Goal: Task Accomplishment & Management: Use online tool/utility

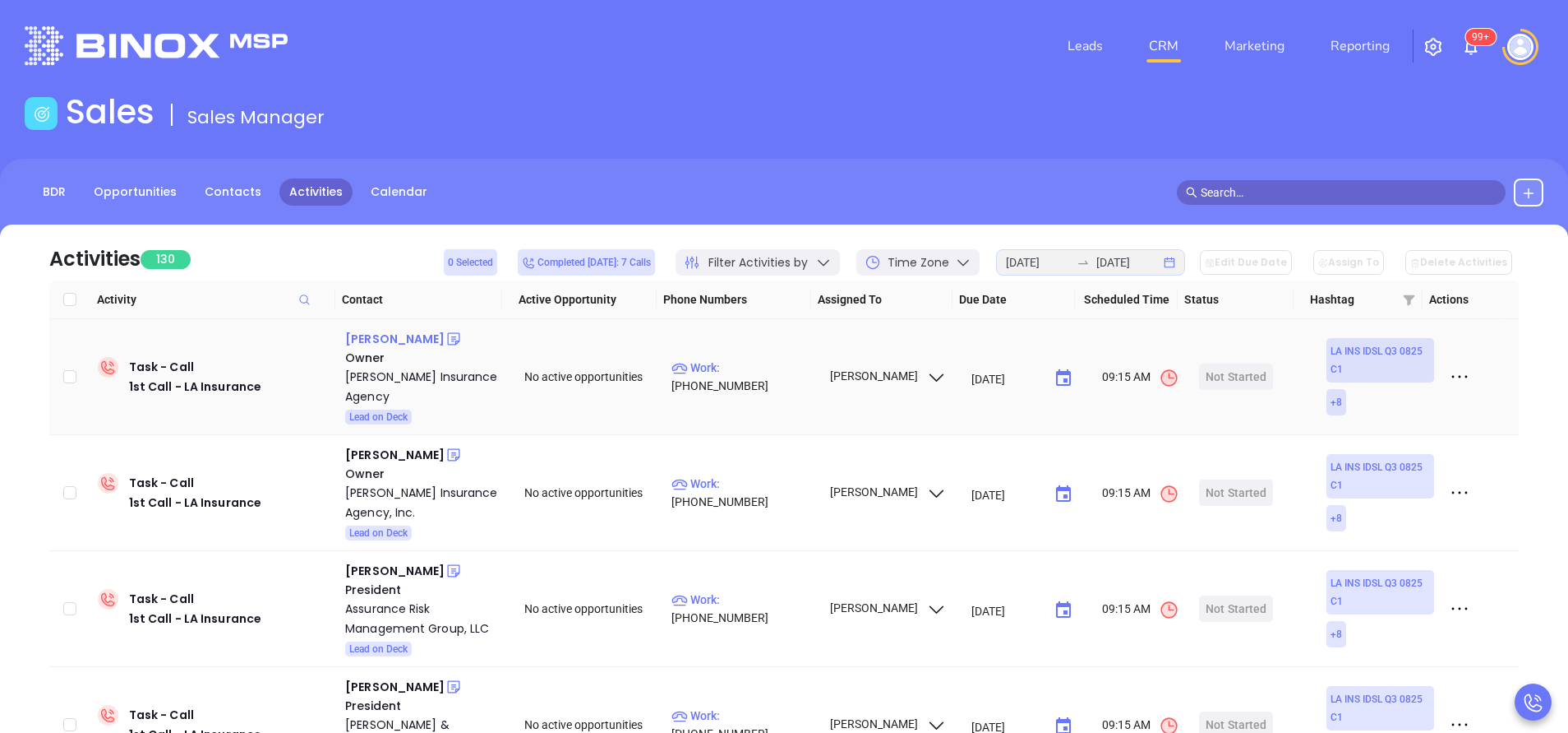
click at [392, 332] on div "[PERSON_NAME]" at bounding box center [395, 338] width 99 height 19
click at [441, 377] on div "Delucia Insurance Agency" at bounding box center [423, 386] width 156 height 40
click at [459, 338] on icon at bounding box center [453, 339] width 13 height 13
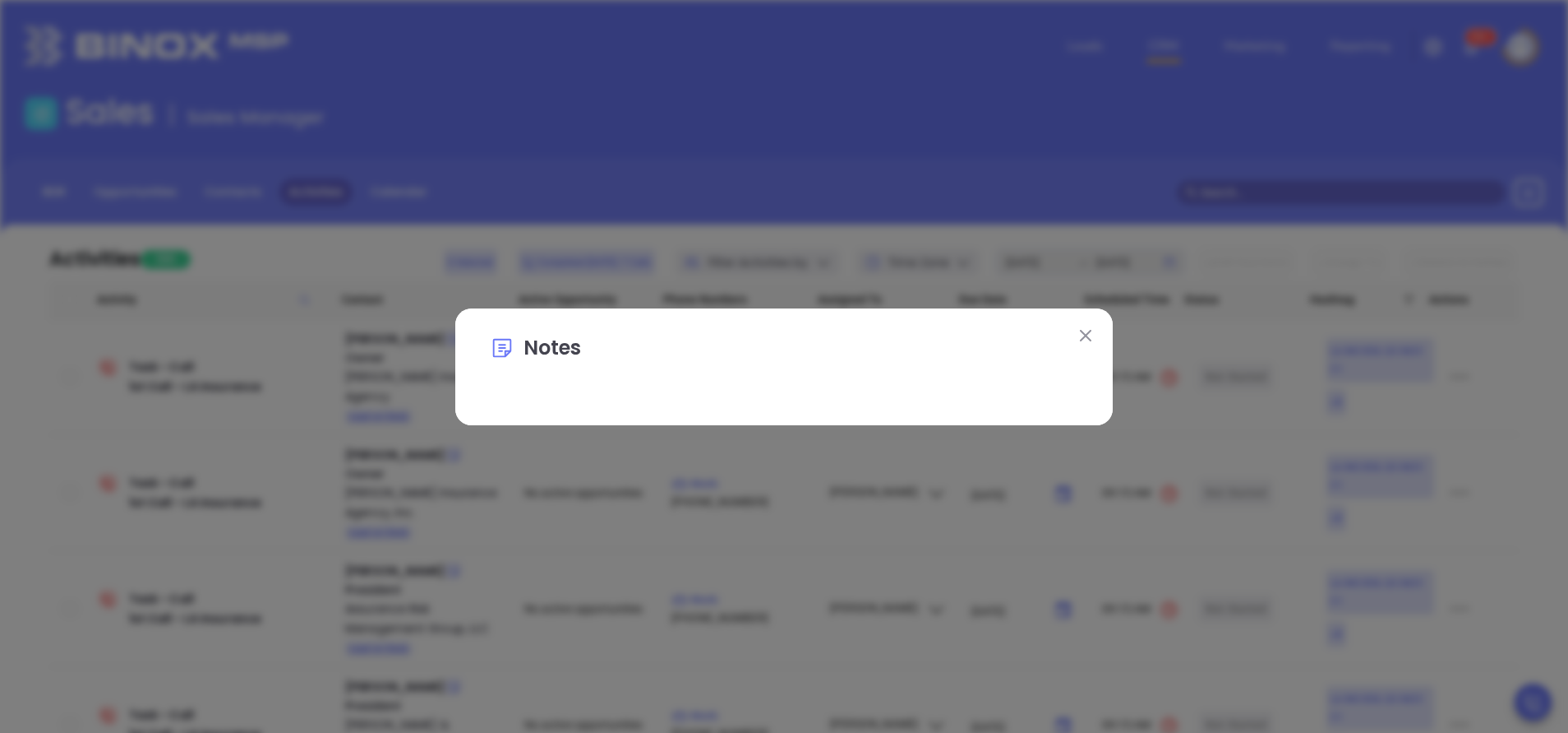
click at [1088, 332] on img at bounding box center [1086, 336] width 12 height 12
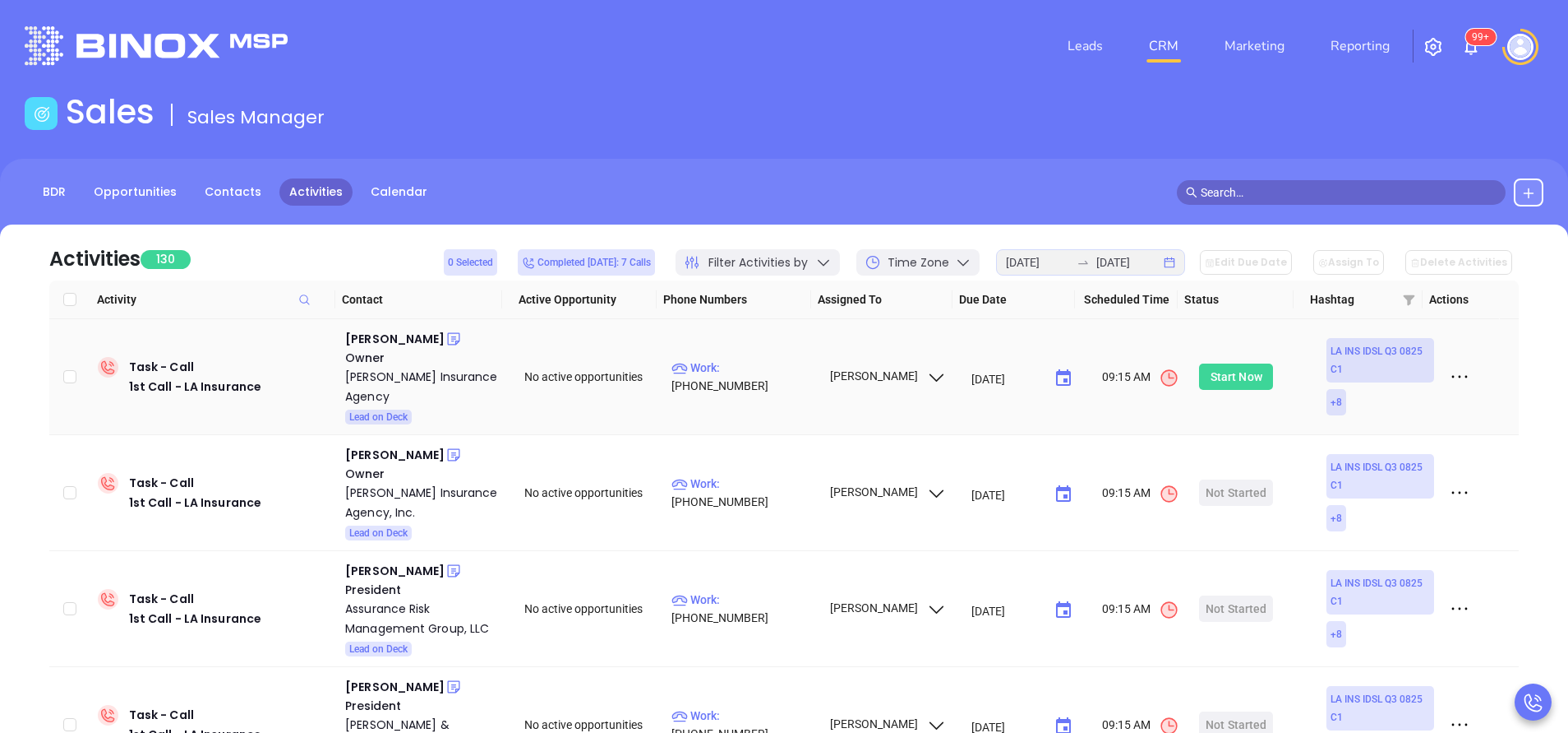
click at [1211, 374] on div "Start Now" at bounding box center [1236, 376] width 51 height 26
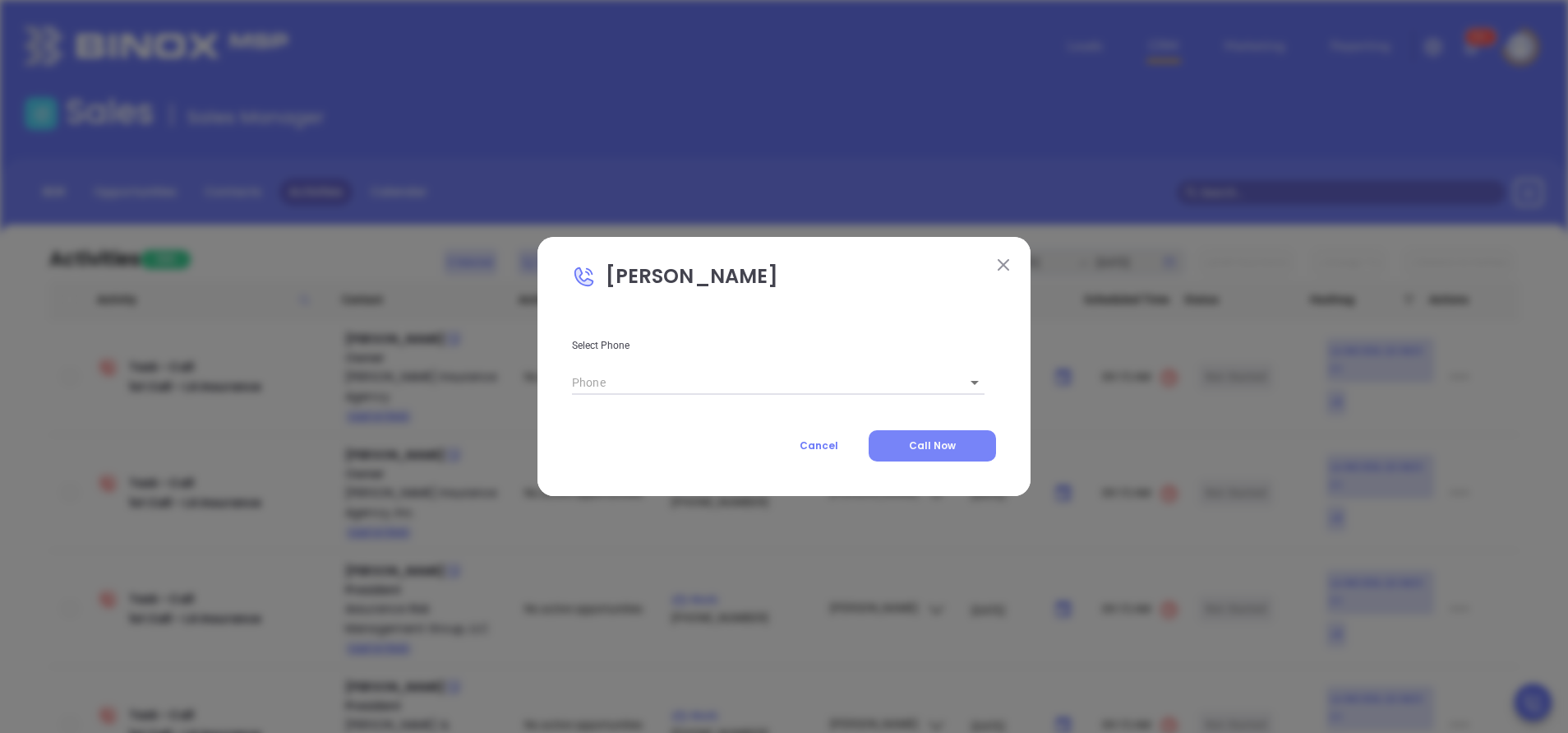
type input "[PHONE_NUMBER]"
type input "1"
click at [960, 443] on button "Call Now" at bounding box center [932, 445] width 127 height 31
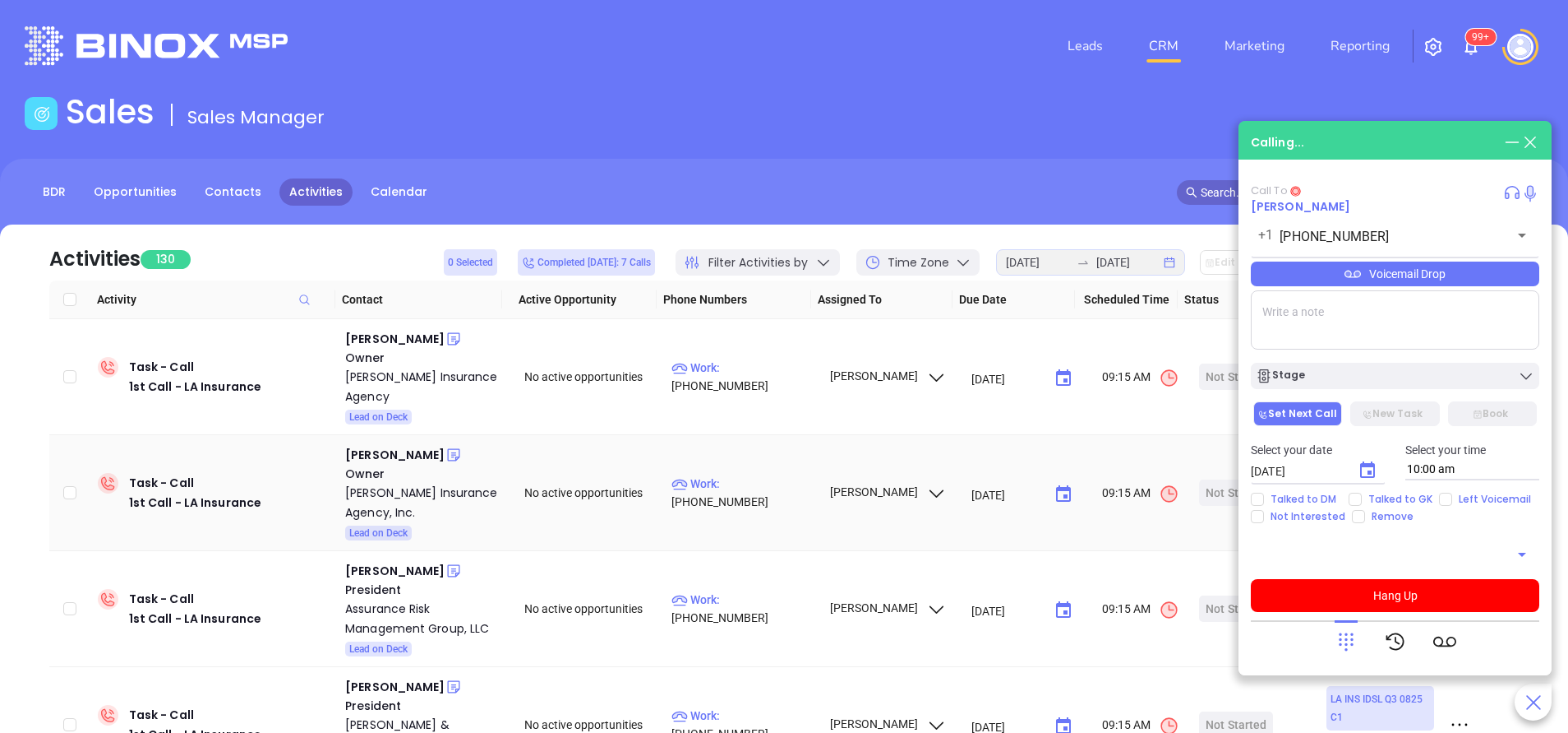
type input "[PHONE_NUMBER]"
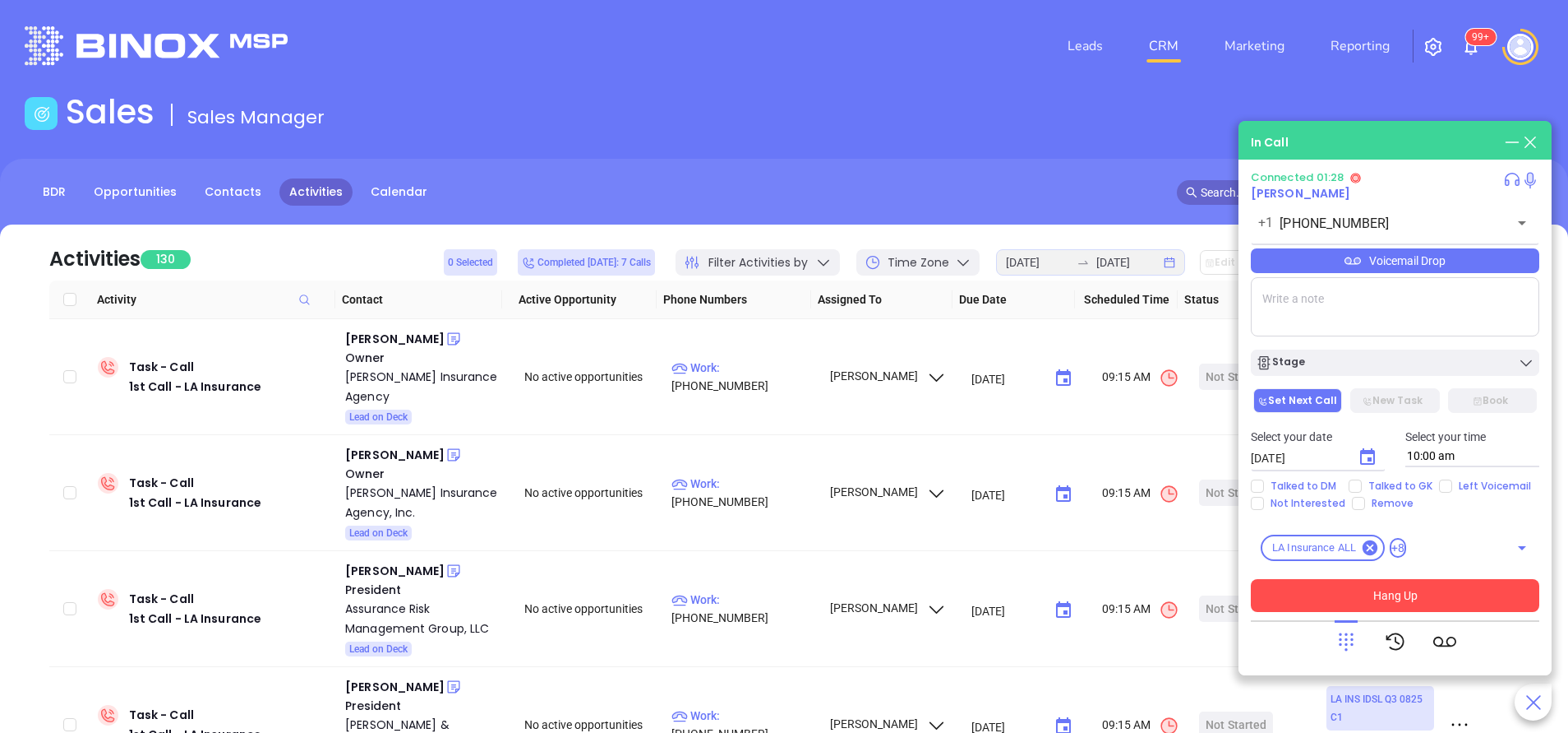
click at [1412, 597] on button "Hang Up" at bounding box center [1395, 595] width 288 height 33
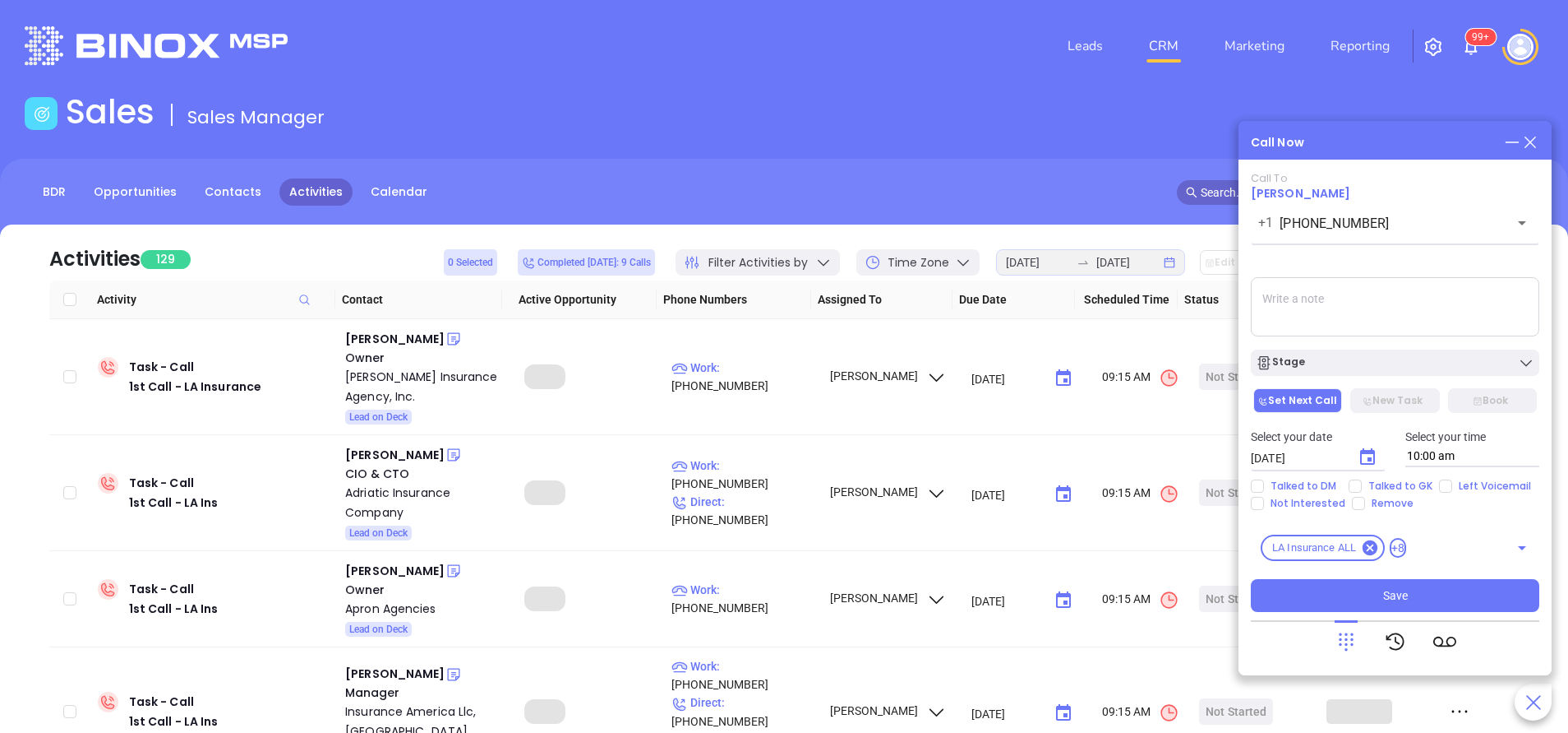
click at [1359, 360] on div "Stage" at bounding box center [1395, 363] width 279 height 17
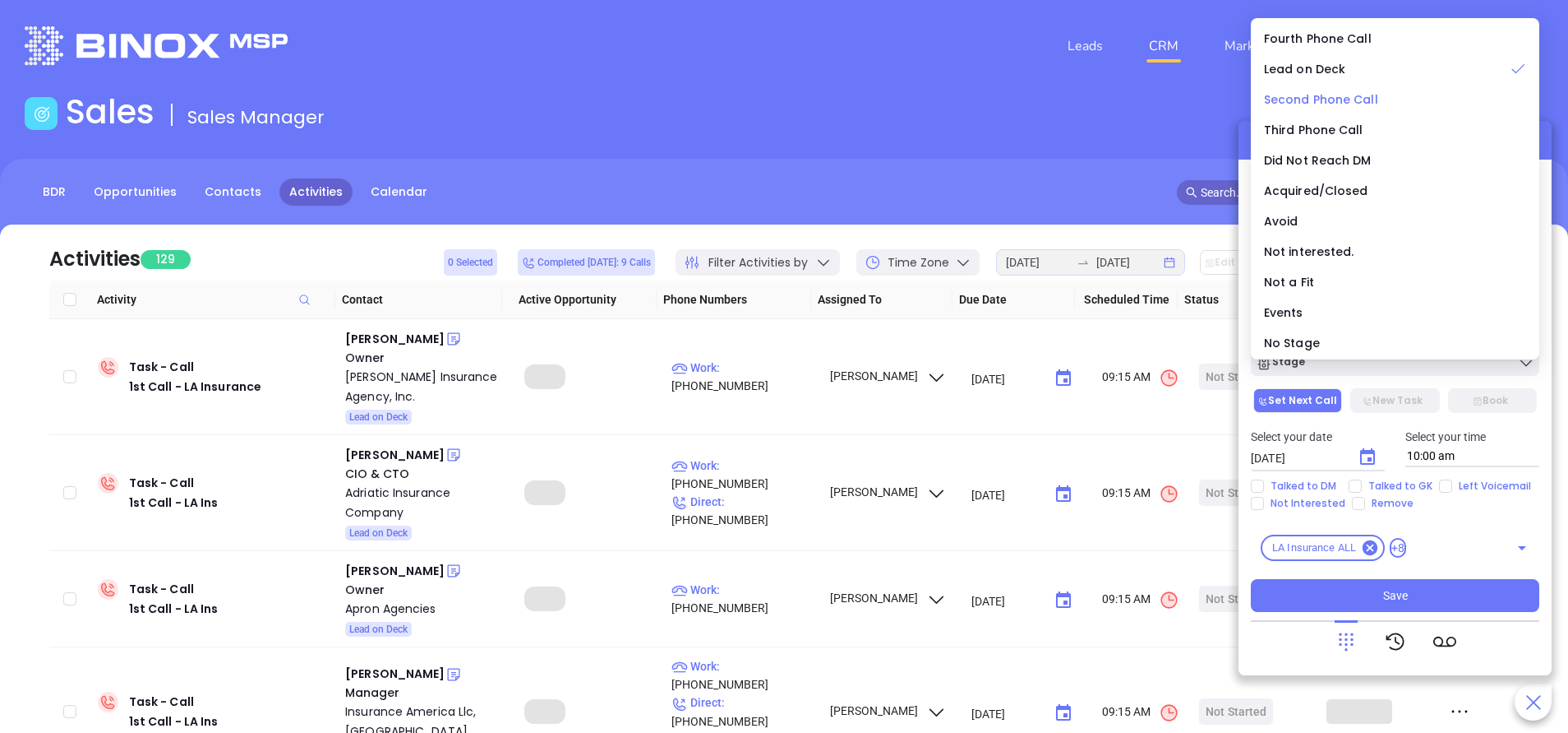
click at [1345, 101] on span "Second Phone Call" at bounding box center [1322, 100] width 115 height 17
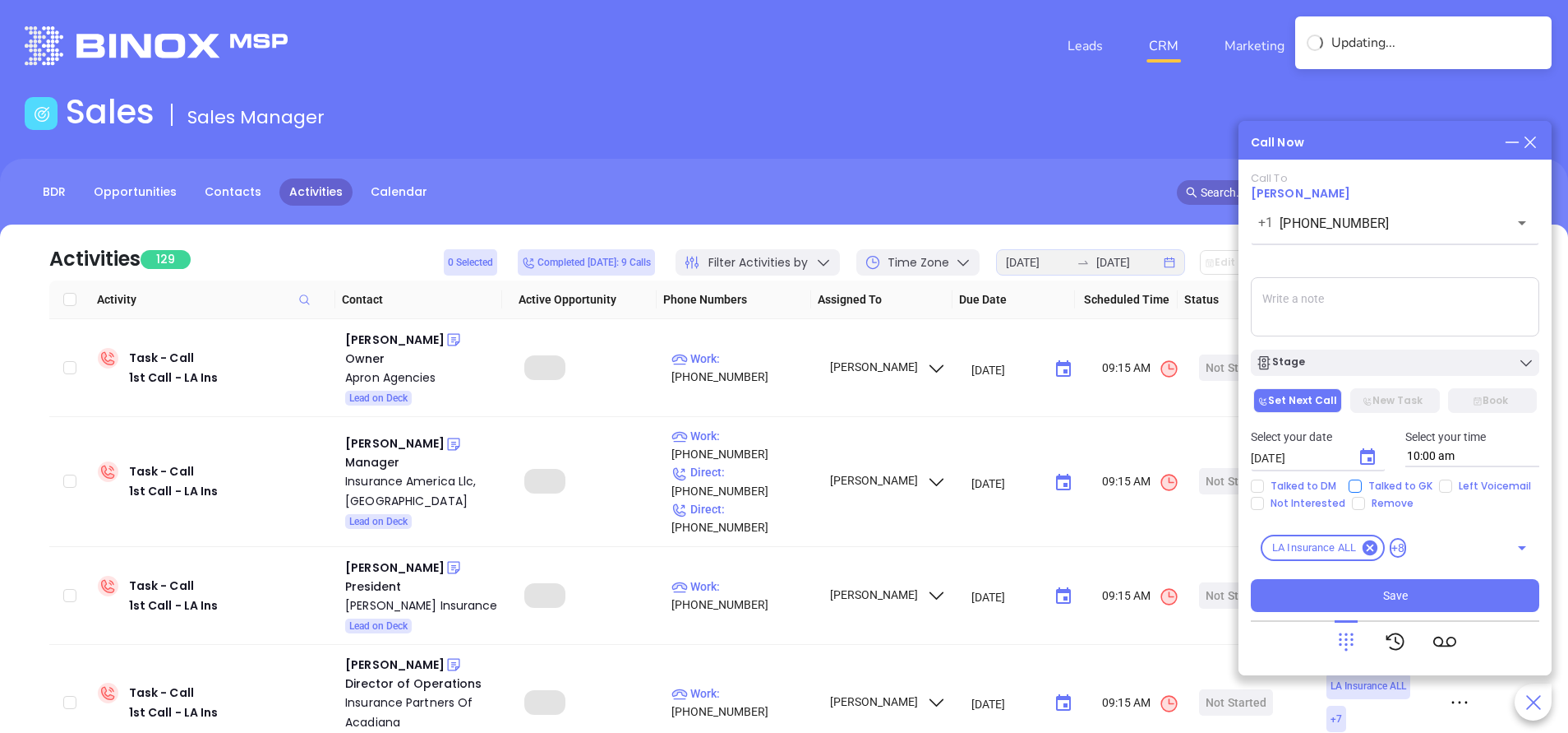
click at [1355, 482] on input "Talked to GK" at bounding box center [1356, 486] width 13 height 13
checkbox input "true"
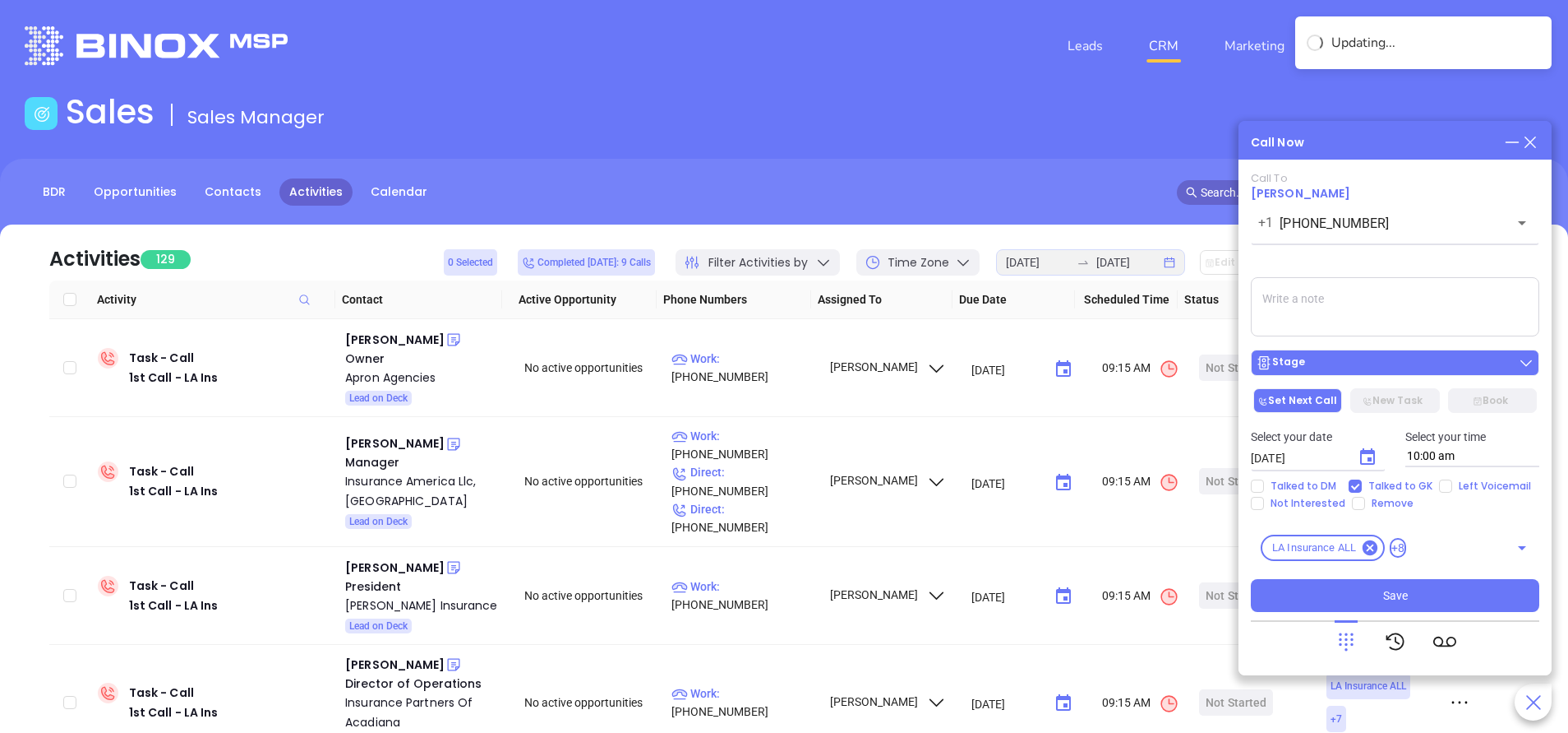
click at [1339, 364] on div "Stage" at bounding box center [1395, 363] width 279 height 17
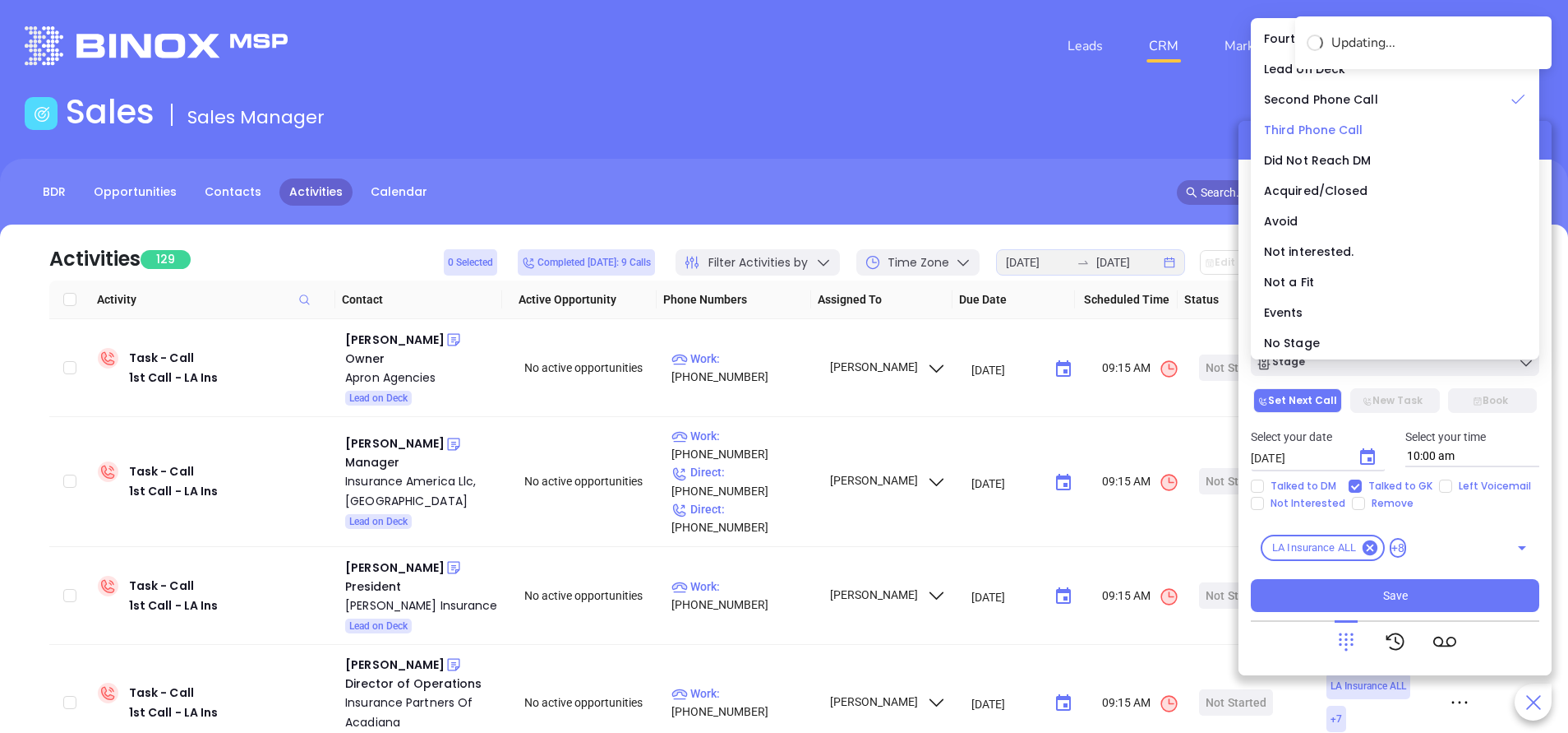
click at [1314, 131] on span "Third Phone Call" at bounding box center [1314, 130] width 99 height 17
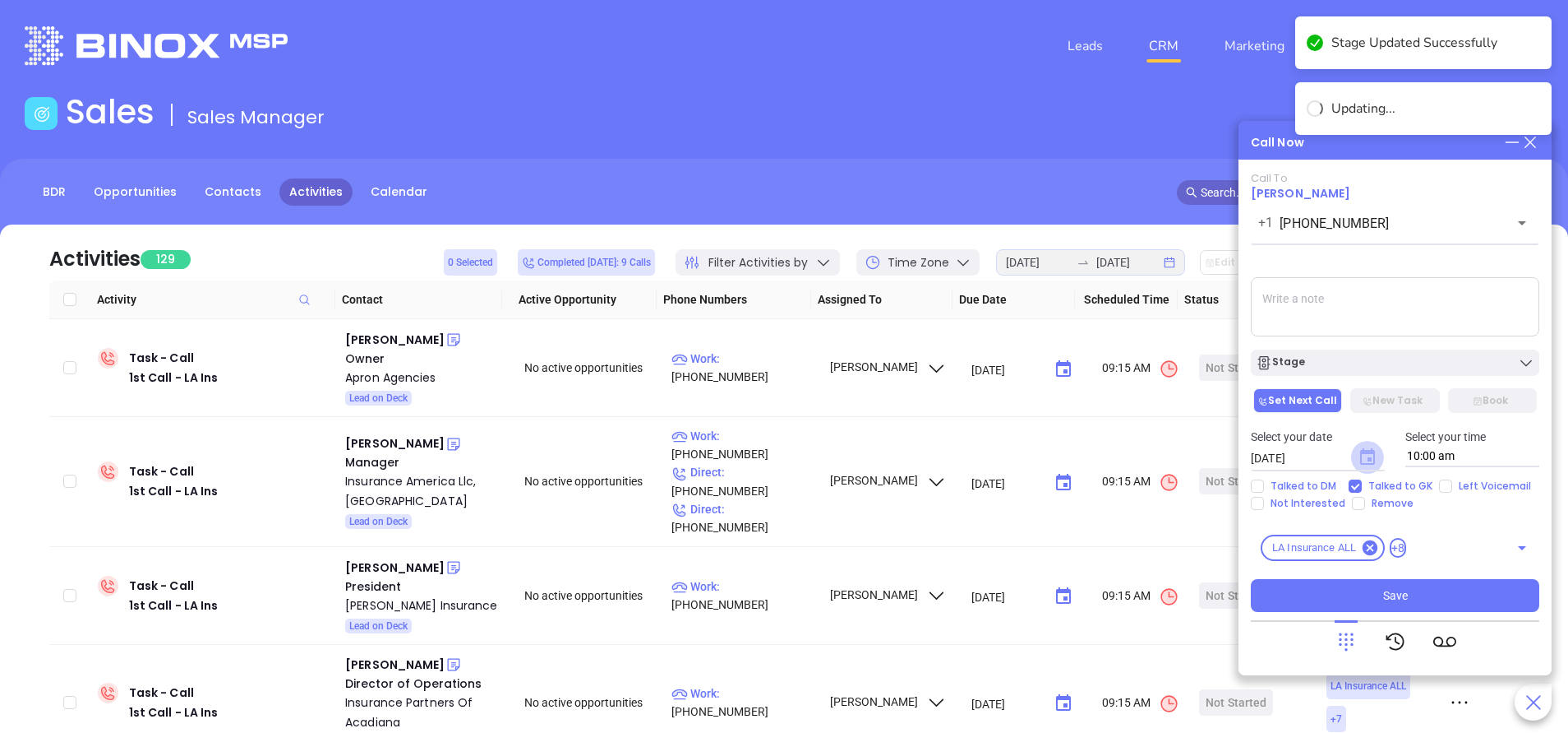
click at [1366, 450] on icon "Choose date, selected date is Sep 18, 2025" at bounding box center [1368, 456] width 15 height 17
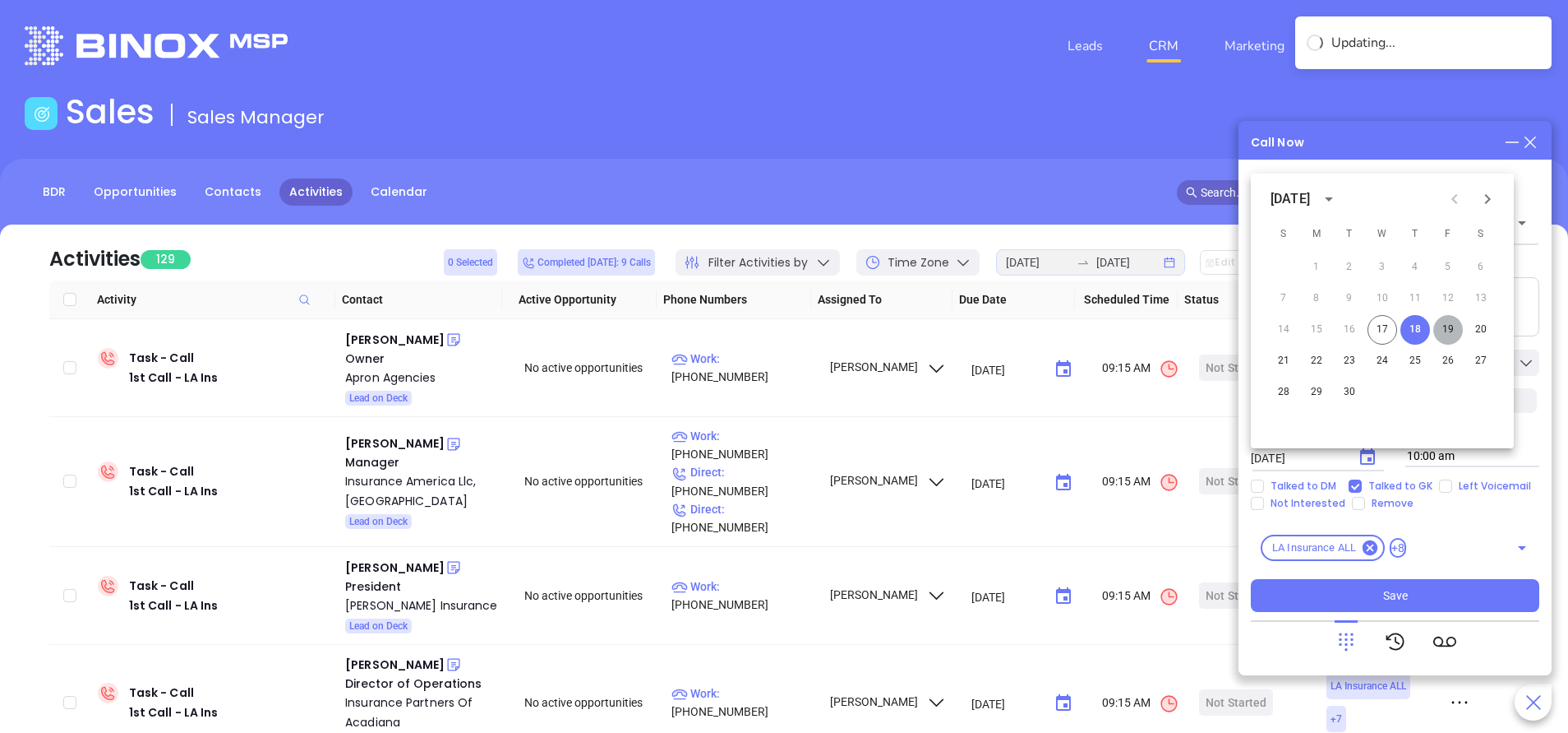
click at [1455, 331] on button "19" at bounding box center [1447, 329] width 30 height 30
type input "09/19/2025"
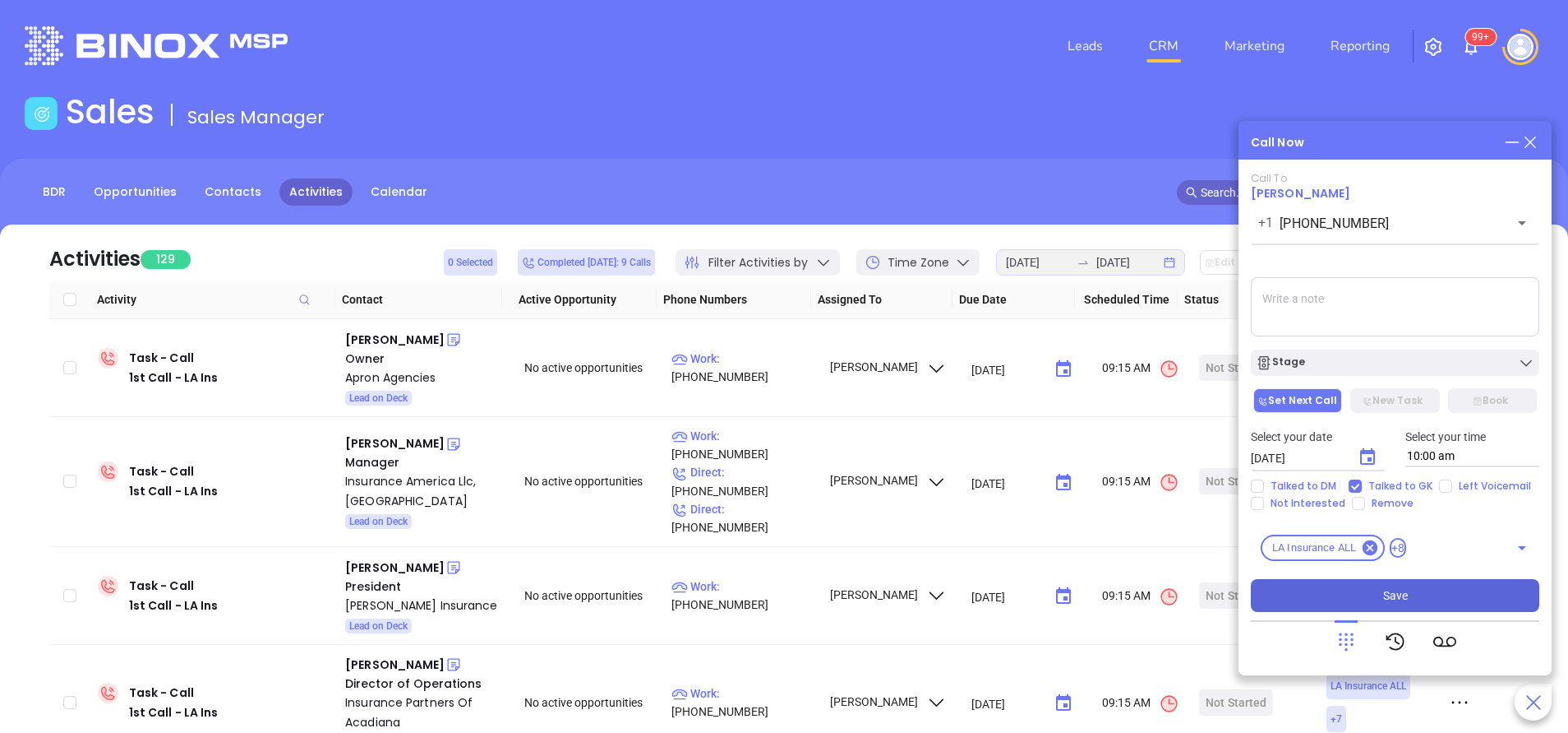
click at [1375, 586] on button "Save" at bounding box center [1395, 595] width 288 height 33
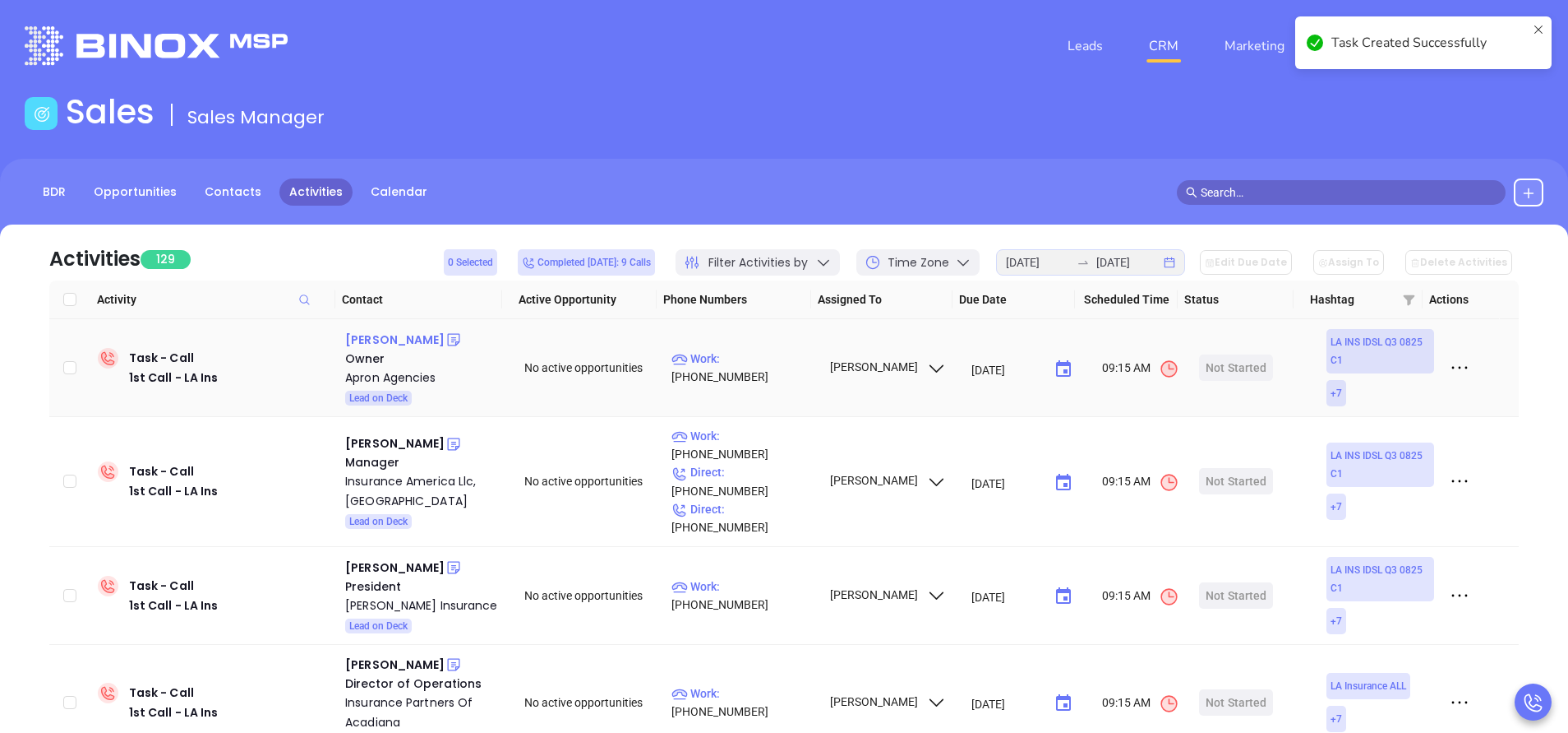
click at [368, 336] on div "Mel Leveque" at bounding box center [395, 339] width 99 height 19
click at [407, 375] on div "Apron Agencies" at bounding box center [423, 377] width 156 height 19
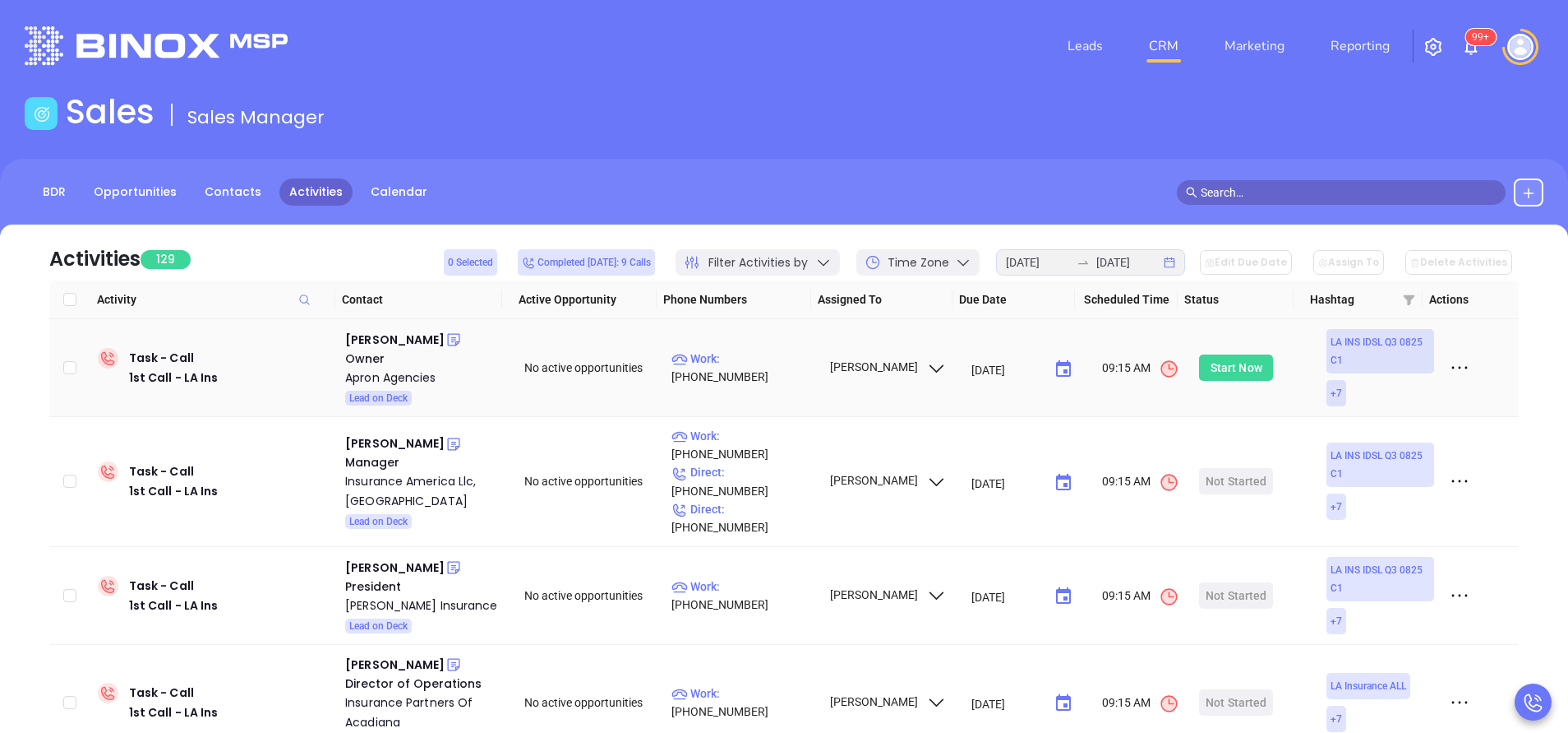
click at [1200, 362] on div "Start Now" at bounding box center [1237, 367] width 74 height 26
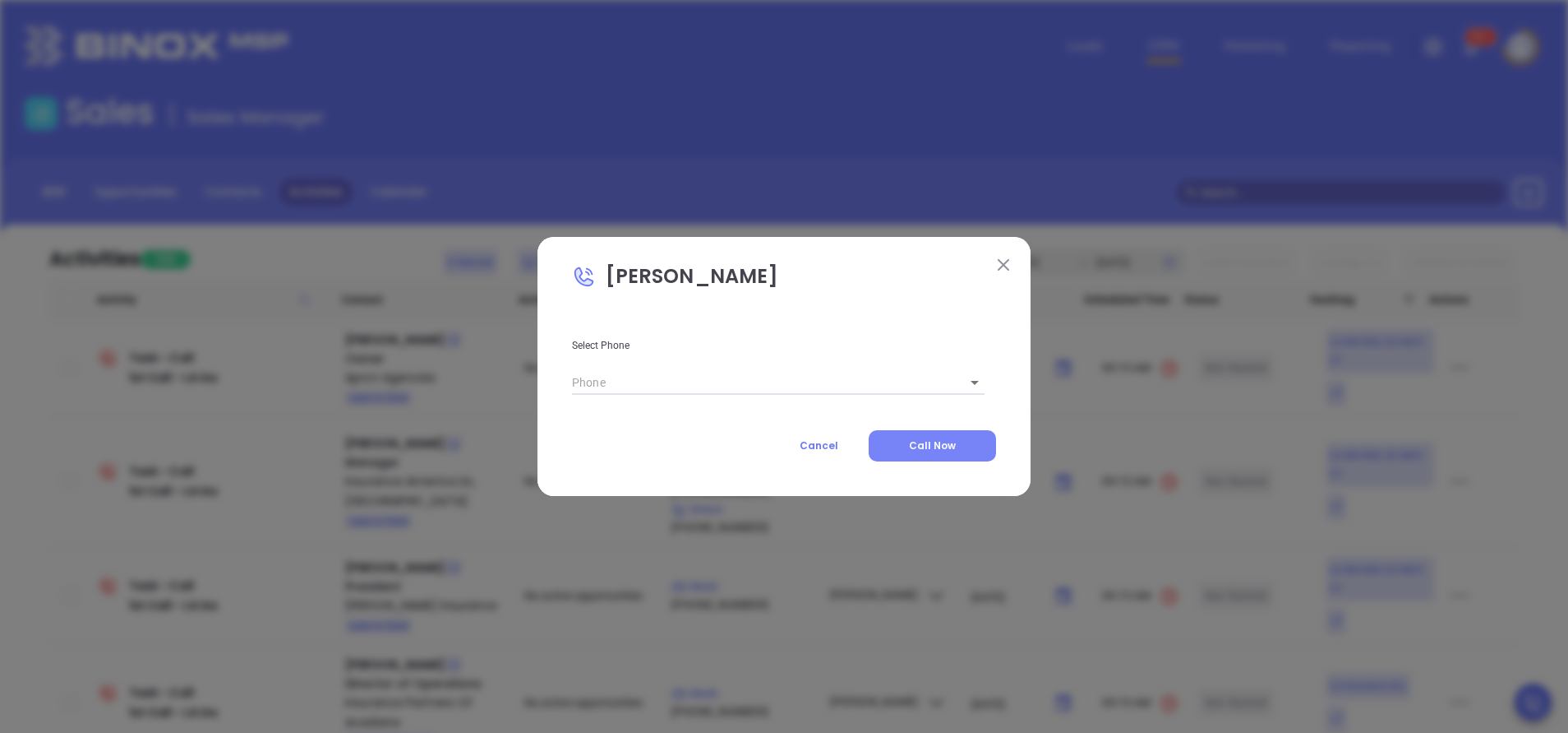
type input "(504) 834-9280"
type input "1"
click at [954, 447] on span "Call Now" at bounding box center [932, 445] width 47 height 14
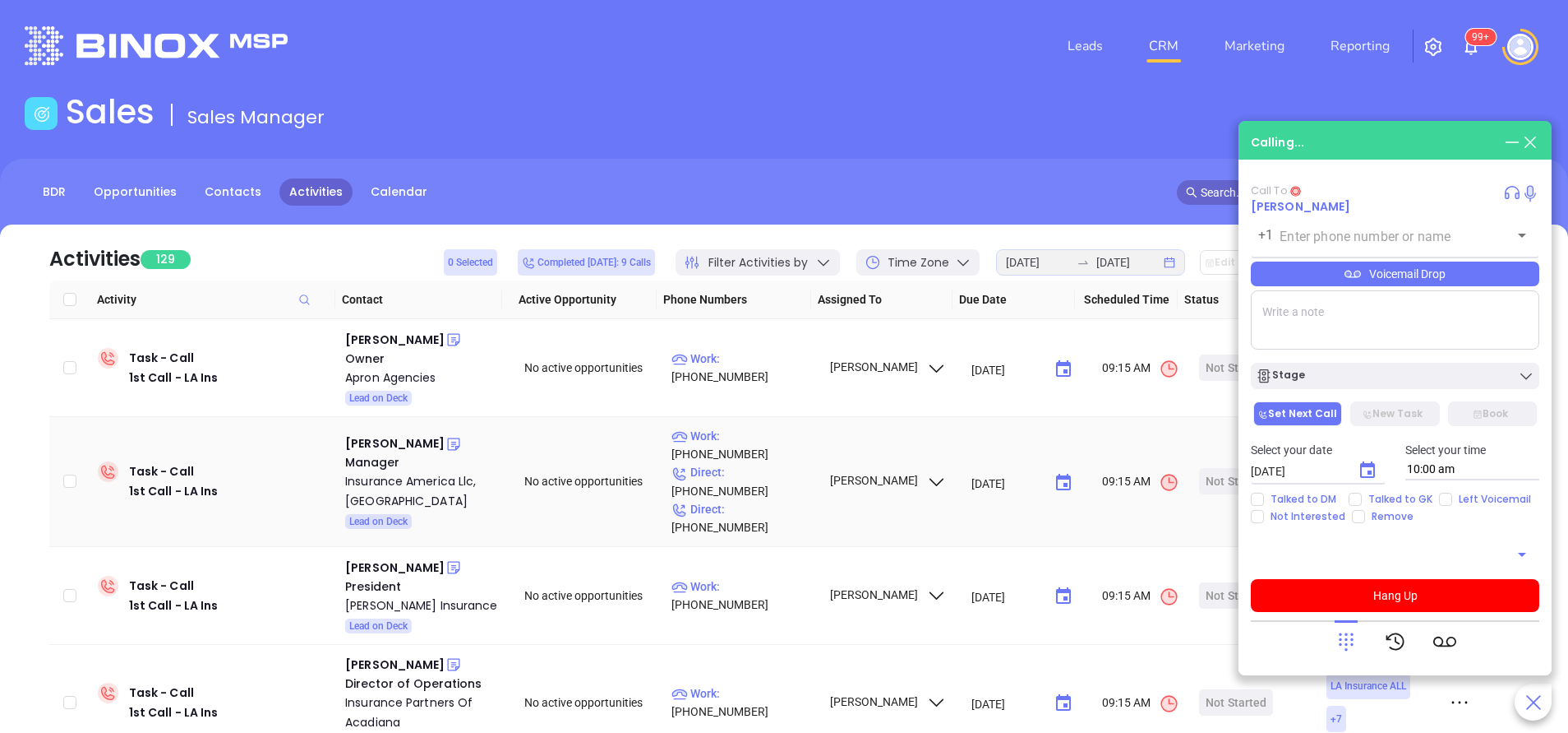
type input "(504) 834-9280"
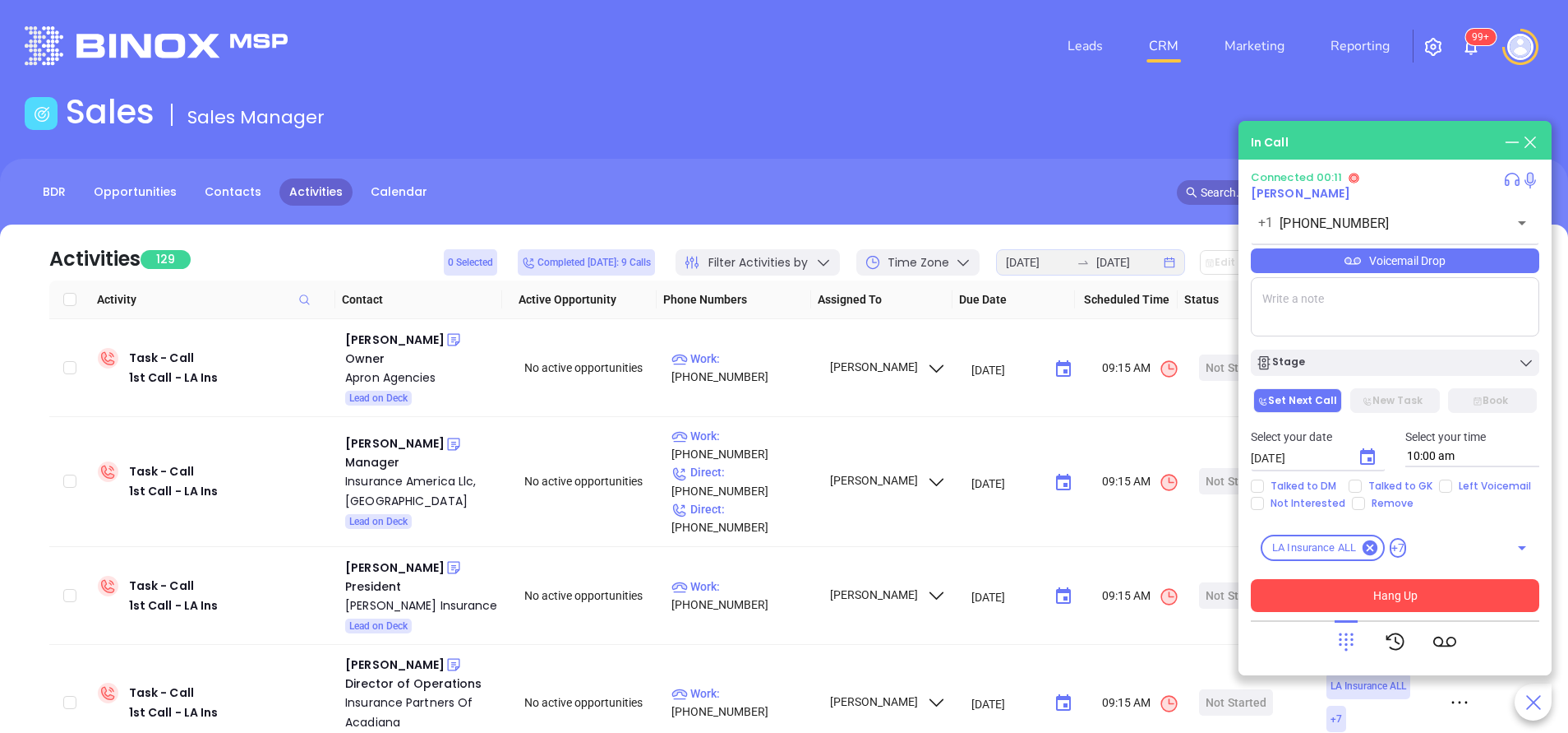
click at [1415, 593] on button "Hang Up" at bounding box center [1395, 595] width 288 height 33
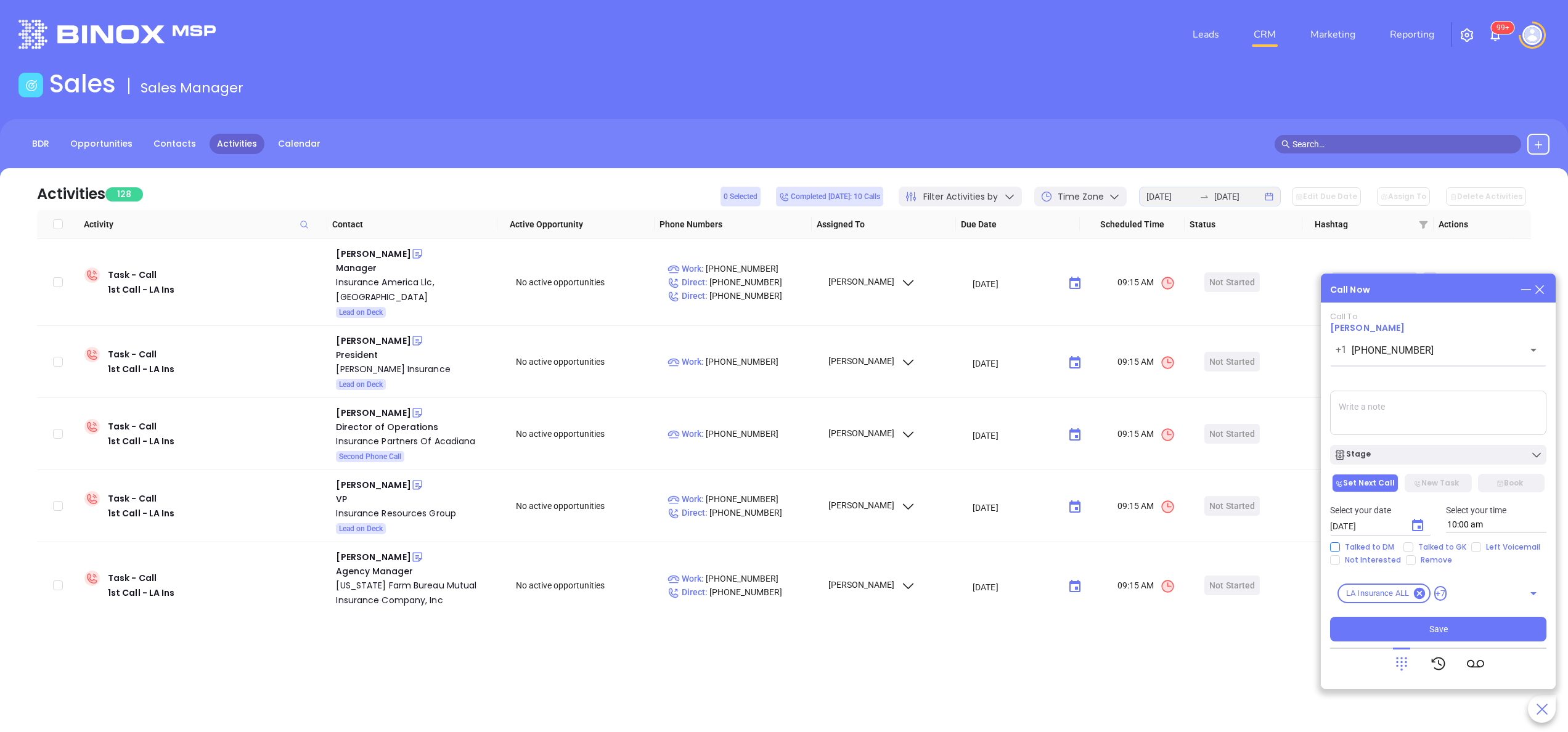
click at [1175, 546] on span "Talked to DM" at bounding box center [1370, 547] width 59 height 10
click at [1175, 546] on input "Talked to DM" at bounding box center [1335, 547] width 10 height 10
checkbox input "true"
click at [1175, 491] on button "New Task" at bounding box center [1438, 483] width 66 height 18
click at [1175, 549] on button "Save" at bounding box center [1438, 629] width 216 height 25
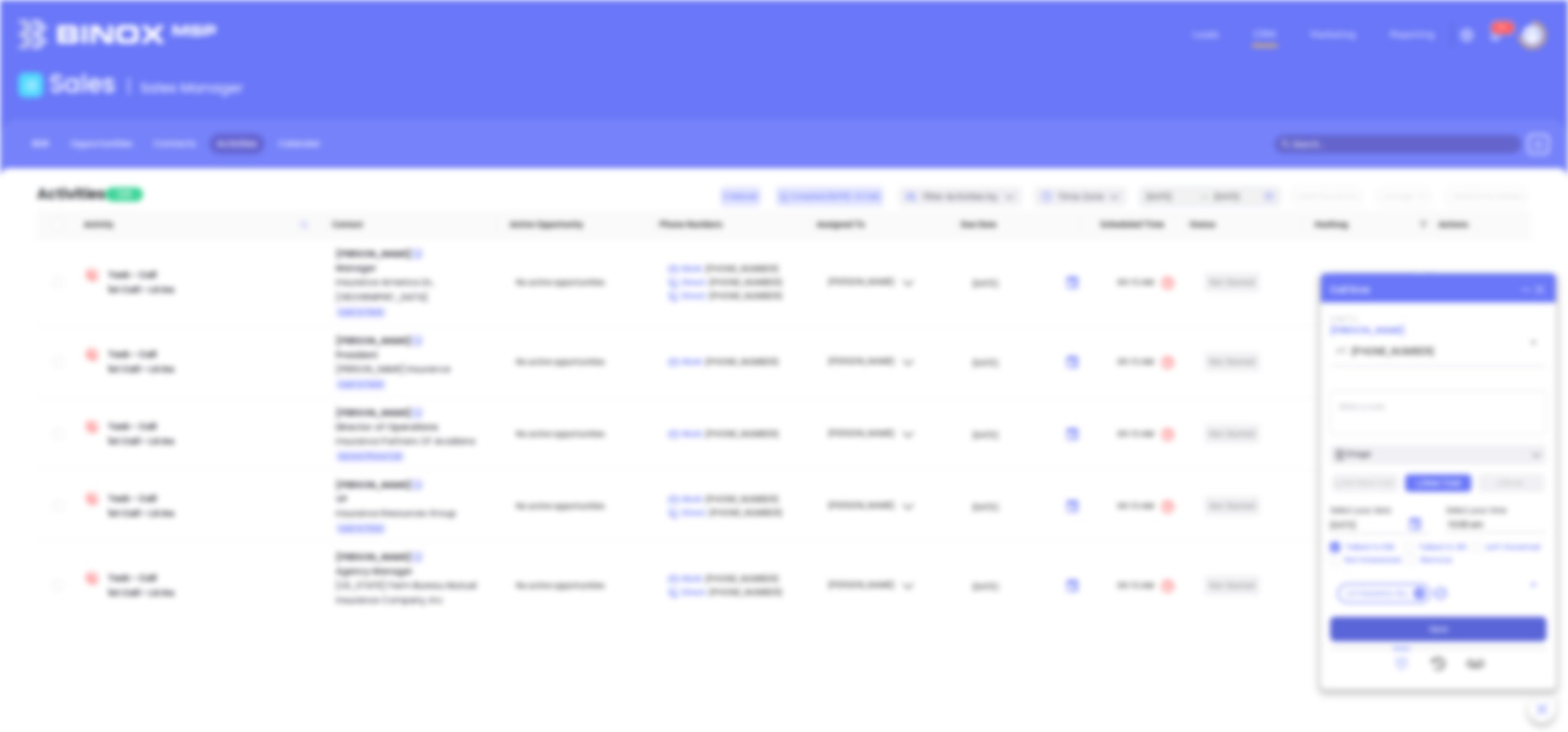
type input "[DATE]"
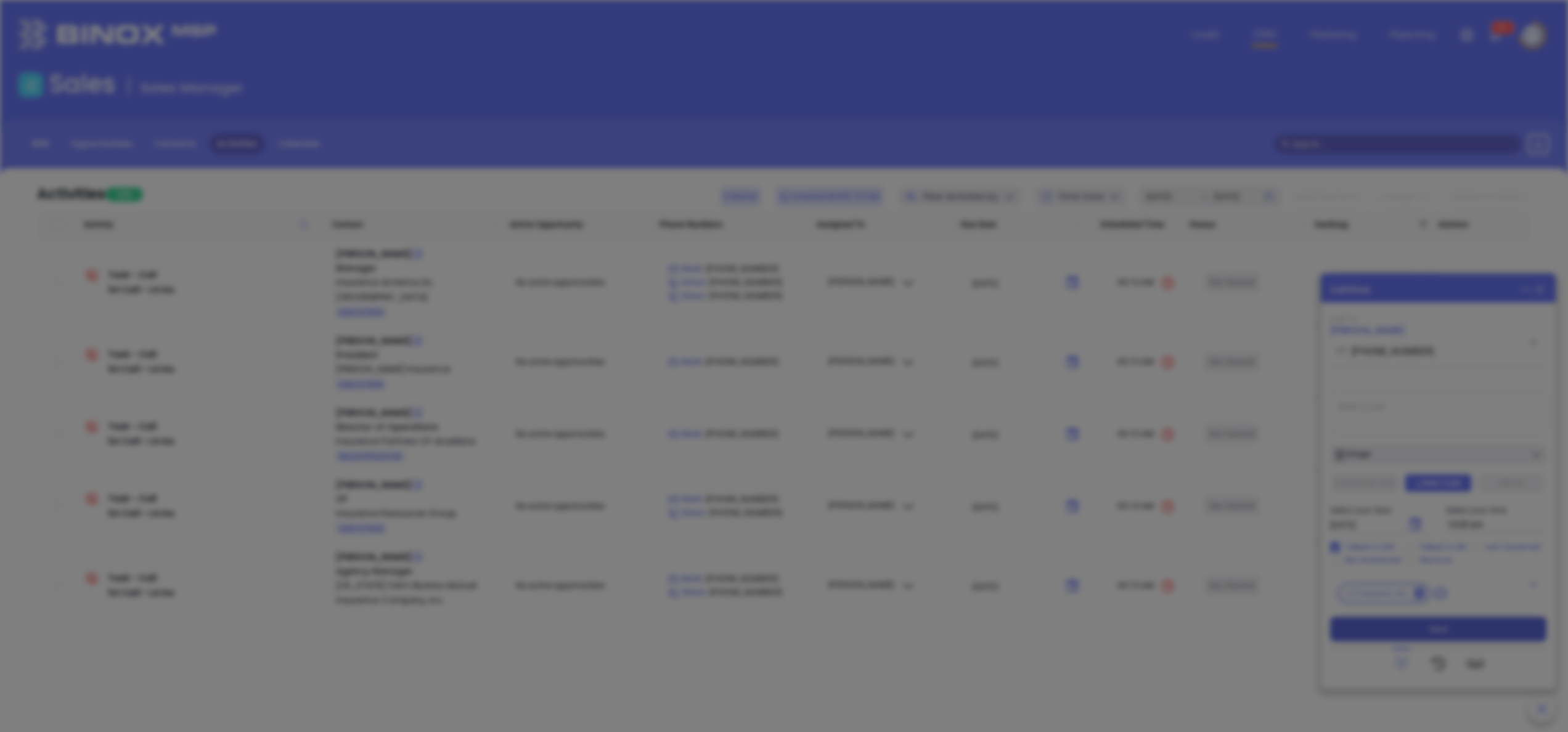
scroll to position [358, 0]
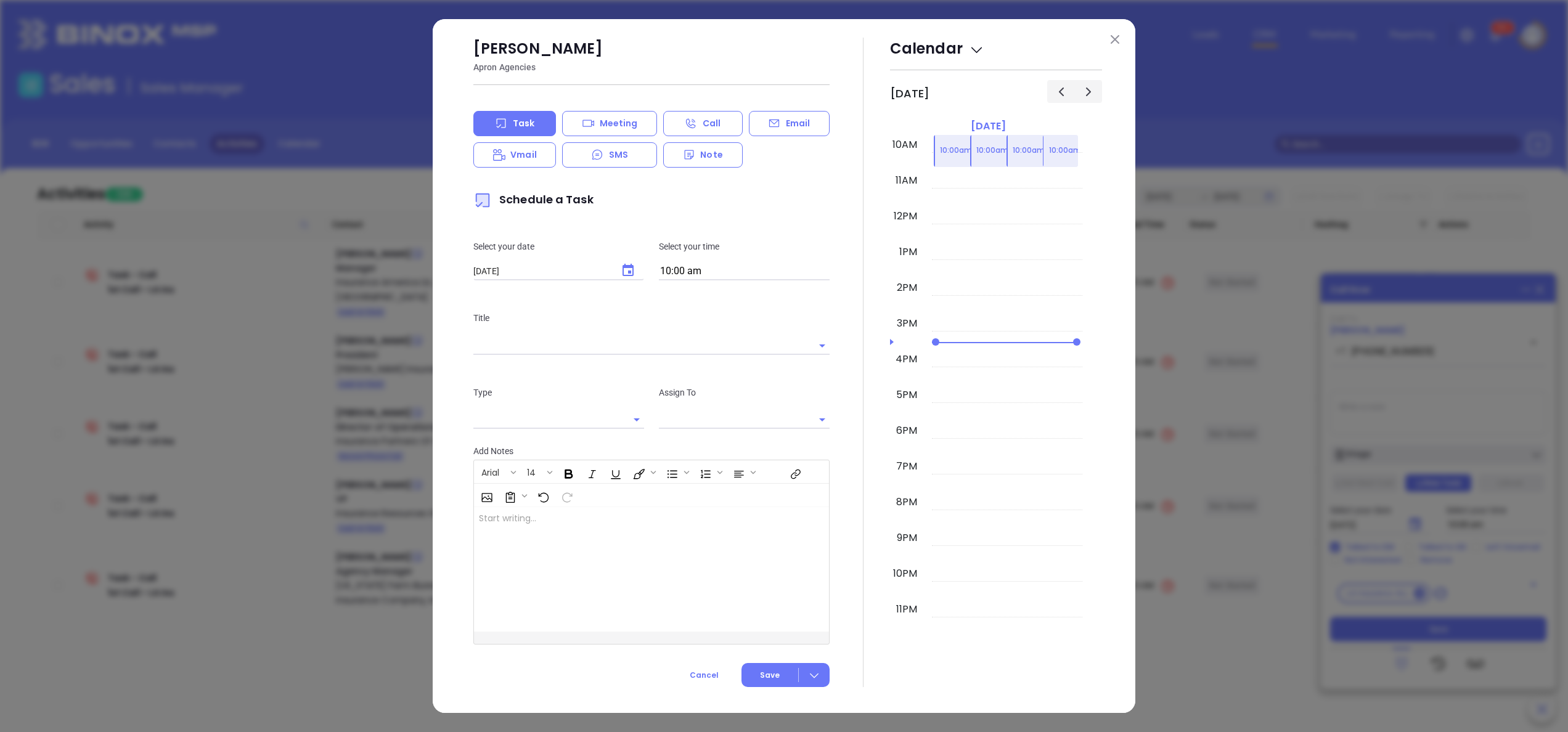
type input "[PERSON_NAME]"
click at [1115, 35] on img at bounding box center [1115, 40] width 9 height 9
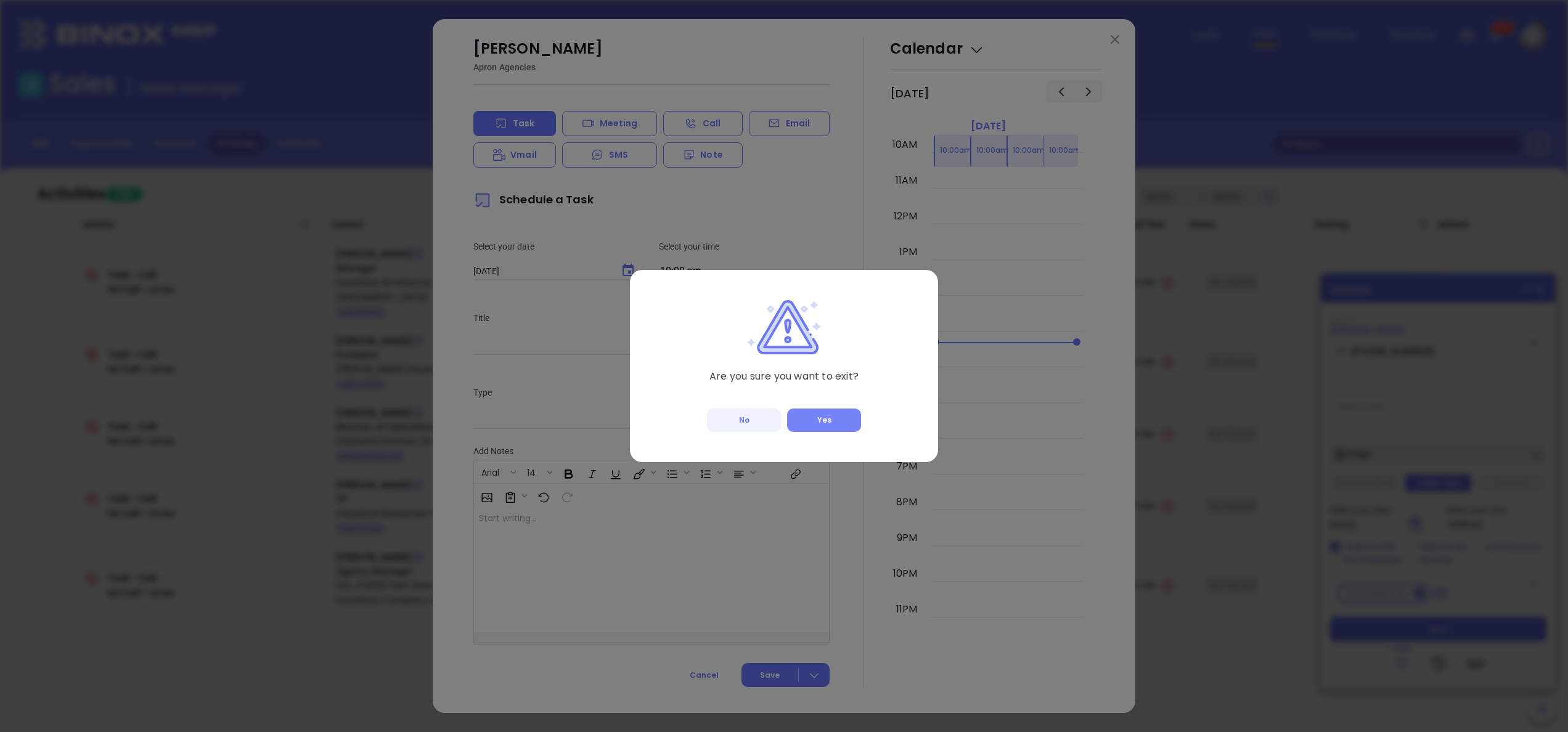
click at [825, 413] on button "Yes" at bounding box center [824, 420] width 74 height 23
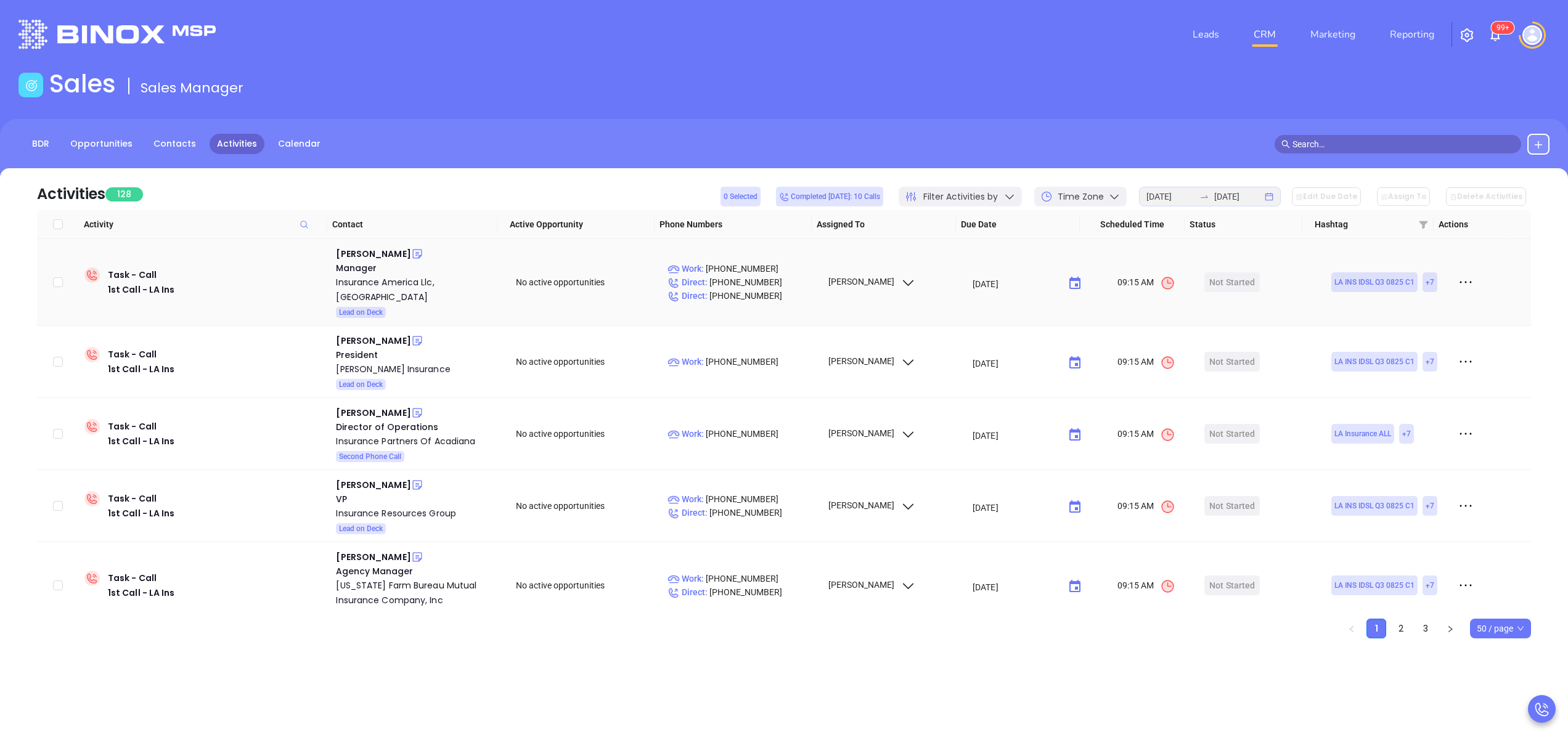
click at [378, 245] on td "Charlotte Edmonston Manager Insurance America Llc, Baton Rouge Lead on Deck" at bounding box center [417, 282] width 173 height 87
click at [381, 248] on div "Charlotte Edmonston" at bounding box center [373, 253] width 75 height 15
click at [385, 280] on div "Insurance America Llc, [GEOGRAPHIC_DATA]" at bounding box center [417, 290] width 162 height 30
click at [424, 253] on icon at bounding box center [417, 254] width 13 height 13
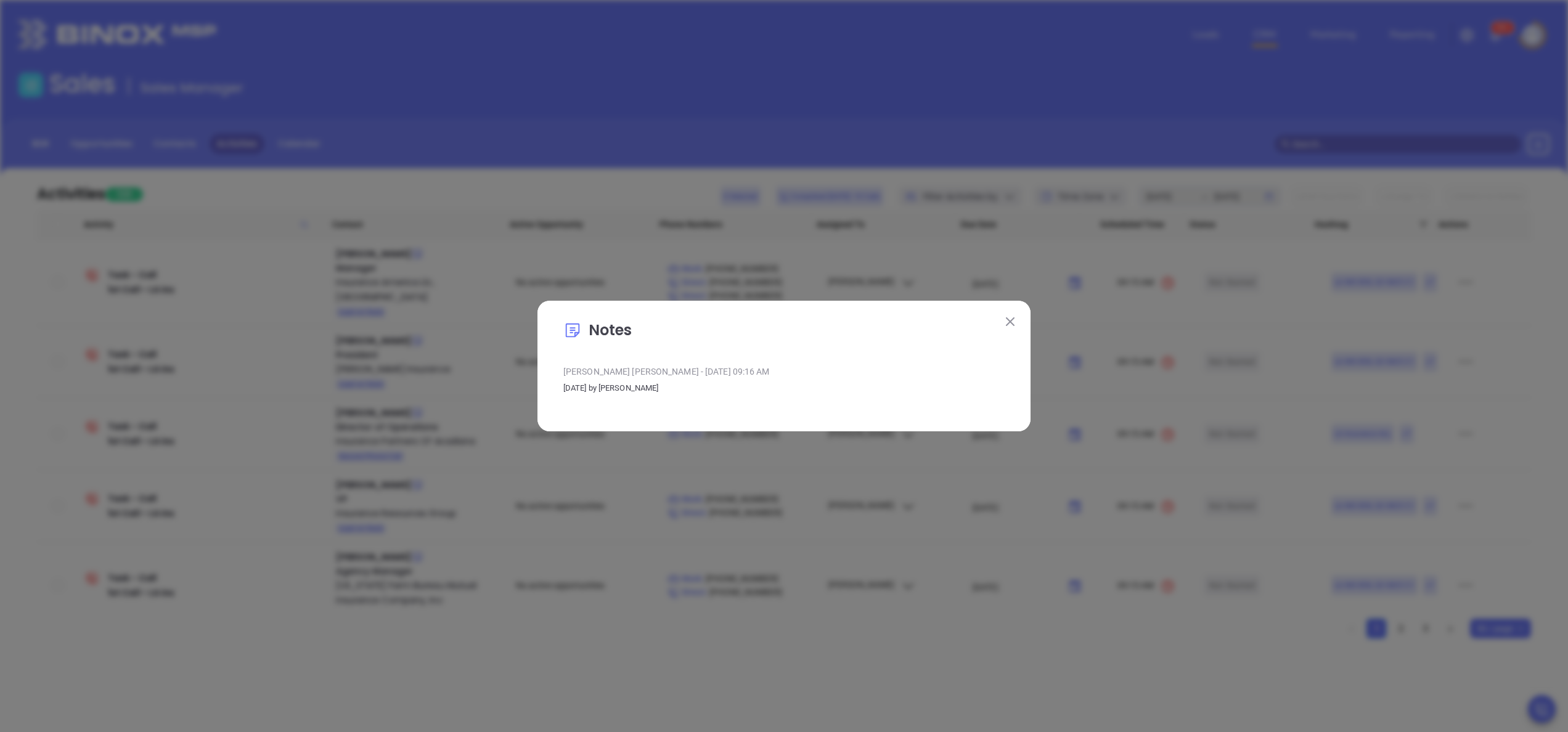
click at [1008, 317] on img at bounding box center [1010, 322] width 9 height 9
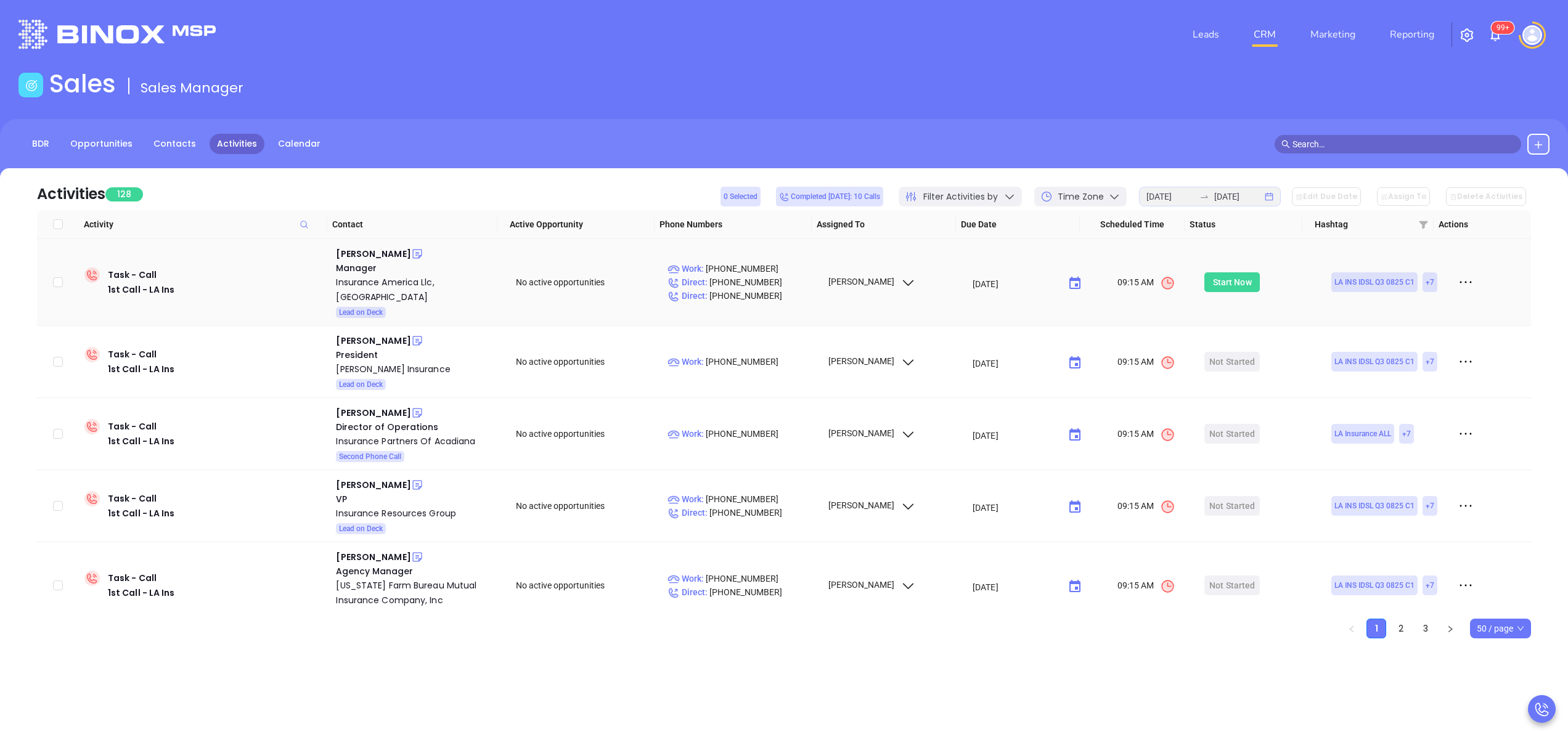
click at [1175, 274] on div "Start Now" at bounding box center [1232, 282] width 39 height 20
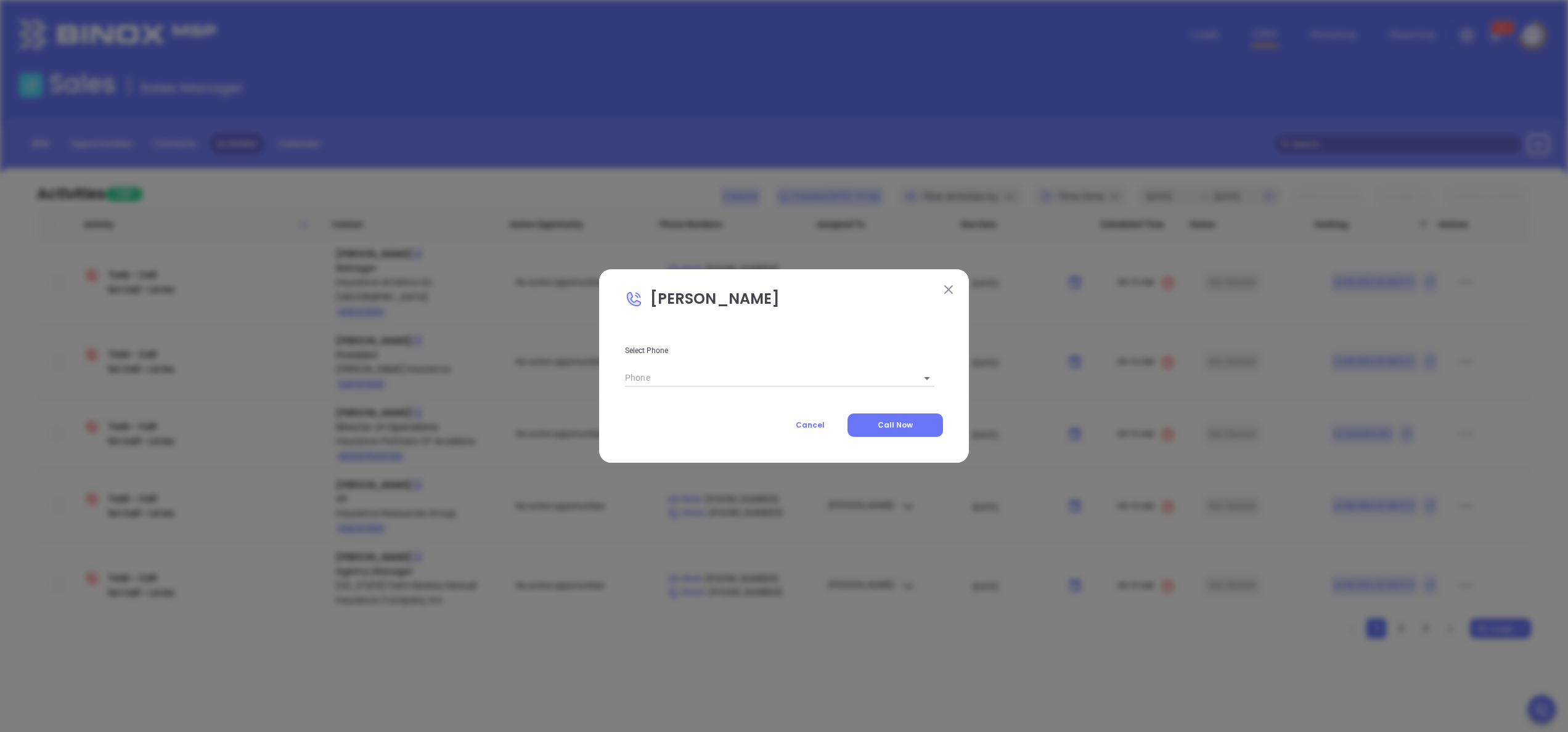
type input "[PHONE_NUMBER]"
type input "1"
click at [901, 424] on span "Call Now" at bounding box center [895, 425] width 35 height 11
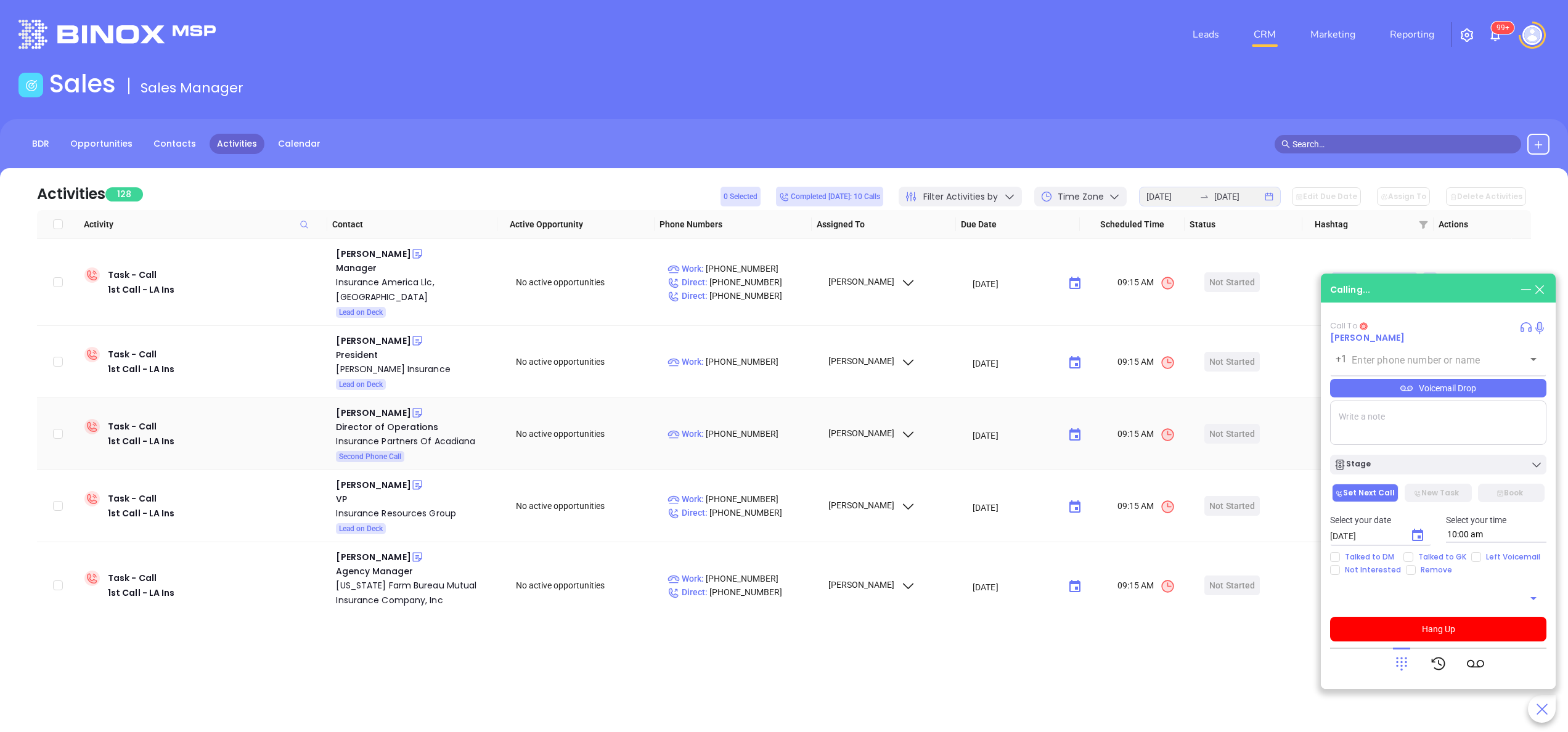
type input "[PHONE_NUMBER]"
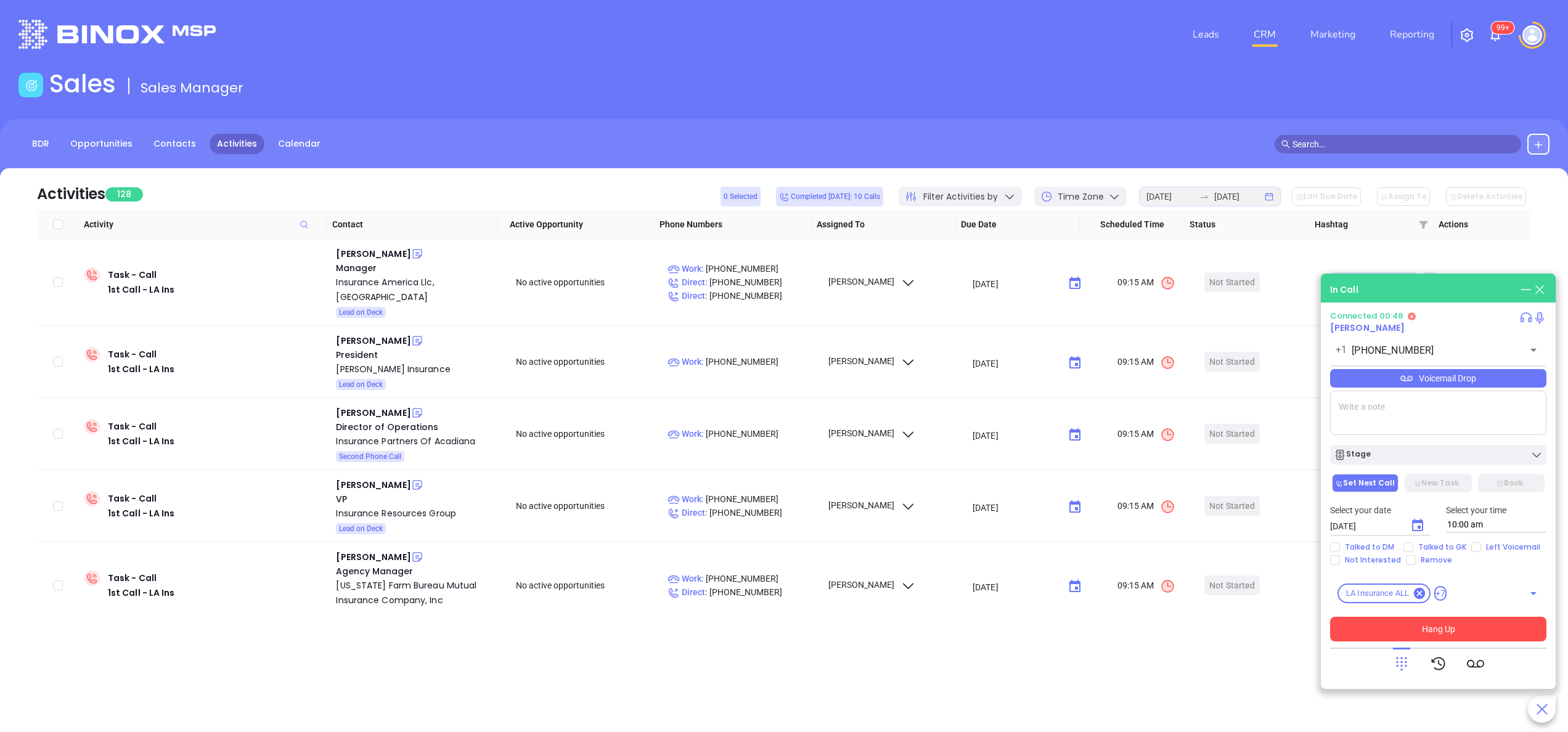
click at [1175, 549] on button "Hang Up" at bounding box center [1438, 629] width 216 height 25
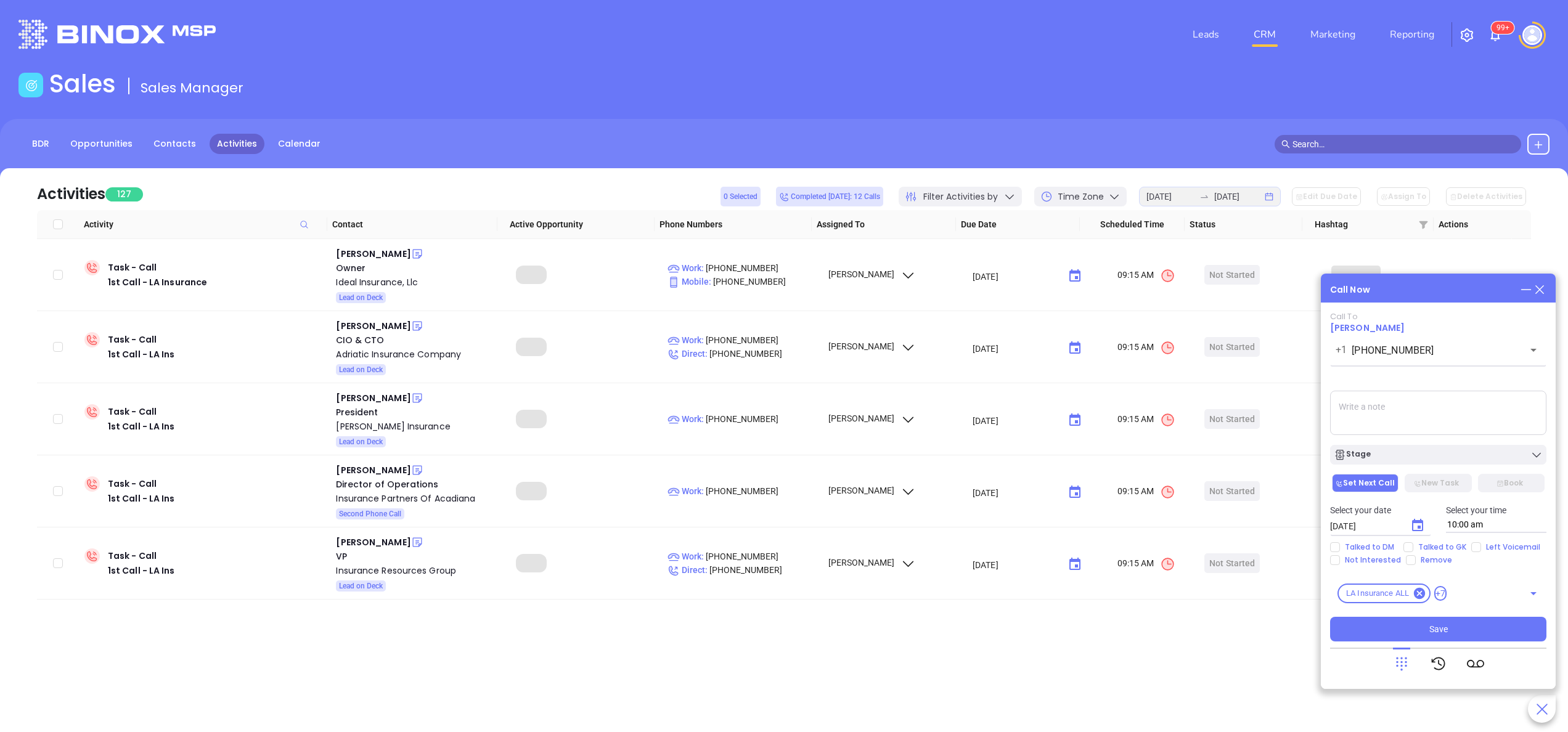
click at [1175, 417] on textarea at bounding box center [1438, 413] width 216 height 44
type textarea "spoke with female gk she said charlotte hasnt been working with them for a long…"
click at [1175, 546] on span "Talked to GK" at bounding box center [1443, 547] width 58 height 10
click at [1175, 546] on input "Talked to GK" at bounding box center [1409, 547] width 10 height 10
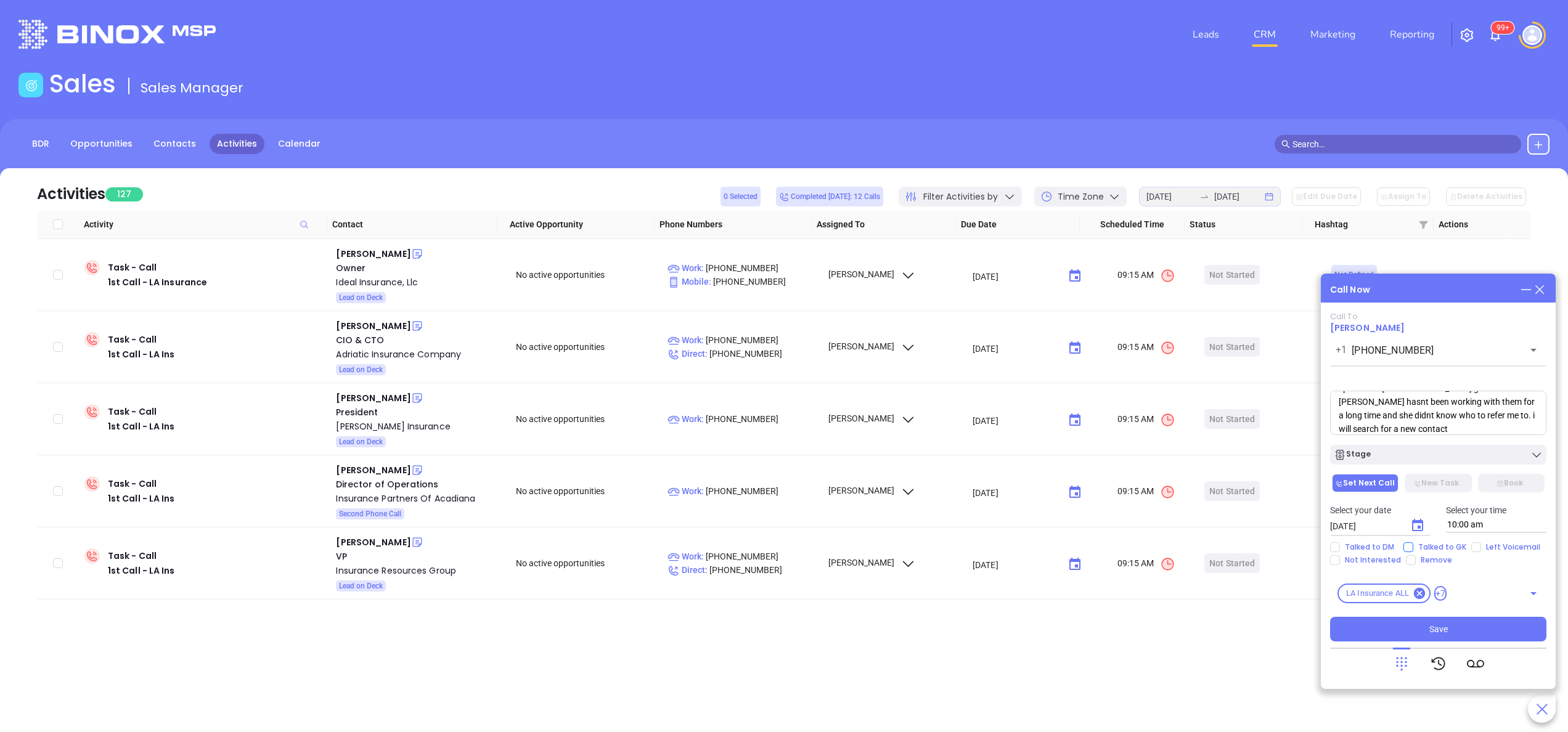
checkbox input "true"
click at [1175, 549] on button "Save" at bounding box center [1438, 629] width 216 height 25
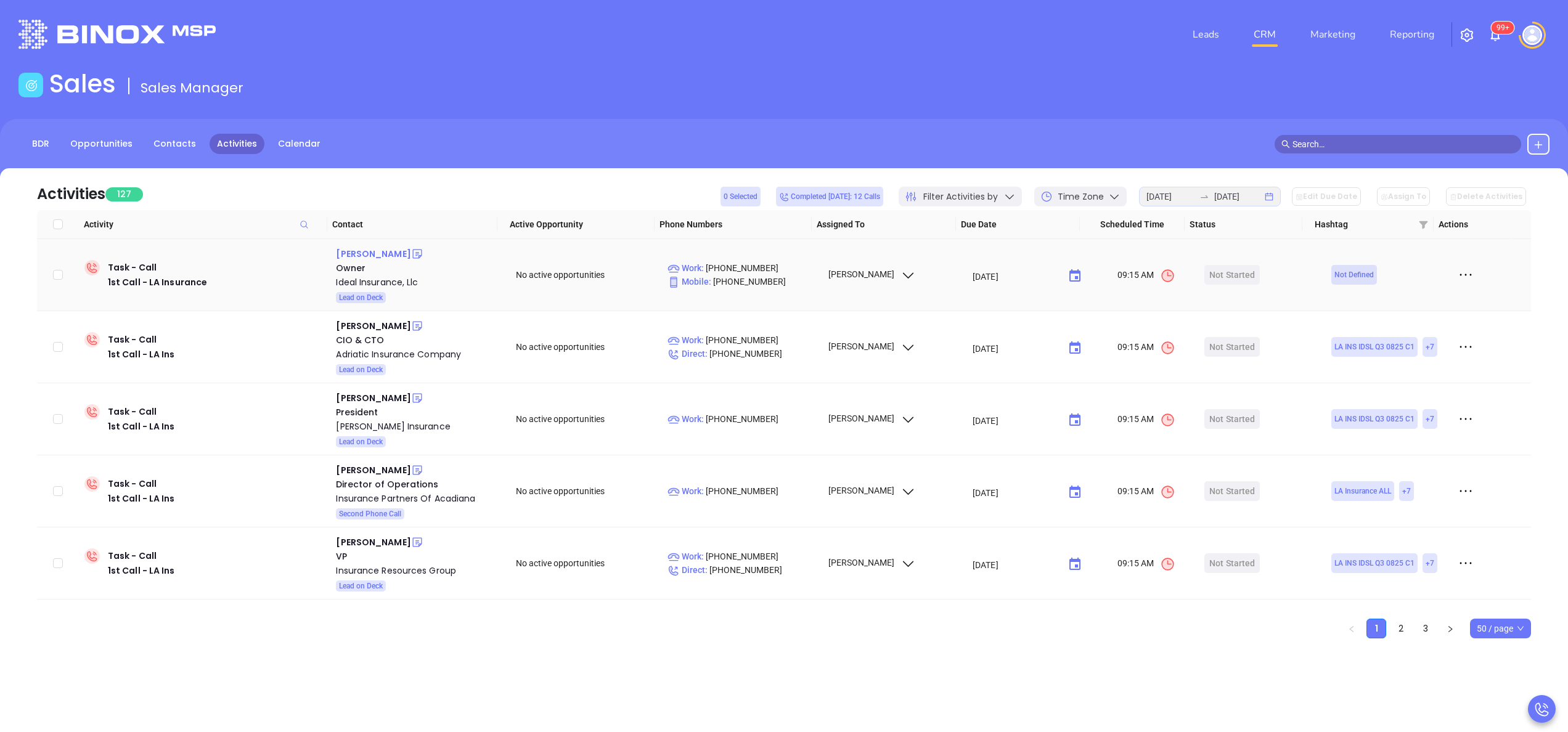
click at [367, 249] on div "[PERSON_NAME]" at bounding box center [373, 253] width 75 height 15
click at [362, 287] on div "Ideal Insurance, Llc" at bounding box center [417, 282] width 162 height 15
click at [705, 279] on p "Mobile : (337) 207-0144" at bounding box center [742, 281] width 149 height 13
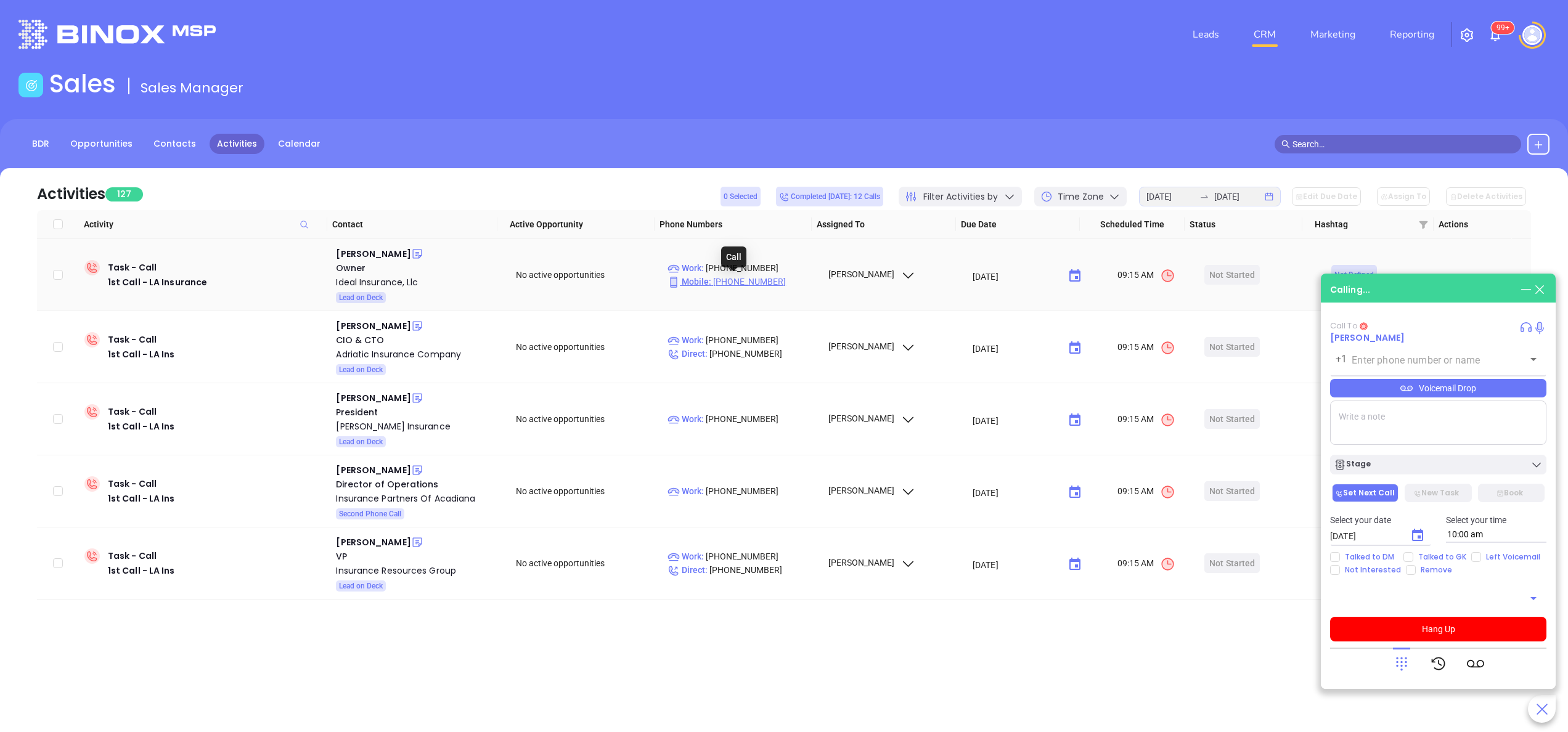
type input "[PHONE_NUMBER]"
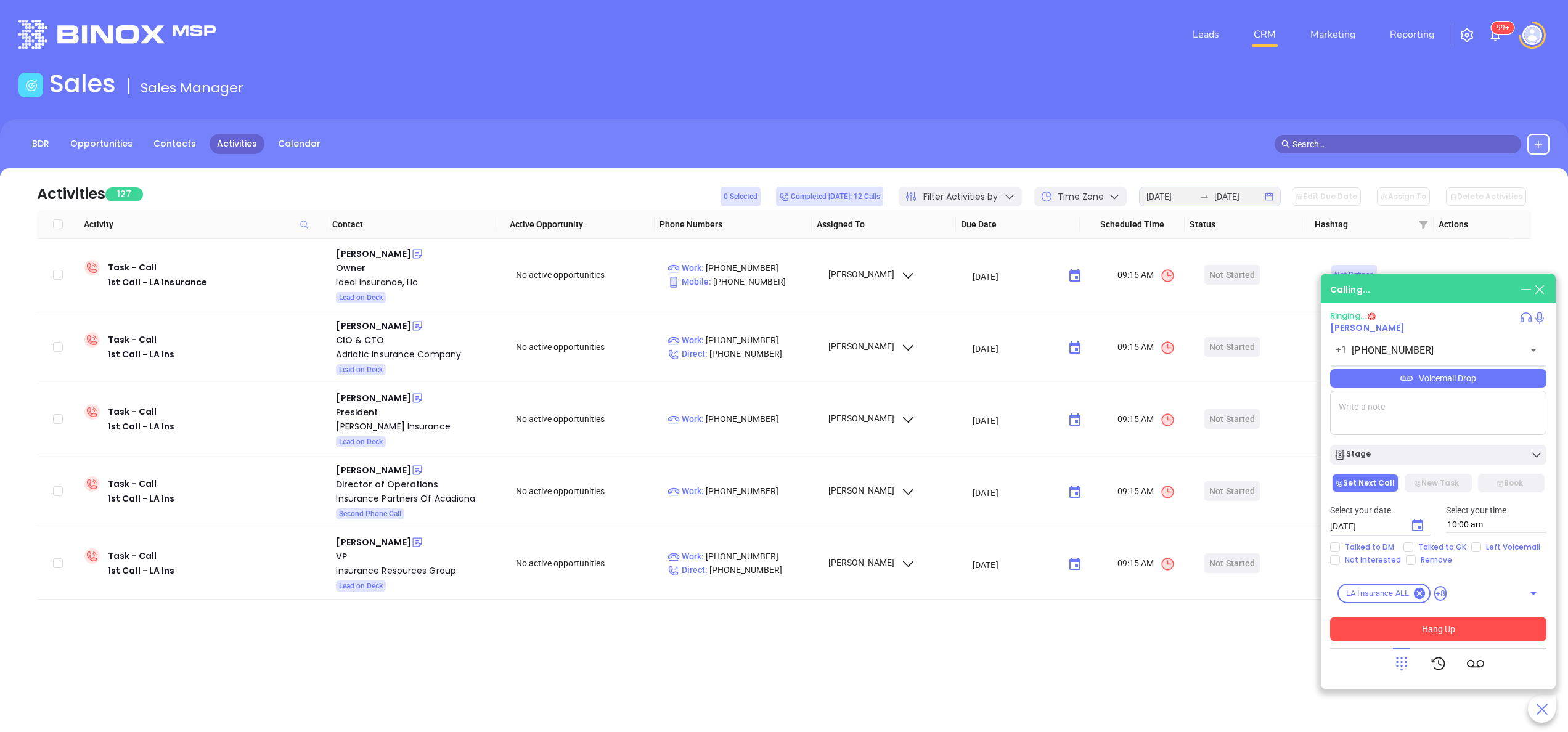
click at [1175, 549] on button "Hang Up" at bounding box center [1438, 629] width 216 height 25
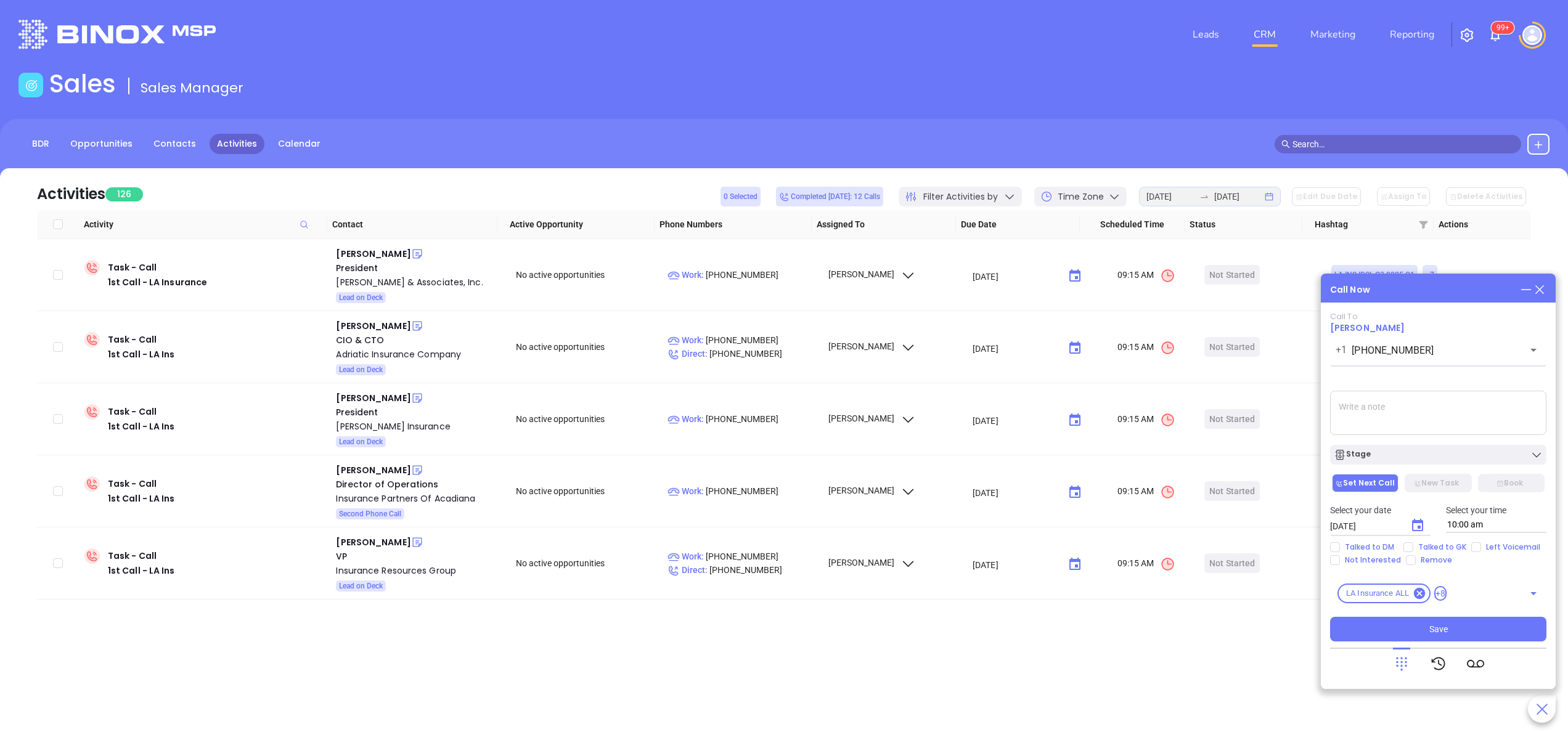
click at [1175, 284] on icon at bounding box center [1540, 290] width 13 height 13
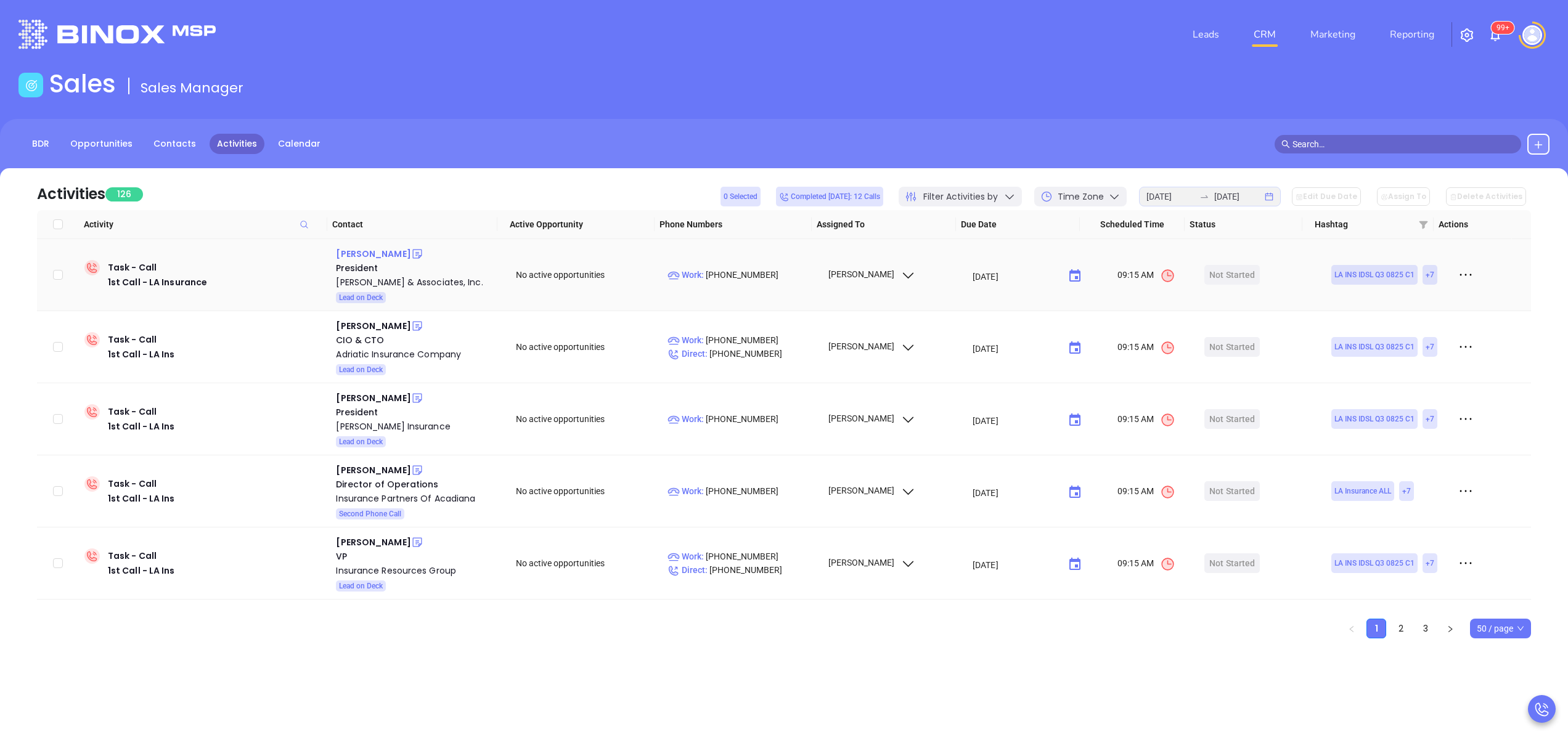
click at [348, 250] on div "Derek Bowles" at bounding box center [373, 253] width 75 height 15
click at [377, 281] on div "Bowles & Associates, Inc." at bounding box center [417, 282] width 162 height 15
click at [412, 250] on icon at bounding box center [417, 254] width 9 height 9
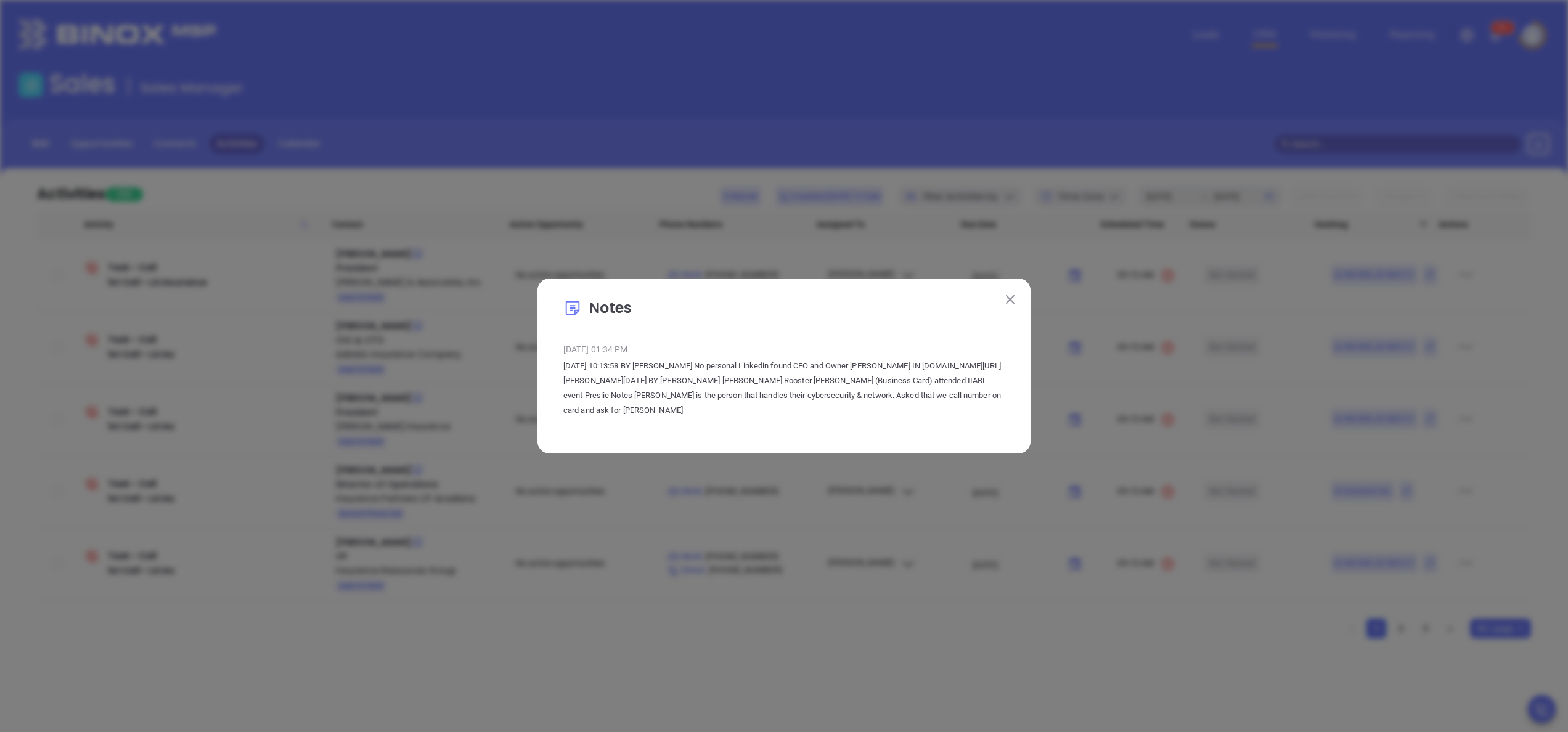
click at [1016, 314] on div "Notes Jun 11, 2024 | 01:34 PM Fri 3 Dec 2021 10:13:58 BY Liz Cruz No personal L…" at bounding box center [784, 366] width 493 height 175
click at [1015, 307] on button at bounding box center [1010, 298] width 16 height 16
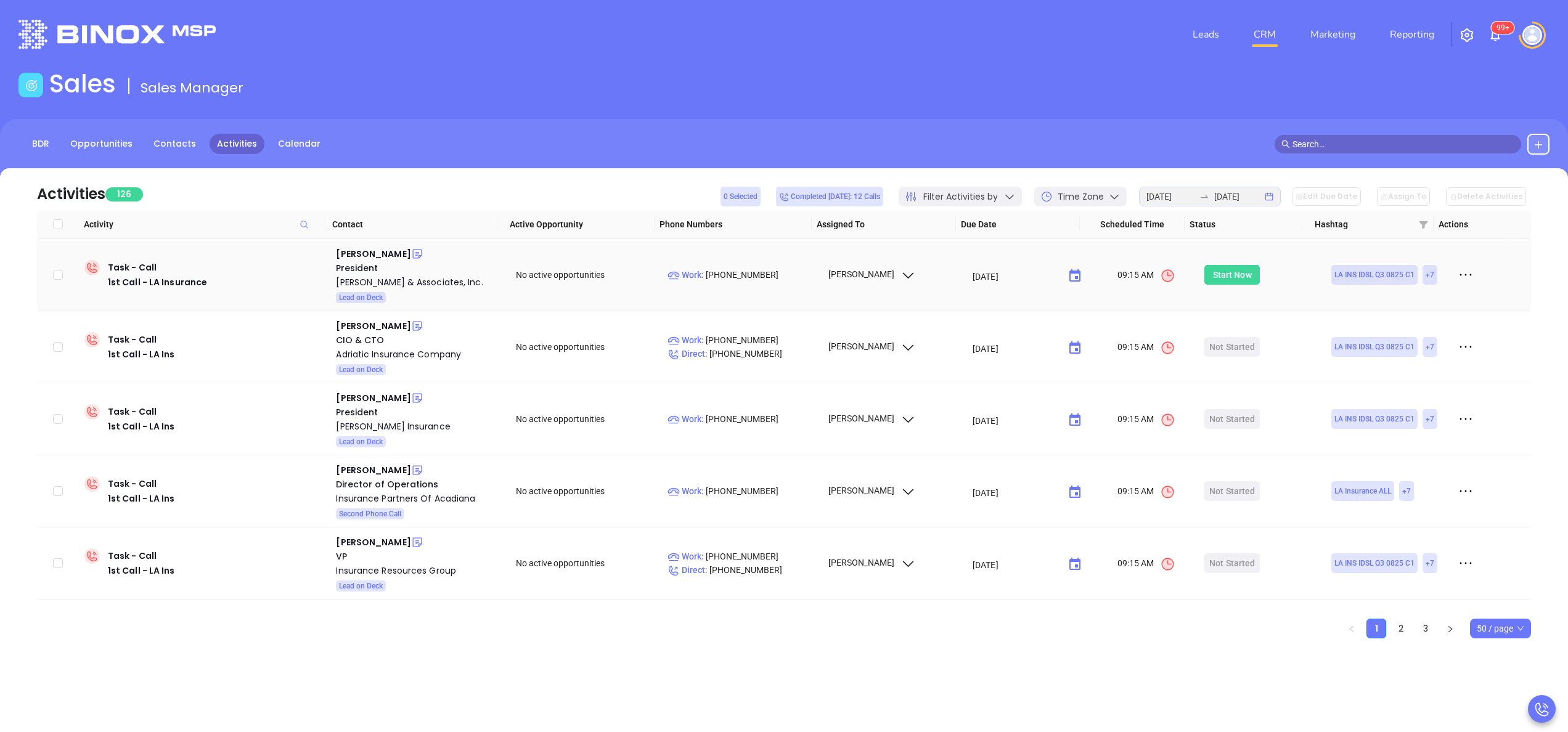
click at [1175, 277] on div "Start Now" at bounding box center [1232, 274] width 39 height 20
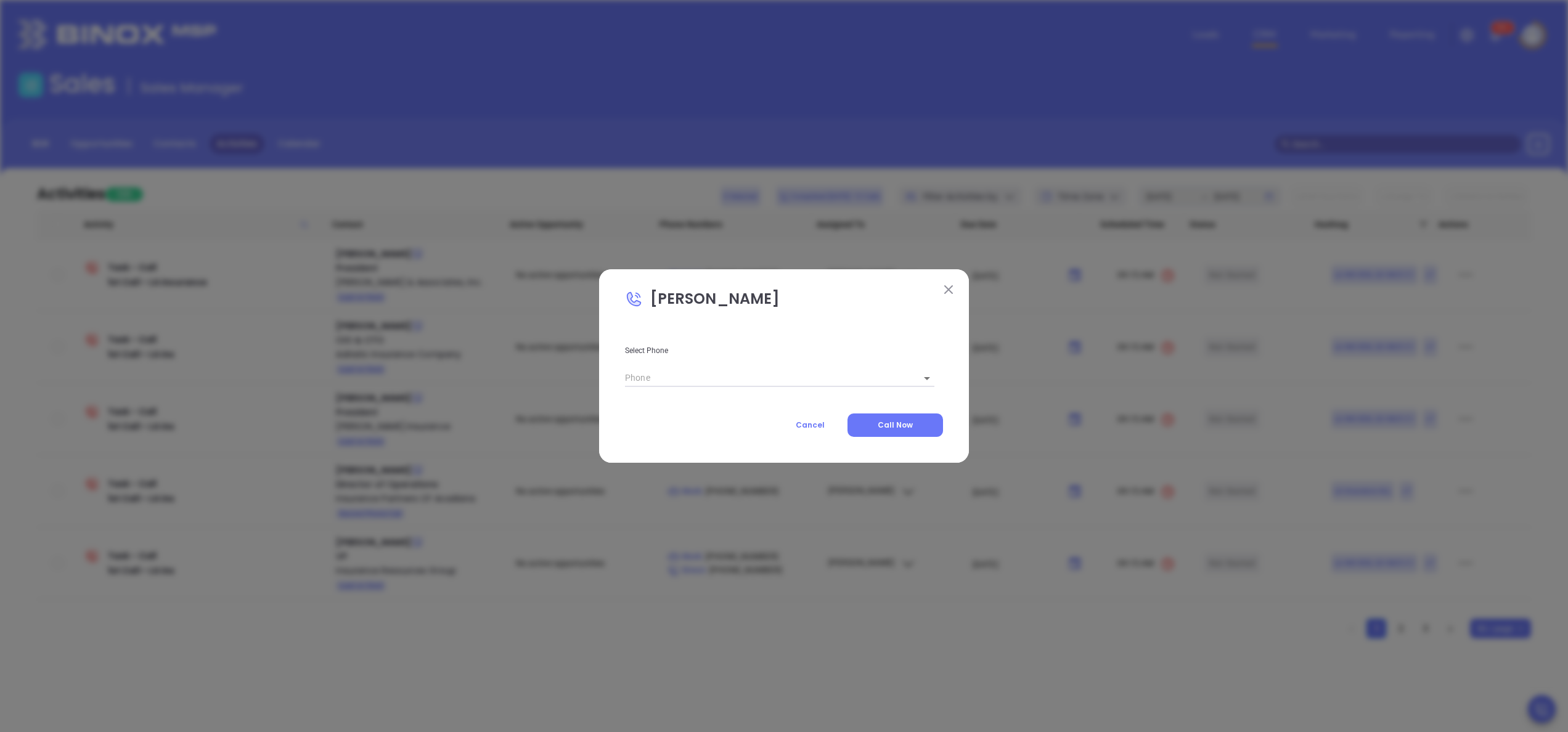
type input "(504) 362-0922"
type input "1"
click at [900, 428] on span "Call Now" at bounding box center [895, 425] width 35 height 11
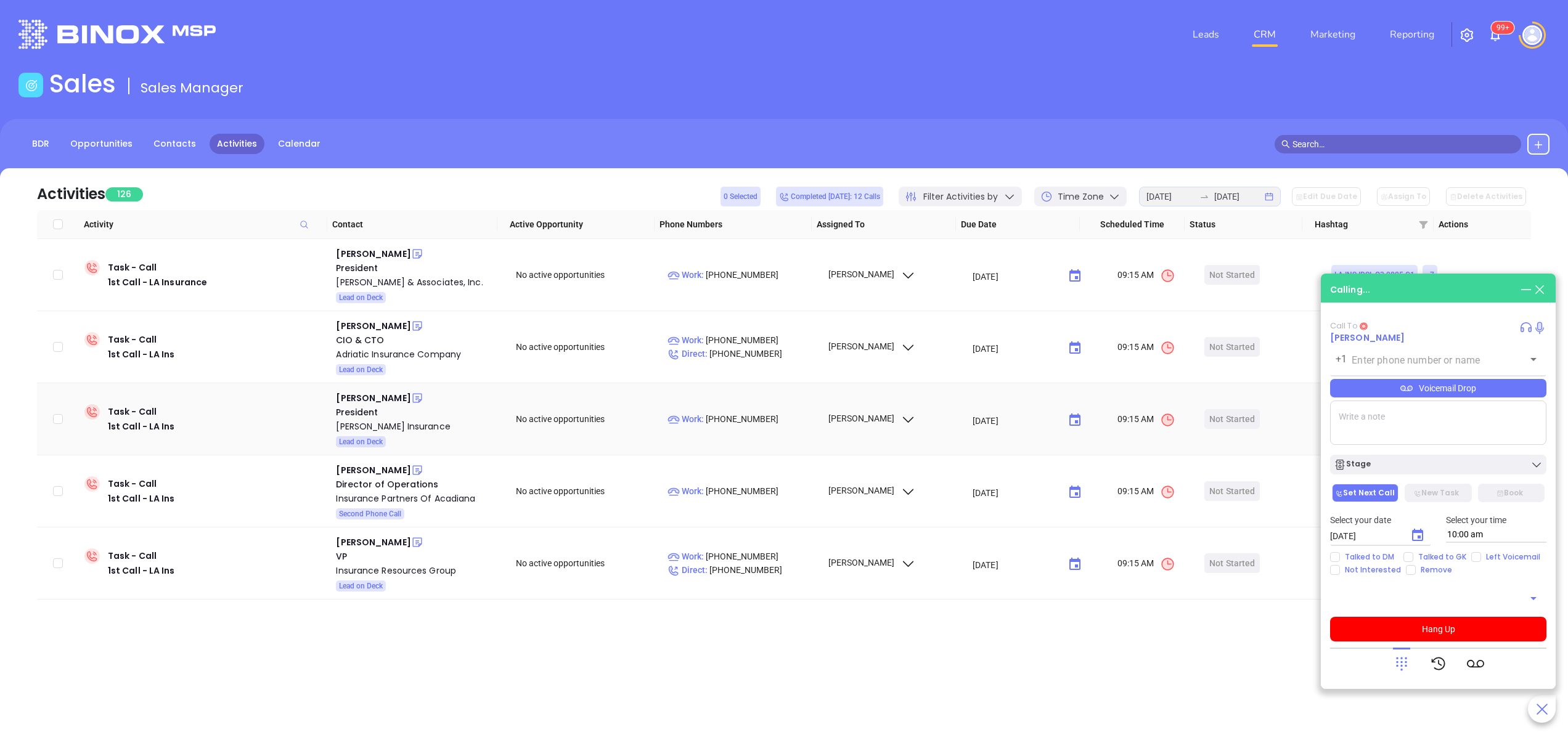
type input "(504) 362-0922"
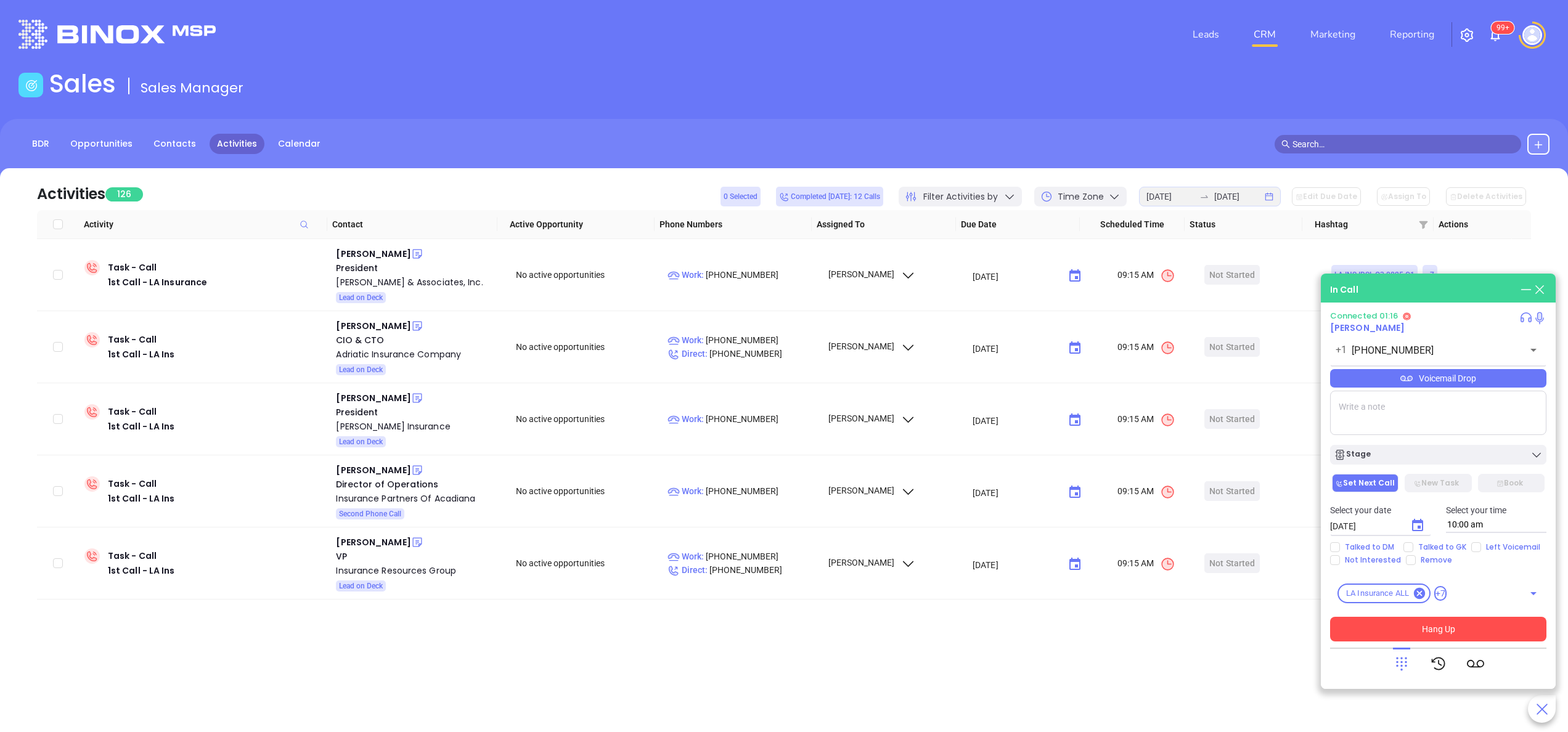
click at [1175, 549] on button "Hang Up" at bounding box center [1438, 629] width 216 height 25
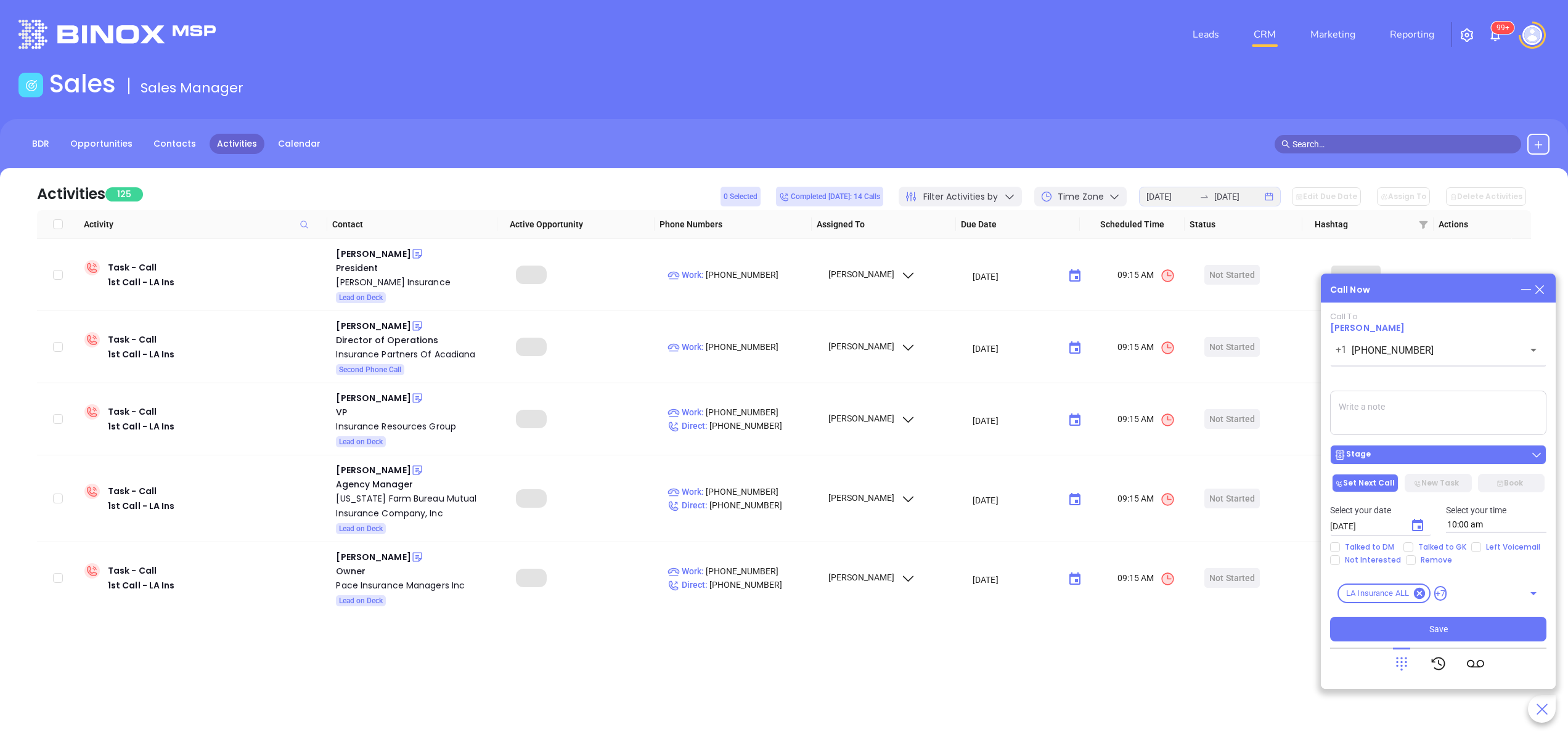
click at [1175, 453] on div "Stage" at bounding box center [1438, 455] width 209 height 13
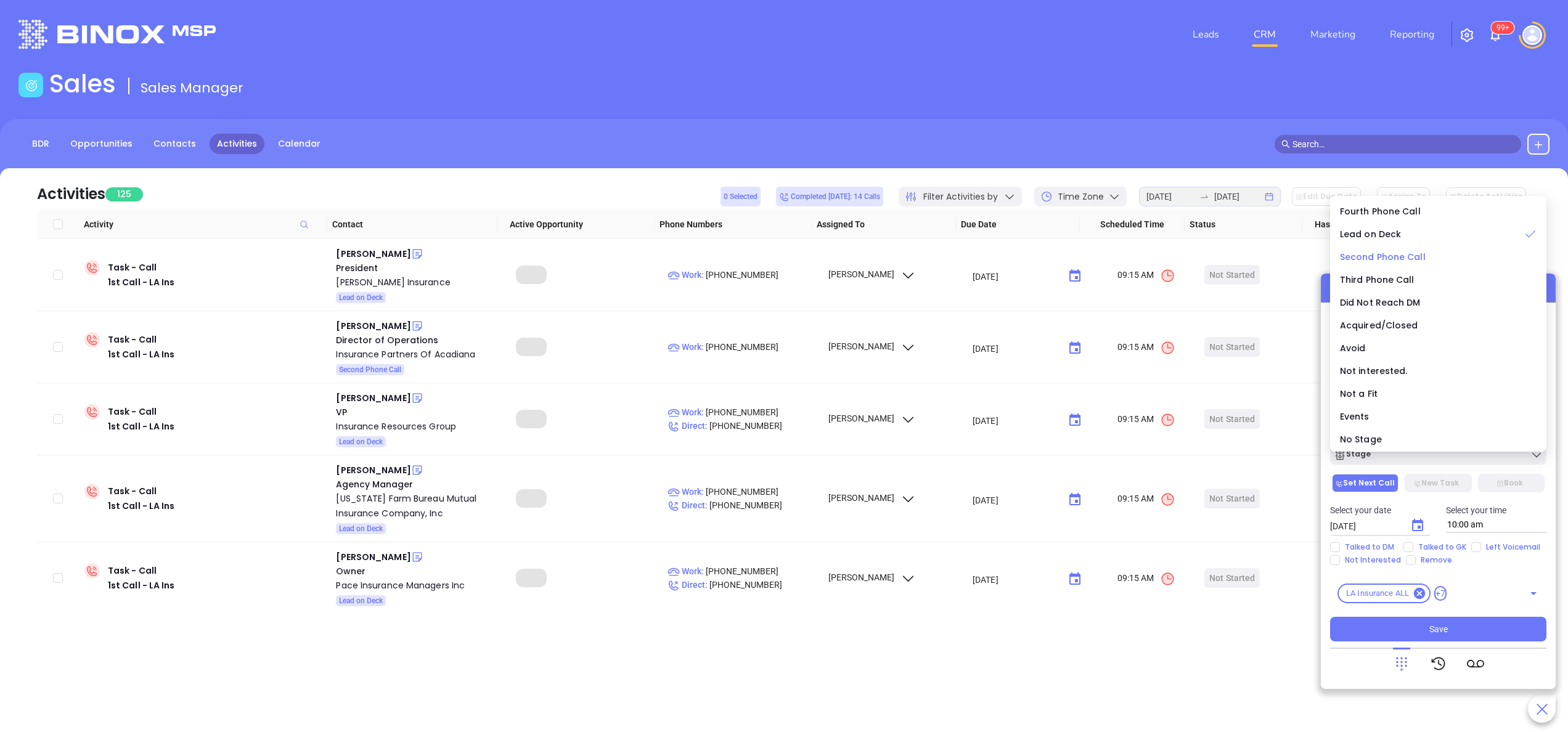
click at [1175, 258] on span "Second Phone Call" at bounding box center [1383, 257] width 86 height 13
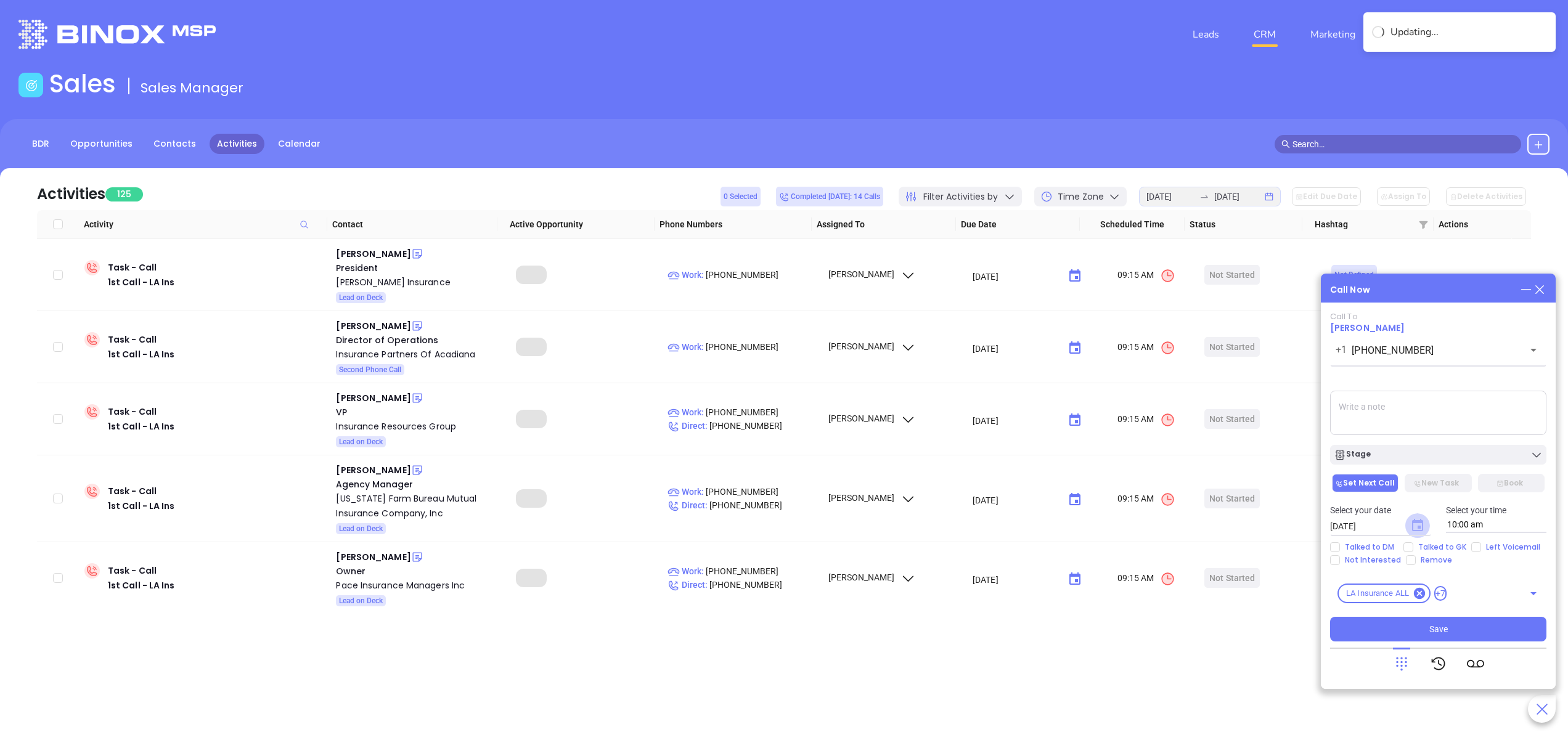
click at [1175, 521] on icon "Choose date, selected date is Sep 18, 2025" at bounding box center [1418, 525] width 11 height 13
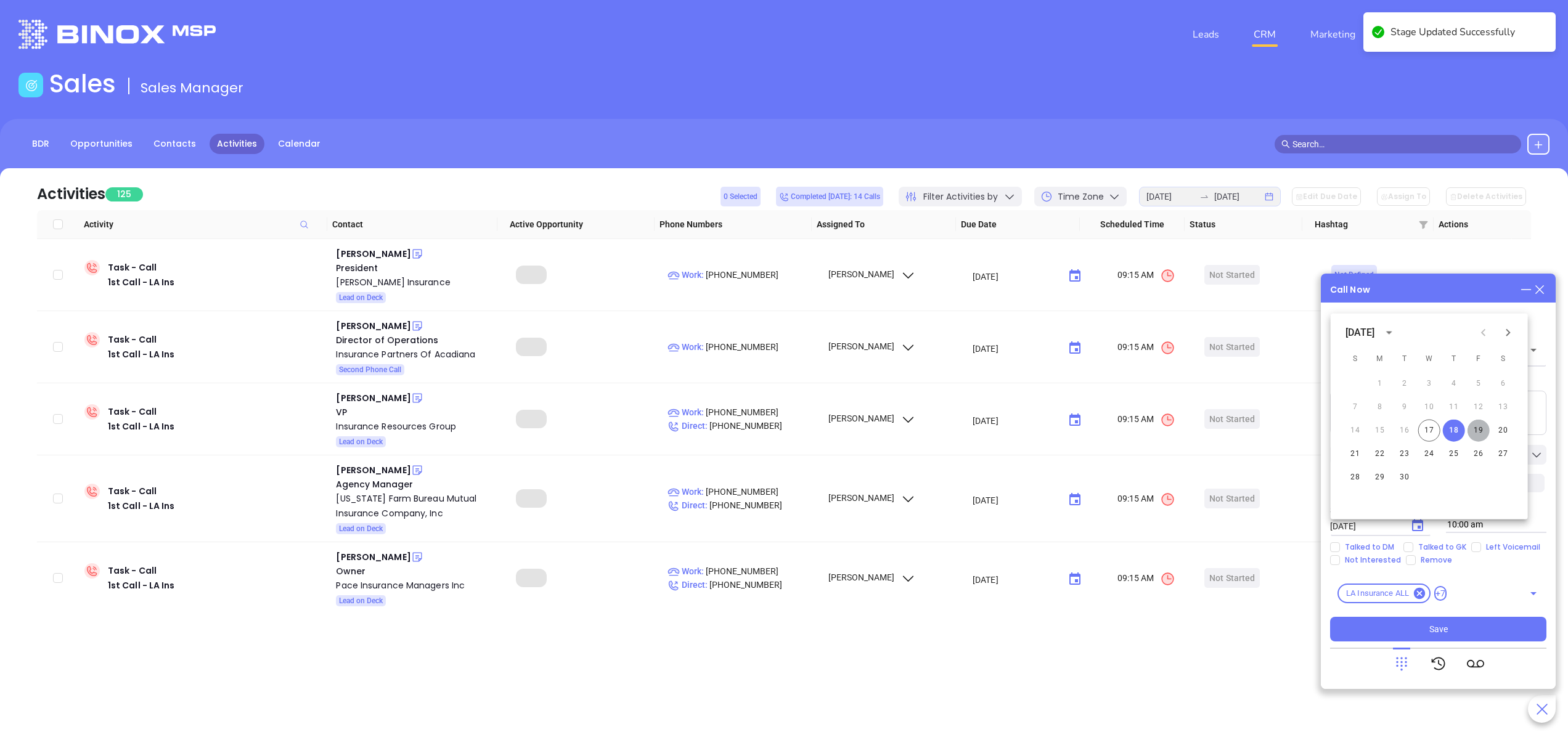
click at [1175, 429] on button "19" at bounding box center [1479, 430] width 22 height 22
type input "09/19/2025"
click at [1175, 546] on span "Talked to GK" at bounding box center [1443, 547] width 58 height 10
click at [1175, 546] on input "Talked to GK" at bounding box center [1409, 547] width 10 height 10
checkbox input "true"
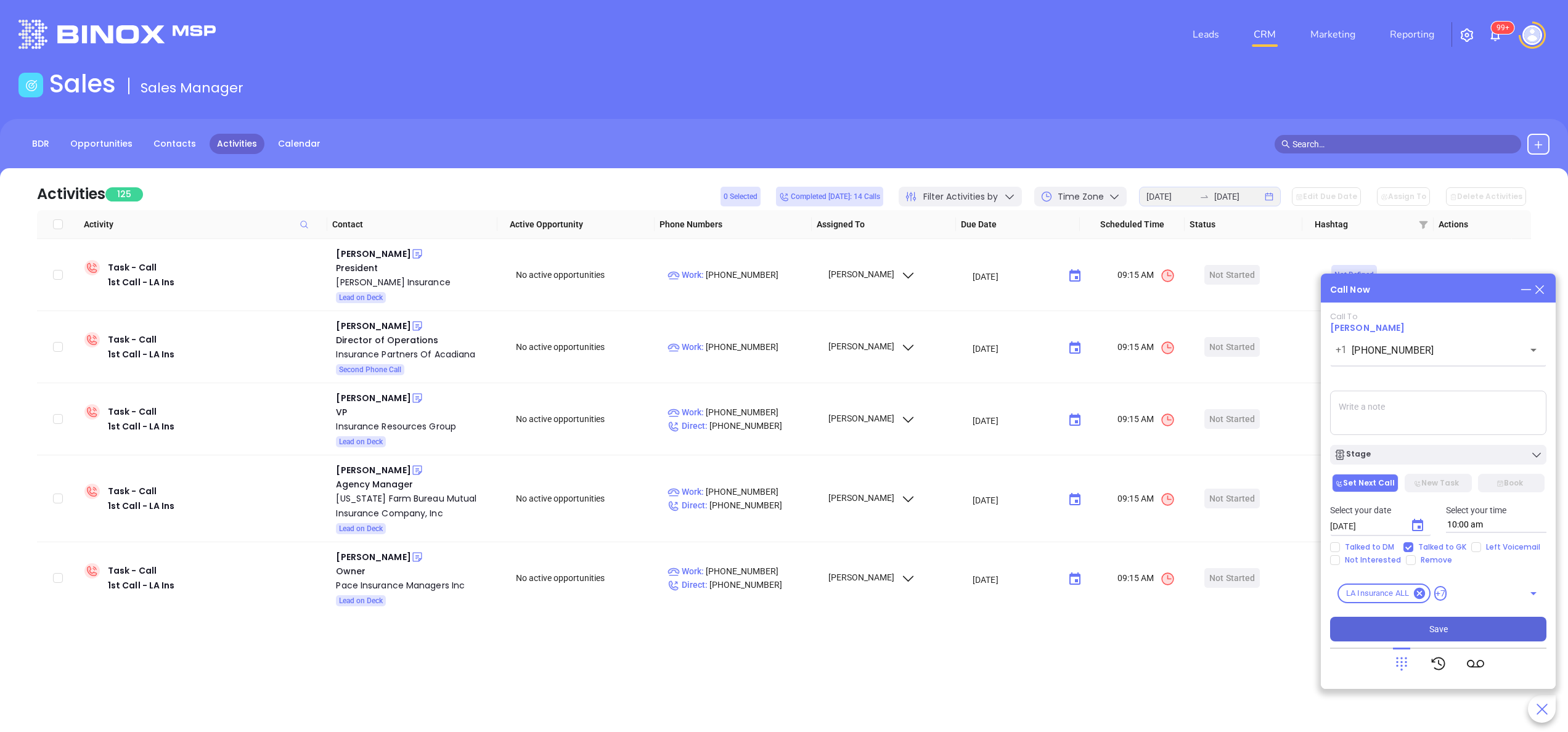
click at [1175, 549] on button "Save" at bounding box center [1438, 629] width 216 height 25
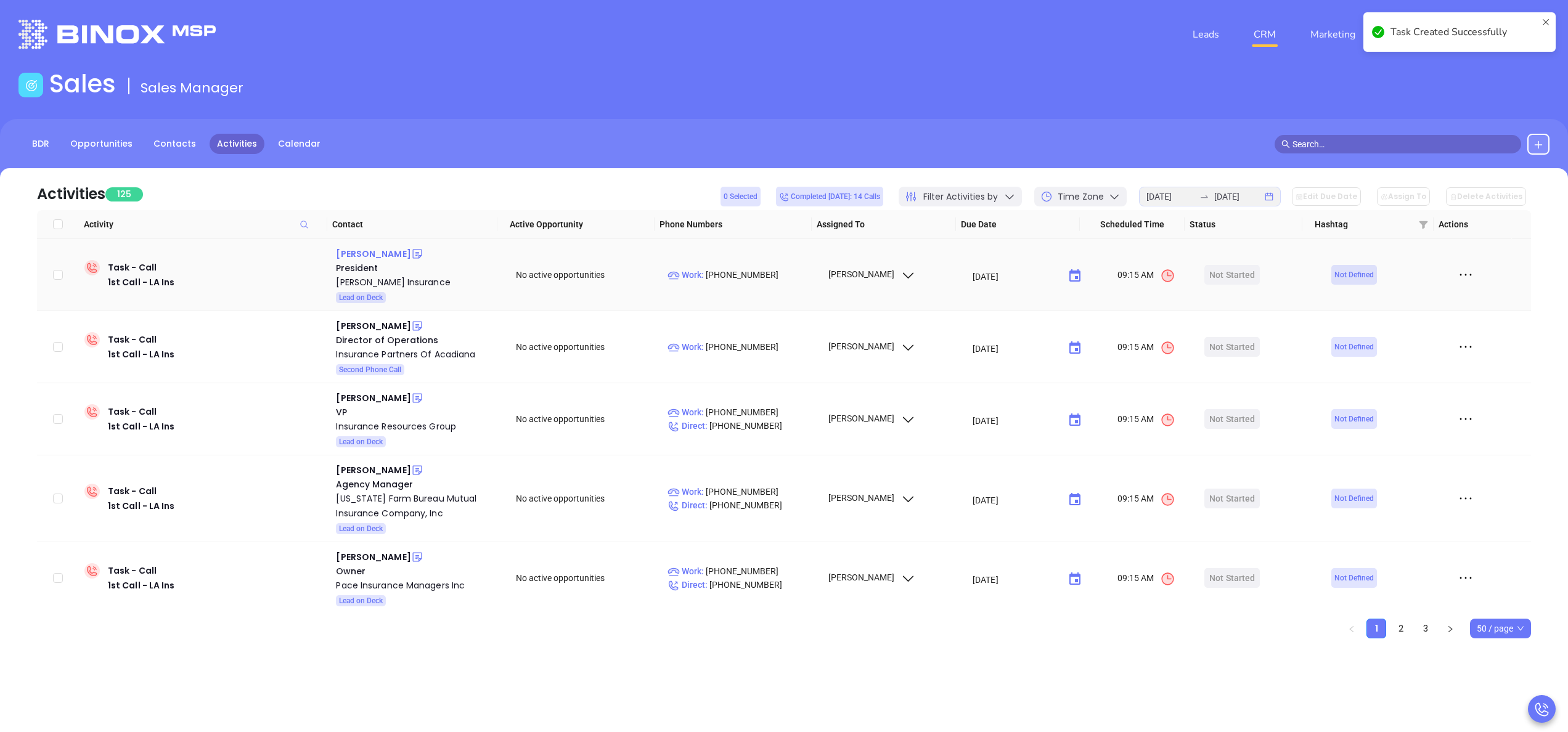
click at [371, 257] on div "[PERSON_NAME]" at bounding box center [373, 253] width 75 height 15
click at [383, 279] on div "[PERSON_NAME] Insurance" at bounding box center [417, 282] width 162 height 15
click at [411, 250] on icon at bounding box center [417, 254] width 13 height 13
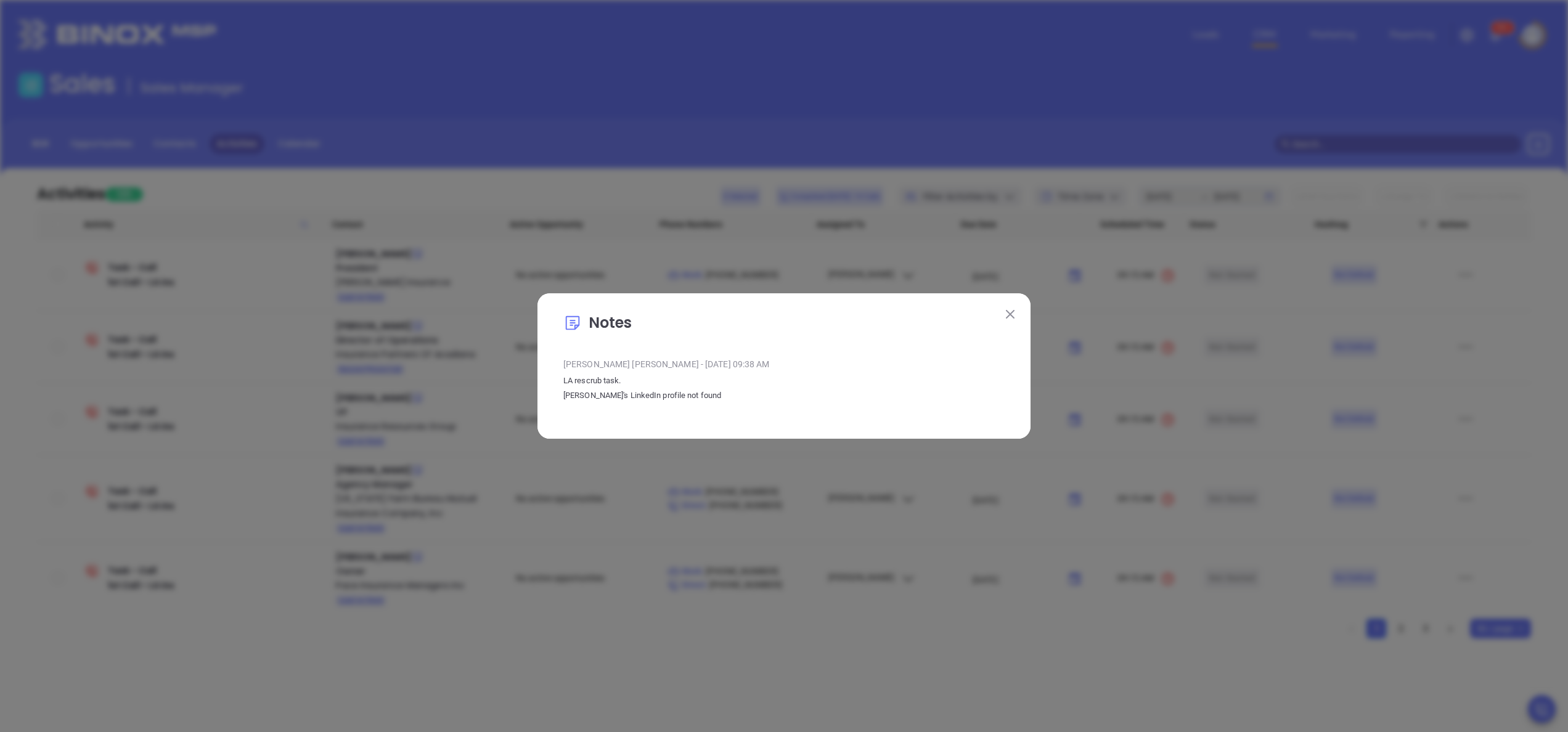
click at [1008, 310] on img at bounding box center [1010, 314] width 9 height 9
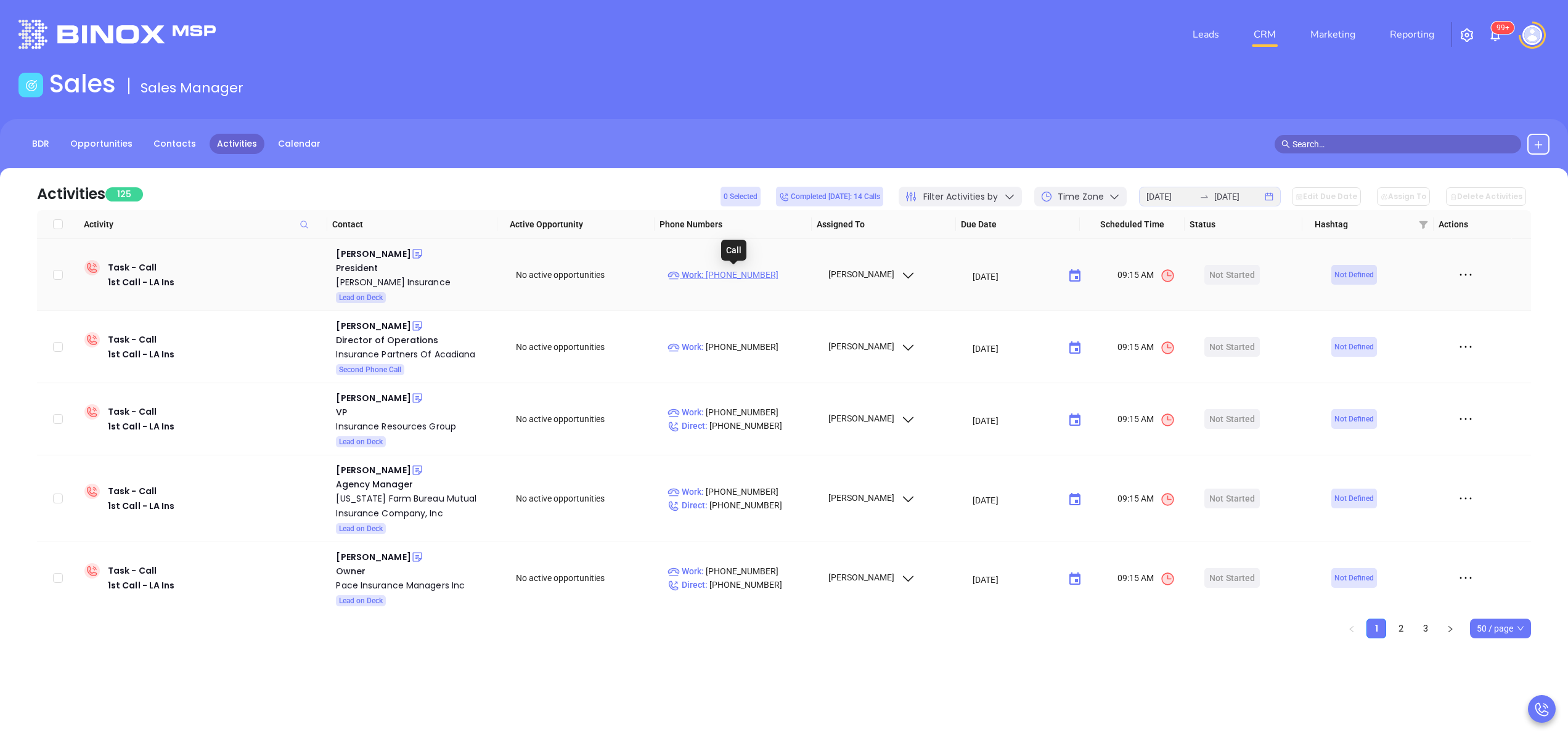
click at [718, 269] on p "Work : (985) 872-4577" at bounding box center [742, 274] width 149 height 13
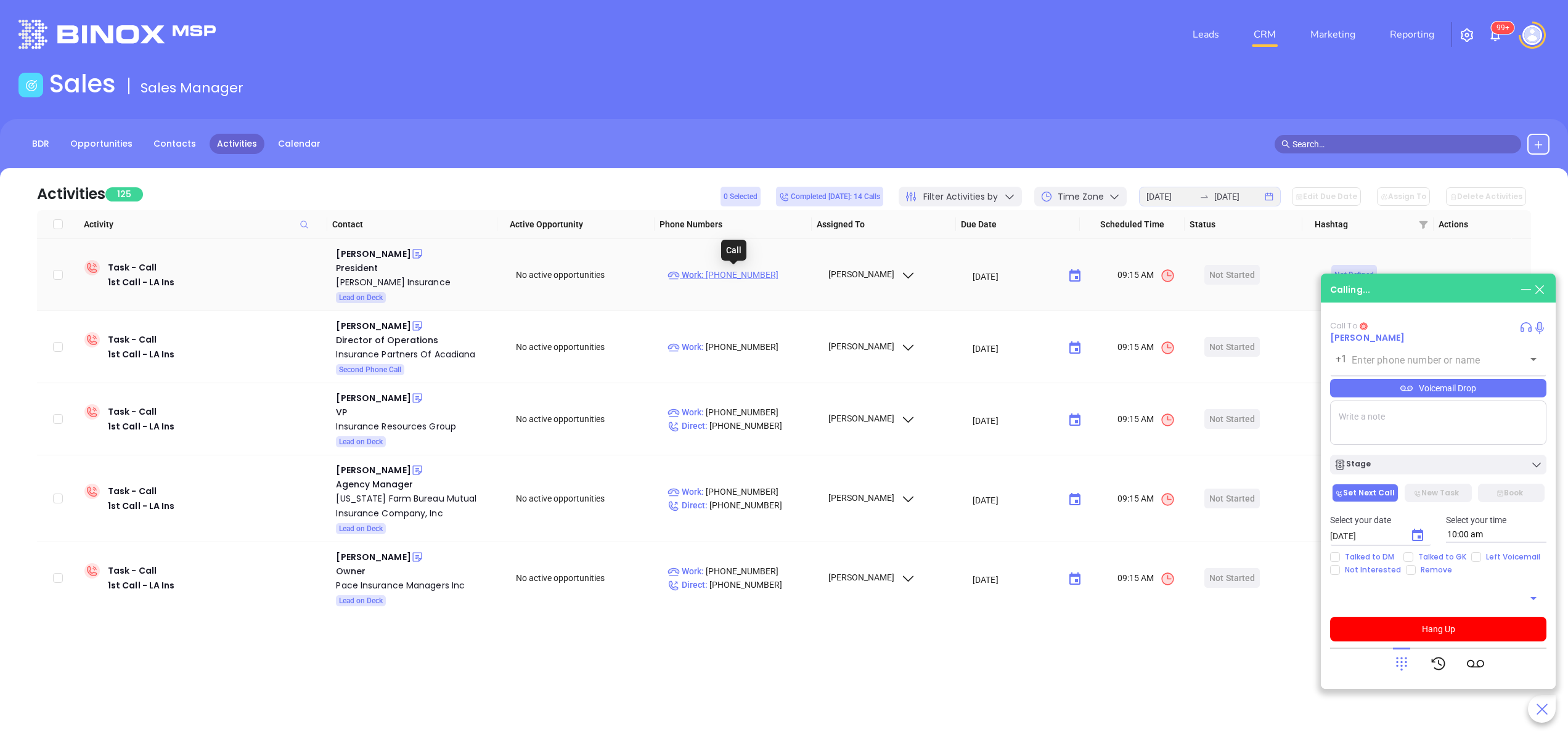
type input "[PHONE_NUMBER]"
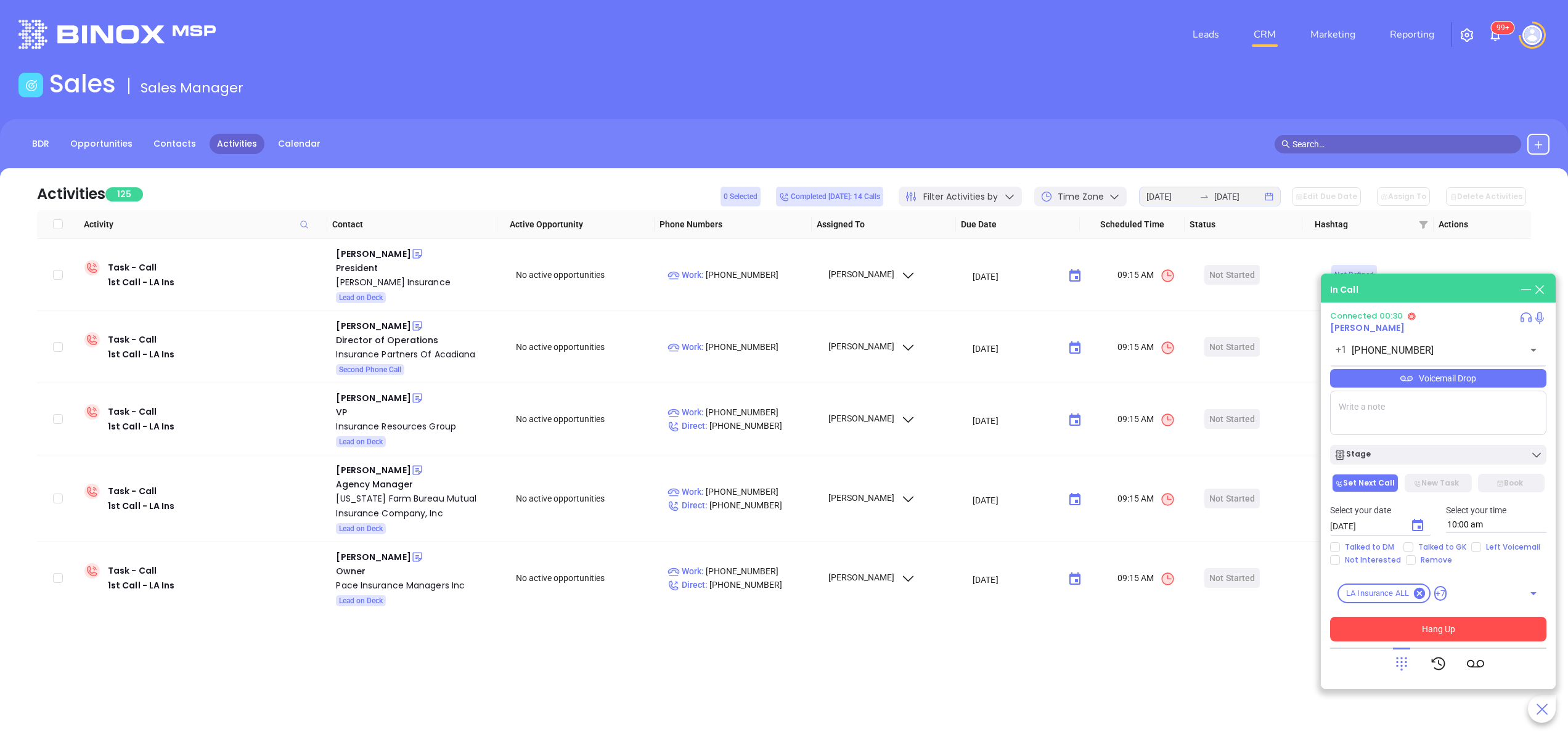
click at [1175, 549] on button "Hang Up" at bounding box center [1438, 629] width 216 height 25
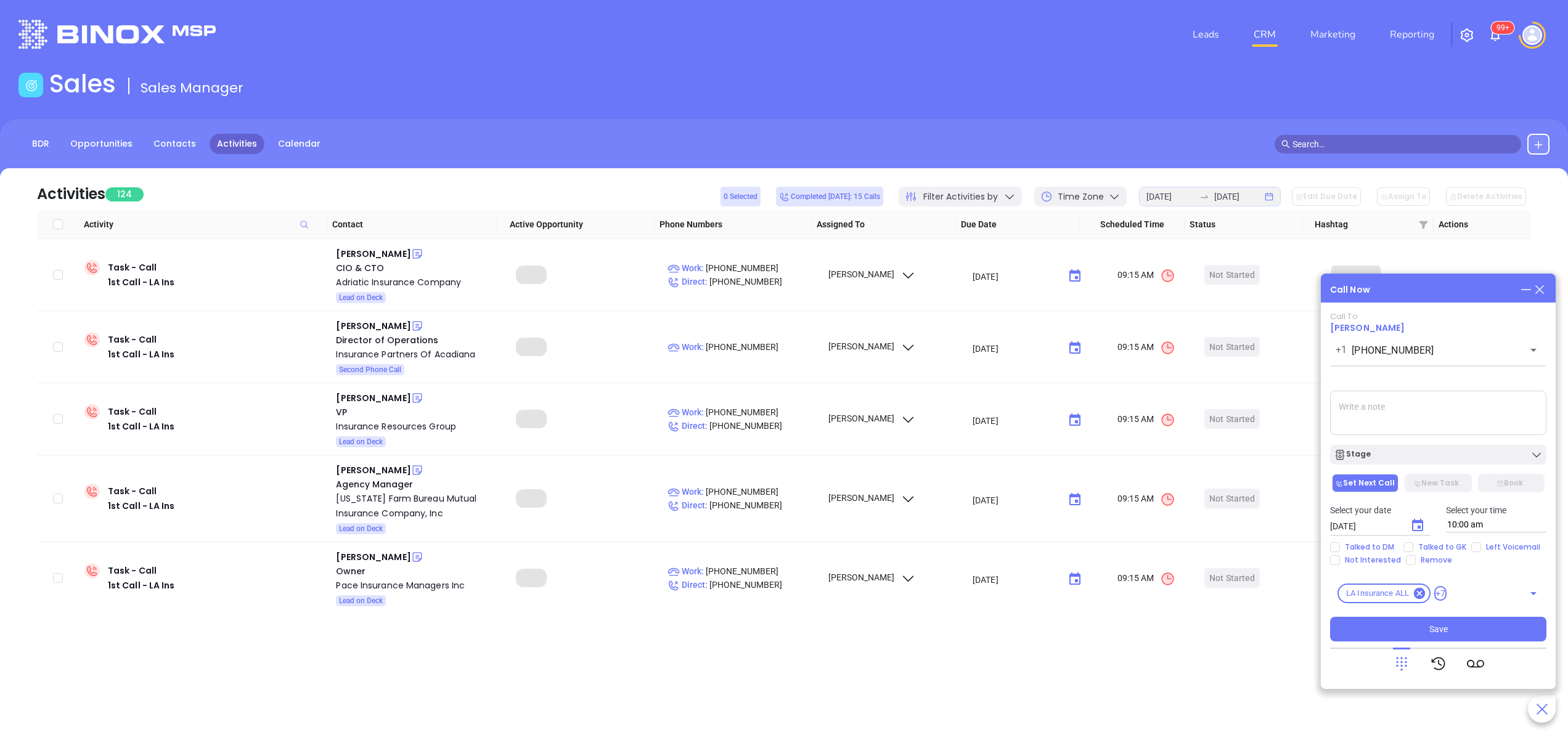
click at [1175, 415] on textarea at bounding box center [1438, 413] width 216 height 44
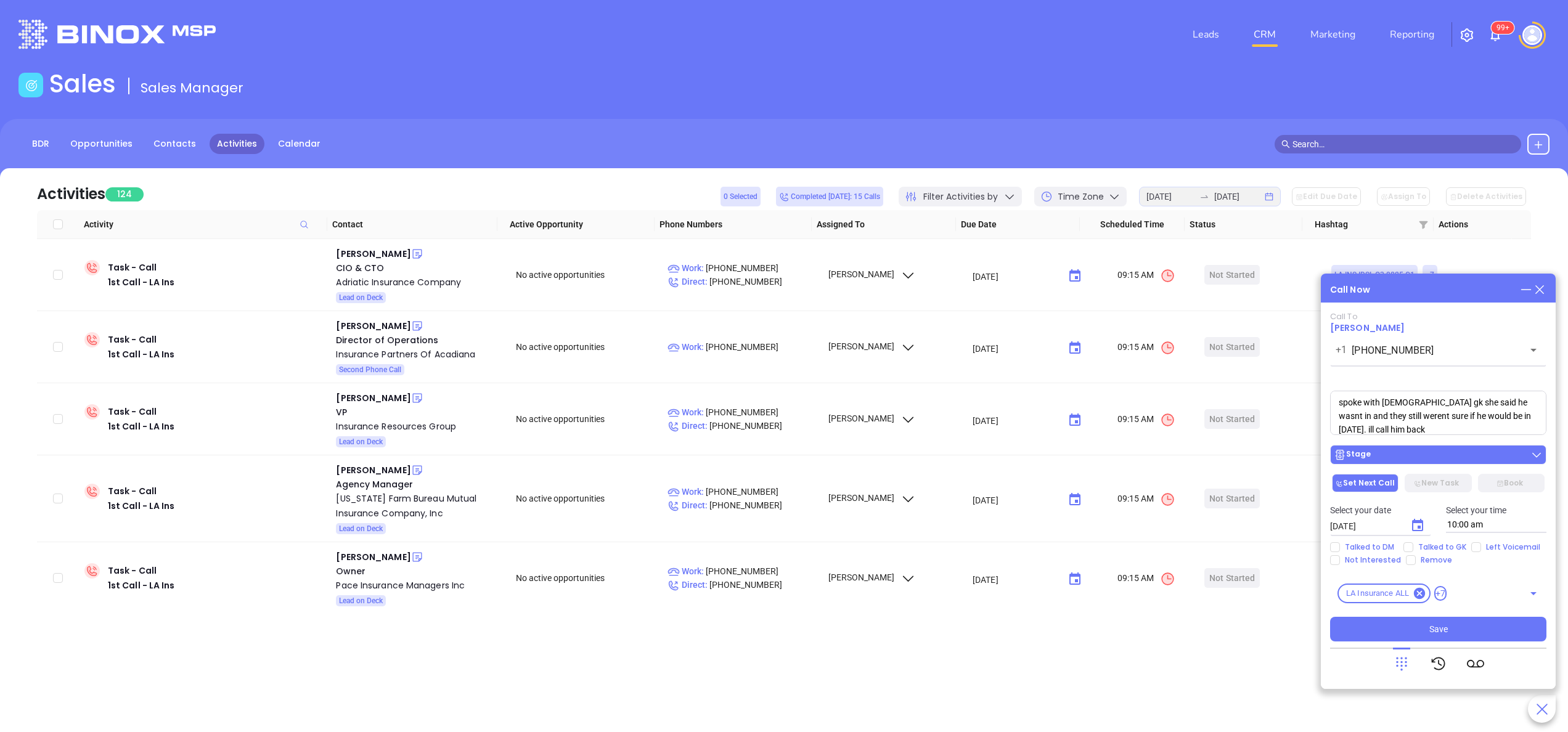
type textarea "spoke with female gk she said he wasnt in and they still werent sure if he woul…"
click at [1175, 447] on button "Stage" at bounding box center [1438, 454] width 216 height 20
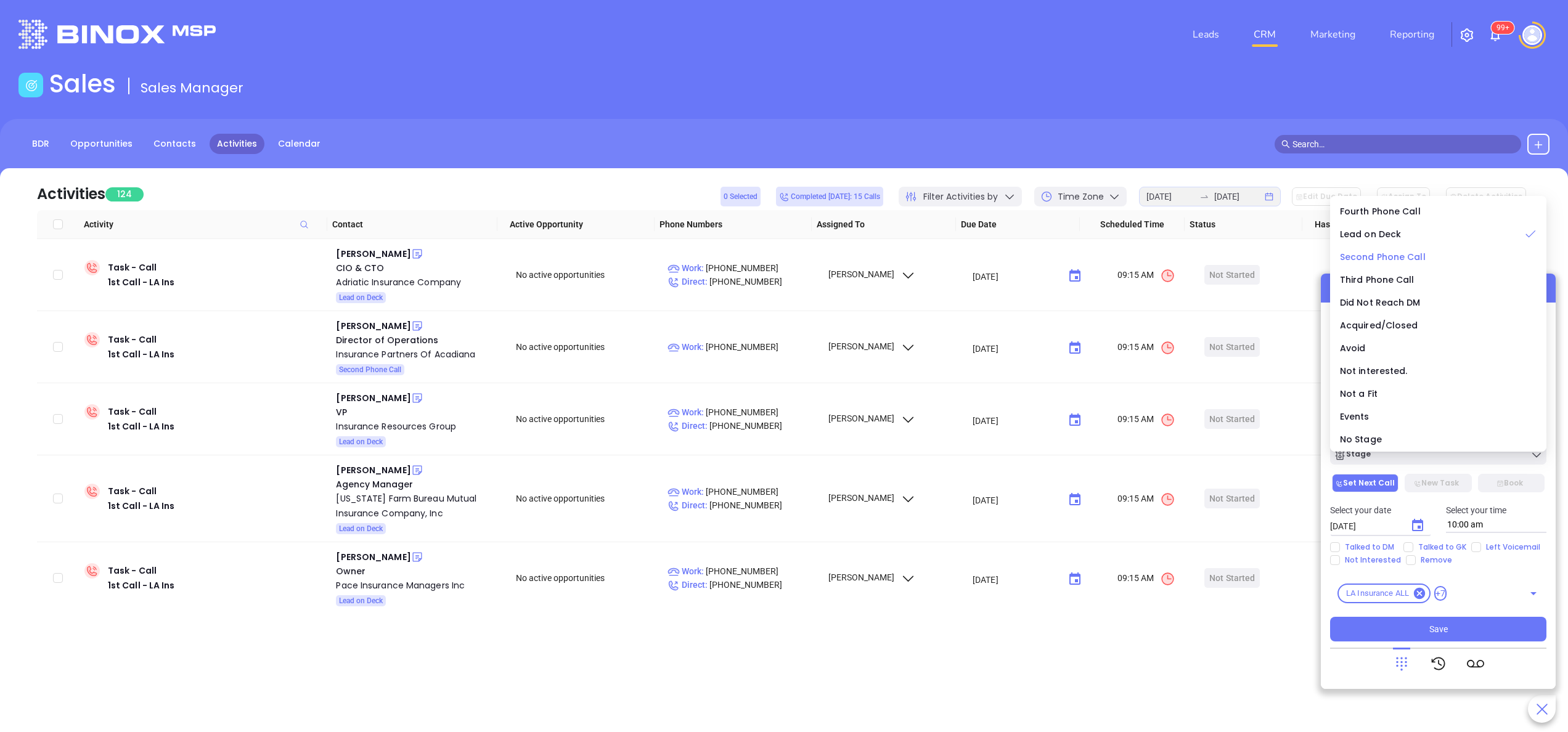
click at [1175, 259] on span "Second Phone Call" at bounding box center [1383, 257] width 86 height 13
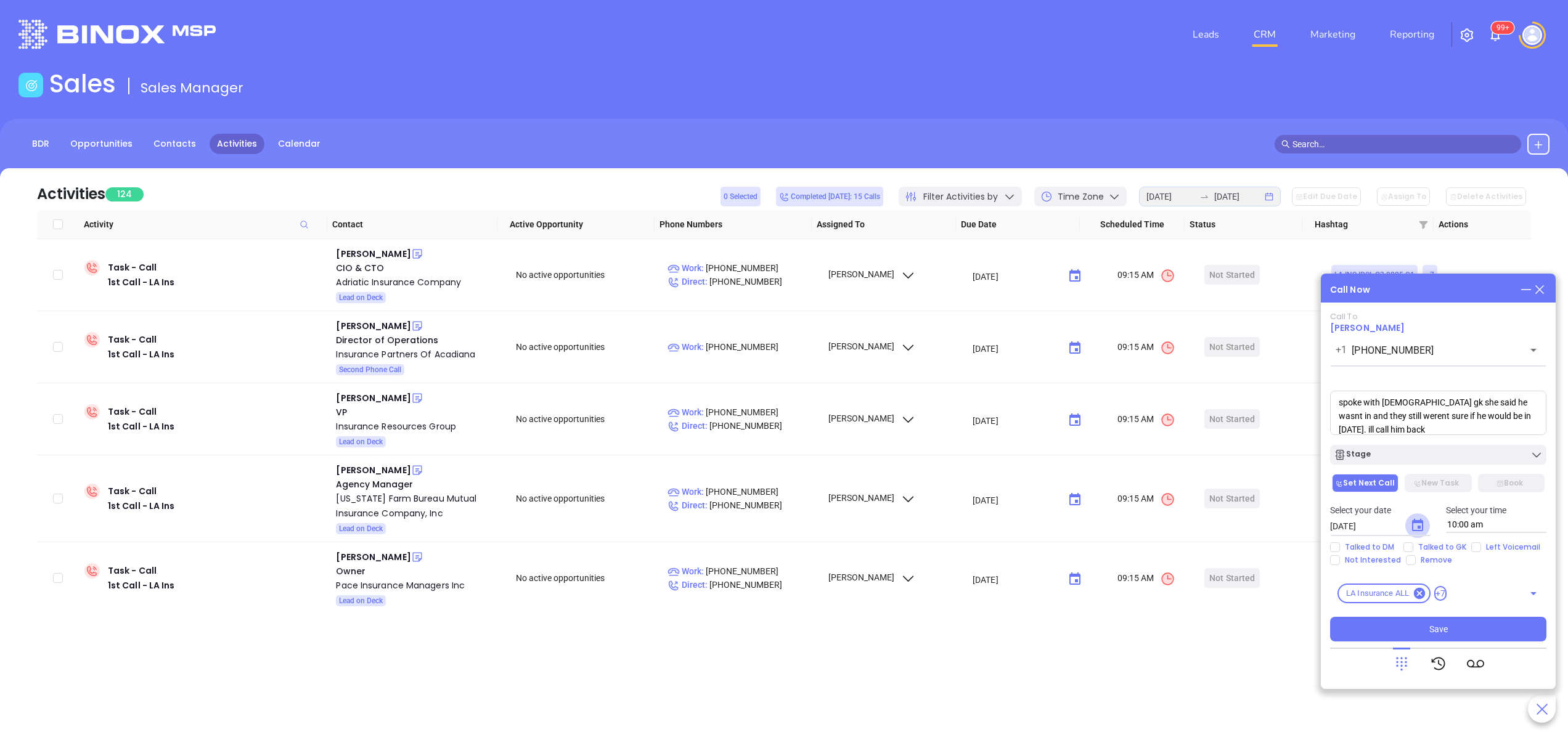
click at [1175, 528] on icon "Choose date, selected date is Sep 18, 2025" at bounding box center [1418, 525] width 15 height 15
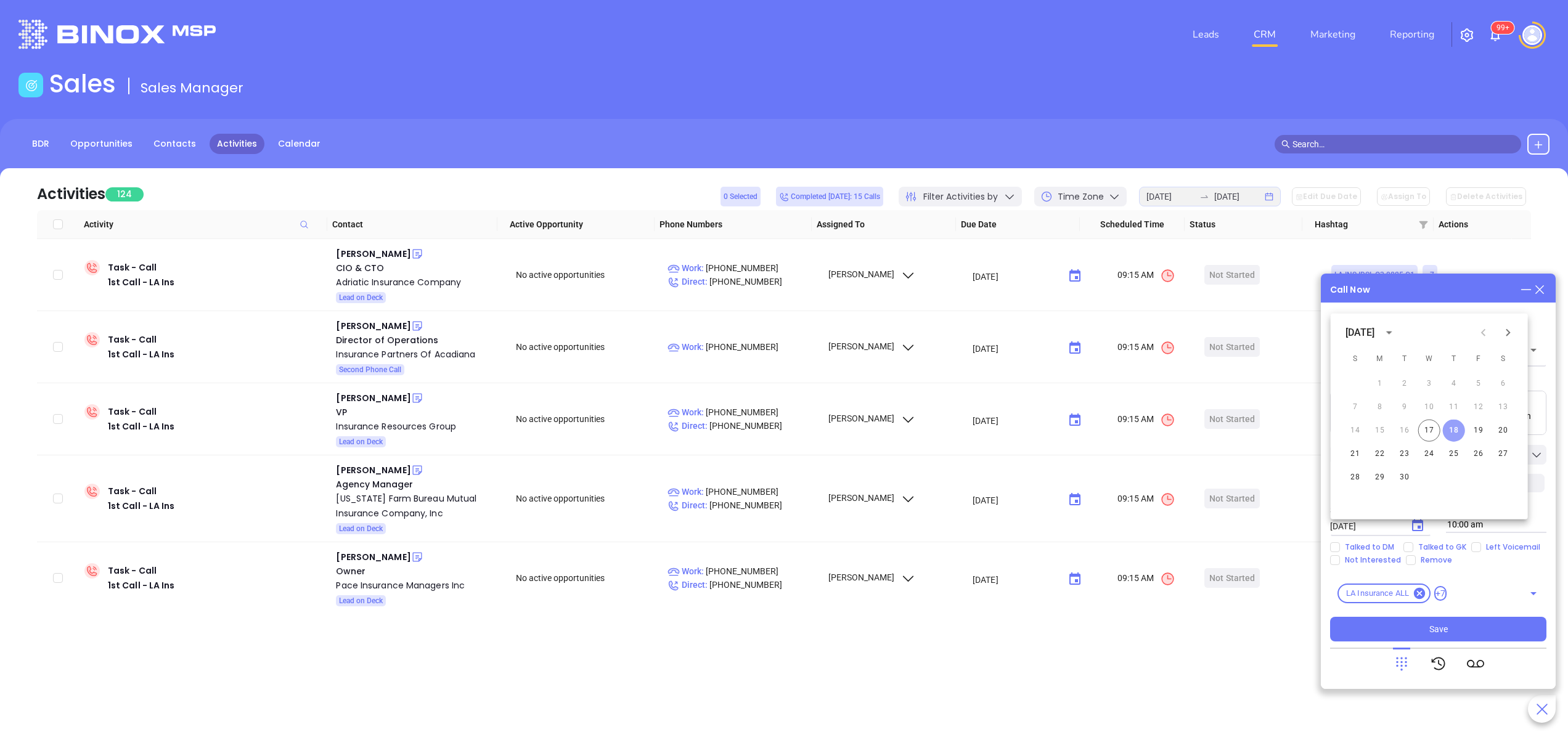
click at [1175, 429] on button "18" at bounding box center [1454, 430] width 22 height 22
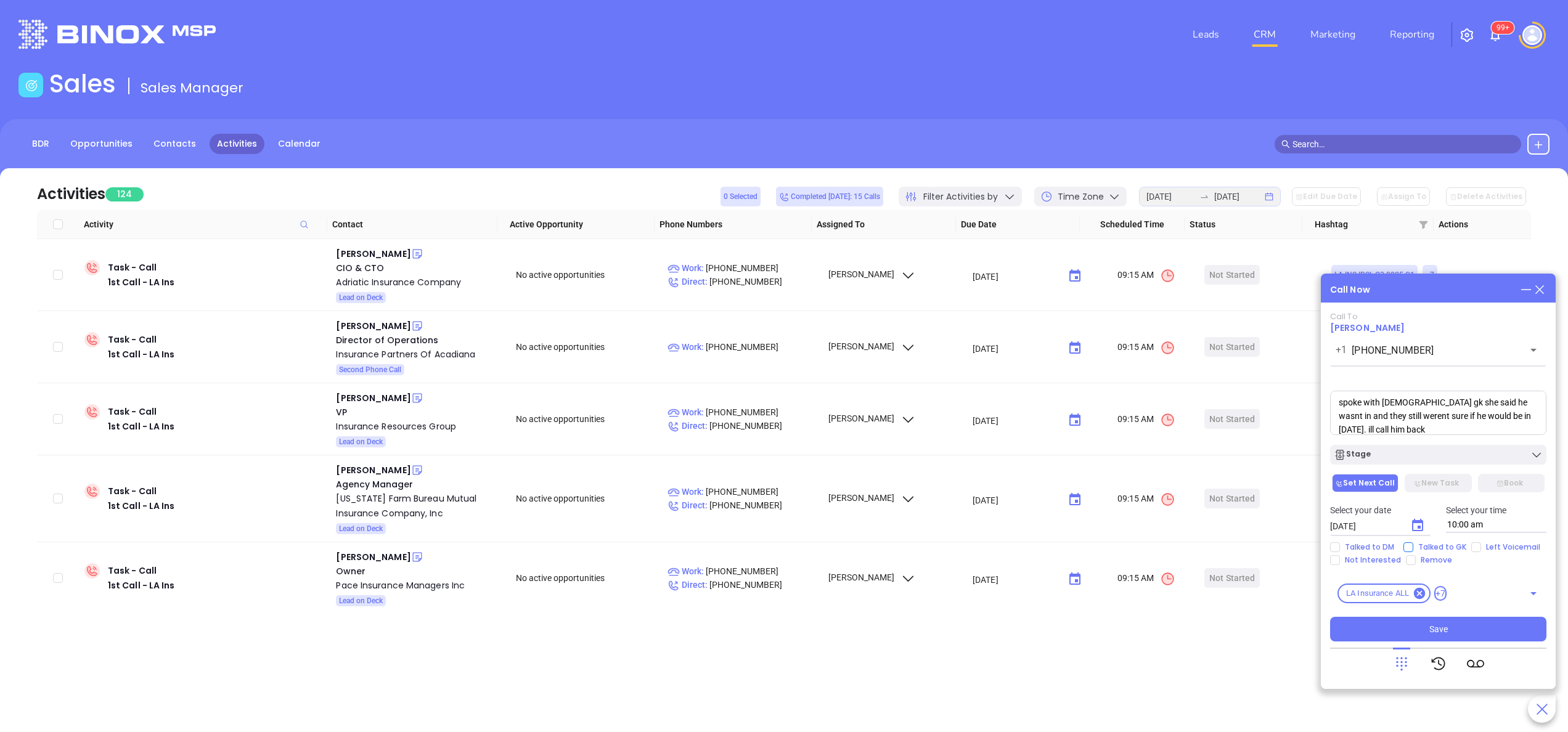
click at [1175, 542] on span "Talked to GK" at bounding box center [1443, 547] width 58 height 10
click at [1175, 542] on input "Talked to GK" at bounding box center [1409, 547] width 10 height 10
checkbox input "true"
click at [1175, 466] on div "Call To Leo C. Ledet Jr +1 (985) 872-4577 ​ Voicemail Drop spoke with female gk…" at bounding box center [1438, 477] width 216 height 330
click at [1175, 445] on button "Stage" at bounding box center [1438, 454] width 216 height 20
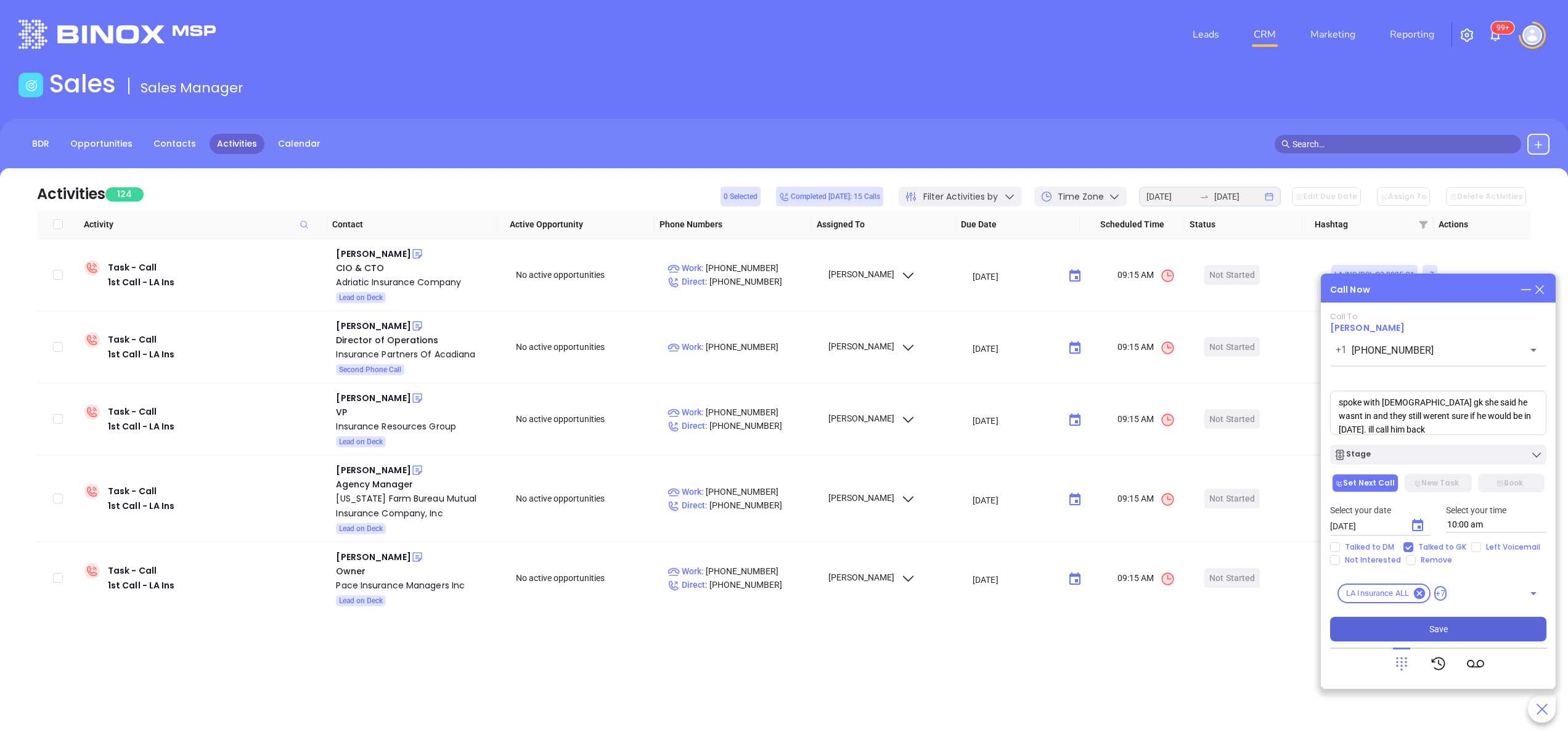
click at [1175, 549] on span "Save" at bounding box center [1438, 629] width 18 height 13
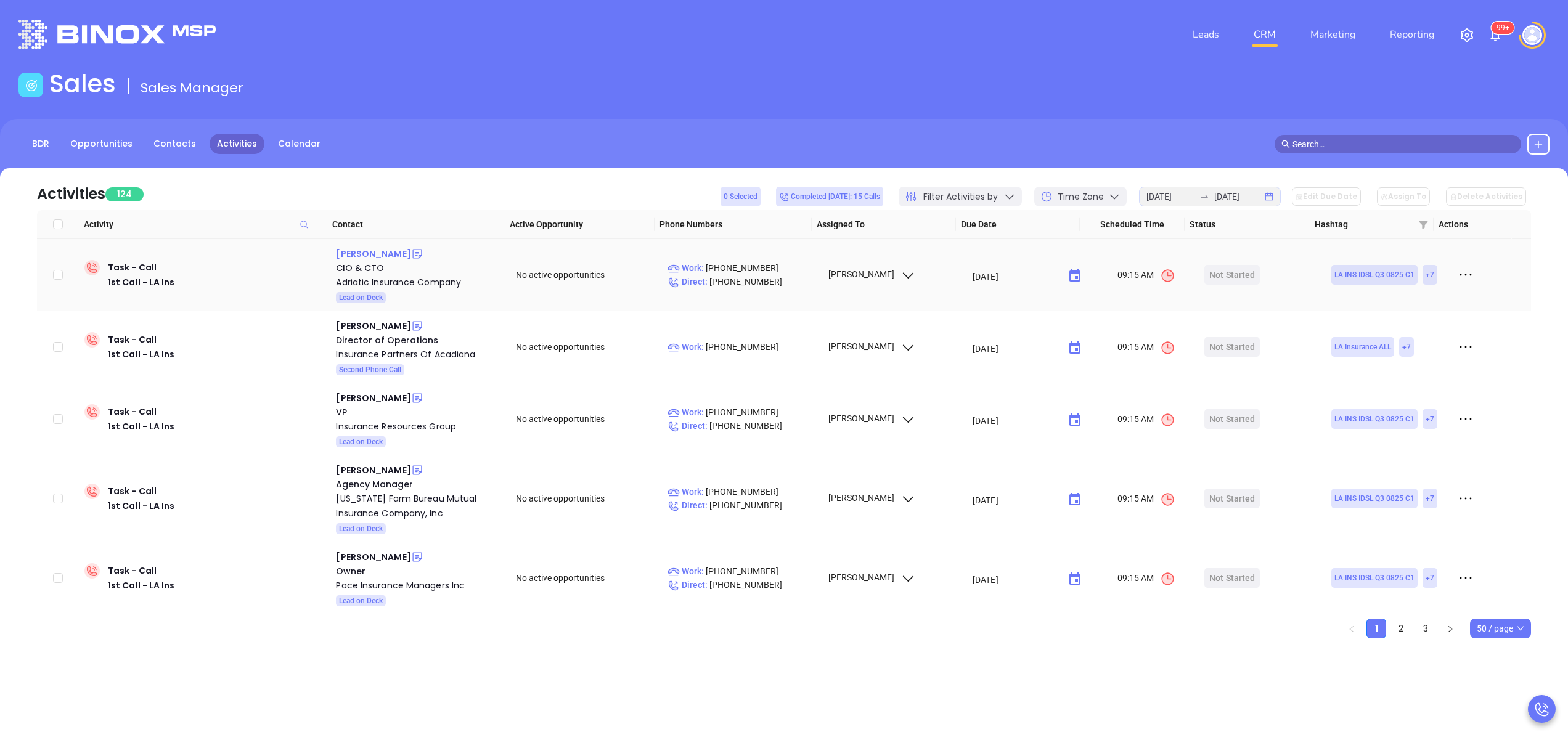
click at [366, 250] on div "[PERSON_NAME]" at bounding box center [373, 253] width 75 height 15
click at [395, 278] on div "Adriatic Insurance Company" at bounding box center [417, 282] width 162 height 15
click at [411, 260] on icon at bounding box center [417, 254] width 13 height 13
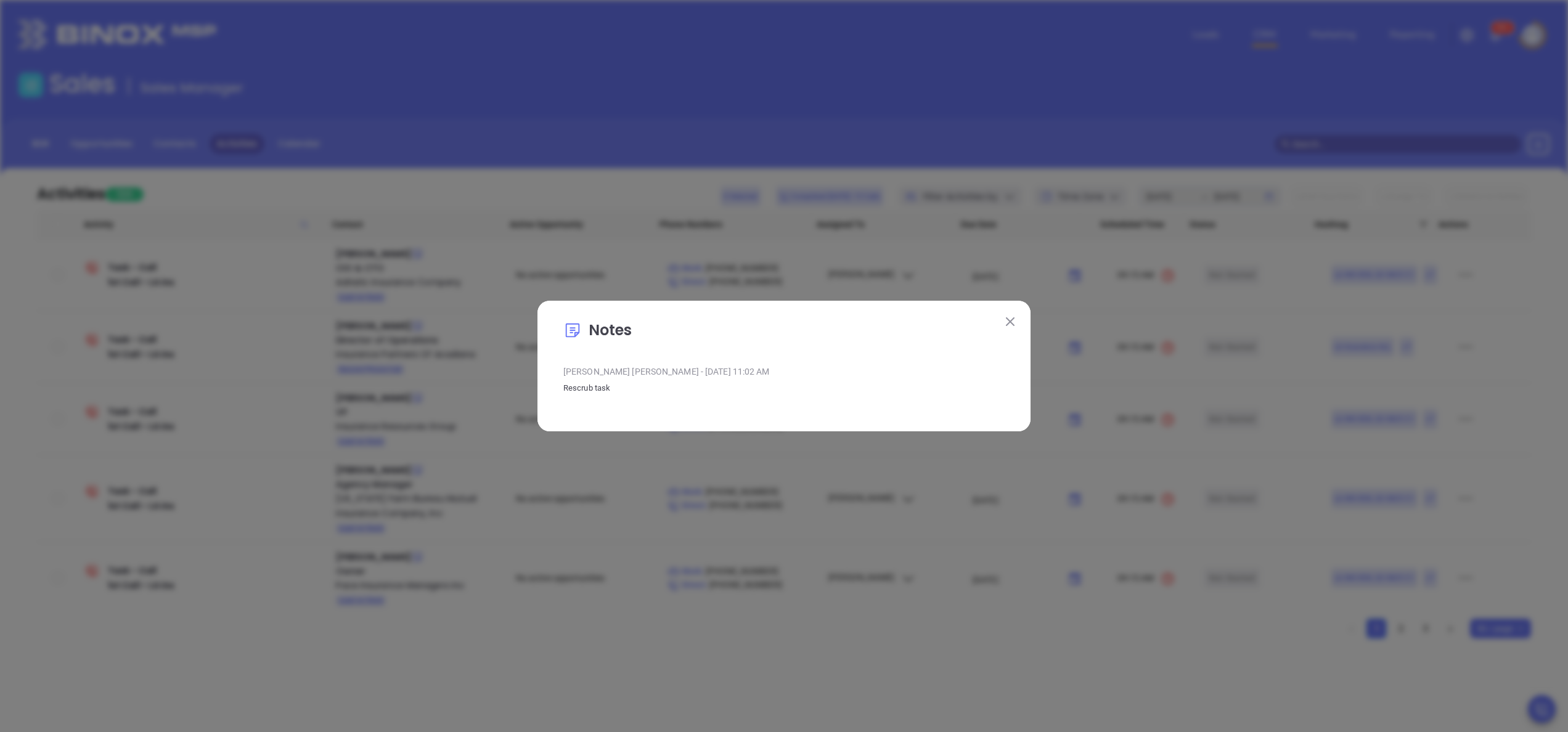
click at [1003, 315] on button at bounding box center [1010, 320] width 16 height 16
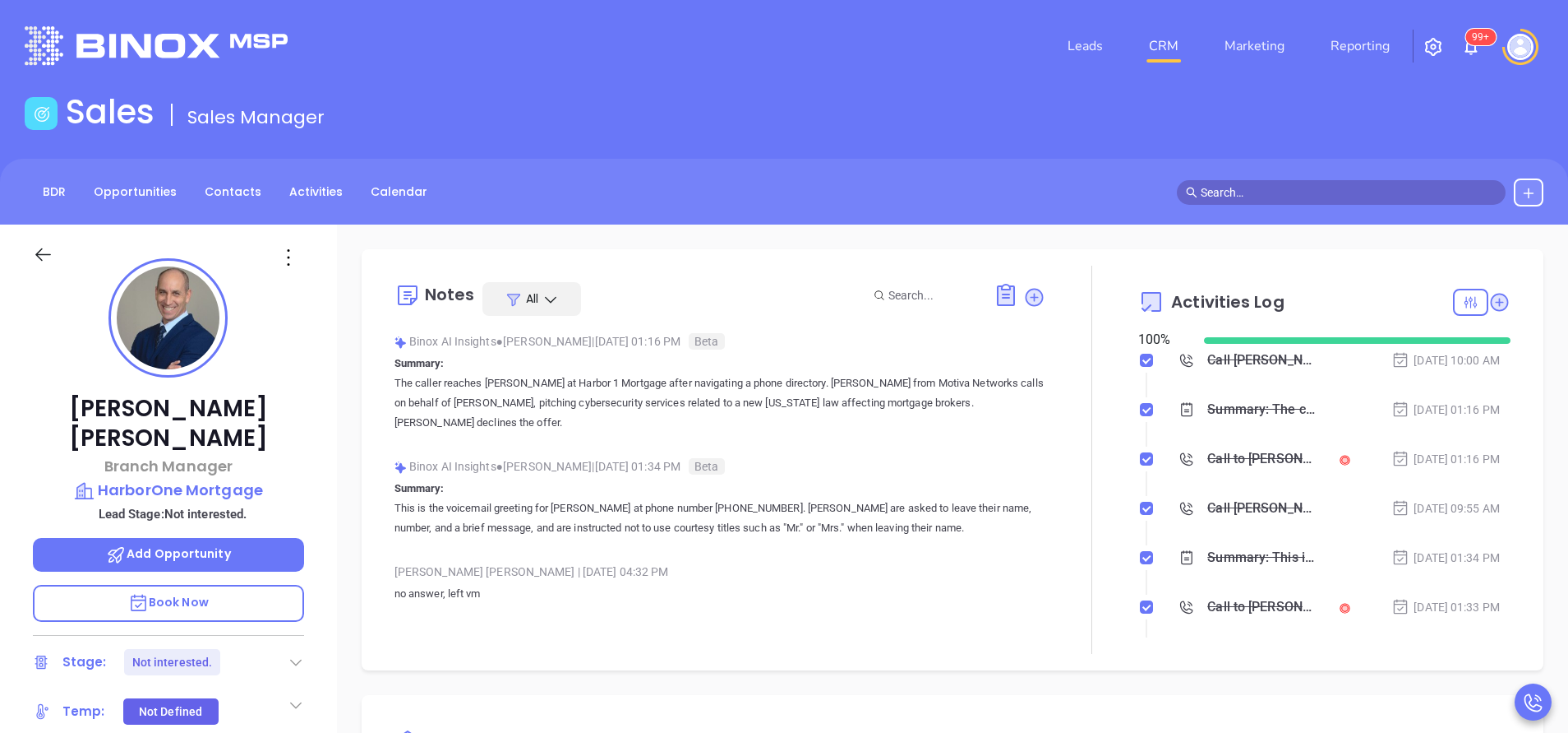
scroll to position [477, 0]
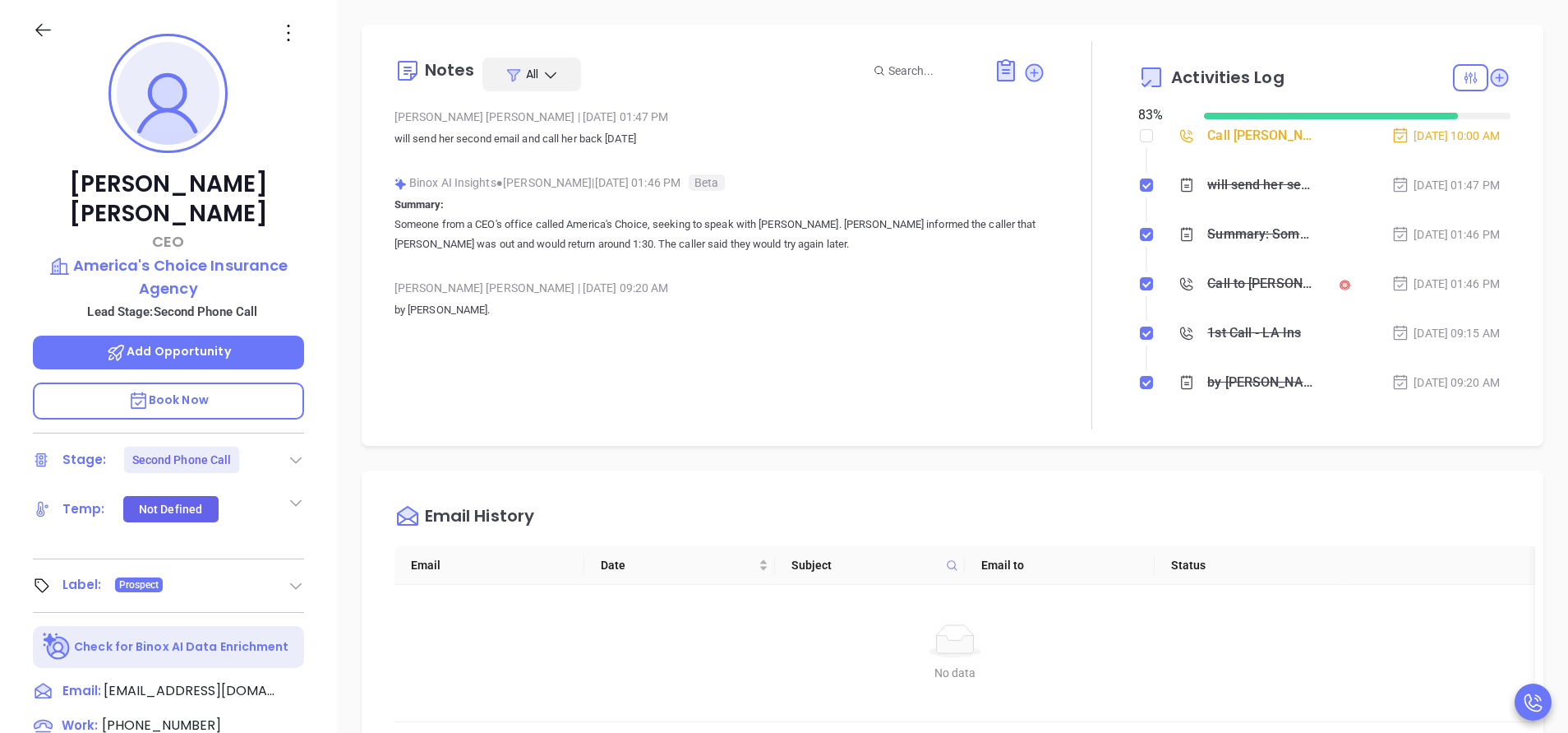
scroll to position [477, 0]
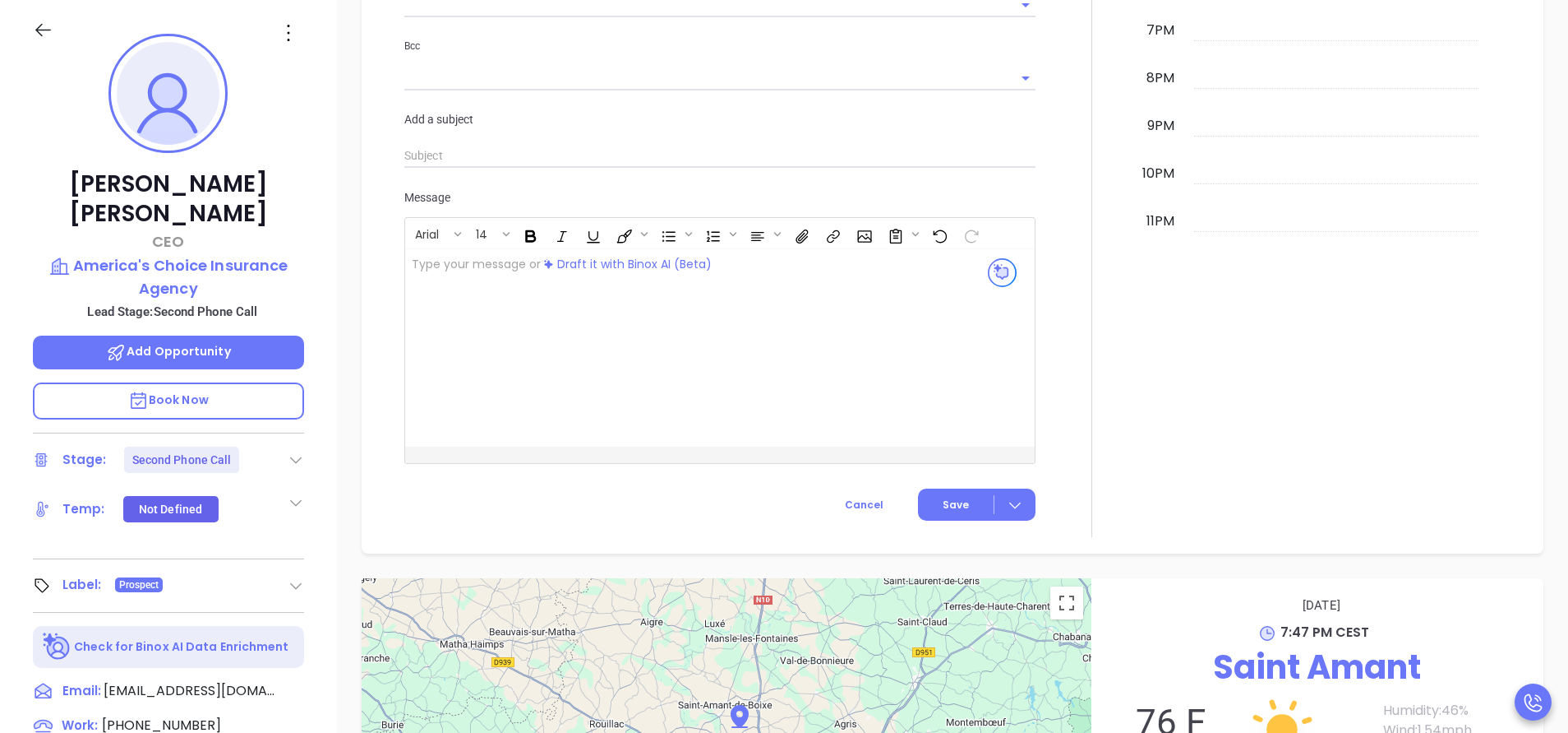
click at [320, 341] on div "Ashley Frederic CEO America's Choice Insurance Agency Lead Stage: Second Phone …" at bounding box center [169, 458] width 337 height 916
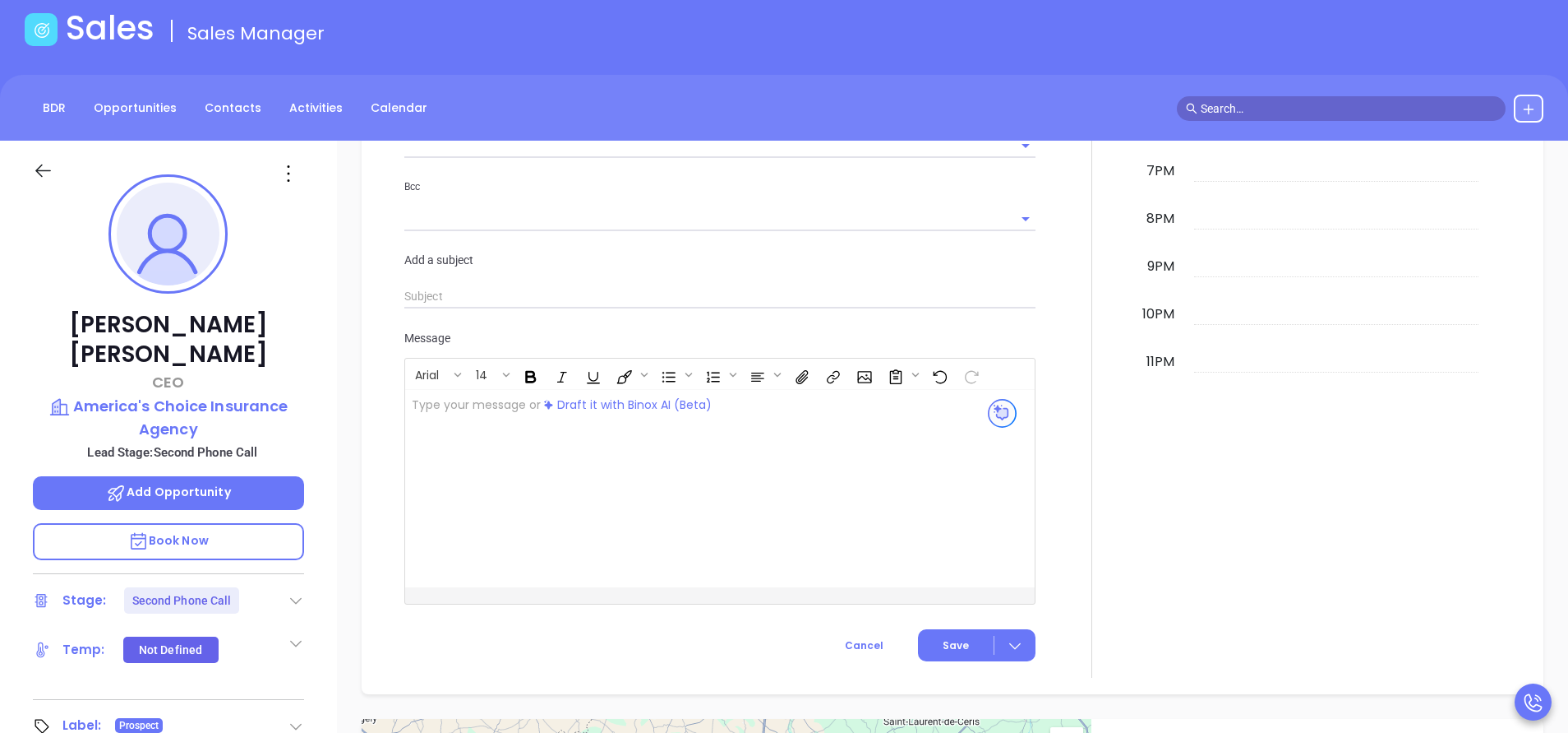
scroll to position [0, 0]
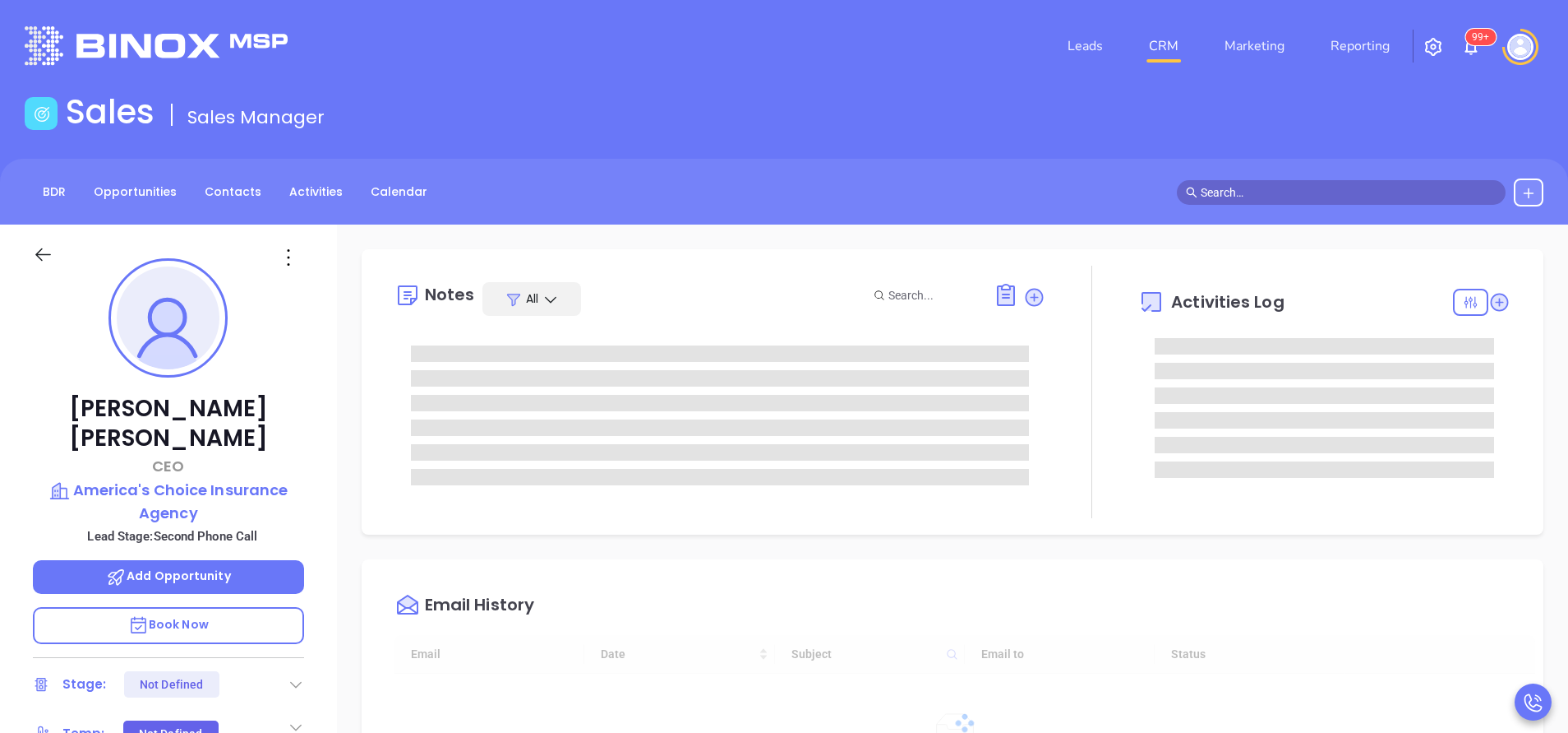
type input "[DATE]"
type input "[PERSON_NAME]"
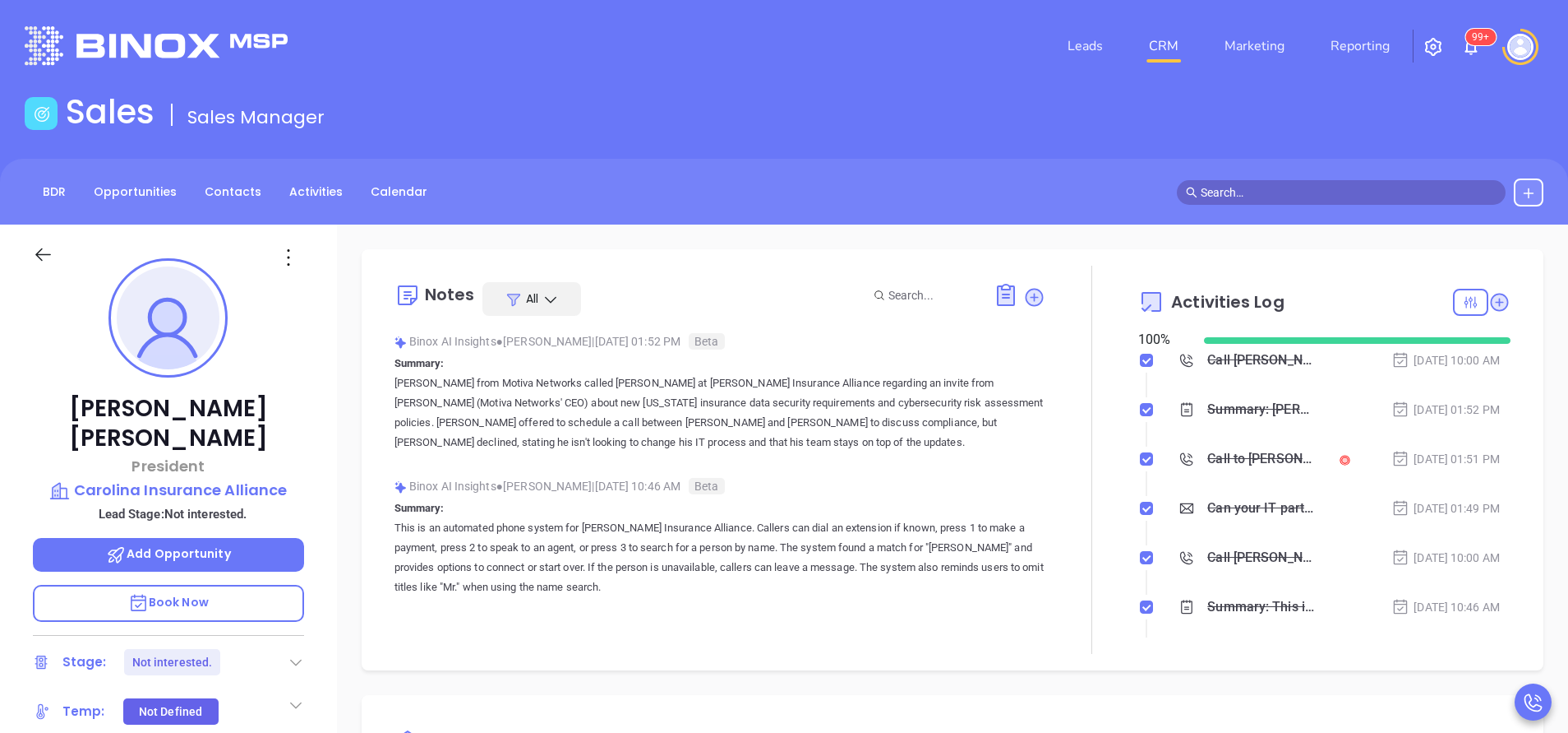
scroll to position [477, 0]
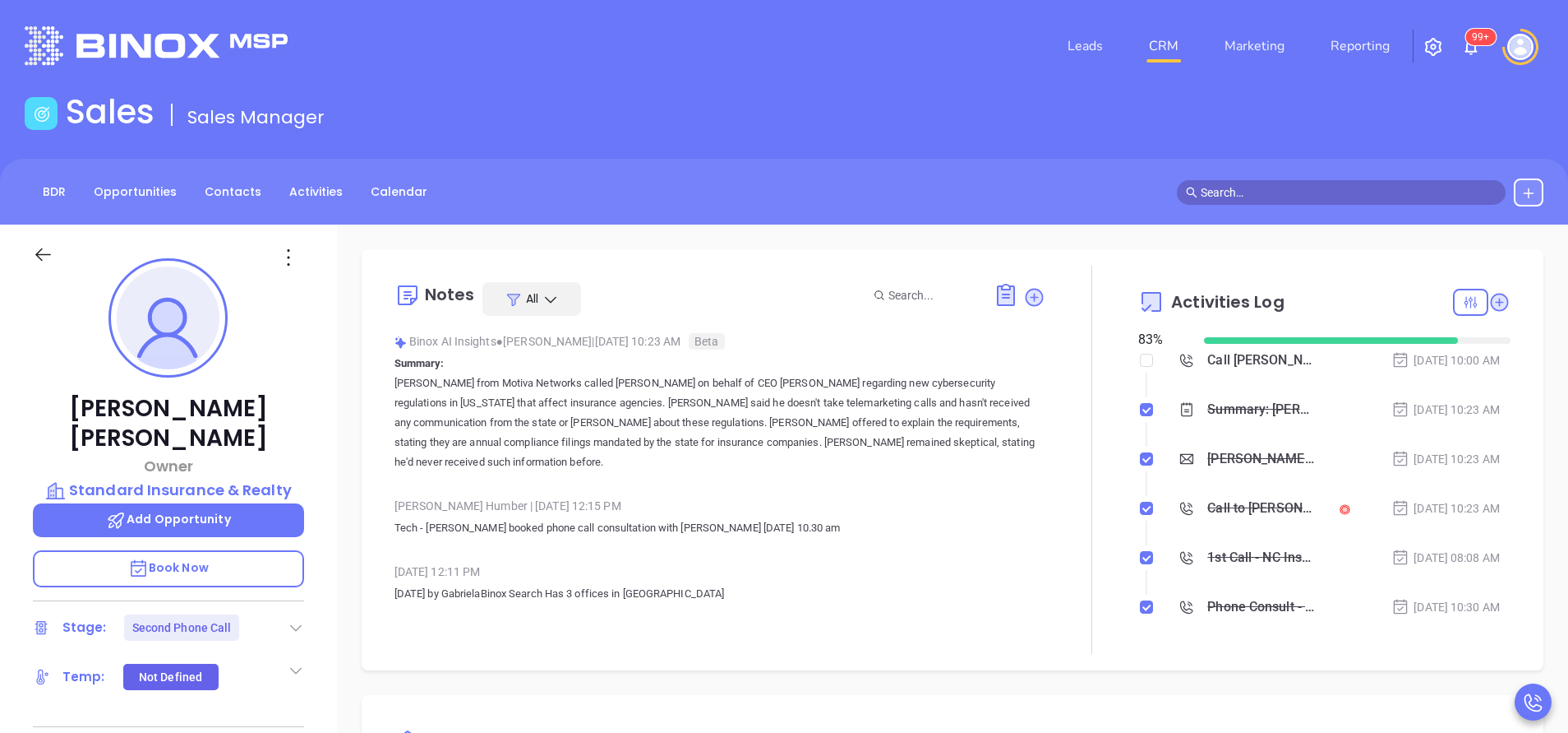
scroll to position [477, 0]
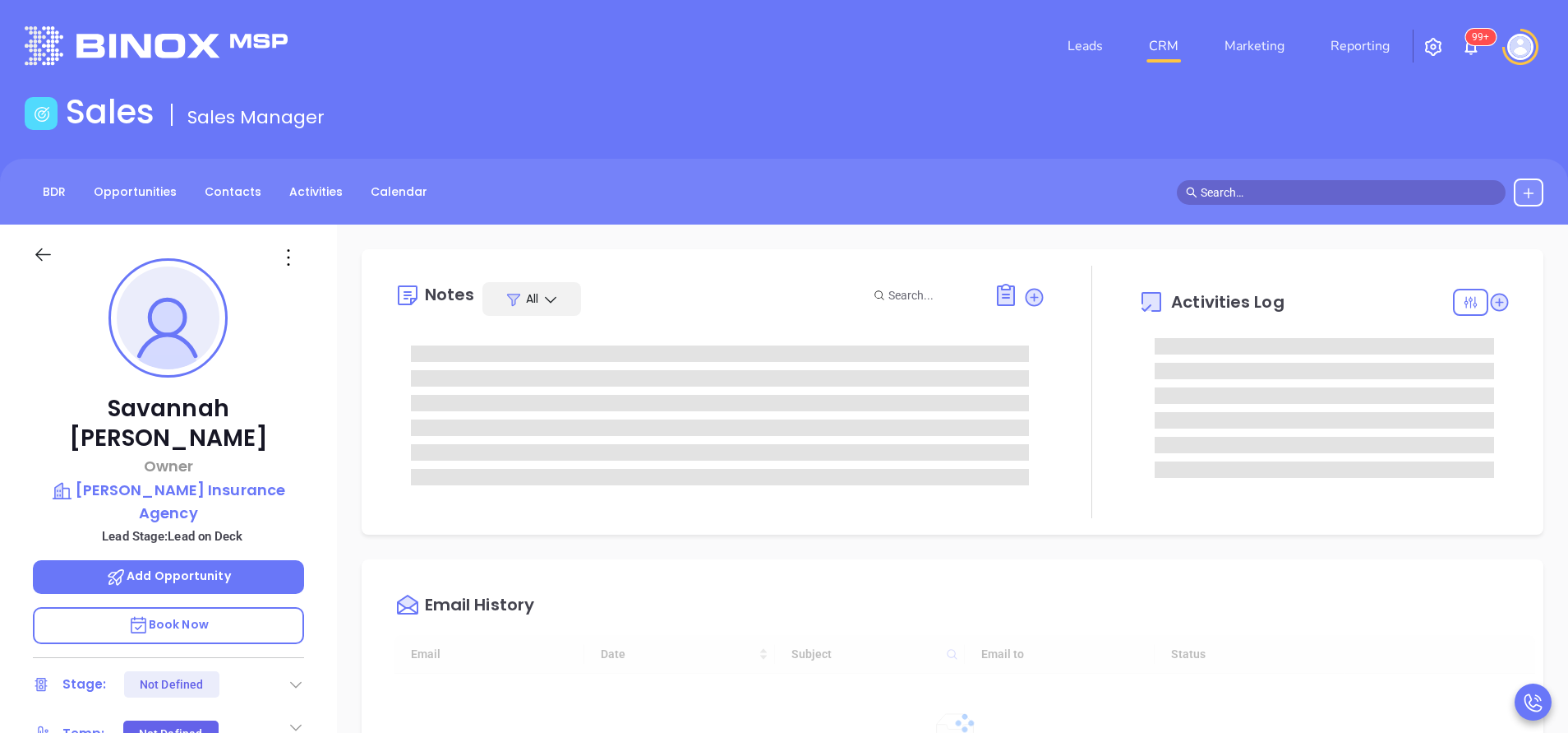
type input "[DATE]"
type input "[PERSON_NAME]"
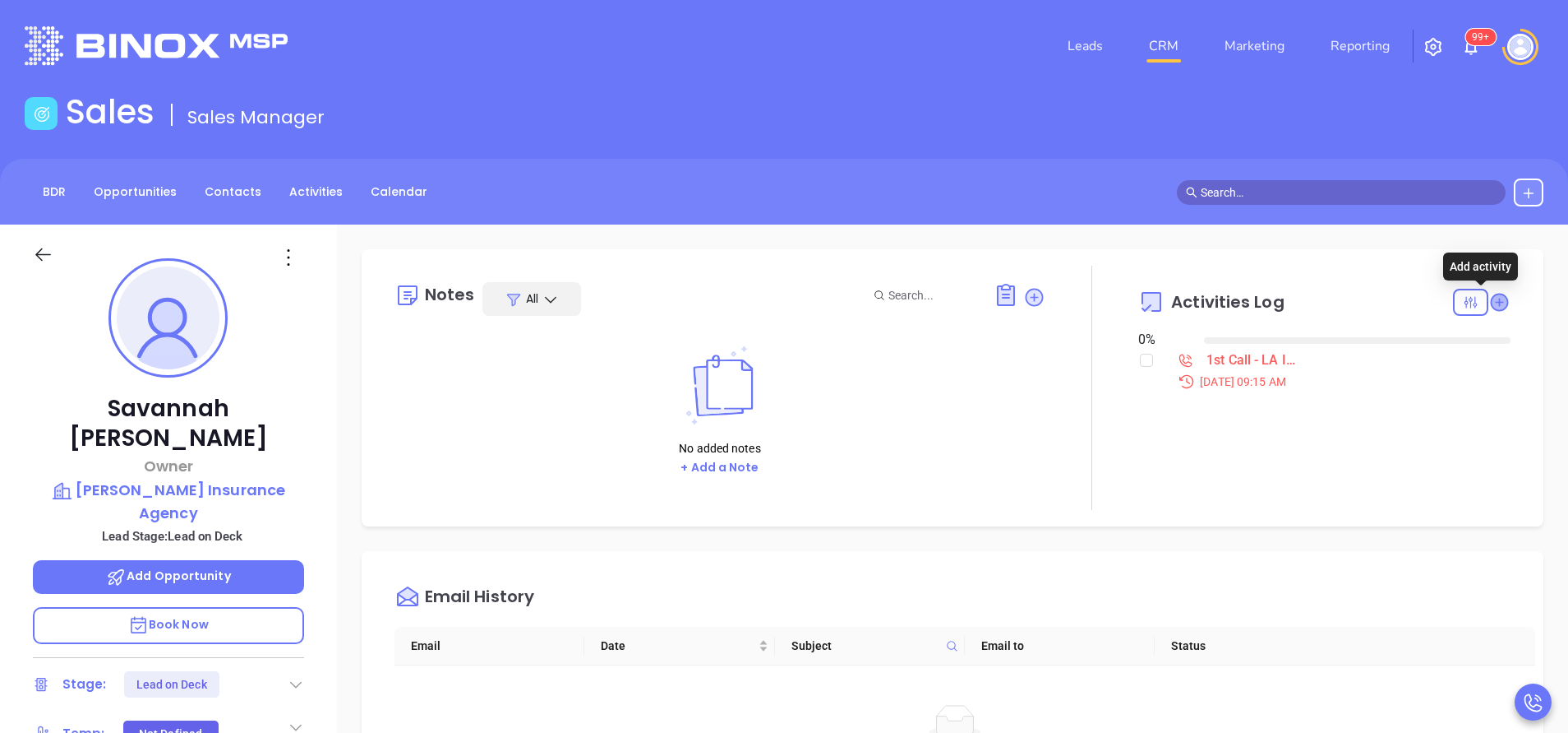
click at [1491, 303] on icon at bounding box center [1500, 302] width 17 height 17
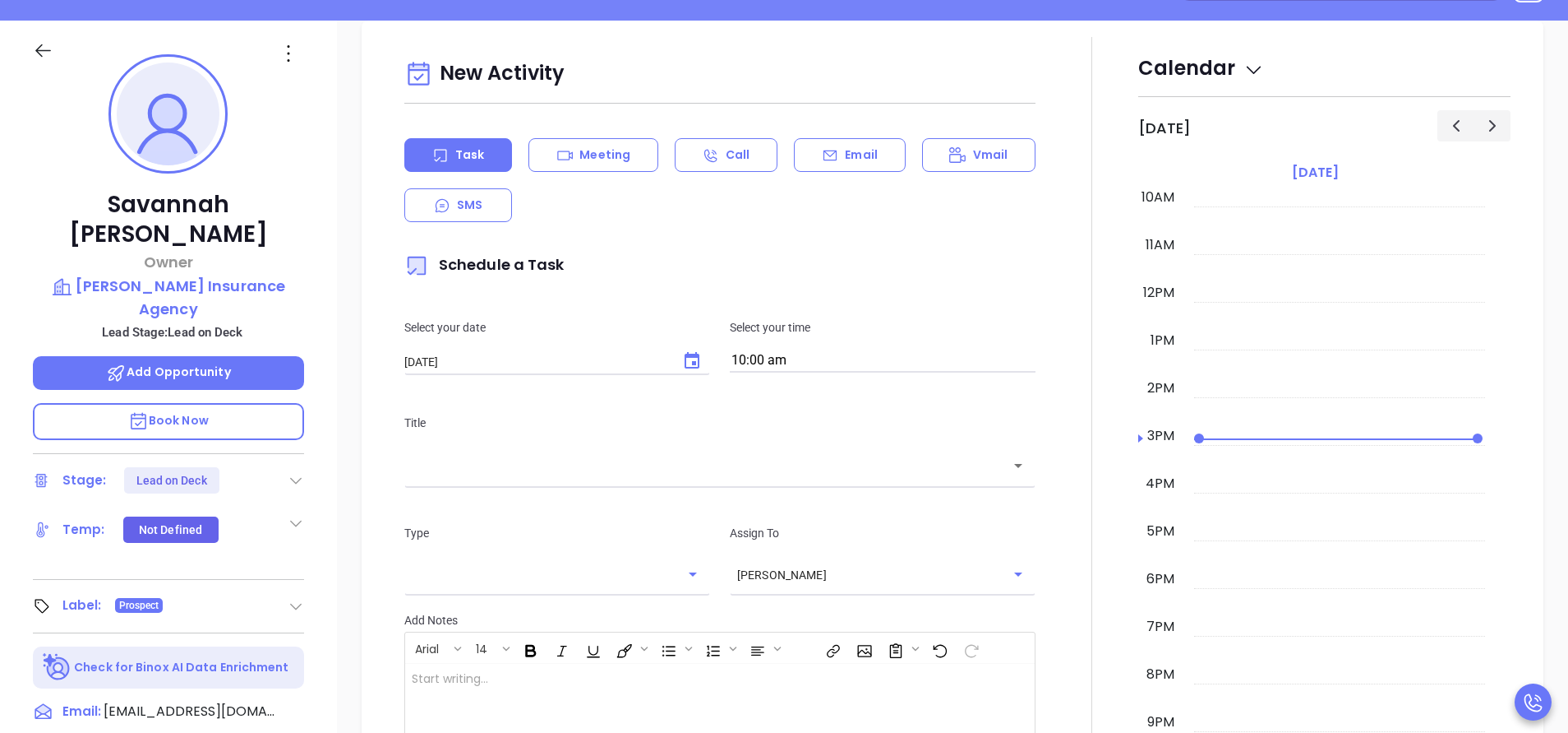
scroll to position [224, 0]
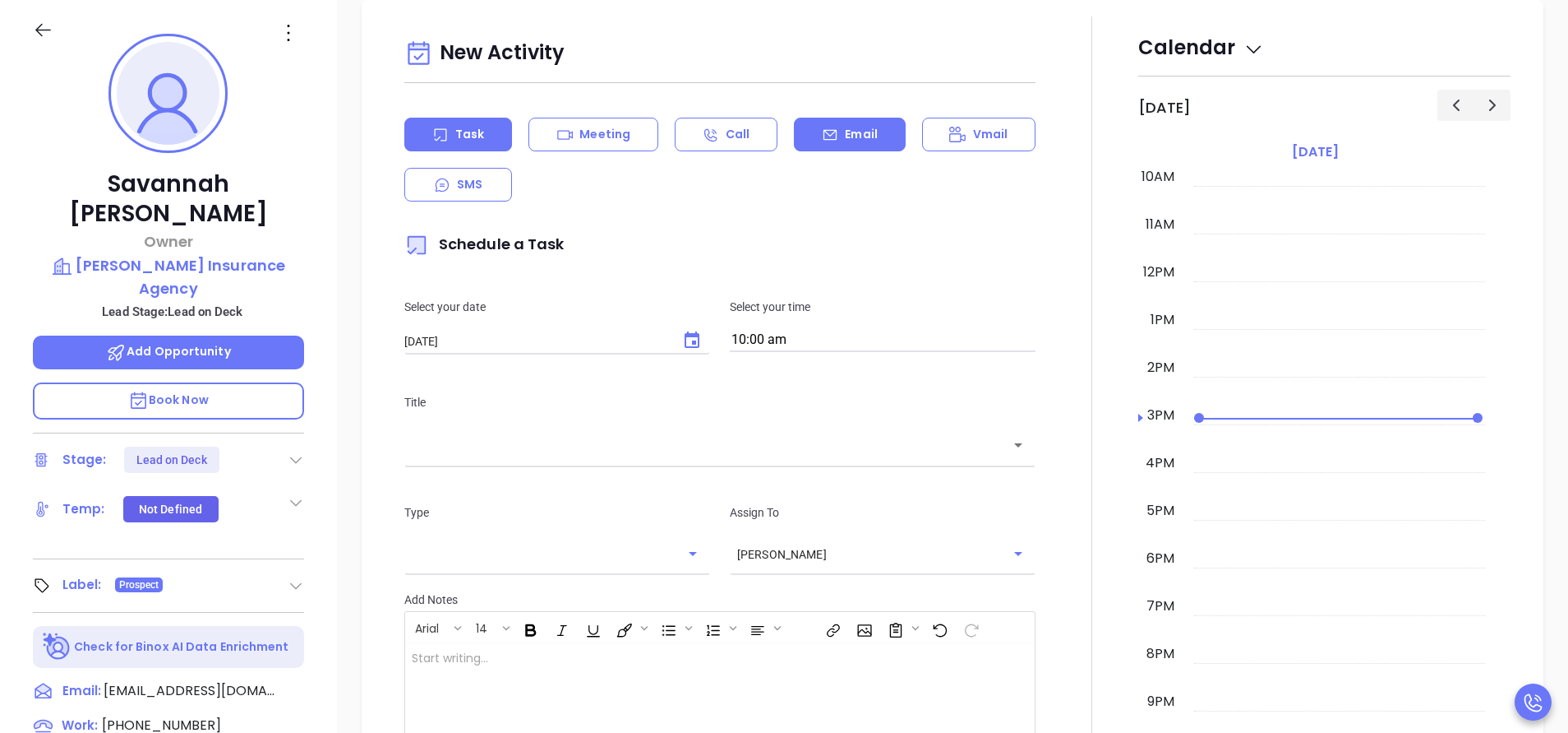
click at [825, 142] on icon at bounding box center [830, 135] width 17 height 17
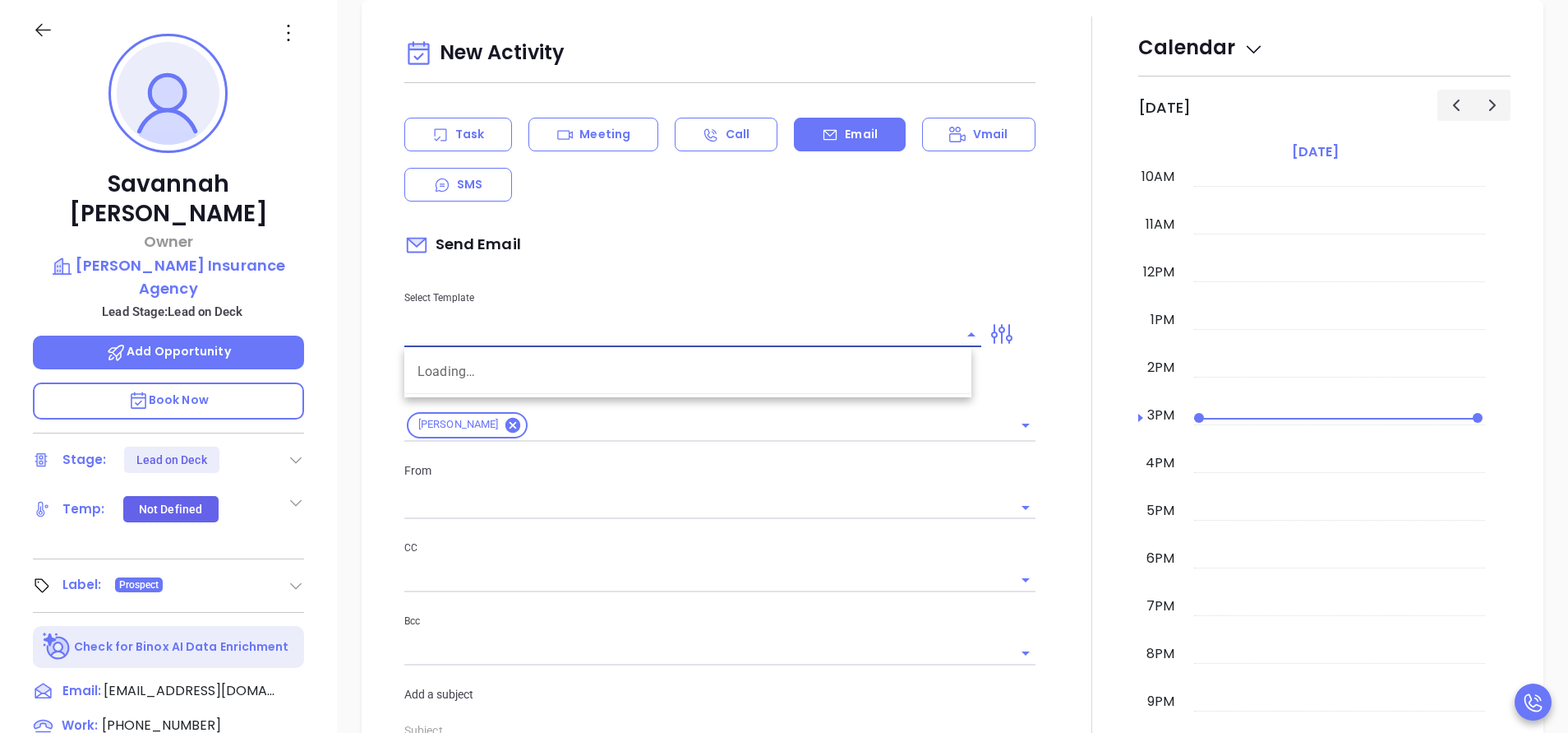
type input "[PERSON_NAME]"
click at [536, 341] on input "text" at bounding box center [680, 334] width 552 height 24
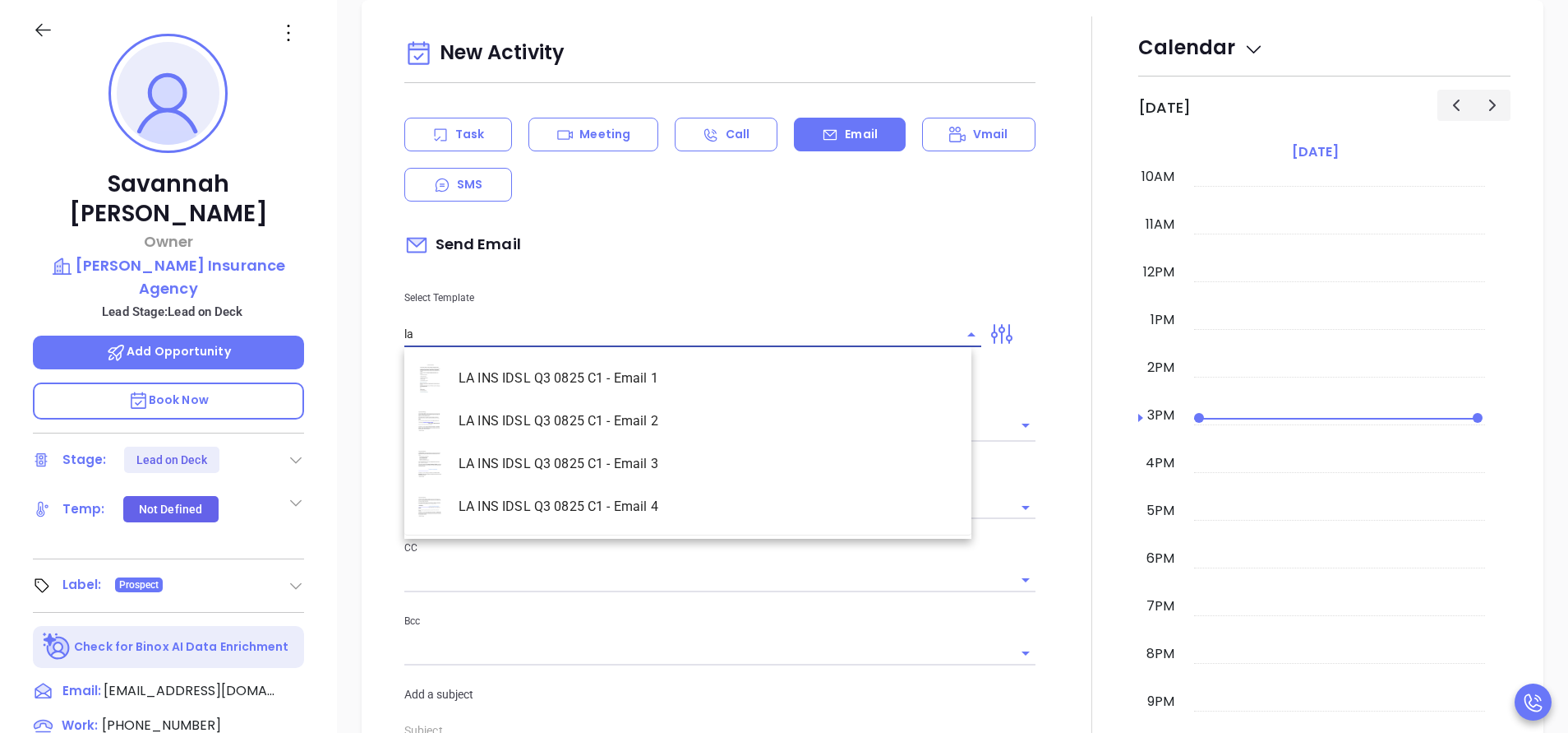
click at [598, 413] on li "LA INS IDSL Q3 0825 C1 - Email 2" at bounding box center [688, 421] width 567 height 43
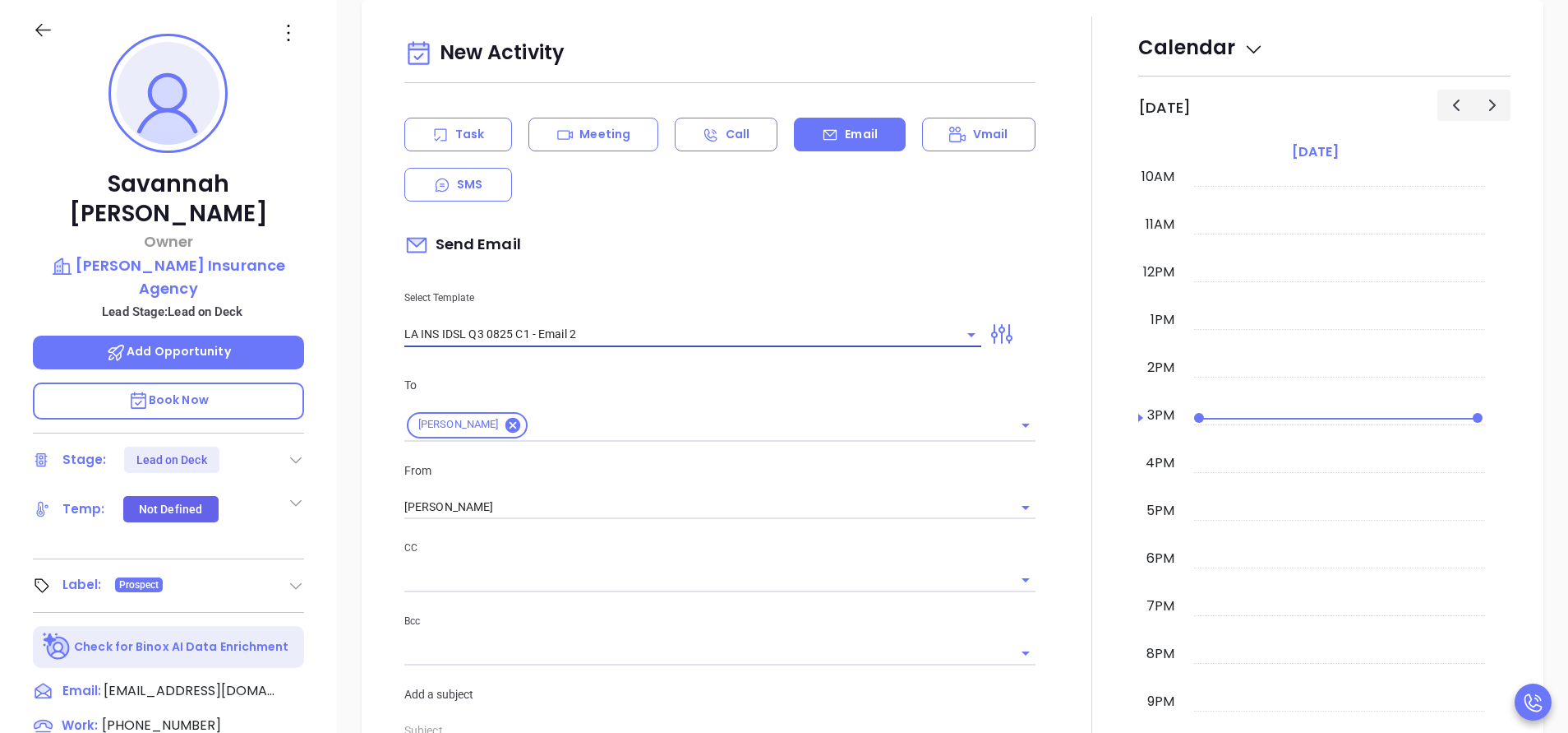
type input "LA INS IDSL Q3 0825 C1 - Email 2"
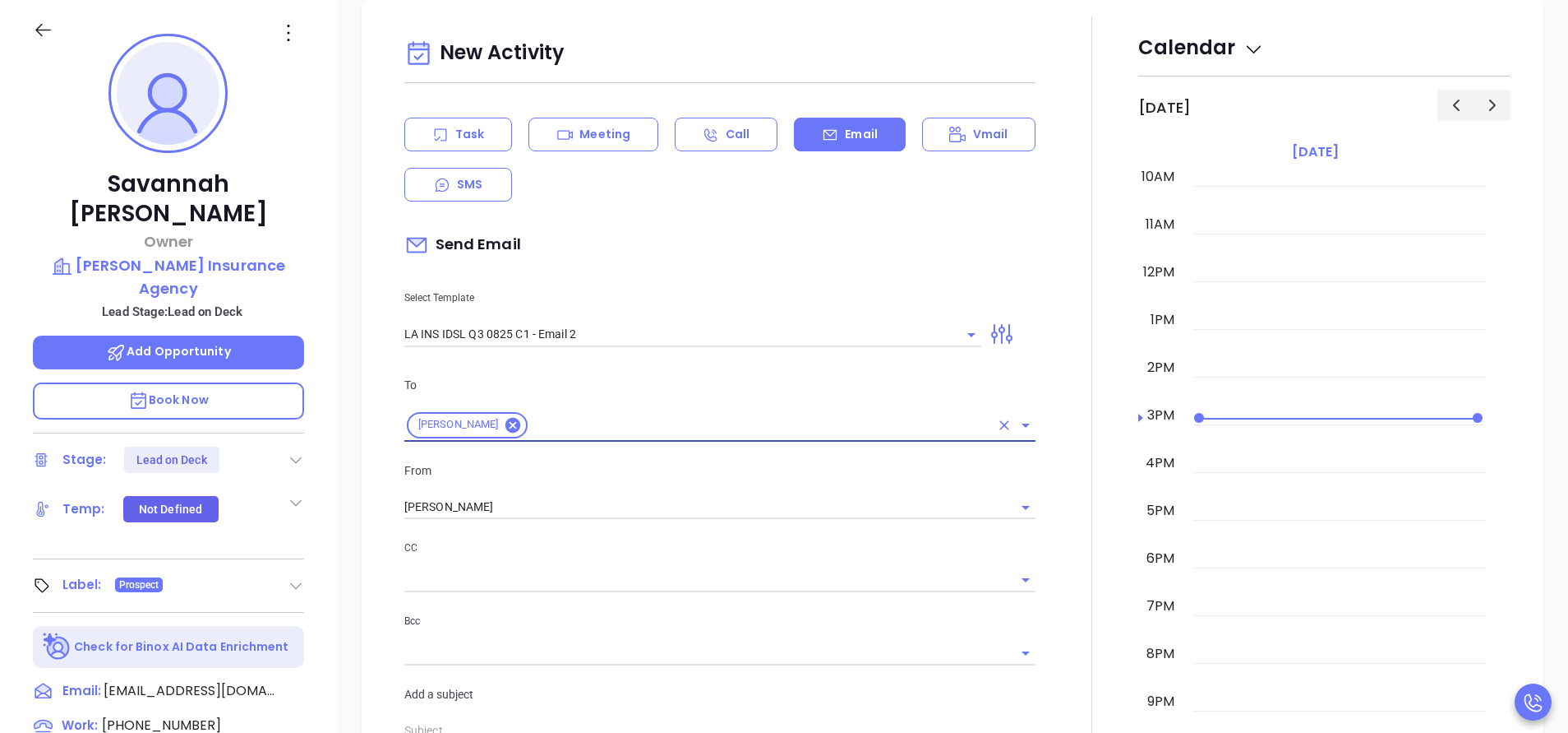
type input "February is coming fast—will Delucia Insurance Agency be compliant?"
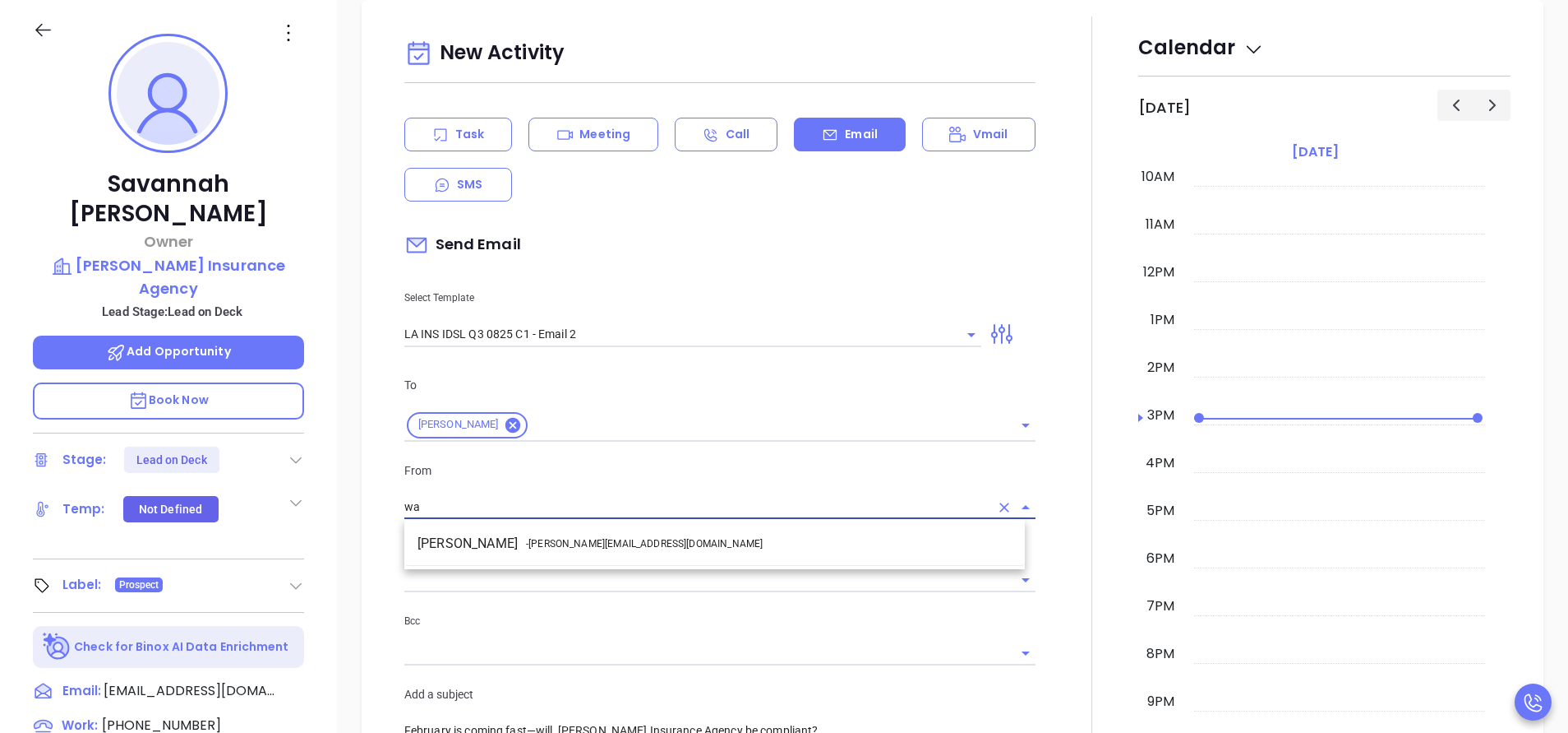
click at [642, 555] on li "Walter Contreras - walter@motiva.net" at bounding box center [715, 543] width 620 height 30
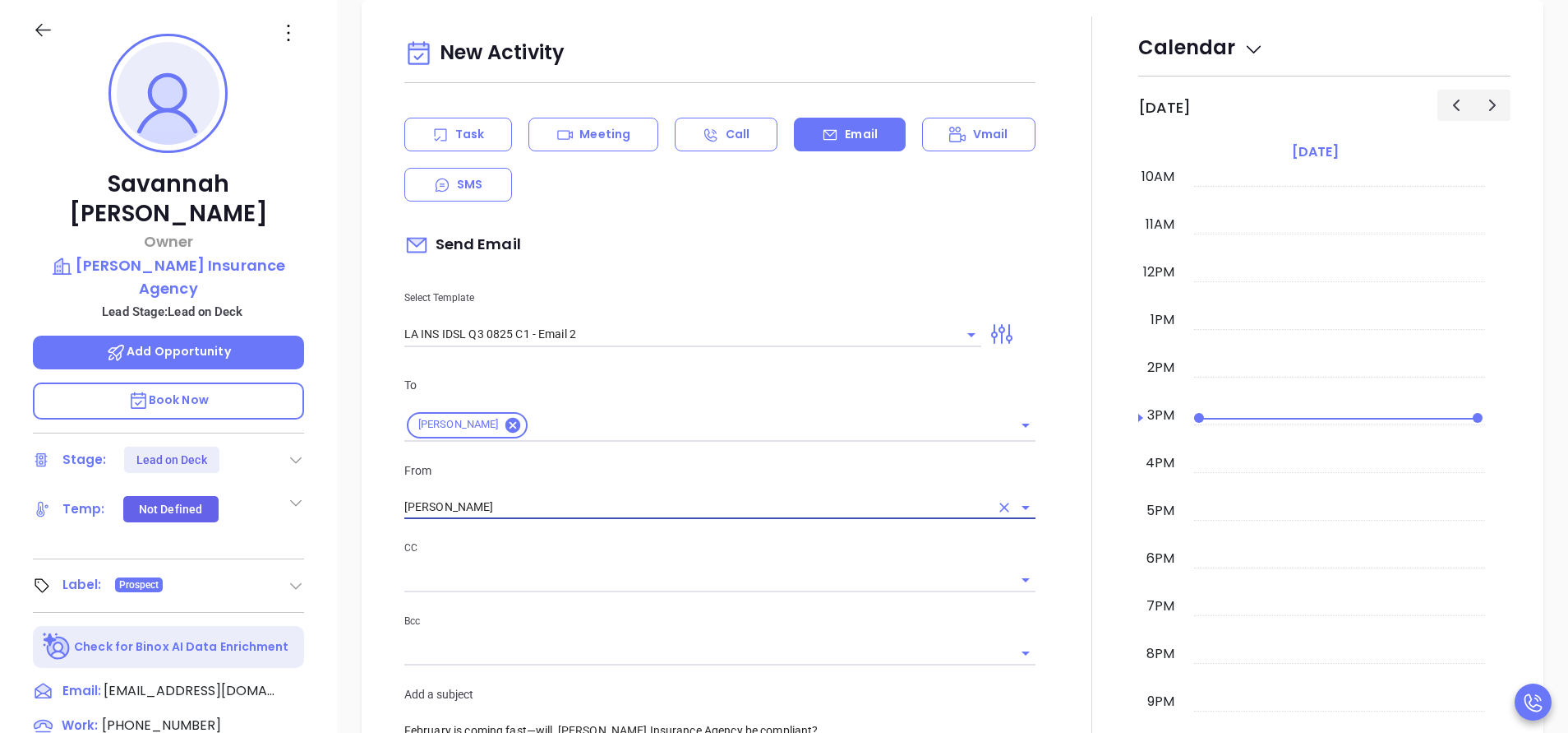
type input "[PERSON_NAME]"
click at [1045, 627] on div at bounding box center [1092, 648] width 93 height 1262
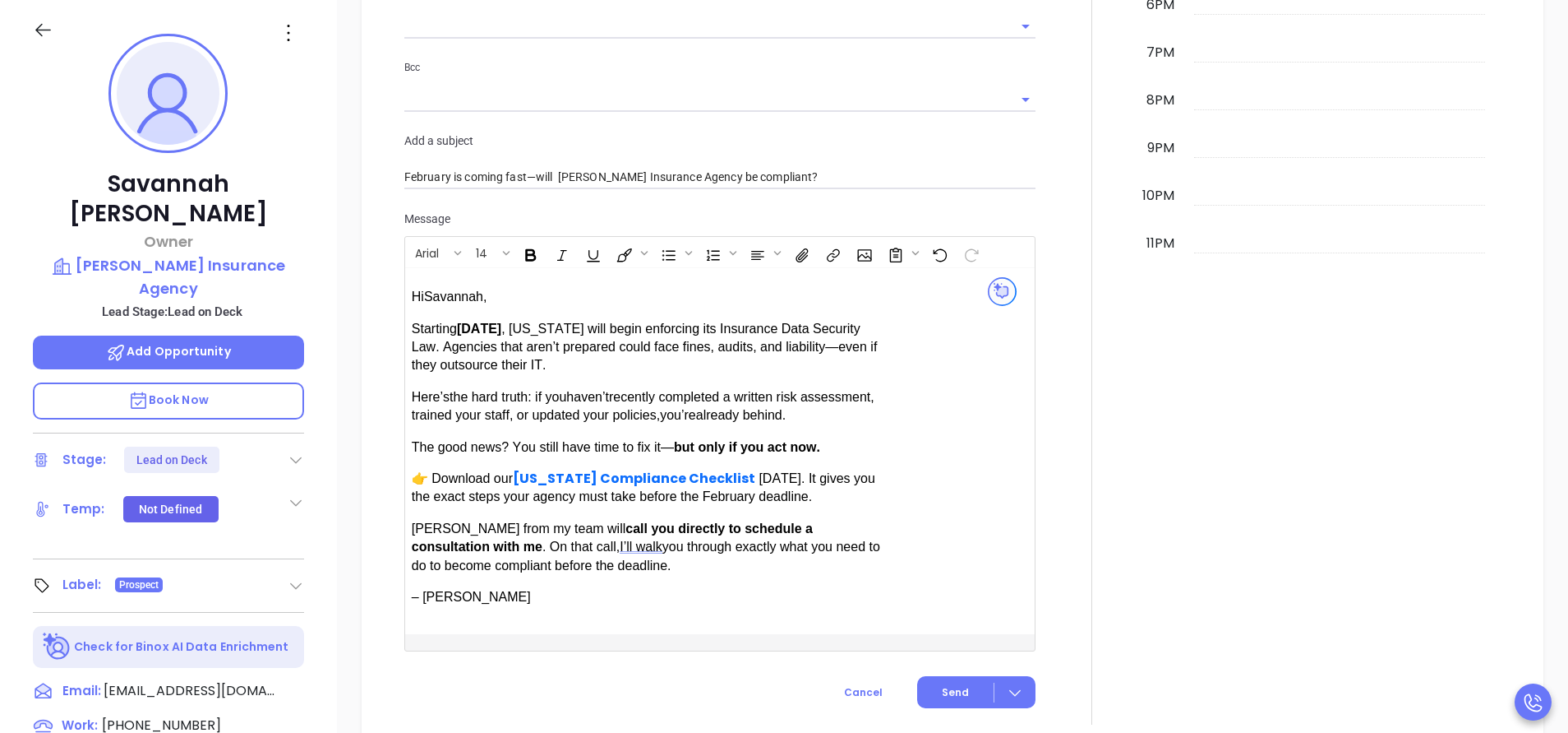
scroll to position [1220, 0]
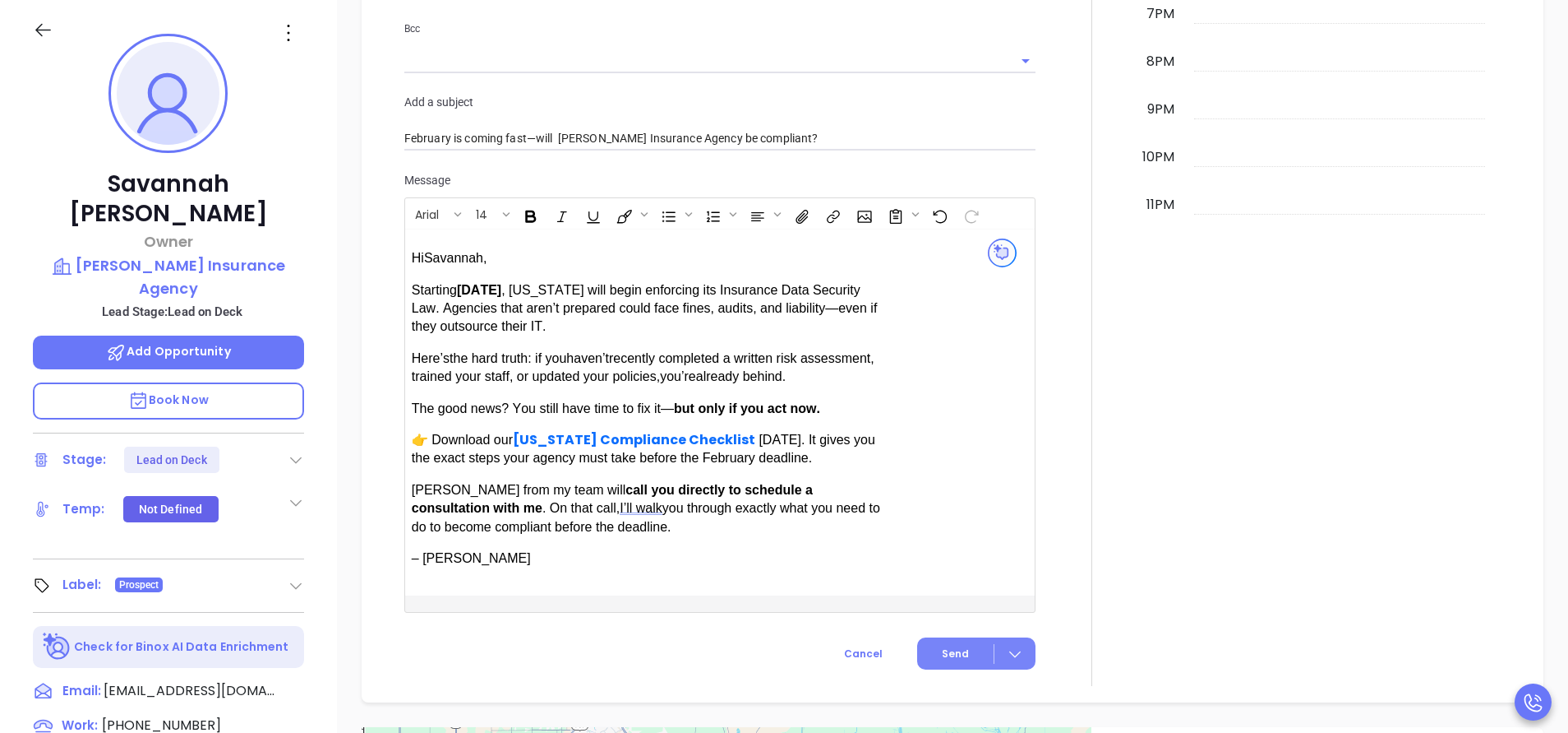
click at [942, 646] on span "Send" at bounding box center [955, 654] width 27 height 15
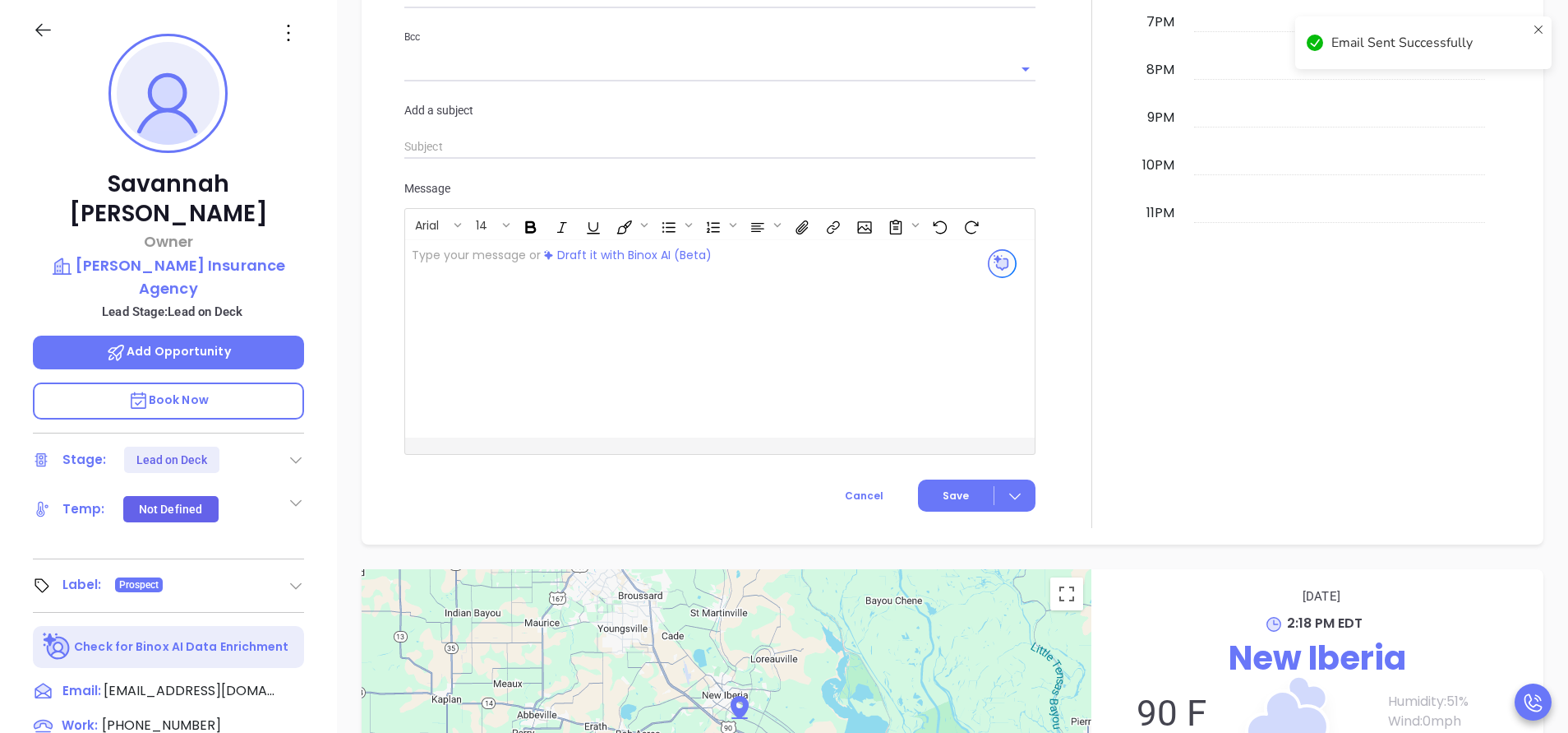
scroll to position [1228, 0]
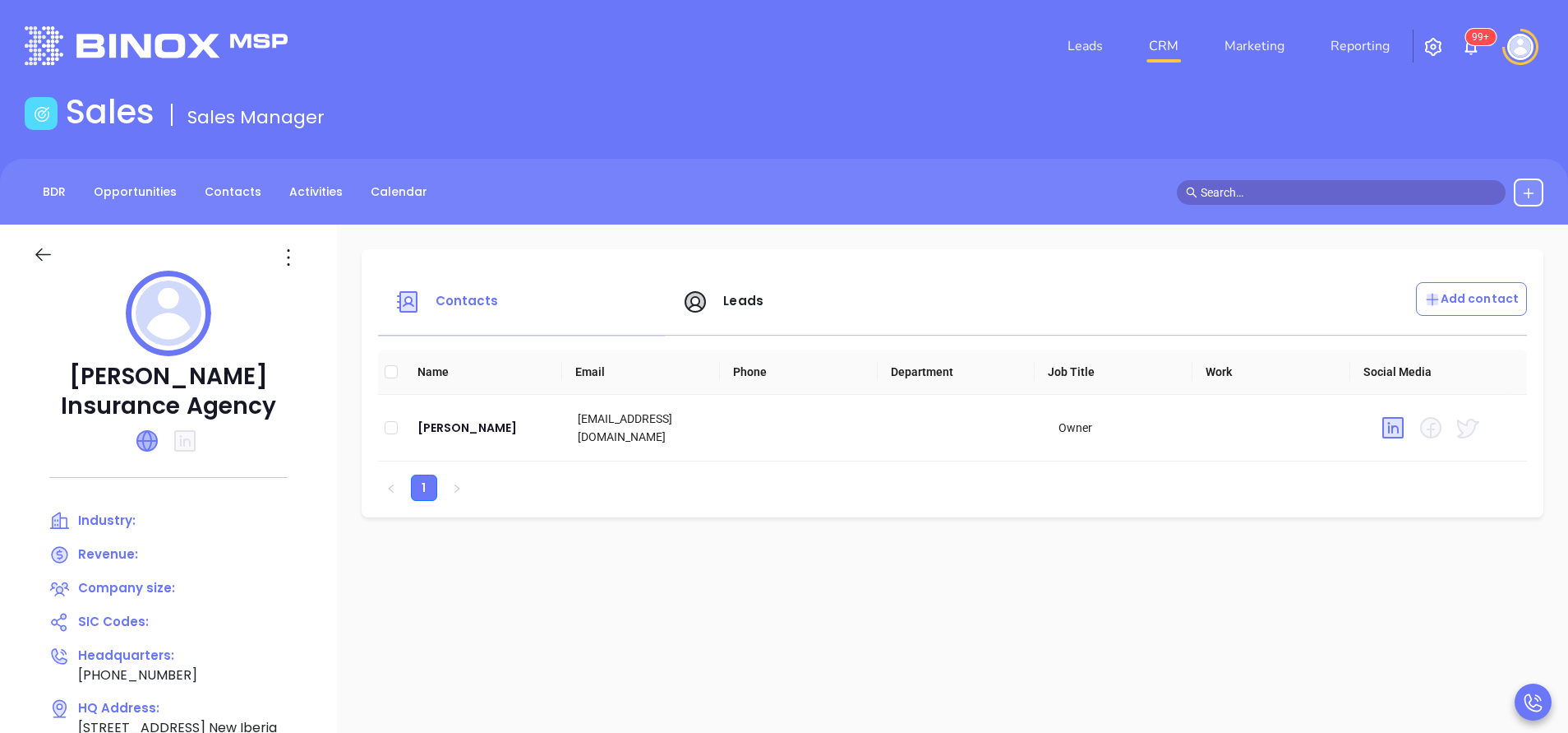
click at [149, 437] on icon at bounding box center [147, 440] width 19 height 19
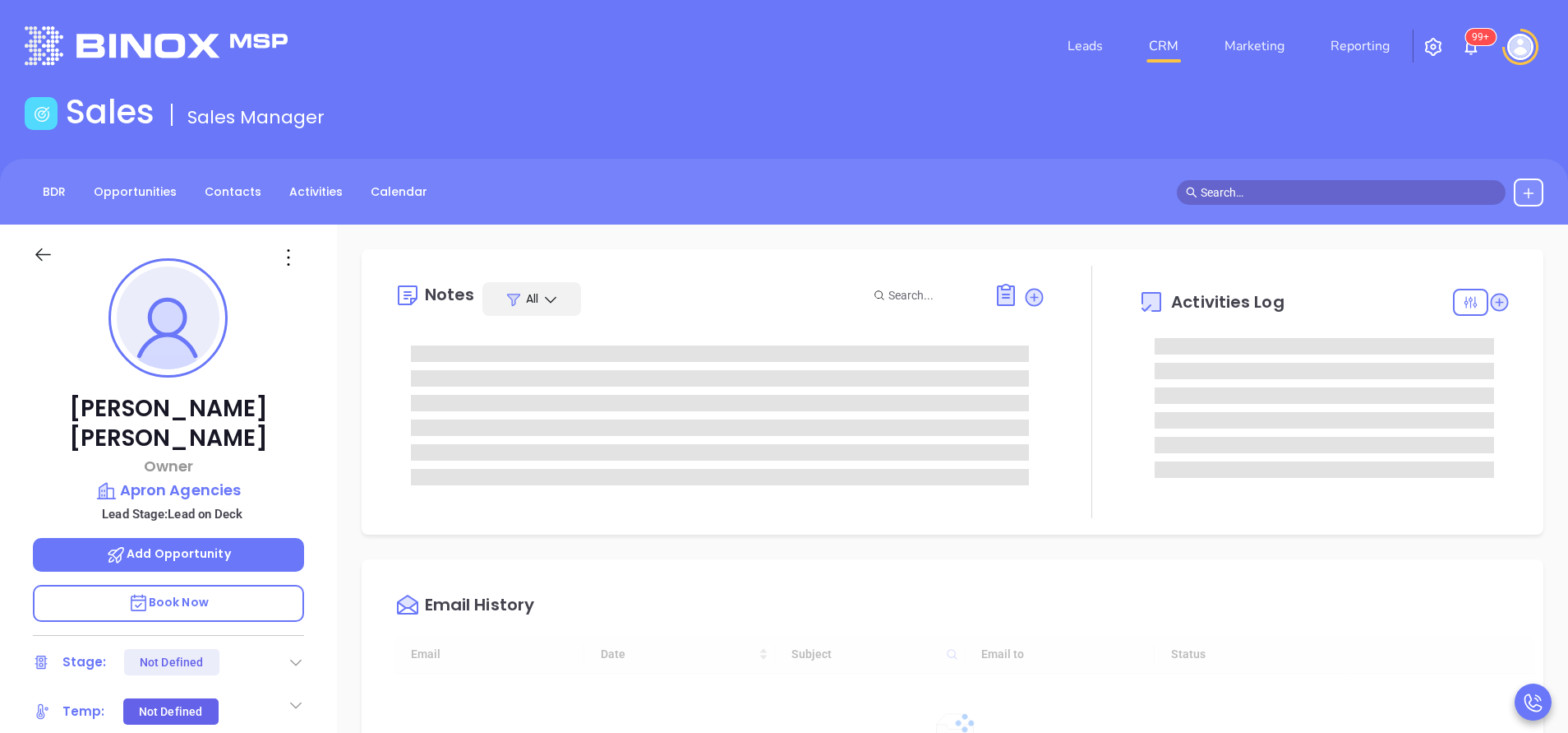
type input "[DATE]"
type input "[PERSON_NAME]"
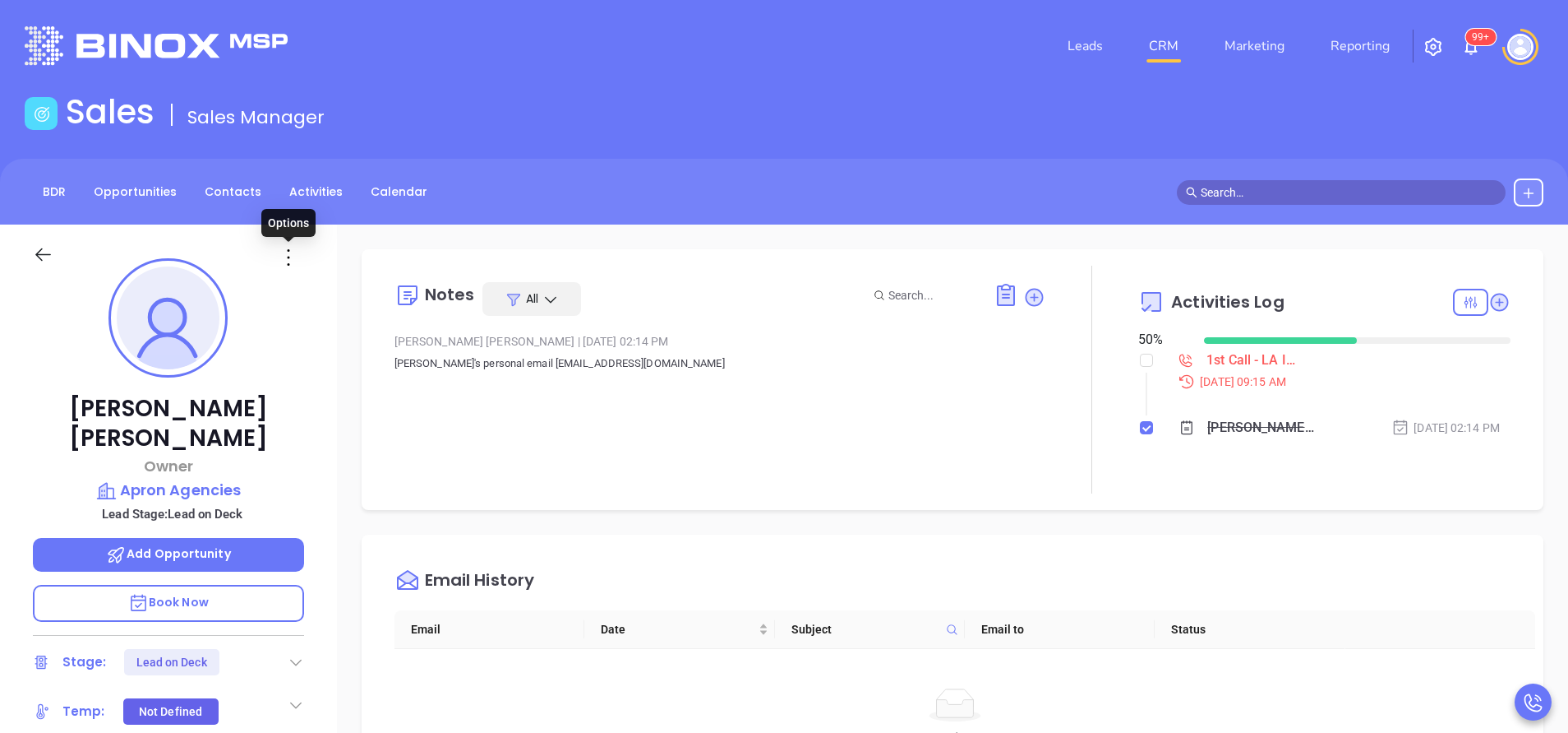
click at [290, 253] on icon at bounding box center [288, 257] width 26 height 26
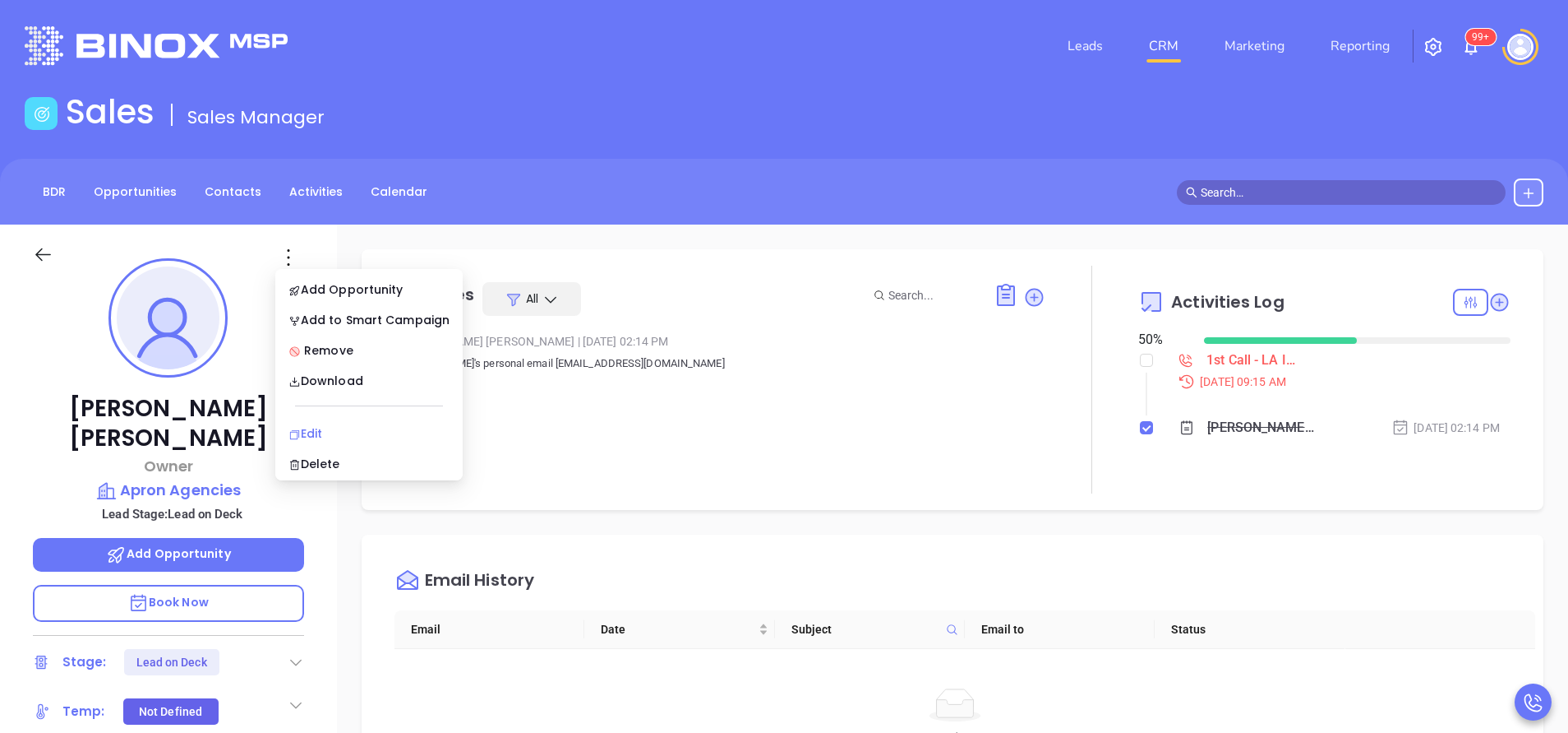
click at [327, 433] on div "Edit" at bounding box center [368, 433] width 161 height 18
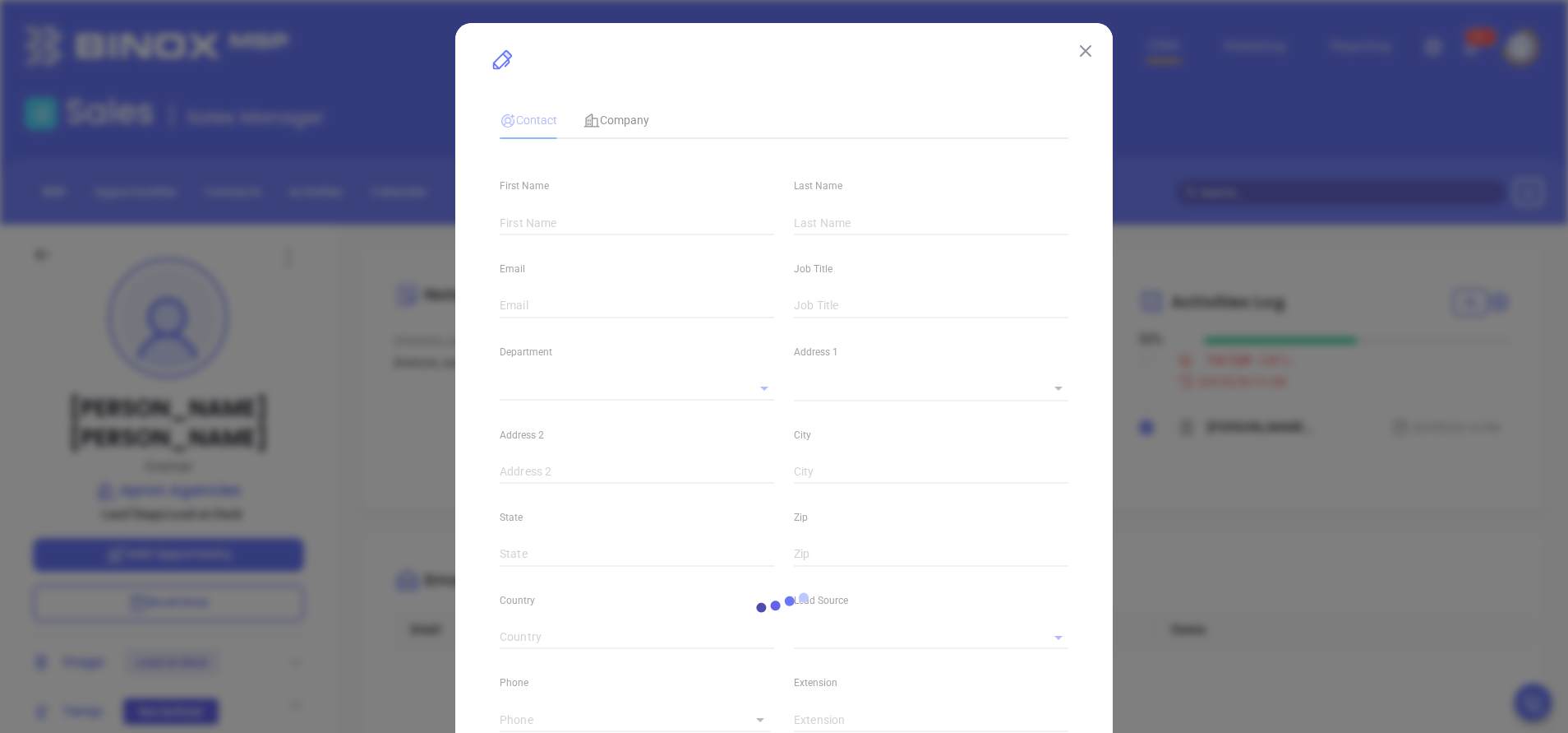
type input "[PERSON_NAME]"
type input "[PERSON_NAME][EMAIL_ADDRESS][DOMAIN_NAME]"
type input "Owner"
type textarea "[STREET_ADDRESS]"
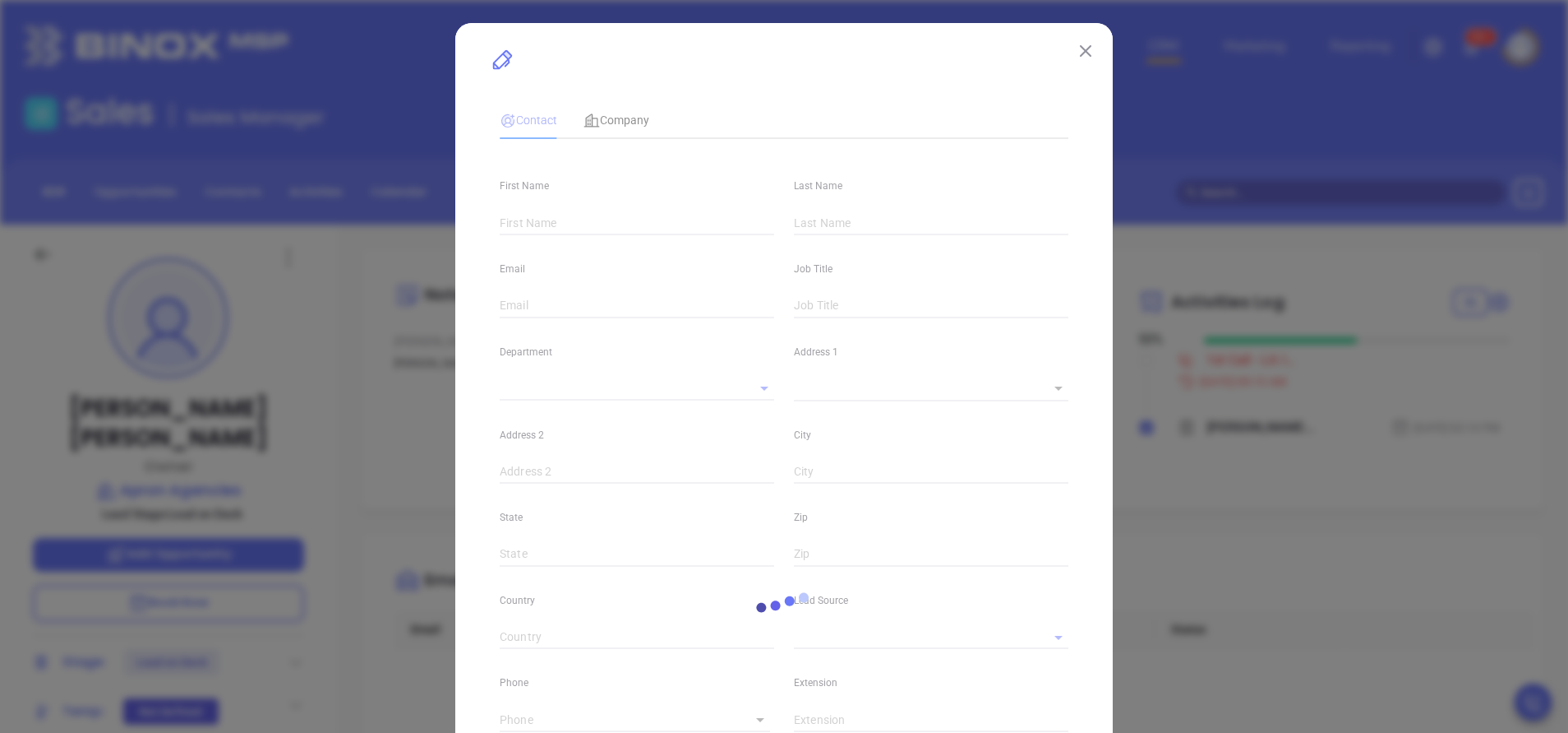
type input "1"
type input "Suite 301"
type input "Metairie"
type input "LA"
type input "70005"
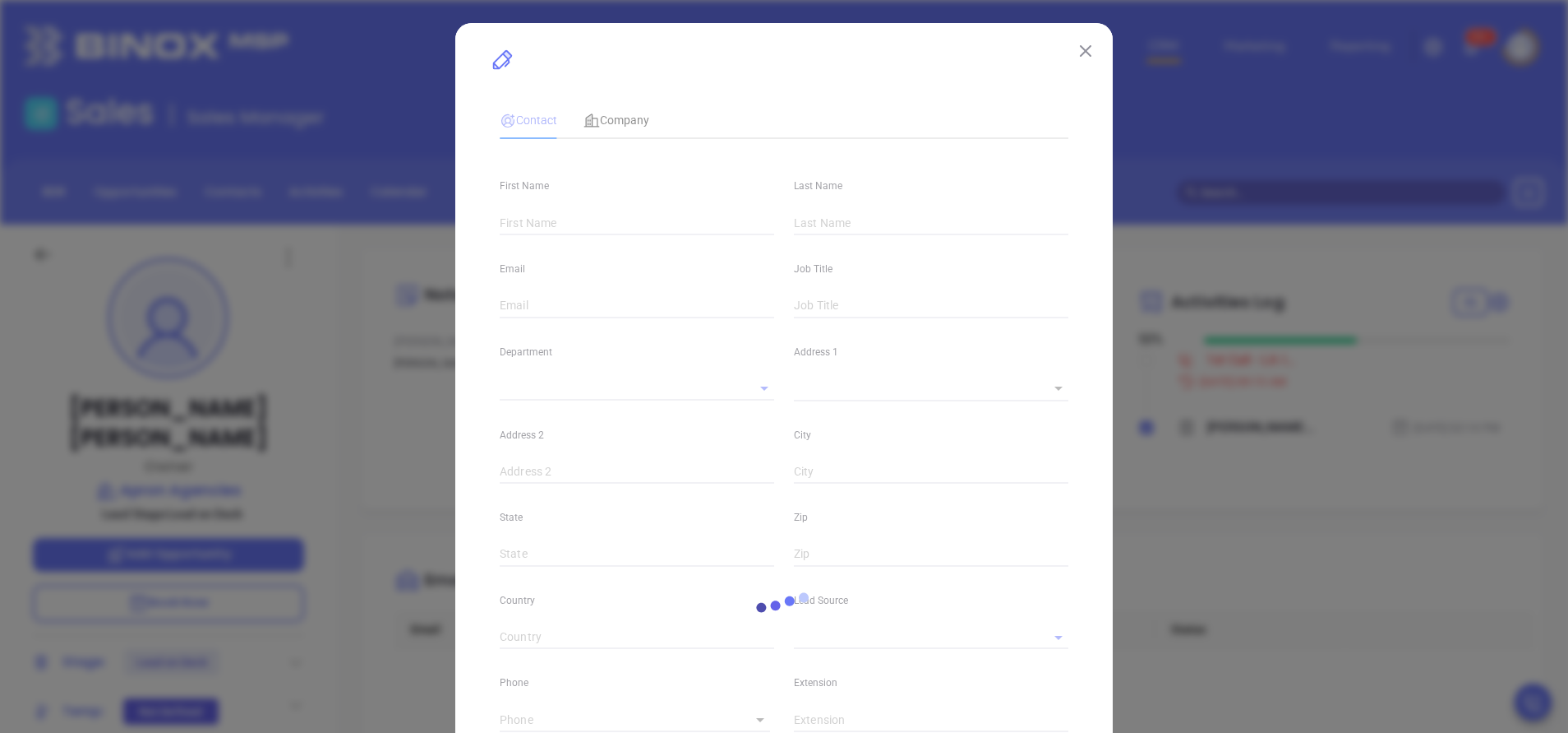
type input "[DOMAIN_NAME][URL]"
type input "Marketing"
type input "Binox"
type input "[PERSON_NAME]"
type input "Lead on Deck"
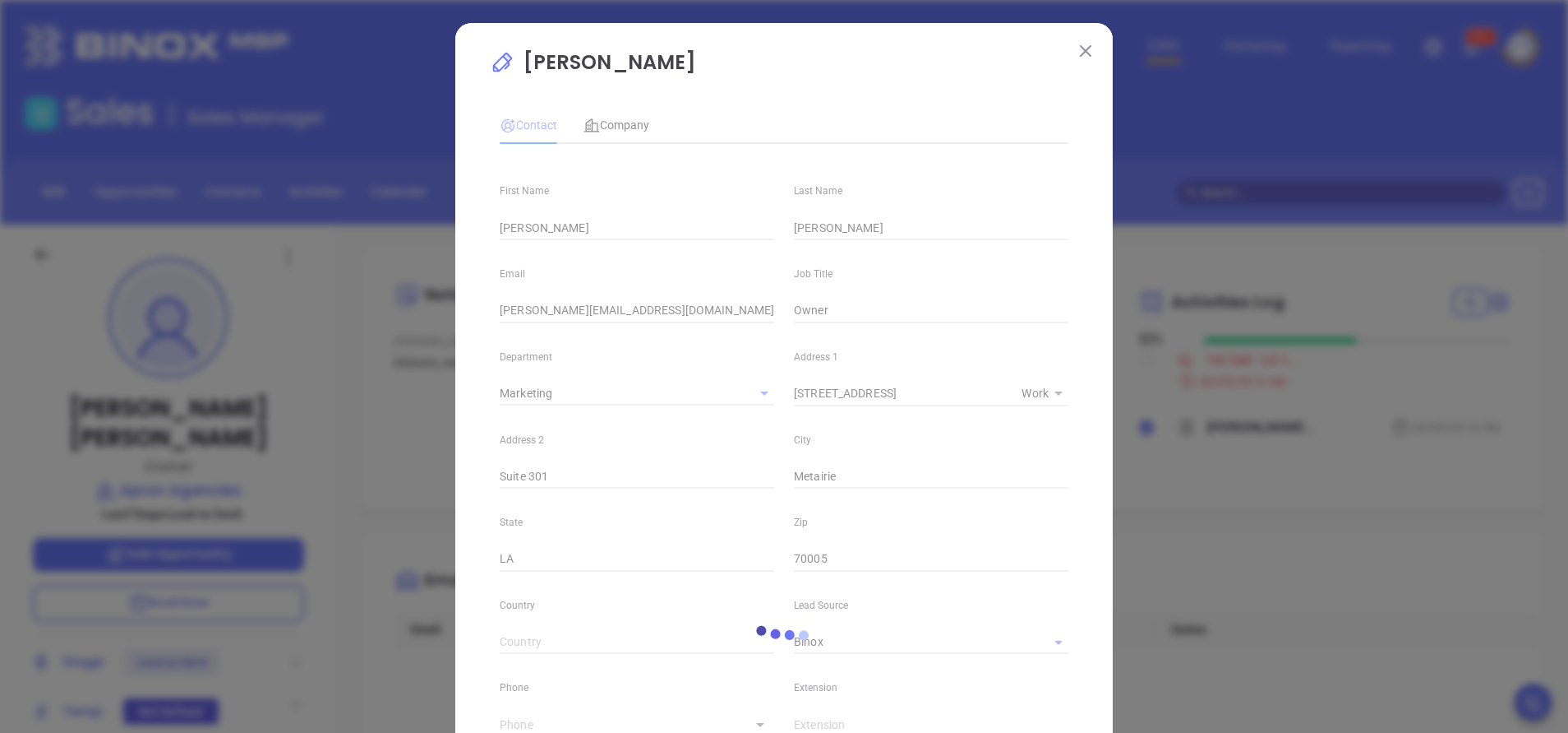
type input "1"
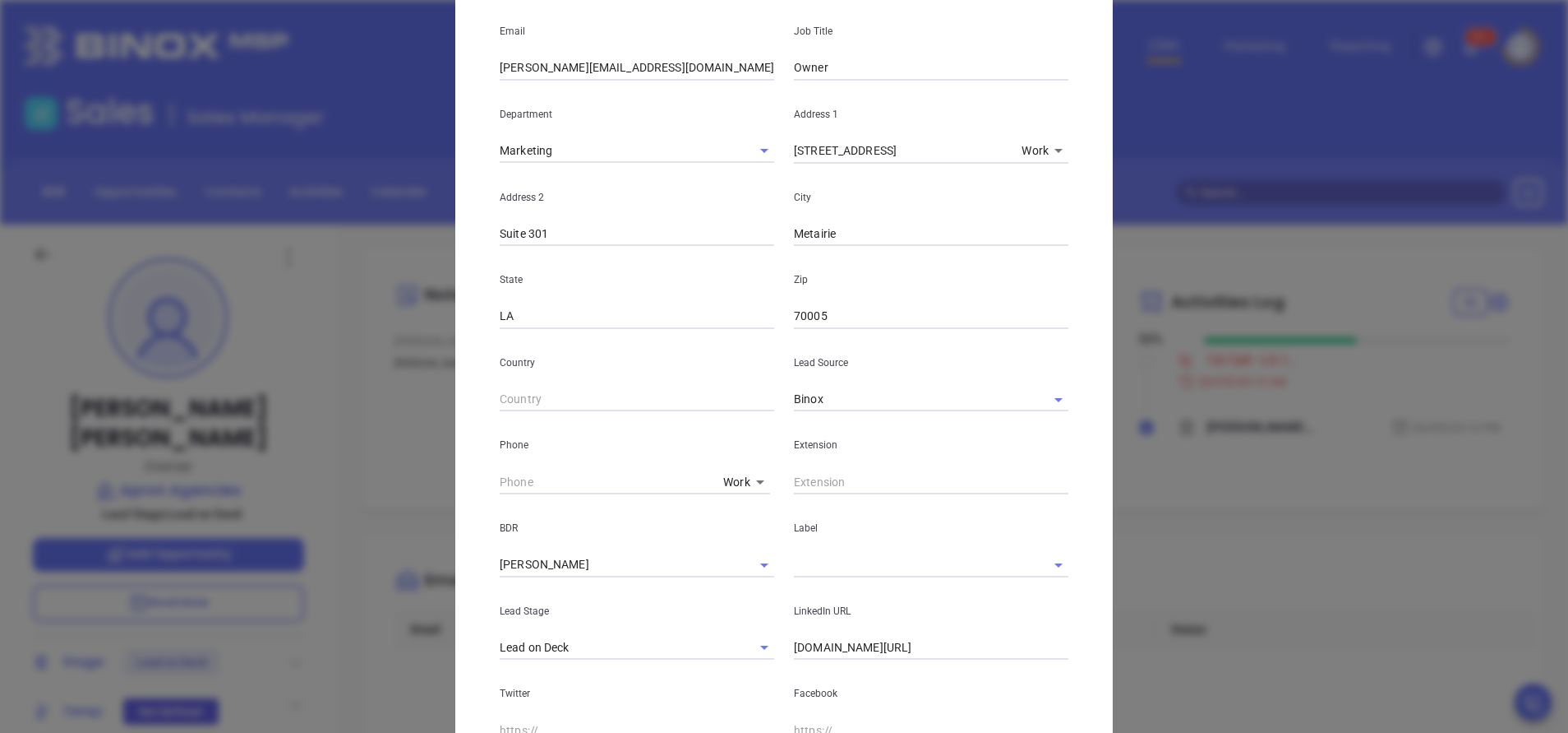
scroll to position [247, 0]
click at [525, 490] on input "( ) -" at bounding box center [608, 477] width 217 height 24
paste input "504) 416-0237"
type input "[PHONE_NUMBER]"
click at [459, 574] on div "[PERSON_NAME] Contact Company First Name [PERSON_NAME] Last Name [PERSON_NAME] …" at bounding box center [784, 369] width 658 height 1185
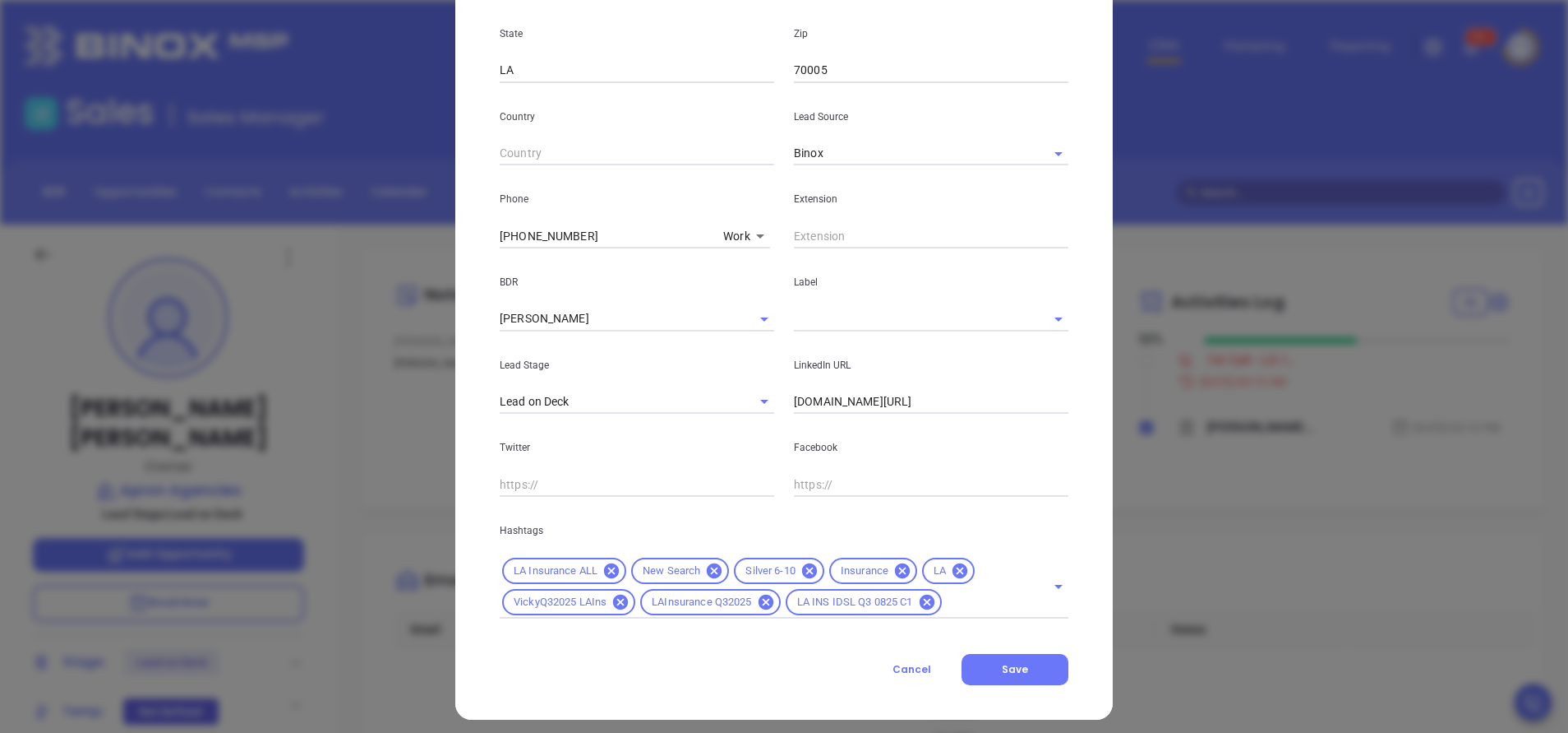
scroll to position [499, 0]
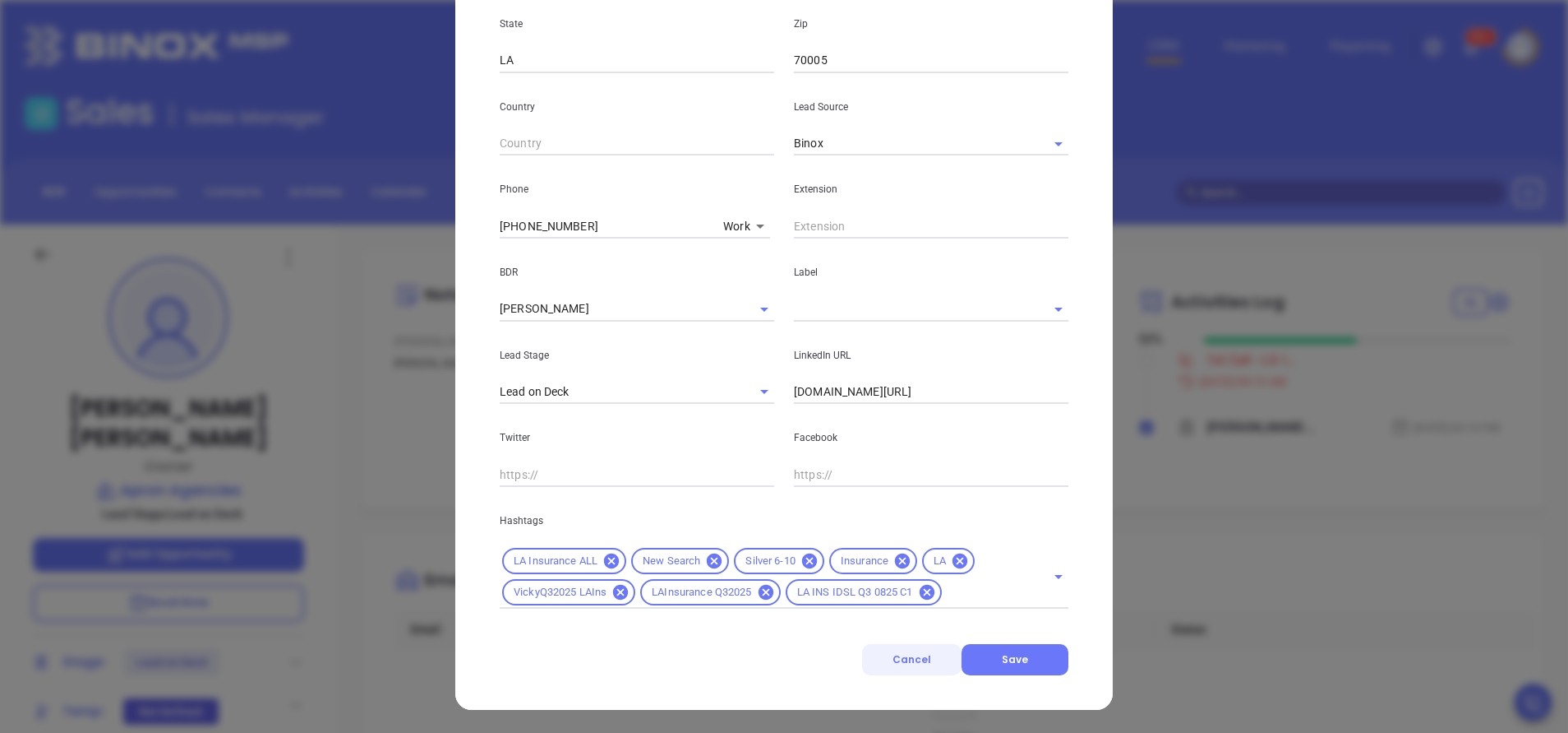
click at [915, 662] on span "Cancel" at bounding box center [912, 659] width 39 height 14
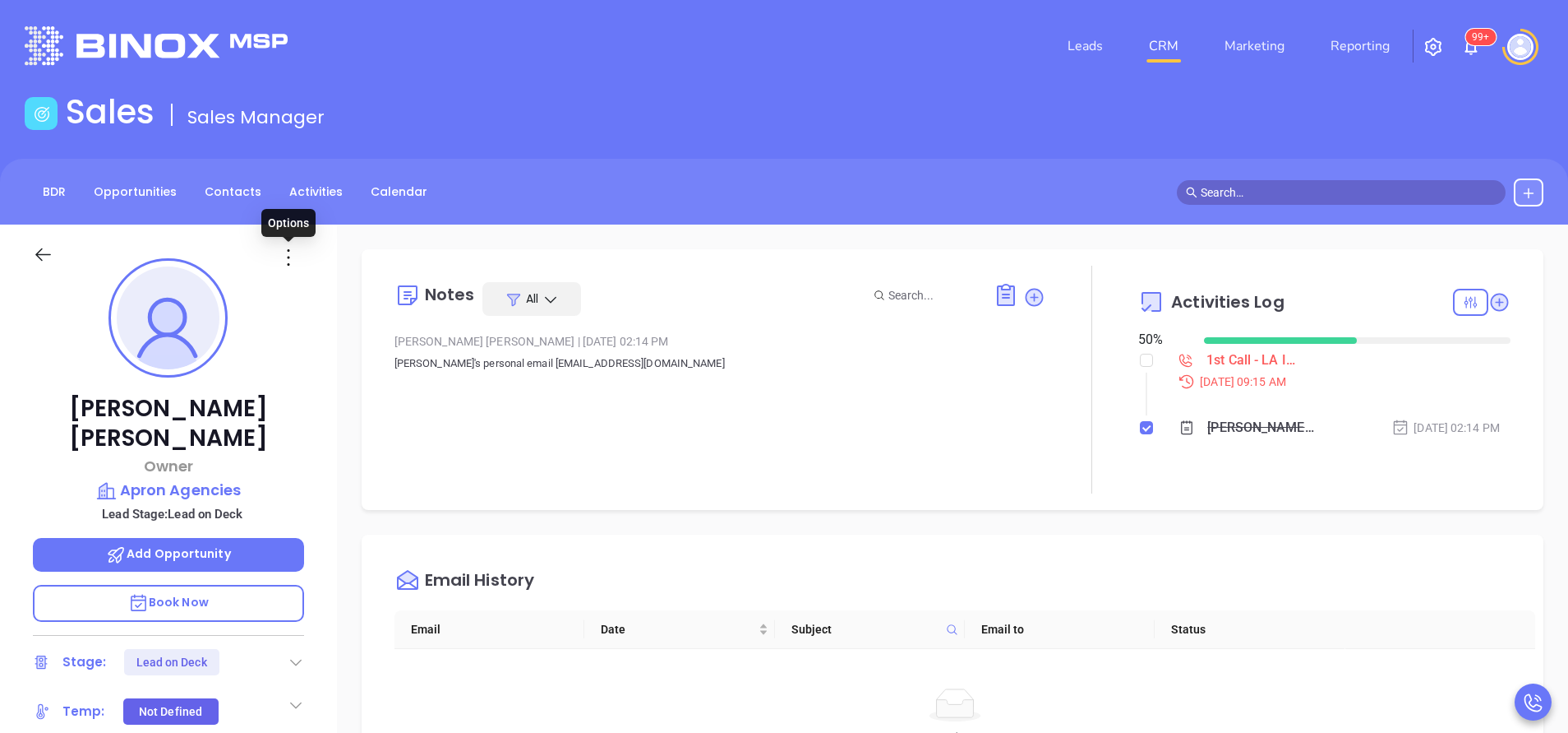
click at [287, 267] on icon at bounding box center [288, 257] width 26 height 26
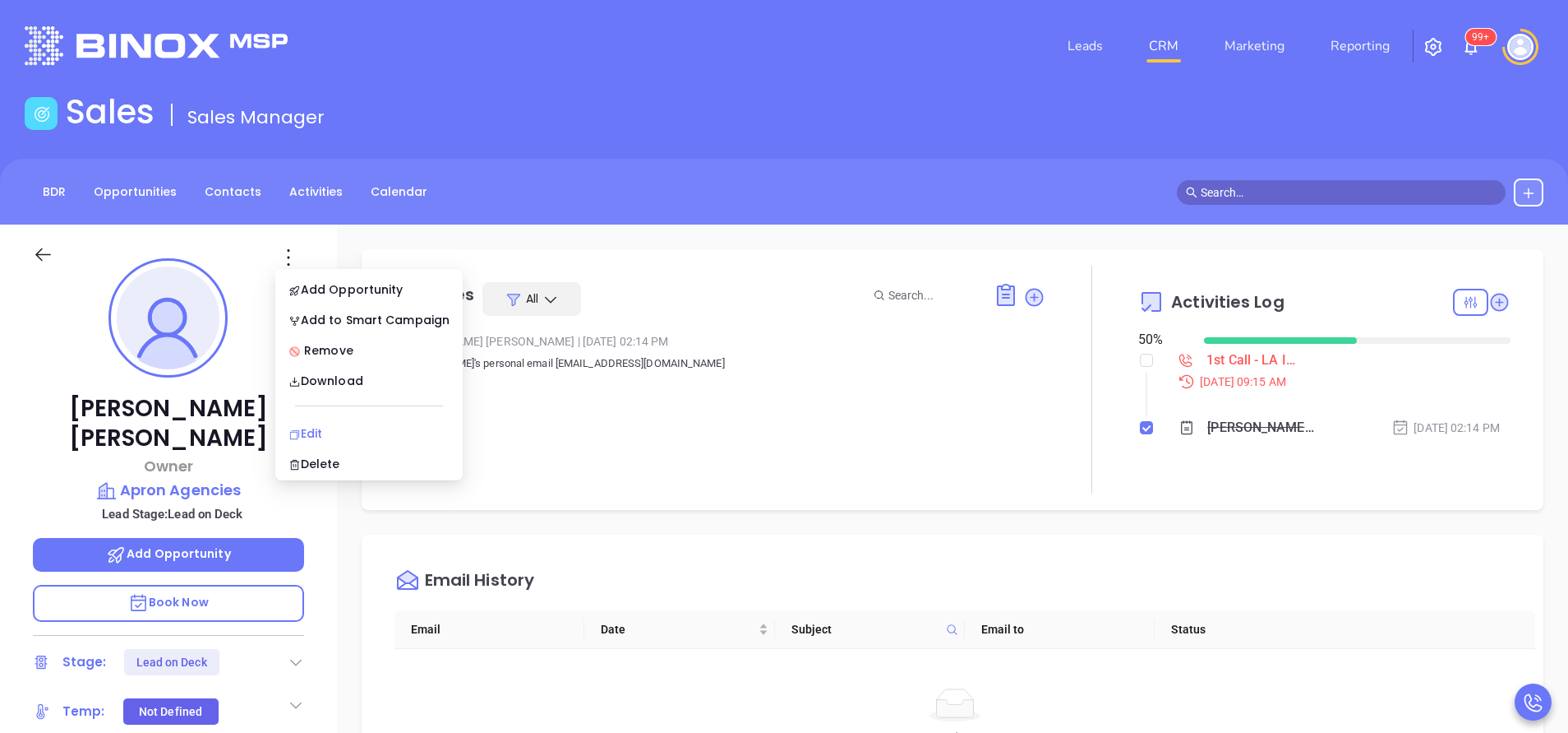
click at [346, 430] on div "Edit" at bounding box center [368, 433] width 161 height 18
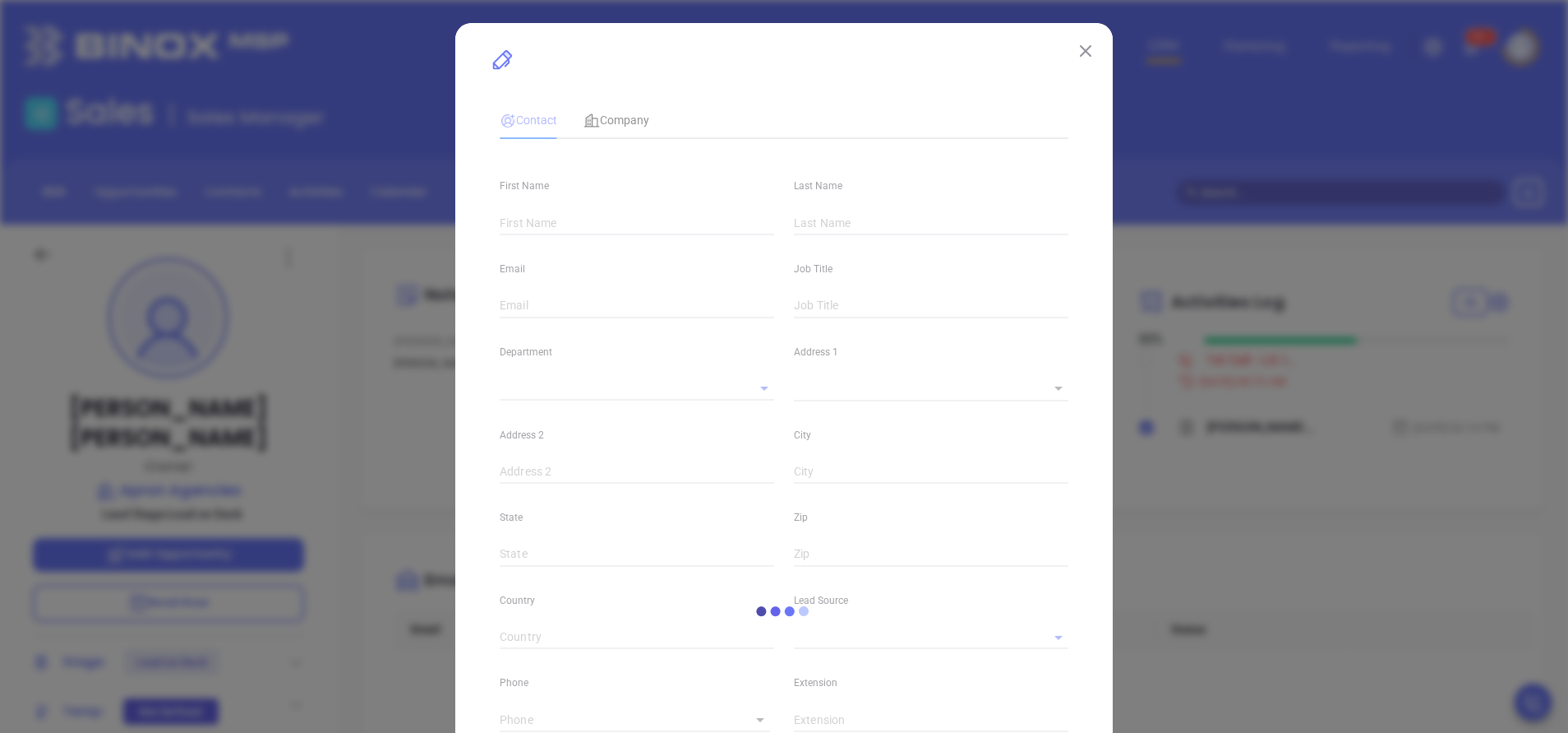
type input "Mel"
type input "Leveque"
type input "[PERSON_NAME][EMAIL_ADDRESS][DOMAIN_NAME]"
type input "Owner"
type textarea "[STREET_ADDRESS]"
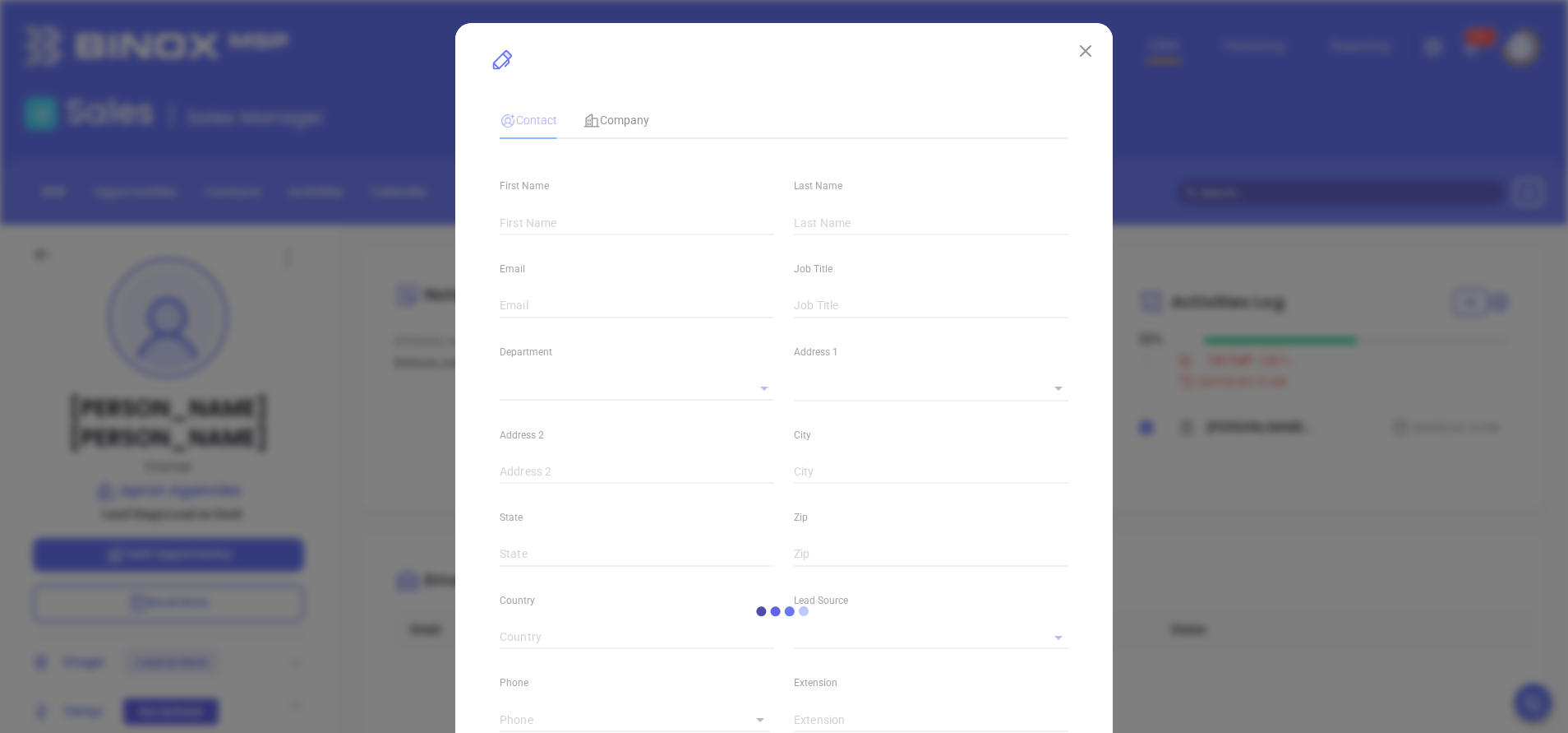
type input "1"
type input "Suite 301"
type input "Metairie"
type input "LA"
type input "70005"
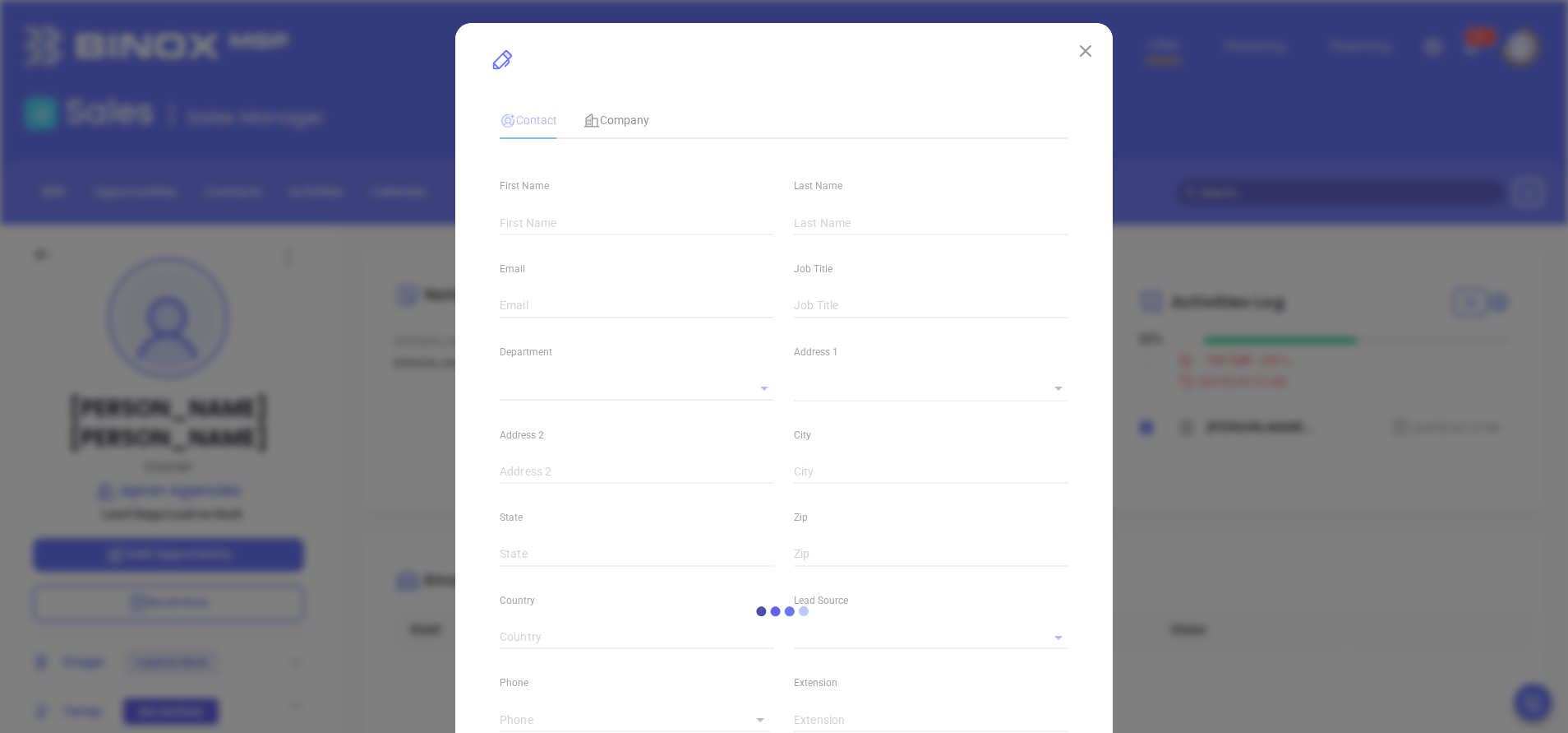
type input "www.linkedin.com/in/melleveque"
type input "Marketing"
type input "Binox"
type input "Anabell Dominguez"
type input "Lead on Deck"
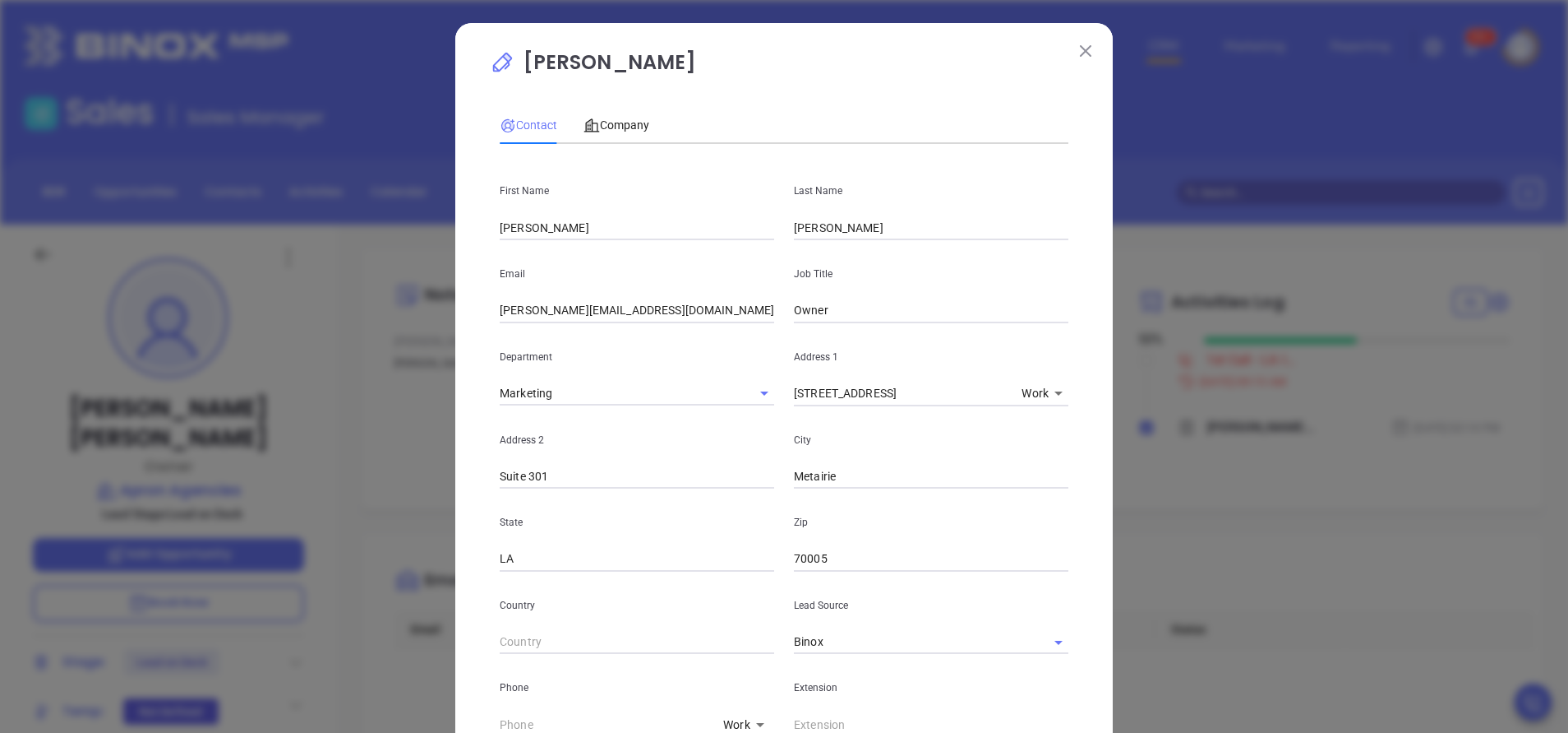
click at [444, 382] on div "Mel Leveque Contact Company First Name Mel Last Name Leveque Email mel@apronage…" at bounding box center [784, 366] width 1568 height 733
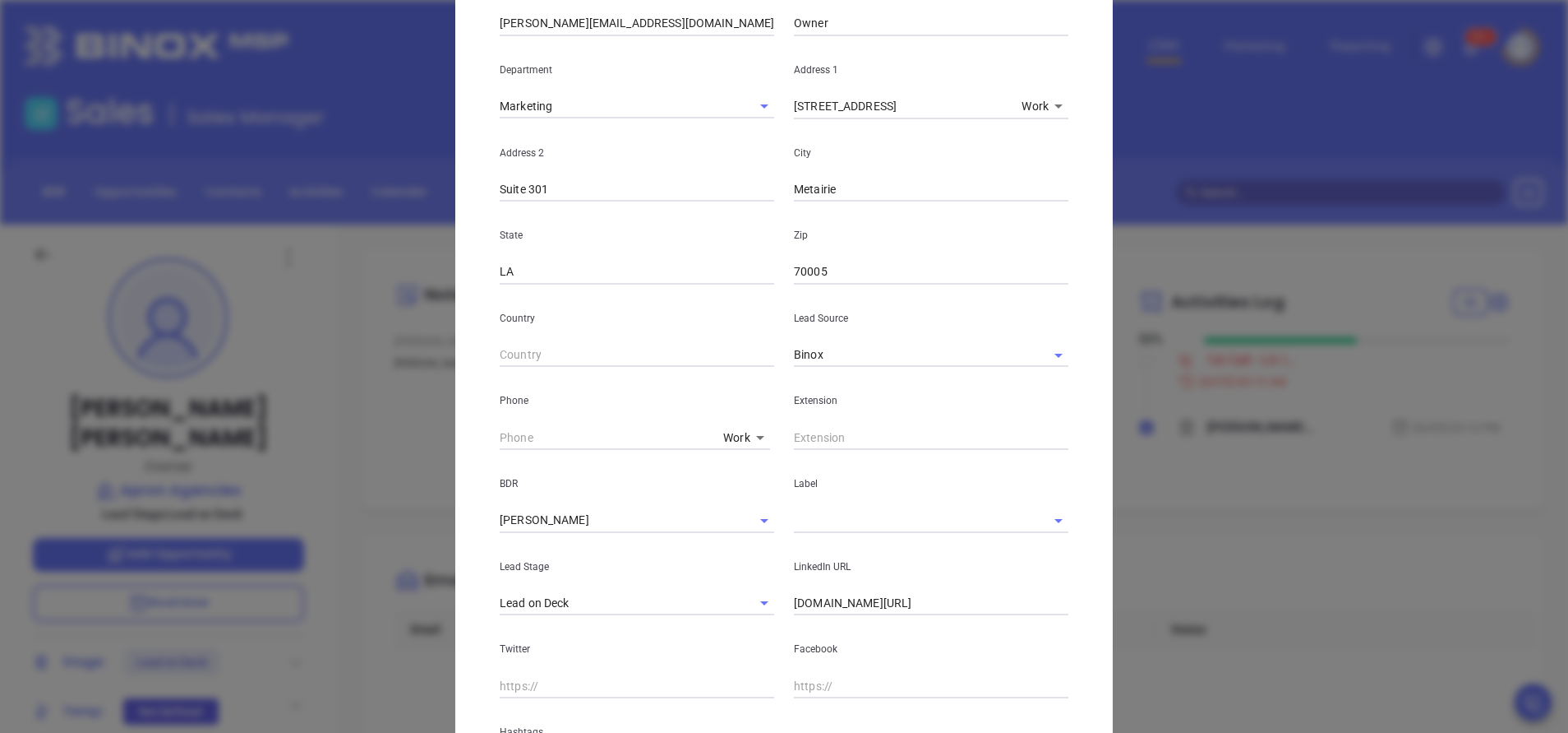
scroll to position [296, 0]
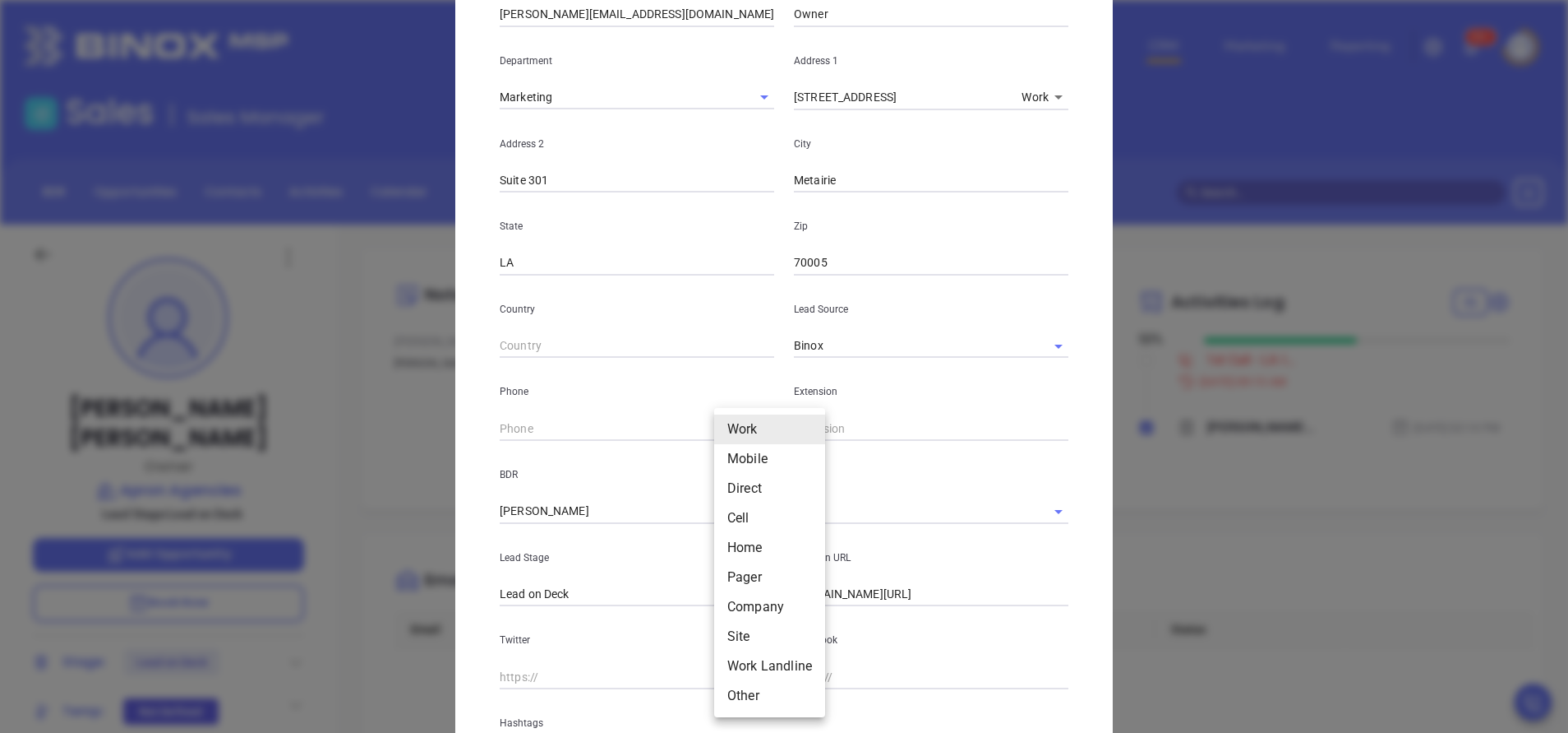
click at [735, 422] on body "Leads CRM Marketing Reporting 99+ Financial Leads Leads Sales Sales Manager BDR…" at bounding box center [784, 366] width 1568 height 733
click at [739, 497] on li "Direct" at bounding box center [770, 488] width 111 height 30
type input "3"
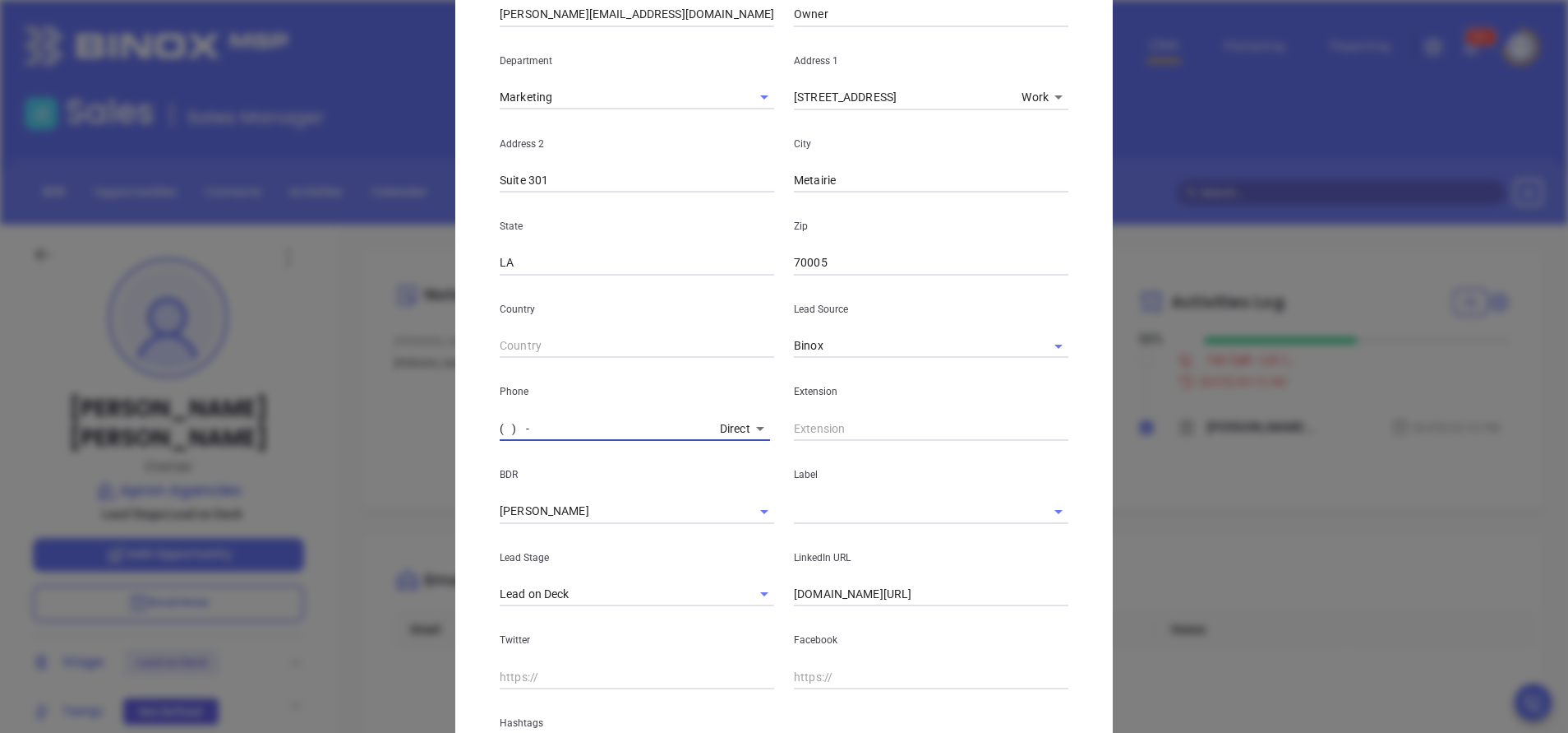
click at [513, 423] on input "( ) -" at bounding box center [607, 428] width 214 height 24
paste input "504) 416-0237"
type input "(504) 416-0237"
click at [459, 429] on div "Mel Leveque Contact Company First Name Mel Last Name Leveque Email mel@apronage…" at bounding box center [784, 319] width 658 height 1185
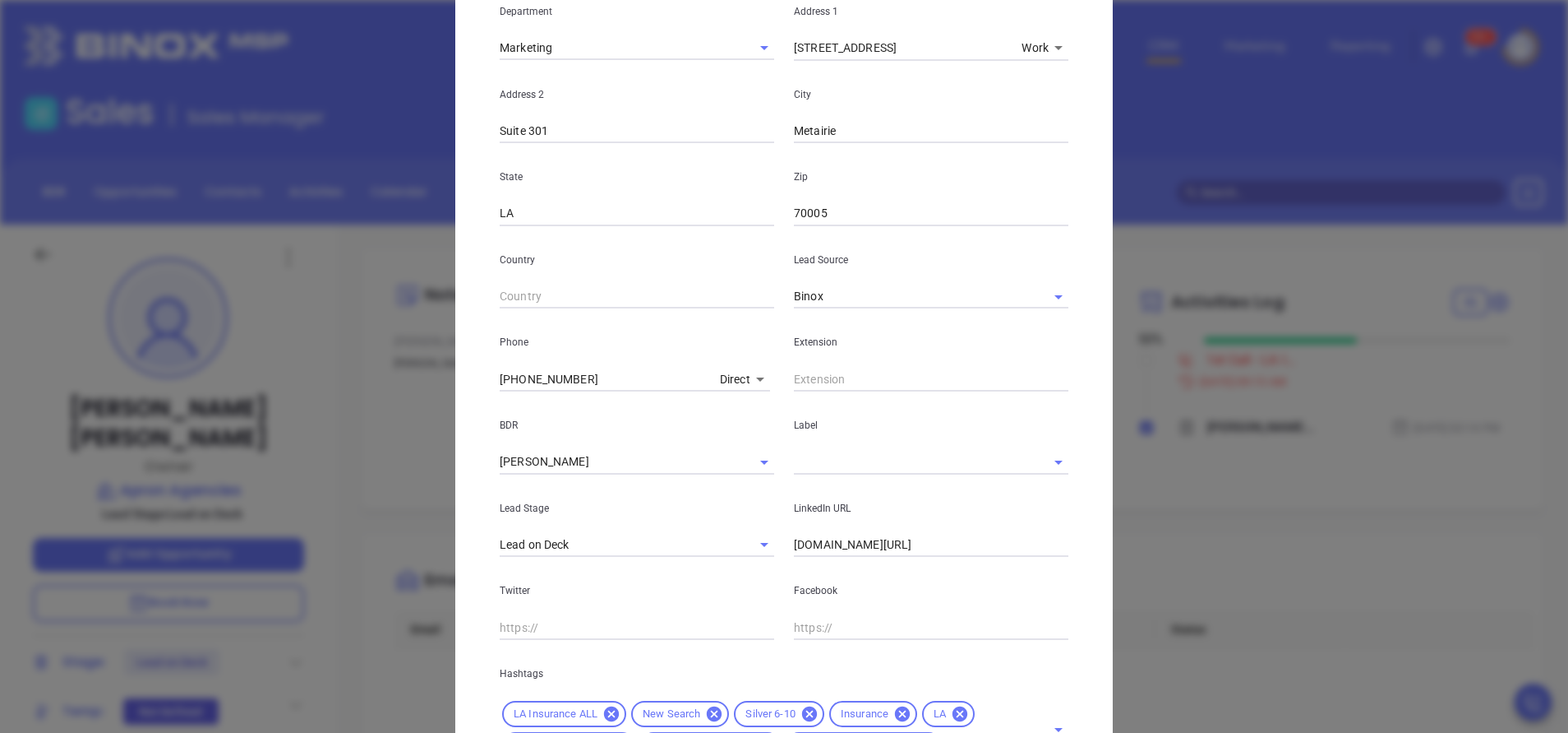
scroll to position [499, 0]
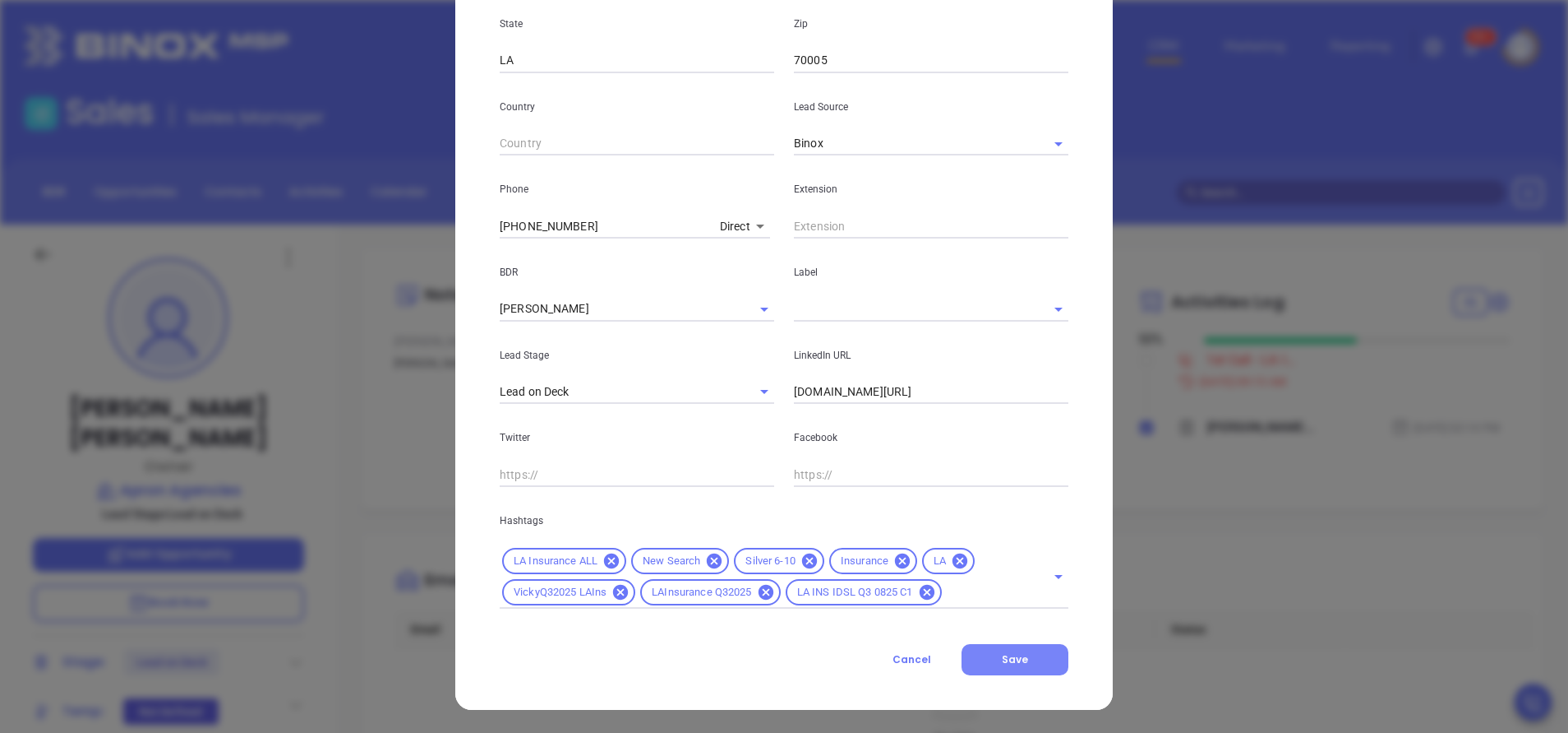
click at [1030, 660] on button "Save" at bounding box center [1015, 659] width 107 height 31
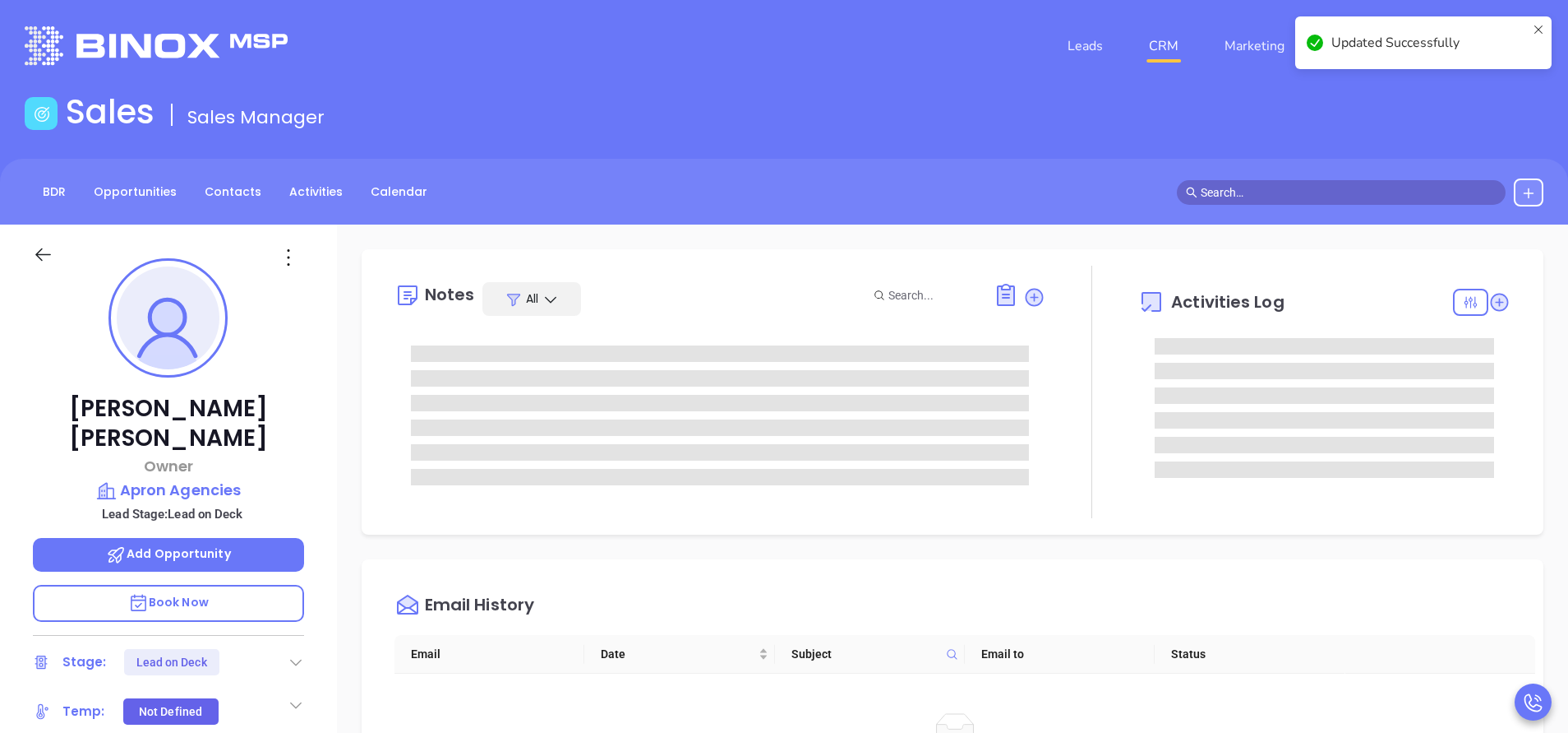
click at [320, 445] on div "Mel Leveque Owner Apron Agencies Lead Stage: Lead on Deck Add Opportunity Book …" at bounding box center [169, 682] width 337 height 916
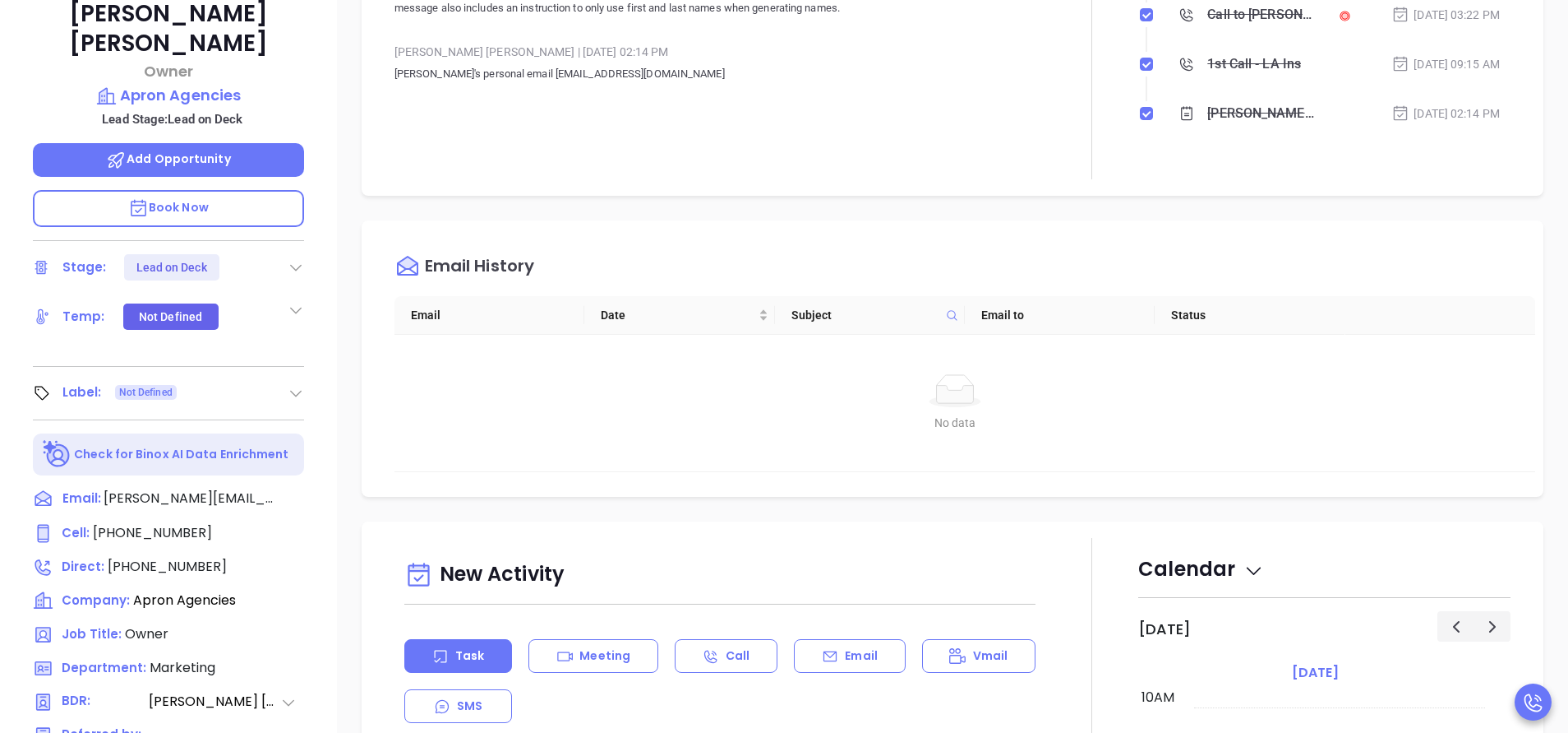
scroll to position [396, 0]
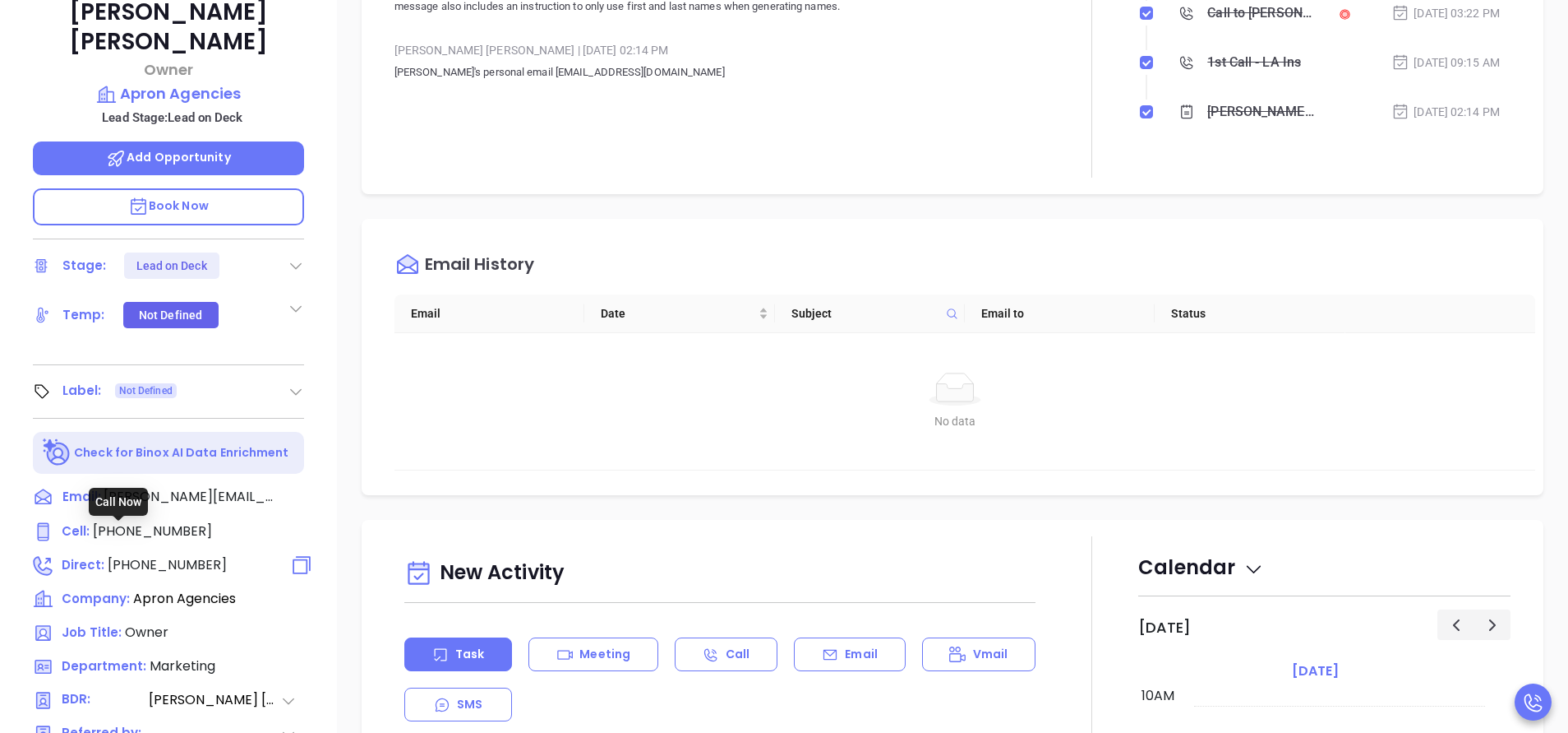
click at [162, 555] on span "(504) 416-0237" at bounding box center [167, 564] width 119 height 19
type input "(504) 416-0237"
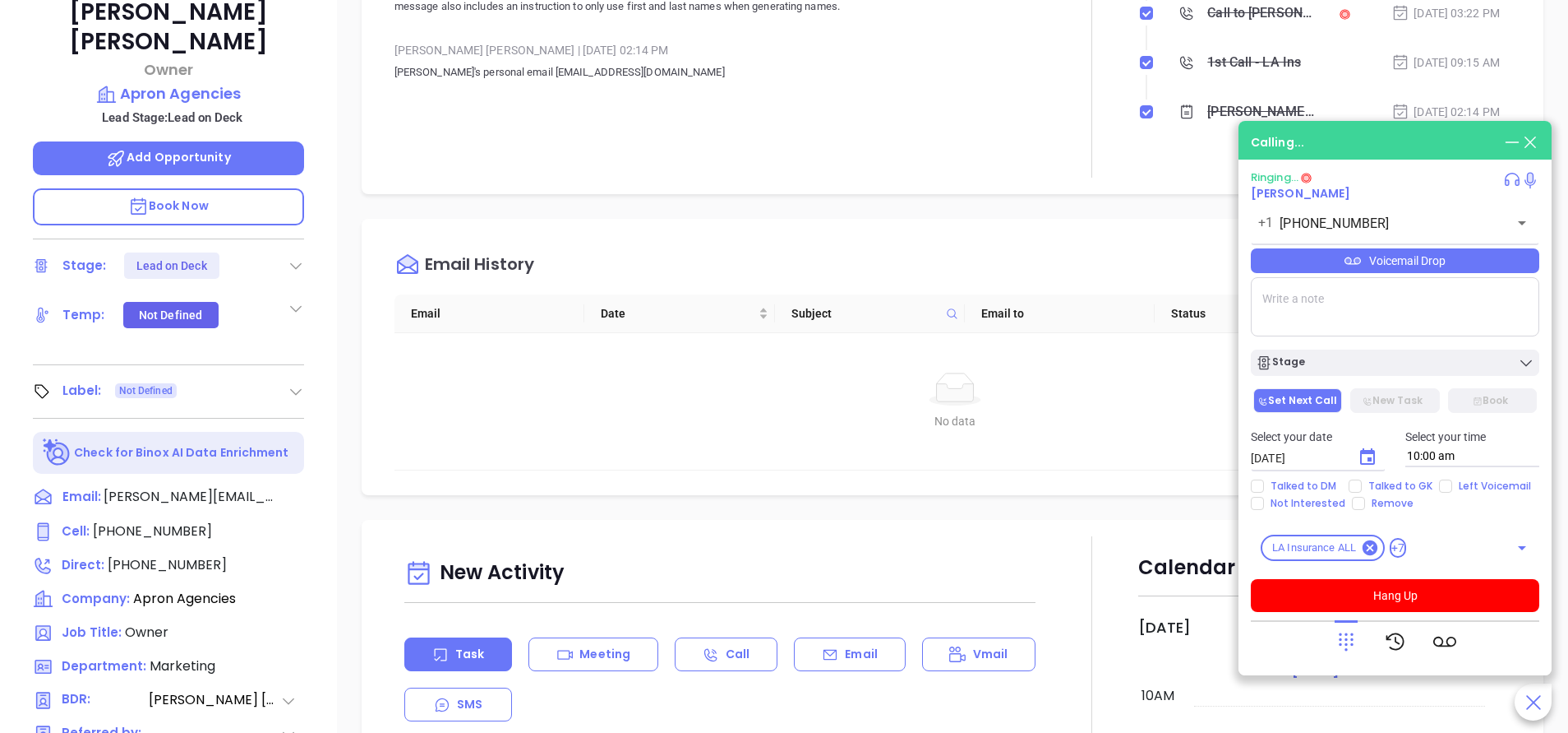
click at [647, 143] on div "Notes All Binox AI Insights ● Anabell Dominguez | Sep 17, 2025 03:23 PM Beta Su…" at bounding box center [720, 24] width 651 height 309
click at [1018, 223] on div "Email History Email Date Subject Email to Status No data No data" at bounding box center [953, 357] width 1182 height 277
click at [169, 197] on span "Book Now" at bounding box center [169, 206] width 81 height 17
click at [790, 180] on div "Notes All Binox AI Insights ● Anabell Dominguez | Sep 17, 2025 03:23 PM Beta Su…" at bounding box center [953, 23] width 1182 height 342
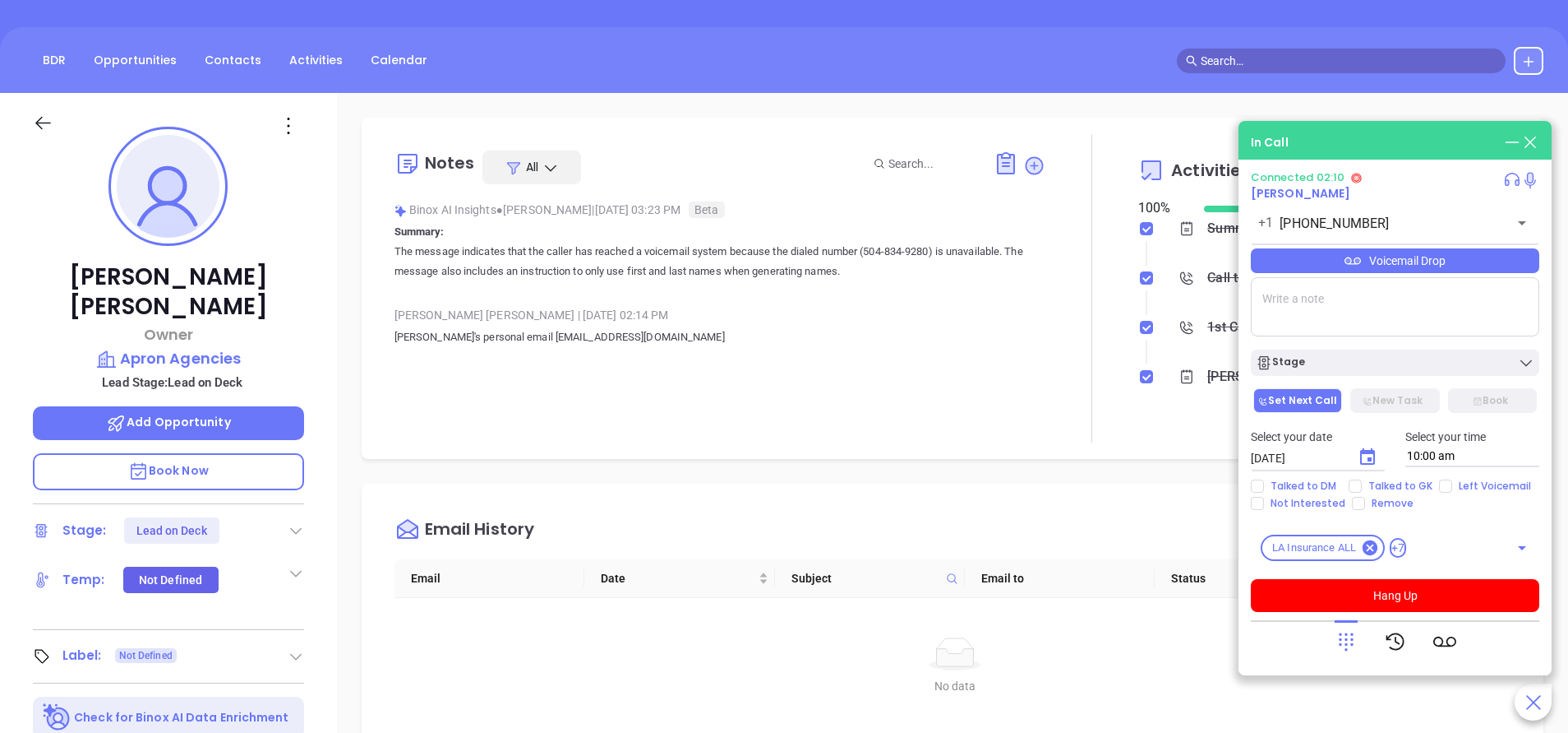
scroll to position [100, 0]
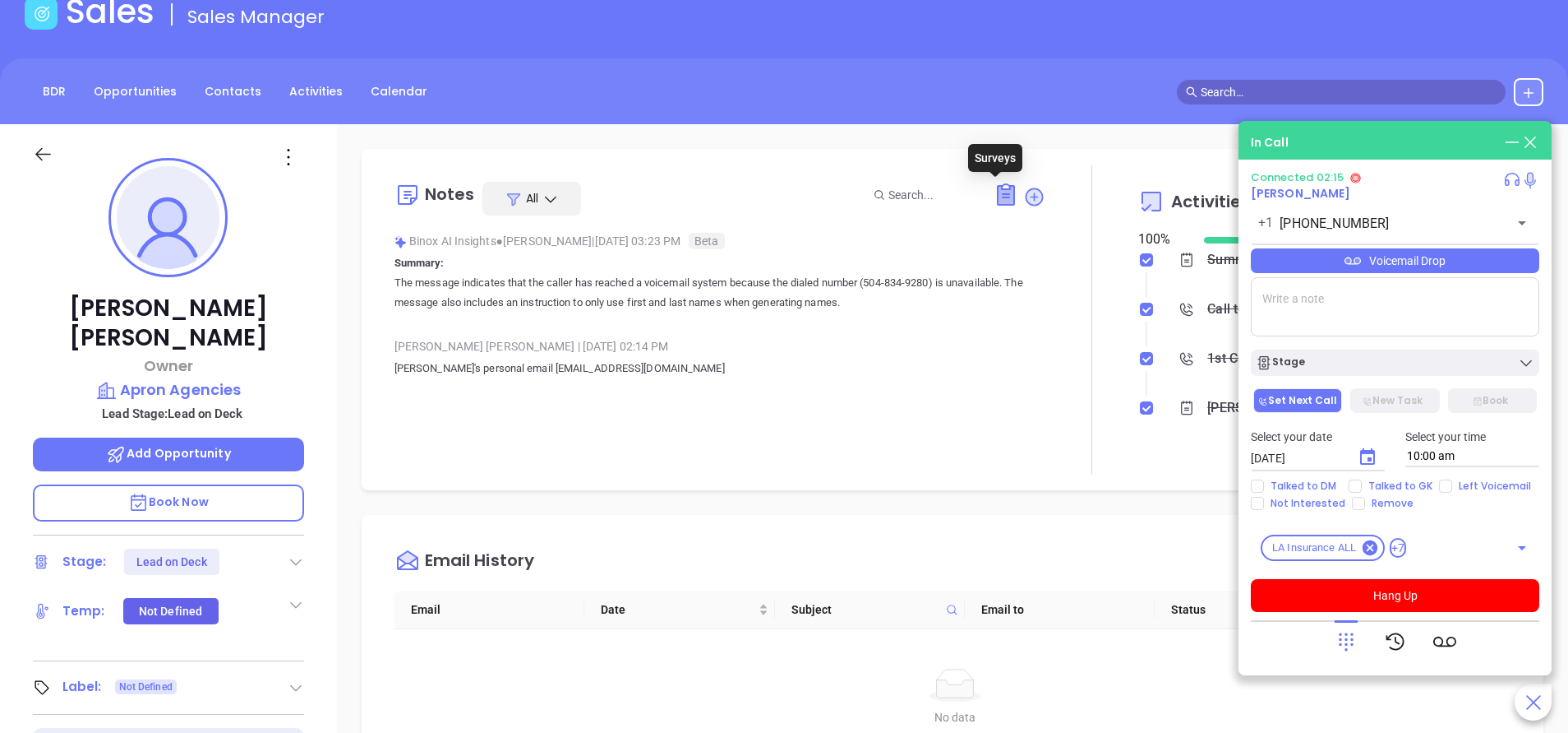
click at [998, 202] on icon at bounding box center [1007, 195] width 17 height 19
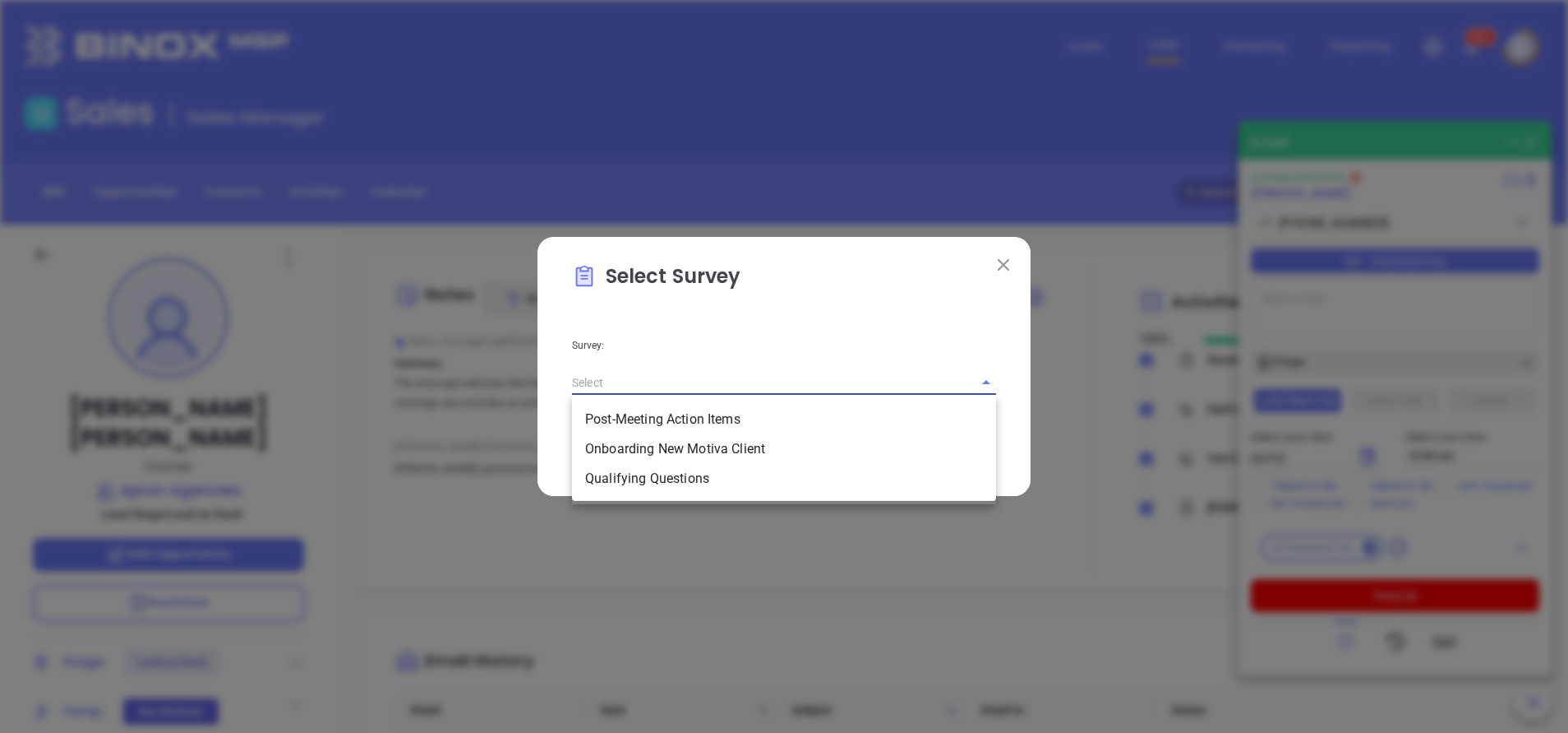
click at [912, 388] on input "text" at bounding box center [761, 382] width 379 height 24
click at [705, 472] on li "Qualifying Questions" at bounding box center [784, 478] width 424 height 30
type input "Qualifying Questions"
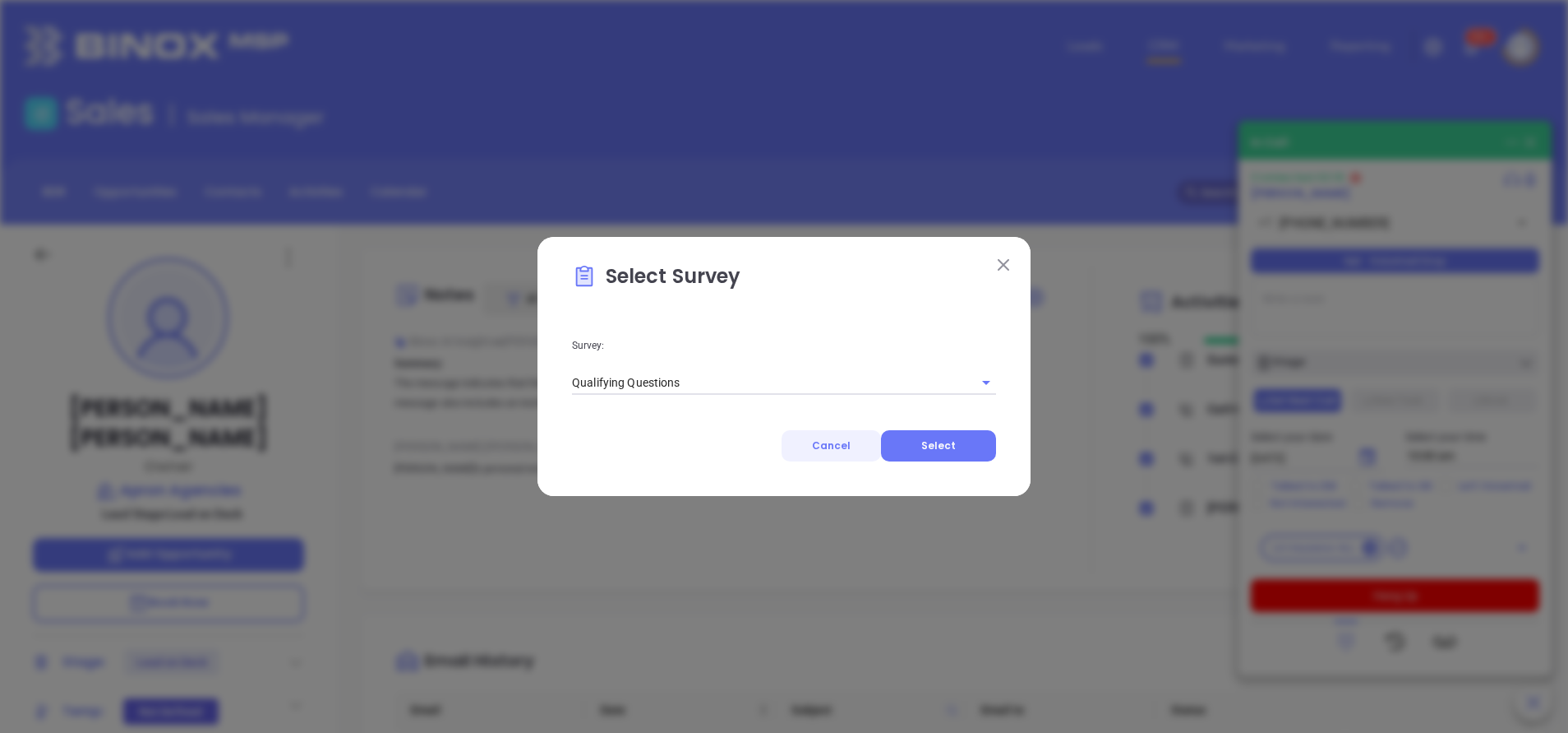
click at [842, 442] on span "Cancel" at bounding box center [831, 445] width 39 height 14
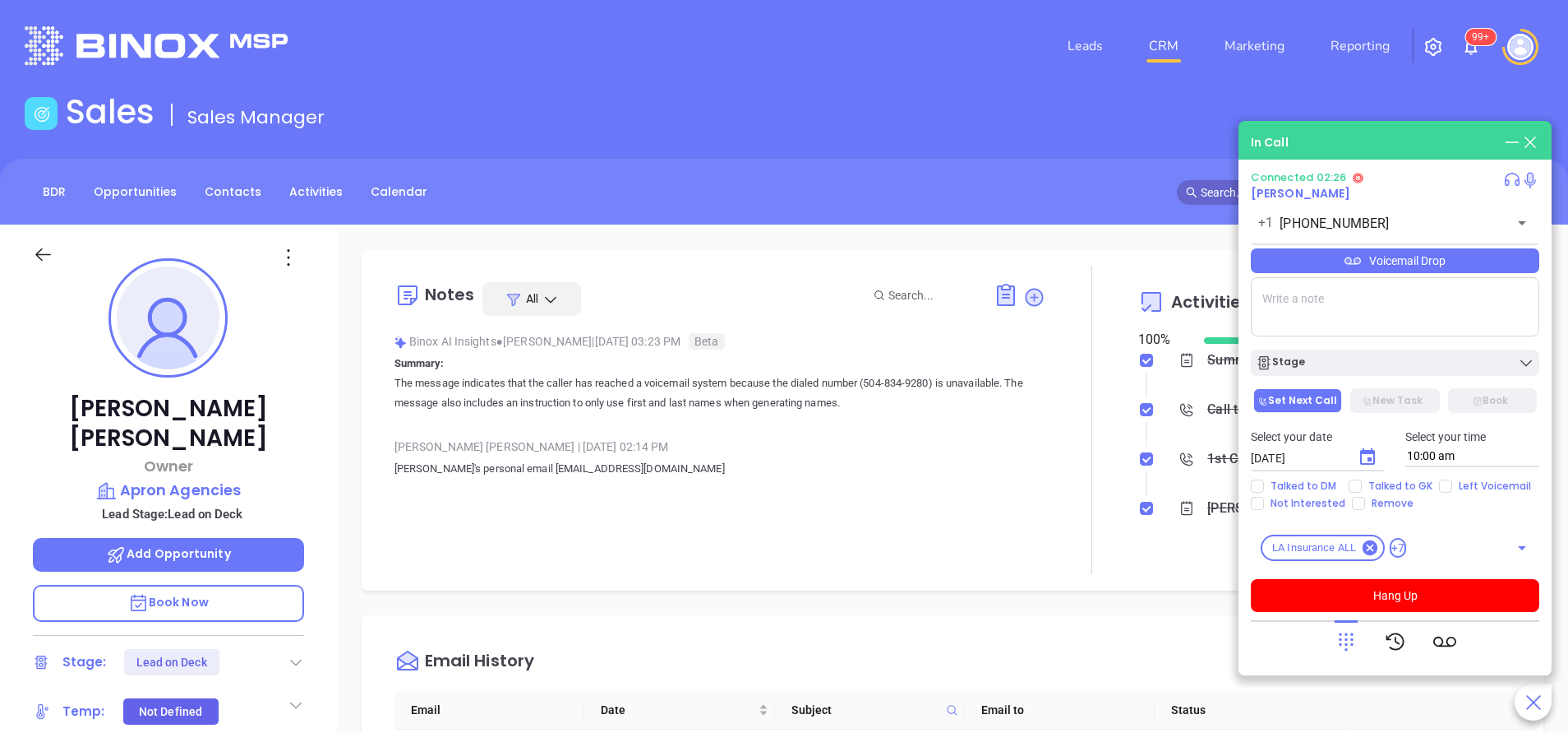
click at [1325, 309] on textarea at bounding box center [1395, 307] width 288 height 59
type textarea "2 1099 13"
click at [998, 296] on icon at bounding box center [1007, 295] width 17 height 19
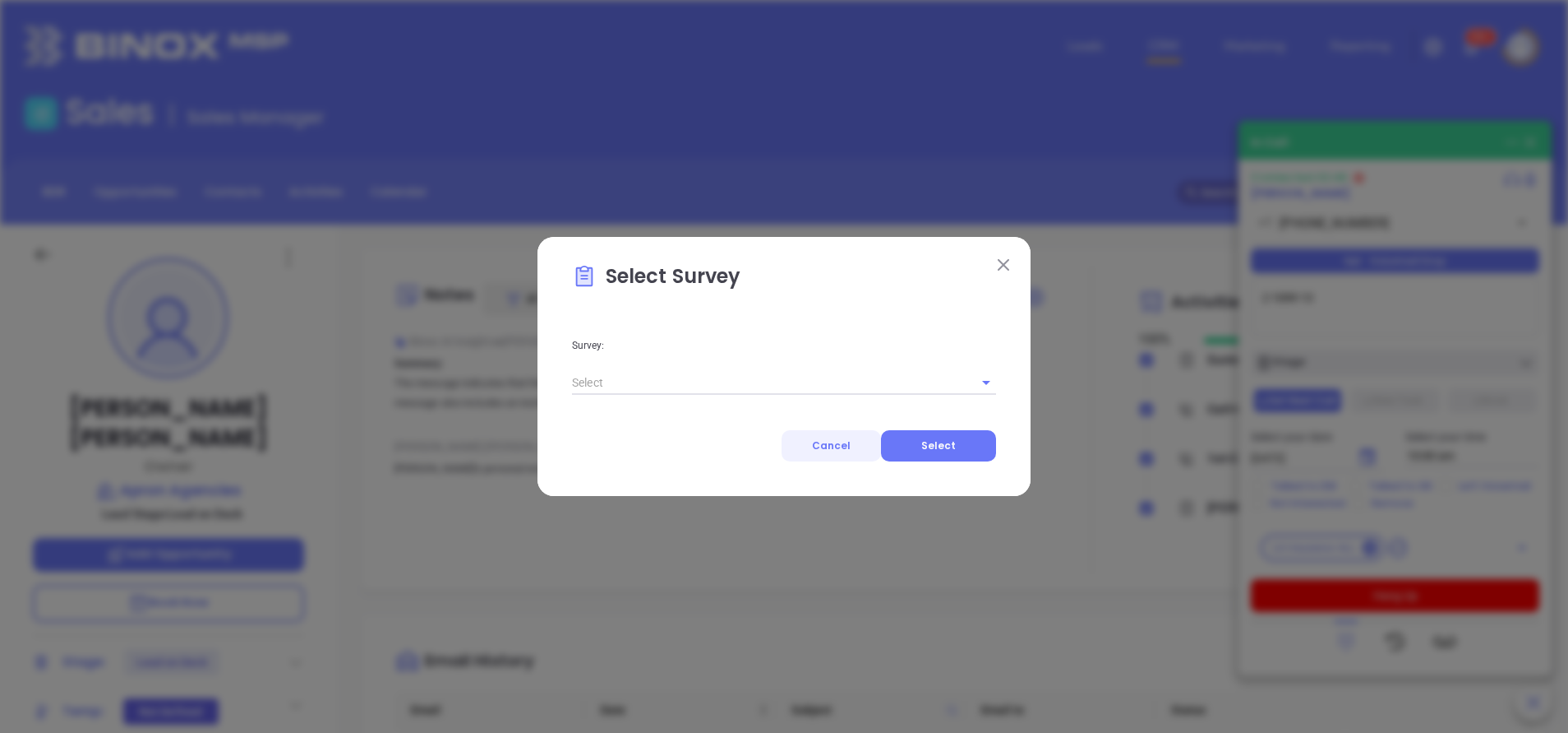
click at [846, 452] on button "Cancel" at bounding box center [831, 445] width 99 height 31
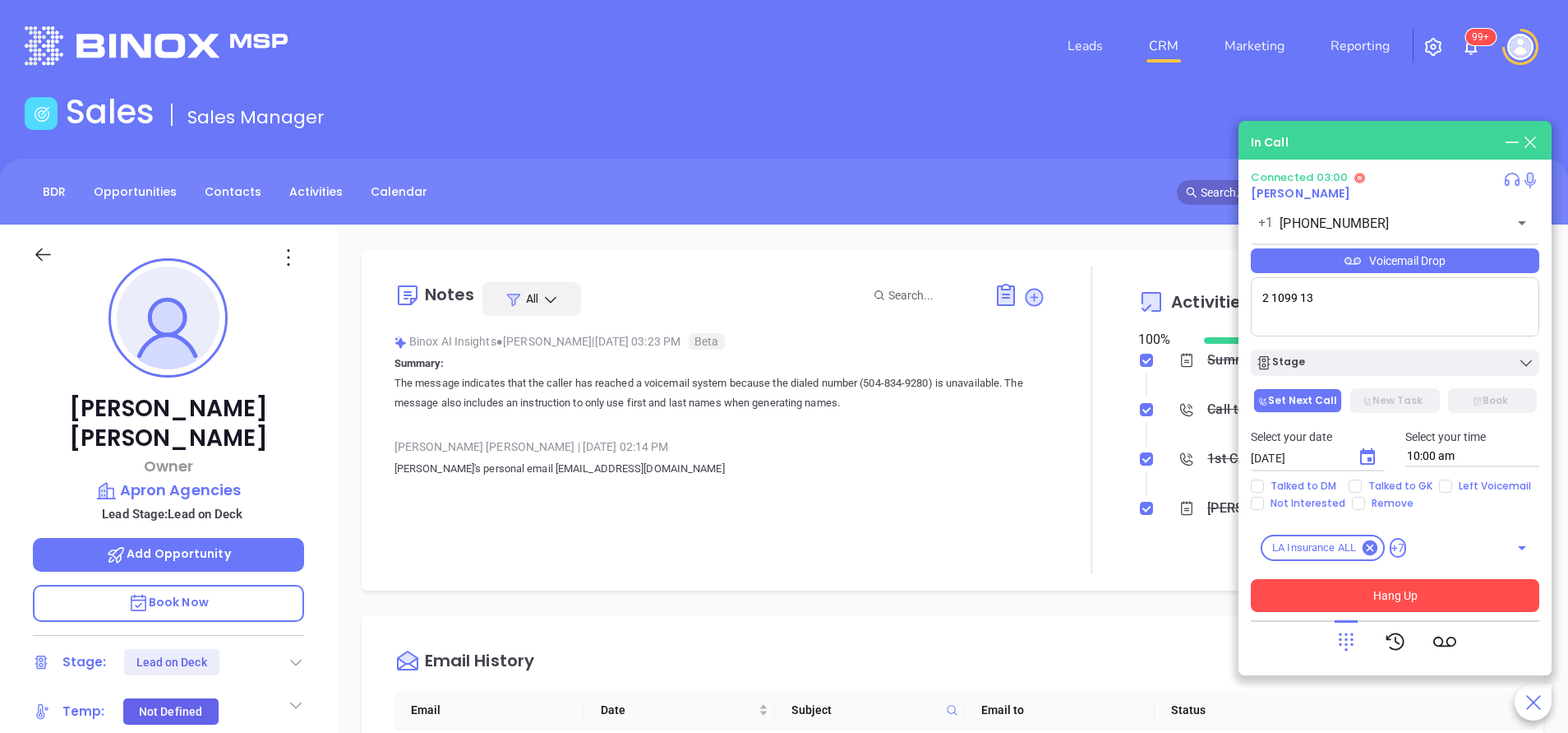
click at [1432, 591] on button "Hang Up" at bounding box center [1395, 595] width 288 height 33
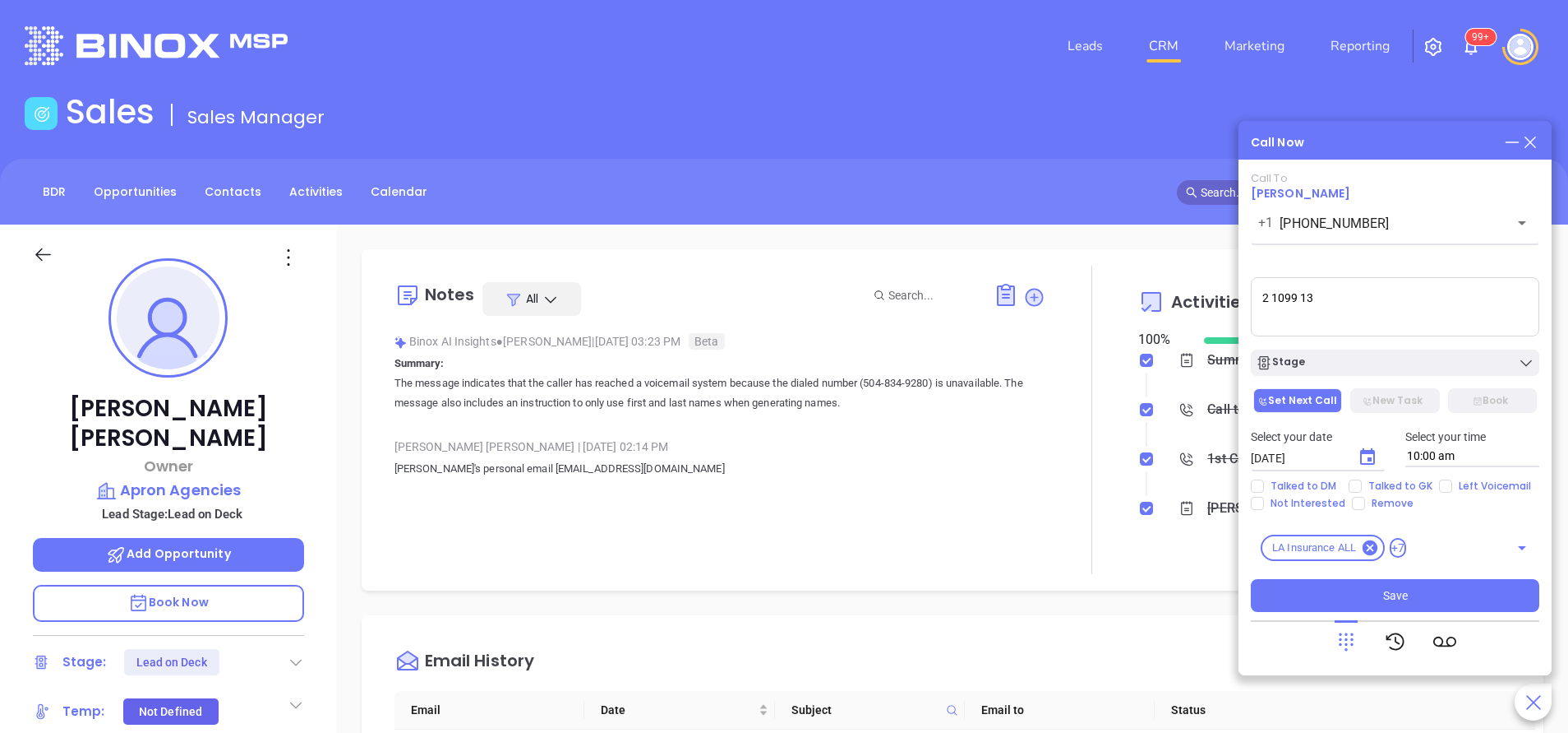
drag, startPoint x: 1360, startPoint y: 302, endPoint x: 1206, endPoint y: 271, distance: 157.1
click at [1206, 271] on main "Sales Sales Manager BDR Opportunities Contacts Activities Calendar Call Now Cal…" at bounding box center [784, 616] width 1568 height 1048
click at [1287, 482] on span "Talked to DM" at bounding box center [1304, 486] width 79 height 13
click at [1265, 482] on input "Talked to DM" at bounding box center [1258, 486] width 13 height 13
checkbox input "true"
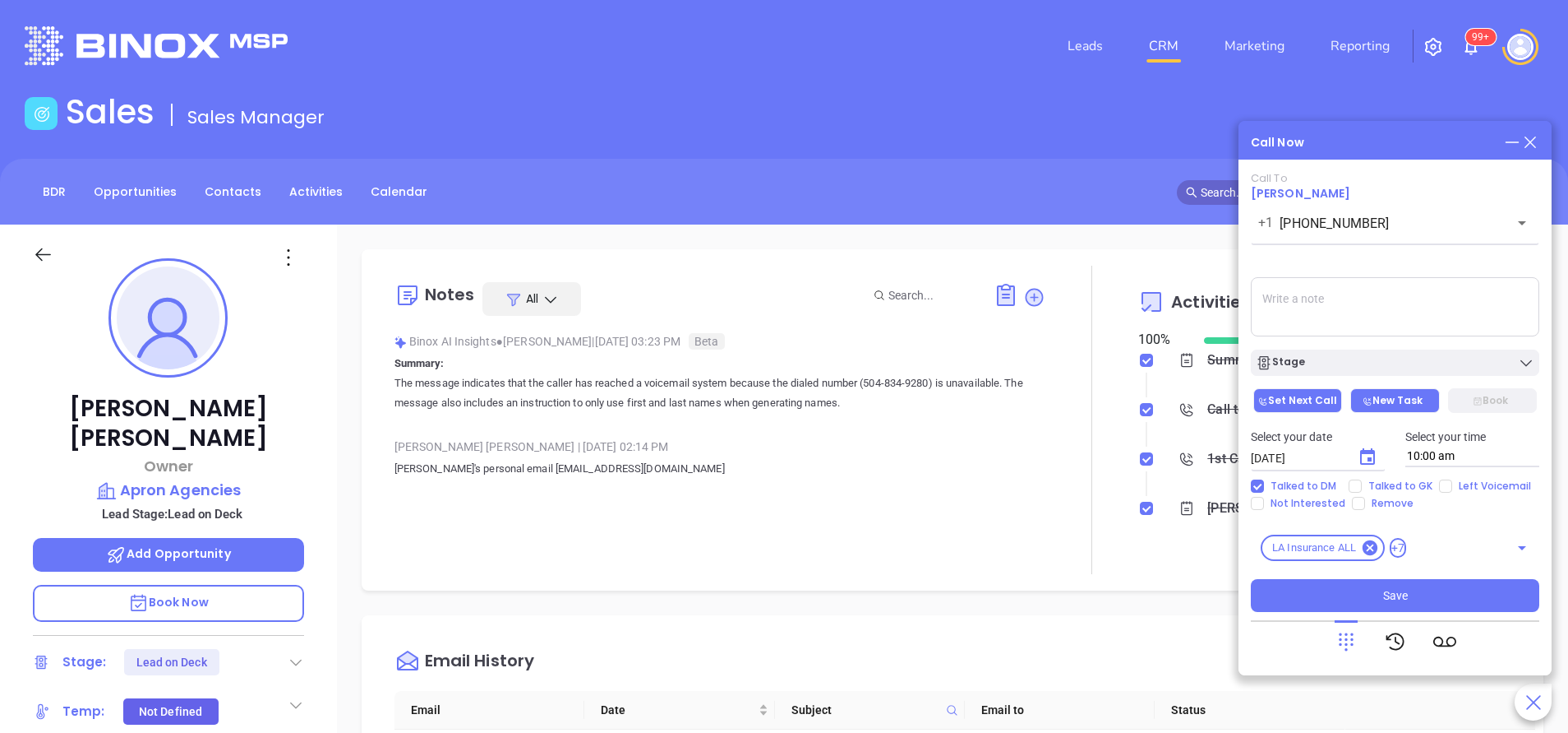
click at [1387, 407] on button "New Task" at bounding box center [1394, 400] width 89 height 24
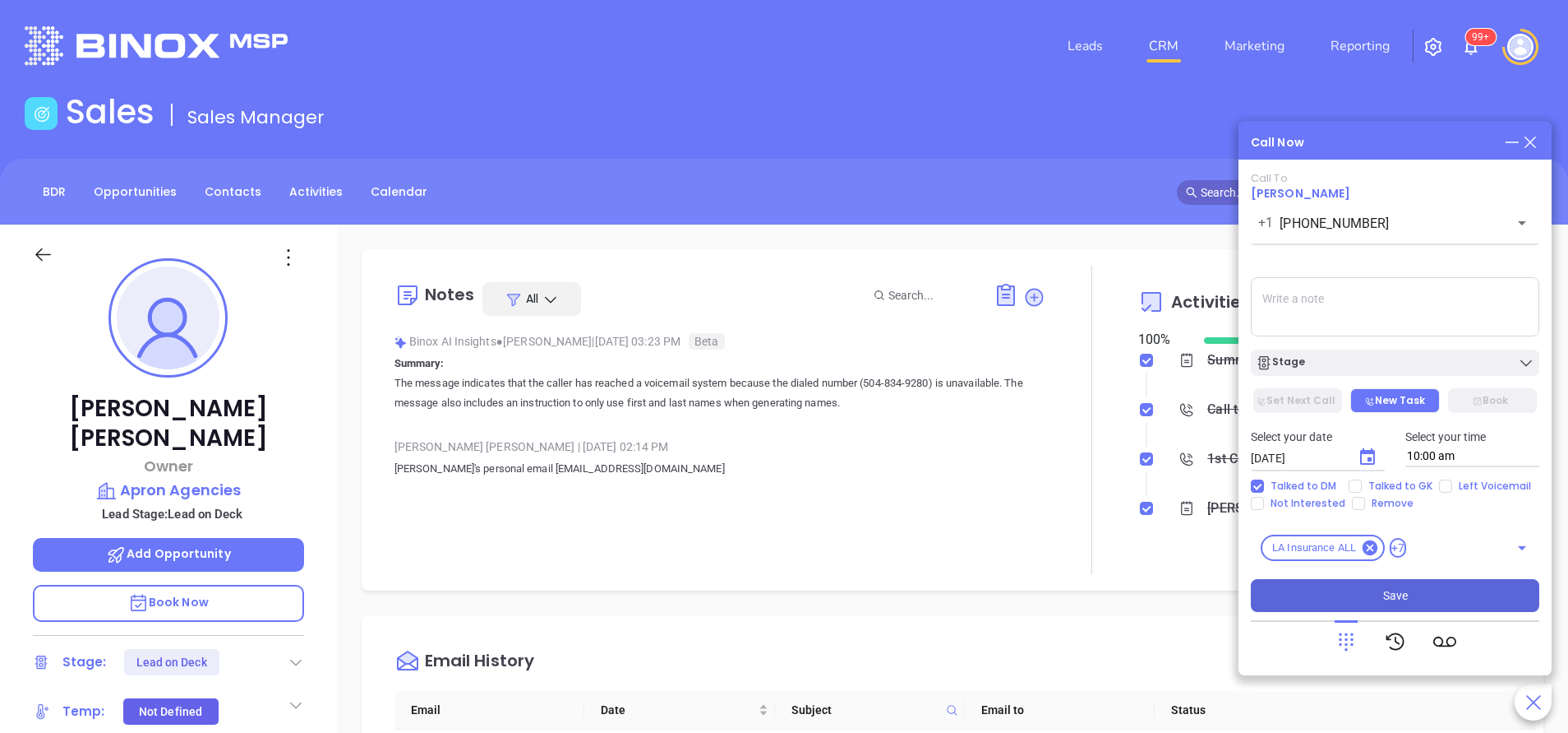
click at [1395, 594] on span "Save" at bounding box center [1395, 595] width 24 height 18
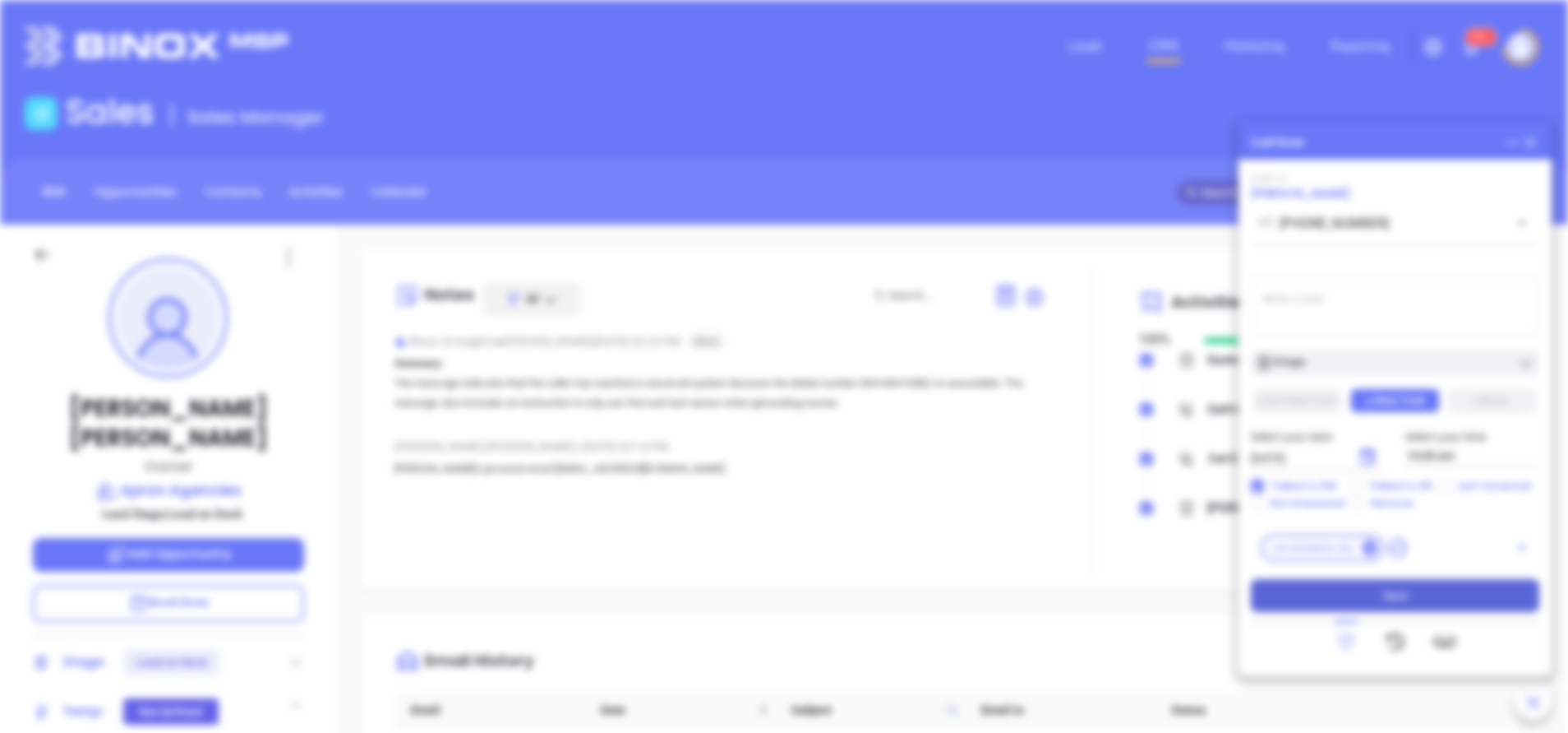
scroll to position [477, 0]
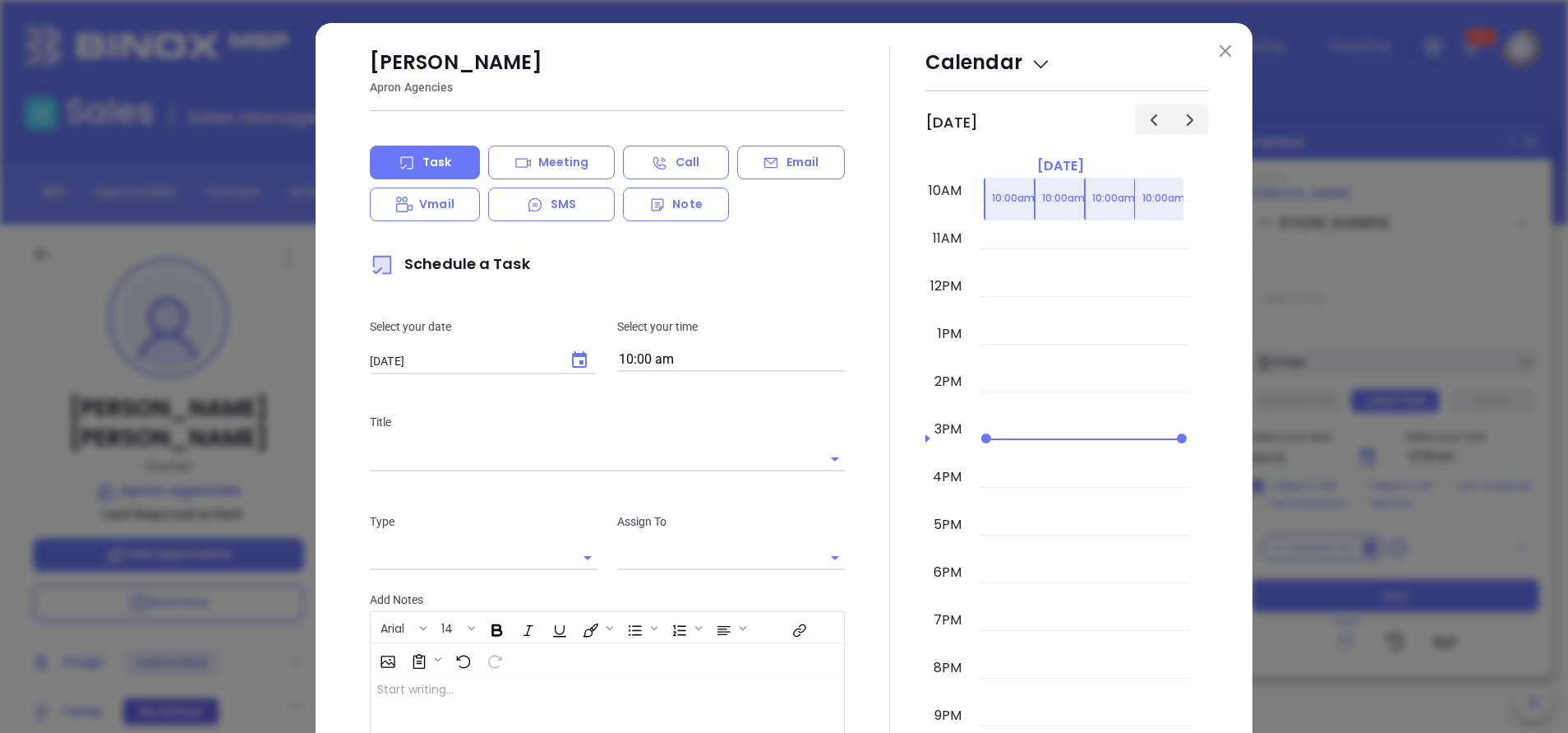
type input "[PERSON_NAME]"
click at [1222, 46] on img at bounding box center [1226, 51] width 12 height 12
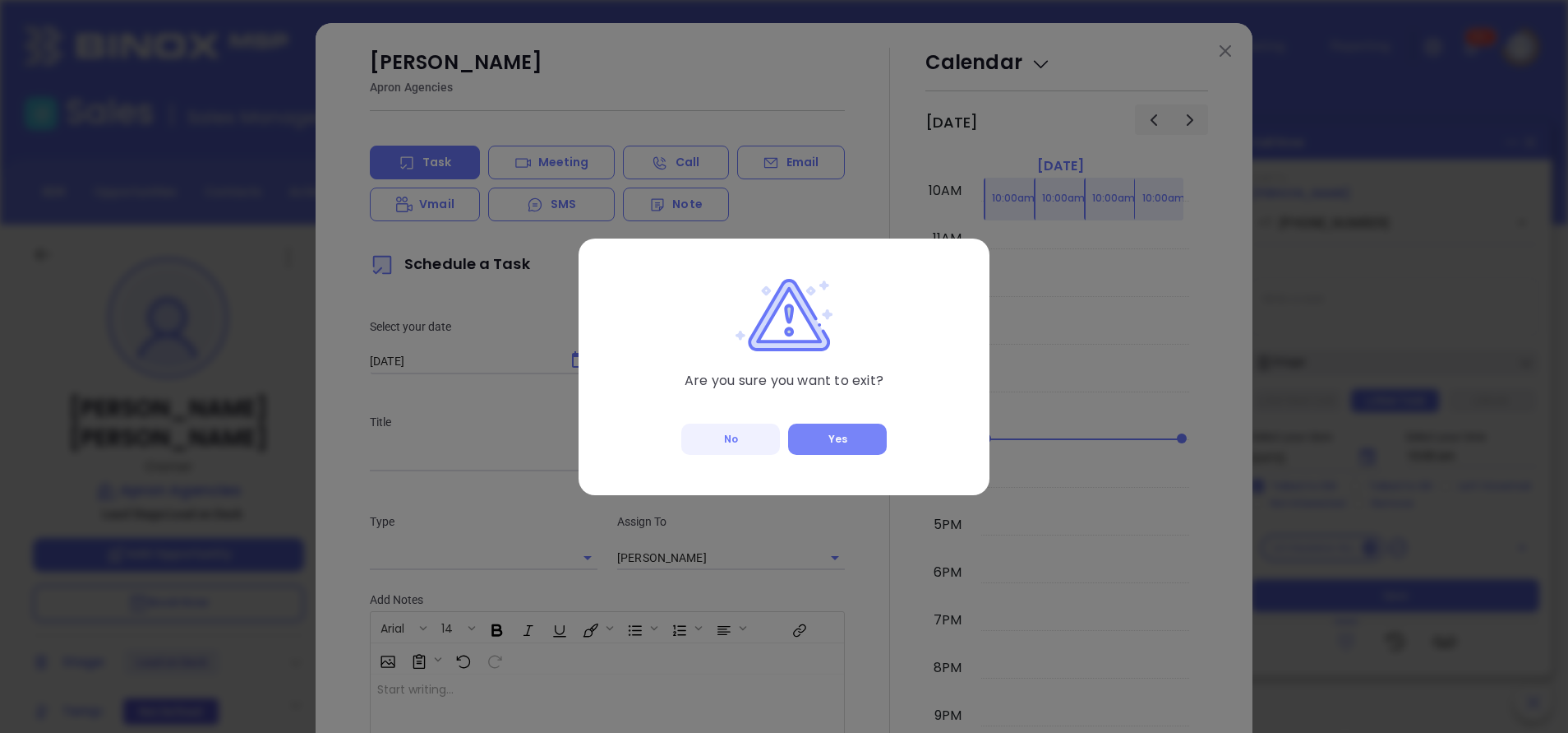
click at [856, 438] on button "Yes" at bounding box center [837, 439] width 99 height 31
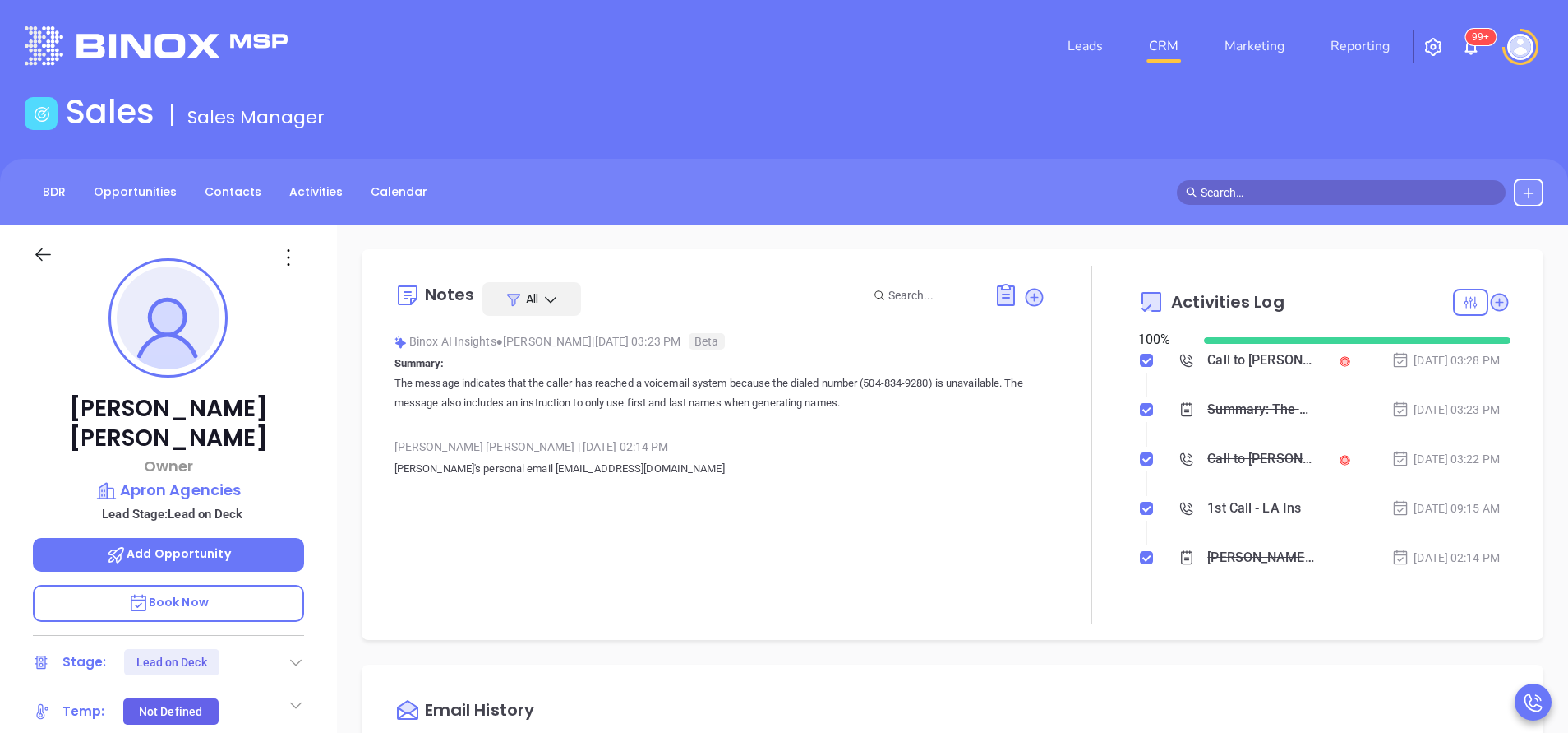
click at [313, 458] on div "Mel Leveque Owner Apron Agencies Lead Stage: Lead on Deck Add Opportunity Book …" at bounding box center [169, 682] width 337 height 916
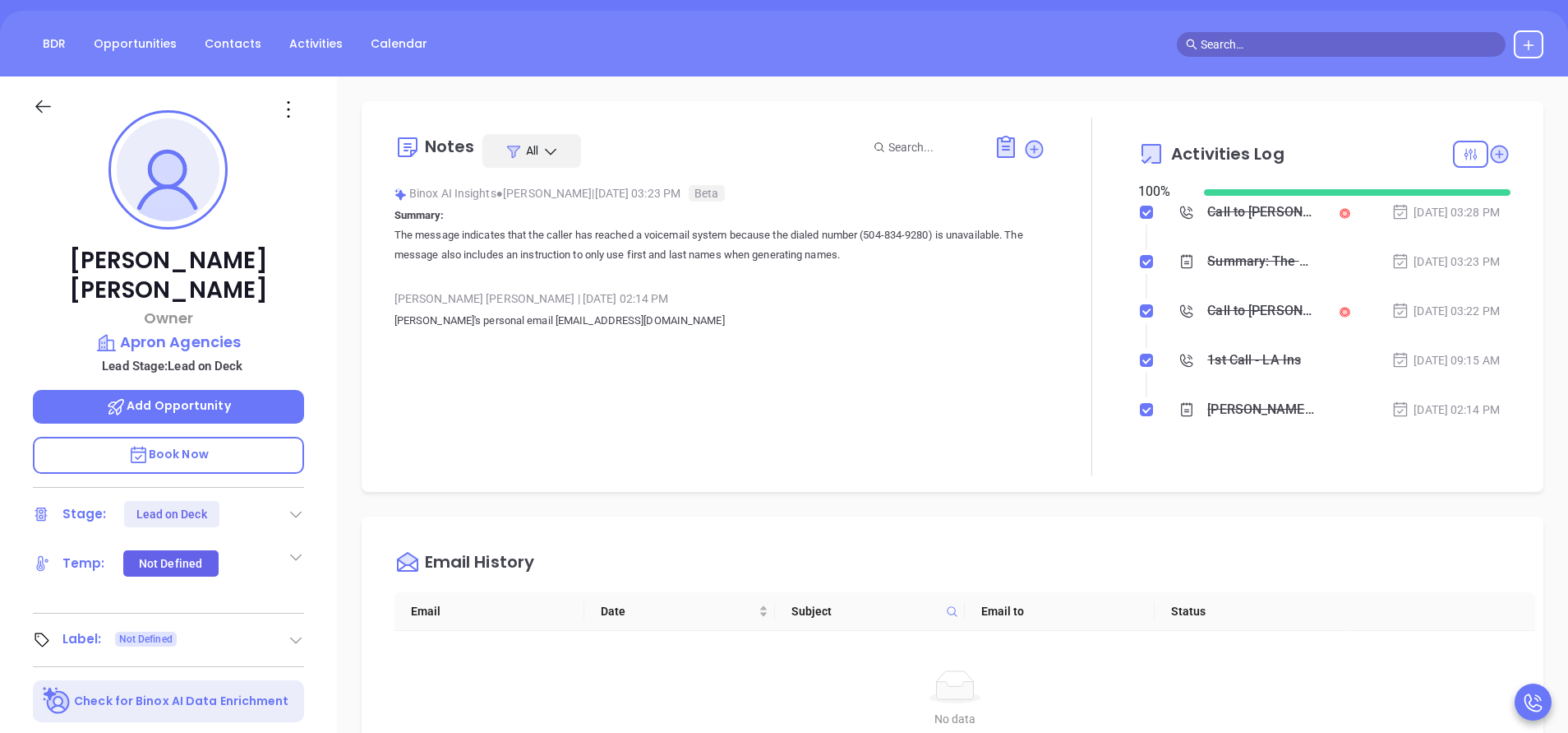
scroll to position [99, 0]
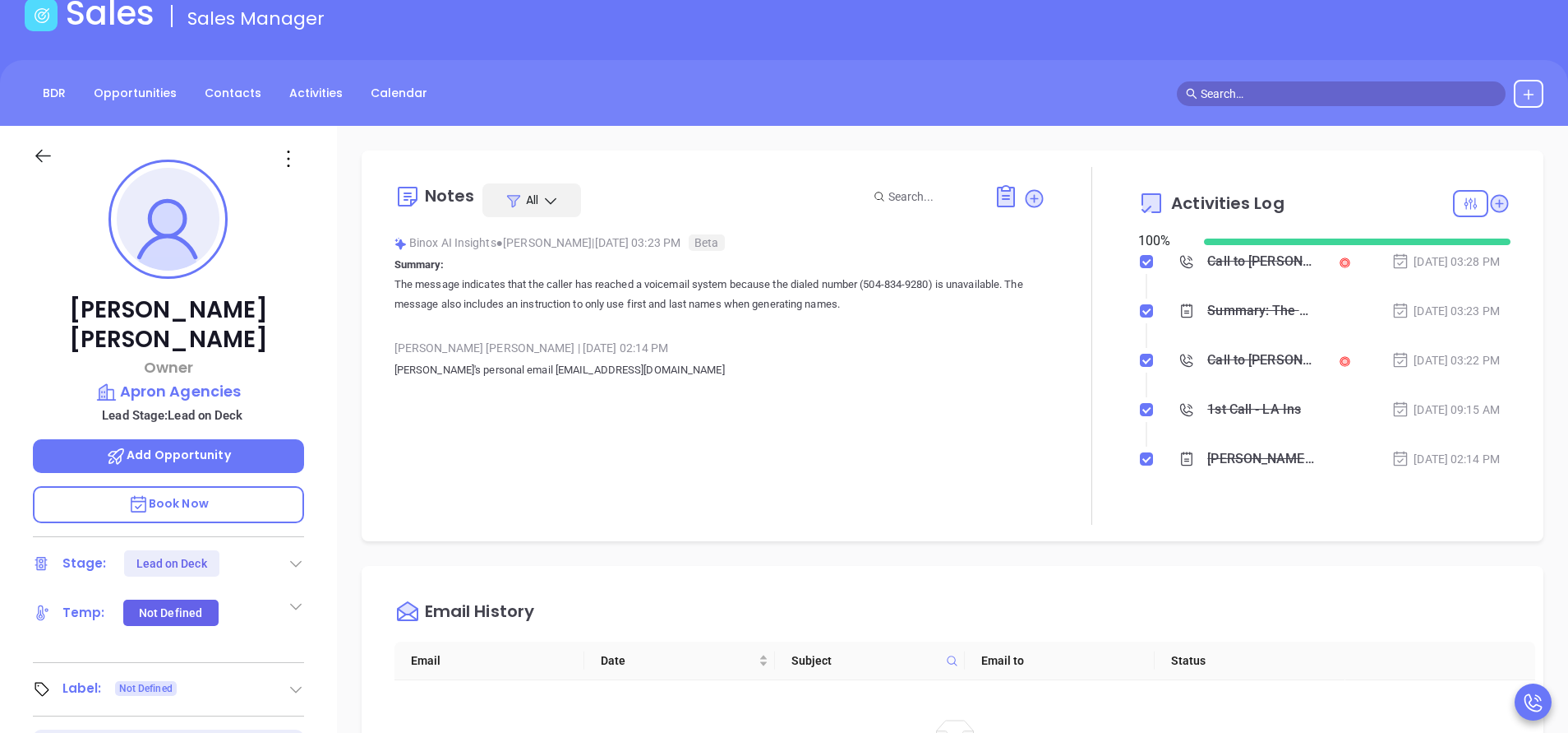
click at [326, 466] on div "Mel Leveque Owner Apron Agencies Lead Stage: Lead on Deck Add Opportunity Book …" at bounding box center [169, 584] width 337 height 916
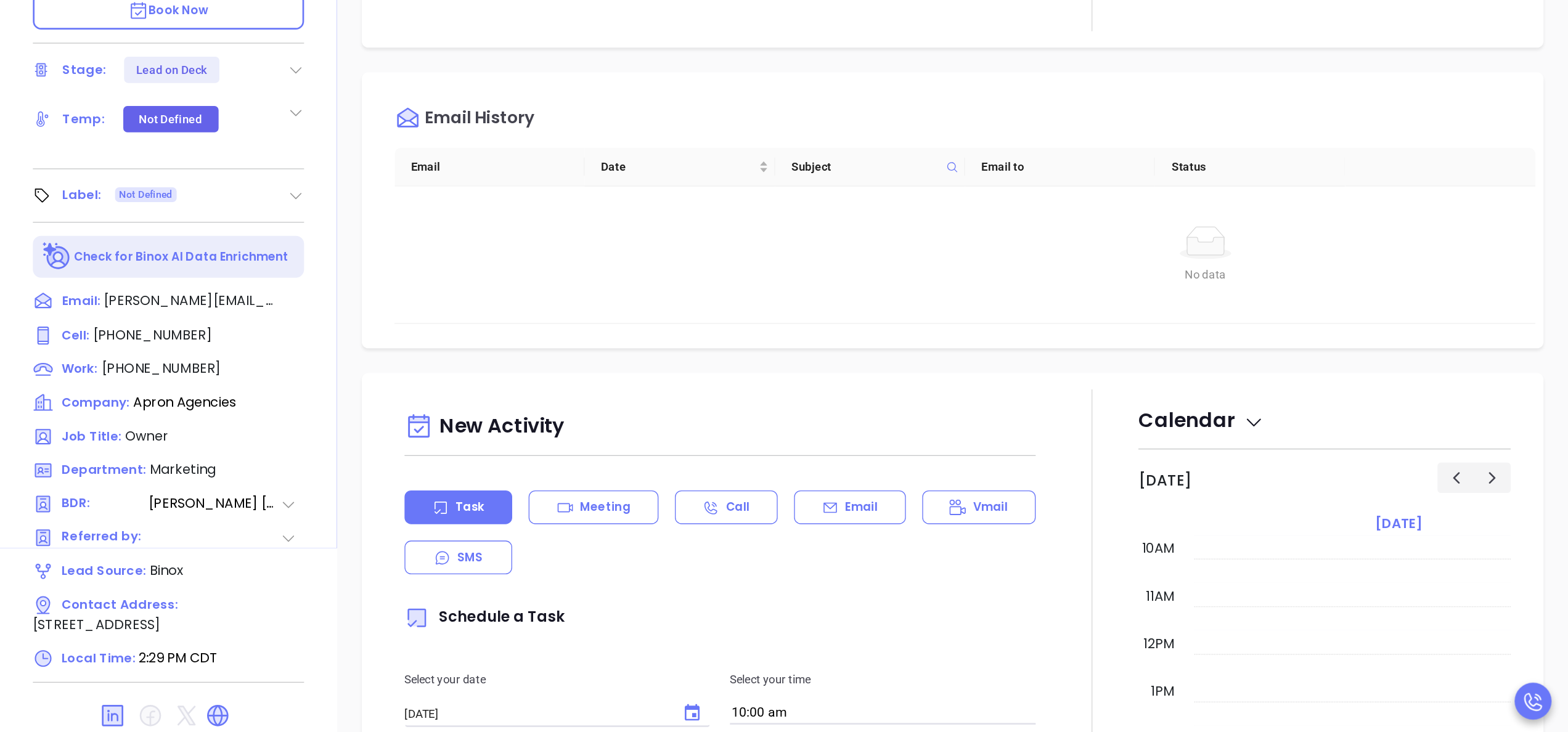
scroll to position [358, 0]
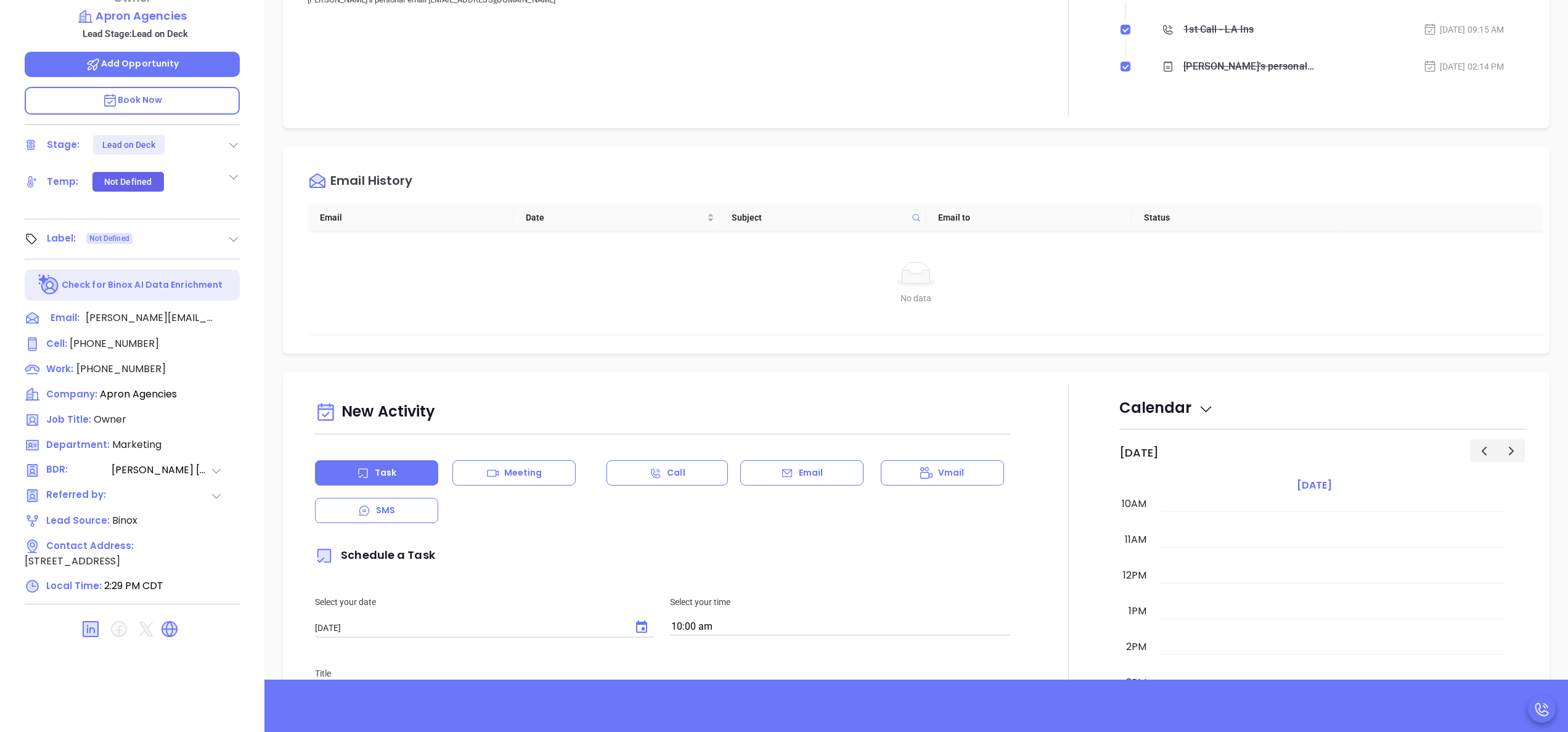
click at [253, 316] on div "Mel Leveque Owner Apron Agencies Lead Stage: Lead on Deck Add Opportunity Book …" at bounding box center [132, 274] width 264 height 915
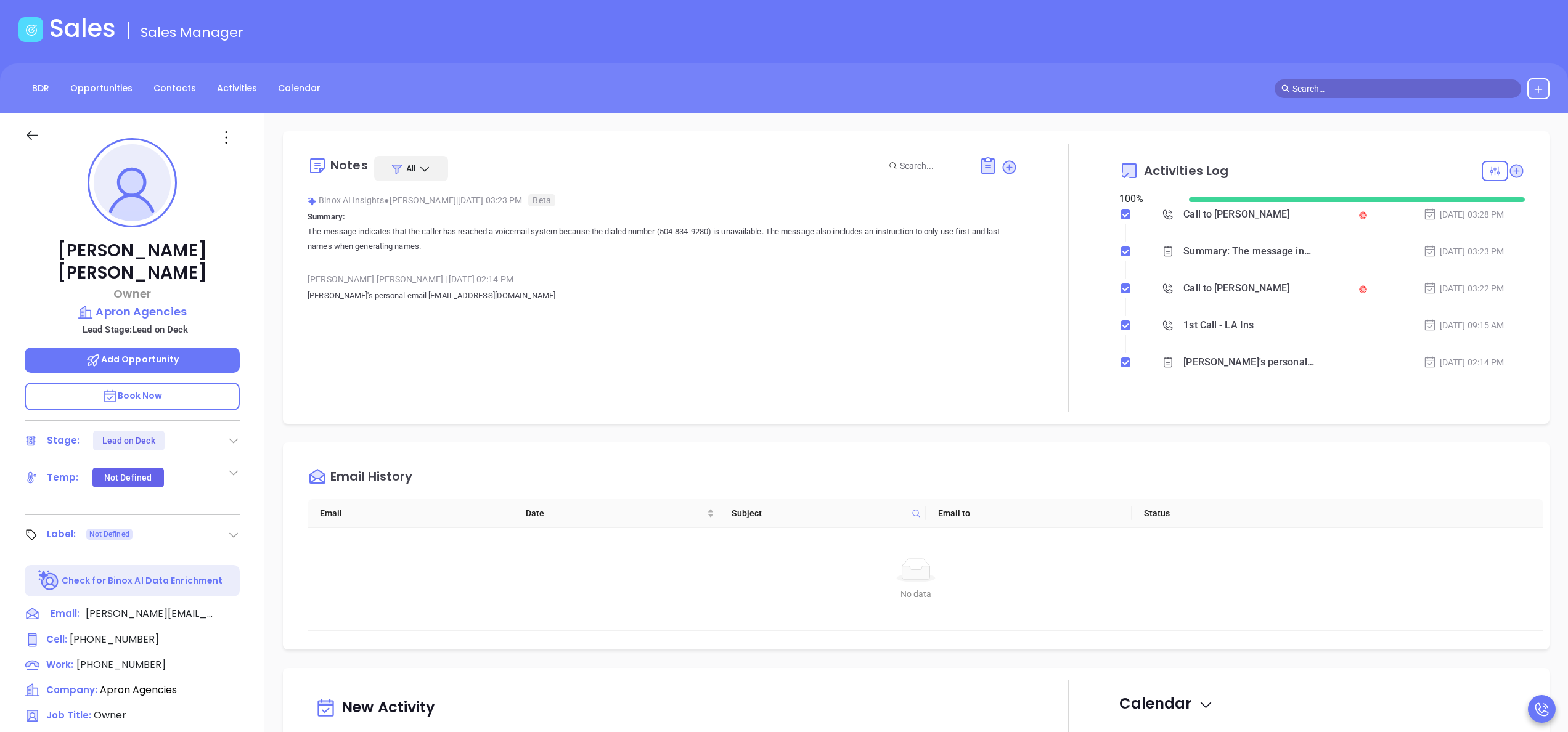
scroll to position [105, 0]
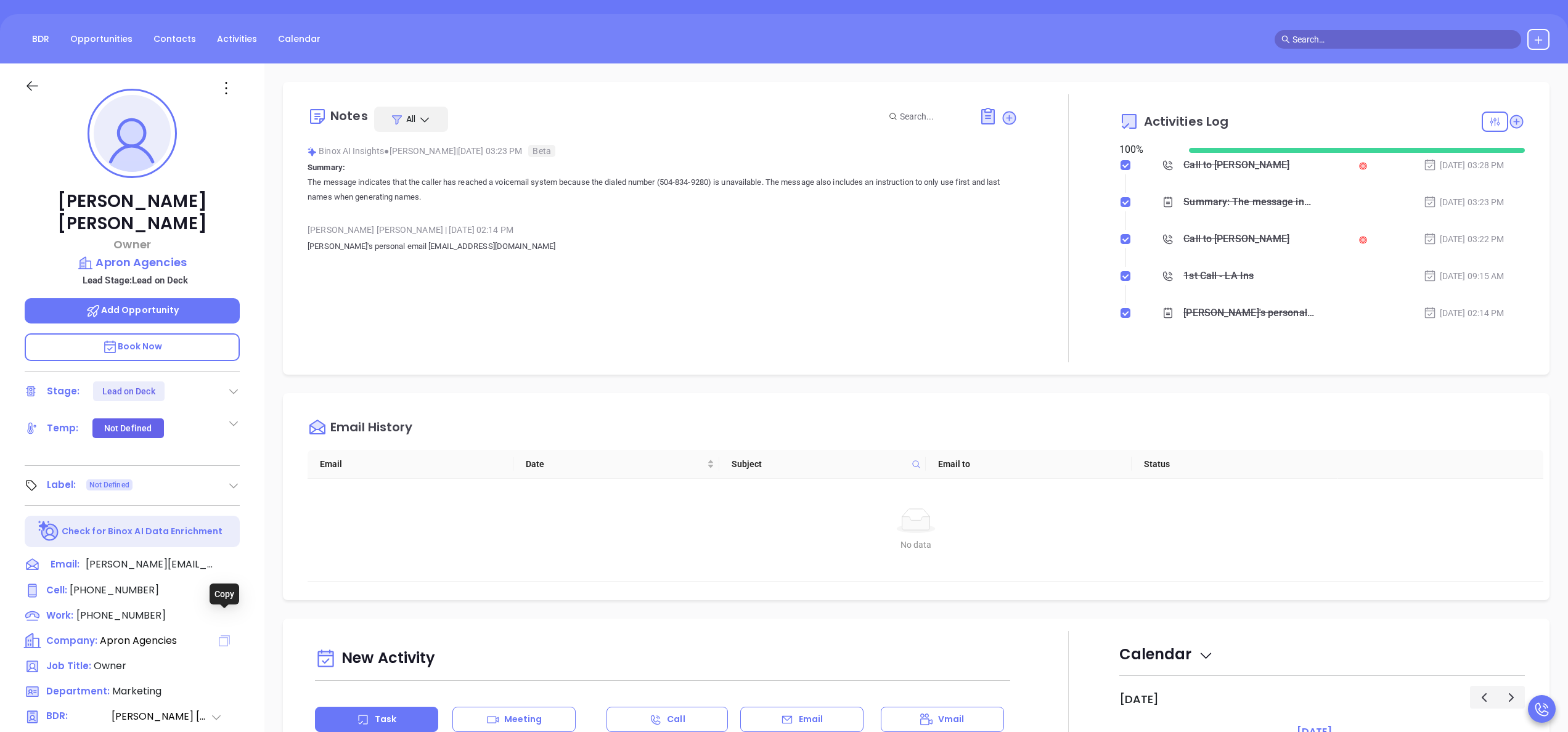
click at [223, 549] on icon at bounding box center [224, 641] width 11 height 11
click at [176, 333] on p "Book Now" at bounding box center [132, 347] width 215 height 28
click at [156, 304] on span "Add Opportunity" at bounding box center [133, 310] width 94 height 13
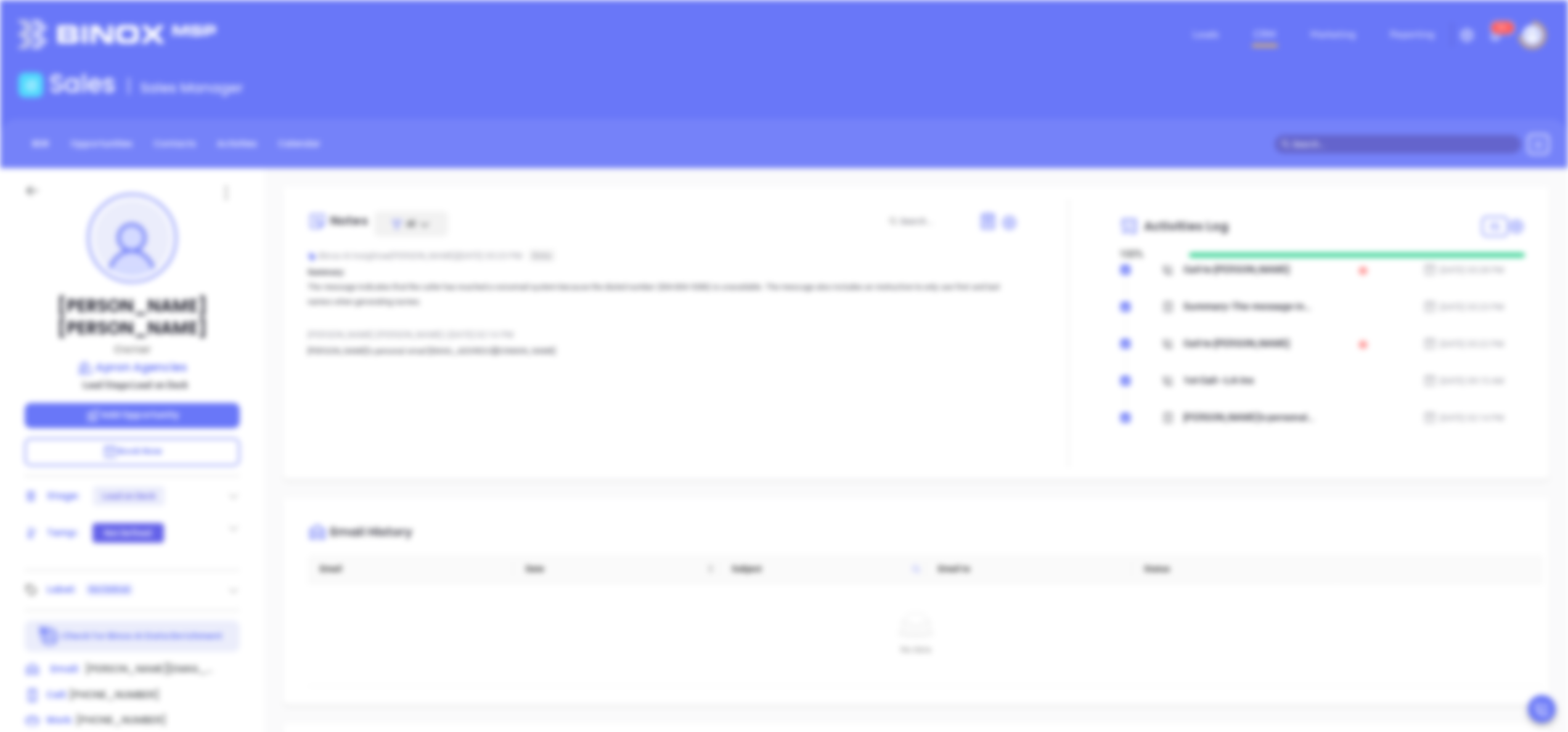
scroll to position [0, 0]
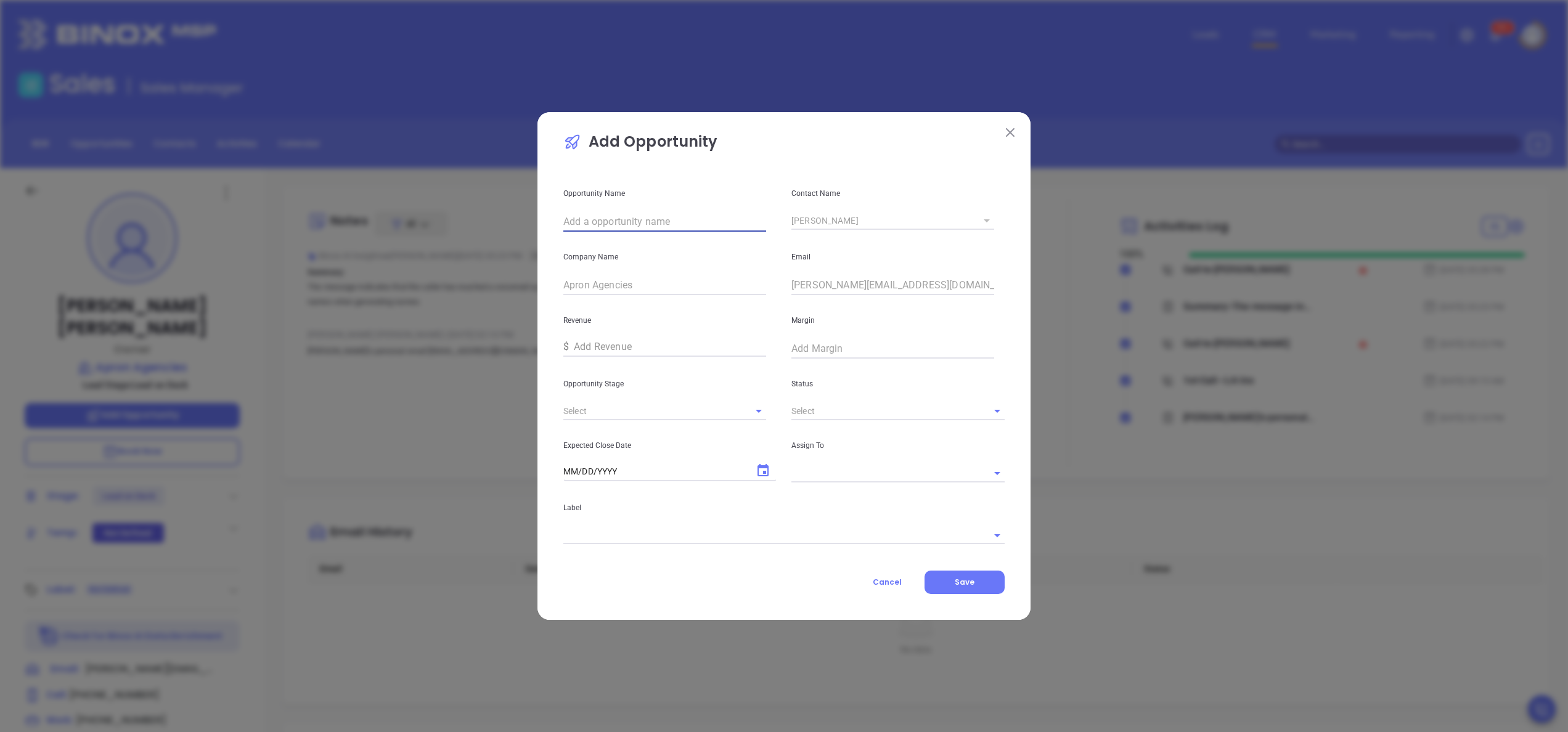
click at [642, 223] on input "text" at bounding box center [665, 221] width 203 height 20
paste input "Apron Agencies"
type input "Apron Agencies"
type input "a"
click at [644, 432] on li "Interview" at bounding box center [665, 439] width 203 height 22
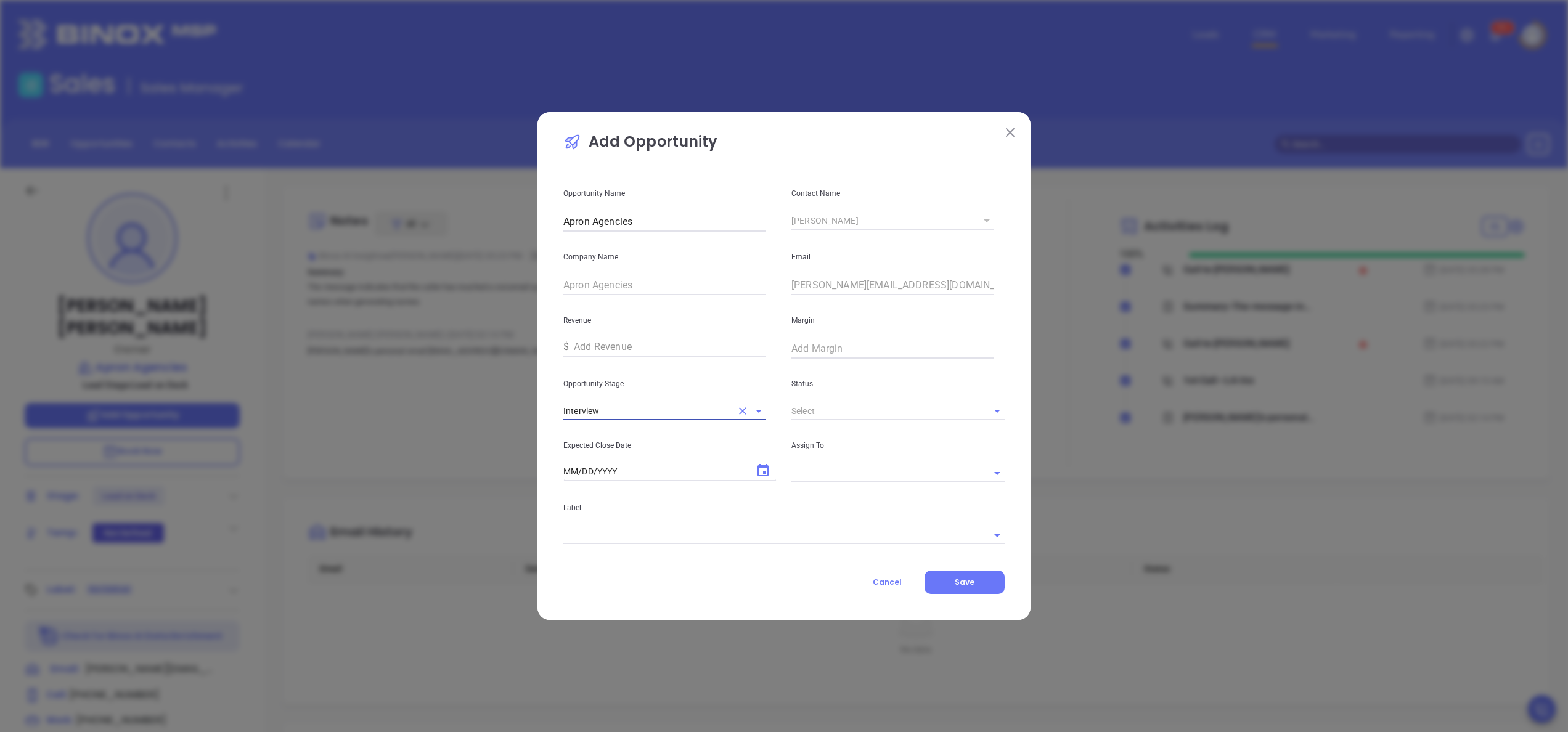
type input "Interview"
click at [819, 437] on li "Active" at bounding box center [898, 439] width 213 height 22
type input "Active"
click at [769, 474] on icon "Choose date" at bounding box center [763, 470] width 15 height 15
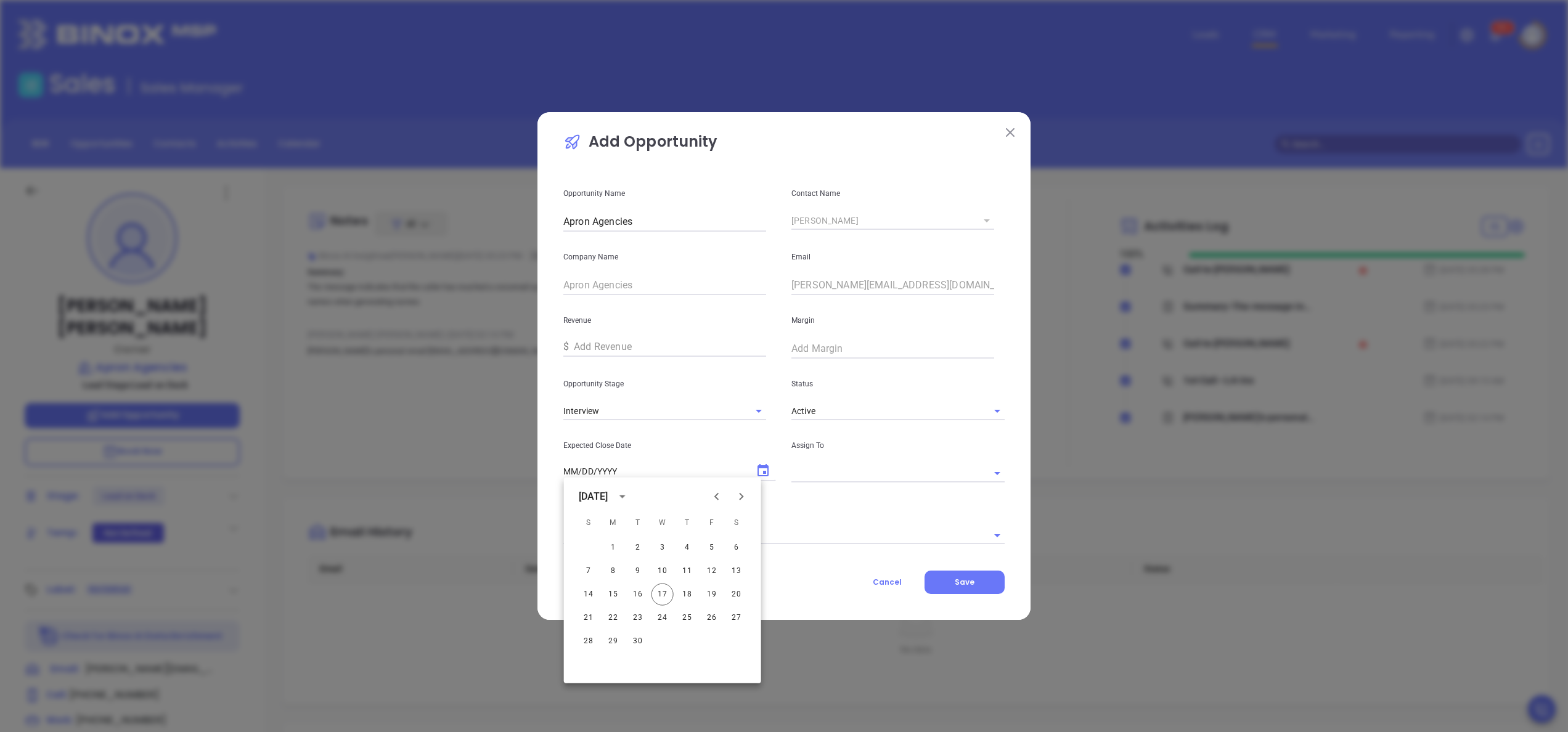
click at [748, 496] on icon "Next month" at bounding box center [741, 496] width 15 height 15
click at [715, 549] on button "17" at bounding box center [712, 594] width 22 height 22
type input "10/17/2025"
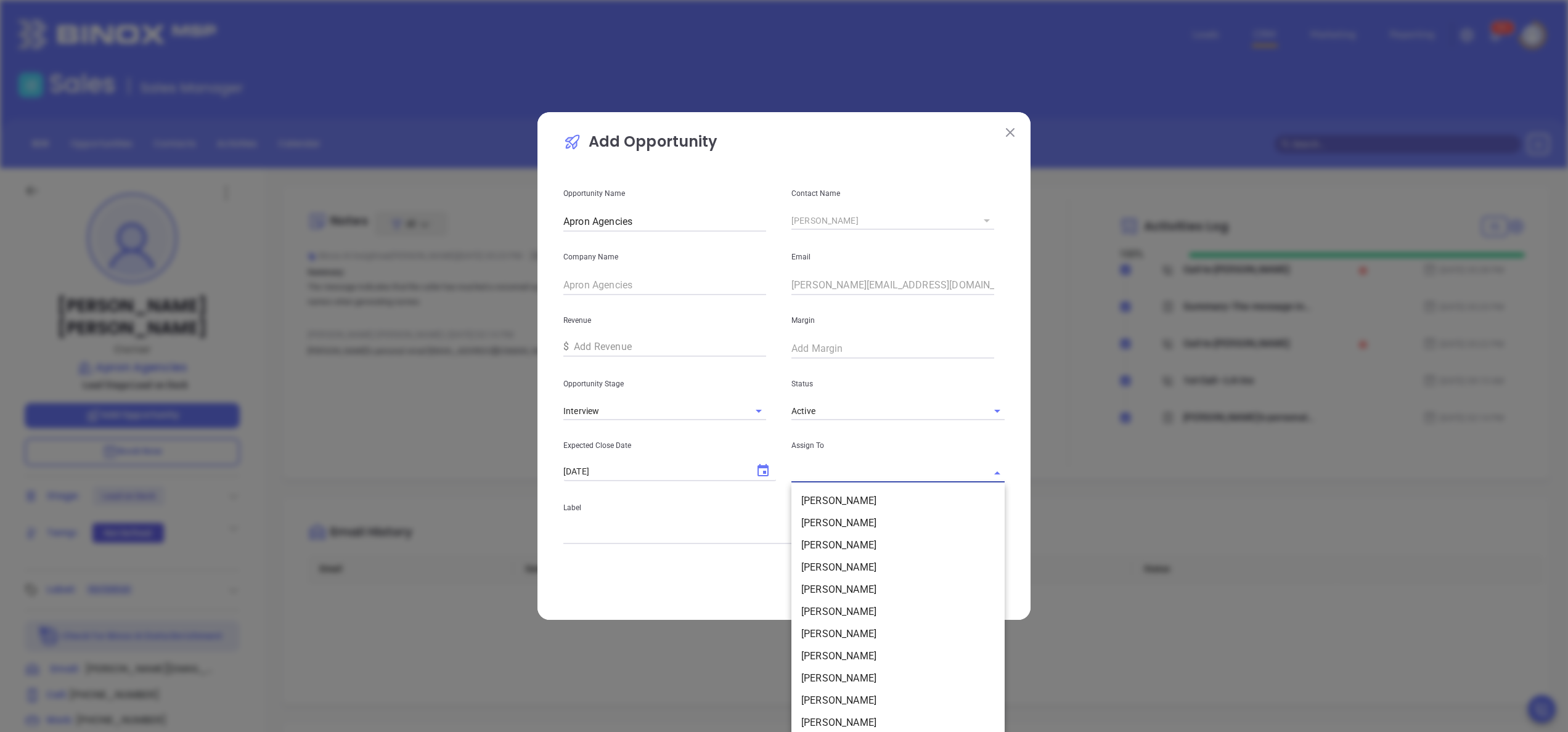
click at [910, 472] on input "text" at bounding box center [881, 473] width 179 height 18
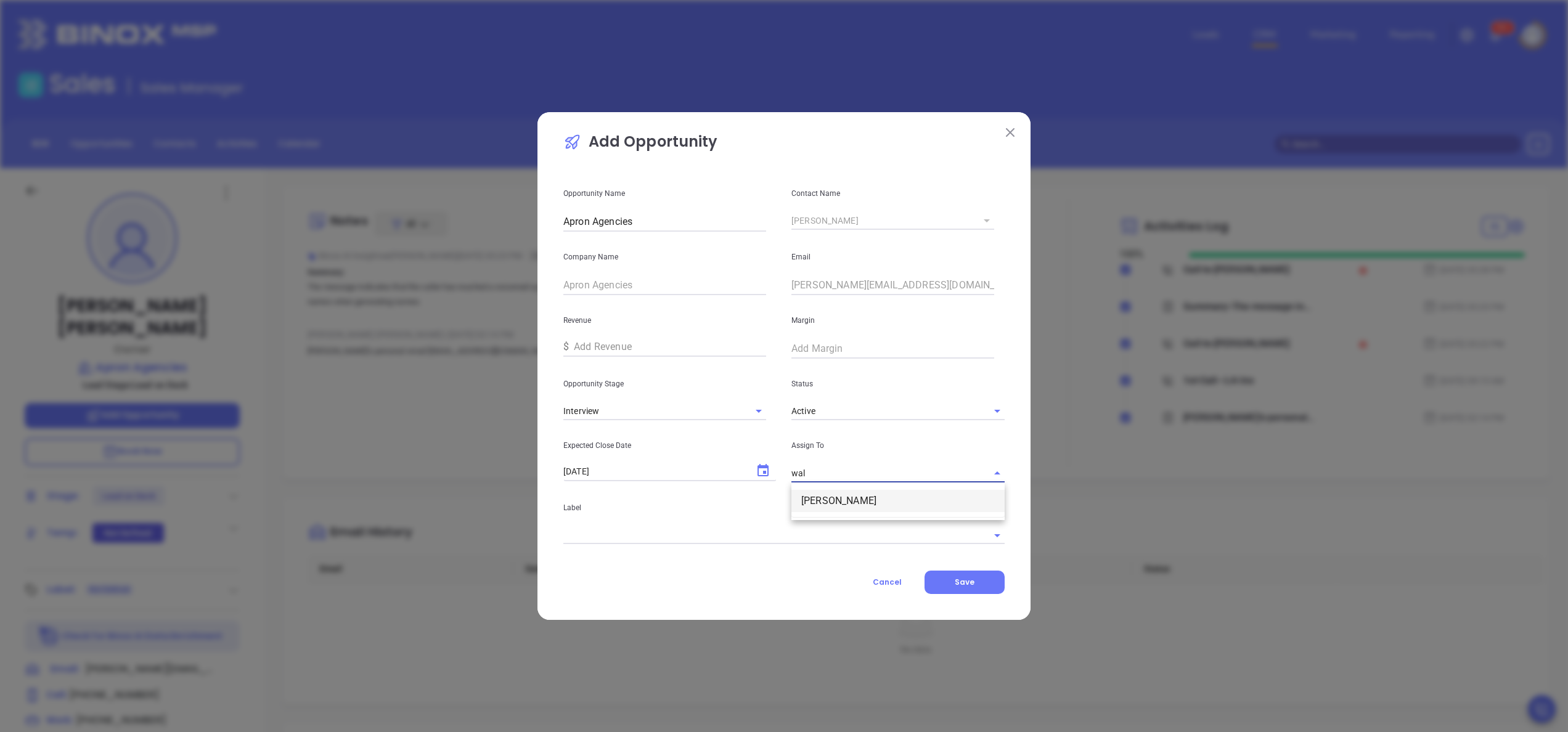
click at [867, 506] on li "[PERSON_NAME]" at bounding box center [898, 501] width 213 height 22
type input "[PERSON_NAME]"
click at [804, 542] on input "text" at bounding box center [767, 535] width 407 height 18
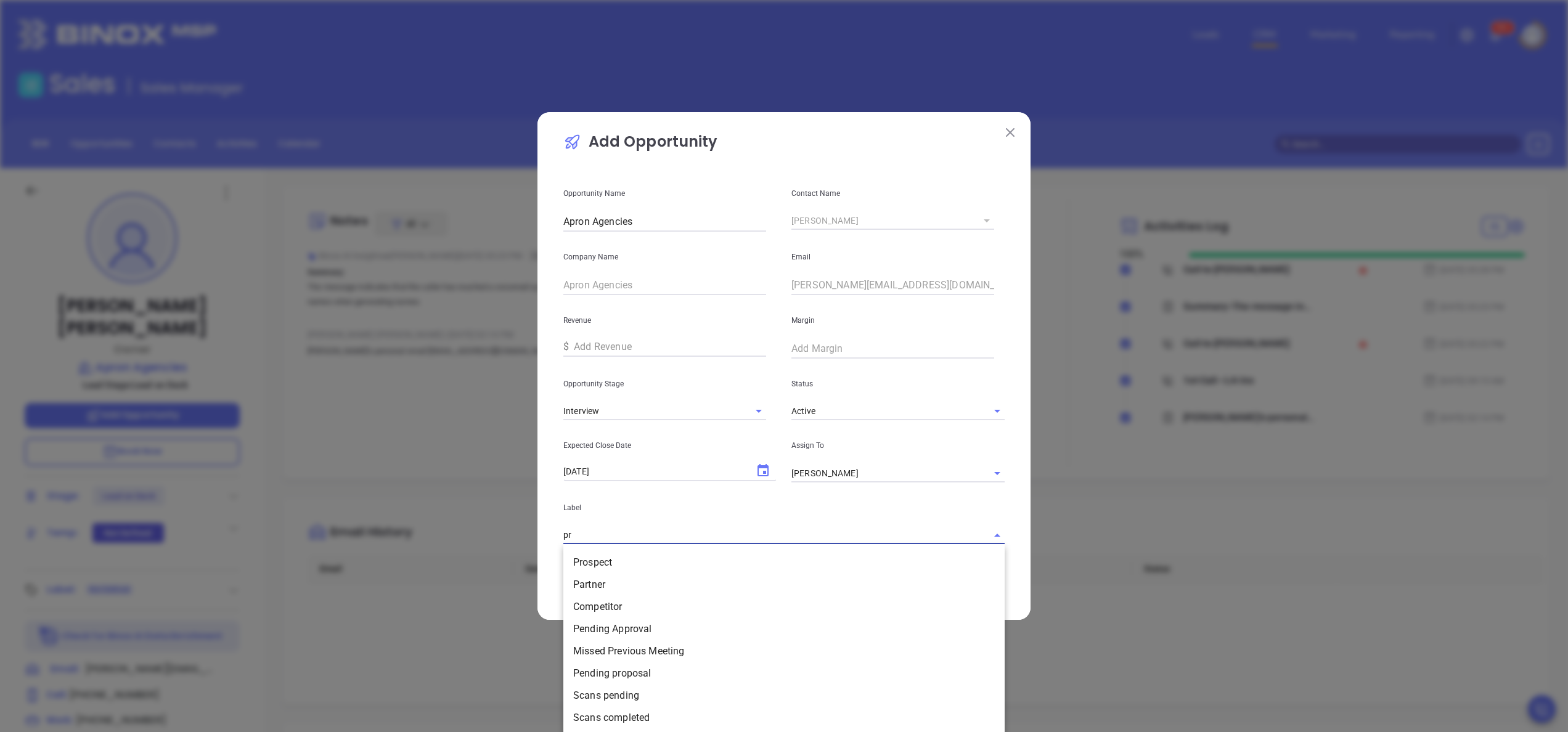
type input "pro"
click at [788, 549] on li "Prospect" at bounding box center [784, 563] width 441 height 22
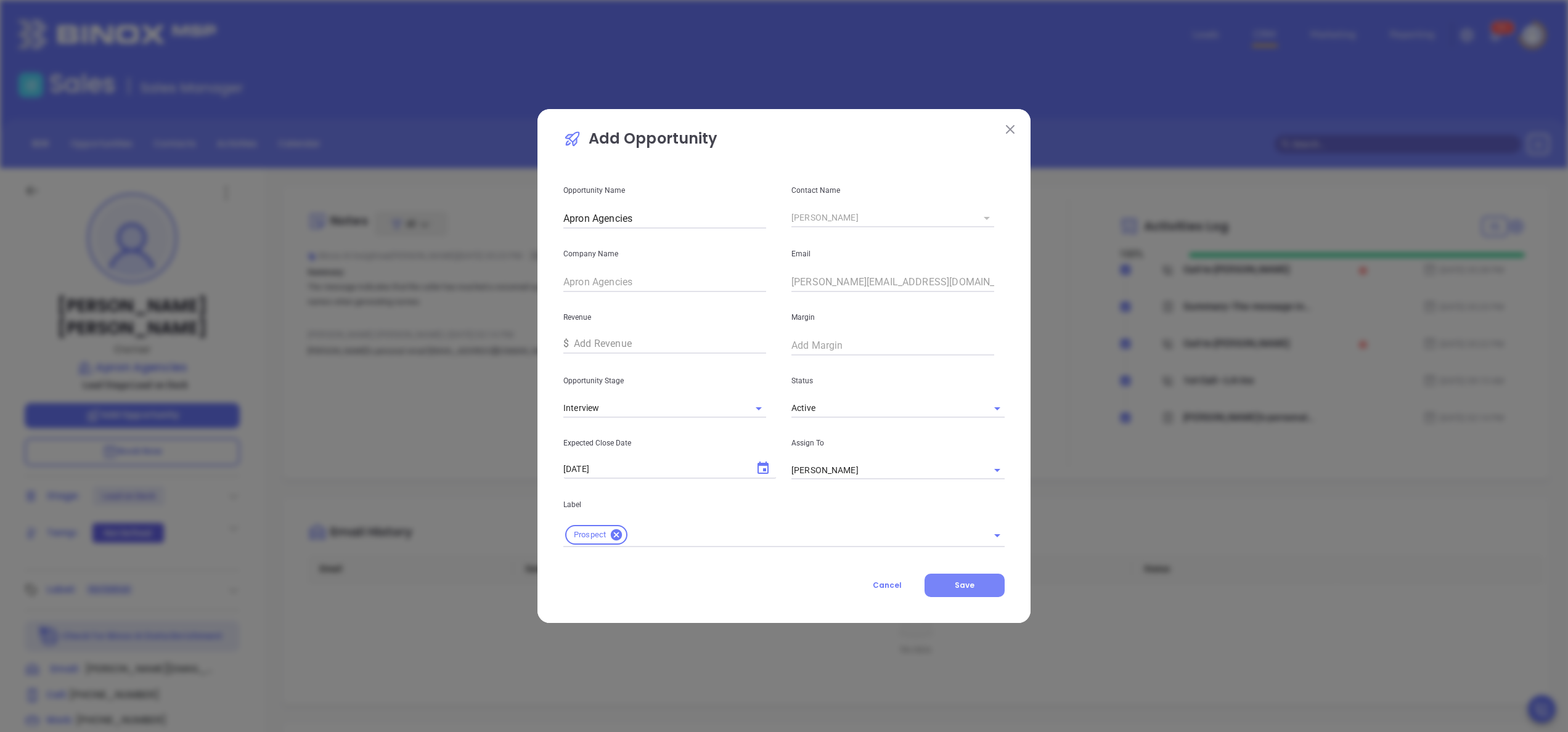
click at [977, 549] on button "Save" at bounding box center [965, 585] width 80 height 23
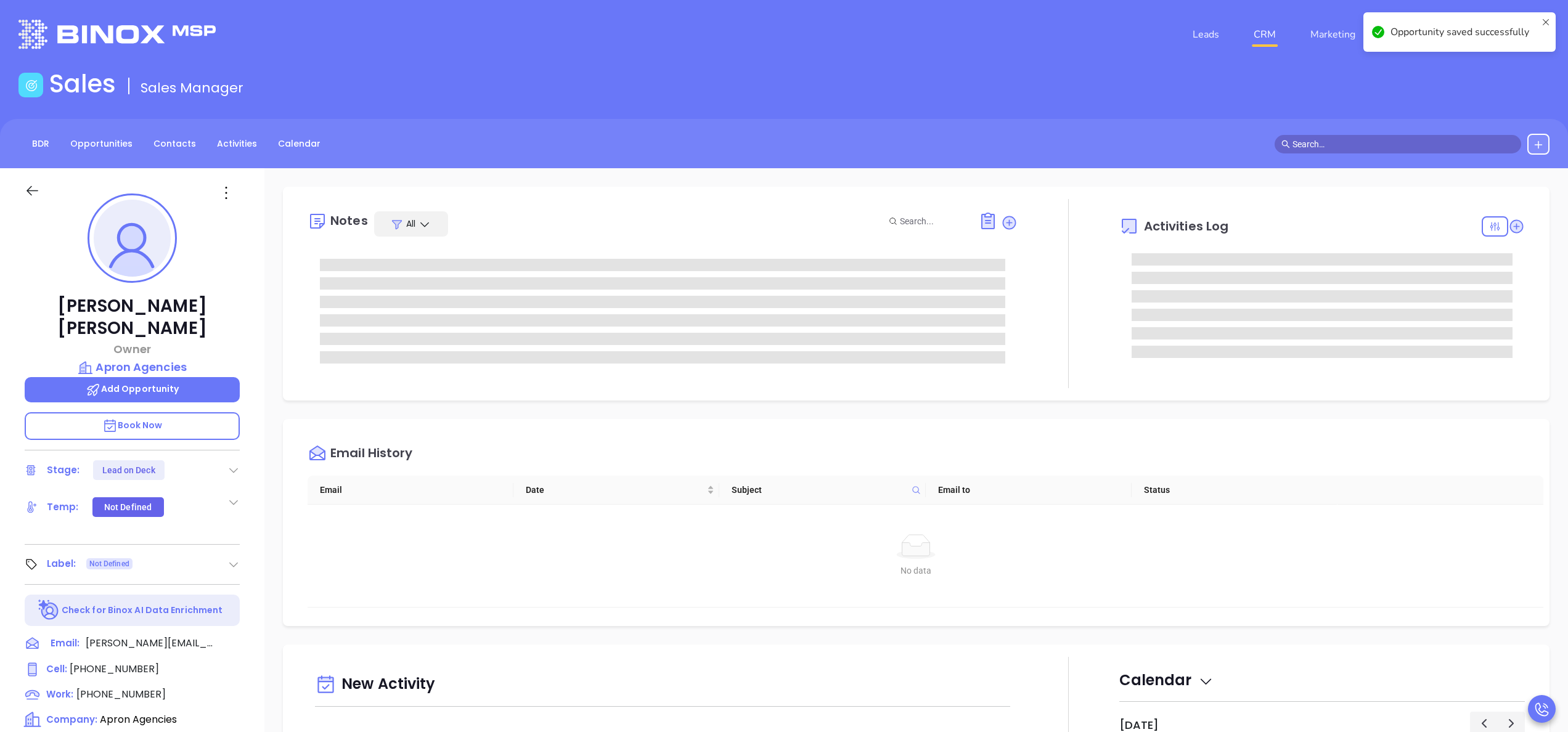
click at [1061, 419] on div "Email History Email Date Subject Email to Status No data No data" at bounding box center [917, 523] width 1267 height 207
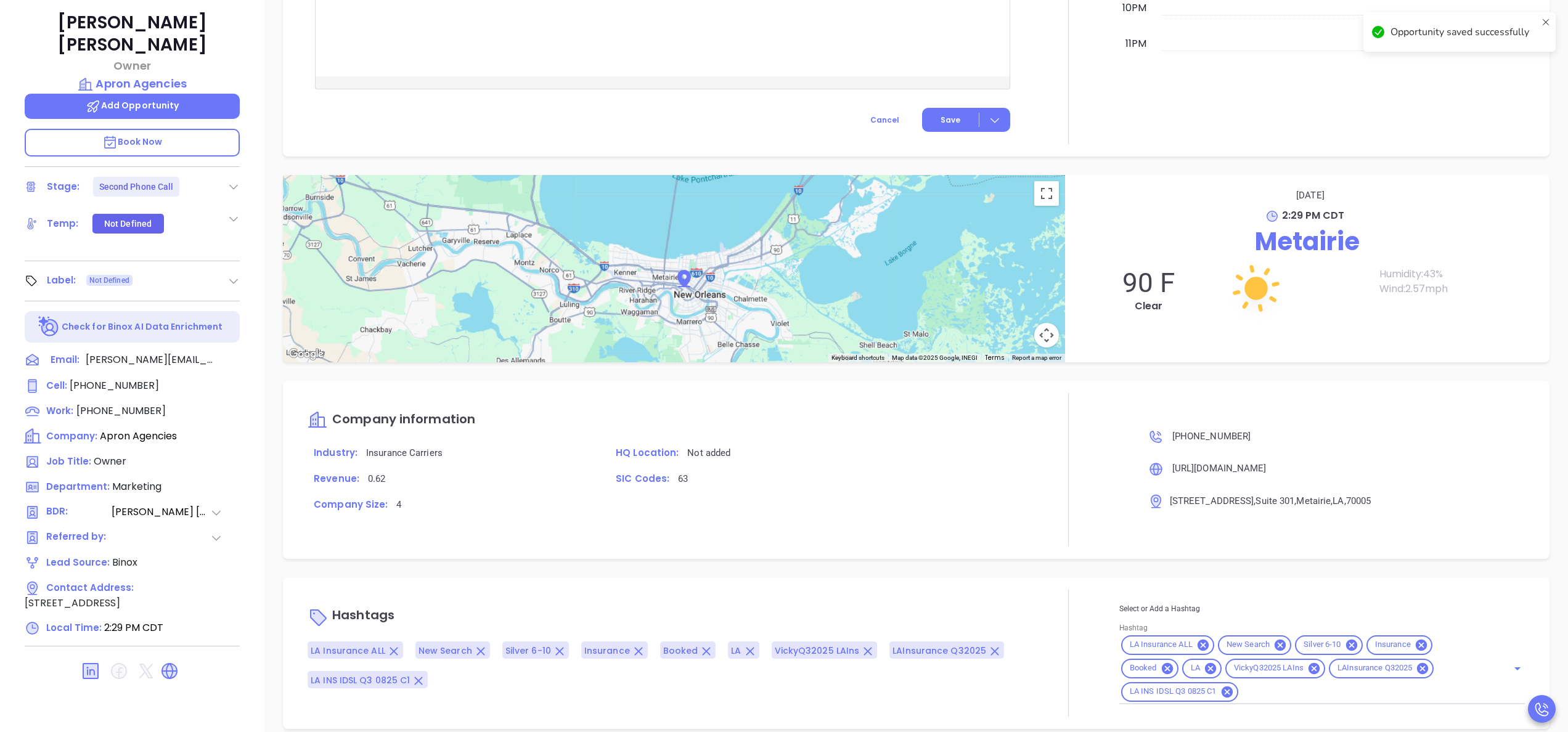
scroll to position [351, 0]
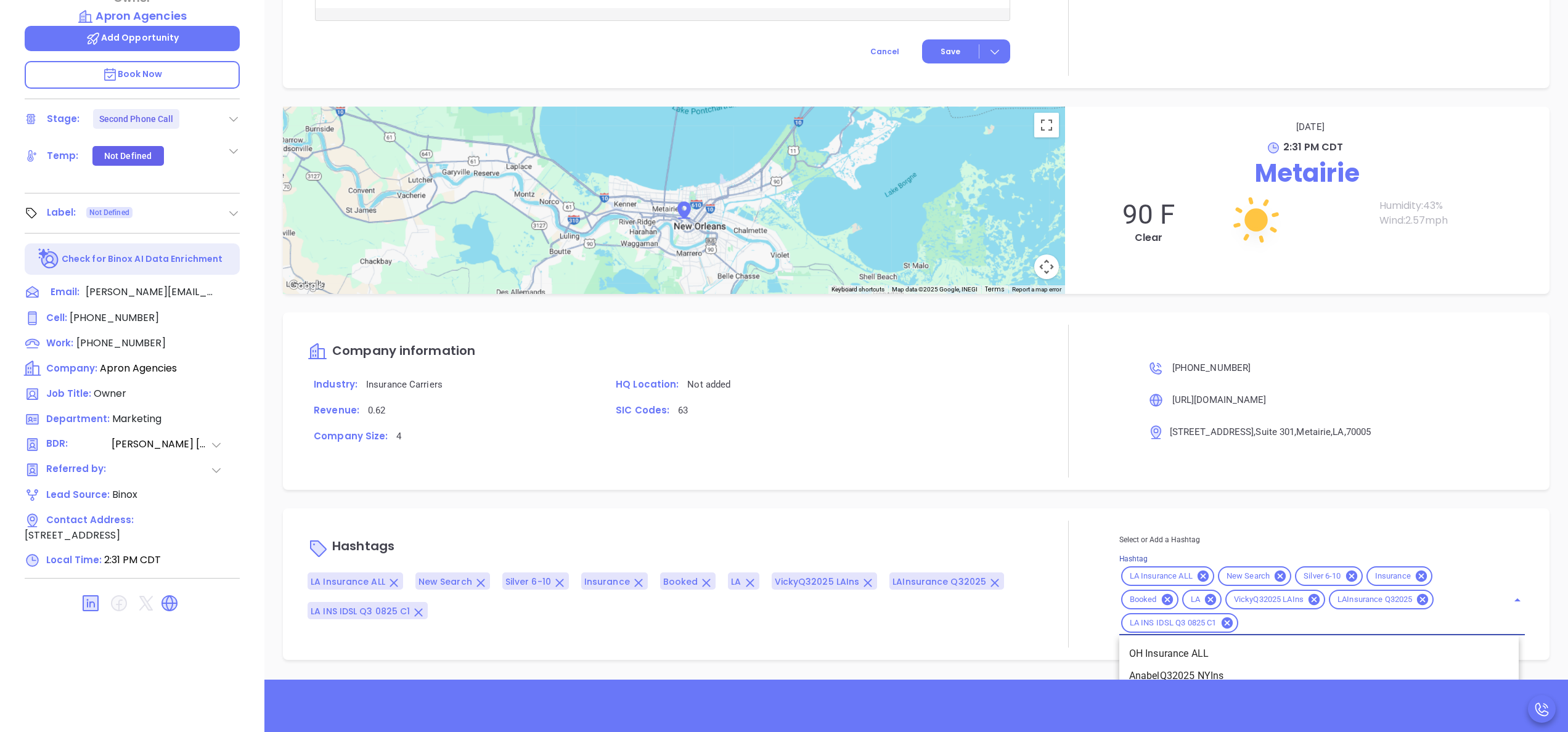
click at [1175, 549] on input "Hashtag" at bounding box center [1366, 623] width 250 height 15
type input "opp"
click at [1175, 549] on li "Opportunity" at bounding box center [1320, 652] width 400 height 22
type input "gol"
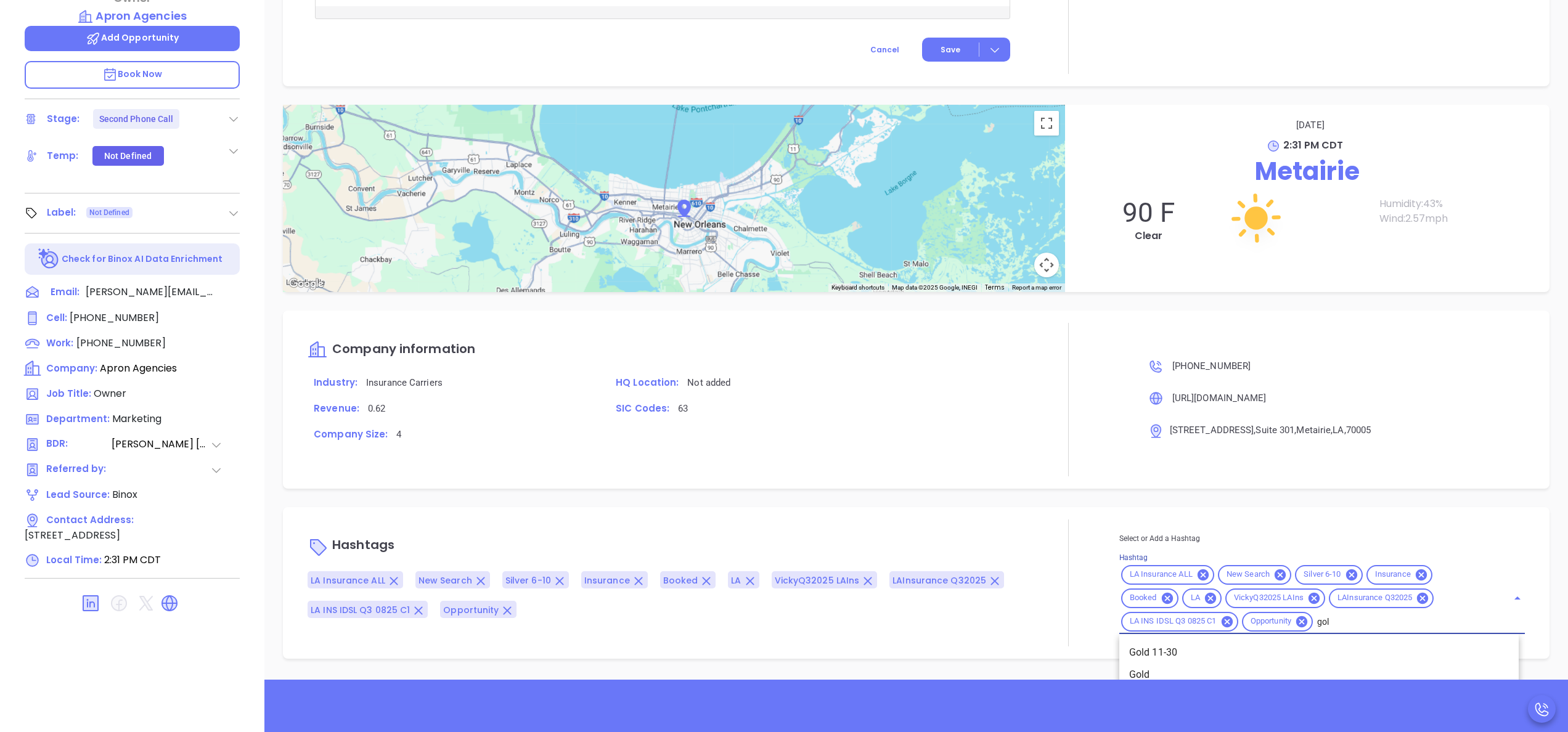
click at [1163, 549] on li "Gold 11-30" at bounding box center [1320, 652] width 400 height 22
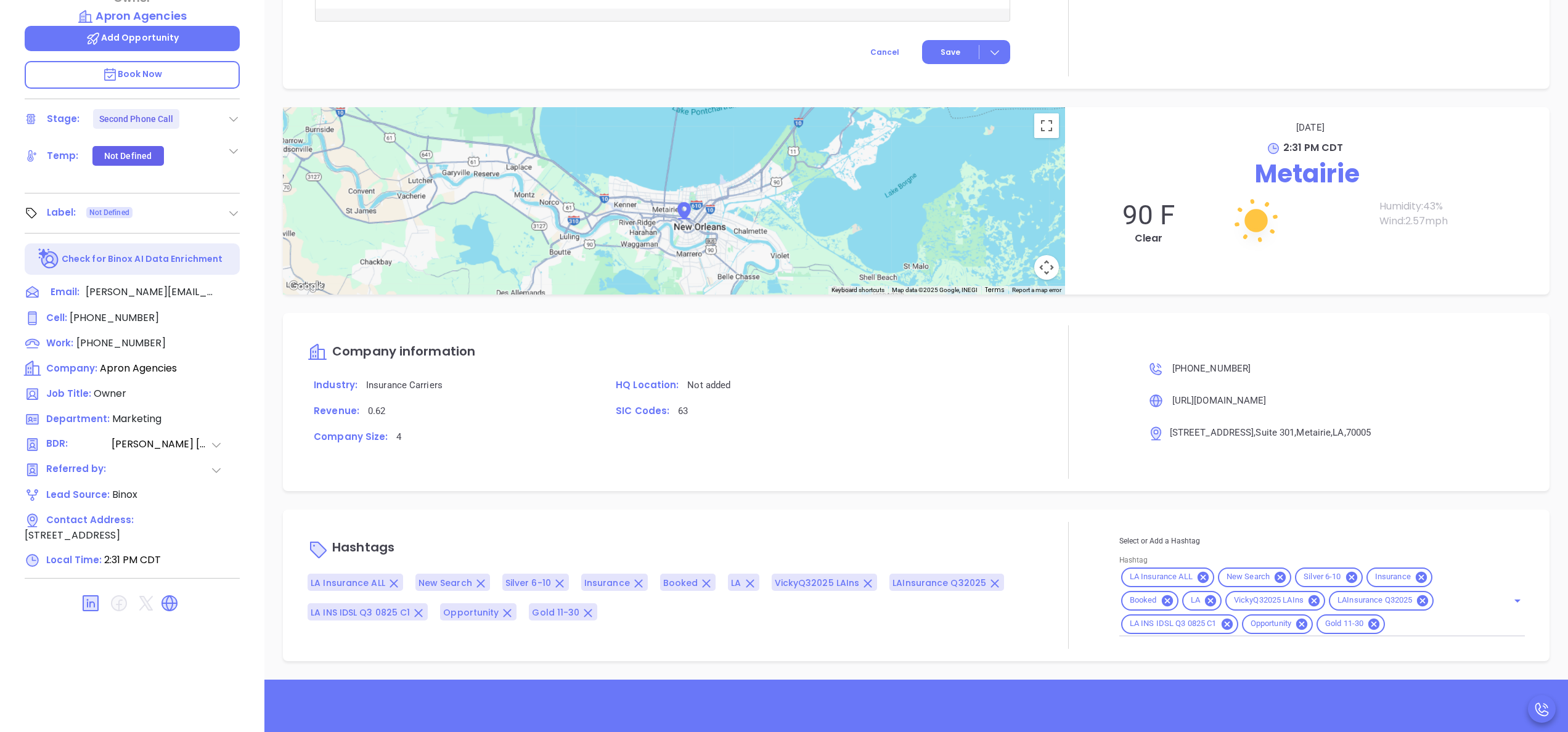
click at [1004, 499] on div "Opportunities New Opportunity Opp Name Revenue Status Stage Expected Close Date…" at bounding box center [916, 248] width 1304 height 863
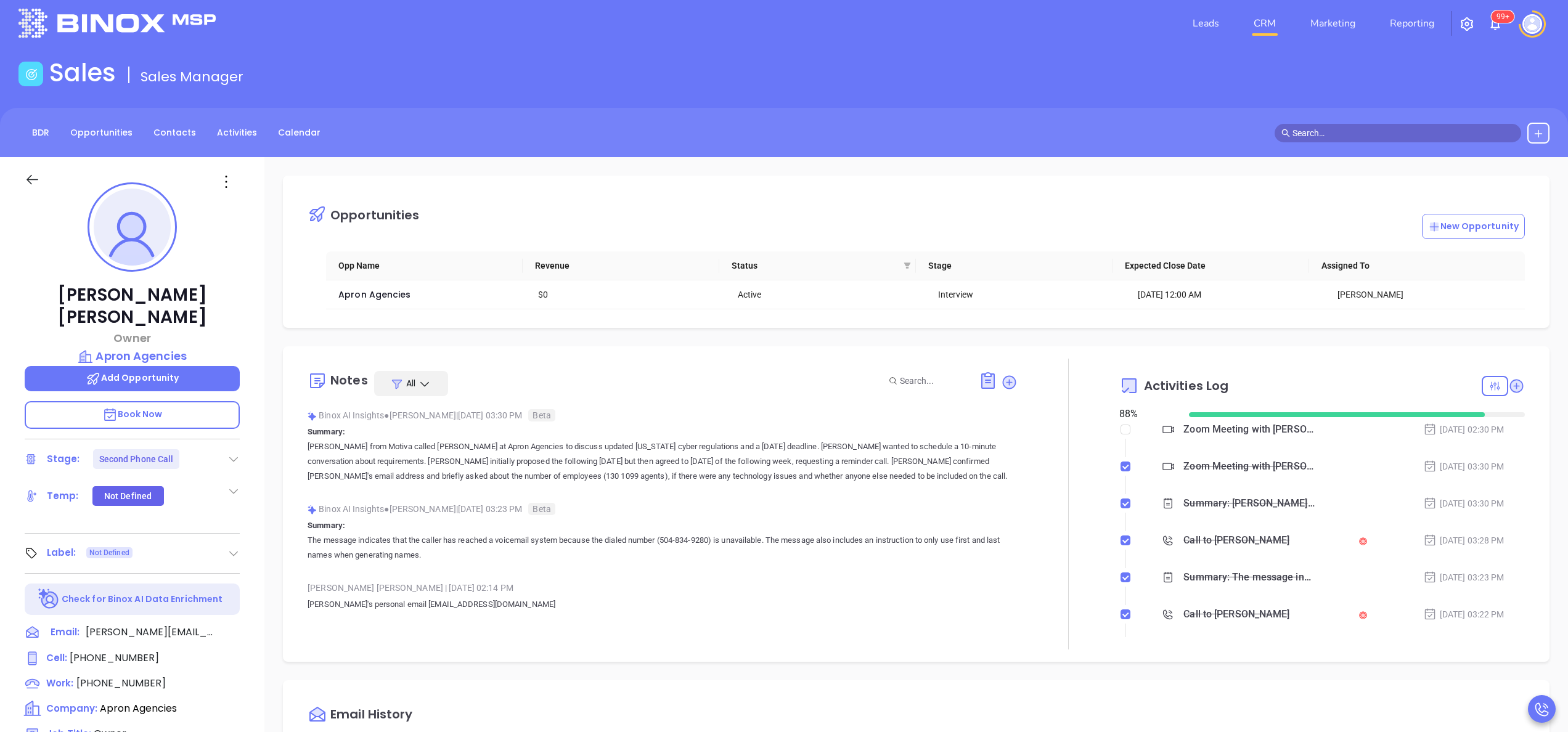
scroll to position [6, 0]
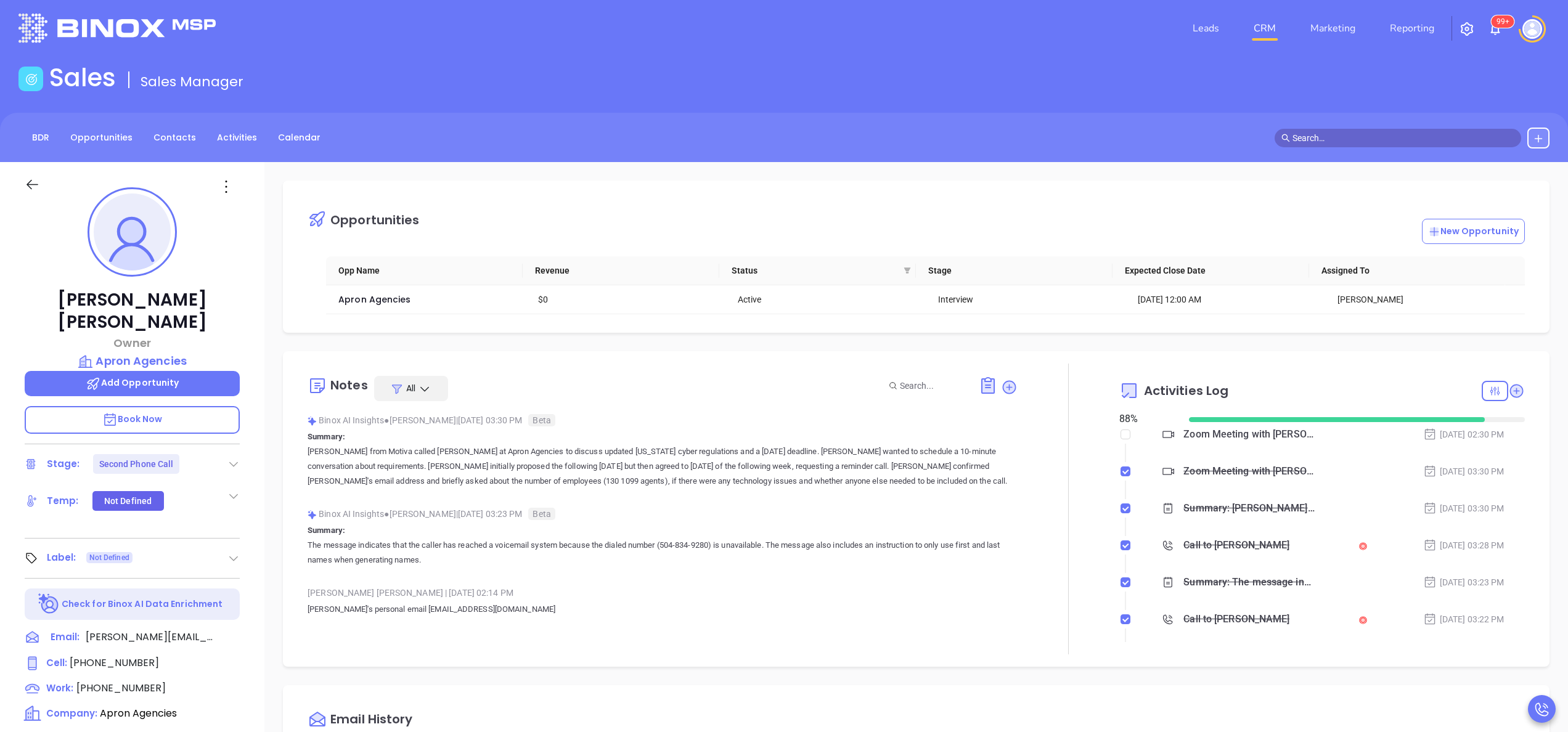
click at [900, 473] on p "Annabelle from Motiva called Mel at Apron Agencies to discuss updated Louisiana…" at bounding box center [663, 467] width 710 height 44
click at [1003, 383] on icon at bounding box center [1009, 387] width 13 height 13
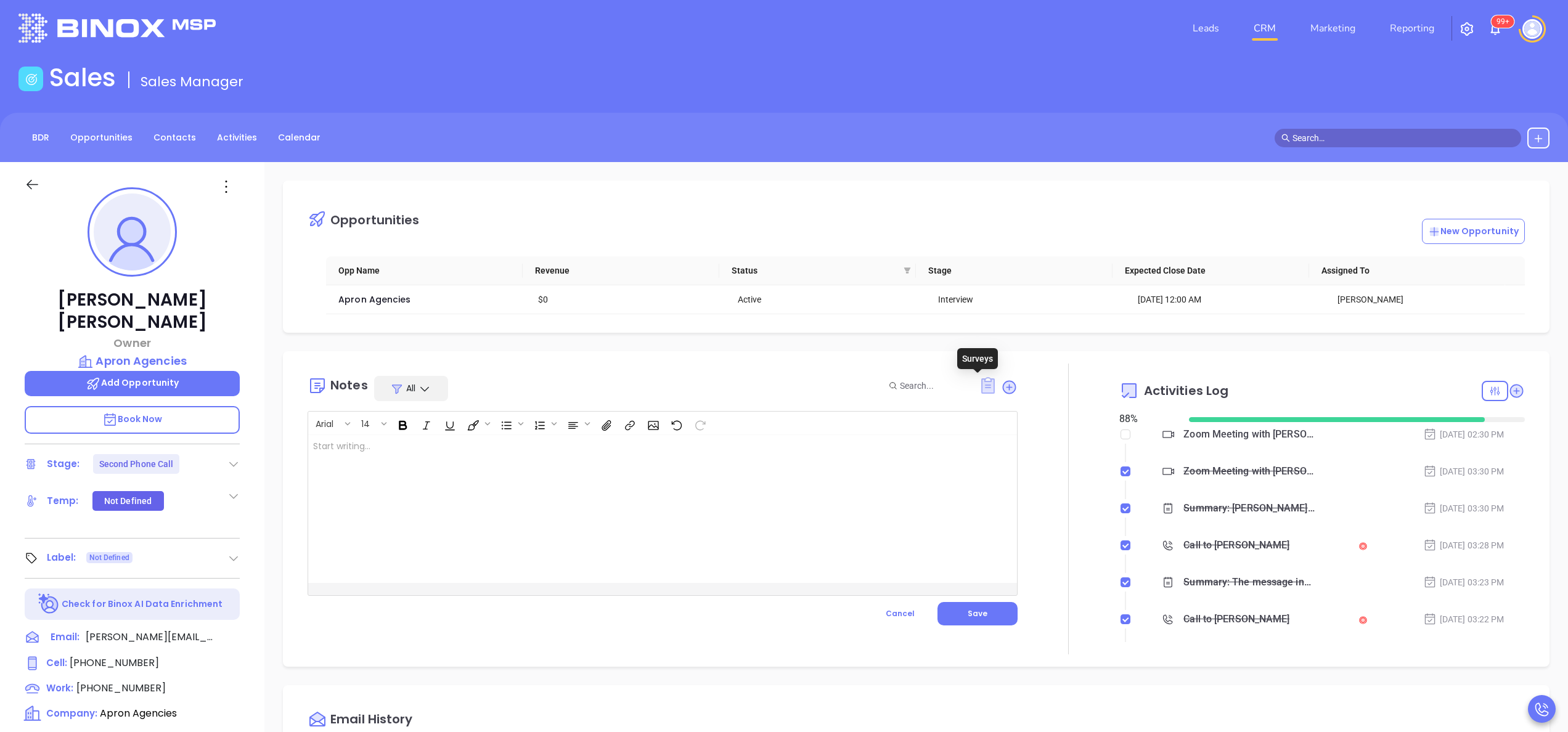
click at [981, 380] on icon at bounding box center [988, 386] width 13 height 16
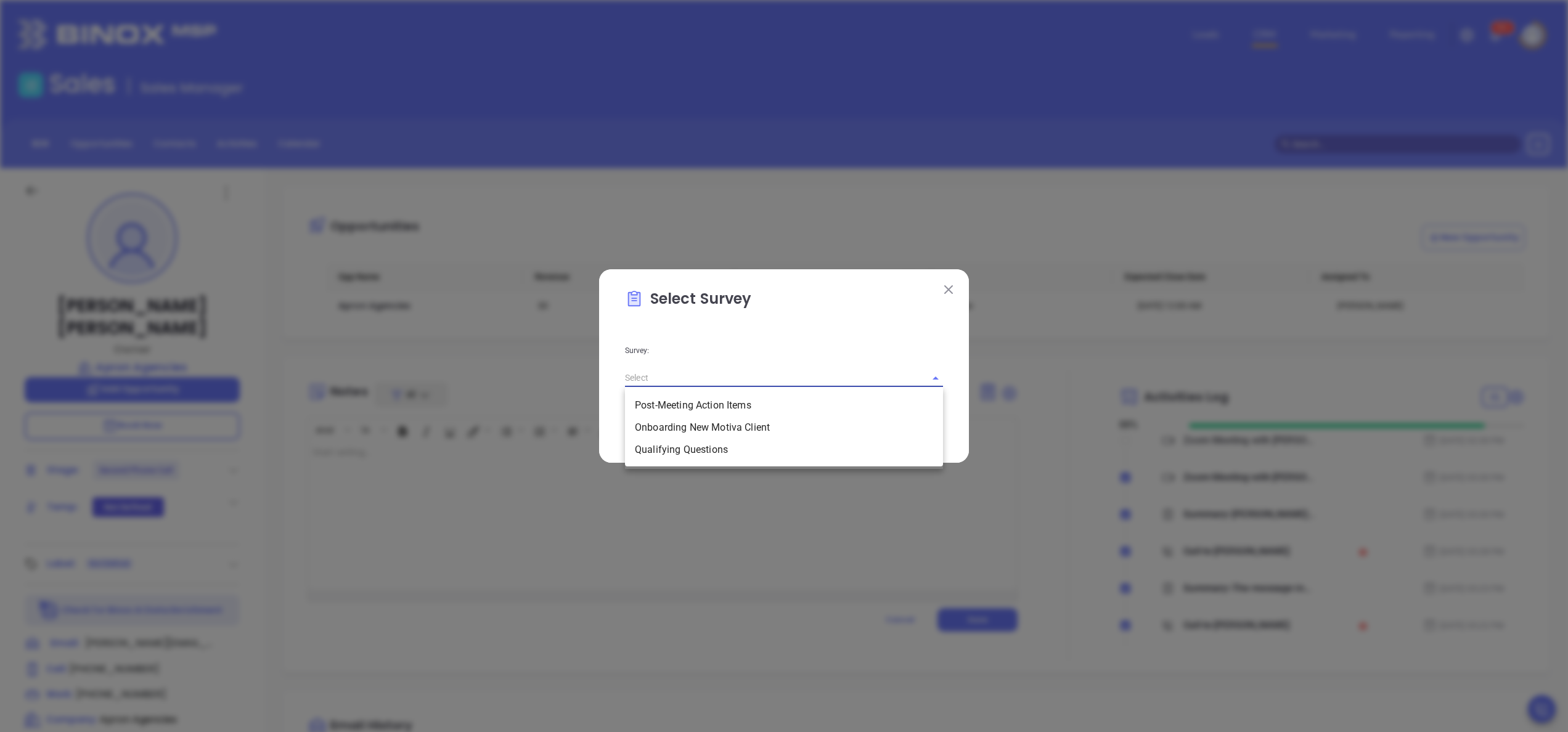
click at [726, 373] on input "text" at bounding box center [767, 378] width 284 height 18
click at [685, 449] on li "Qualifying Questions" at bounding box center [784, 449] width 318 height 22
type input "Qualifying Questions"
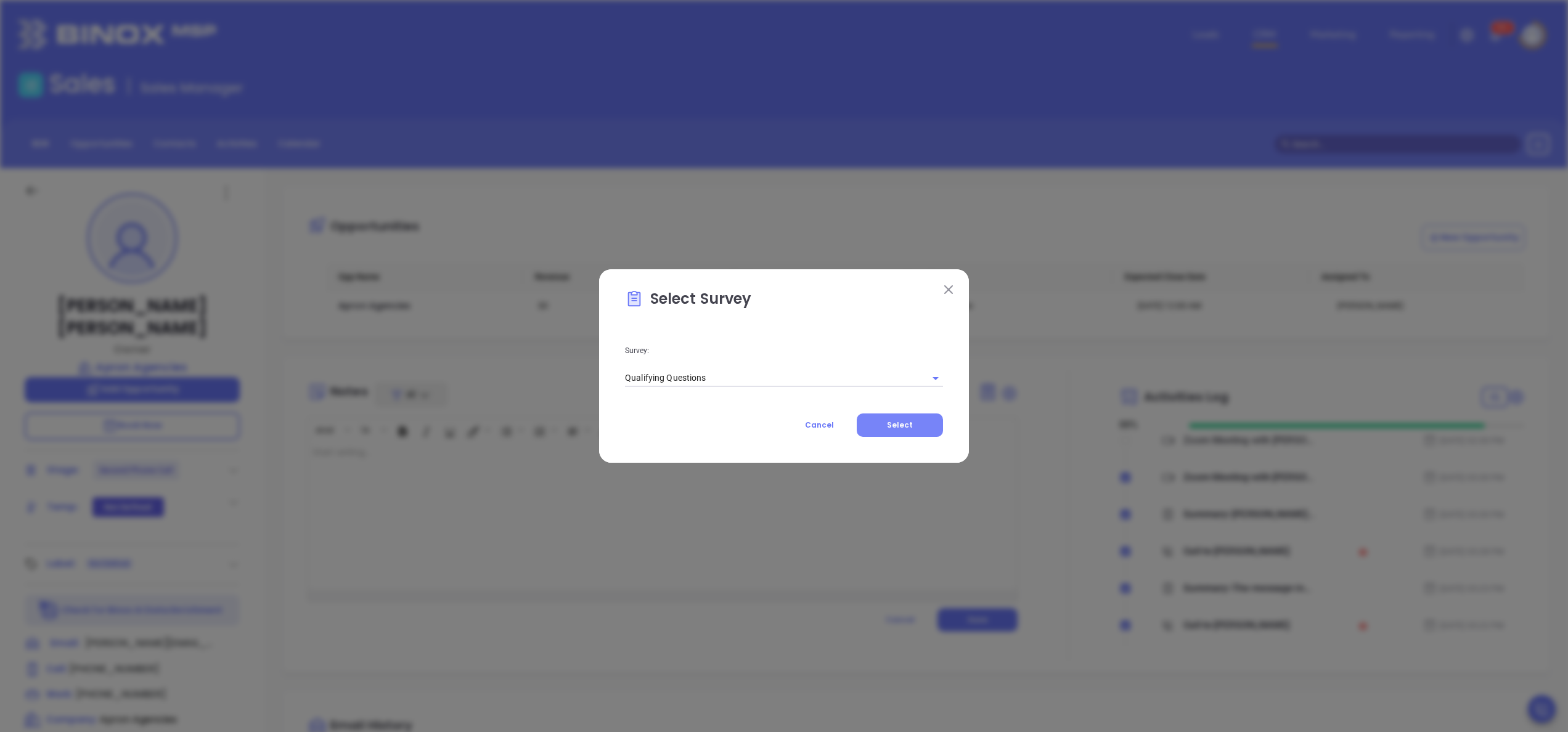
click at [909, 424] on span "Select" at bounding box center [900, 425] width 26 height 11
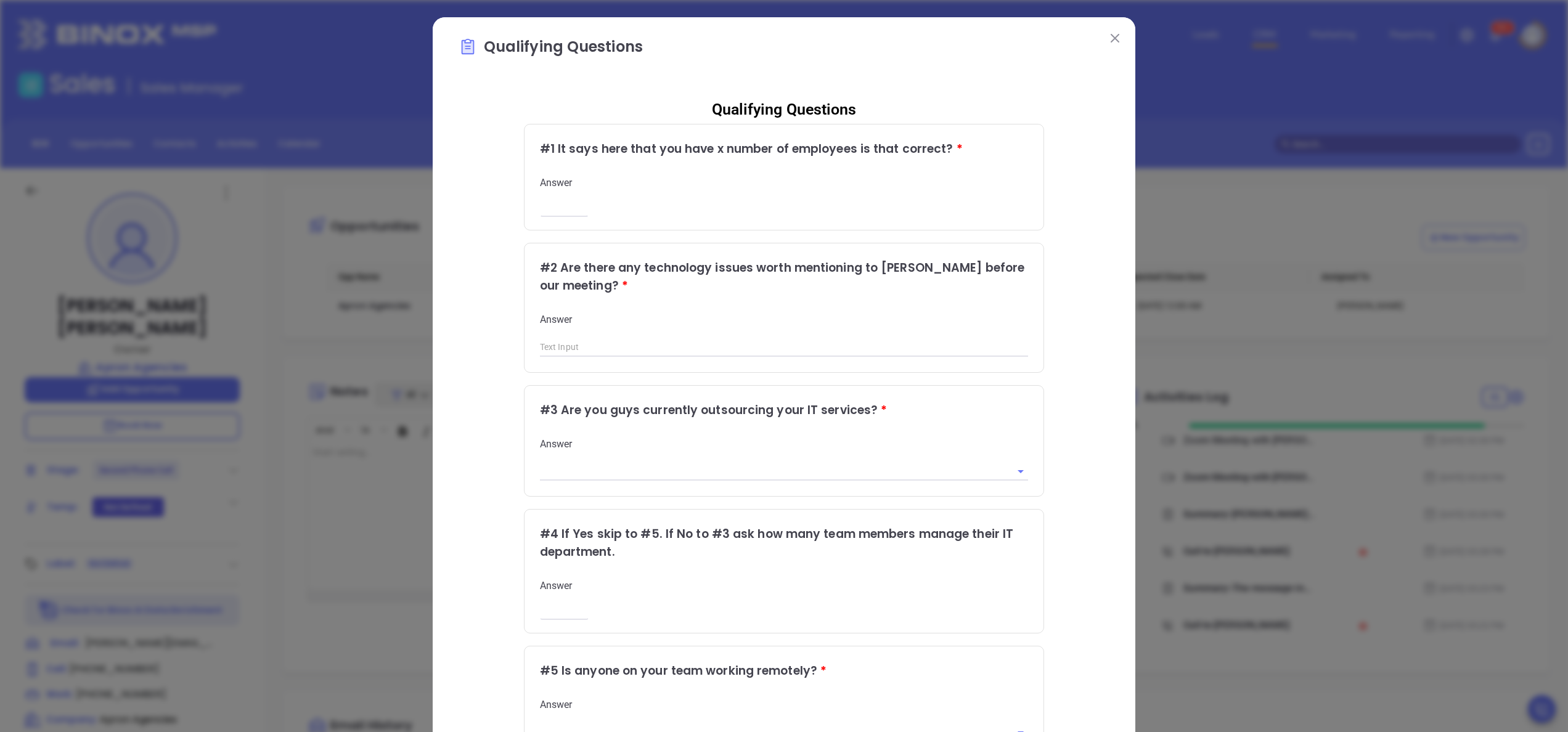
click at [560, 210] on input "number" at bounding box center [564, 208] width 49 height 11
type input "15"
click at [644, 549] on div "Answer" at bounding box center [784, 720] width 489 height 44
click at [612, 549] on input "text" at bounding box center [767, 733] width 455 height 18
click at [555, 549] on li "Yes" at bounding box center [775, 680] width 488 height 22
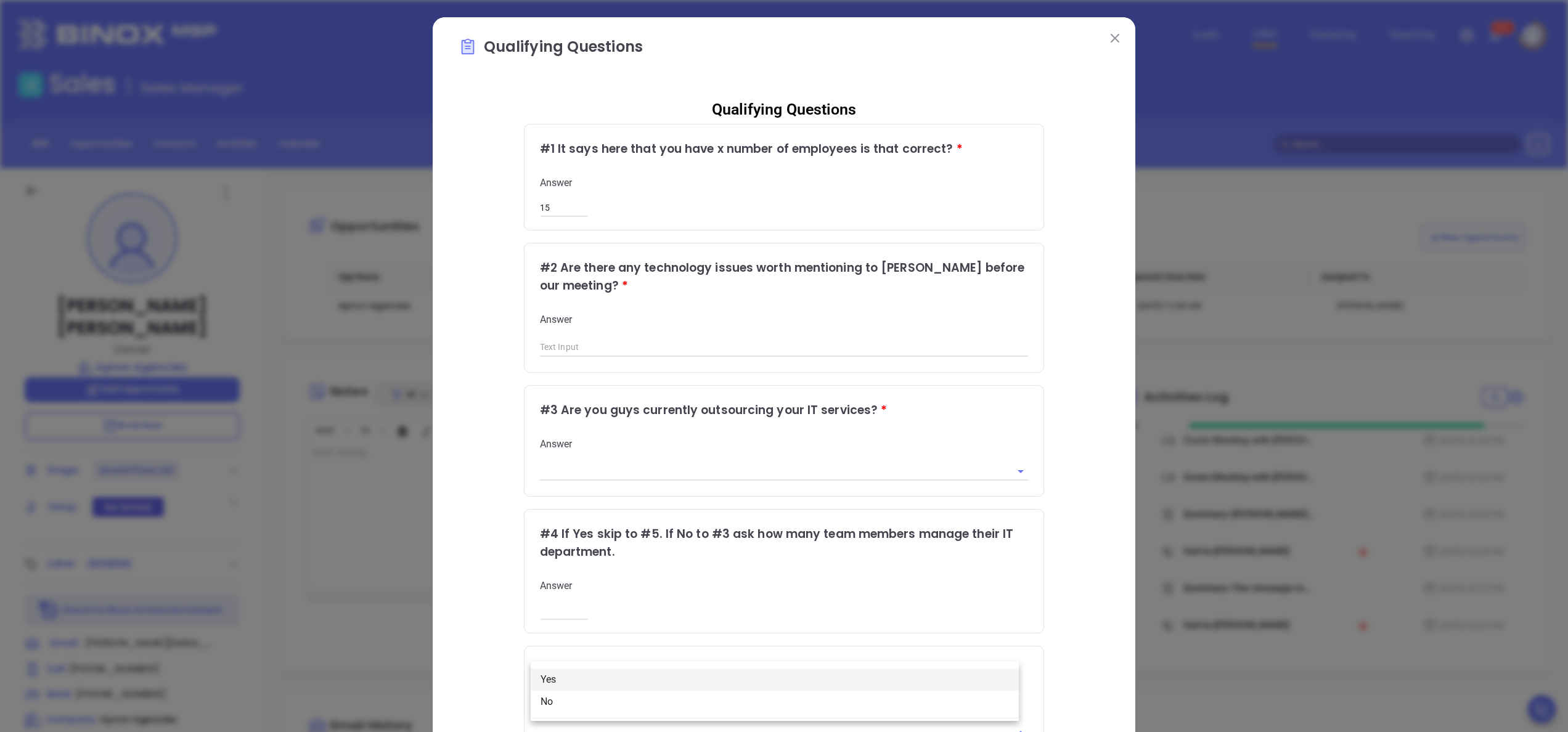
type input "Yes"
click at [639, 336] on div "Answer" at bounding box center [784, 334] width 489 height 44
click at [620, 348] on input "text" at bounding box center [784, 347] width 489 height 18
type input "no"
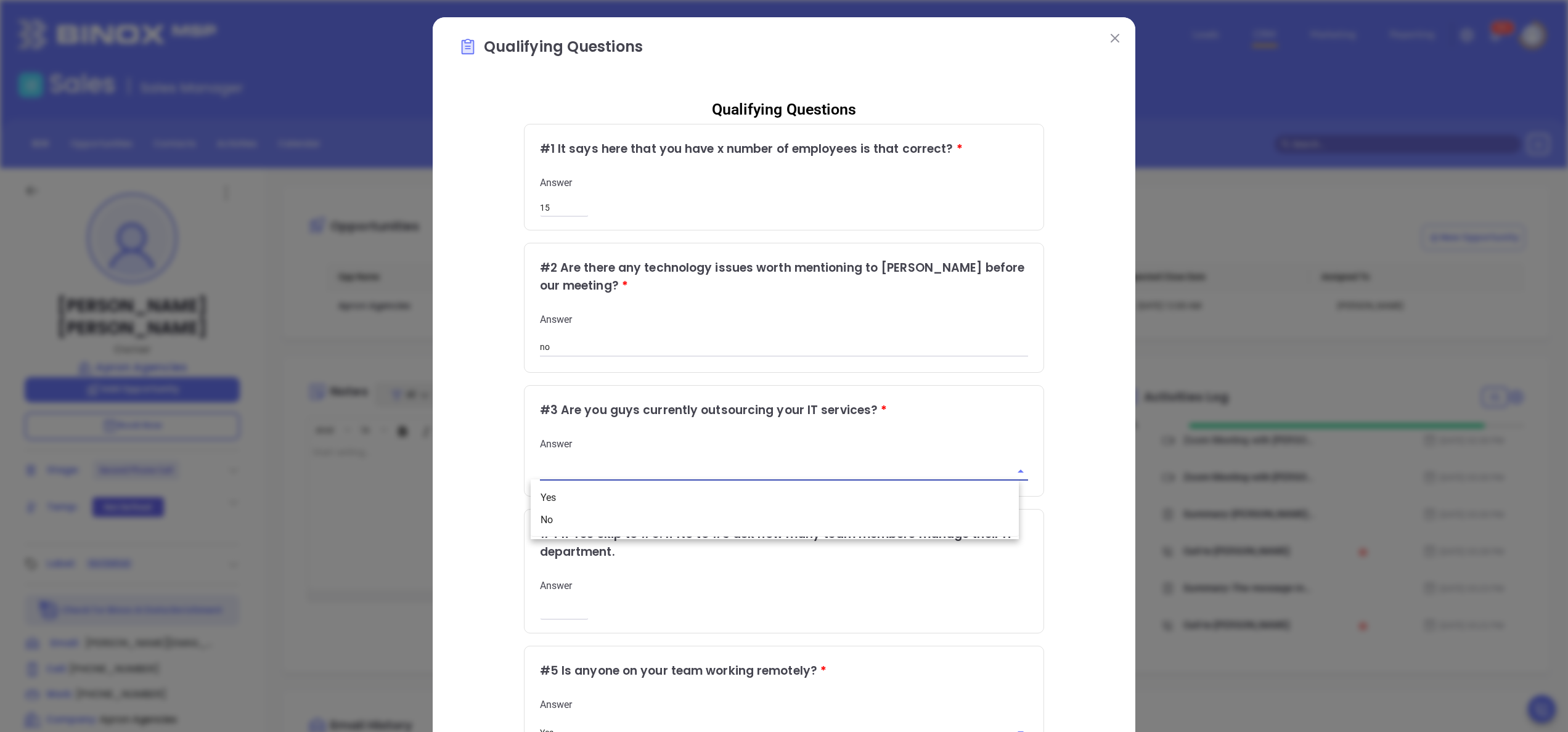
click at [579, 464] on input "text" at bounding box center [767, 472] width 455 height 18
click at [565, 499] on li "Yes" at bounding box center [775, 497] width 488 height 22
type input "Yes"
click at [1064, 549] on div "Qualifying Questions # 1 It says here that you have x number of employees is th…" at bounding box center [784, 504] width 651 height 833
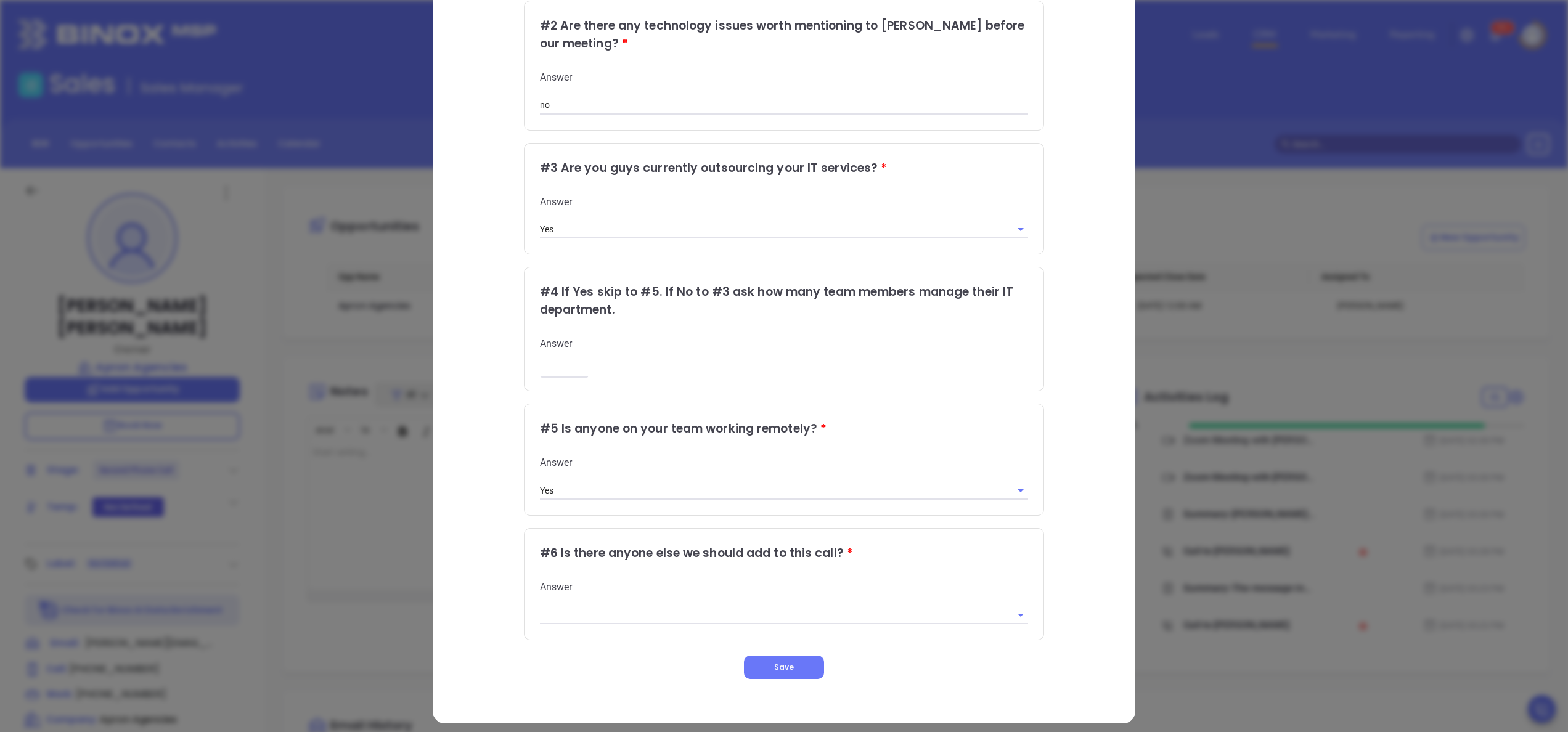
scroll to position [248, 0]
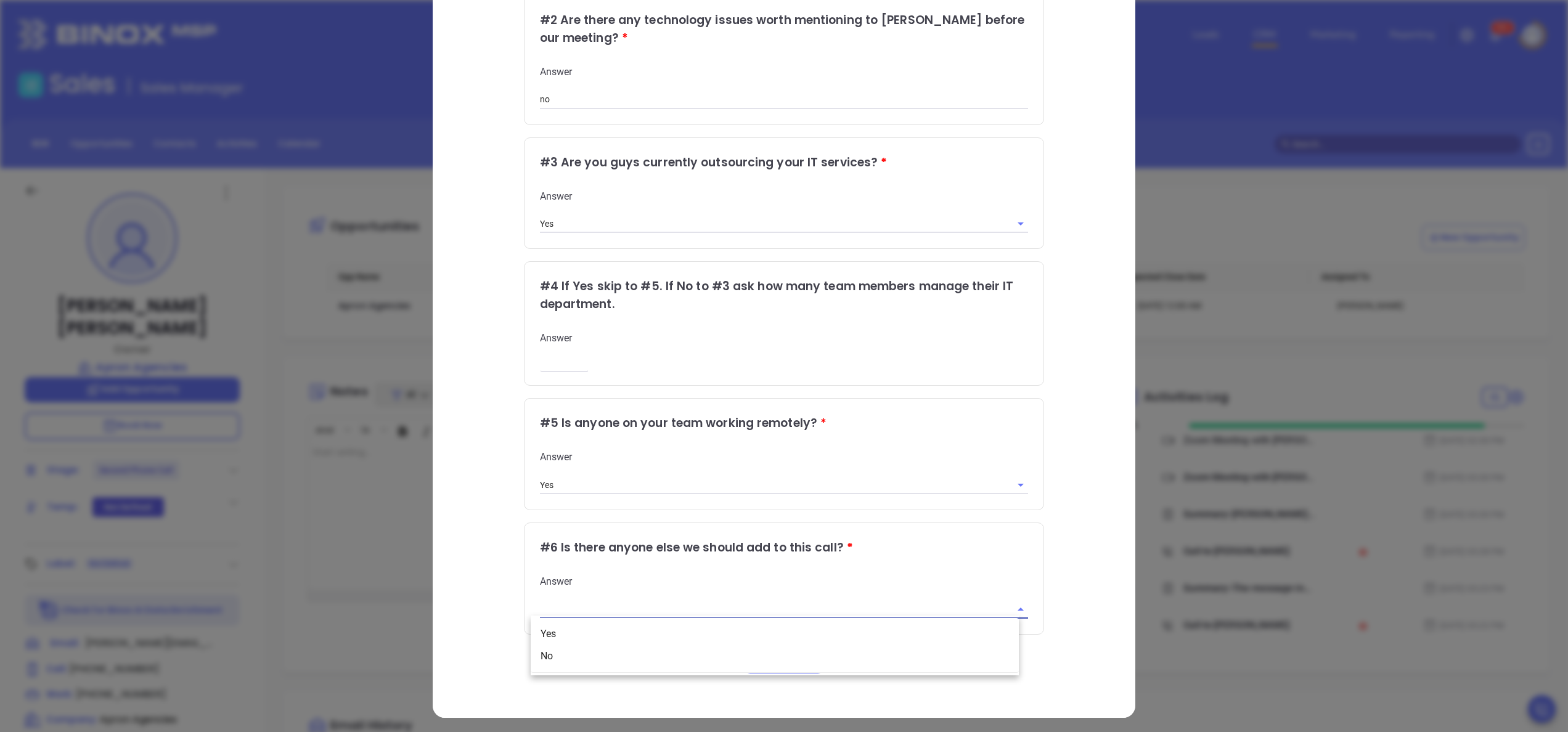
click at [647, 549] on input "text" at bounding box center [767, 609] width 455 height 18
click at [577, 549] on li "No" at bounding box center [775, 656] width 488 height 22
type input "No"
click at [777, 549] on span "Save" at bounding box center [784, 661] width 20 height 11
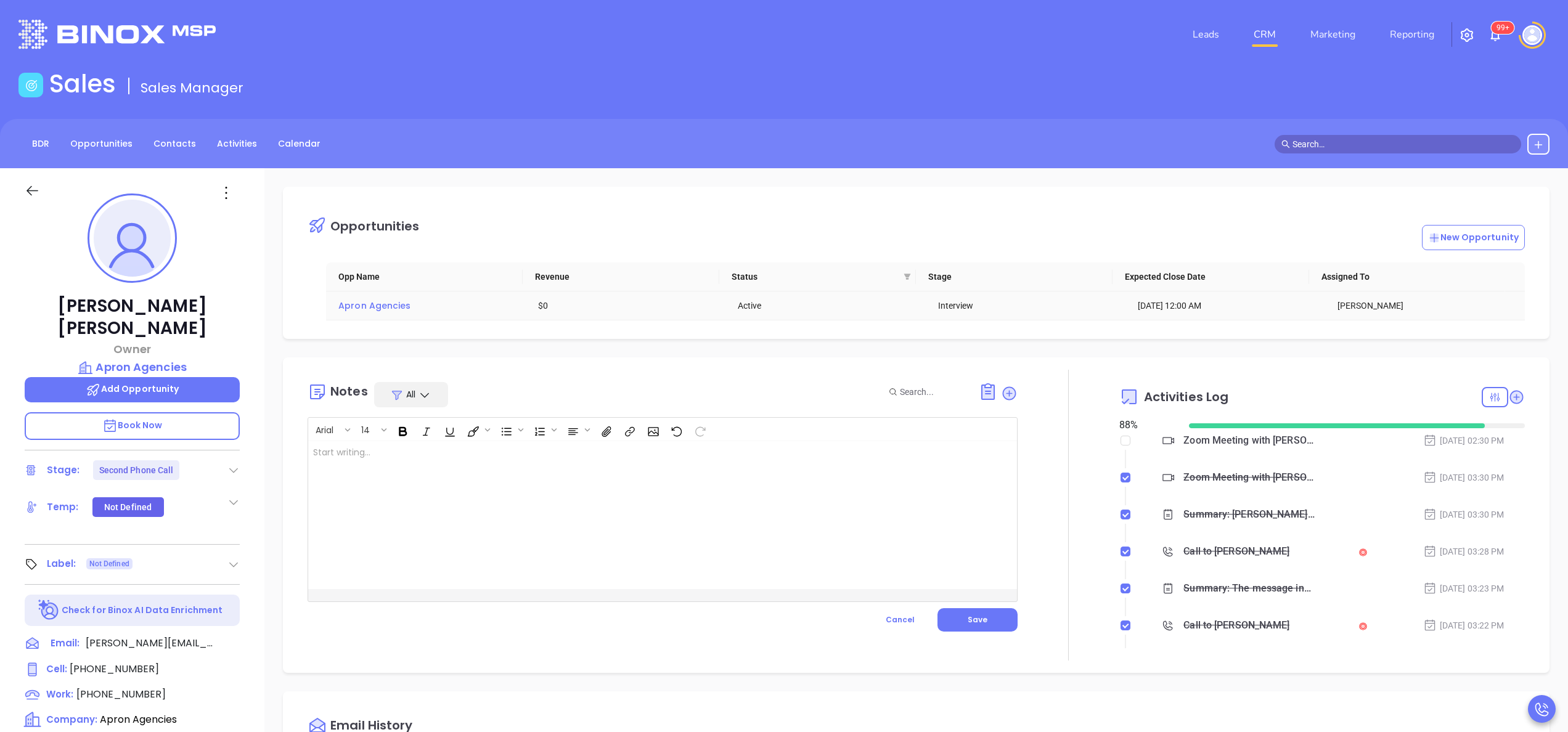
click at [392, 304] on span "Apron Agencies" at bounding box center [374, 306] width 72 height 13
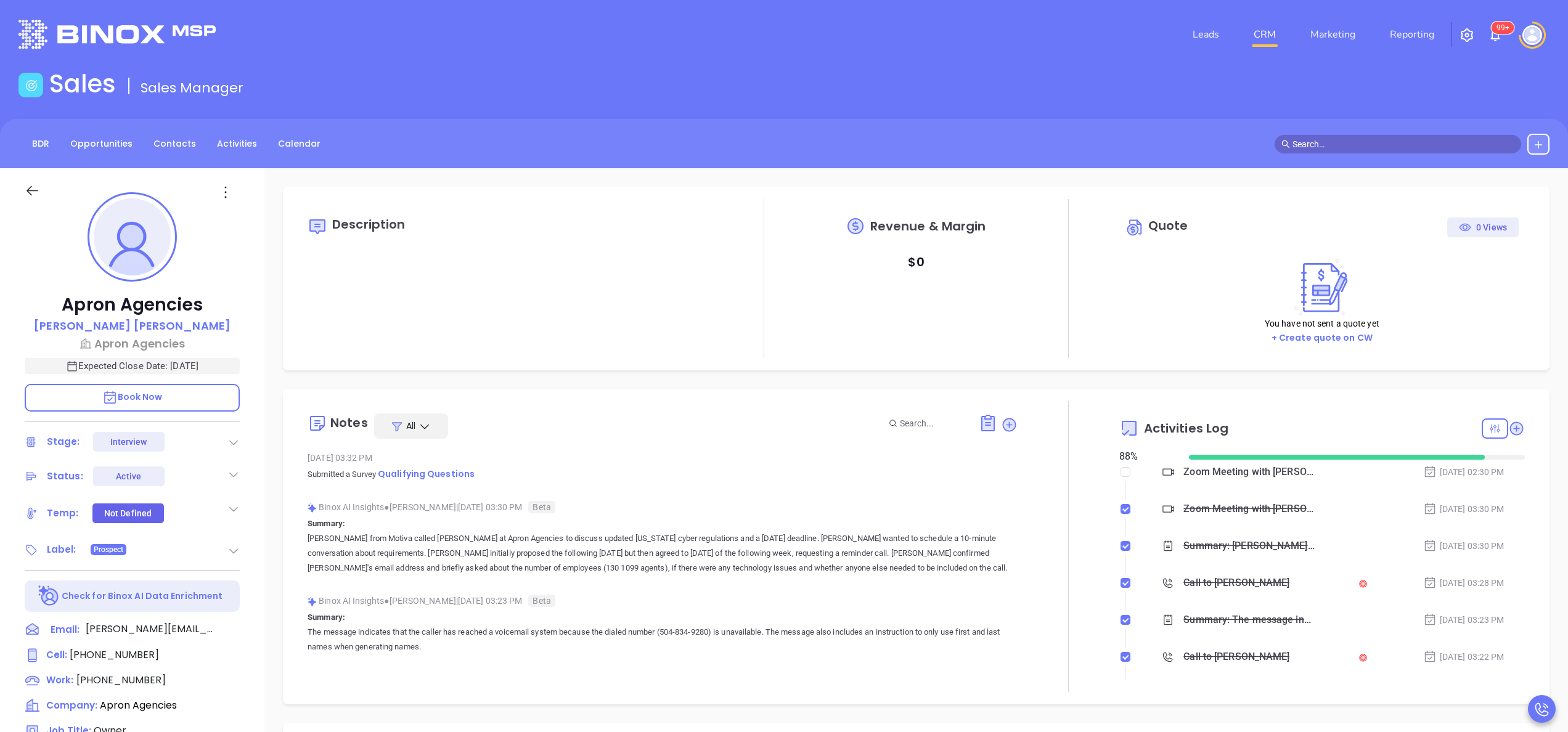
scroll to position [358, 0]
click at [232, 545] on icon at bounding box center [234, 551] width 13 height 13
type input "Anabell Dominguez"
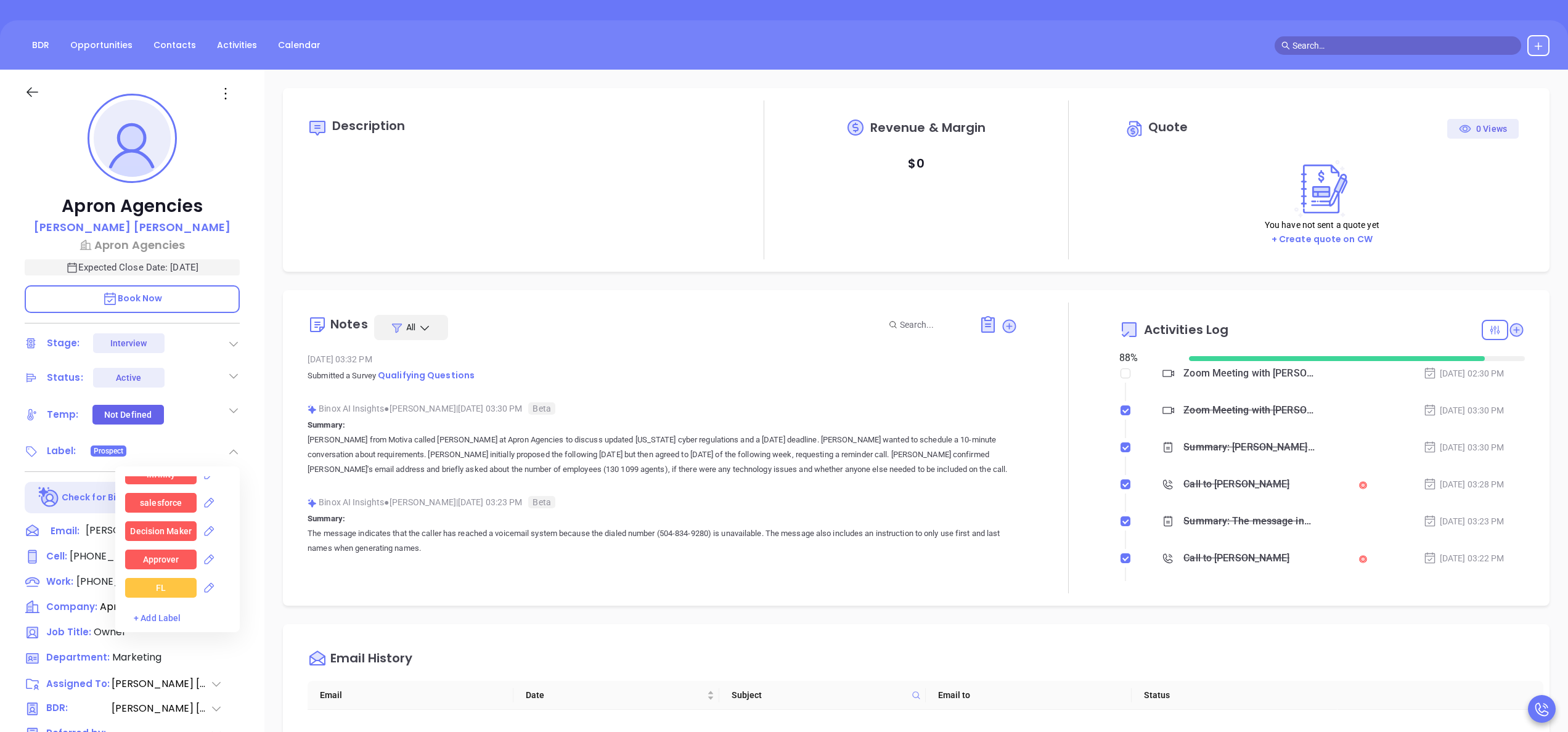
scroll to position [1198, 0]
click at [176, 521] on div "Decision Maker" at bounding box center [161, 527] width 61 height 20
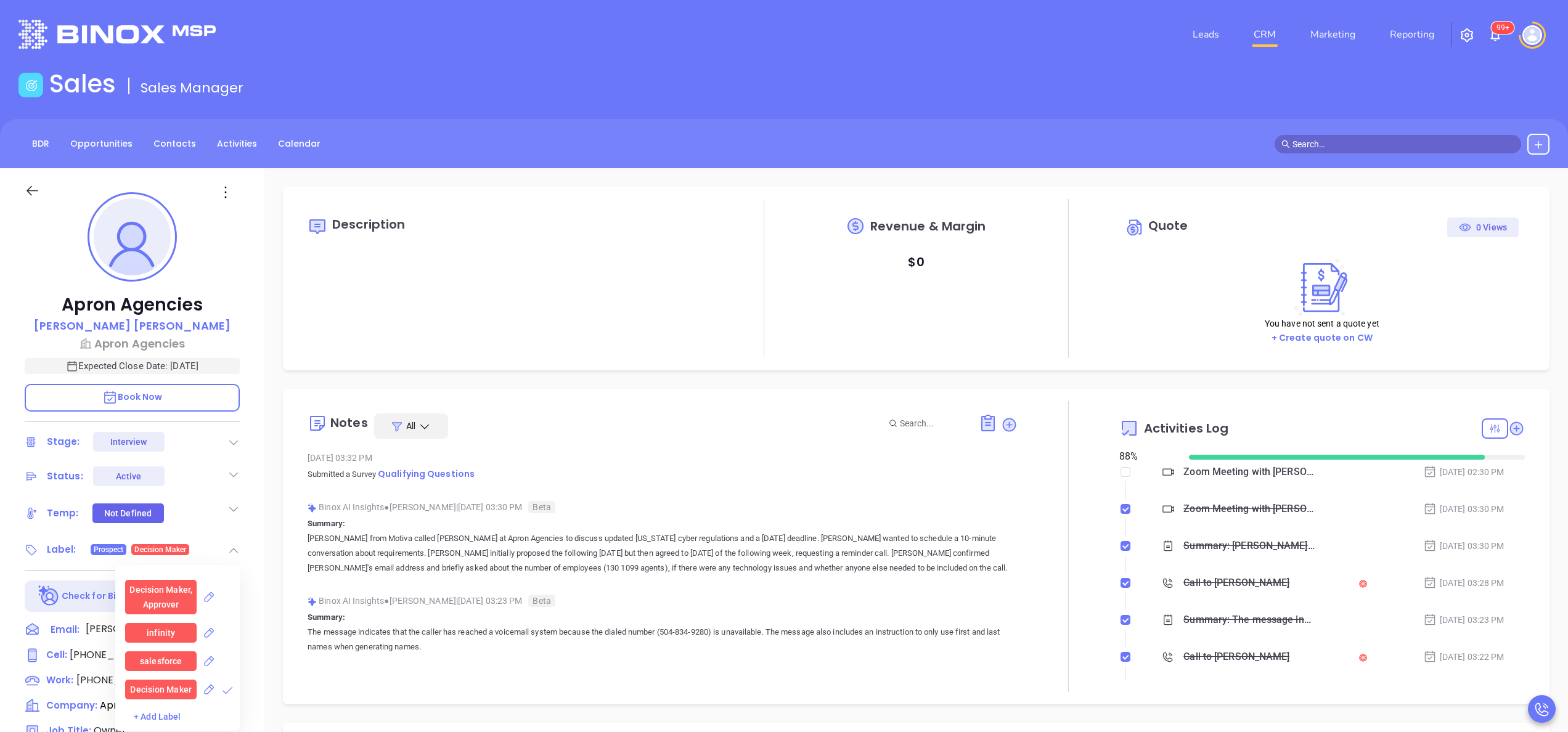
scroll to position [1282, 0]
click at [159, 549] on div "LA" at bounding box center [161, 626] width 11 height 20
click at [161, 549] on div "Insurance" at bounding box center [161, 613] width 39 height 20
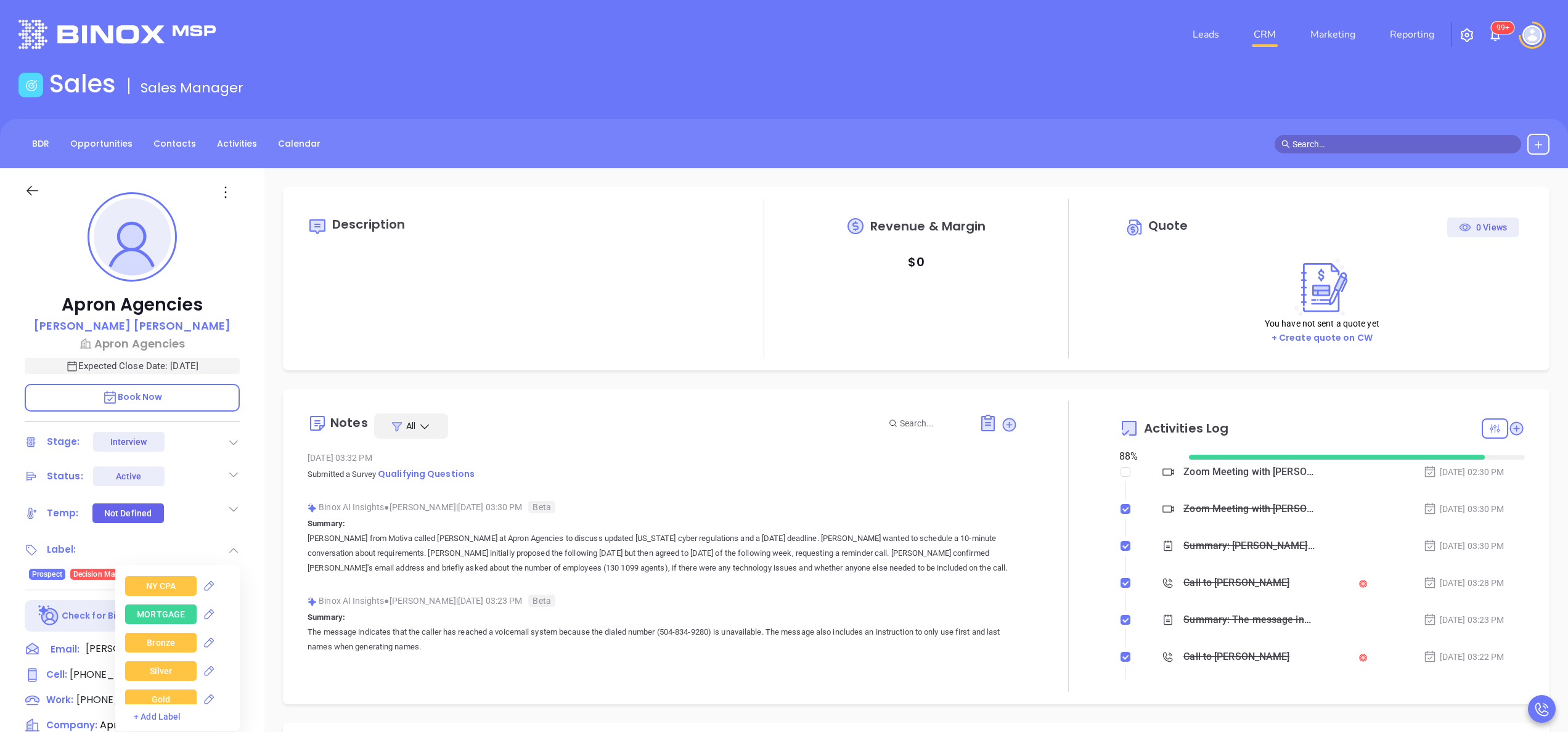
scroll to position [2810, 0]
click at [169, 549] on div "Gold" at bounding box center [161, 650] width 71 height 20
click at [309, 549] on div "Binox AI Insights ● Anabell Dominguez | Sep 17, 2025 03:23 PM Beta Summary: The…" at bounding box center [663, 628] width 710 height 73
click at [163, 549] on span "+2" at bounding box center [160, 574] width 9 height 13
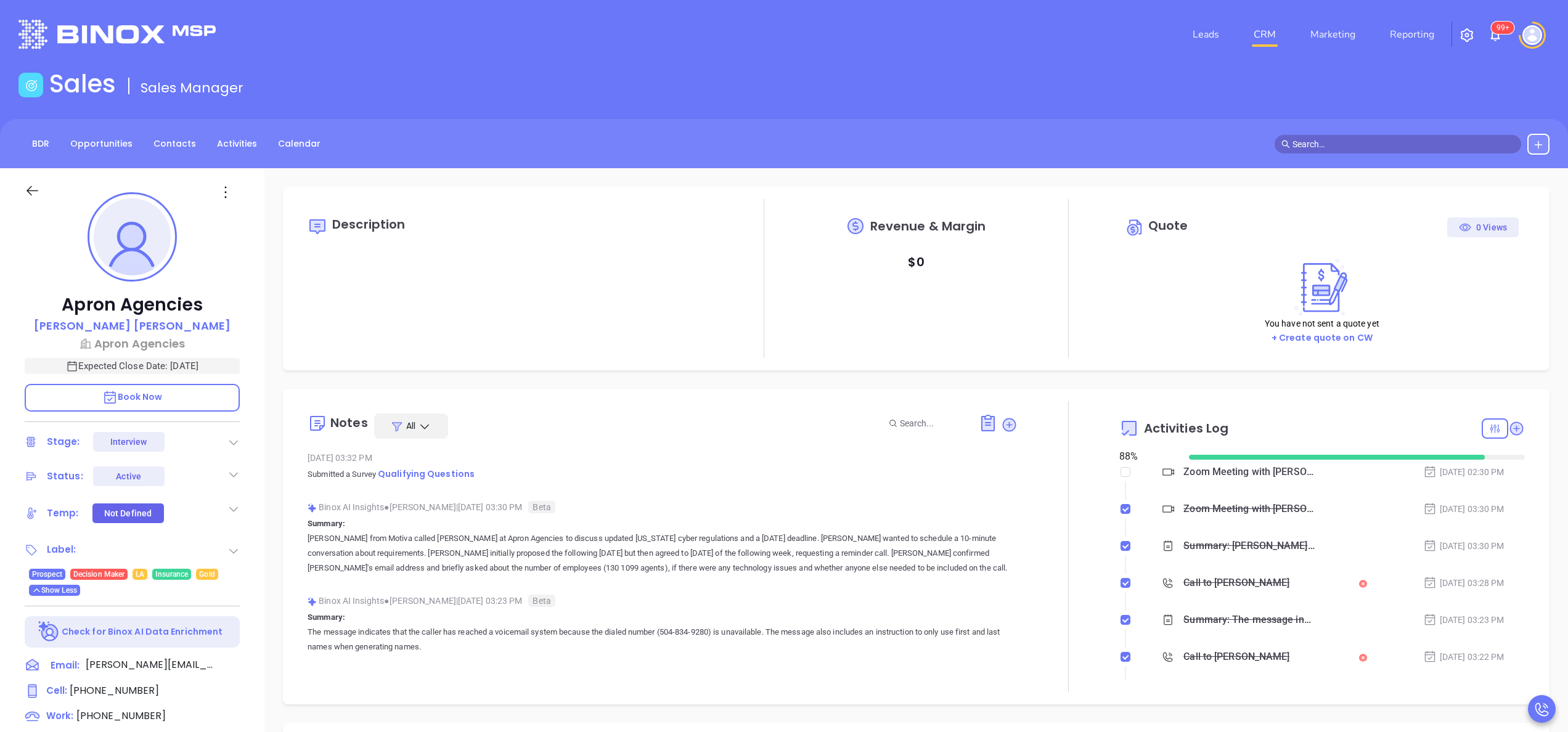
click at [275, 549] on div "Description Revenue & Margin $ 0 Quote 0 Views You have not sent a quote yet + …" at bounding box center [916, 599] width 1304 height 863
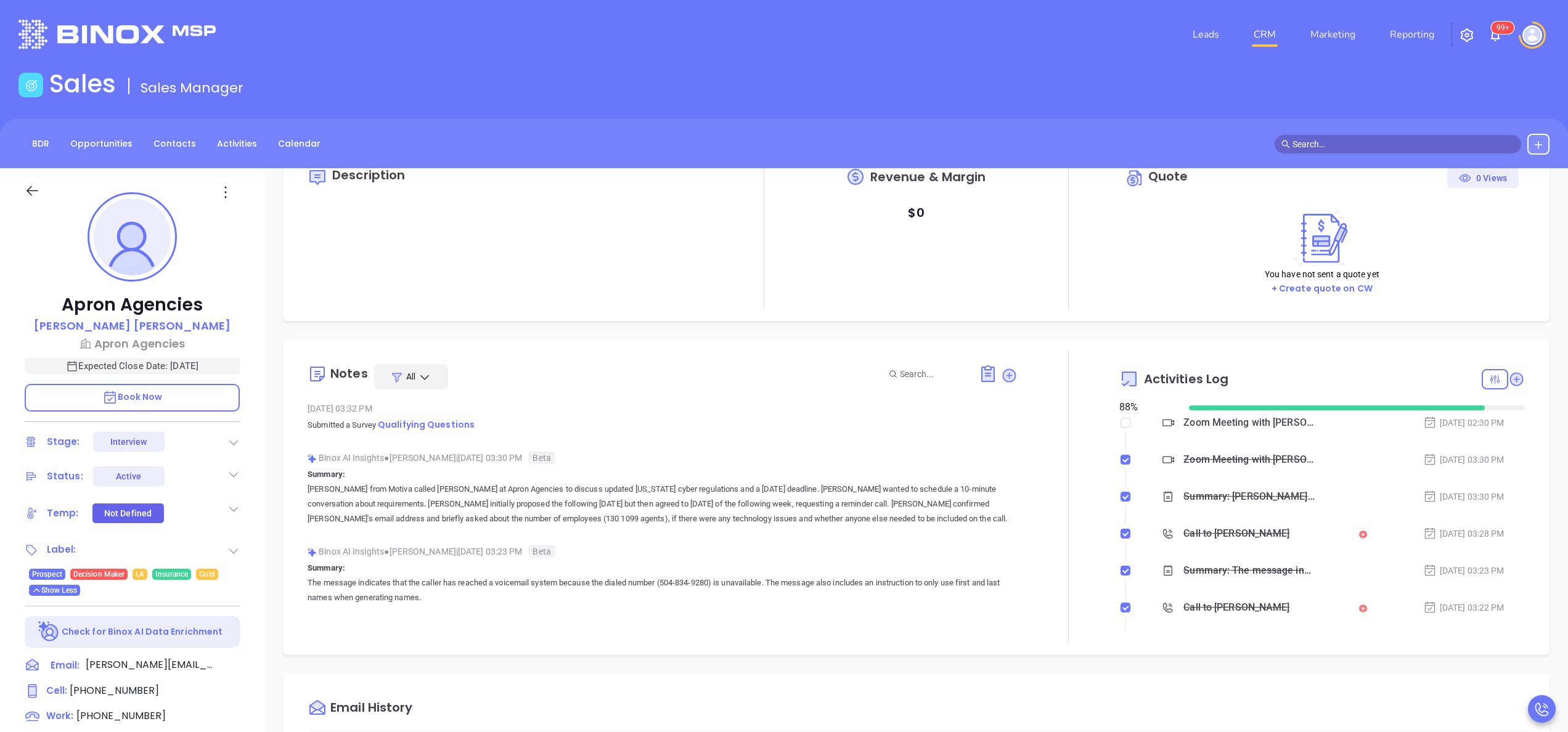
click at [262, 549] on div "Apron Agencies Mel Leveque Apron Agencies Expected Close Date: Oct 17, 2025 Boo…" at bounding box center [132, 626] width 264 height 915
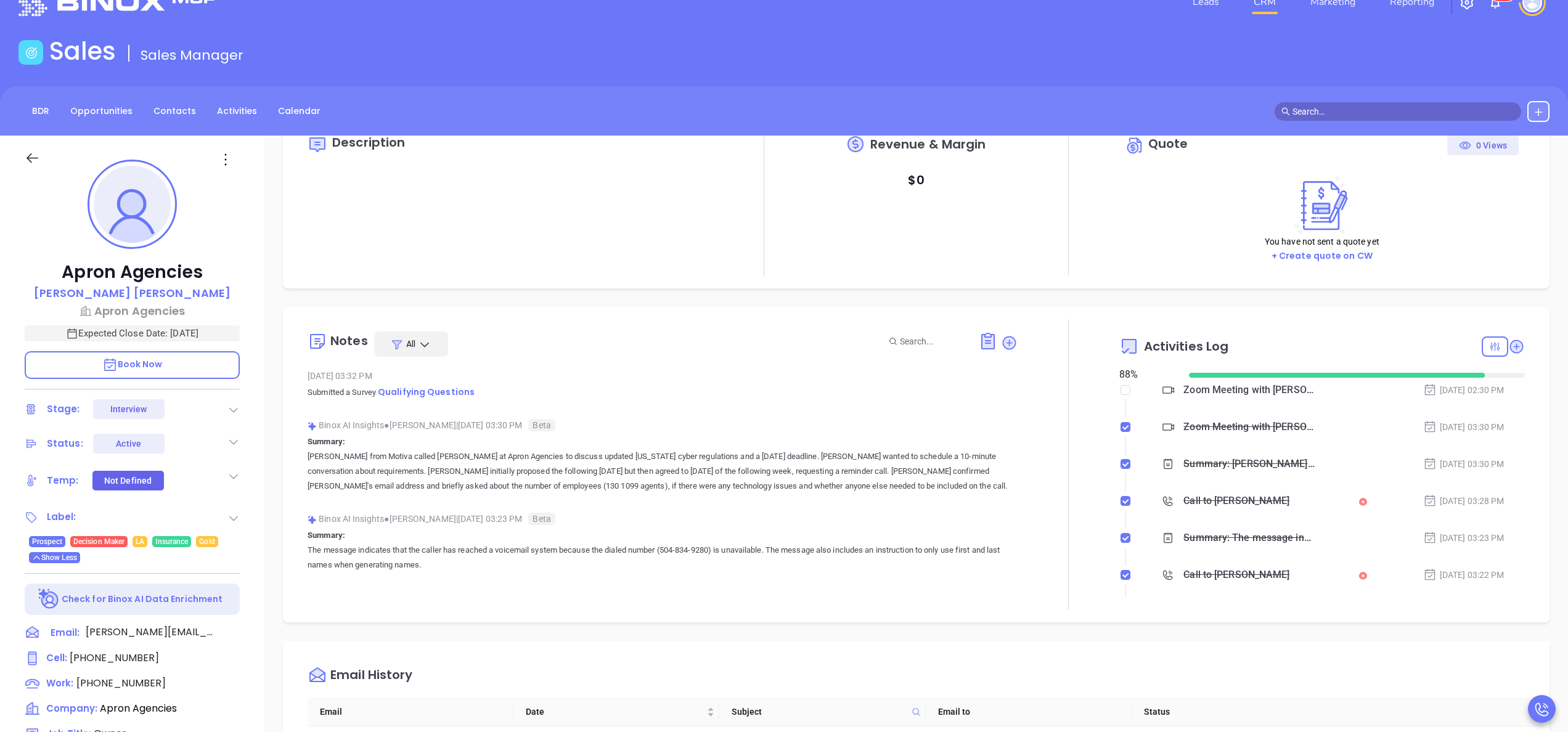
scroll to position [6, 0]
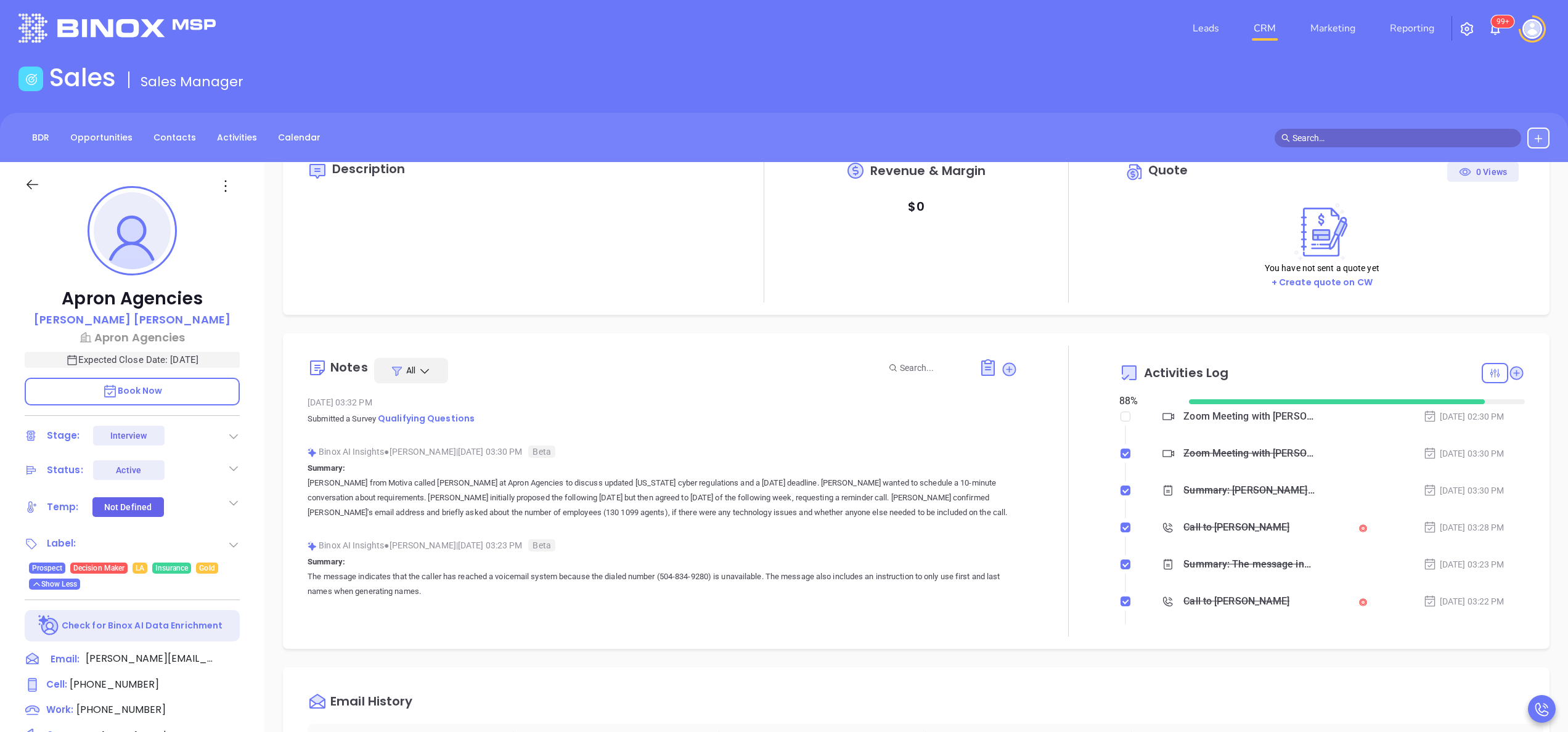
click at [230, 504] on icon at bounding box center [234, 503] width 13 height 13
click at [171, 549] on div "Cold" at bounding box center [172, 629] width 30 height 15
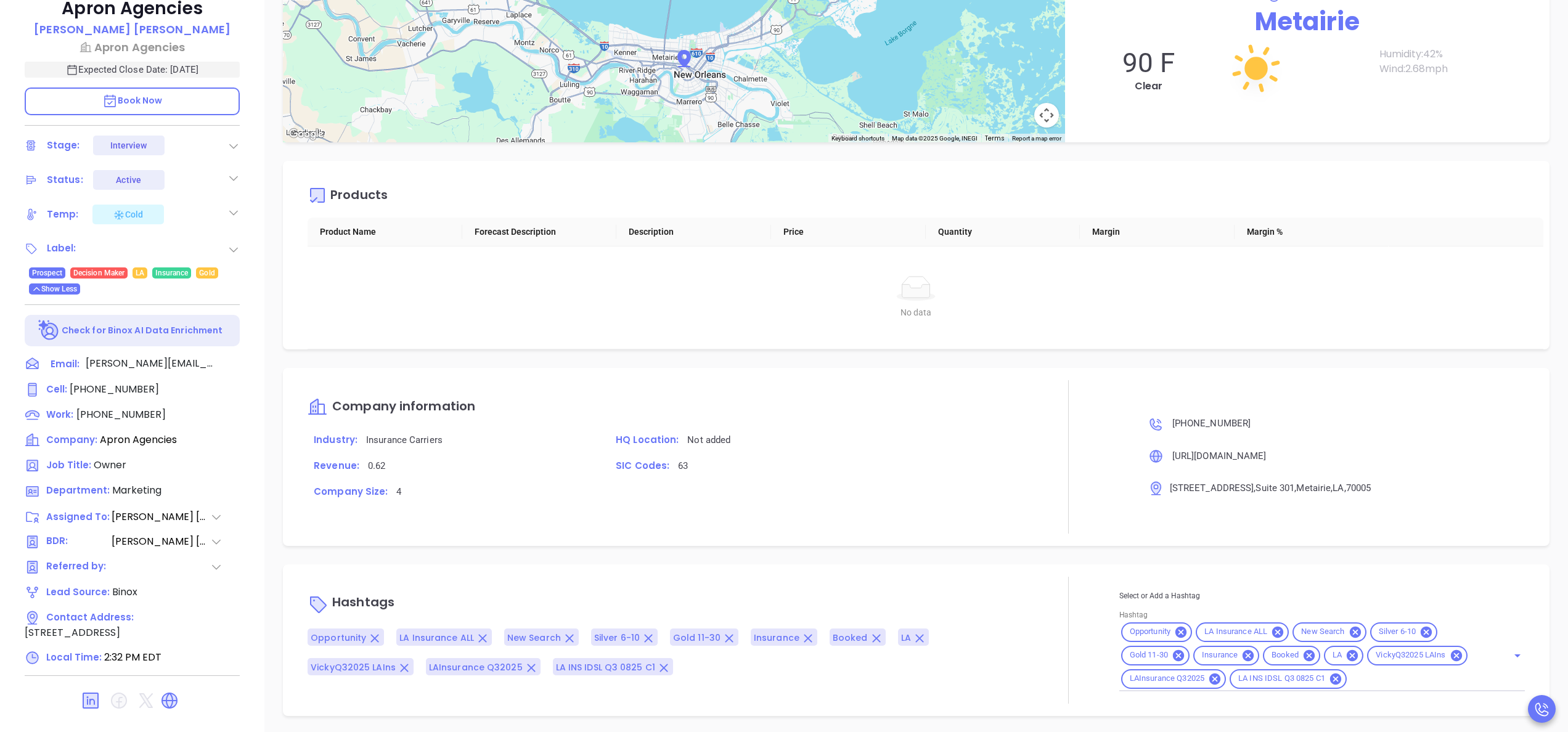
scroll to position [351, 0]
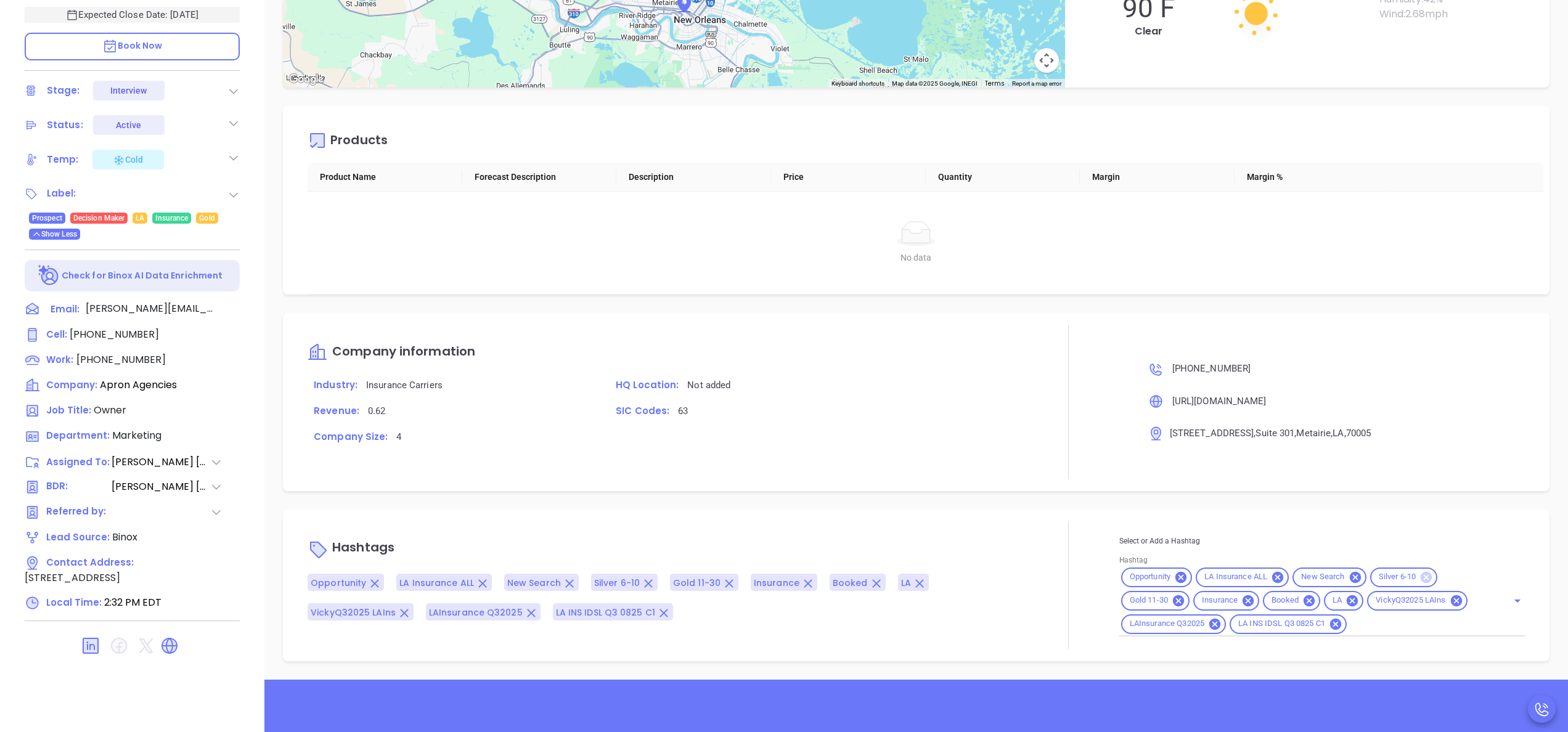
click at [1175, 549] on icon at bounding box center [1426, 578] width 11 height 11
click at [1051, 508] on div "Description Revenue & Margin $ 0 Quote 0 Views You have not sent a quote yet + …" at bounding box center [916, 248] width 1304 height 863
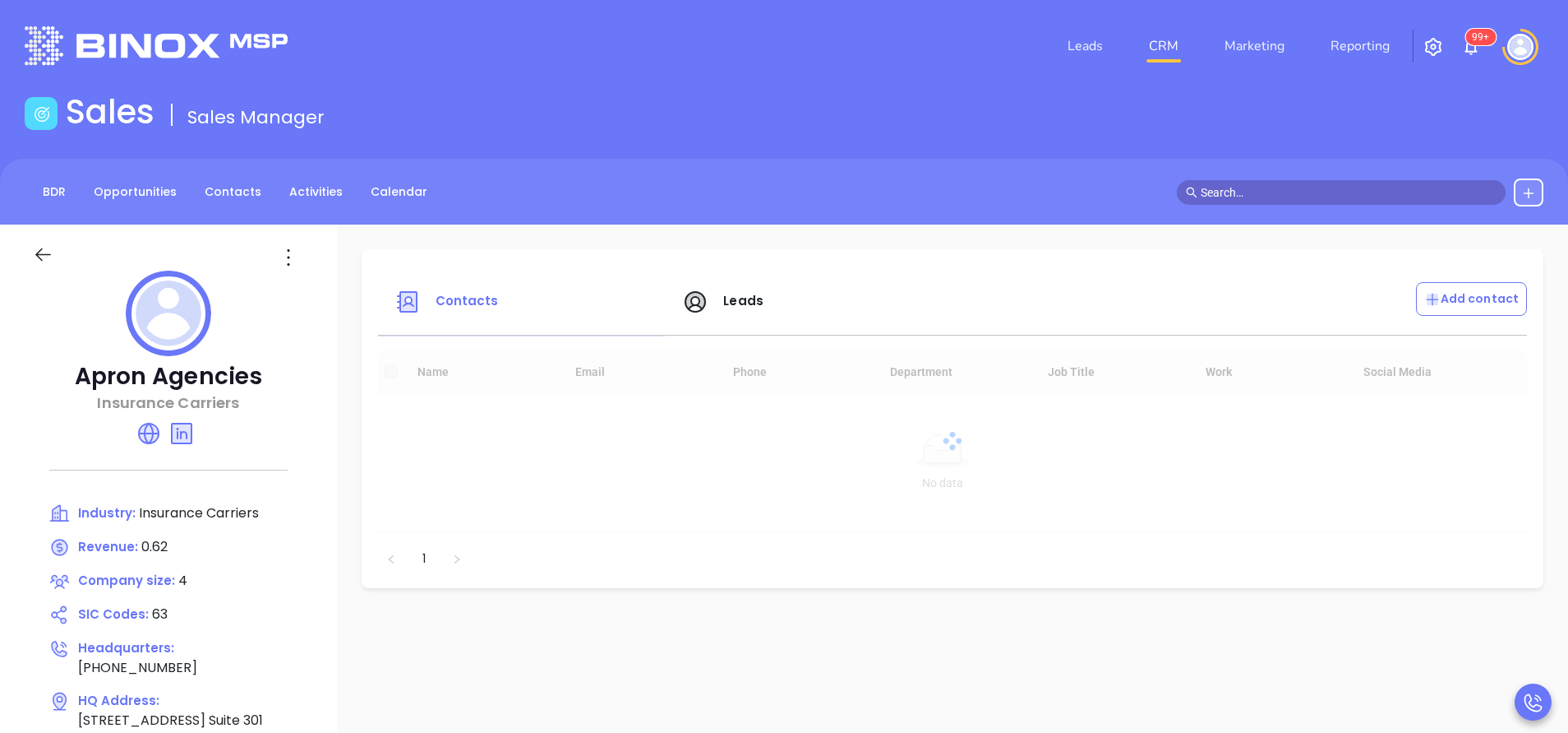
click at [160, 434] on icon at bounding box center [148, 433] width 26 height 26
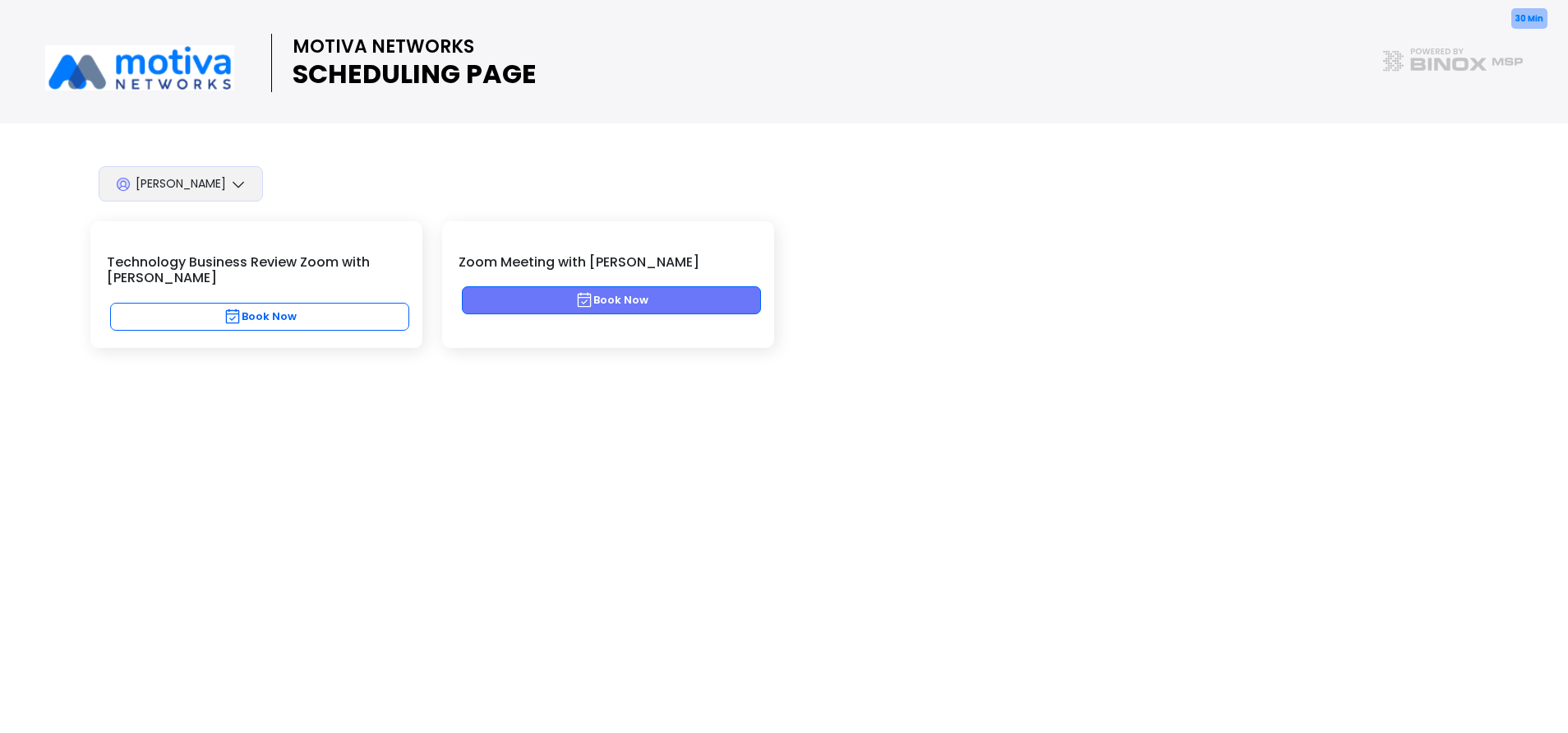
click at [637, 300] on button "Book Now" at bounding box center [611, 299] width 299 height 28
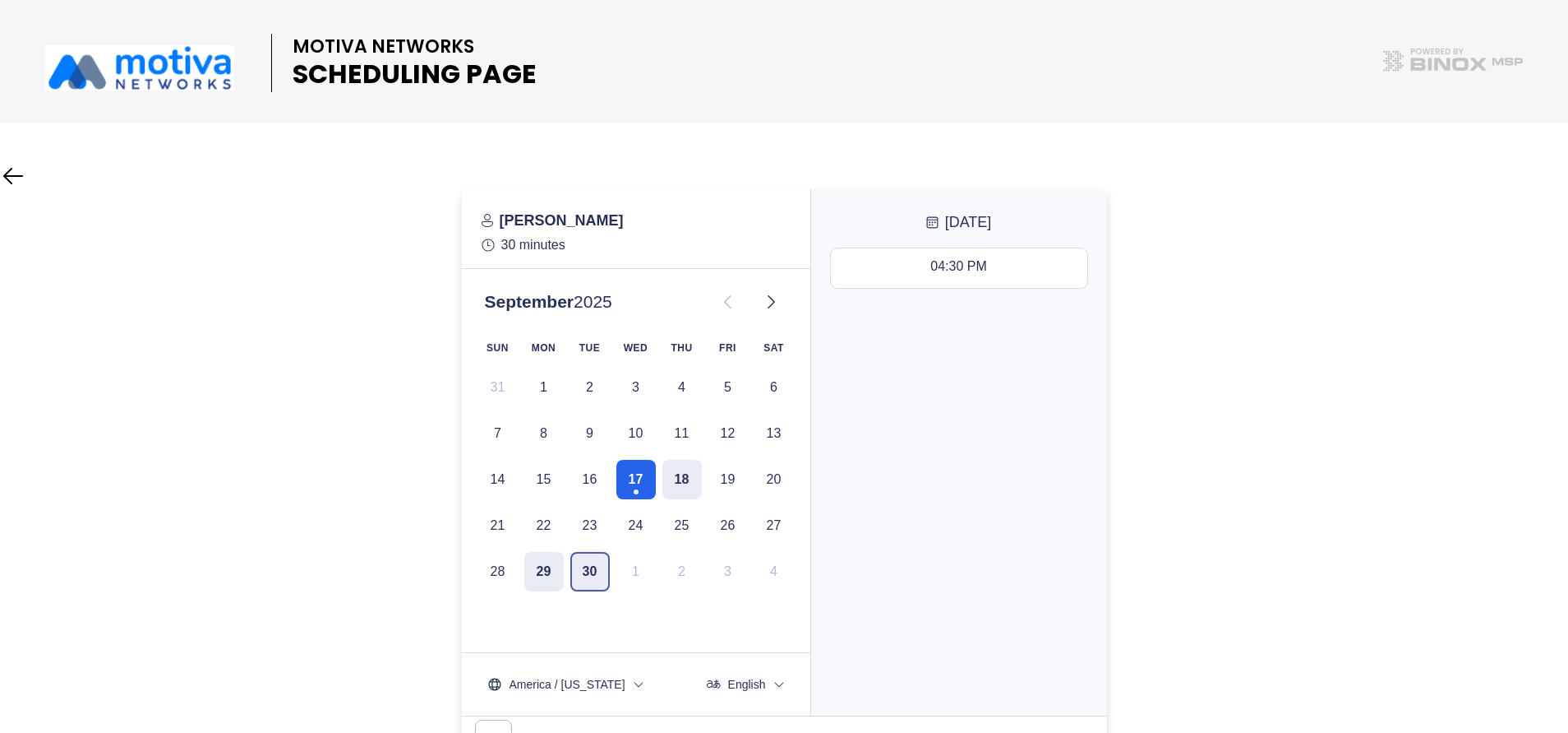
click at [593, 569] on button "30" at bounding box center [590, 571] width 40 height 40
click at [632, 682] on icon "timezone" at bounding box center [639, 684] width 13 height 13
click at [916, 576] on div "10:00 AM 10:30 AM 11:00 AM 11:30 AM 02:30 PM" at bounding box center [959, 479] width 296 height 474
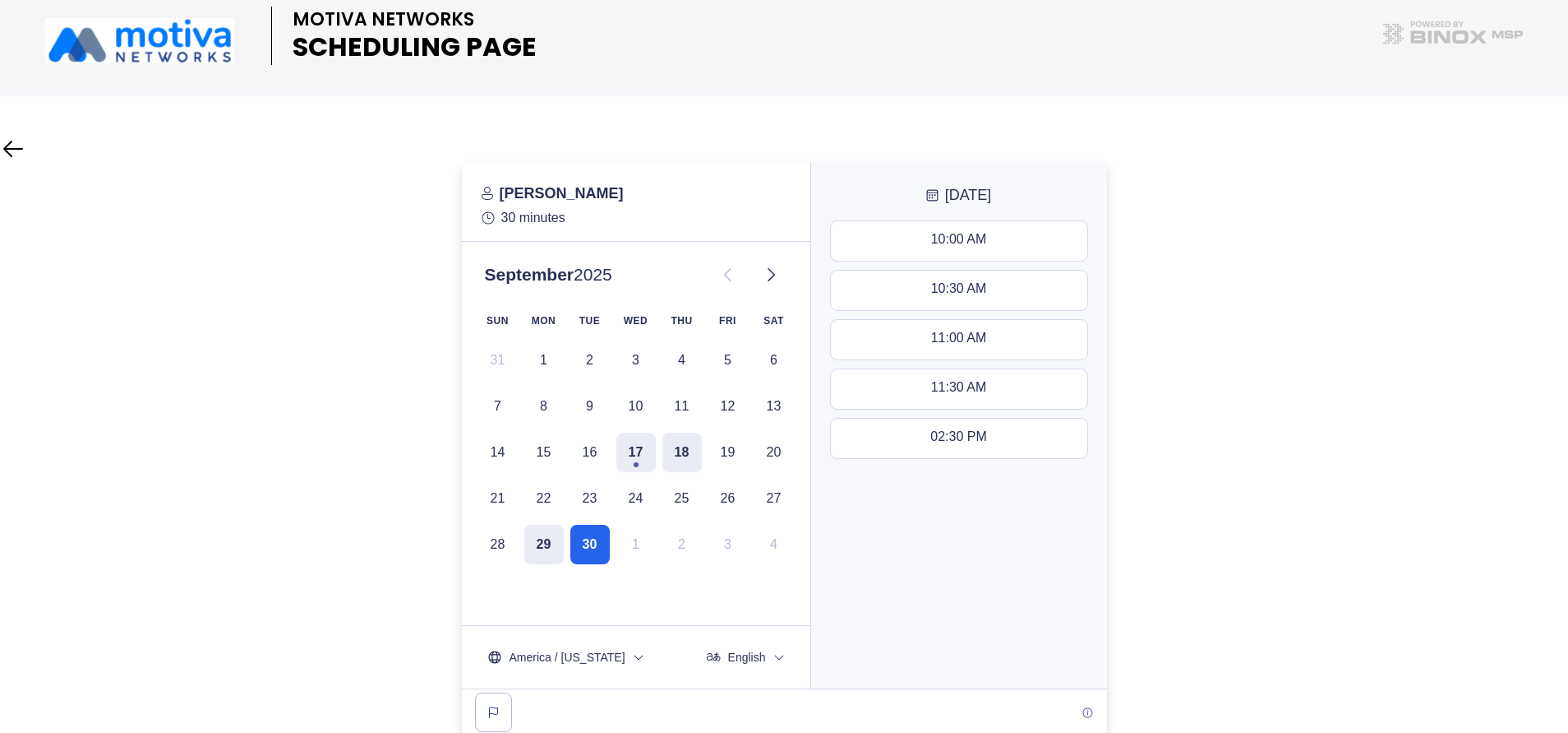
scroll to position [30, 0]
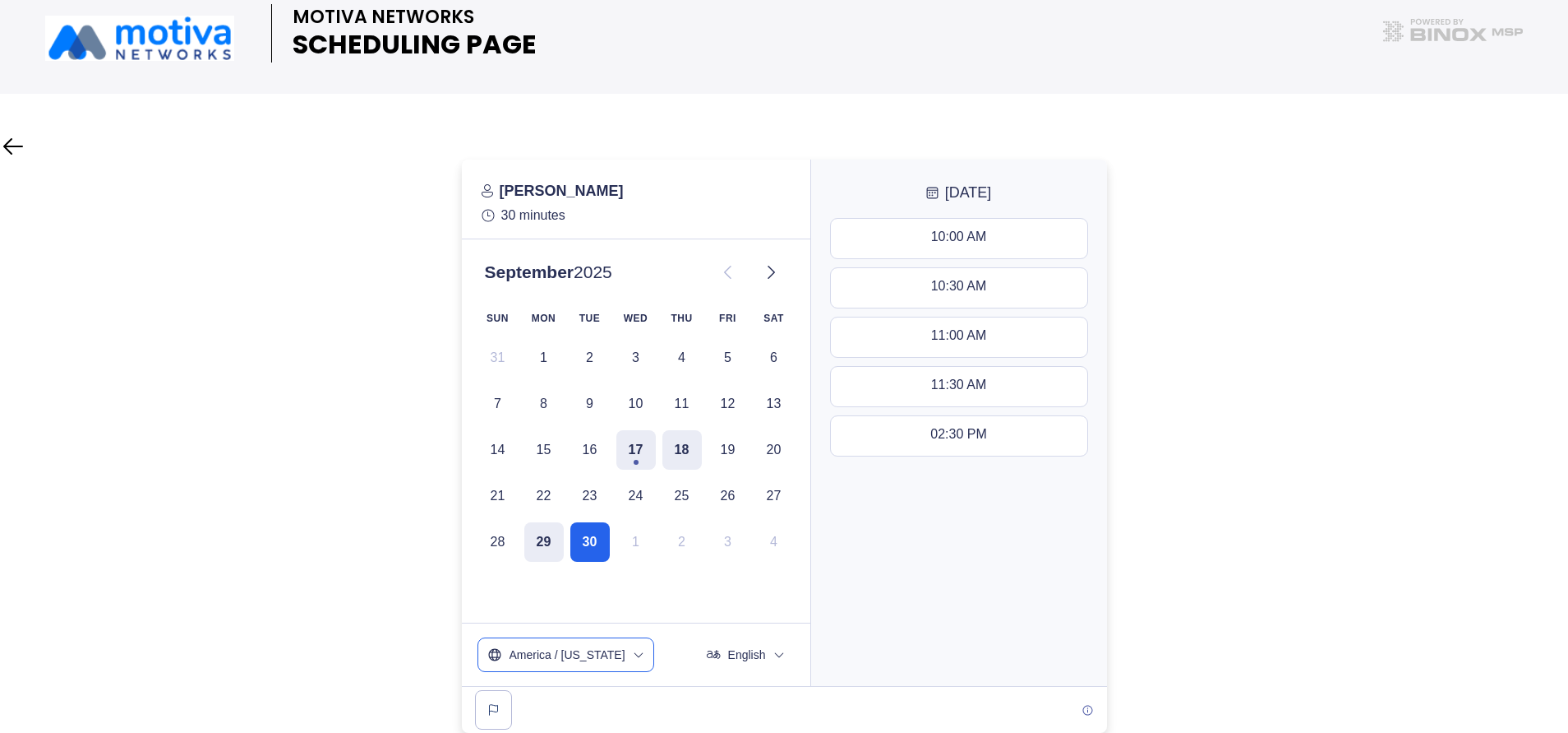
click at [614, 661] on button "America / New York" at bounding box center [566, 655] width 175 height 33
click at [554, 705] on input "text" at bounding box center [566, 701] width 158 height 30
type input "central"
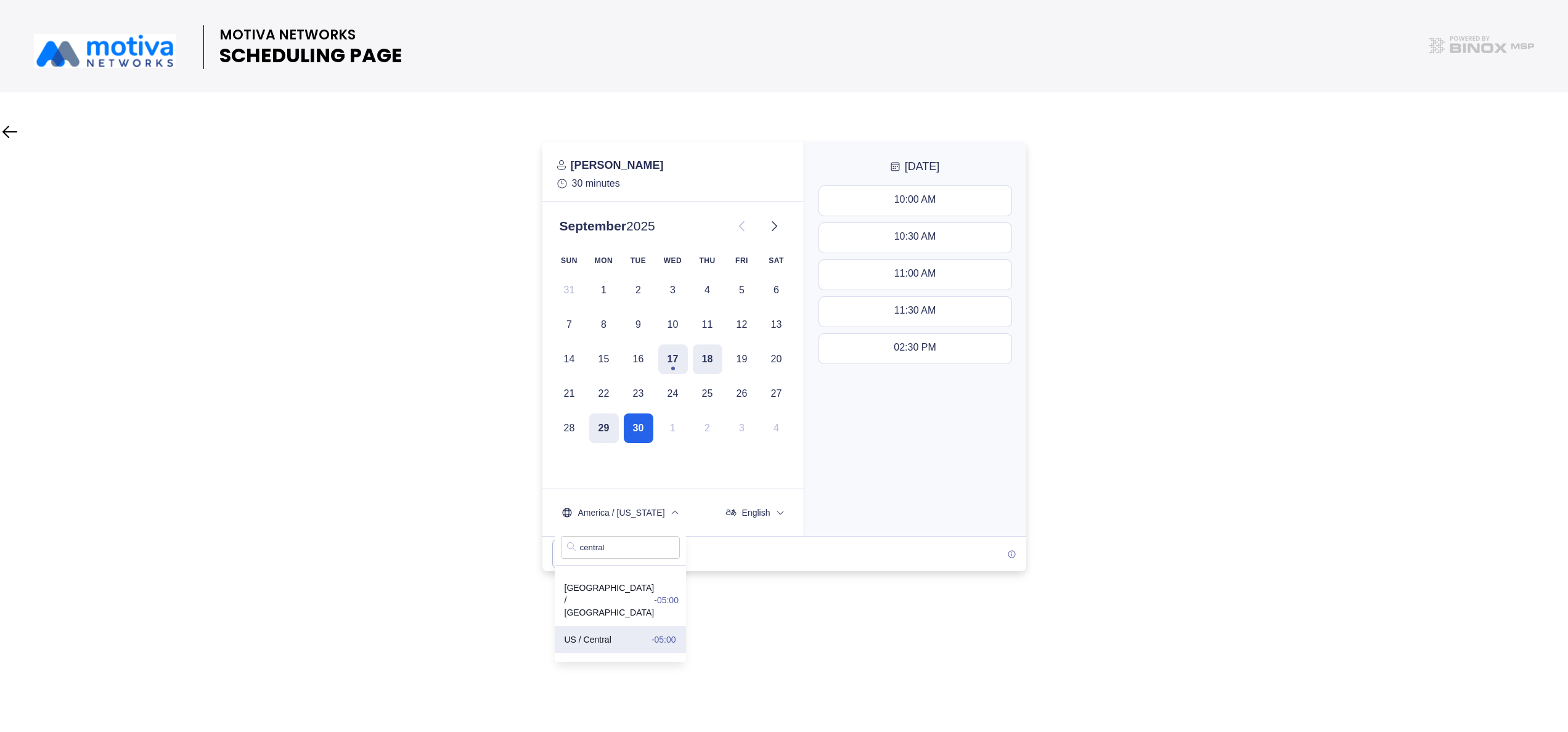
drag, startPoint x: 1159, startPoint y: 1, endPoint x: 580, endPoint y: 613, distance: 842.5
click at [580, 549] on span "US / Central -05:00" at bounding box center [620, 640] width 111 height 13
drag, startPoint x: 580, startPoint y: 613, endPoint x: 750, endPoint y: 611, distance: 170.0
click at [750, 549] on div "MOTIVA NETWORKS SCHEDULING PAGE" at bounding box center [784, 366] width 1568 height 732
click at [911, 346] on div "01:30 PM - 02:00 PM" at bounding box center [915, 348] width 93 height 13
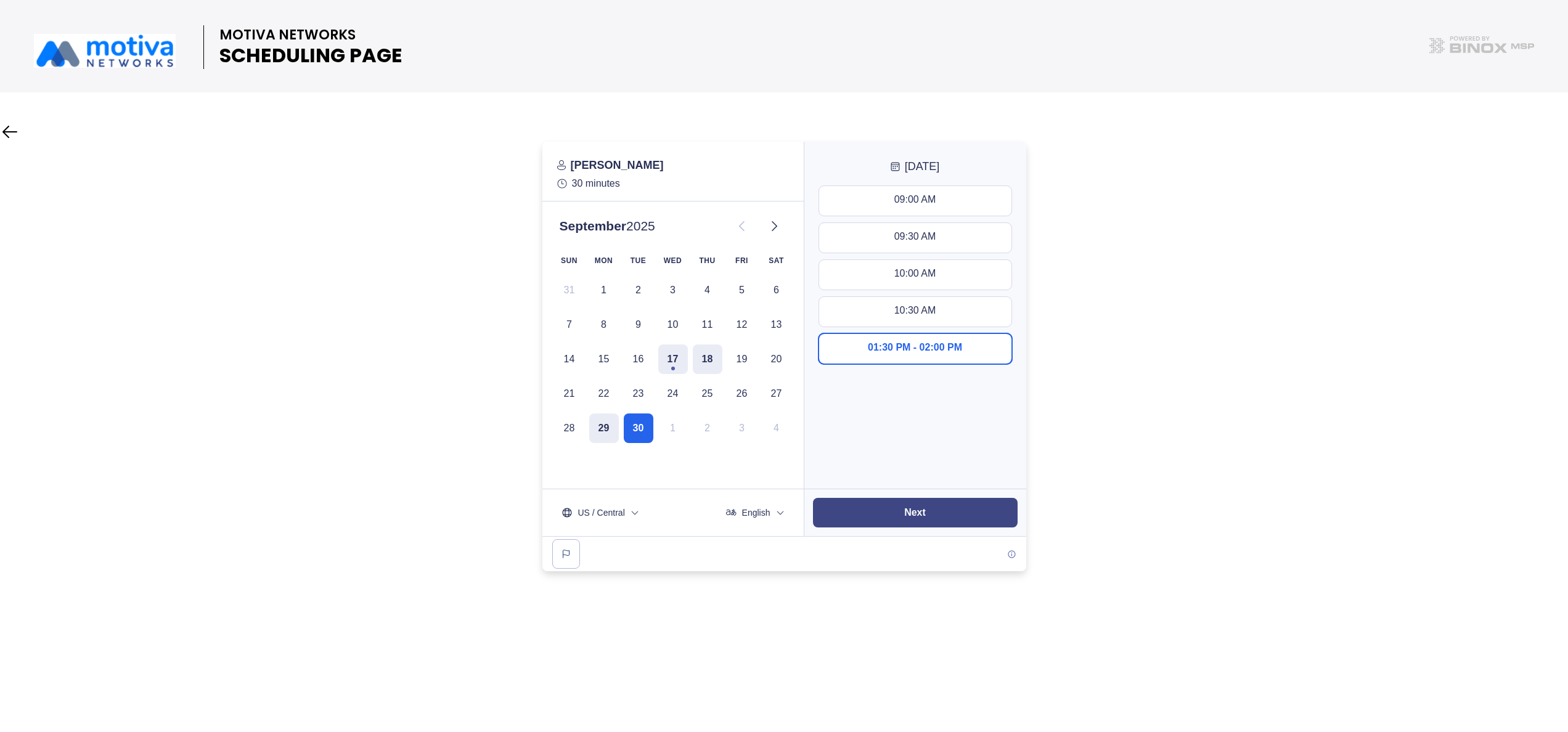
click at [913, 504] on button "Next" at bounding box center [916, 513] width 205 height 30
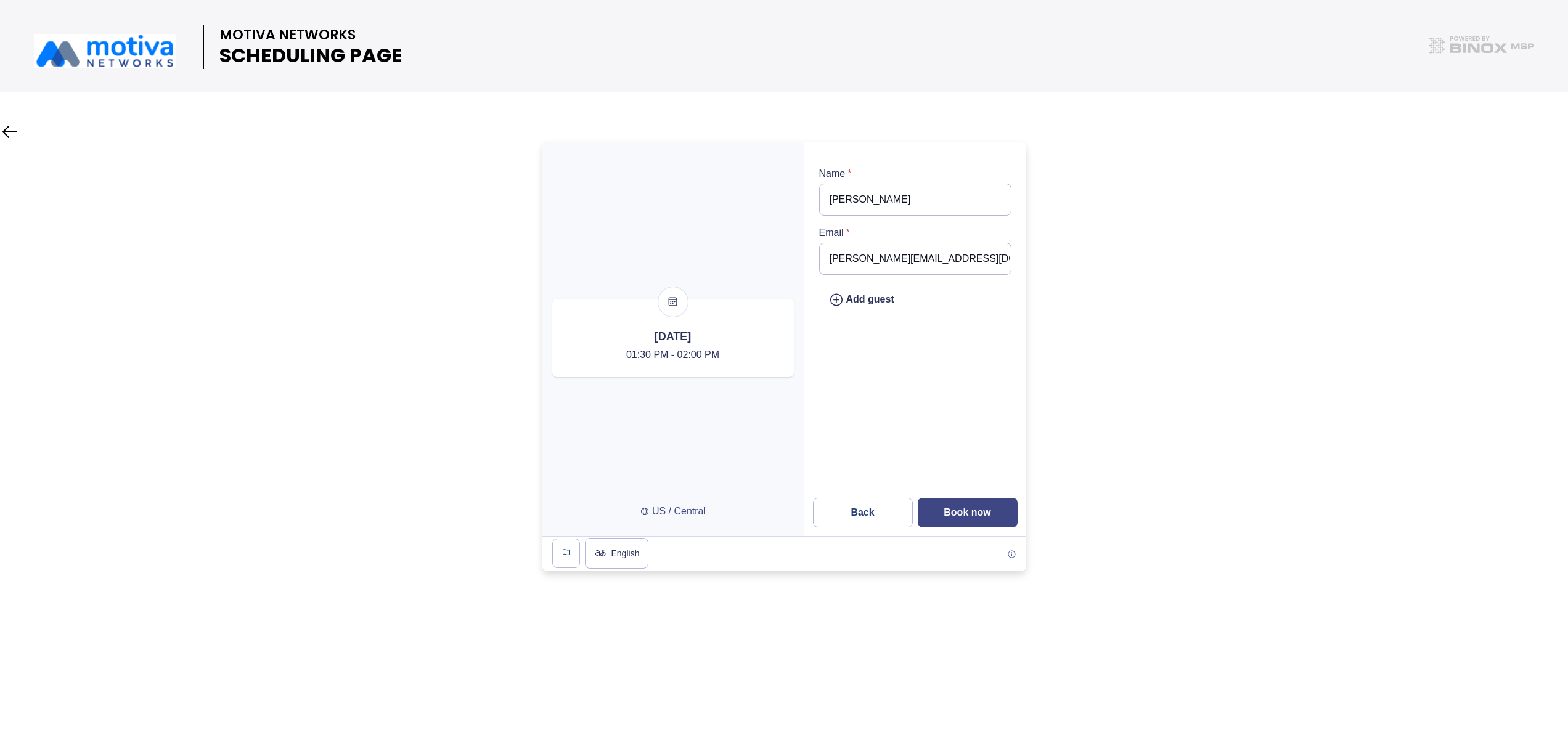
click at [987, 502] on button "Book now" at bounding box center [968, 513] width 100 height 30
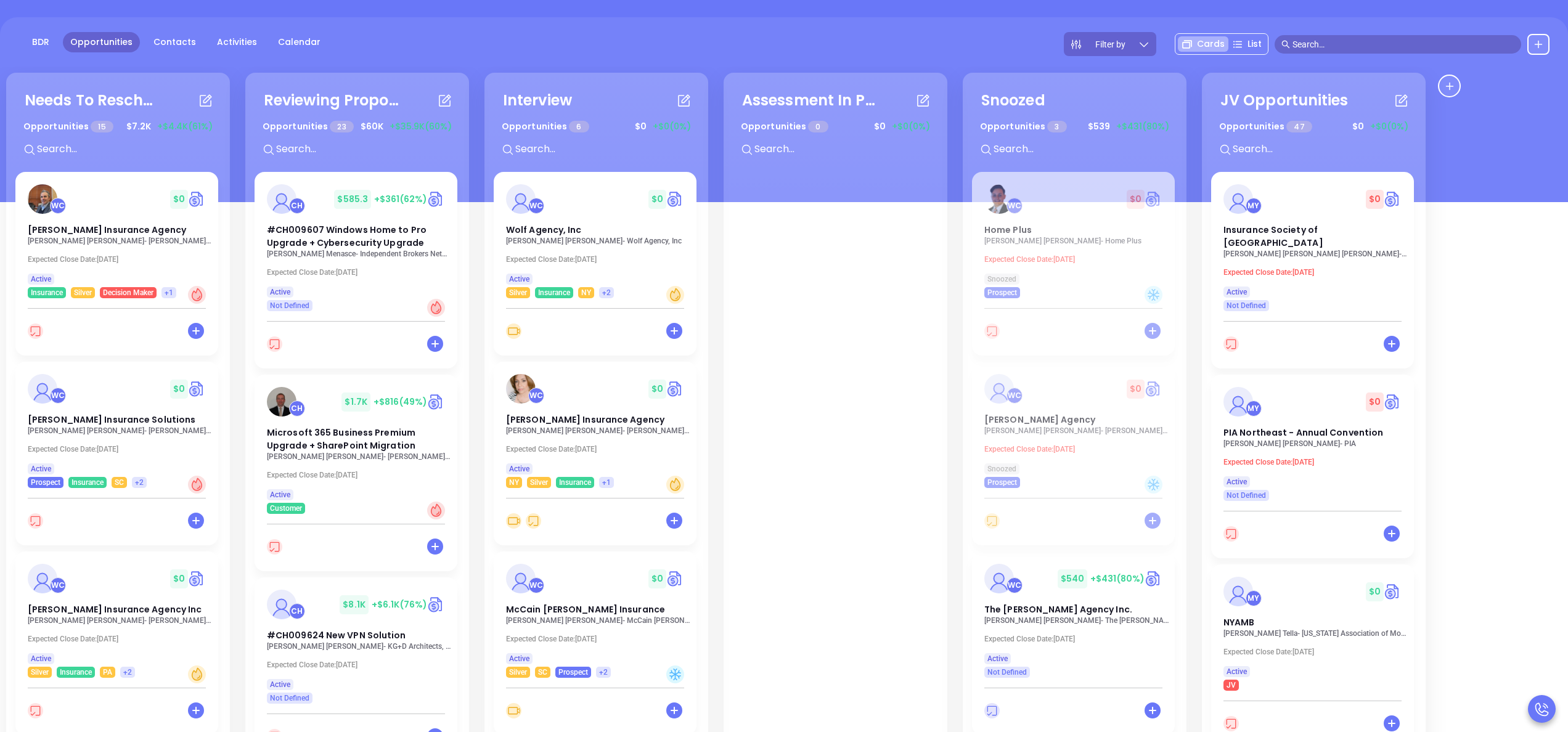
scroll to position [493, 0]
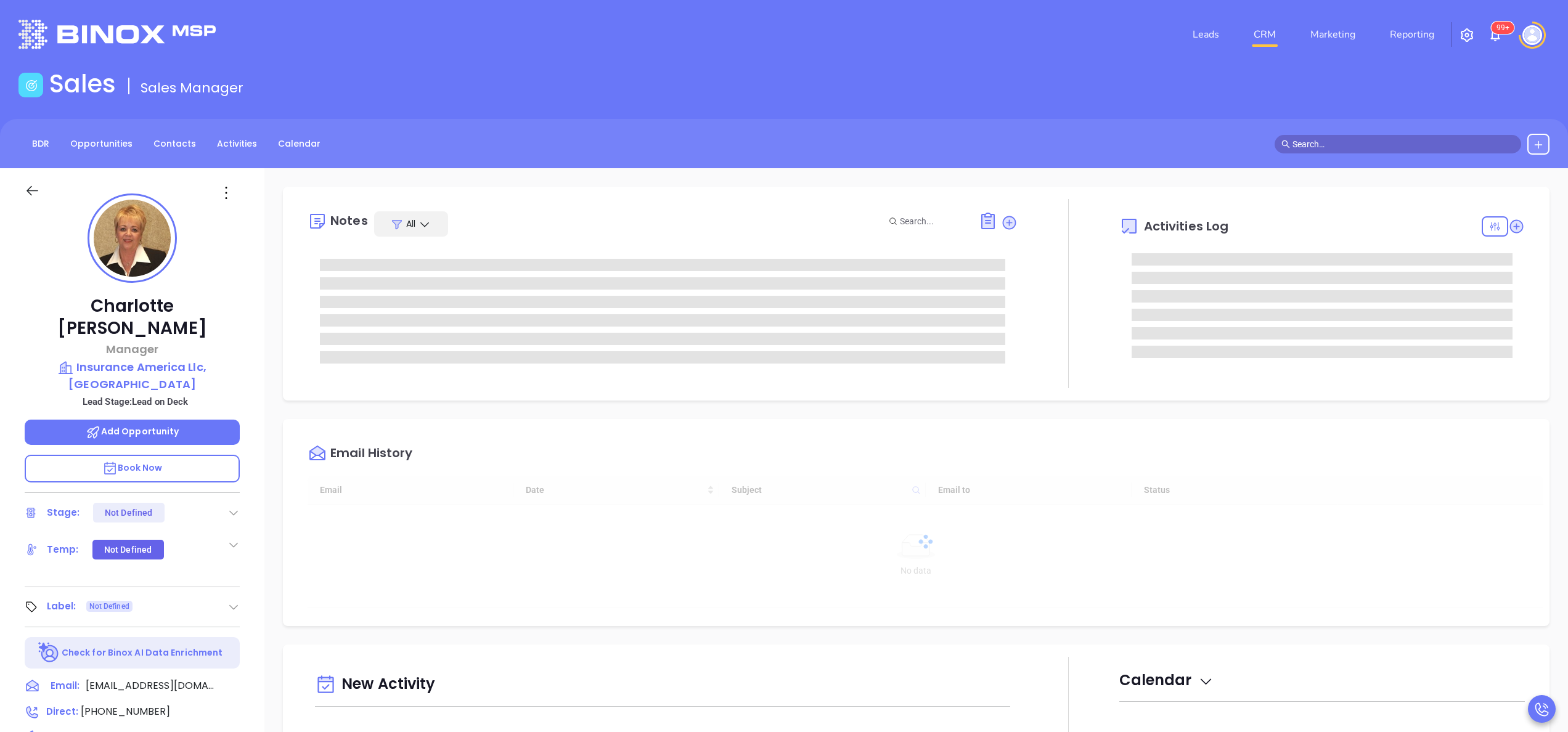
type input "[DATE]"
type input "[PERSON_NAME]"
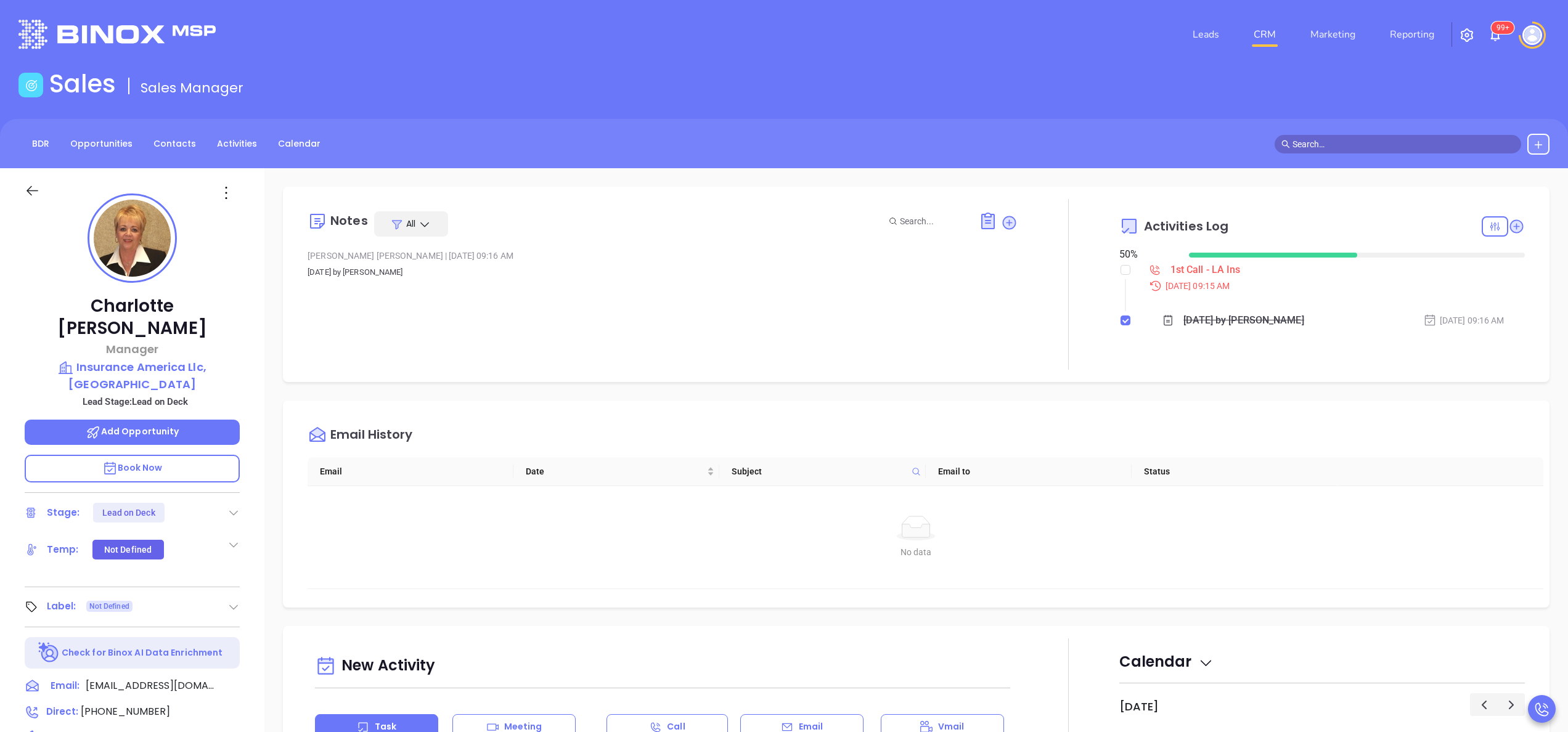
click at [363, 289] on div "[PERSON_NAME] | [DATE] 09:16 AM Mar 12, 2025 by [PERSON_NAME]" at bounding box center [663, 268] width 710 height 43
click at [250, 362] on div "[PERSON_NAME] Manager Insurance America Llc, [GEOGRAPHIC_DATA] Lead Stage: Lead…" at bounding box center [132, 626] width 264 height 915
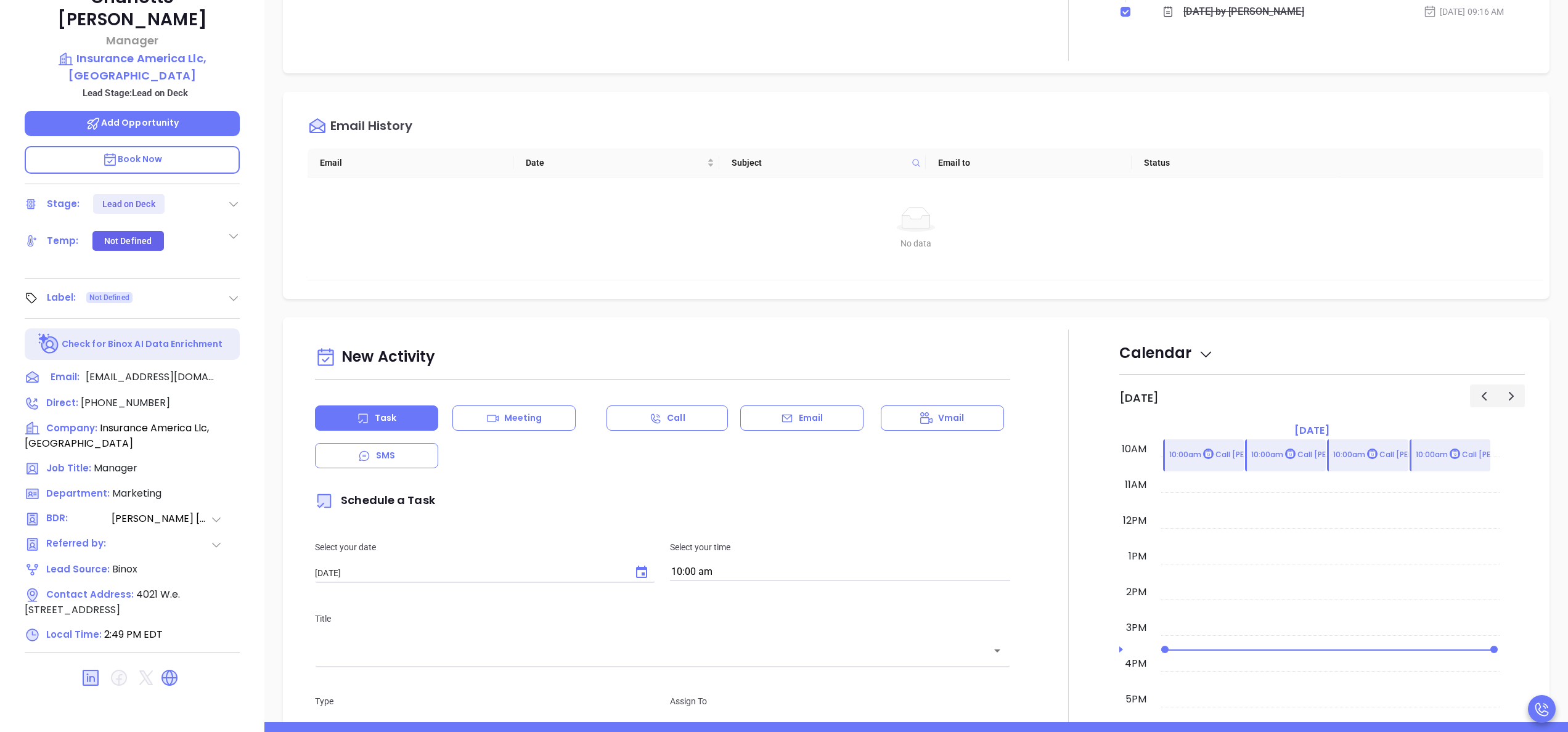
scroll to position [351, 0]
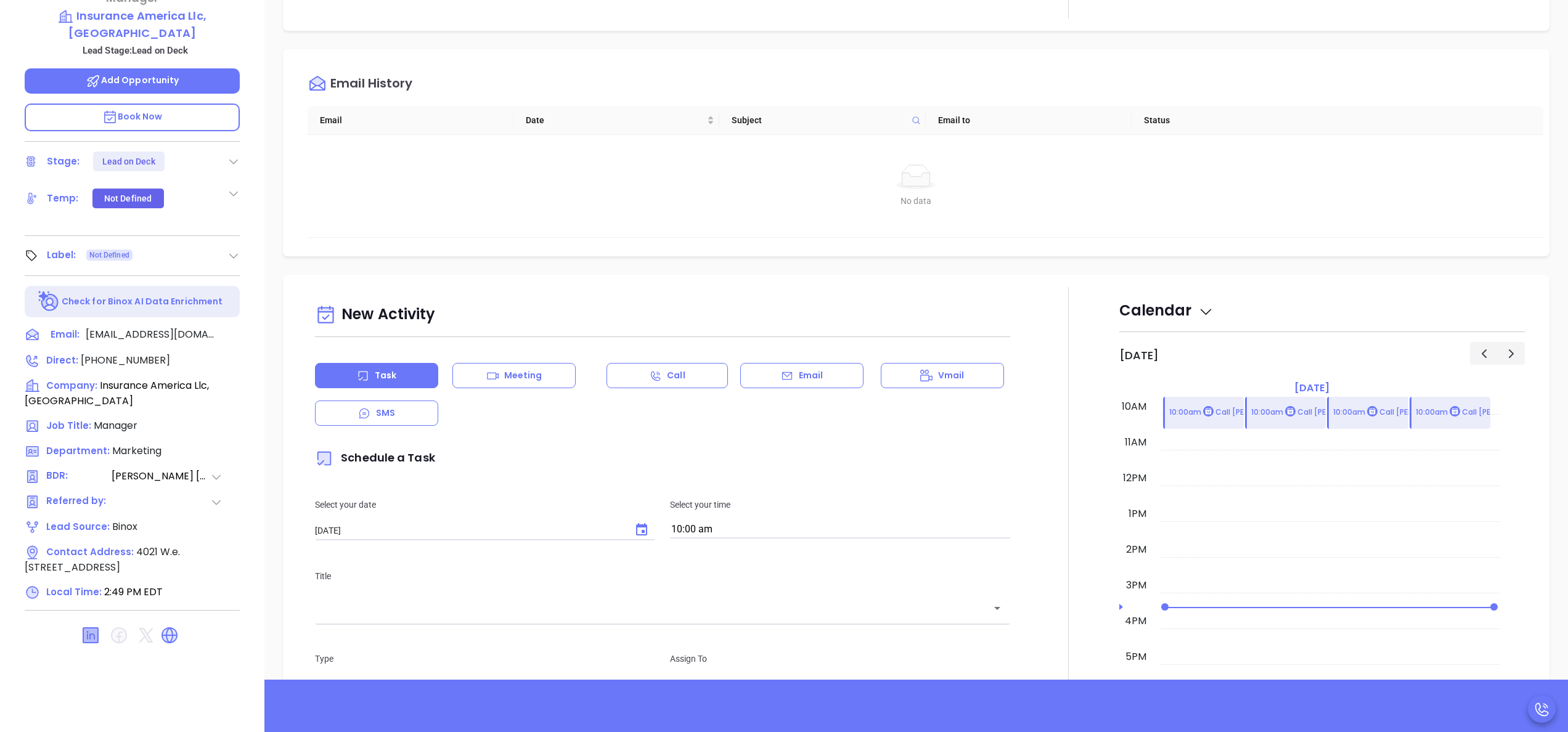
click at [90, 628] on icon at bounding box center [90, 635] width 15 height 15
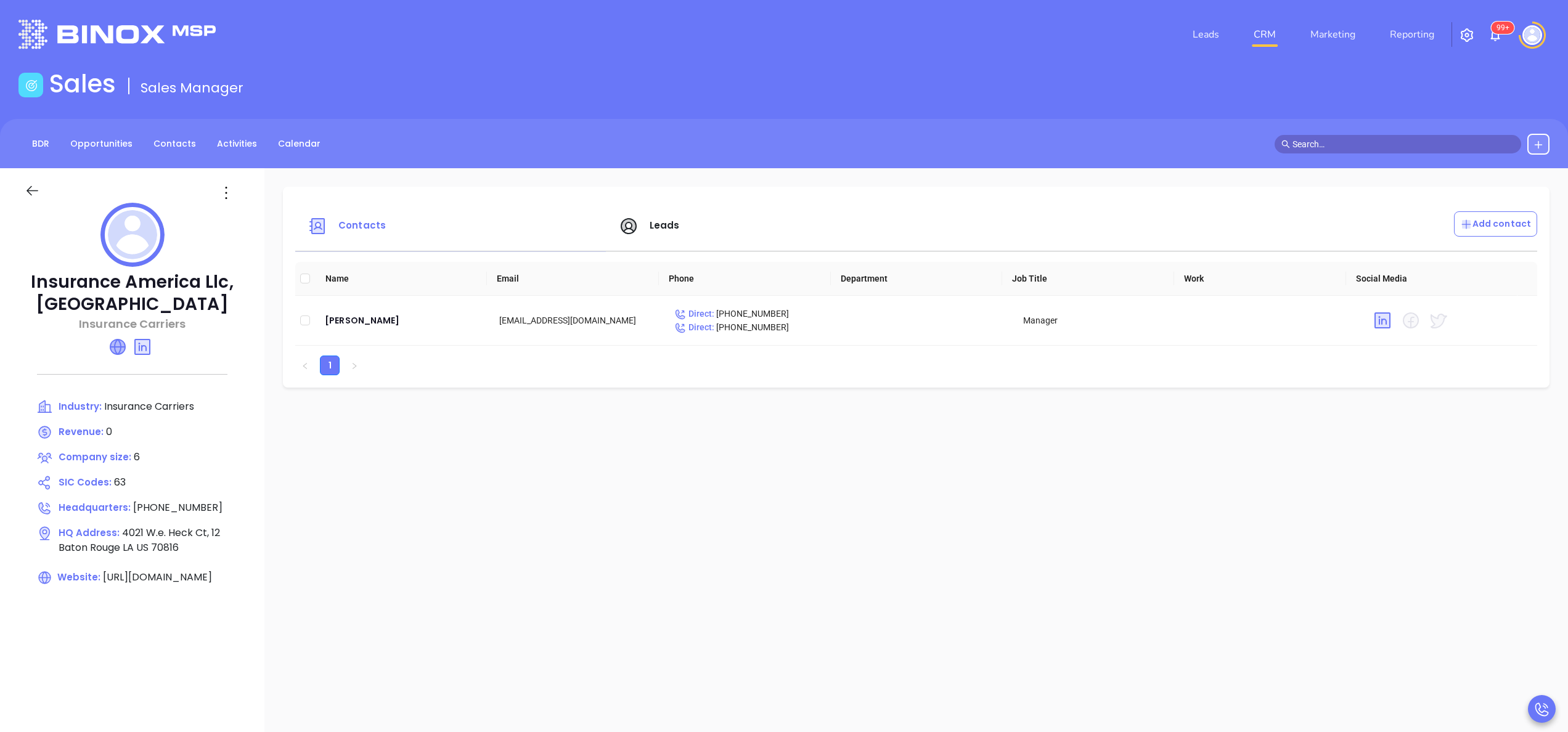
click at [116, 351] on icon at bounding box center [118, 346] width 15 height 15
click at [647, 226] on span "Leads" at bounding box center [649, 225] width 61 height 14
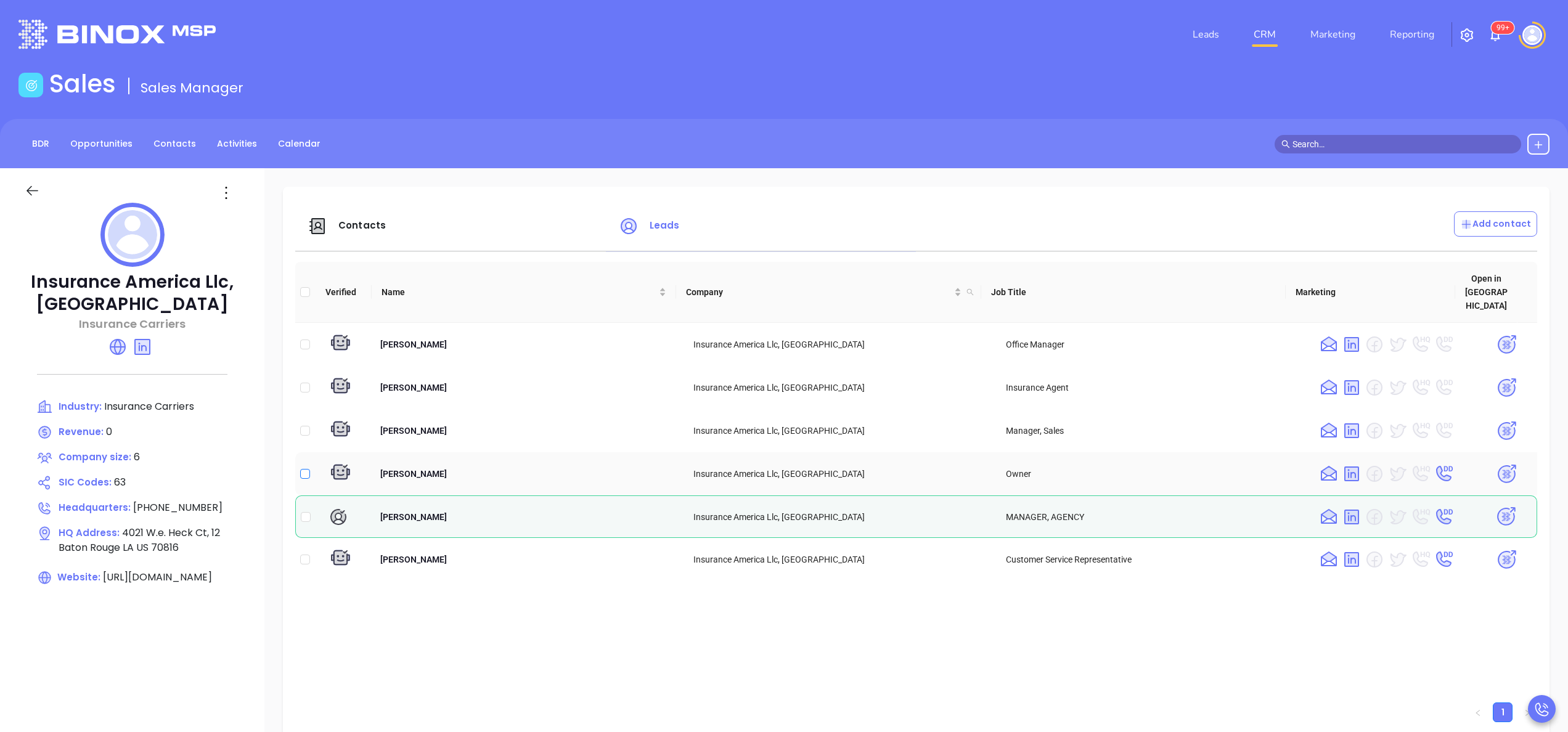
click at [305, 469] on input "checkbox" at bounding box center [305, 474] width 10 height 10
checkbox input "true"
click at [362, 227] on span "Contacts" at bounding box center [362, 225] width 47 height 13
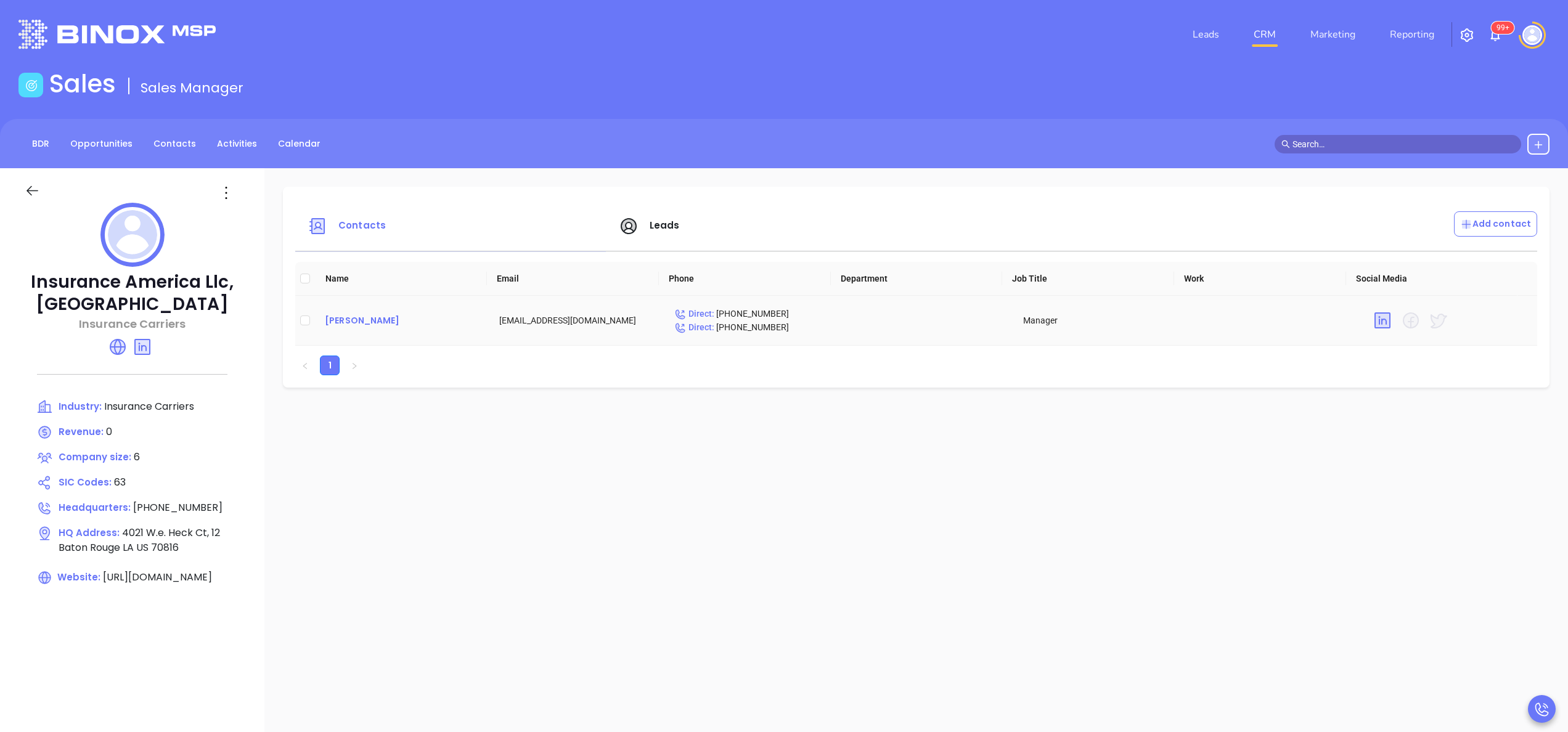
click at [383, 315] on div "[PERSON_NAME]" at bounding box center [402, 320] width 155 height 15
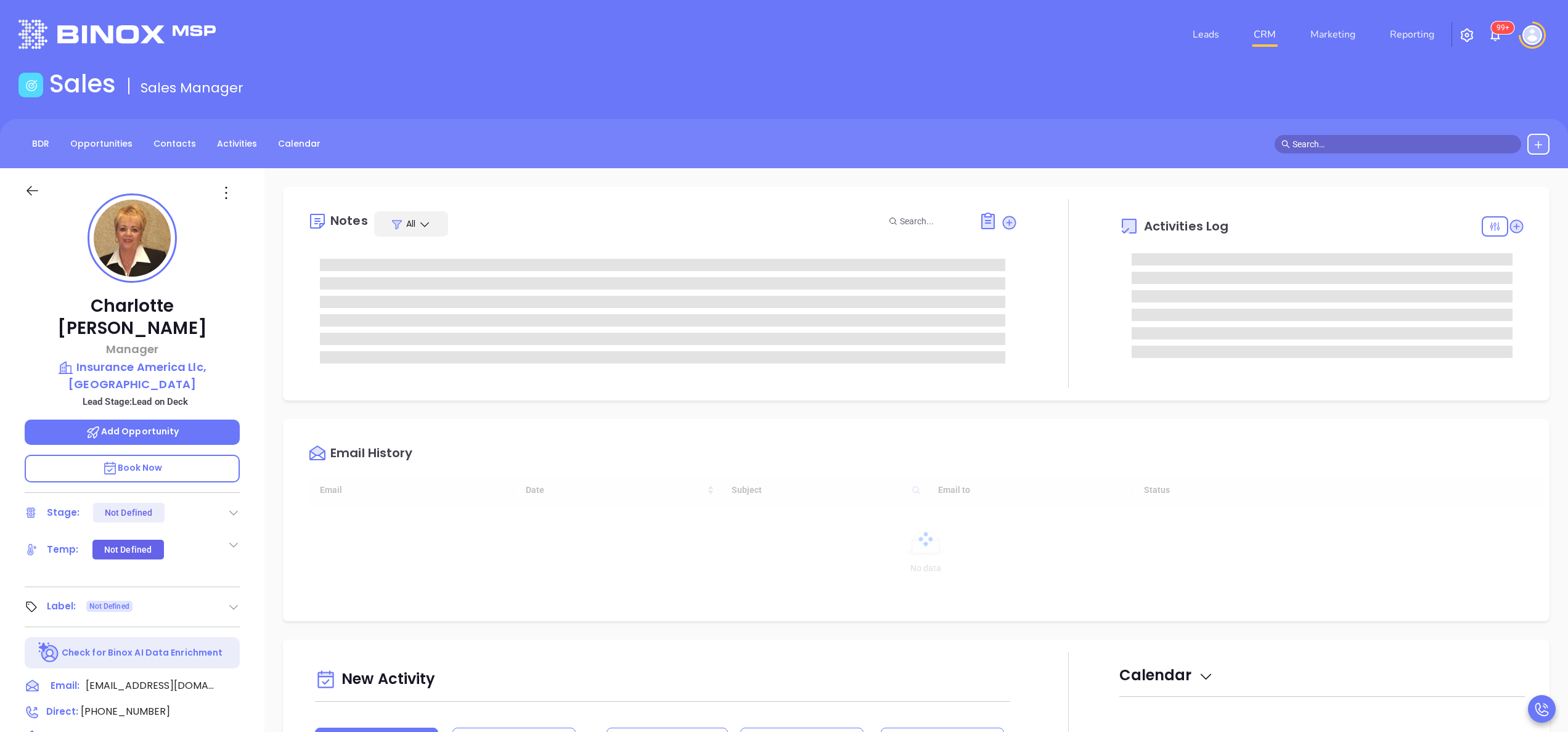
type input "10:00 am"
type input "[DATE]"
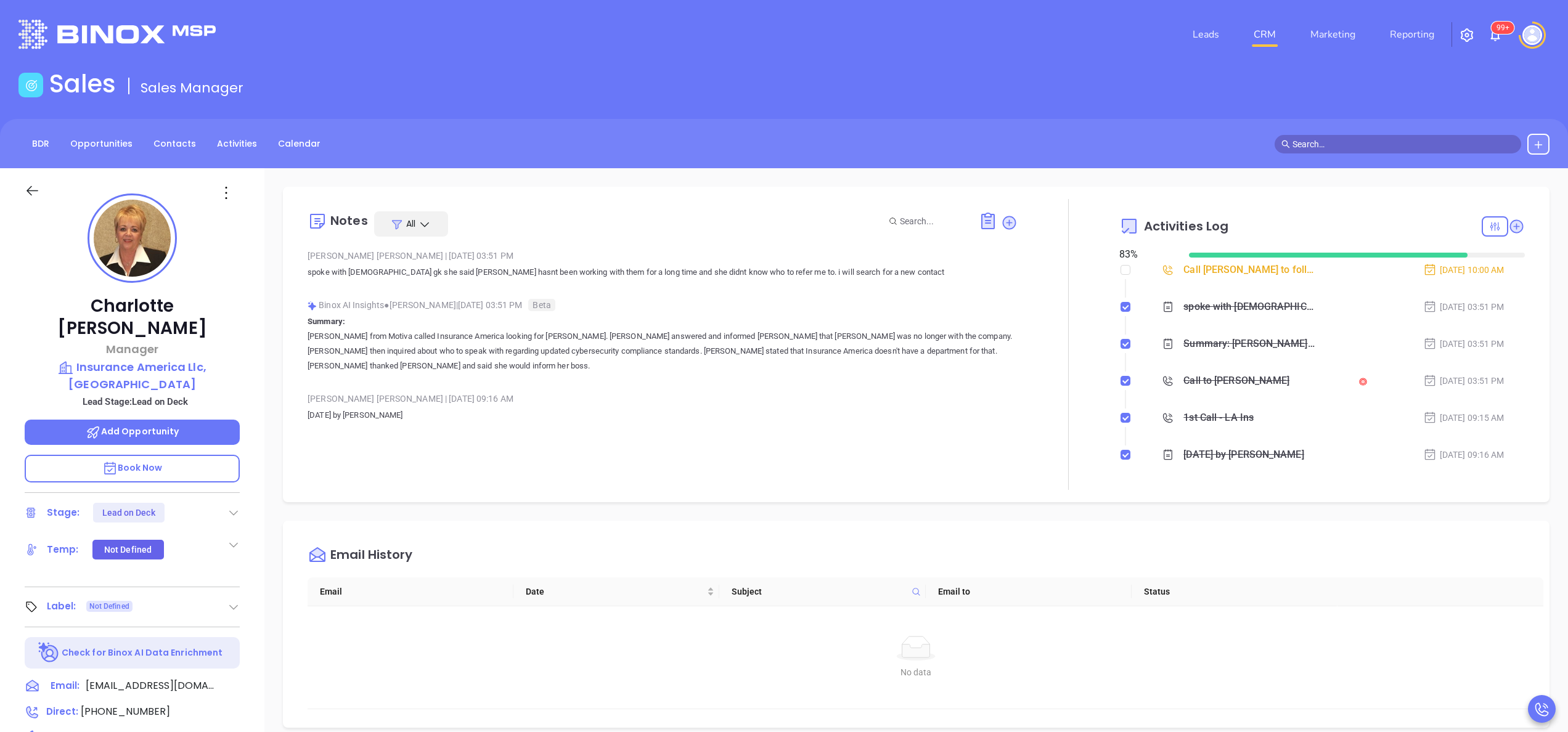
type input "[PERSON_NAME]"
click at [1121, 270] on input "checkbox" at bounding box center [1126, 270] width 10 height 10
checkbox input "true"
click at [233, 506] on icon at bounding box center [234, 513] width 13 height 13
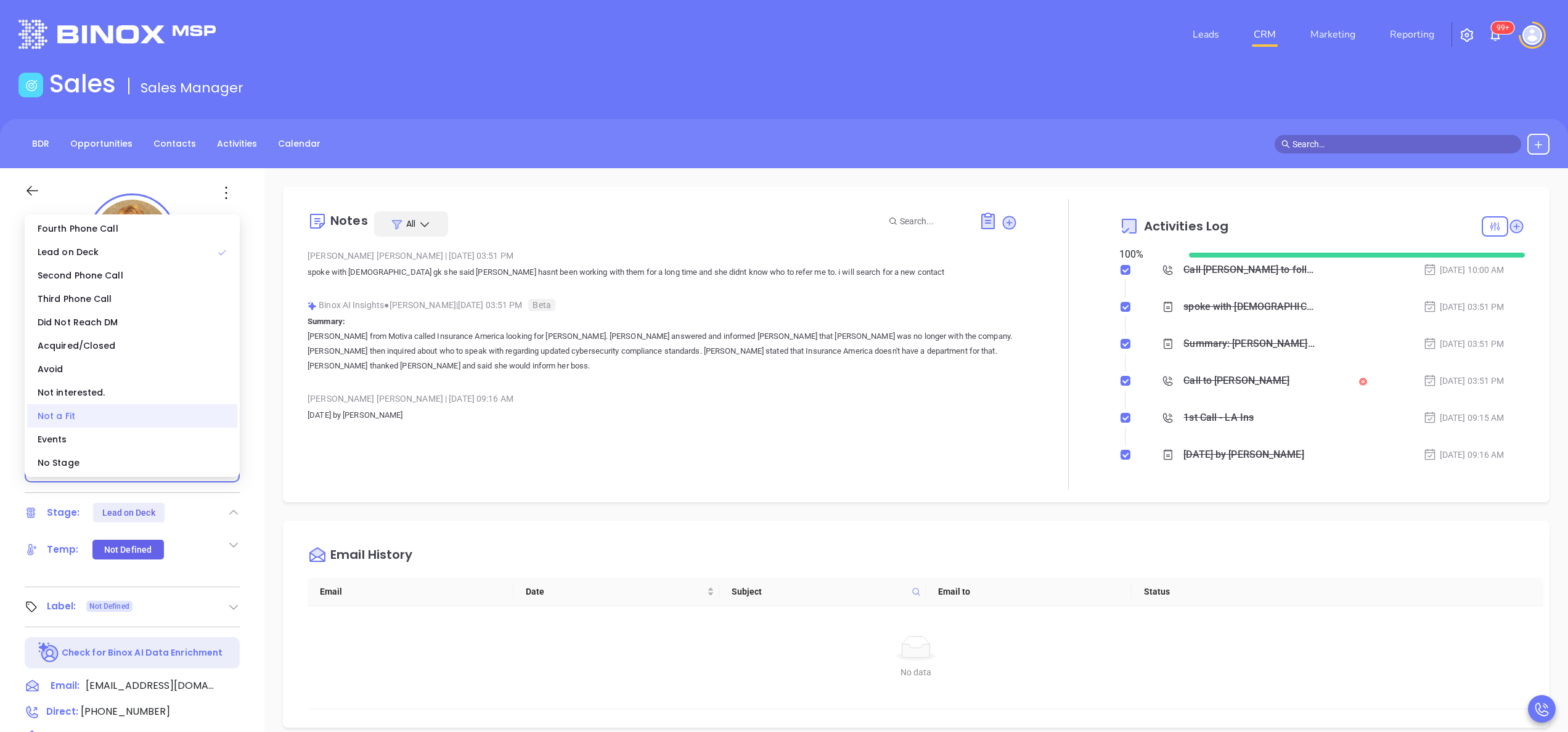
click at [97, 418] on div "Not a Fit" at bounding box center [132, 416] width 210 height 23
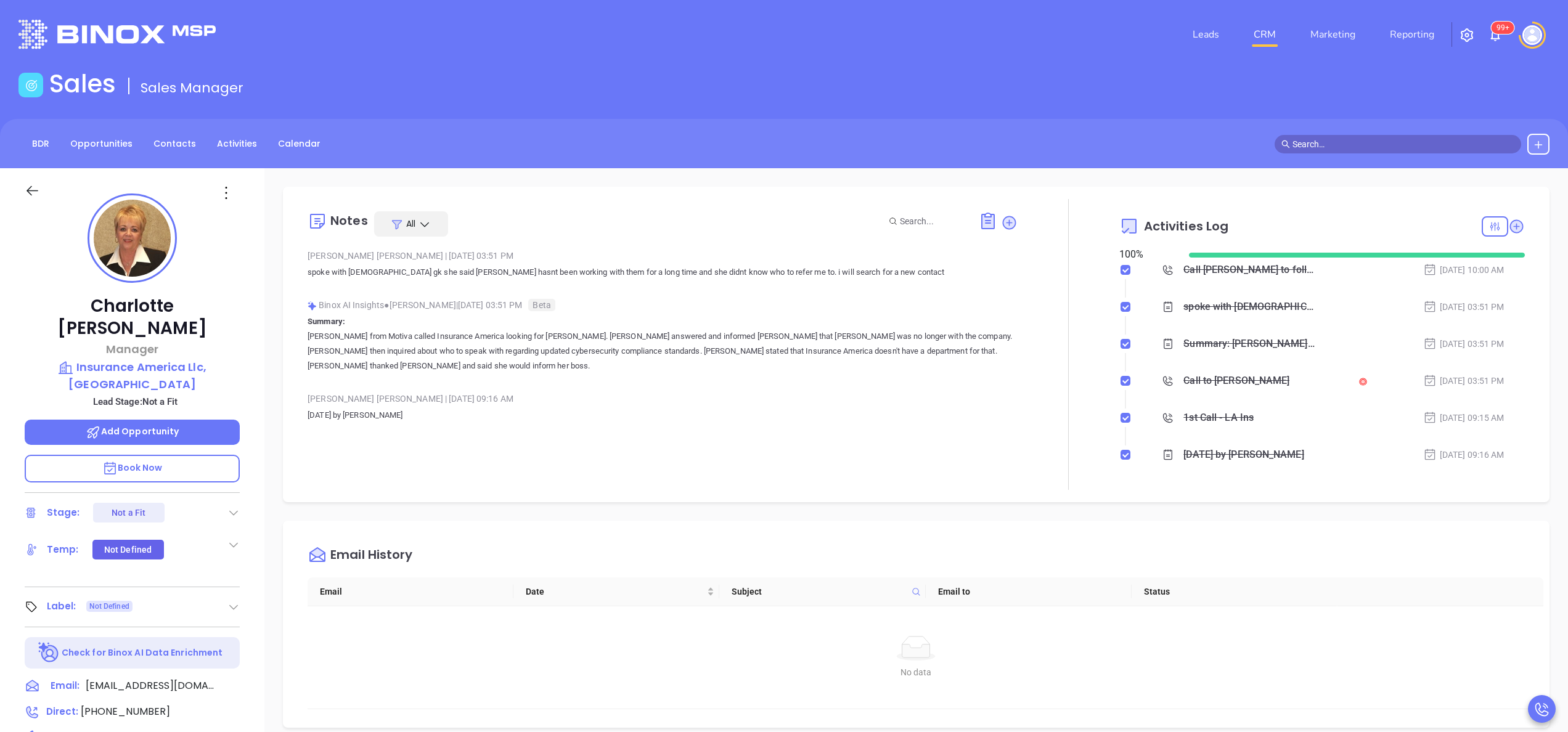
click at [233, 506] on icon at bounding box center [234, 513] width 13 height 13
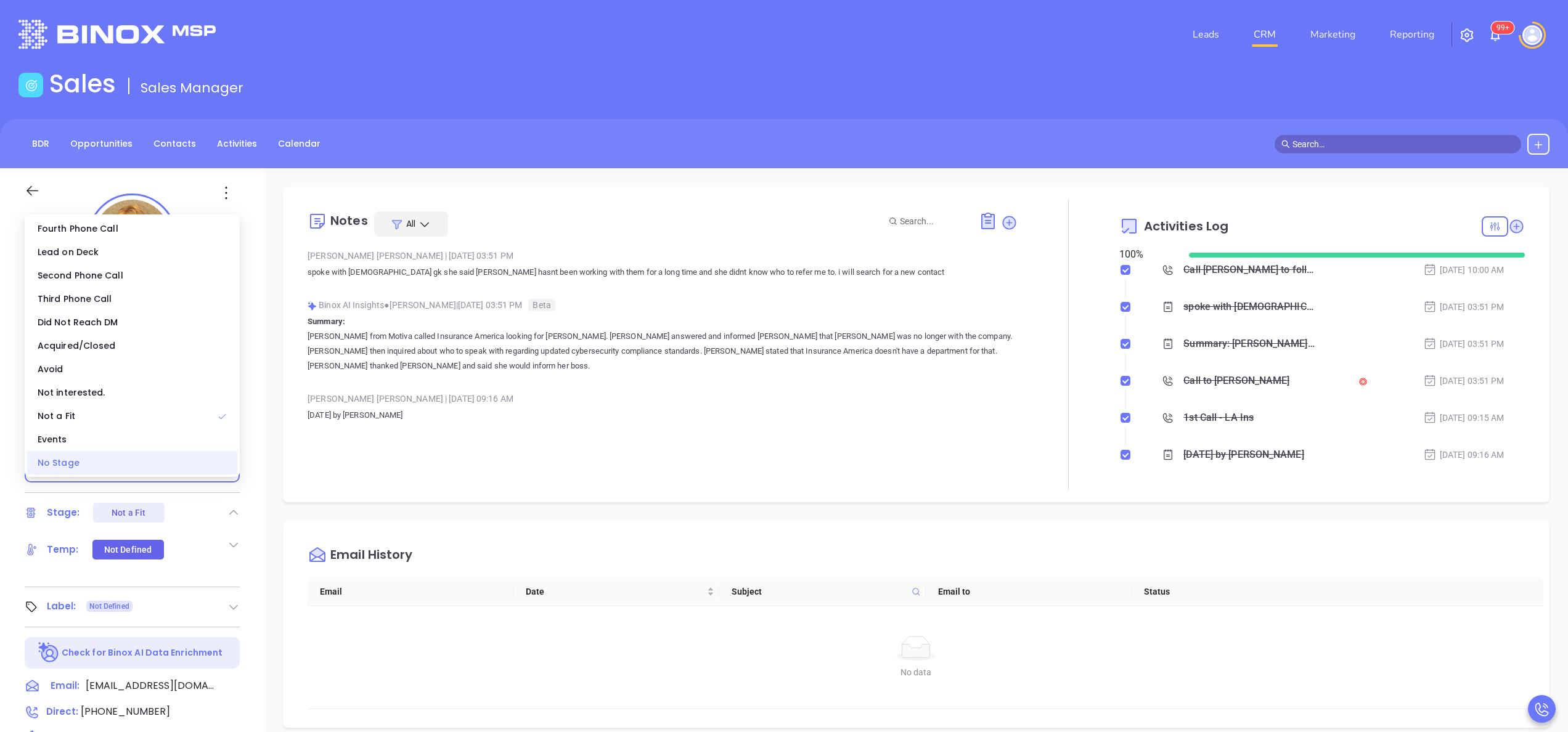
click at [183, 463] on div "No Stage" at bounding box center [132, 463] width 210 height 23
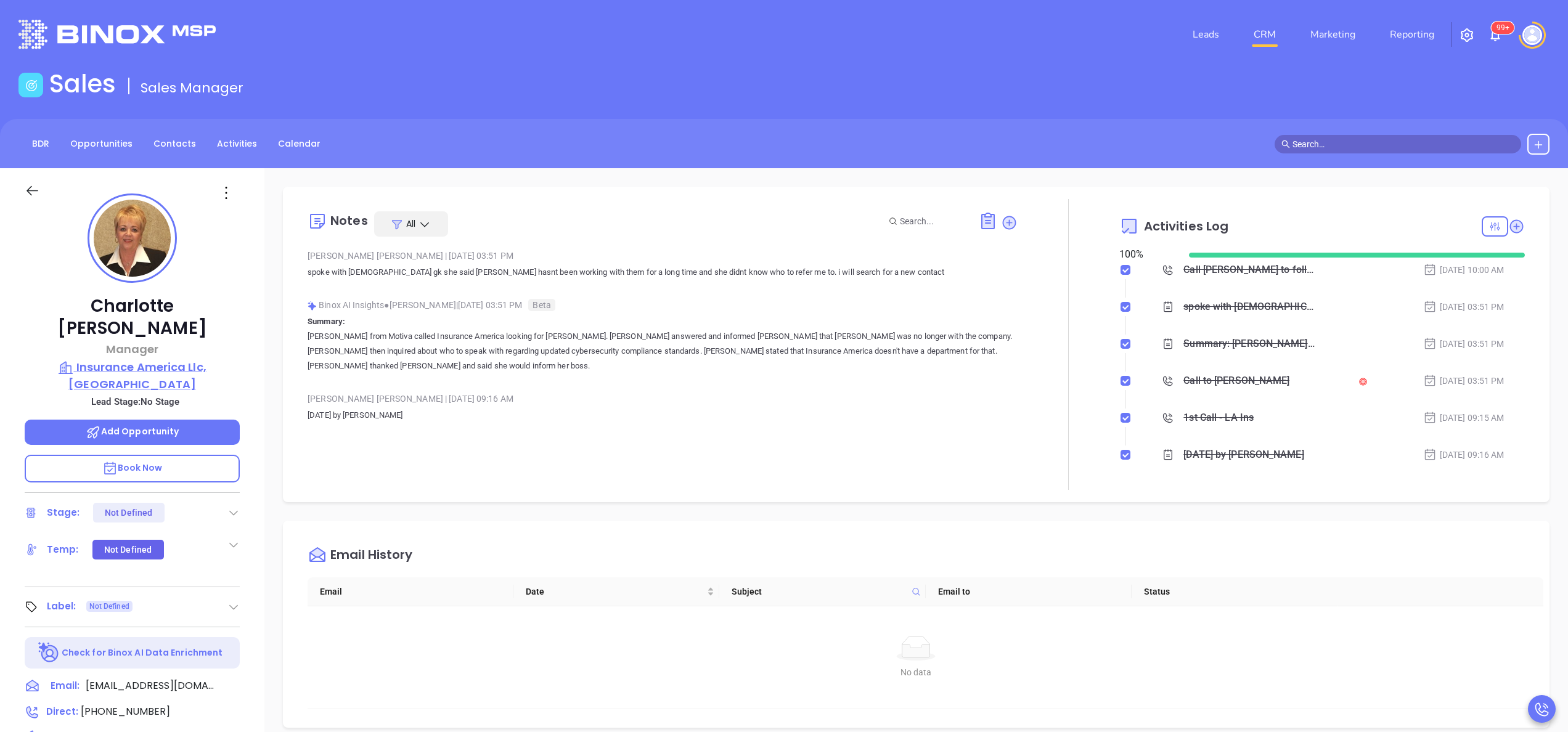
click at [150, 358] on p "Insurance America Llc, [GEOGRAPHIC_DATA]" at bounding box center [132, 375] width 215 height 34
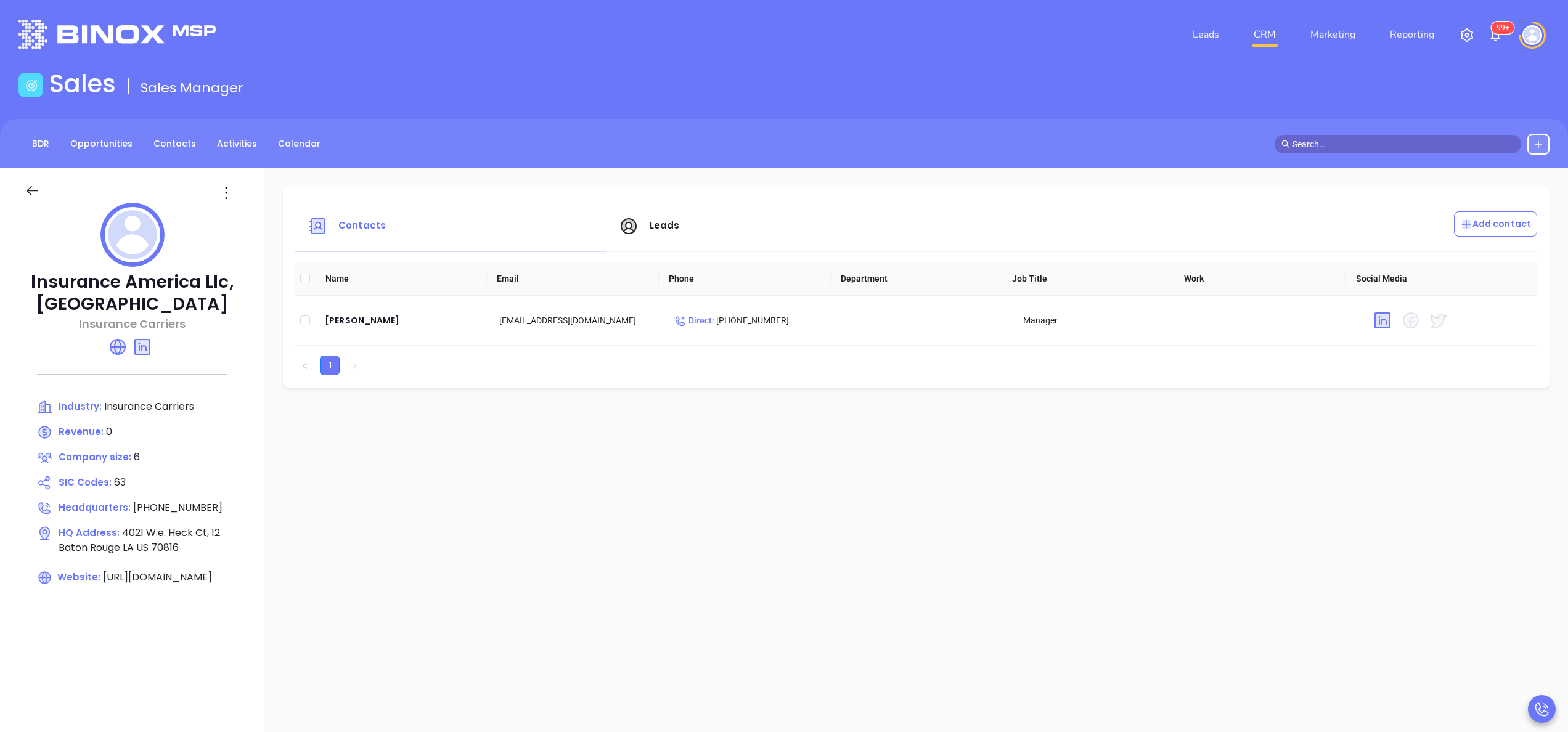
click at [650, 223] on span "Leads" at bounding box center [665, 225] width 30 height 13
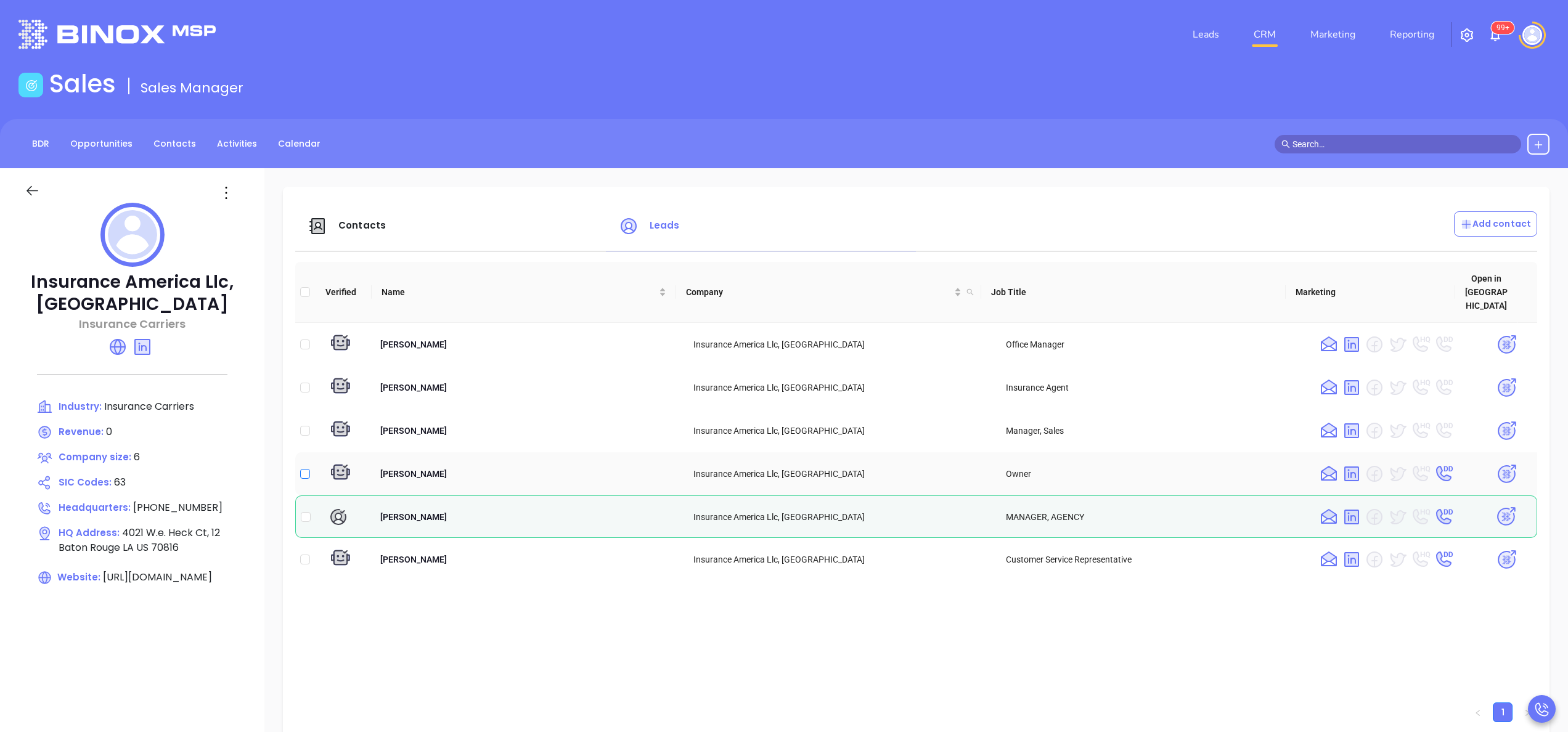
click at [303, 469] on input "checkbox" at bounding box center [305, 474] width 10 height 10
checkbox input "true"
click at [1496, 463] on img at bounding box center [1507, 474] width 21 height 21
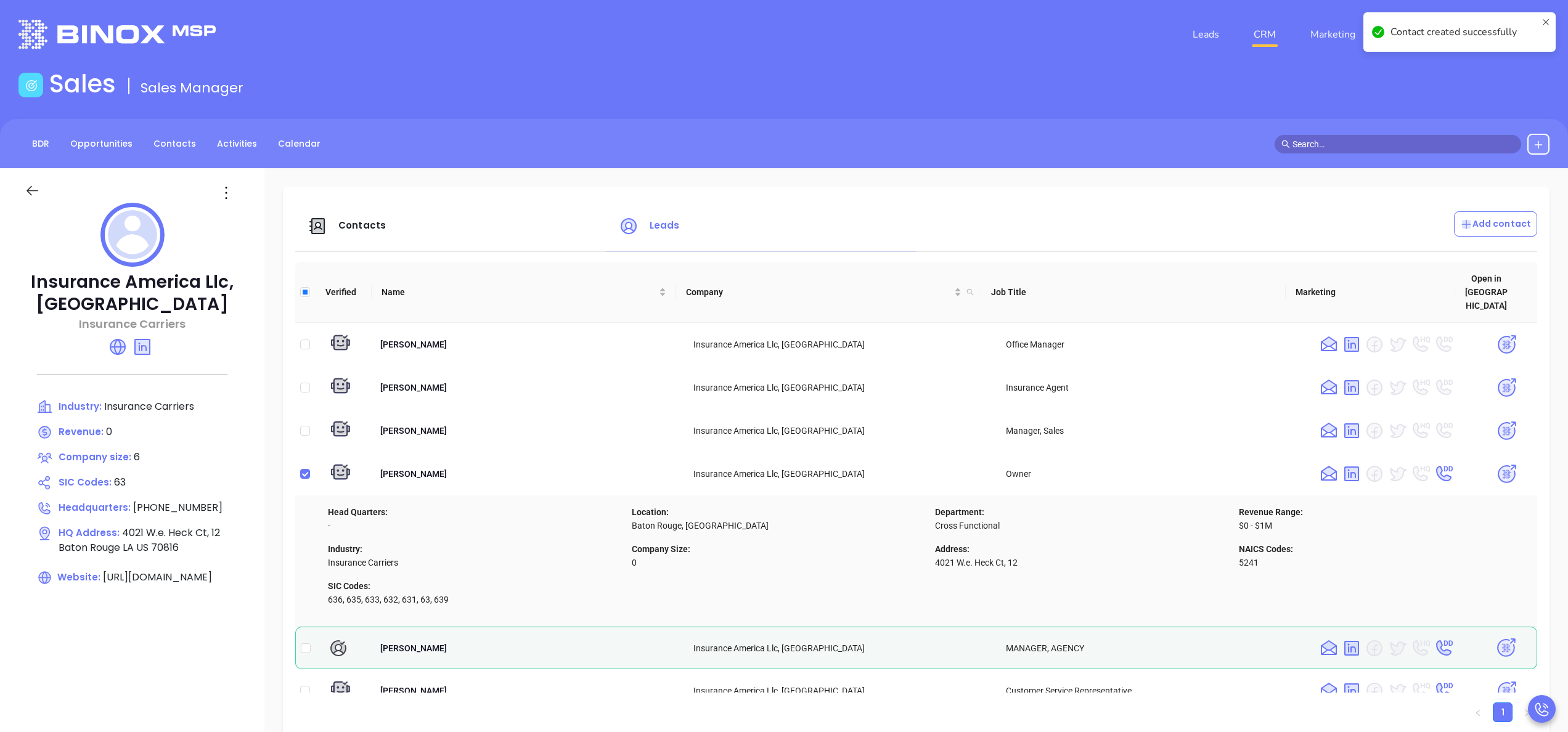
click at [361, 223] on span "Contacts" at bounding box center [362, 225] width 47 height 13
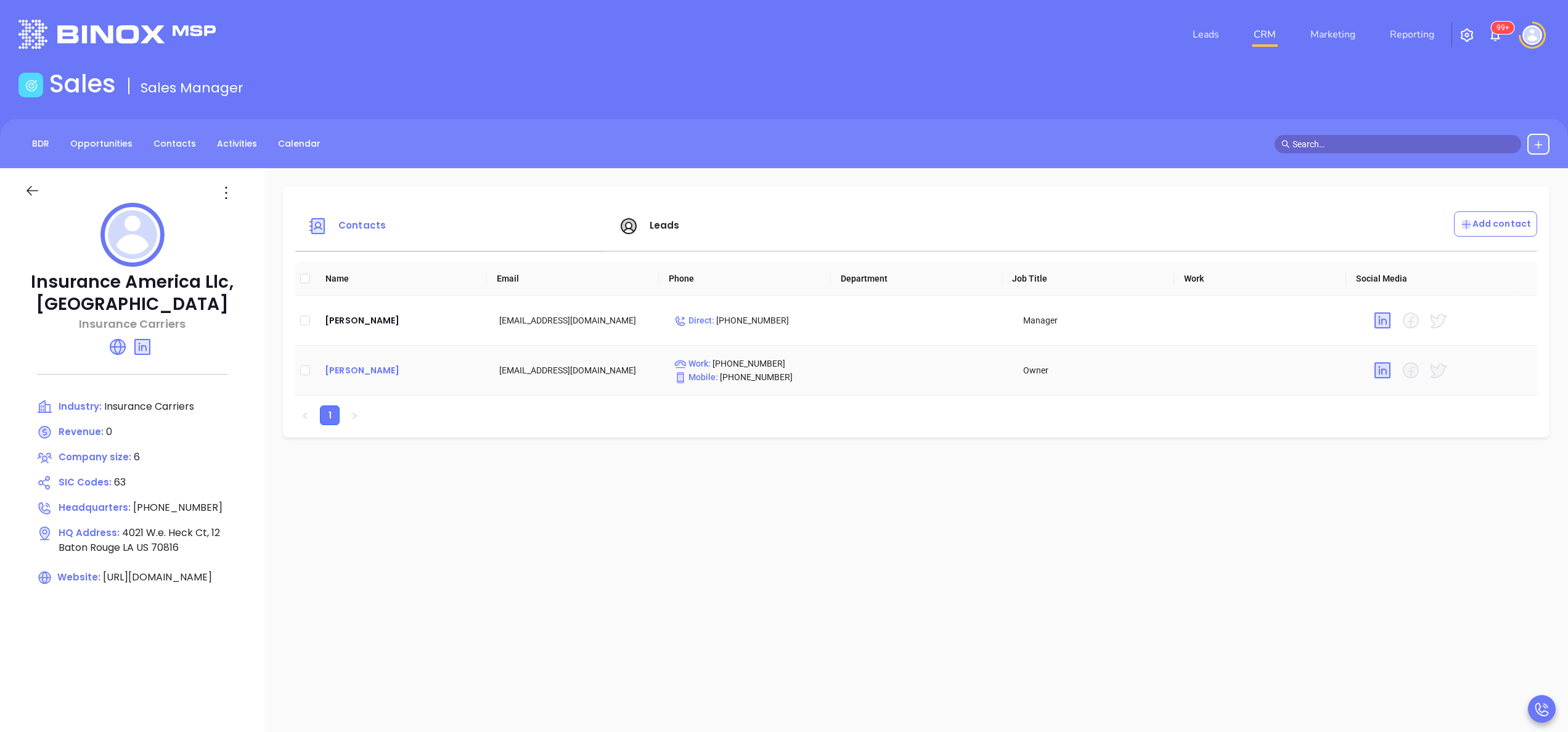
click at [357, 367] on div "Katie Silvers" at bounding box center [402, 370] width 155 height 15
click at [392, 316] on div "Charlotte Edmonston" at bounding box center [402, 320] width 155 height 15
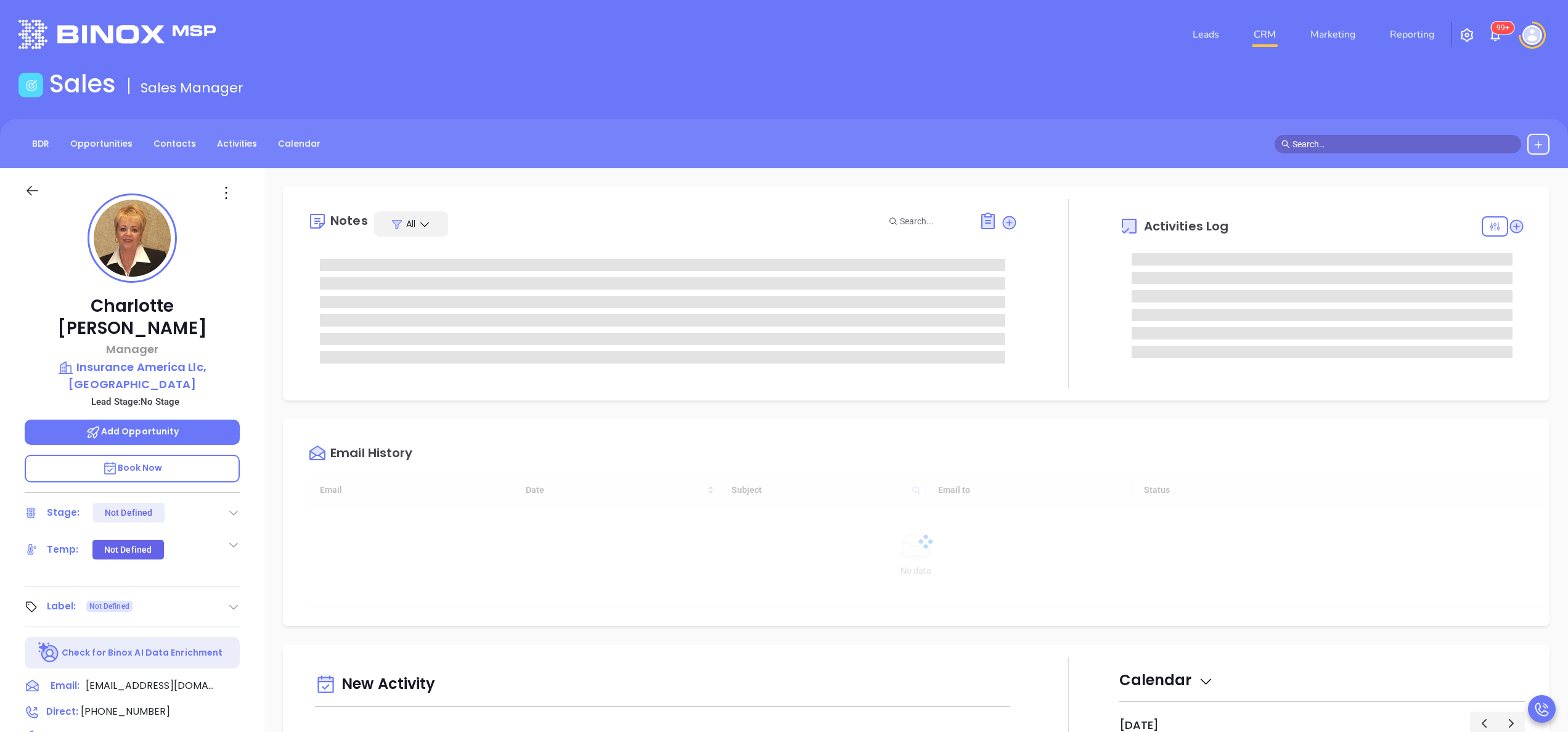
type input "[DATE]"
type input "[PERSON_NAME]"
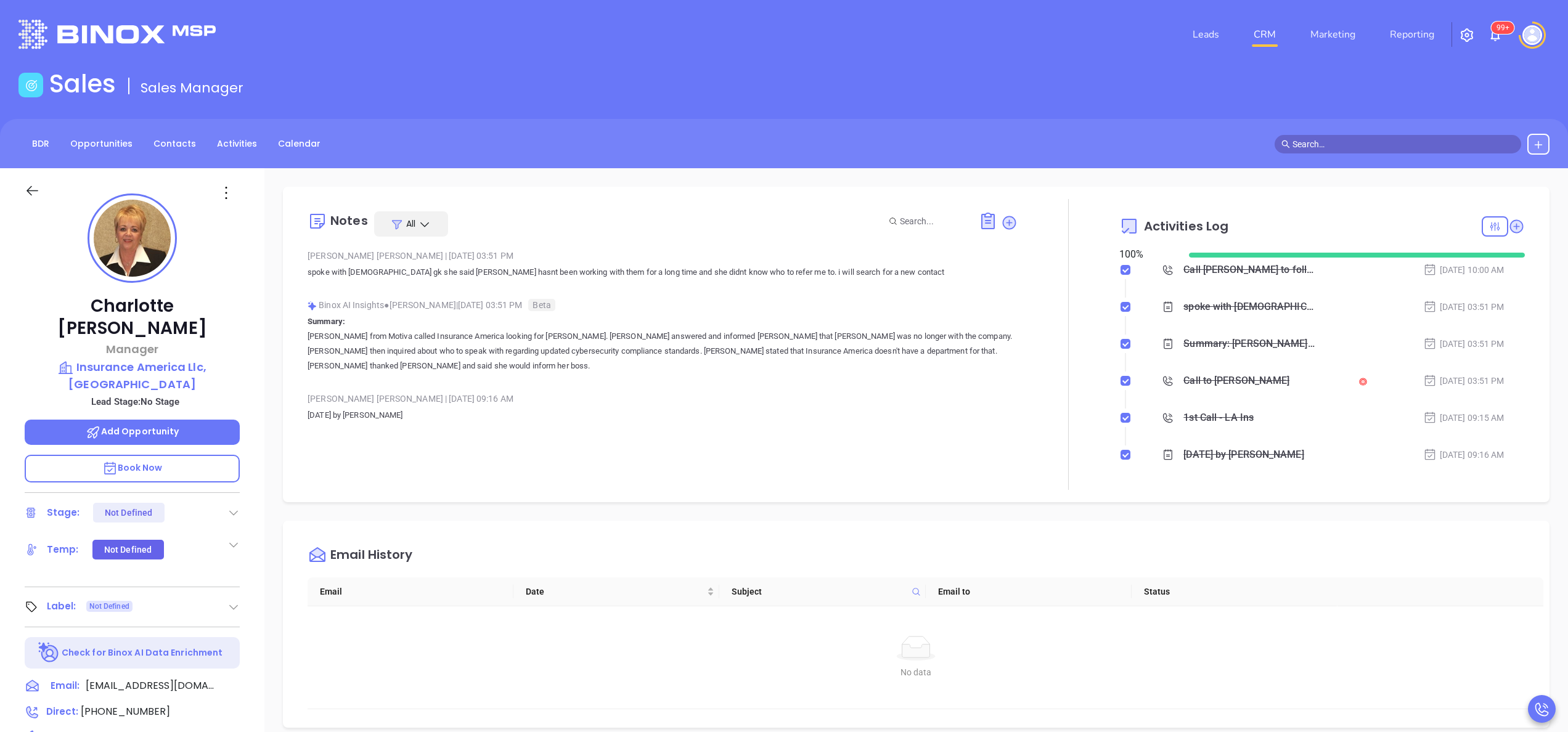
scroll to position [358, 0]
click at [1063, 467] on div at bounding box center [1069, 345] width 102 height 291
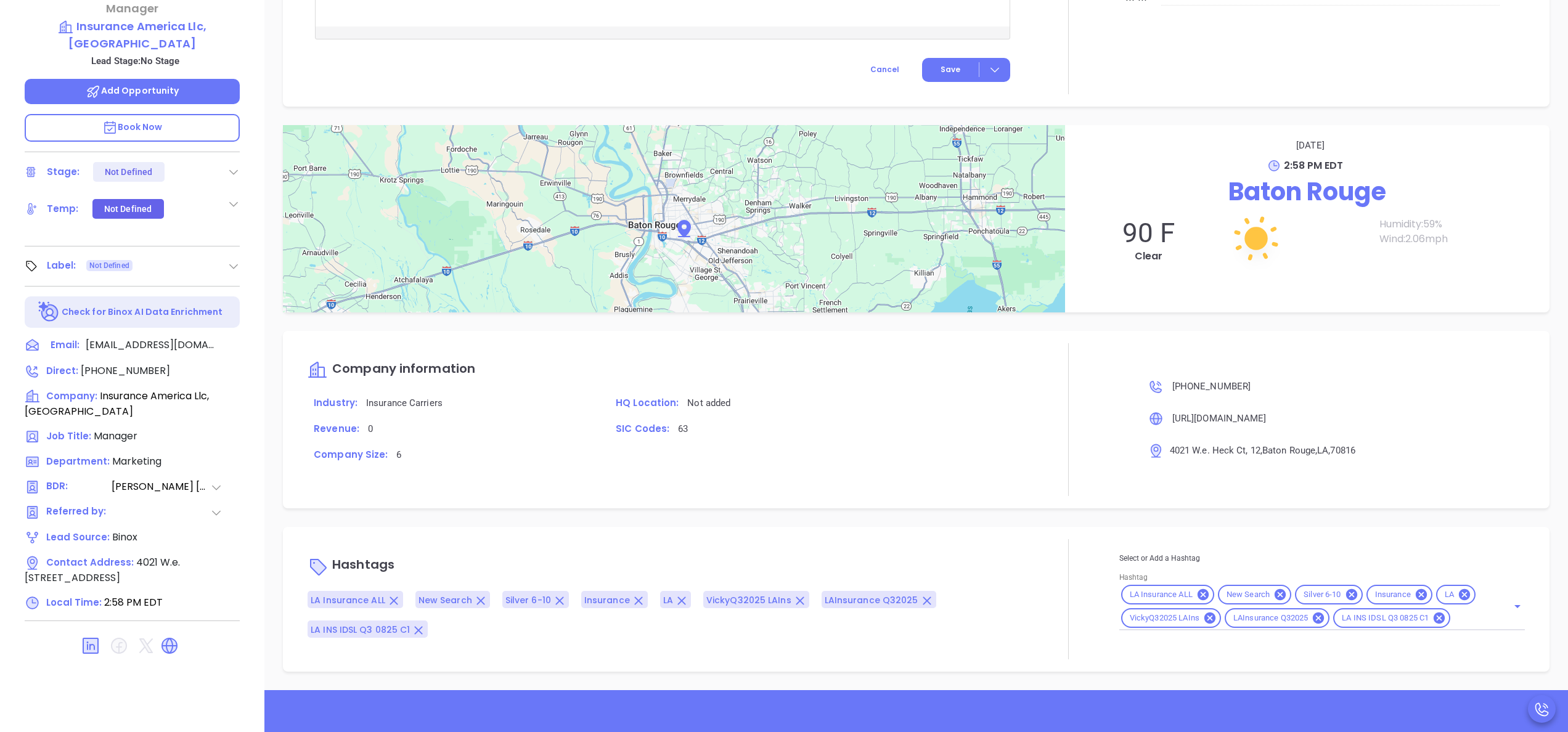
scroll to position [351, 0]
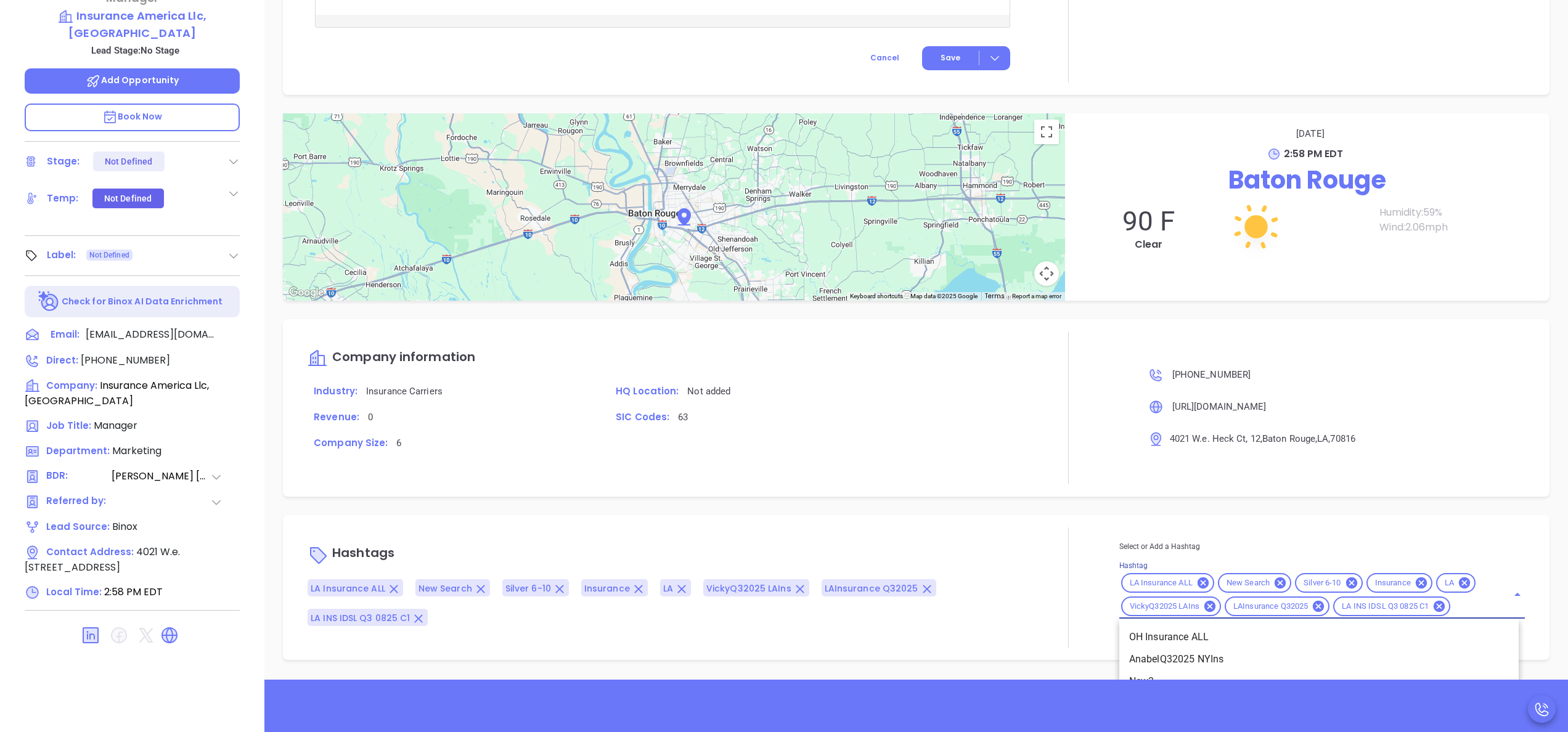
click at [1456, 609] on input "Hashtag" at bounding box center [1471, 607] width 38 height 15
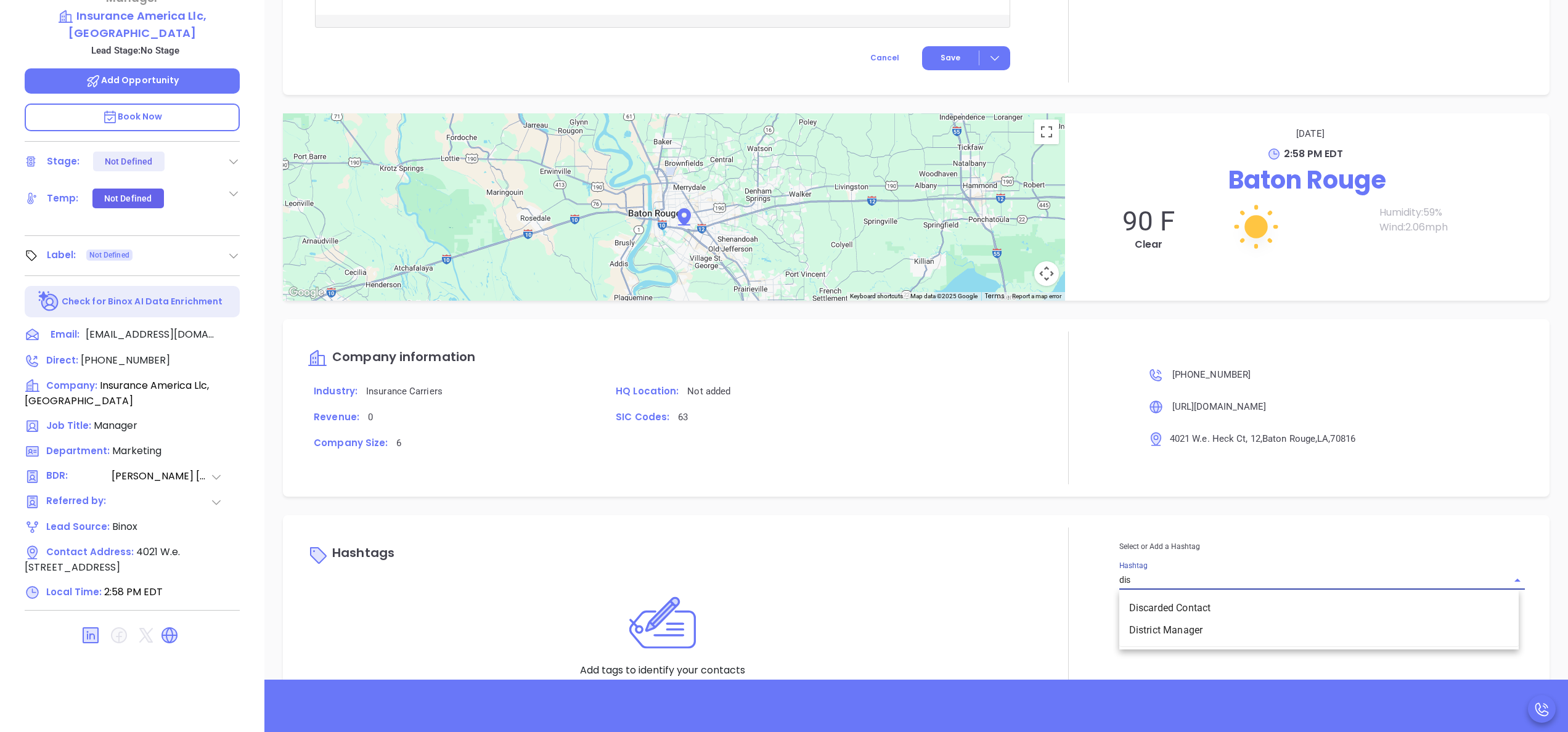
type input "disc"
click at [1285, 597] on li "Discarded Contact" at bounding box center [1320, 608] width 400 height 22
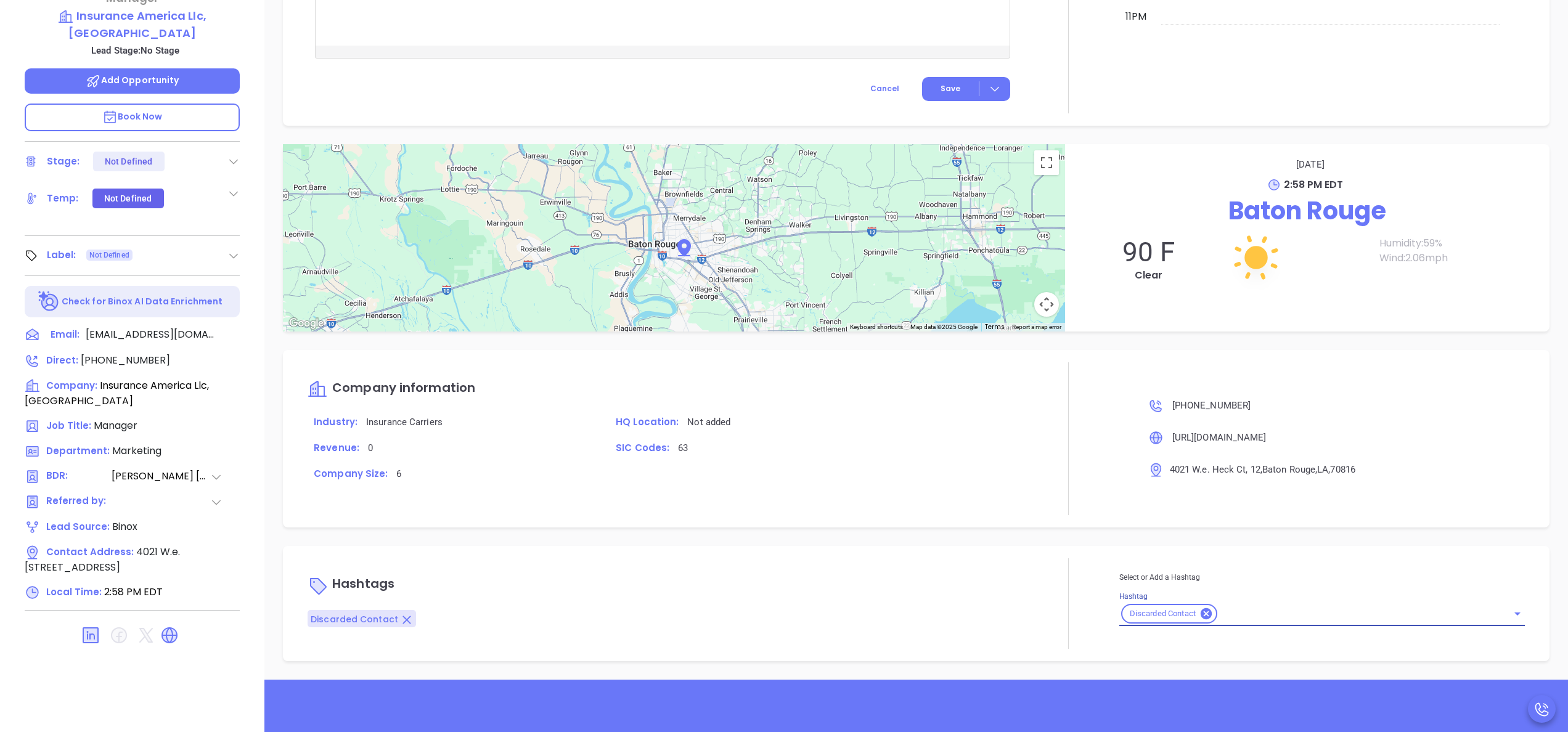
scroll to position [976, 0]
click at [1098, 457] on div at bounding box center [1069, 439] width 102 height 153
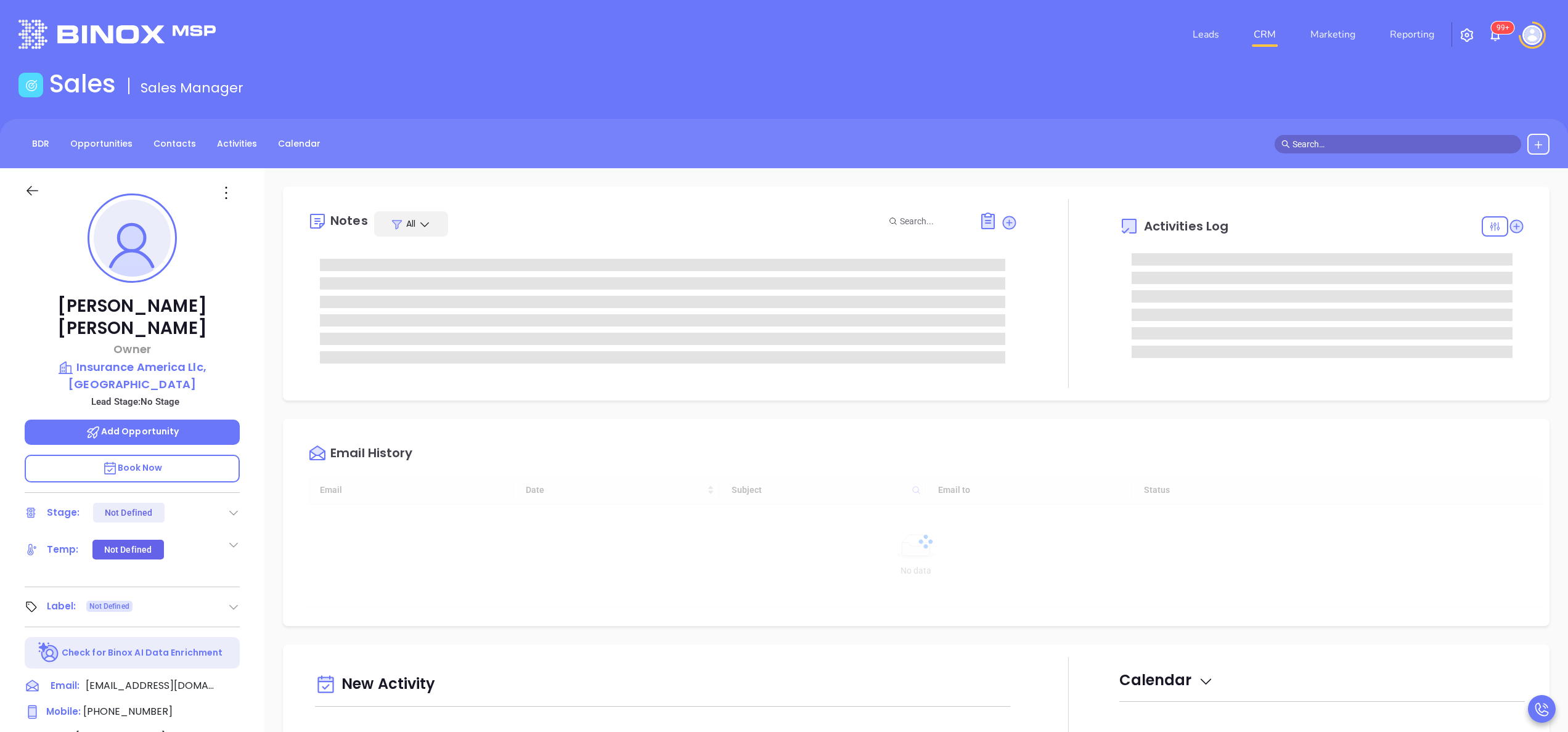
type input "[DATE]"
type input "[PERSON_NAME]"
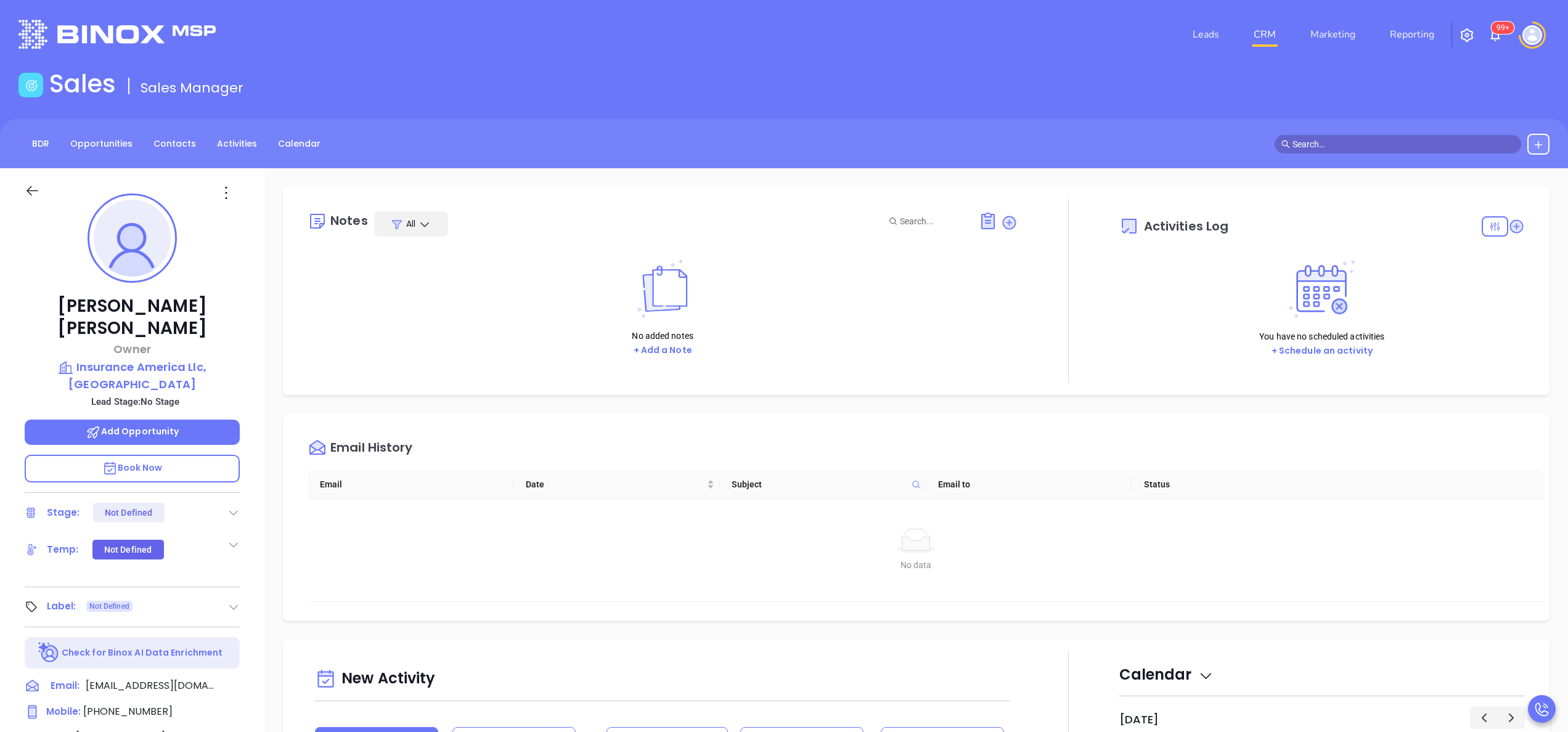
click at [258, 349] on div "[PERSON_NAME] Owner Insurance America Llc, [GEOGRAPHIC_DATA] Lead Stage: No Sta…" at bounding box center [132, 626] width 264 height 915
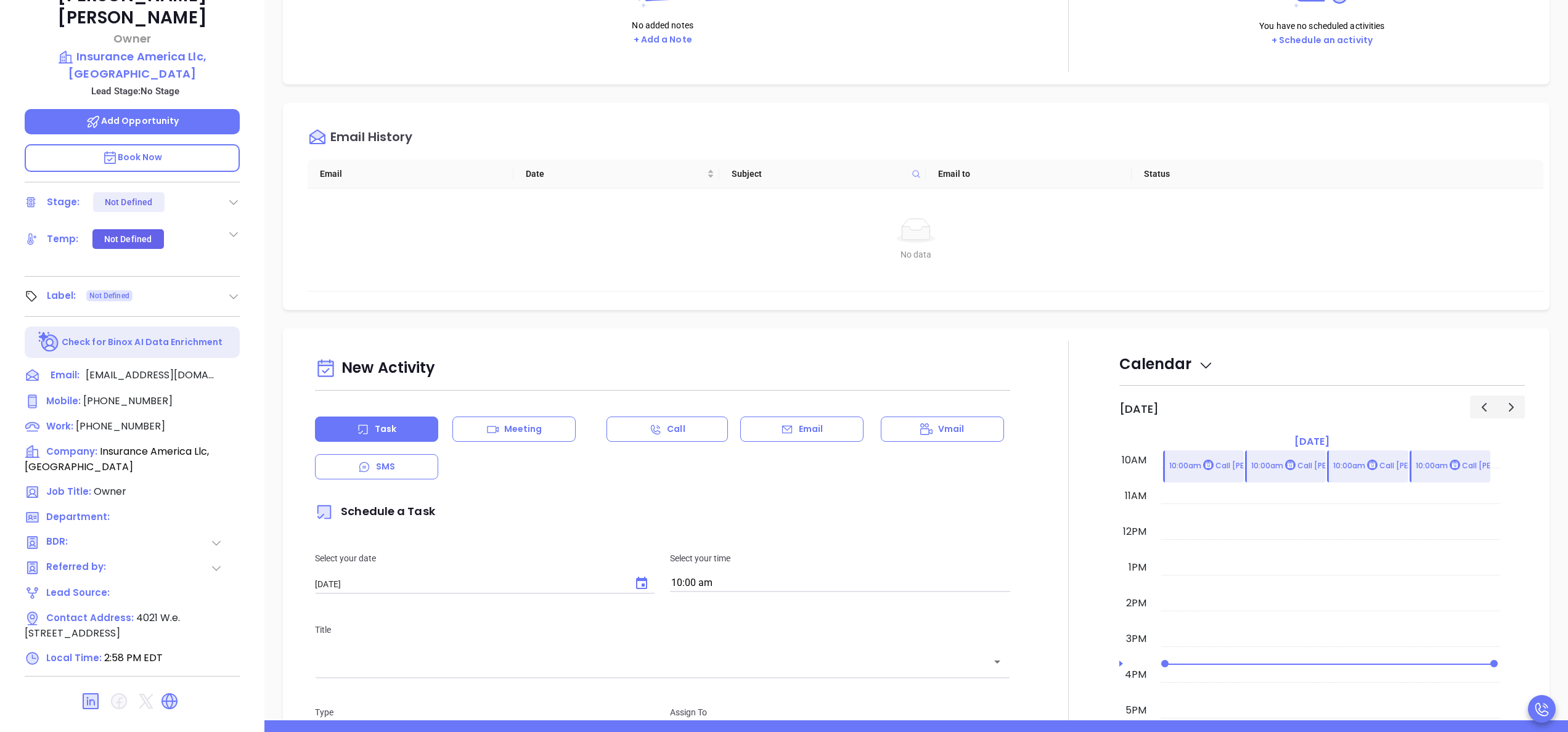
scroll to position [351, 0]
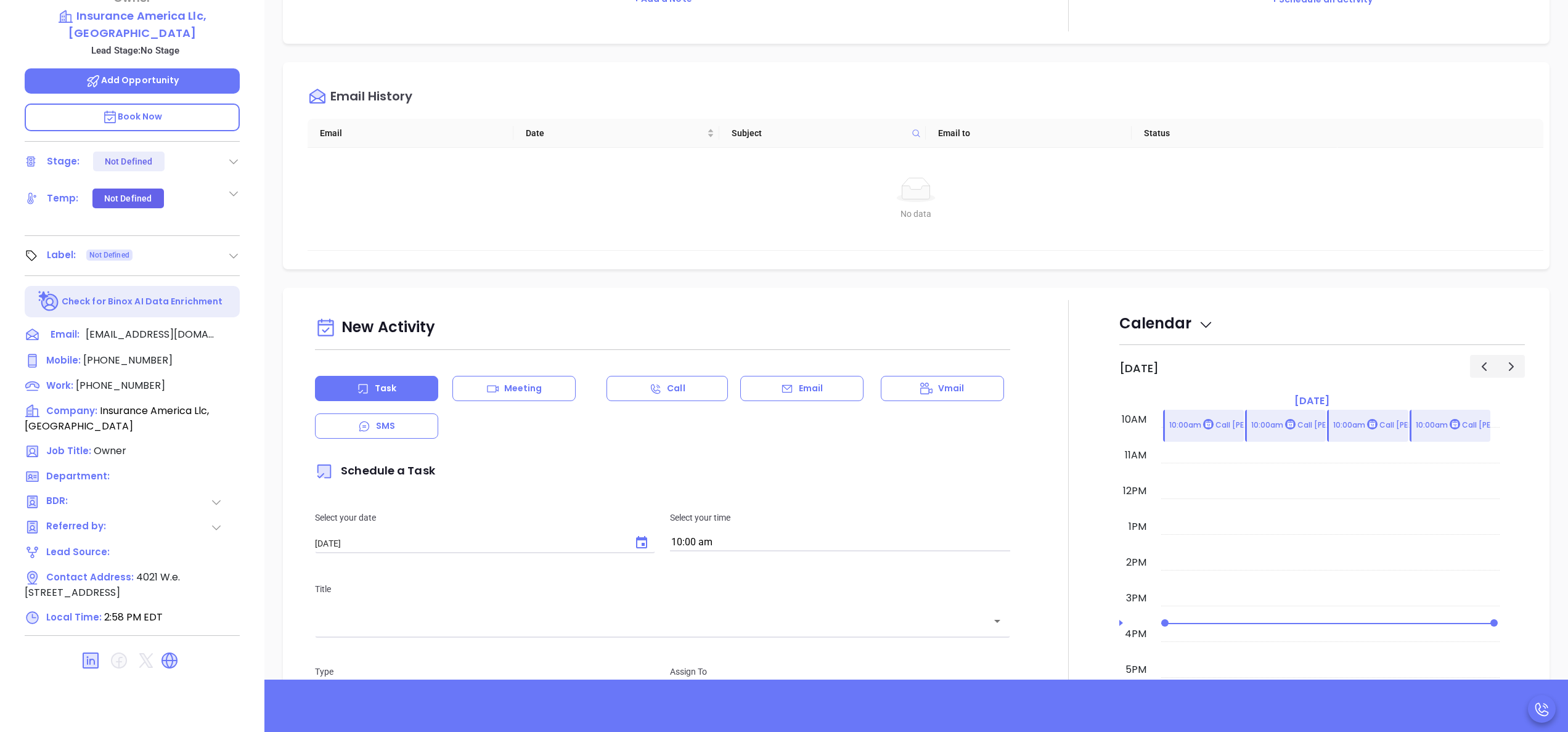
click at [1053, 324] on div at bounding box center [1069, 643] width 102 height 685
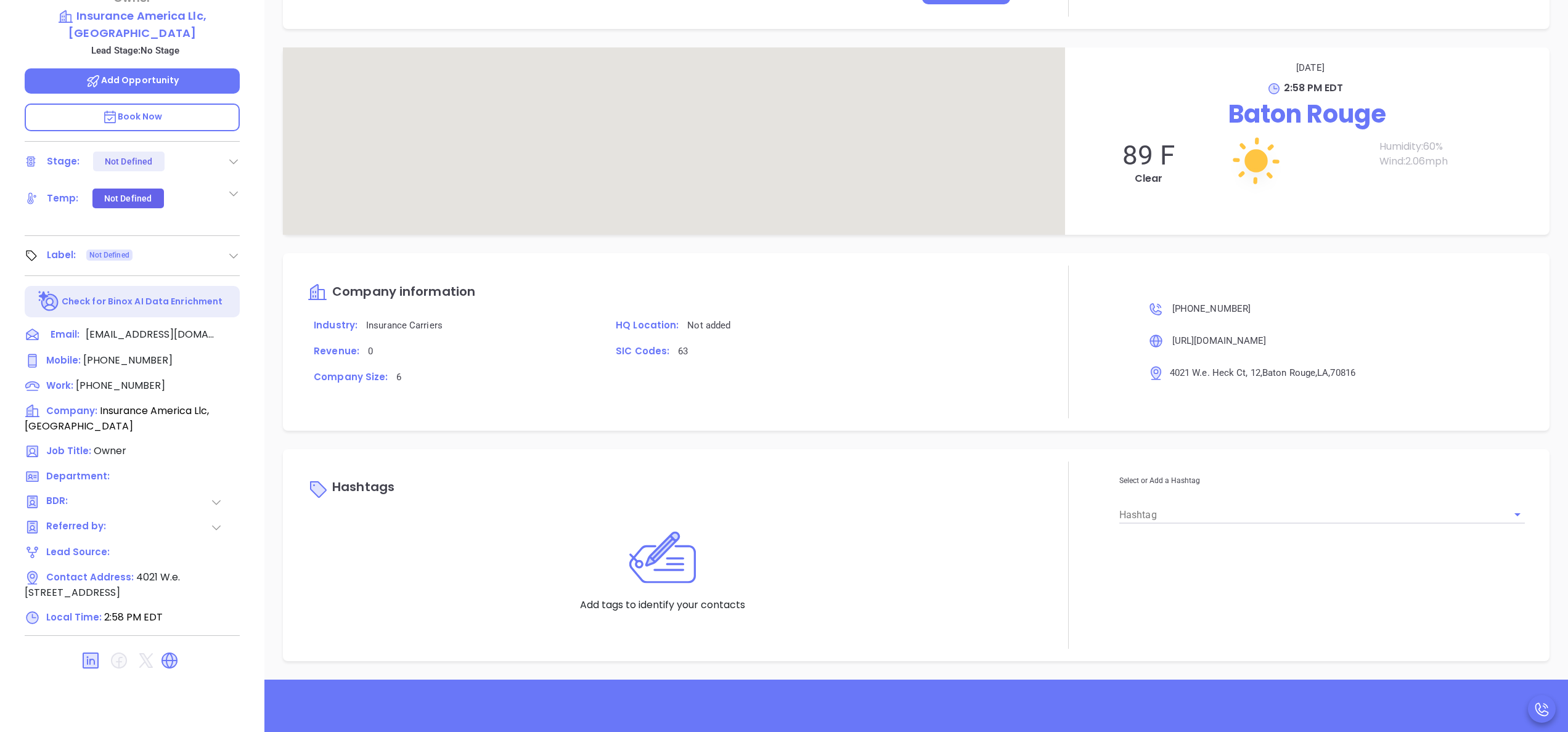
scroll to position [970, 0]
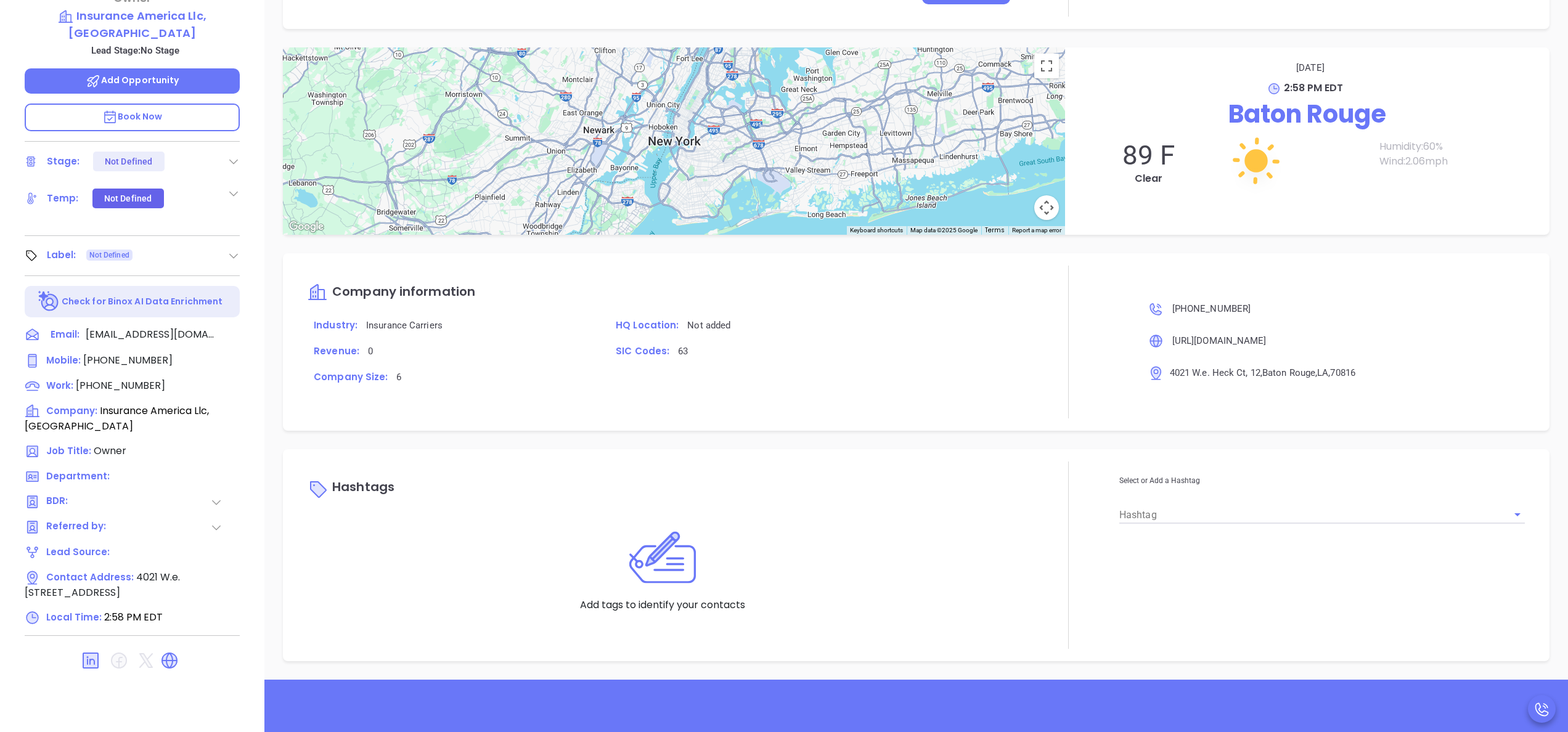
click at [223, 494] on div "BDR:" at bounding box center [132, 502] width 215 height 15
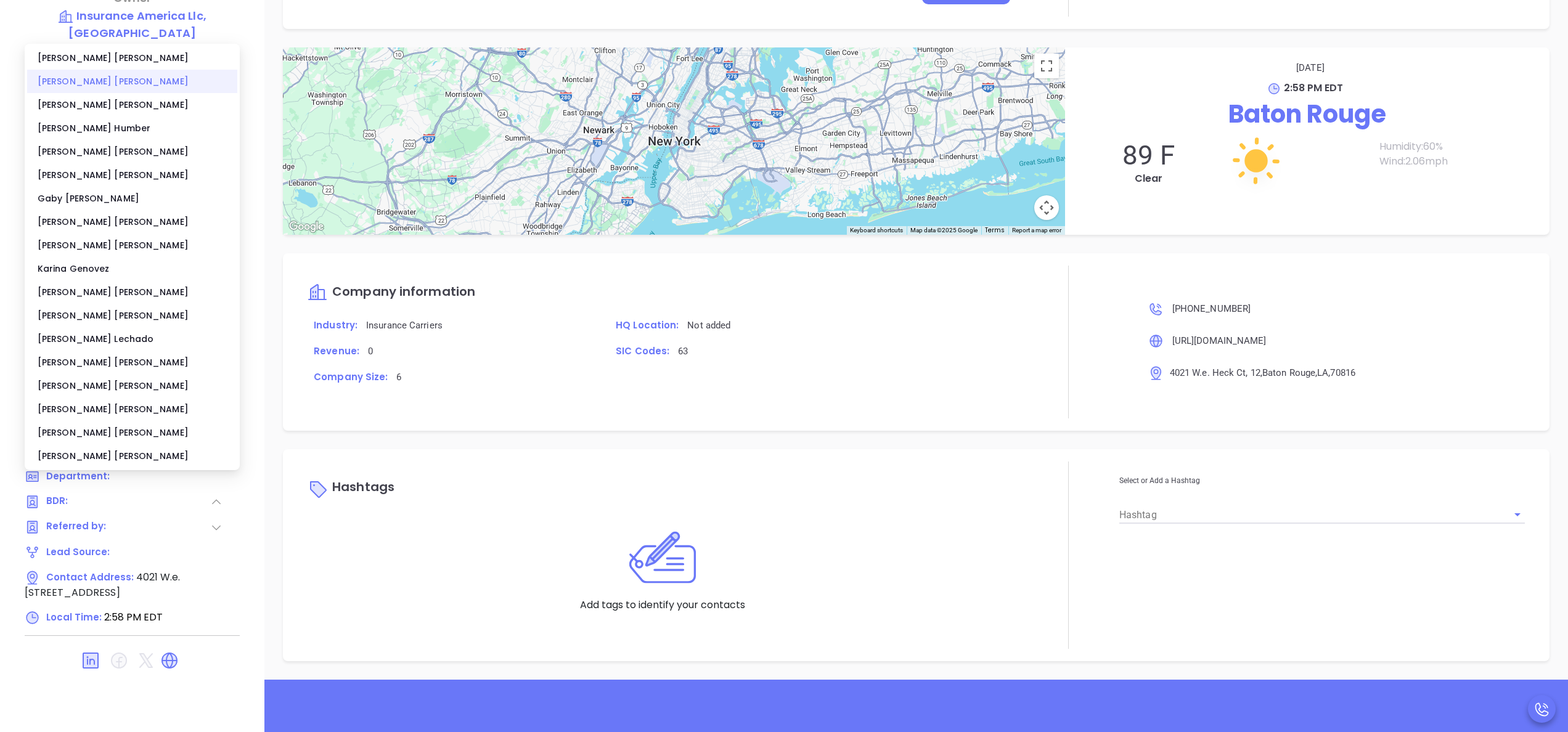
click at [127, 84] on div "[PERSON_NAME]" at bounding box center [132, 81] width 210 height 23
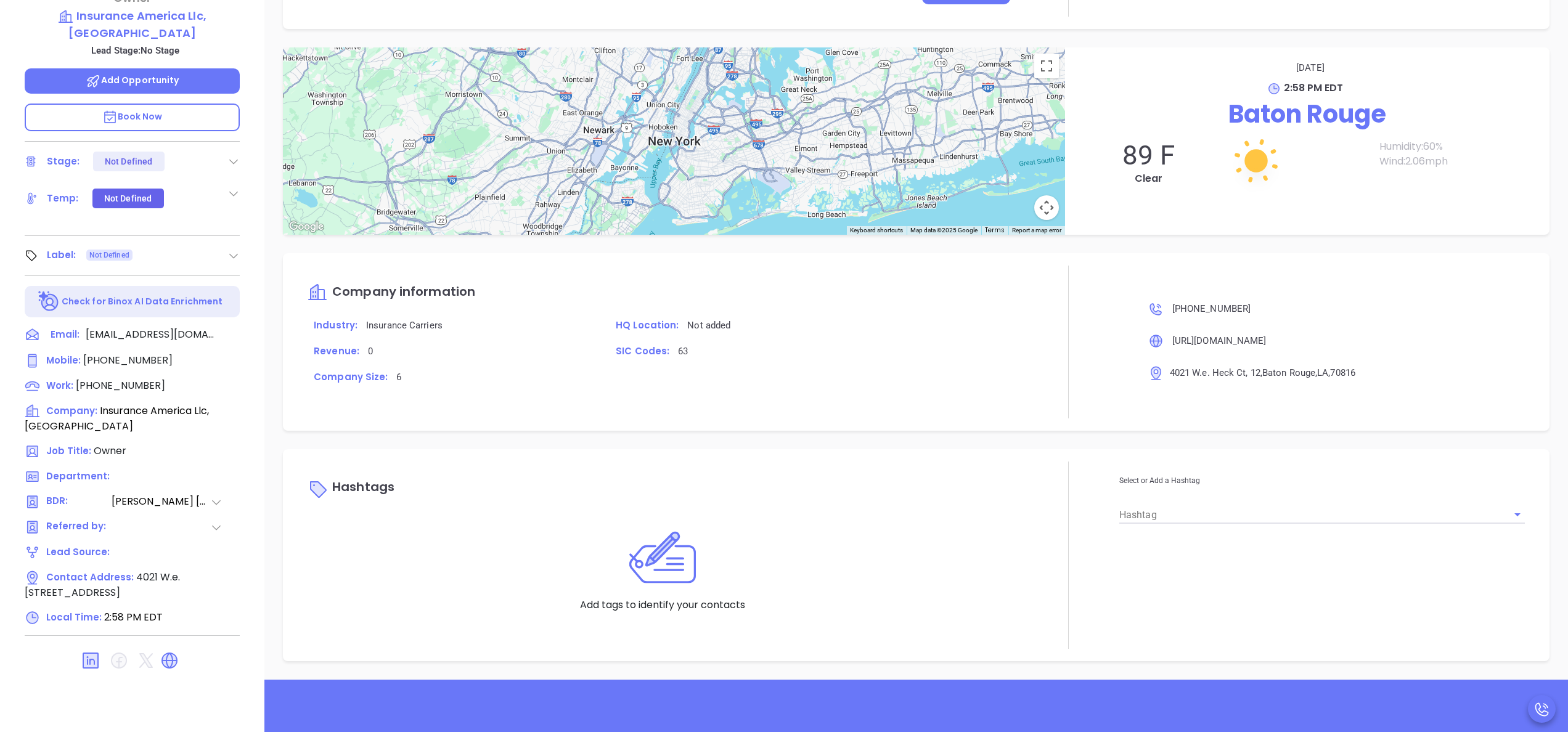
click at [258, 274] on div "[PERSON_NAME] Owner Insurance America Llc, [GEOGRAPHIC_DATA] Lead Stage: No Sta…" at bounding box center [132, 274] width 264 height 915
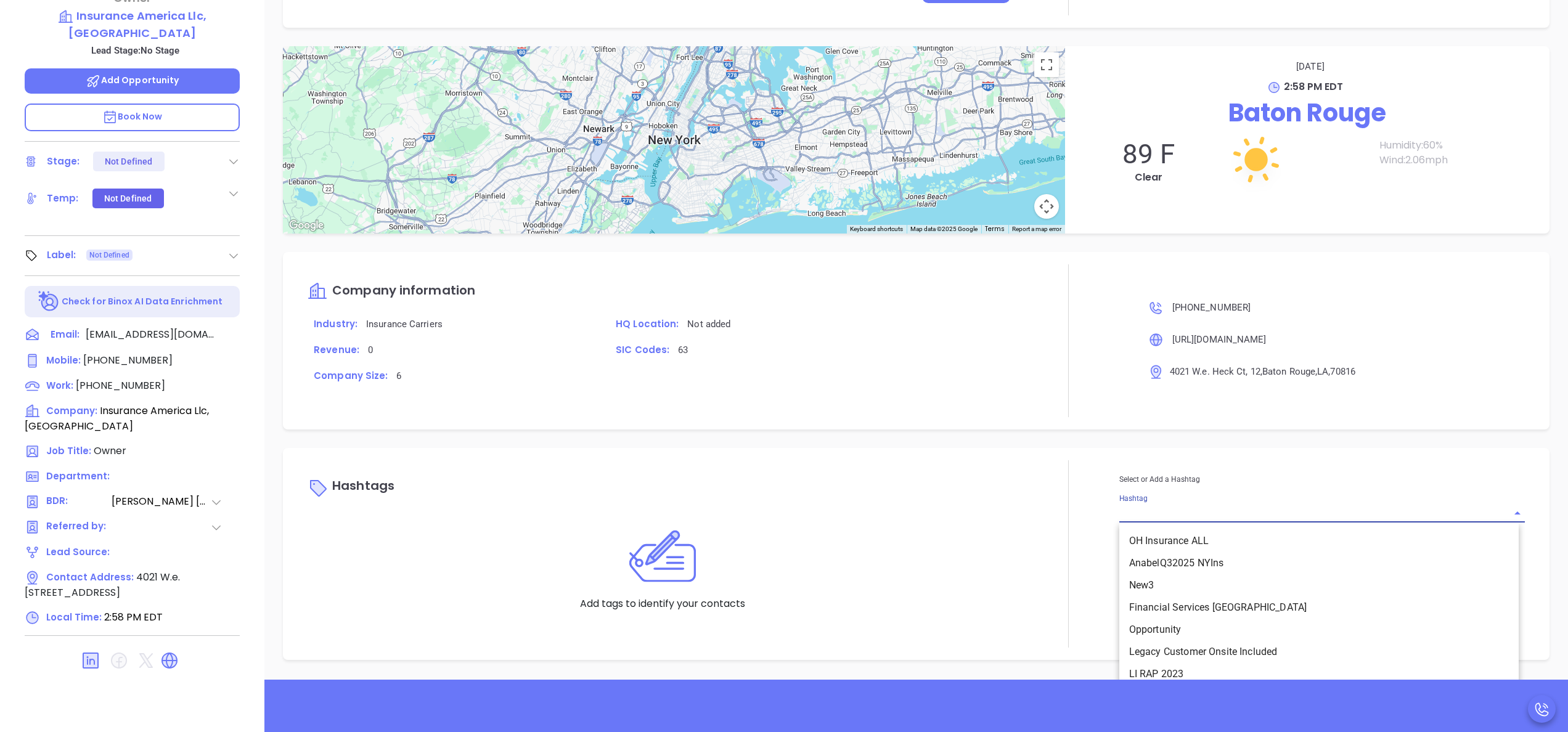
click at [1148, 506] on input "Hashtag" at bounding box center [1305, 513] width 371 height 18
type input "la insu"
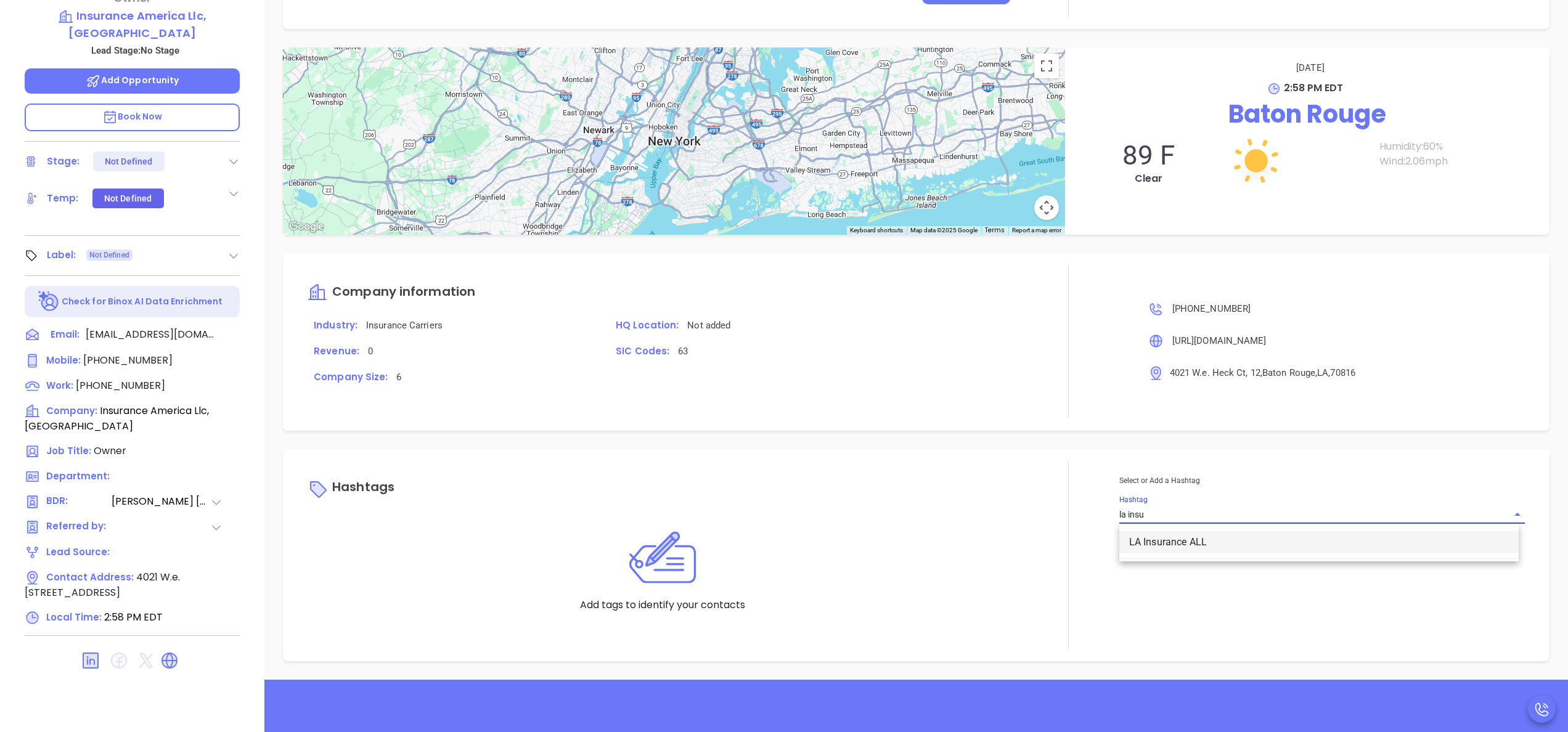
click at [1165, 542] on li "LA Insurance ALL" at bounding box center [1320, 542] width 400 height 22
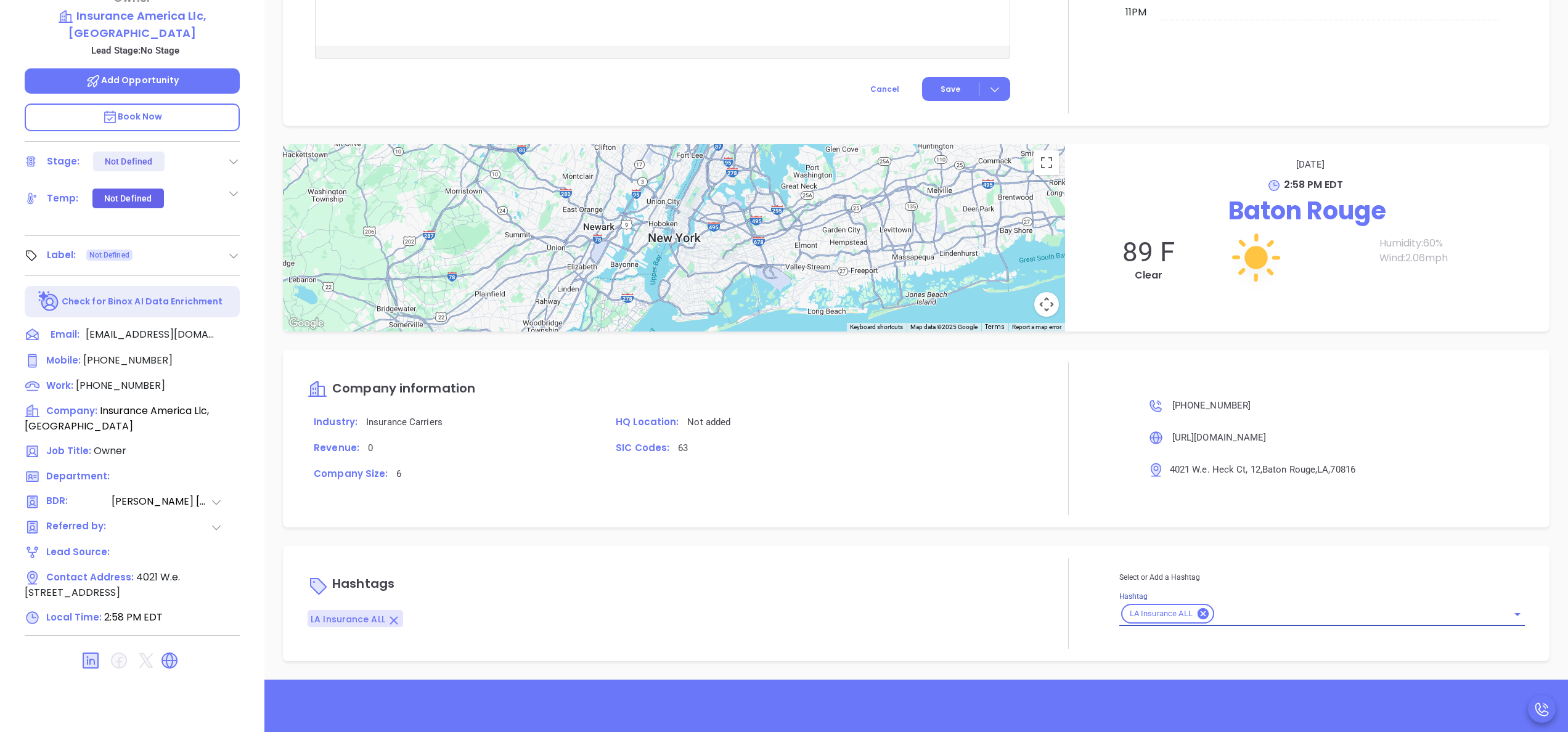
scroll to position [874, 0]
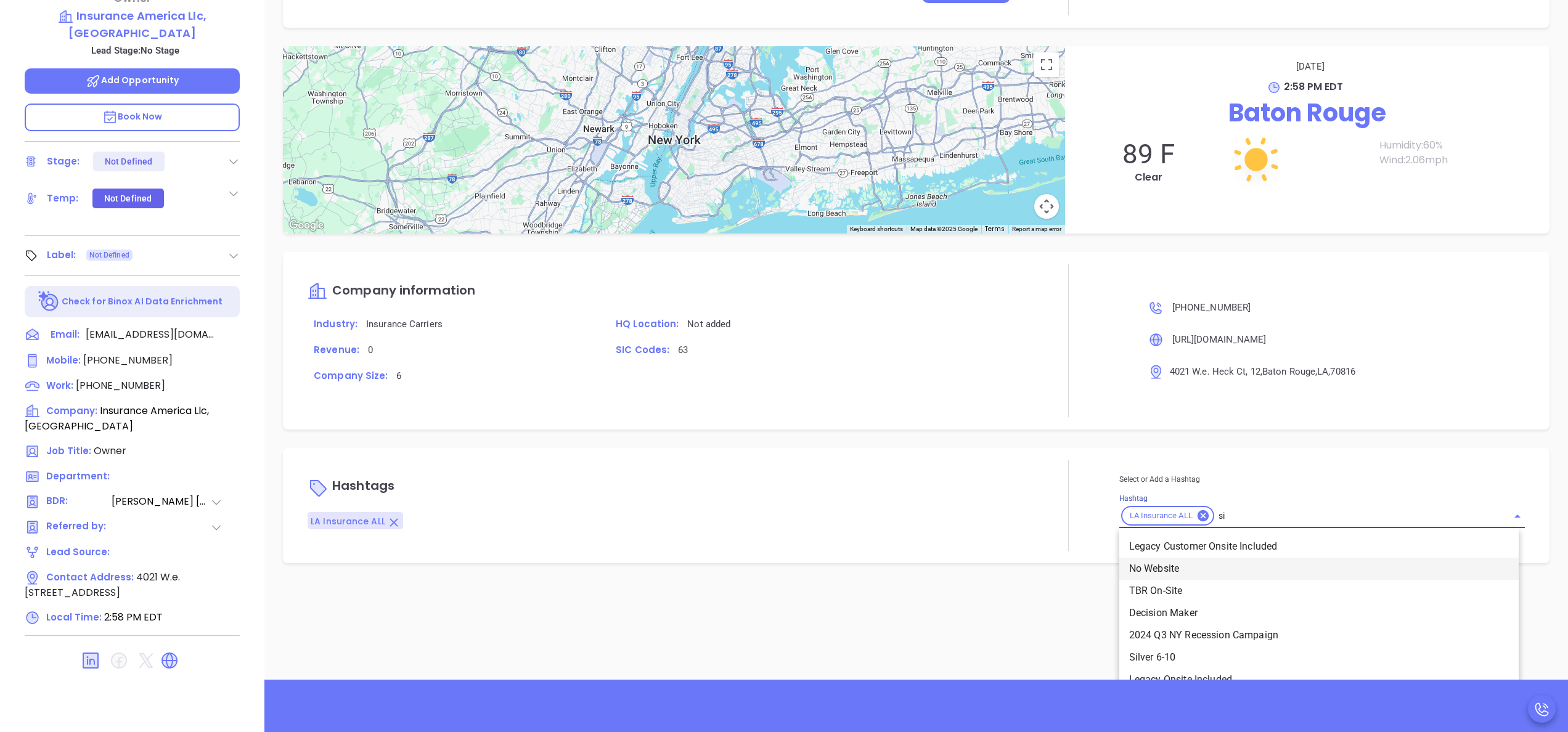
type input "sil"
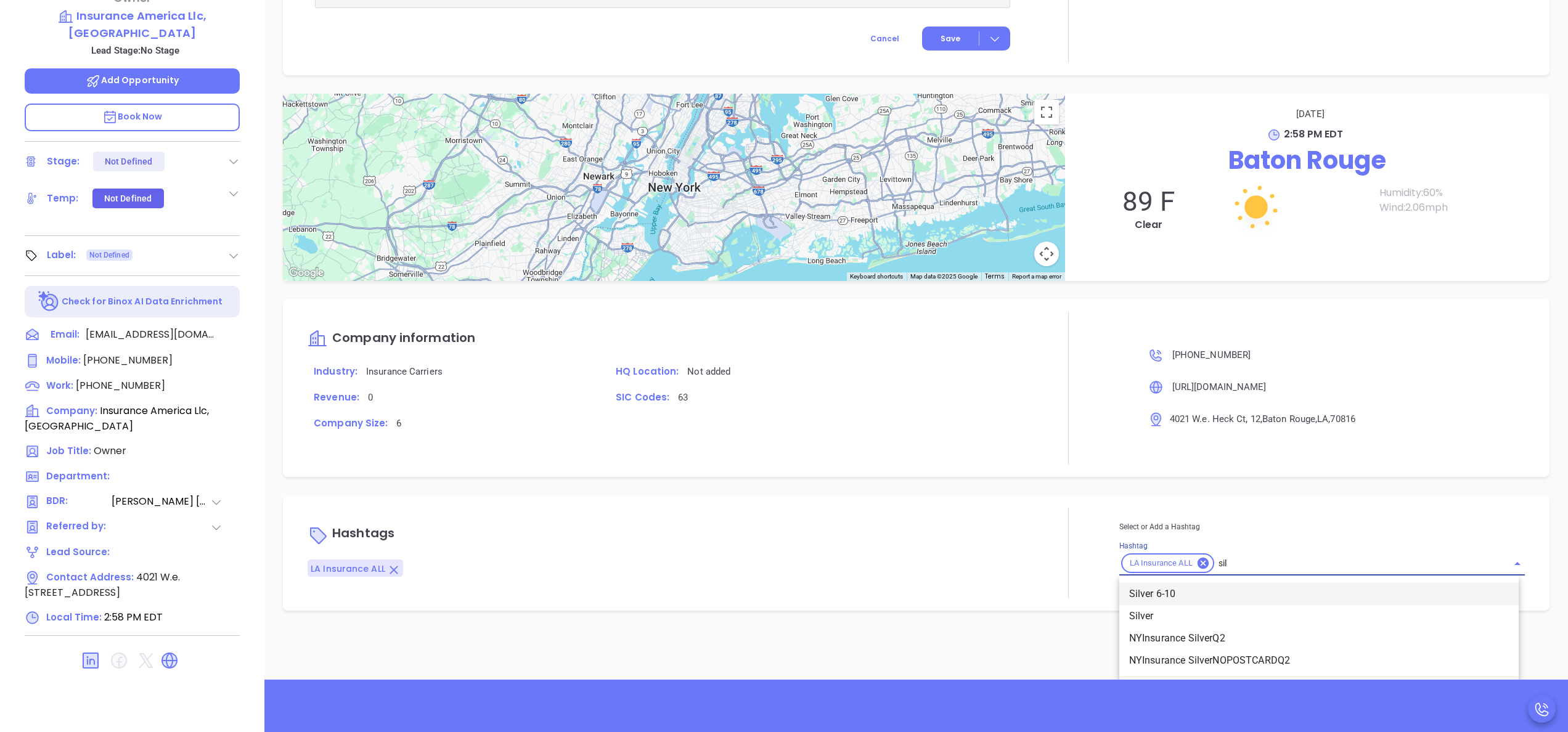
click at [1160, 585] on li "Silver 6-10" at bounding box center [1320, 594] width 400 height 22
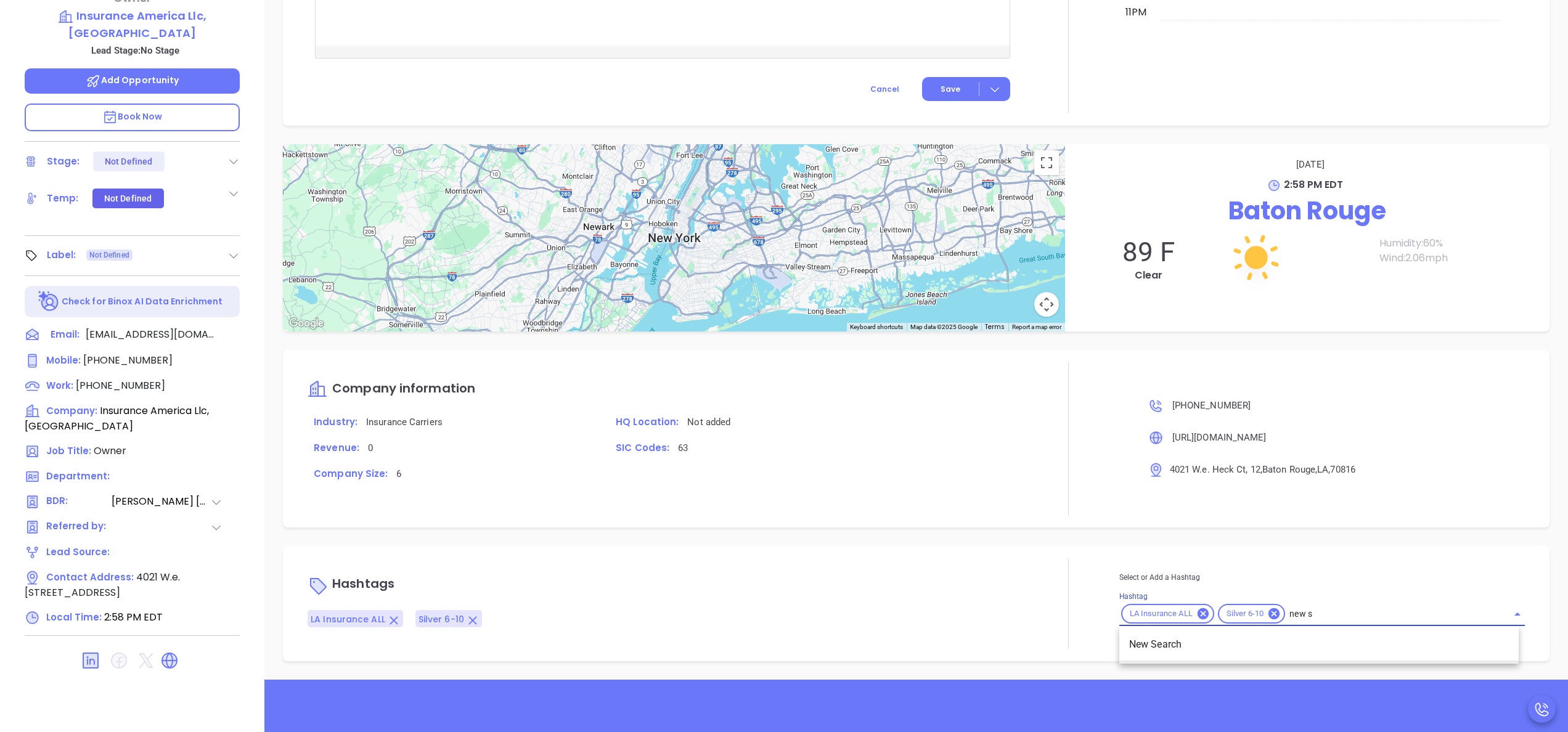
scroll to position [874, 0]
type input "new se"
click at [1172, 642] on li "New Search" at bounding box center [1320, 644] width 400 height 22
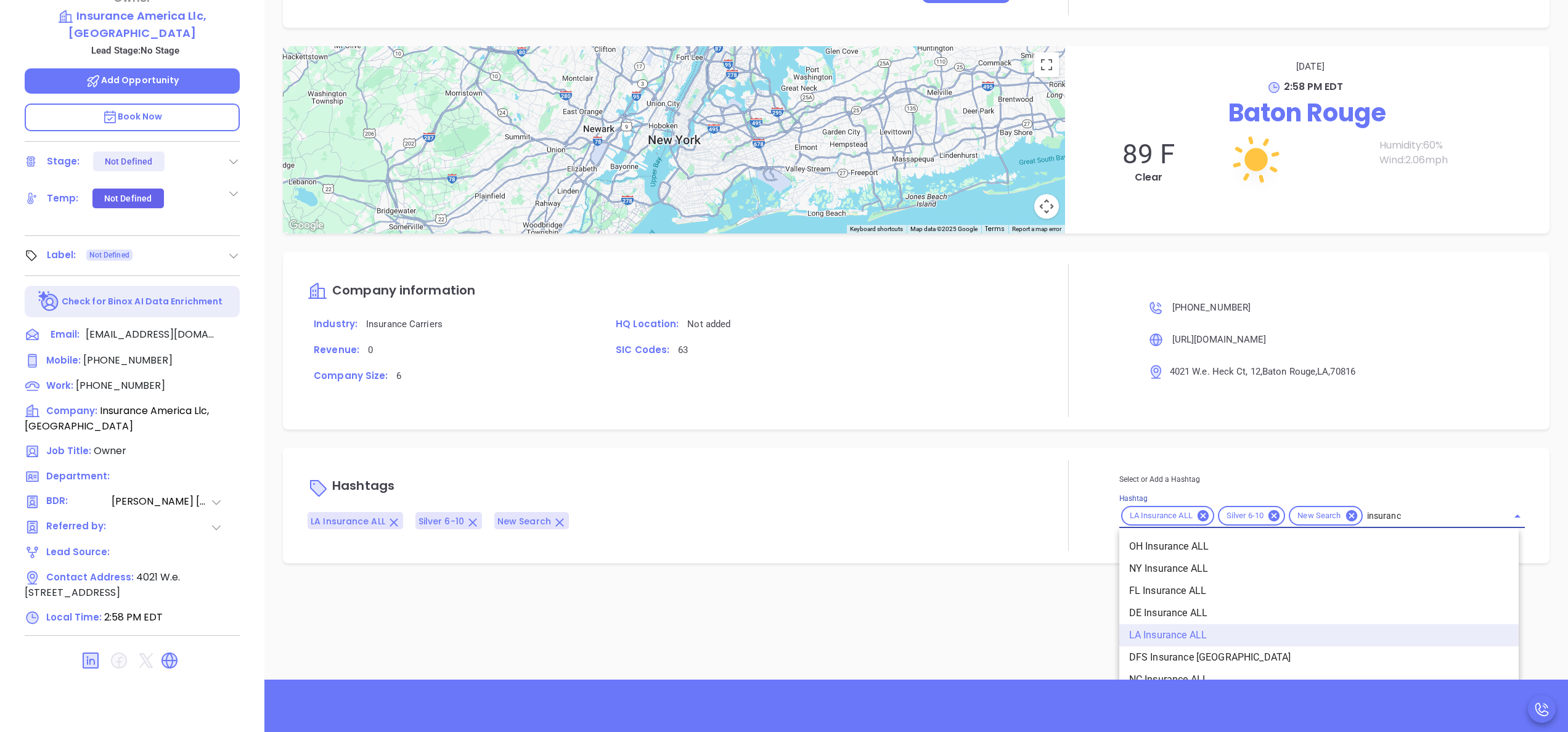
type input "insurance"
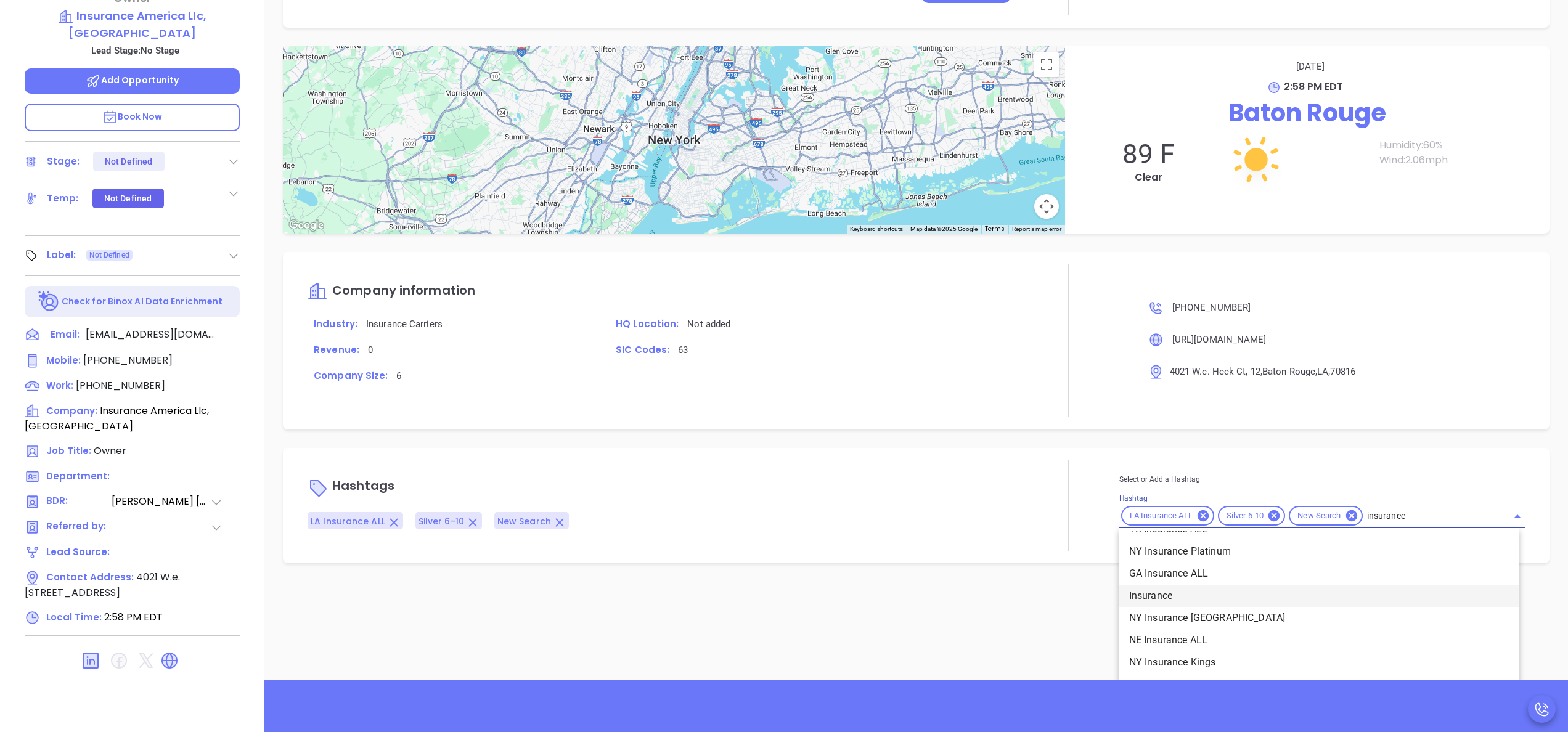
click at [1197, 590] on li "Insurance" at bounding box center [1320, 595] width 400 height 22
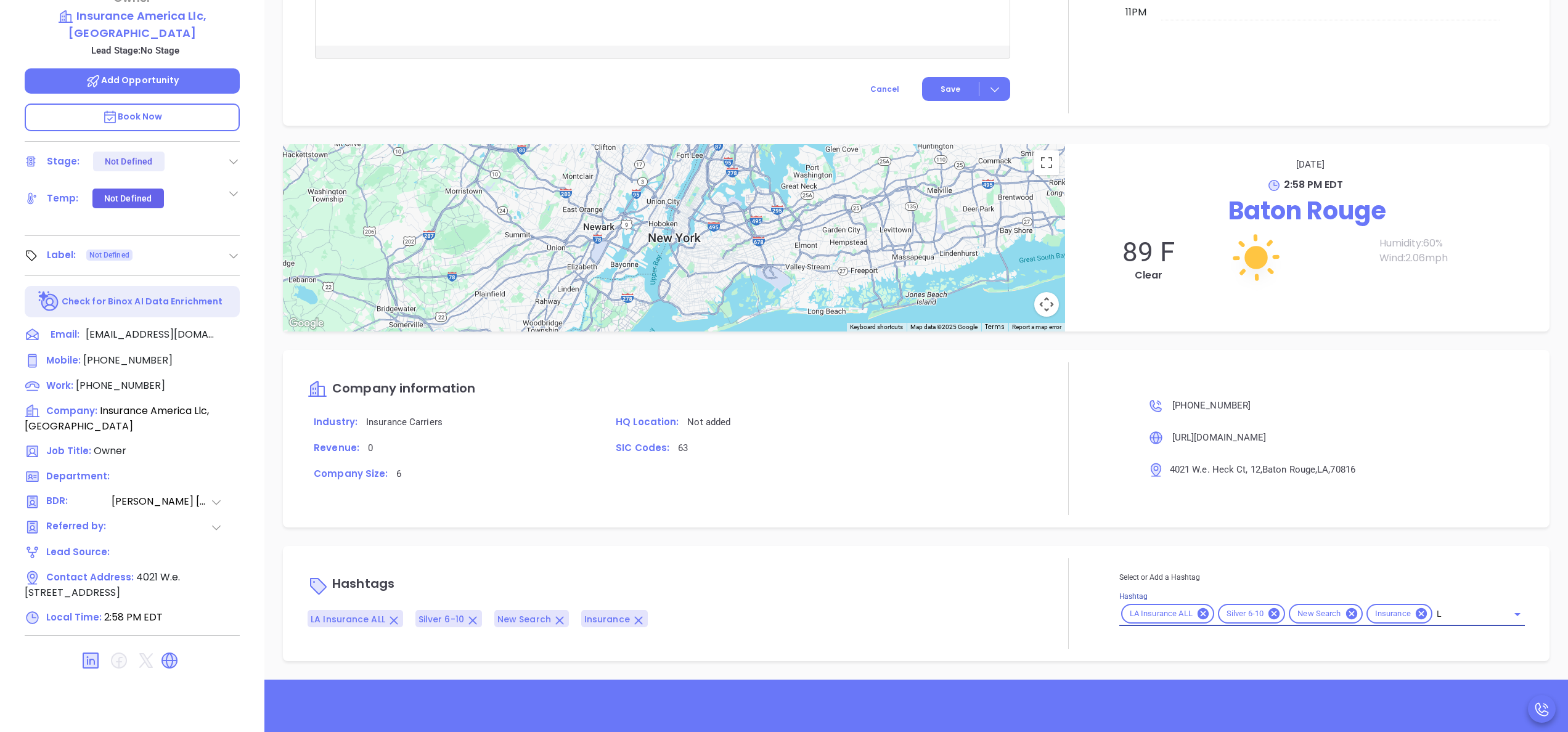
type input "LA"
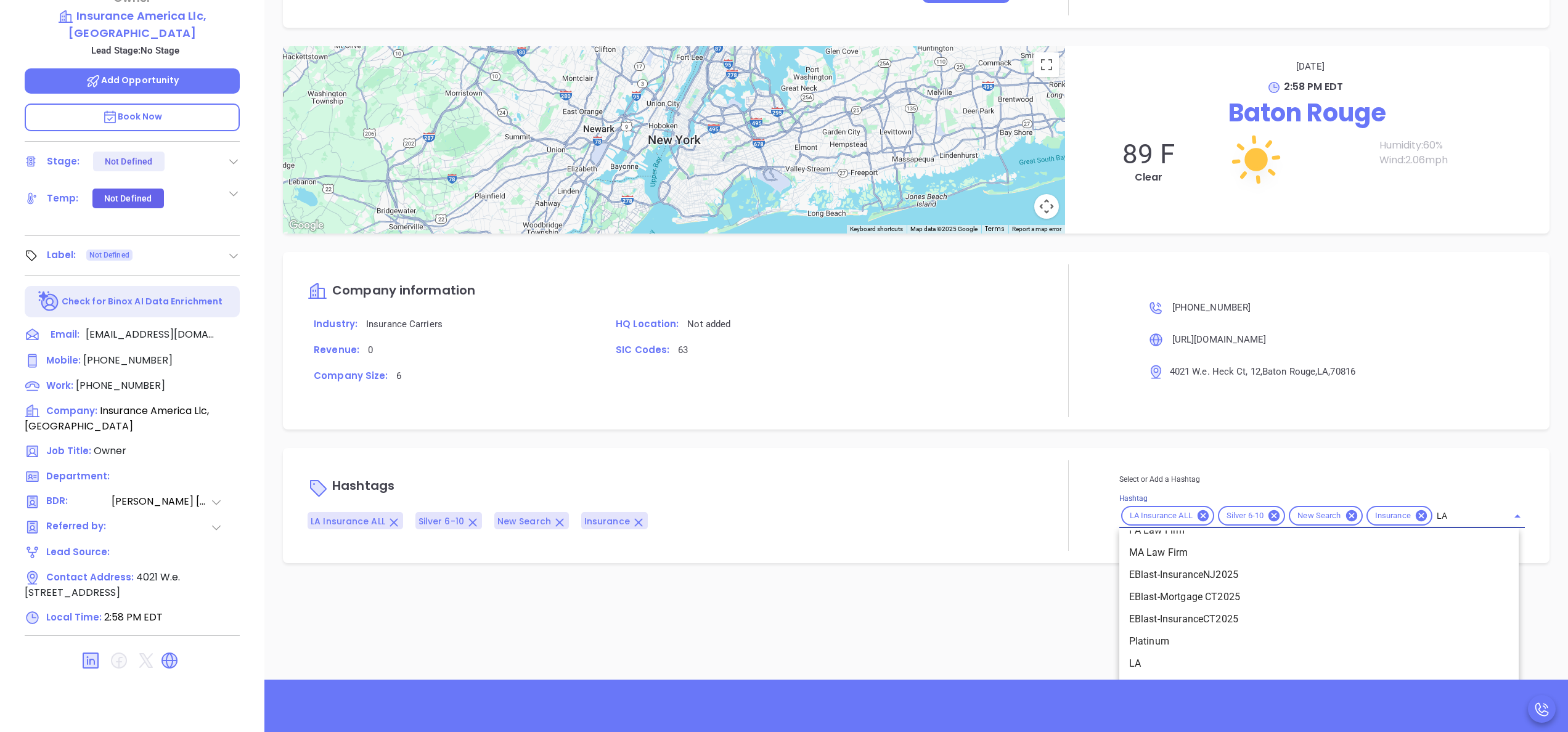
scroll to position [316, 0]
click at [1194, 629] on li "LA" at bounding box center [1320, 630] width 400 height 22
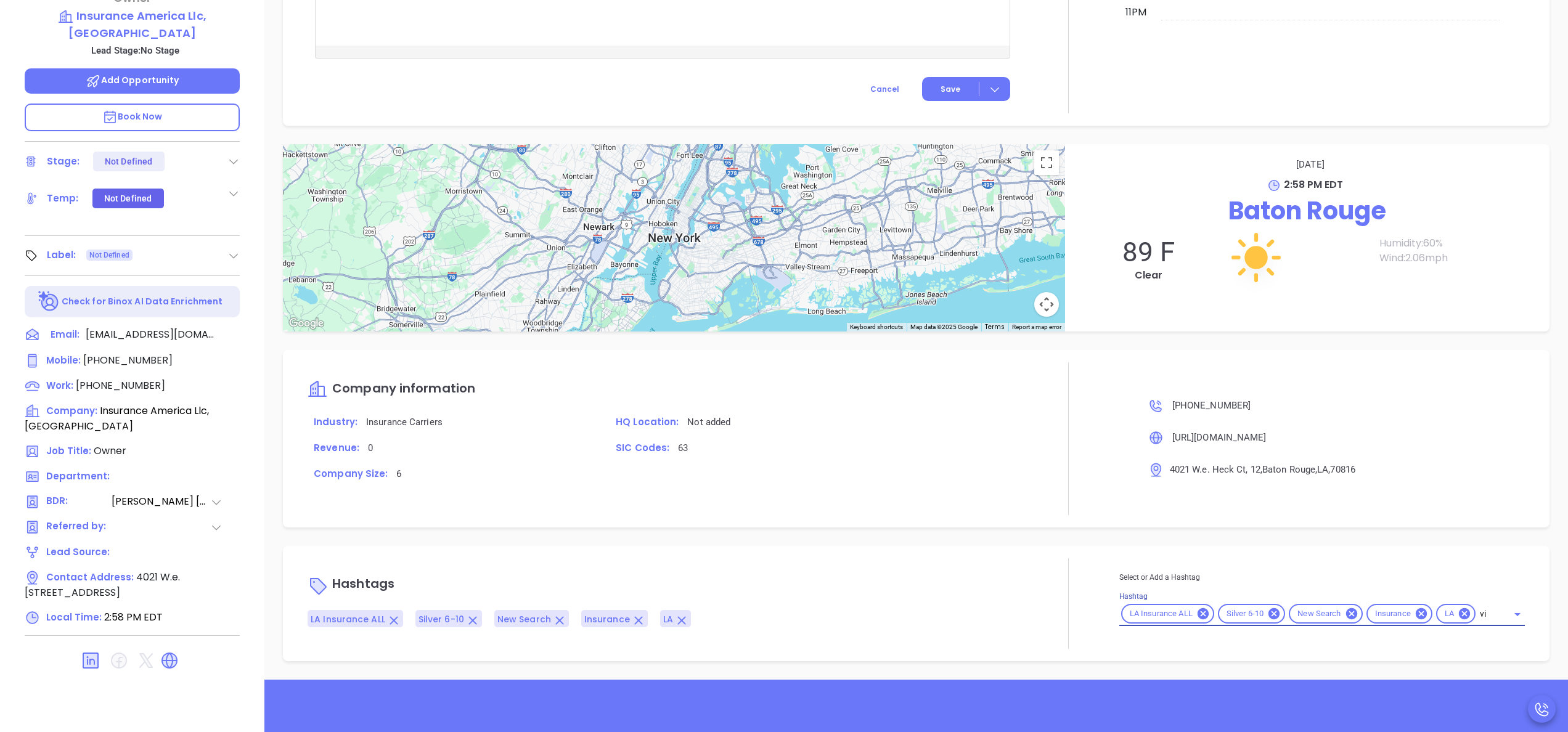
scroll to position [970, 0]
click at [1201, 624] on div "Select or Add a Hashtag Hashtag LA Insurance ALL Silver 6-10 New Search Insuran…" at bounding box center [1323, 599] width 406 height 56
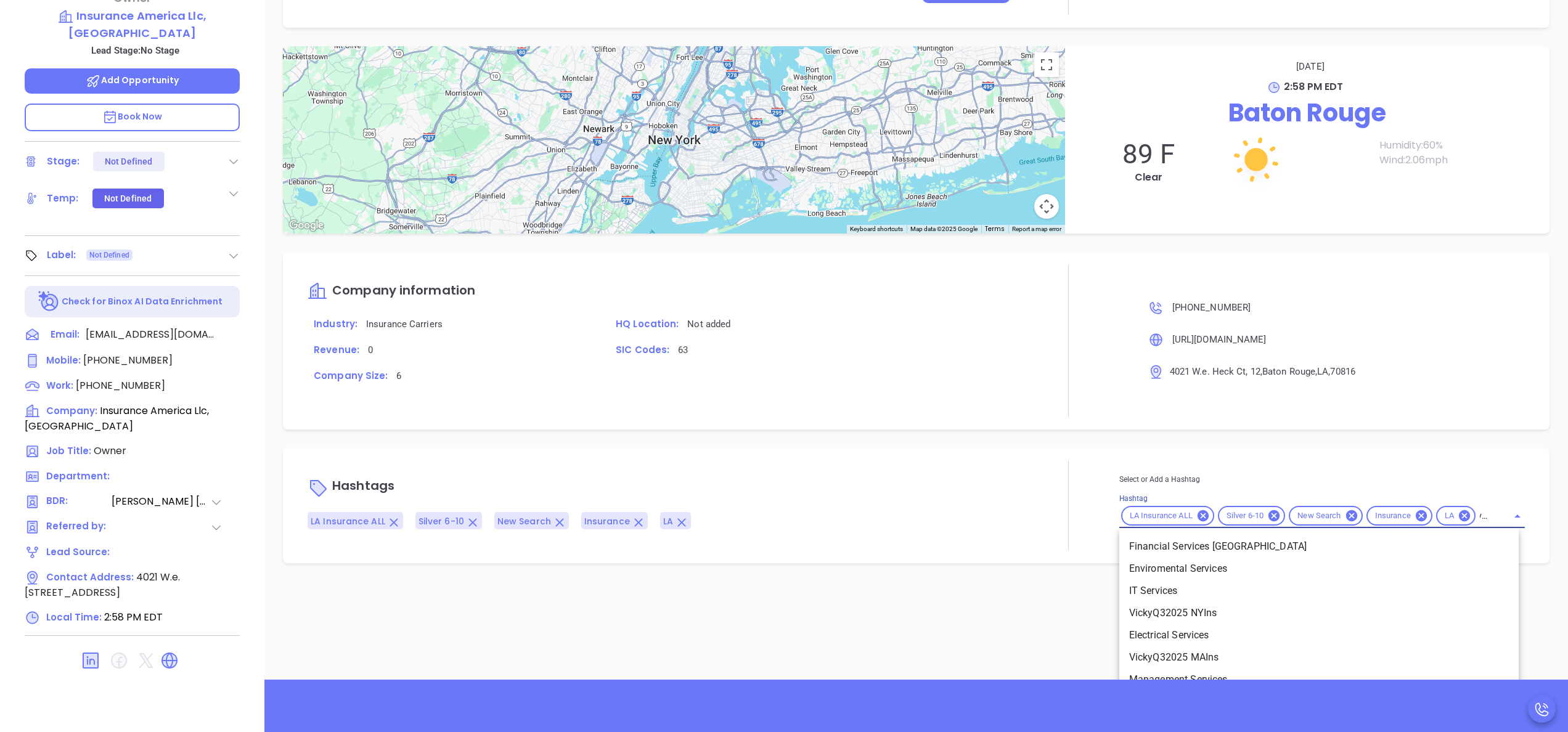
type input "vick"
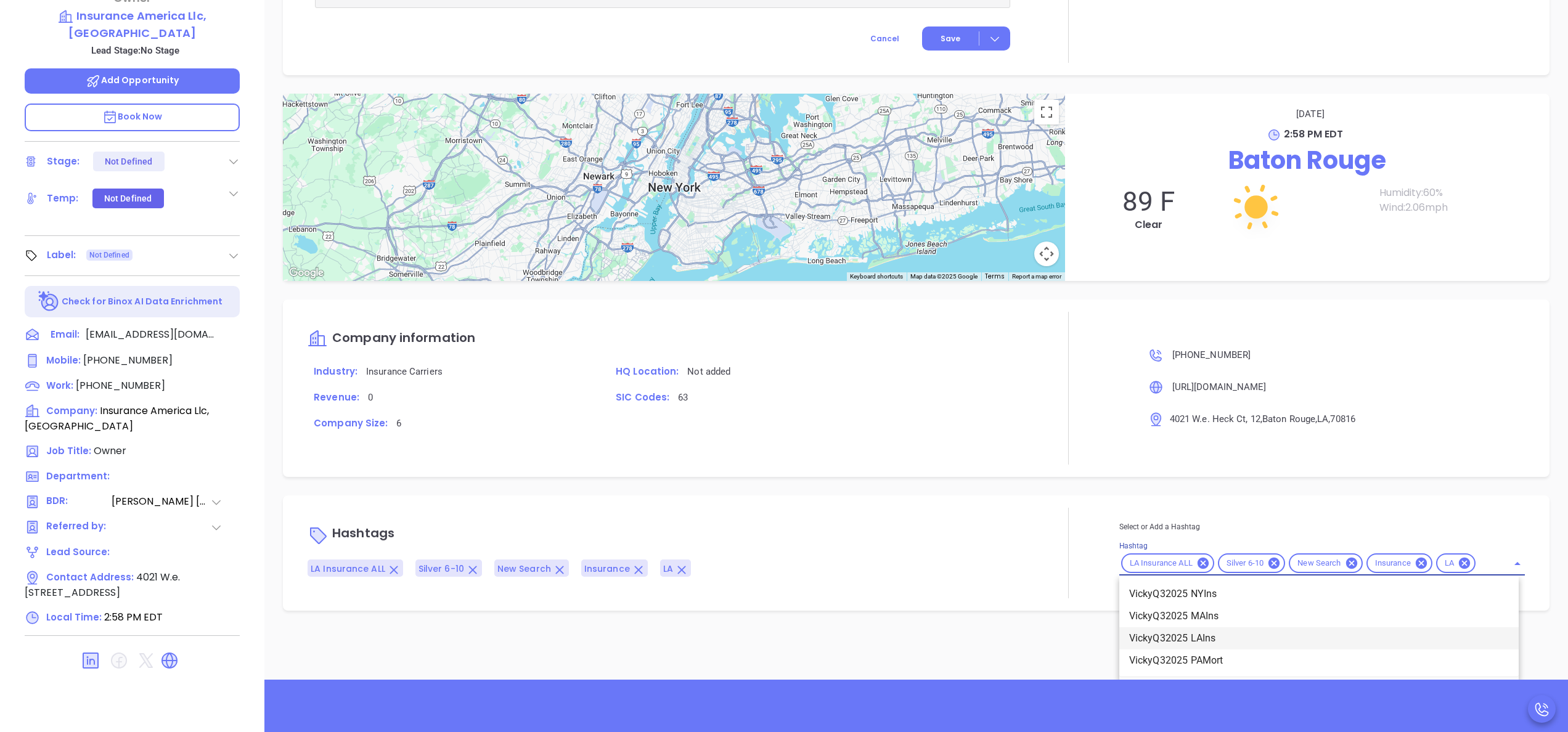
click at [1211, 640] on li "VickyQ32025 LAIns" at bounding box center [1320, 638] width 400 height 22
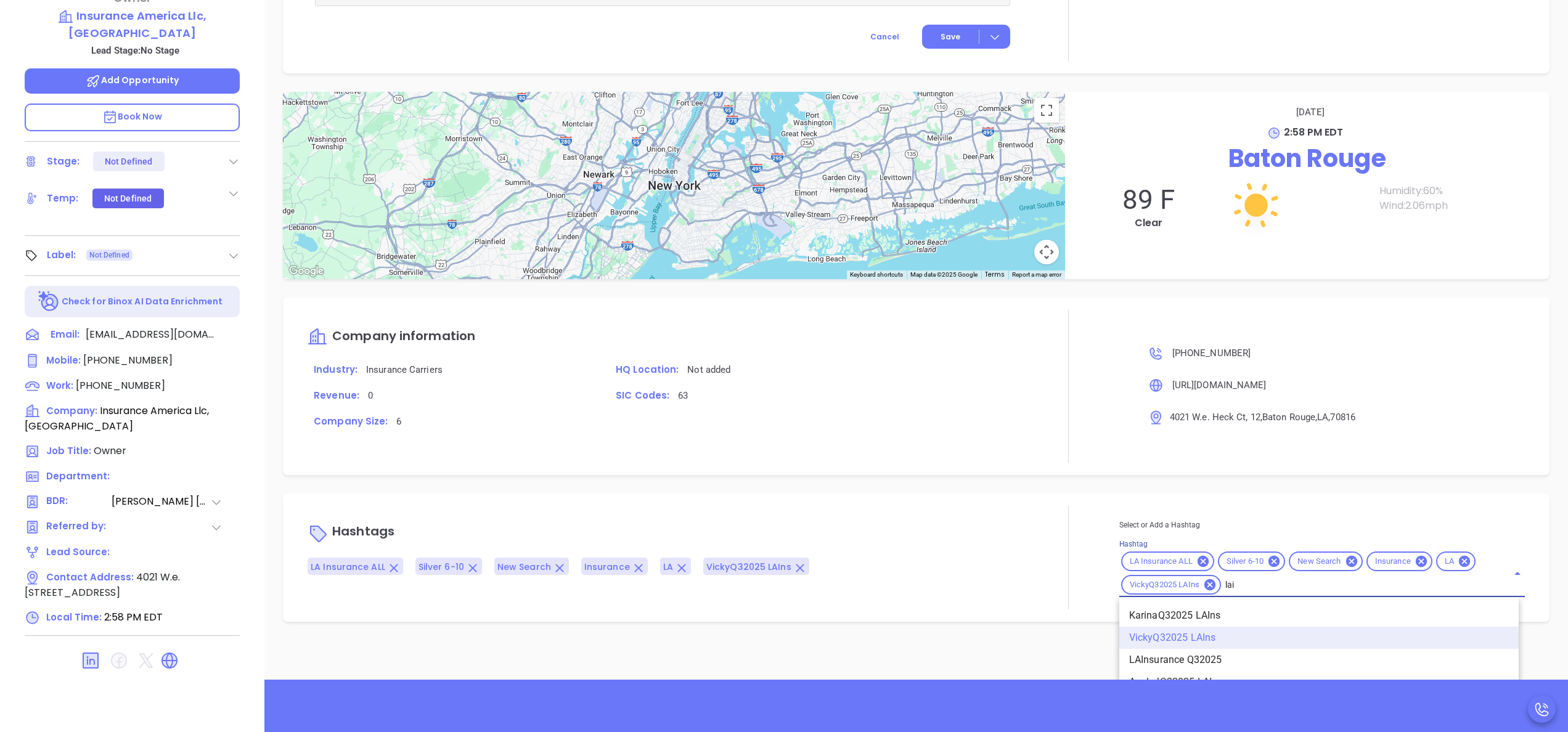
scroll to position [0, 0]
type input "lain"
click at [1222, 652] on li "LAInsurance Q32025" at bounding box center [1320, 660] width 400 height 22
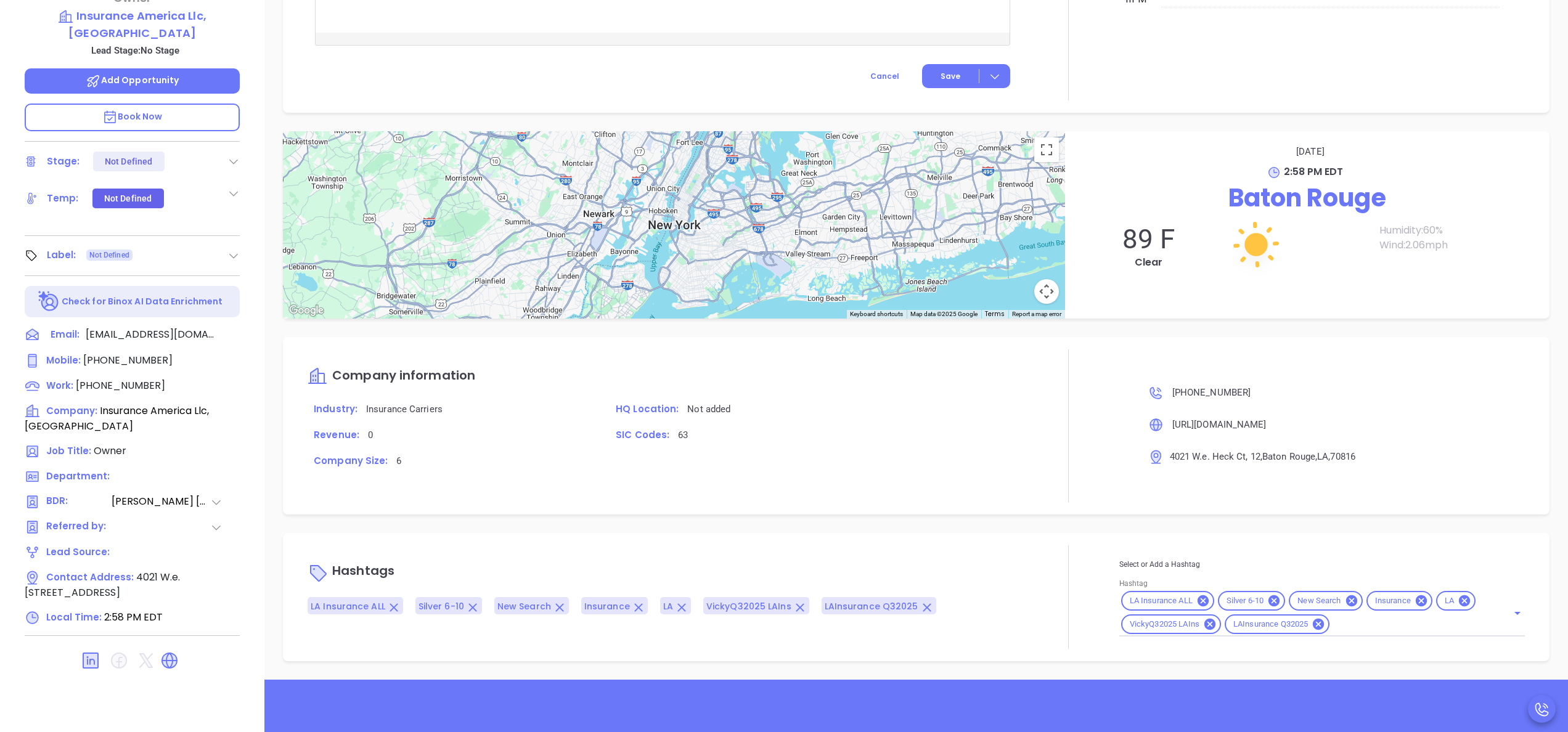
click at [1222, 652] on div "Hashtags LA Insurance ALL Silver 6-10 New Search Insurance LA VickyQ32025 LAIns…" at bounding box center [917, 597] width 1267 height 128
click at [1356, 624] on input "Hashtag" at bounding box center [1411, 623] width 159 height 15
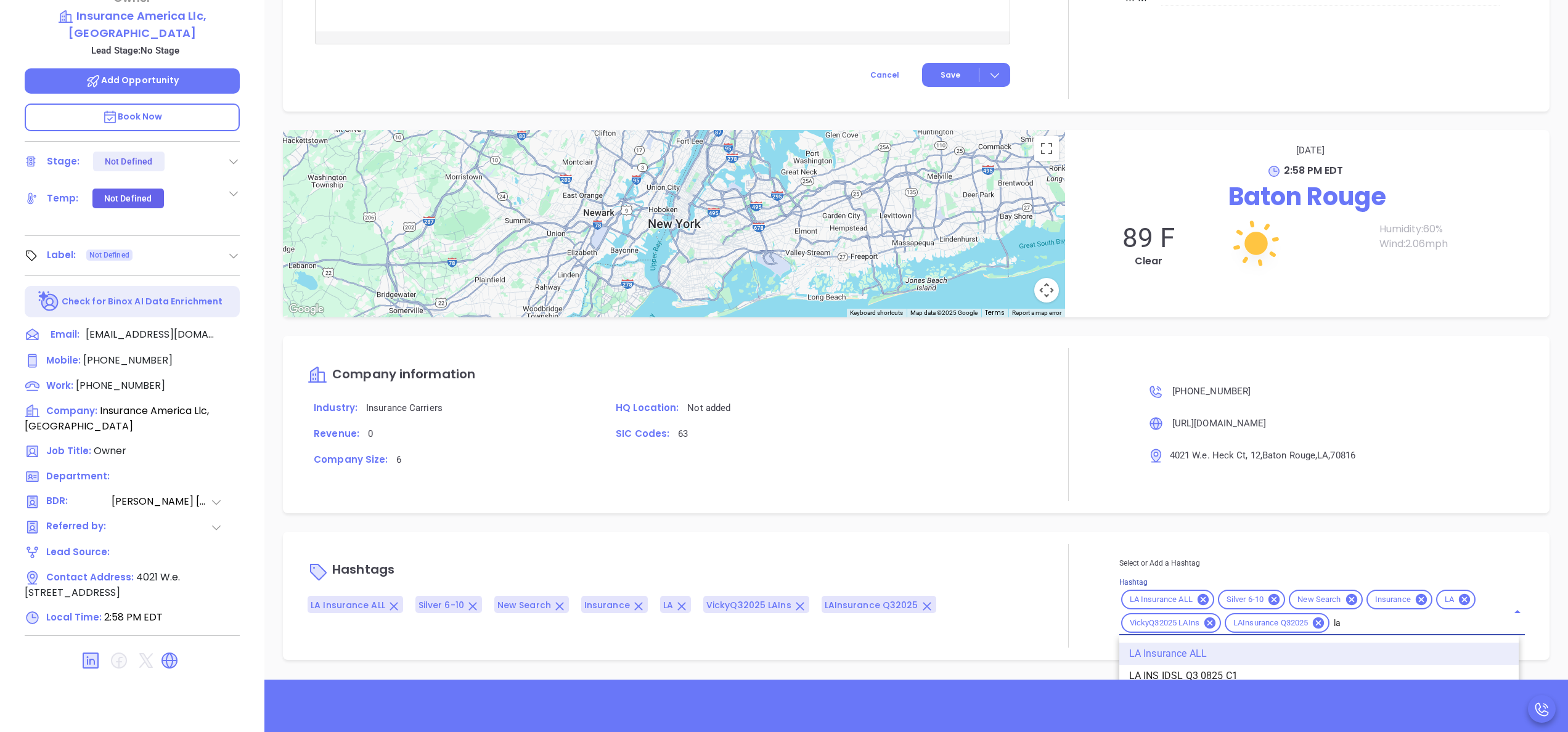
scroll to position [0, 0]
type input "la ins"
click at [1216, 674] on li "LA INS IDSL Q3 0825 C1" at bounding box center [1320, 676] width 400 height 22
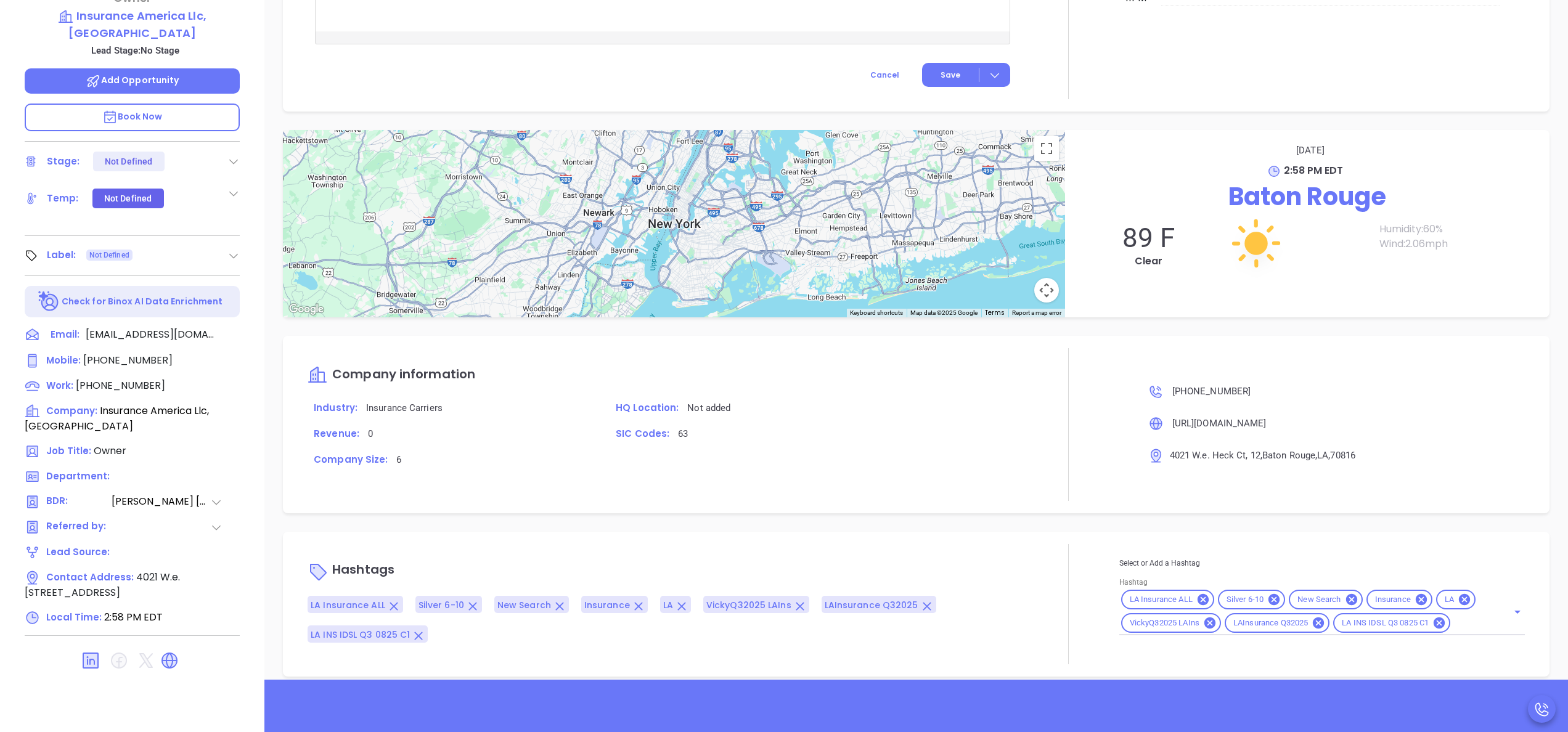
click at [1036, 582] on div at bounding box center [1069, 604] width 102 height 120
click at [947, 499] on div "Company information Industry: Insurance Carriers HQ Location: Not added Revenue…" at bounding box center [663, 425] width 710 height 153
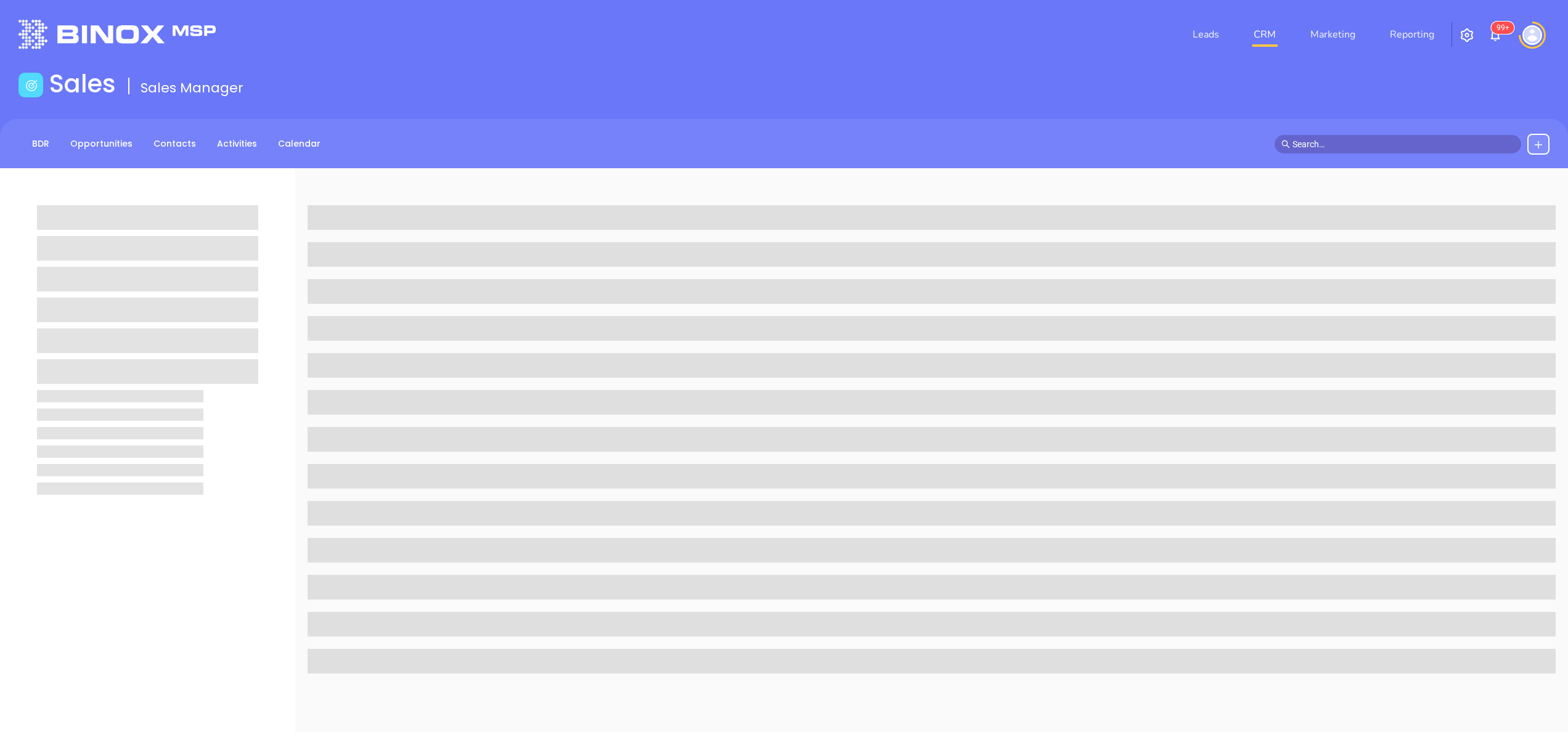
scroll to position [351, 0]
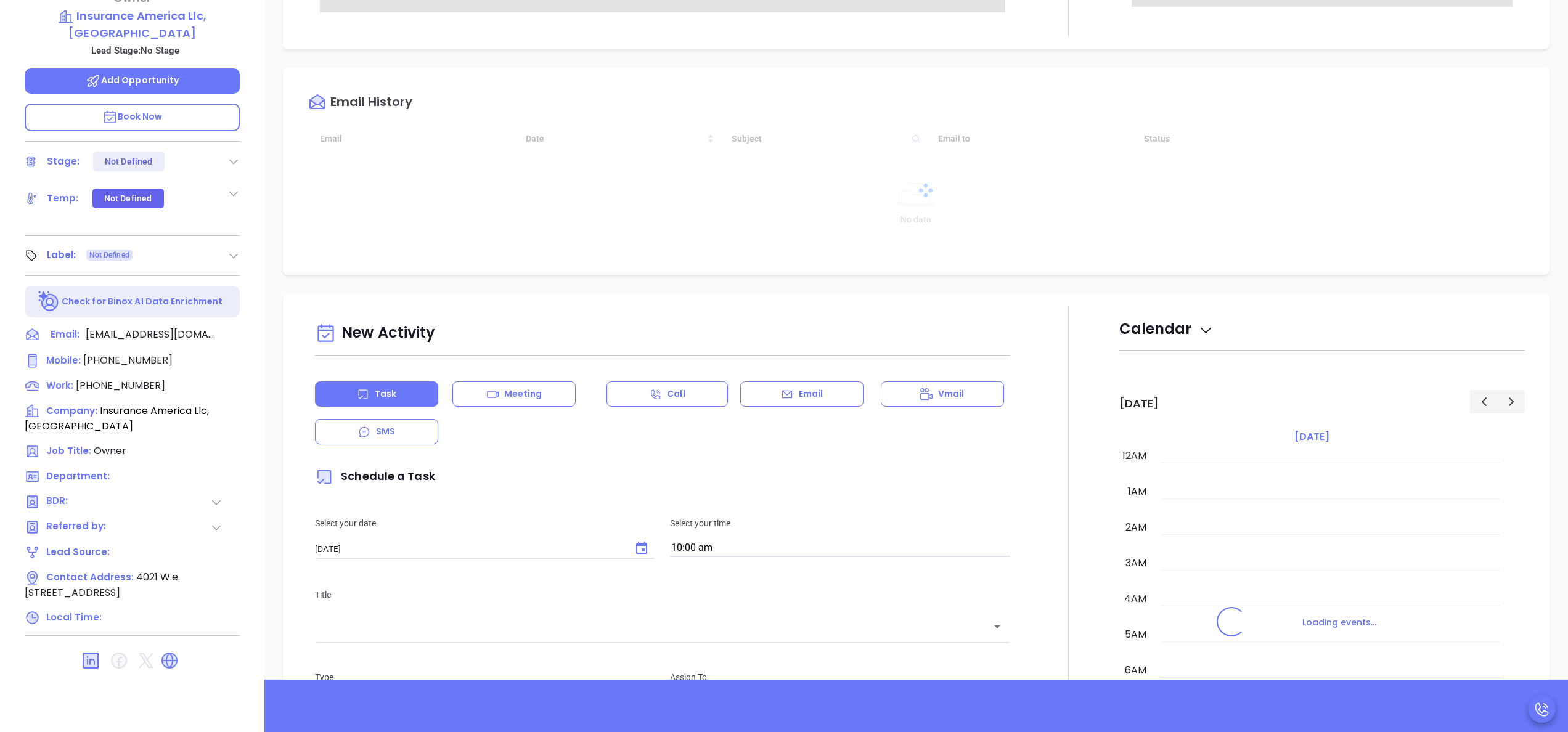
type input "[DATE]"
click at [1074, 396] on div at bounding box center [1069, 649] width 102 height 685
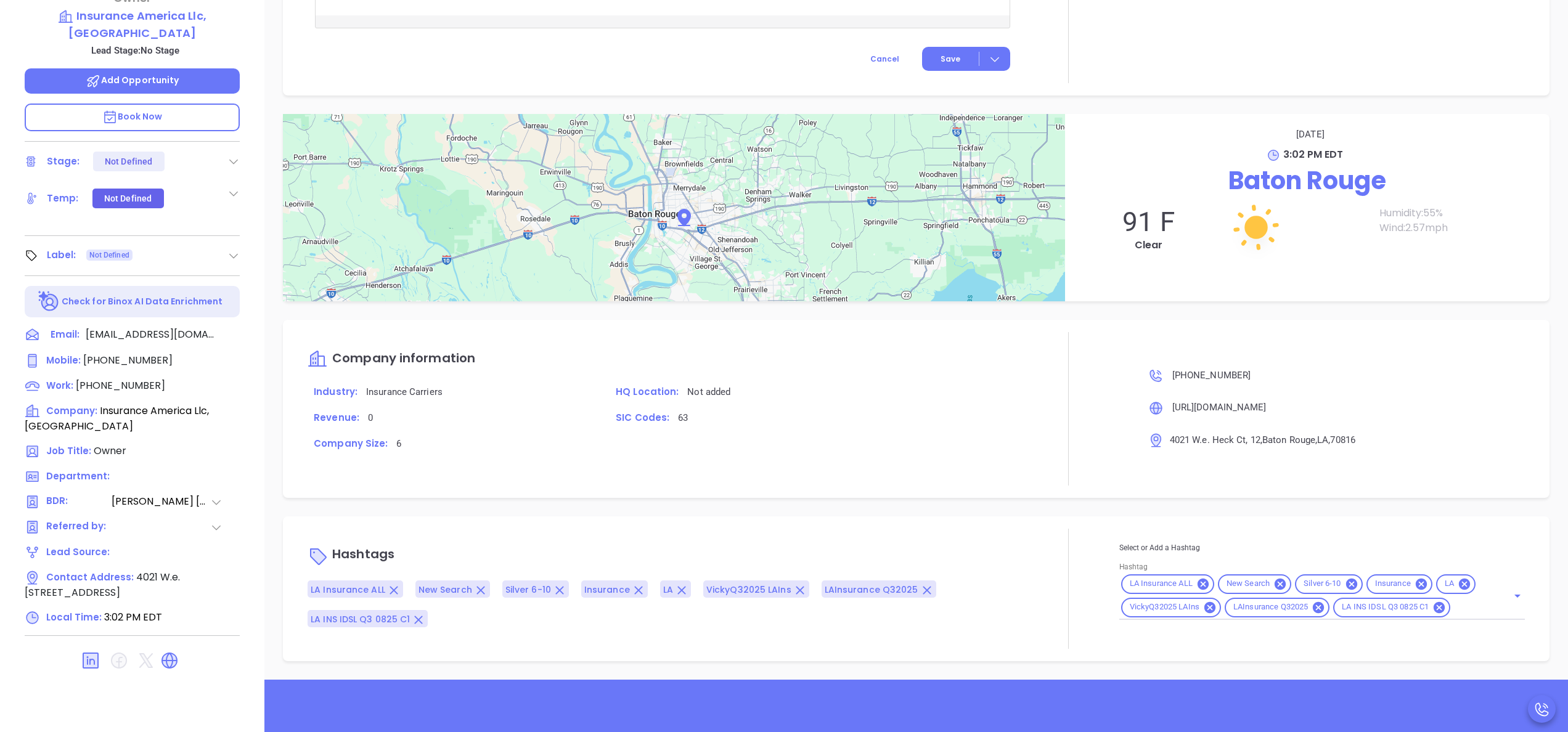
type input "[PERSON_NAME]"
click at [859, 465] on div "Company information Industry: Insurance Carriers HQ Location: Not added Revenue…" at bounding box center [663, 410] width 710 height 153
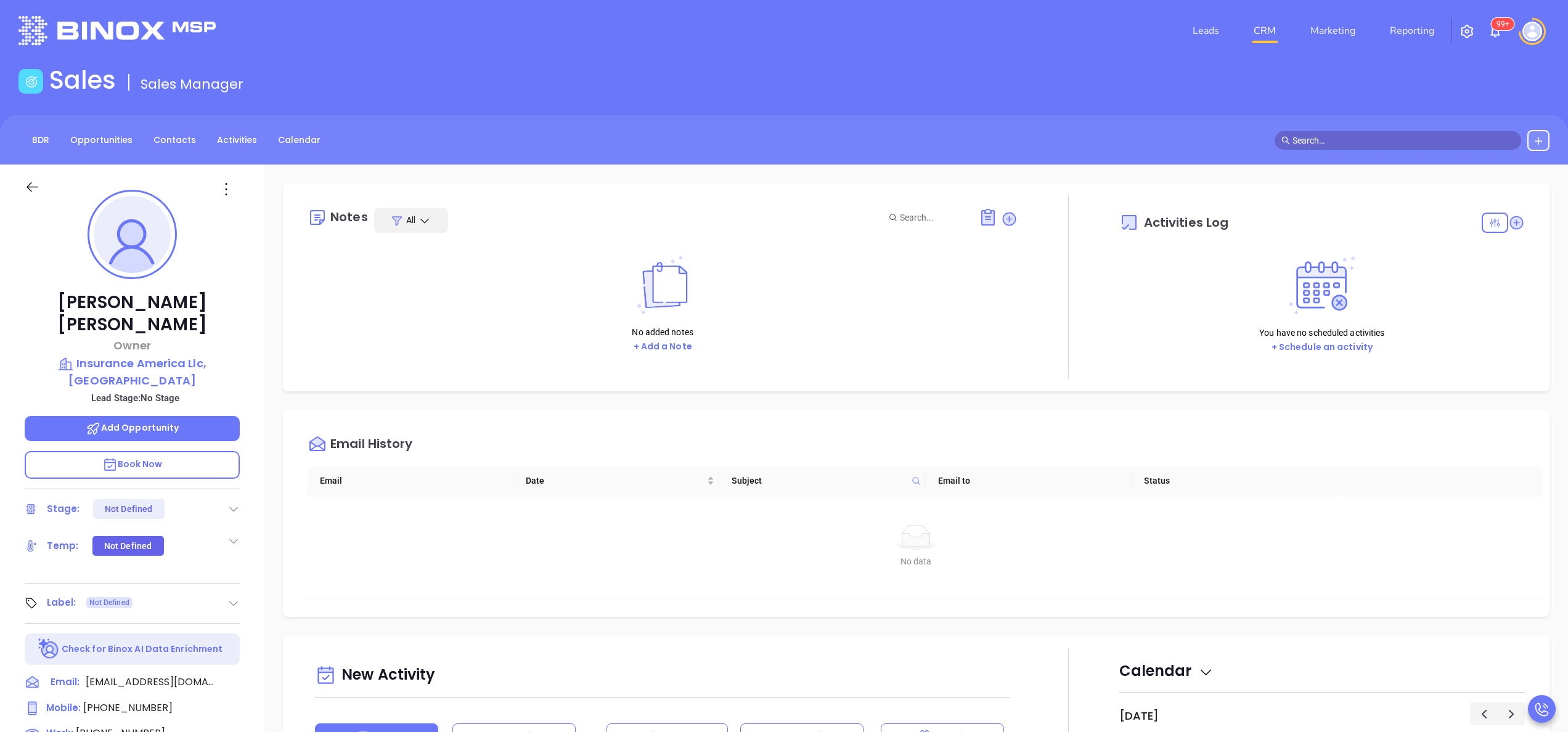
scroll to position [0, 0]
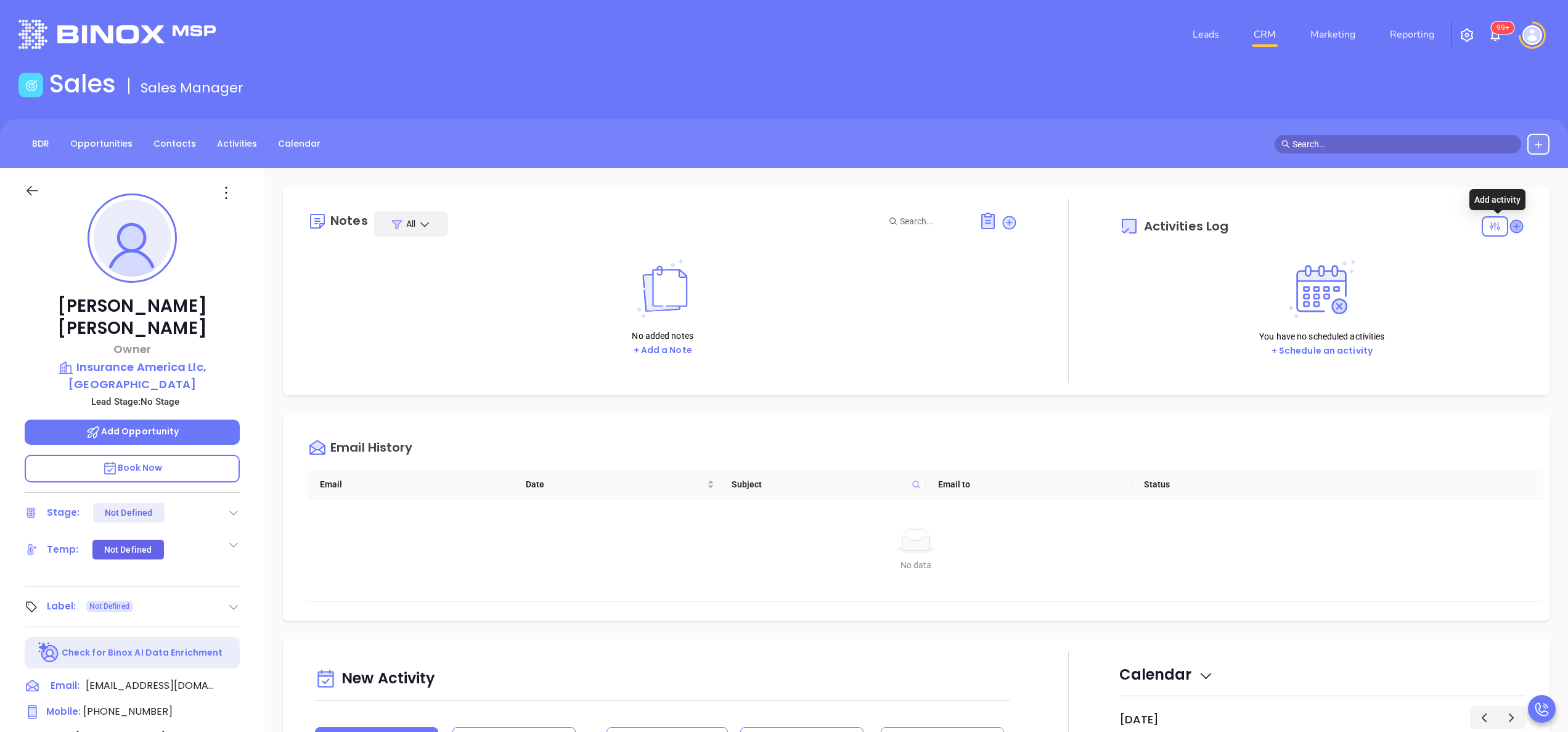
click at [1510, 222] on icon at bounding box center [1517, 226] width 13 height 13
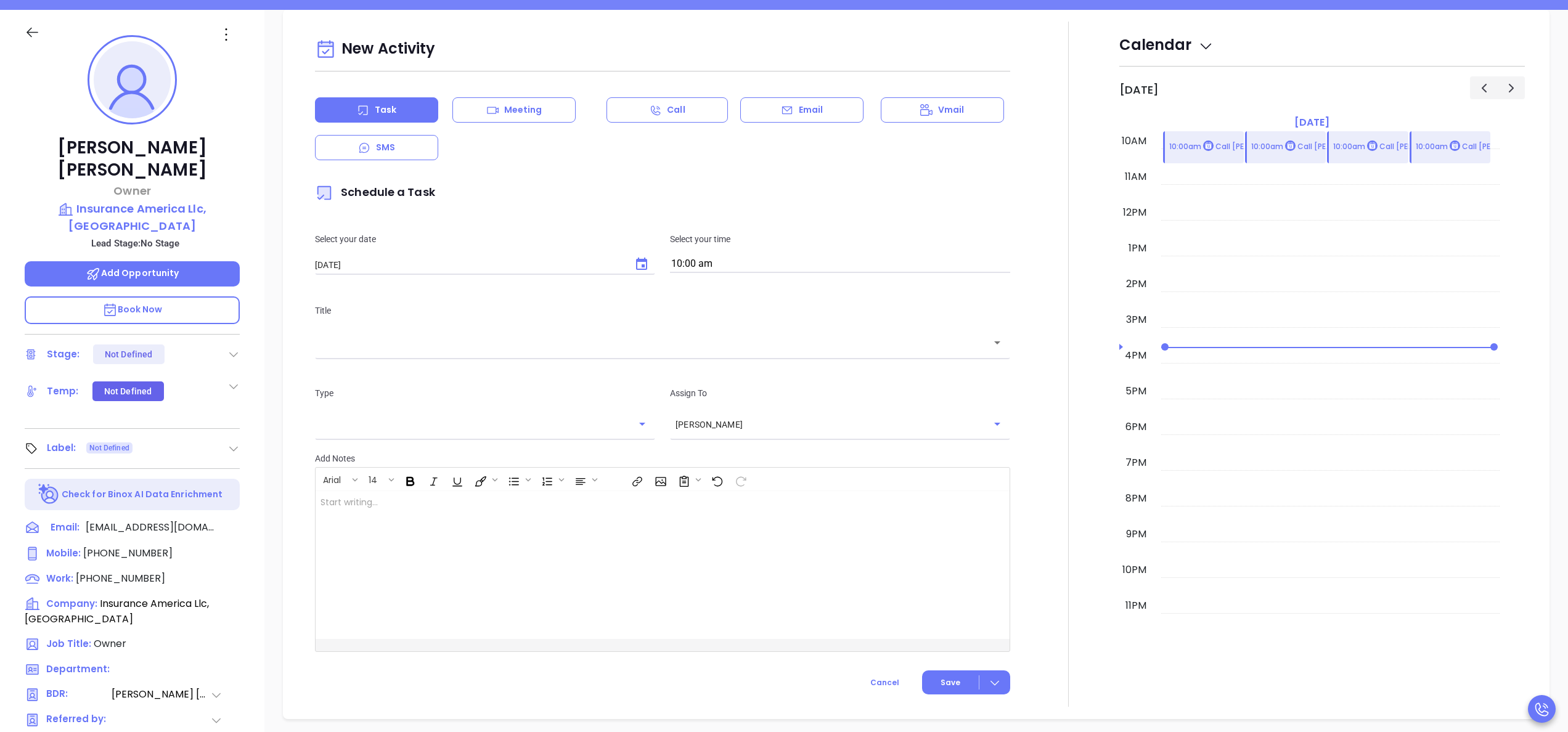
scroll to position [168, 0]
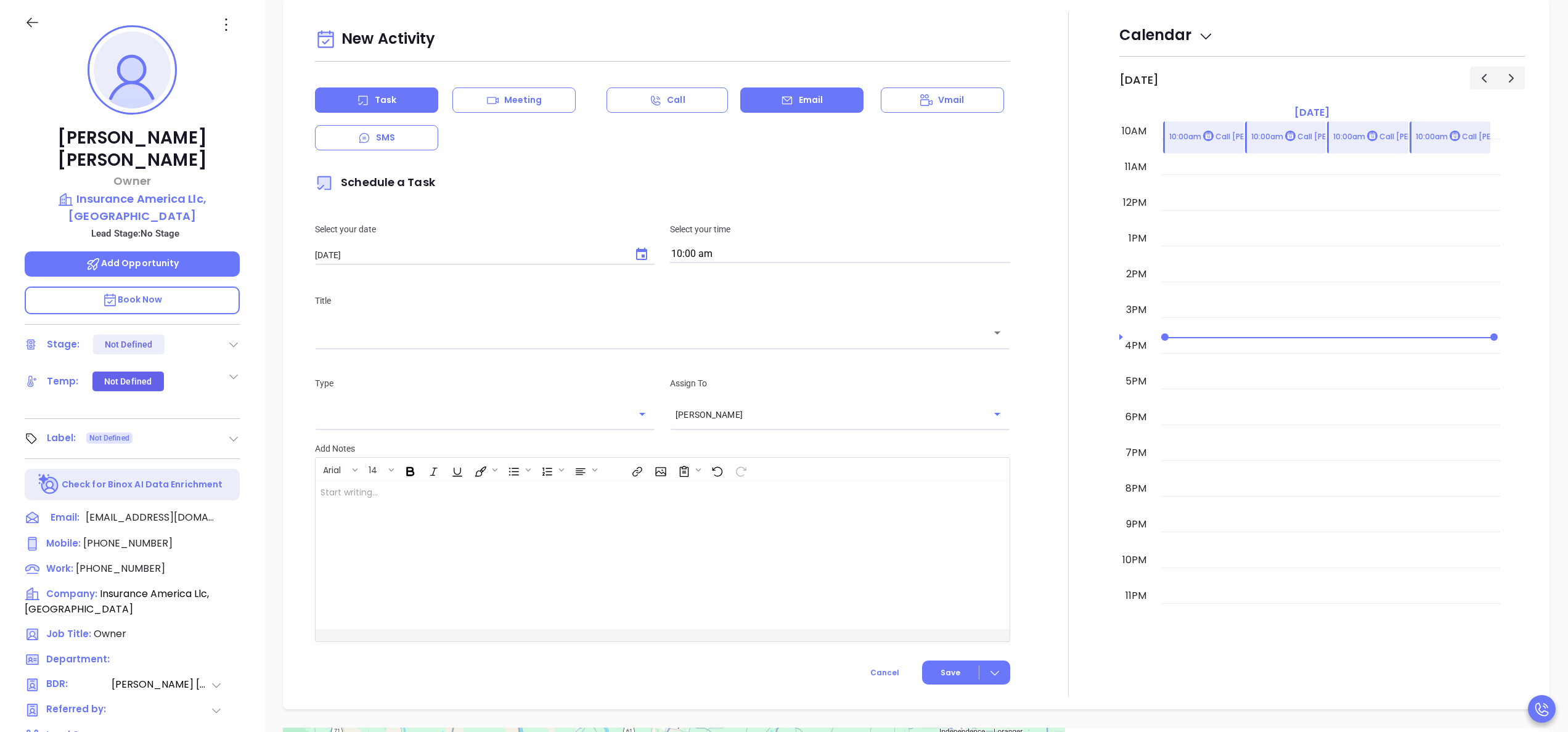
click at [799, 97] on p "Email" at bounding box center [811, 100] width 25 height 13
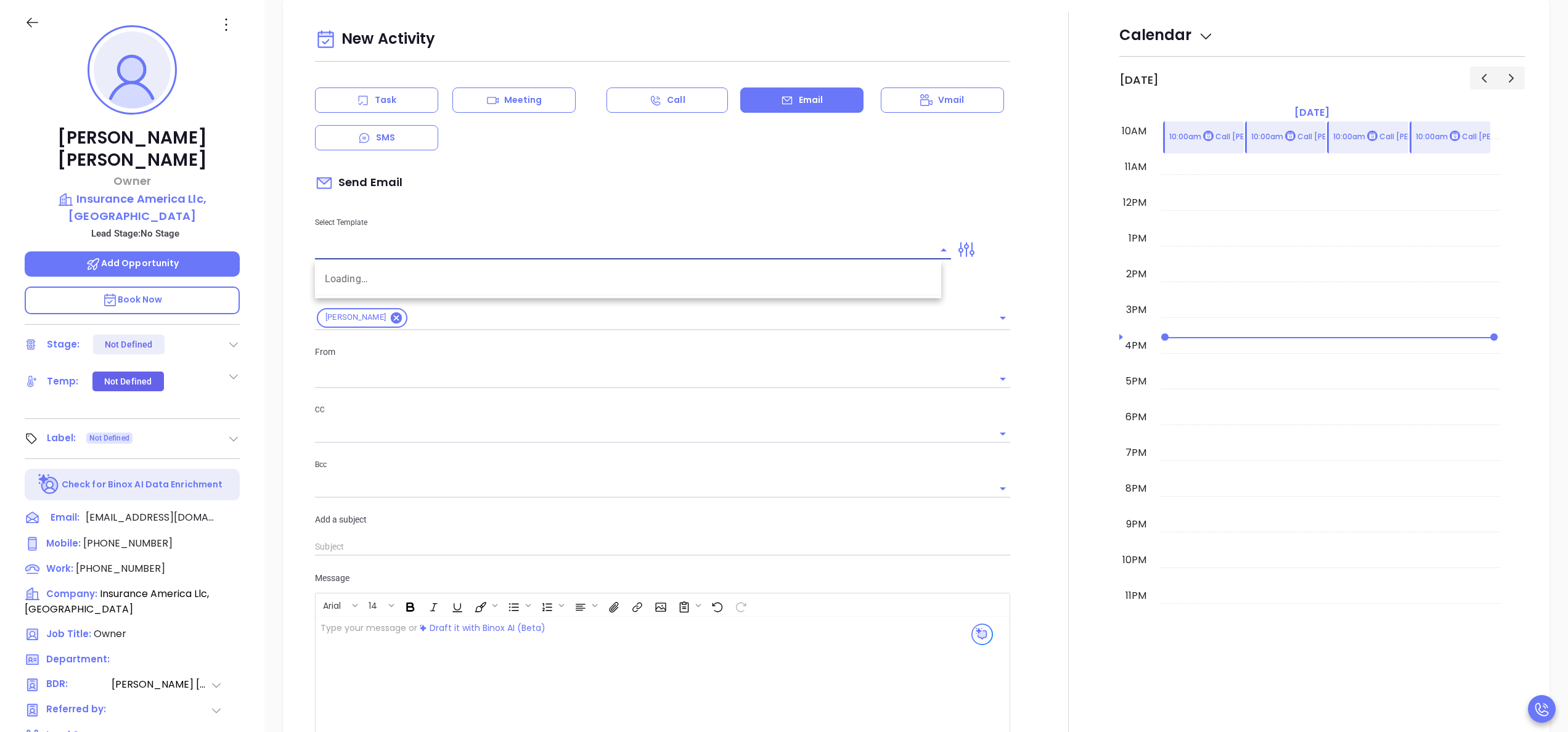
click at [605, 253] on input "text" at bounding box center [623, 250] width 618 height 18
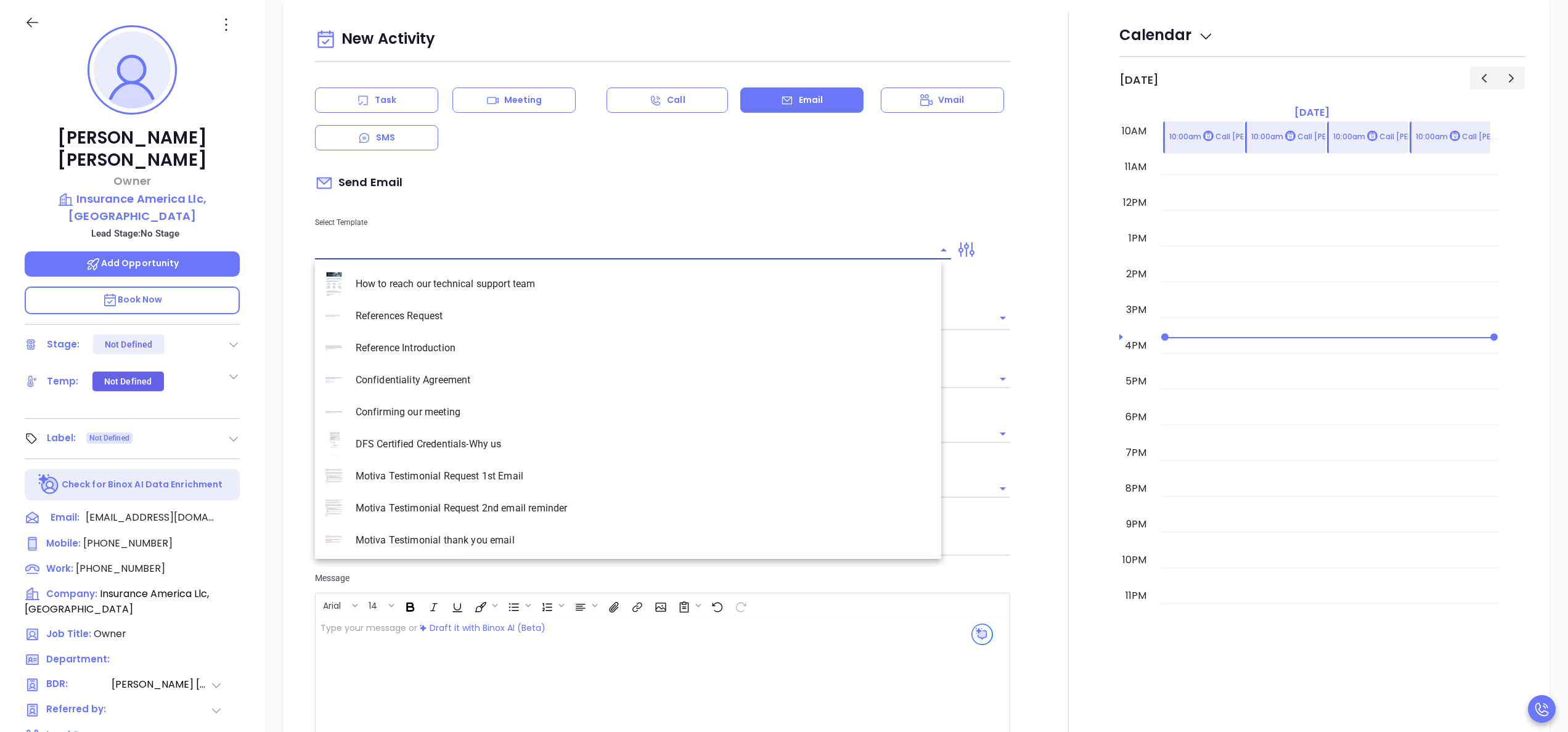
type input "[PERSON_NAME]"
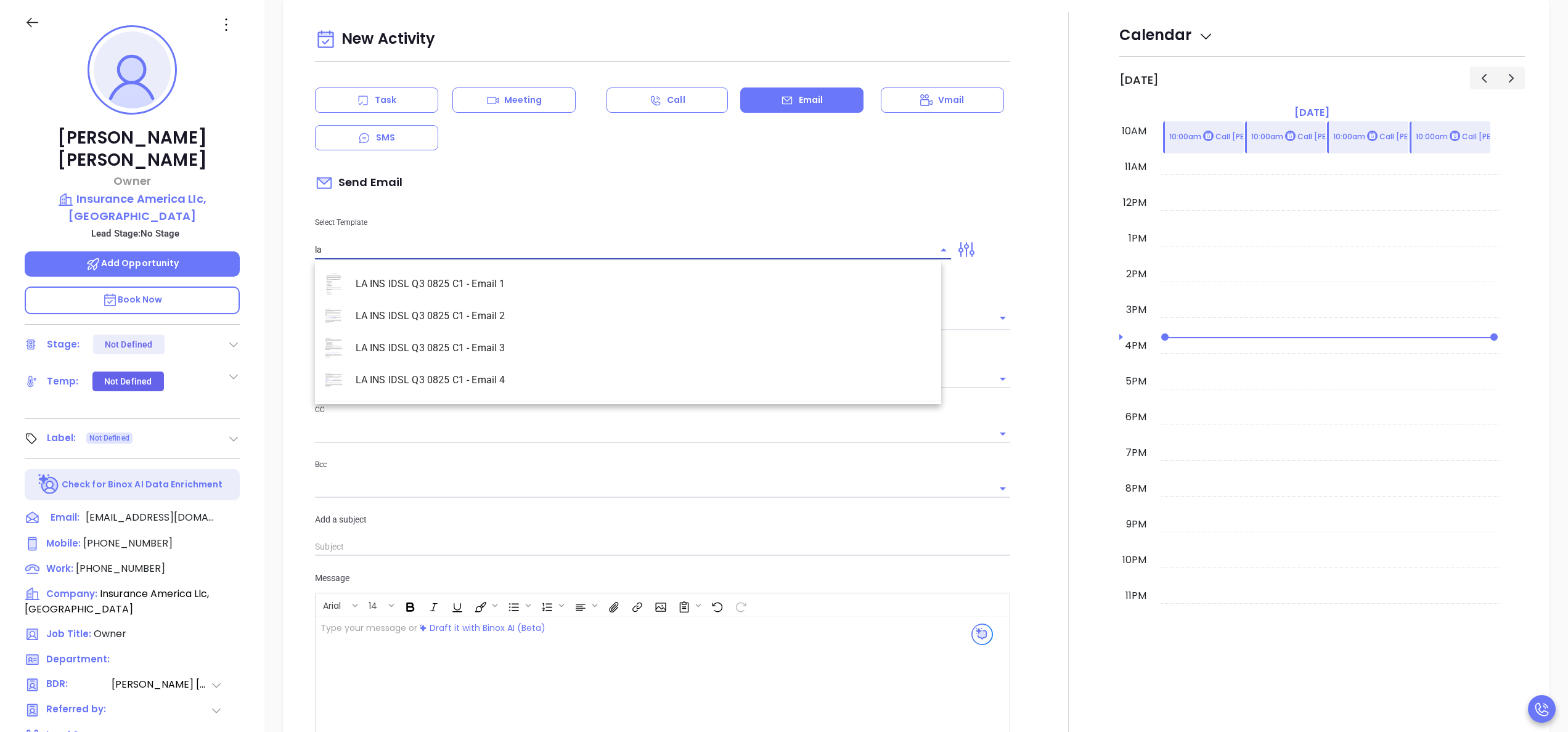
click at [487, 307] on li "LA INS IDSL Q3 0825 C1 - Email 2" at bounding box center [628, 316] width 627 height 32
type input "LA INS IDSL Q3 0825 C1 - Email 2"
type input "February is coming fast—will Insurance America Llc, Baton Rouge be compliant?"
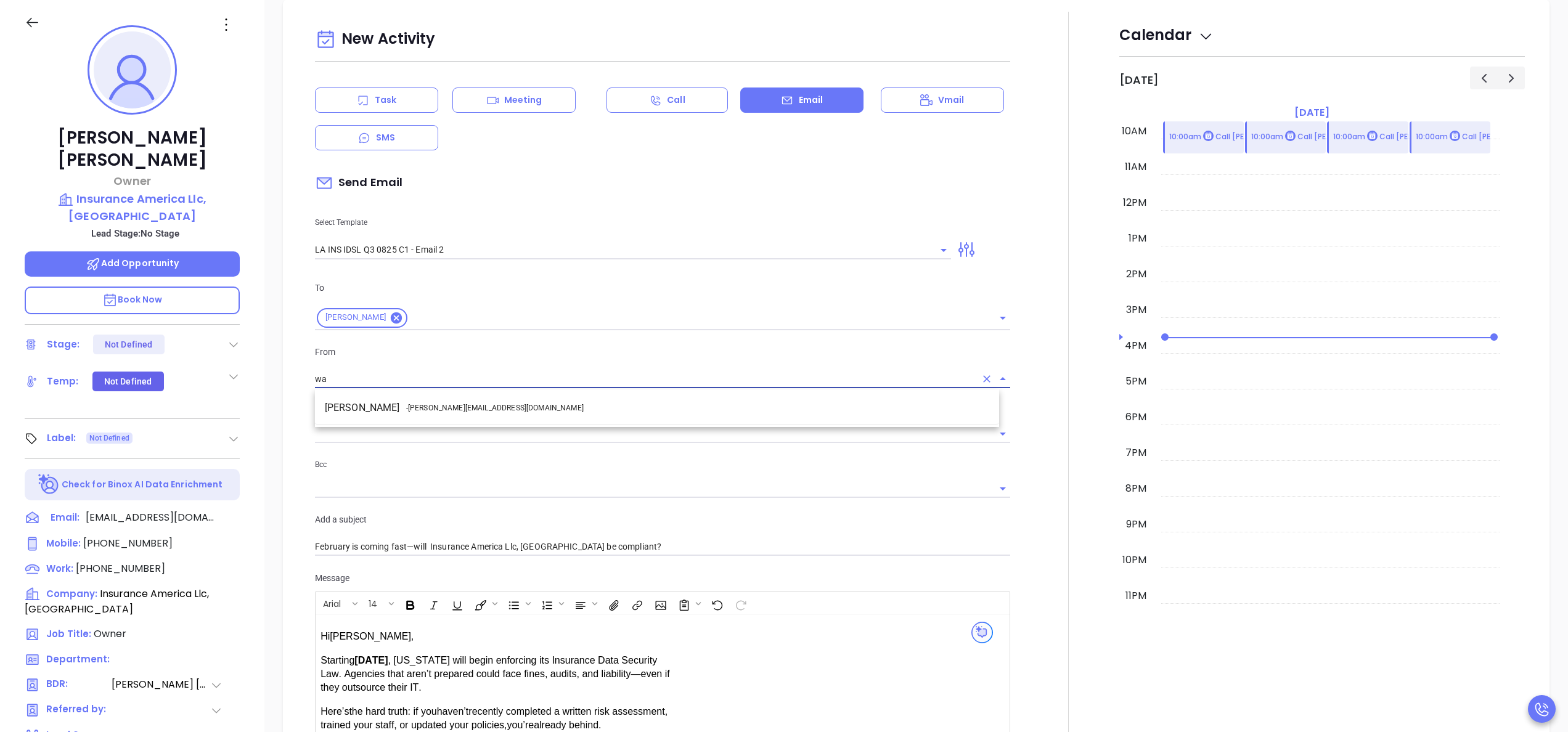
click at [493, 412] on li "Walter Contreras - [EMAIL_ADDRESS][DOMAIN_NAME]" at bounding box center [657, 408] width 684 height 22
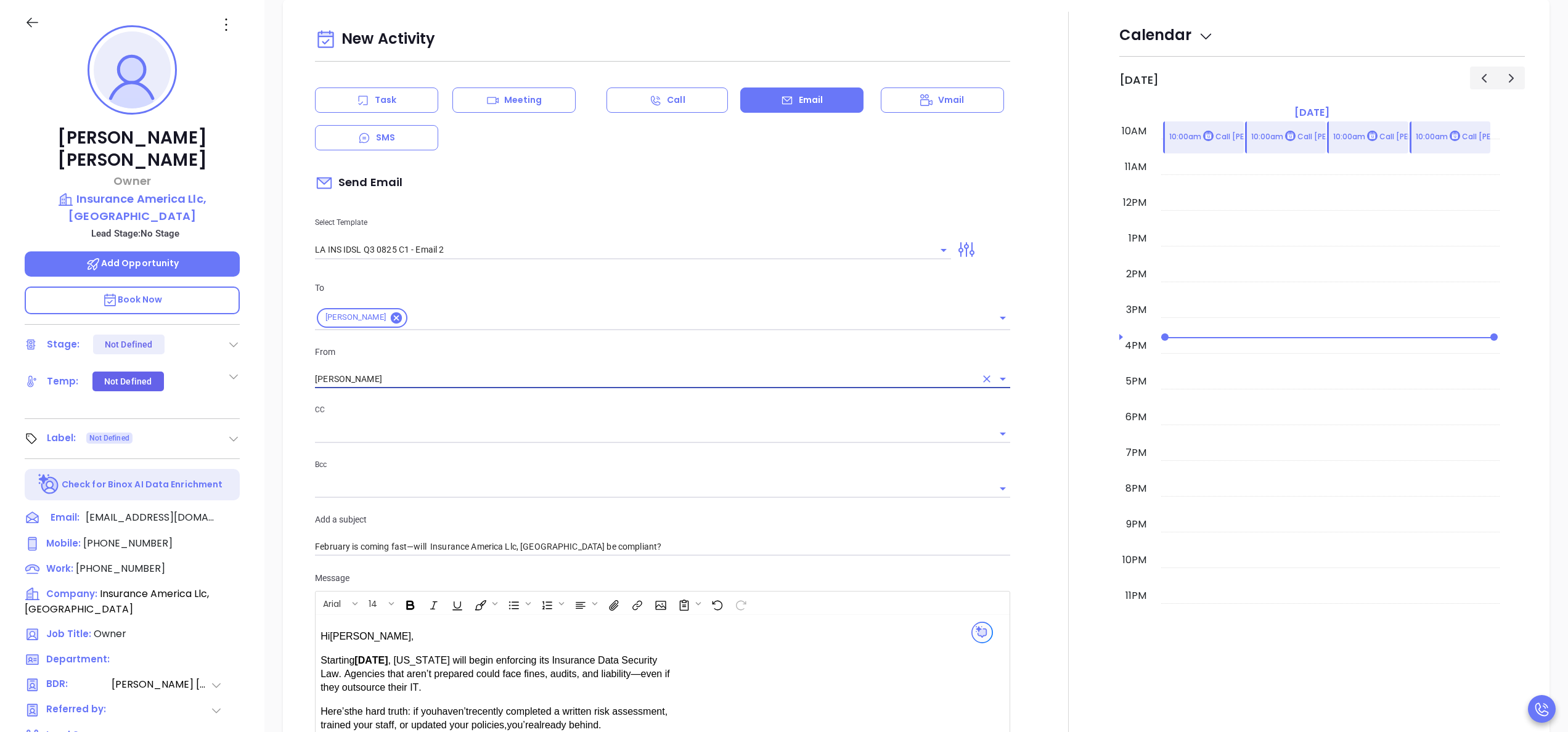
type input "[PERSON_NAME]"
click at [1033, 482] on div at bounding box center [1069, 485] width 102 height 946
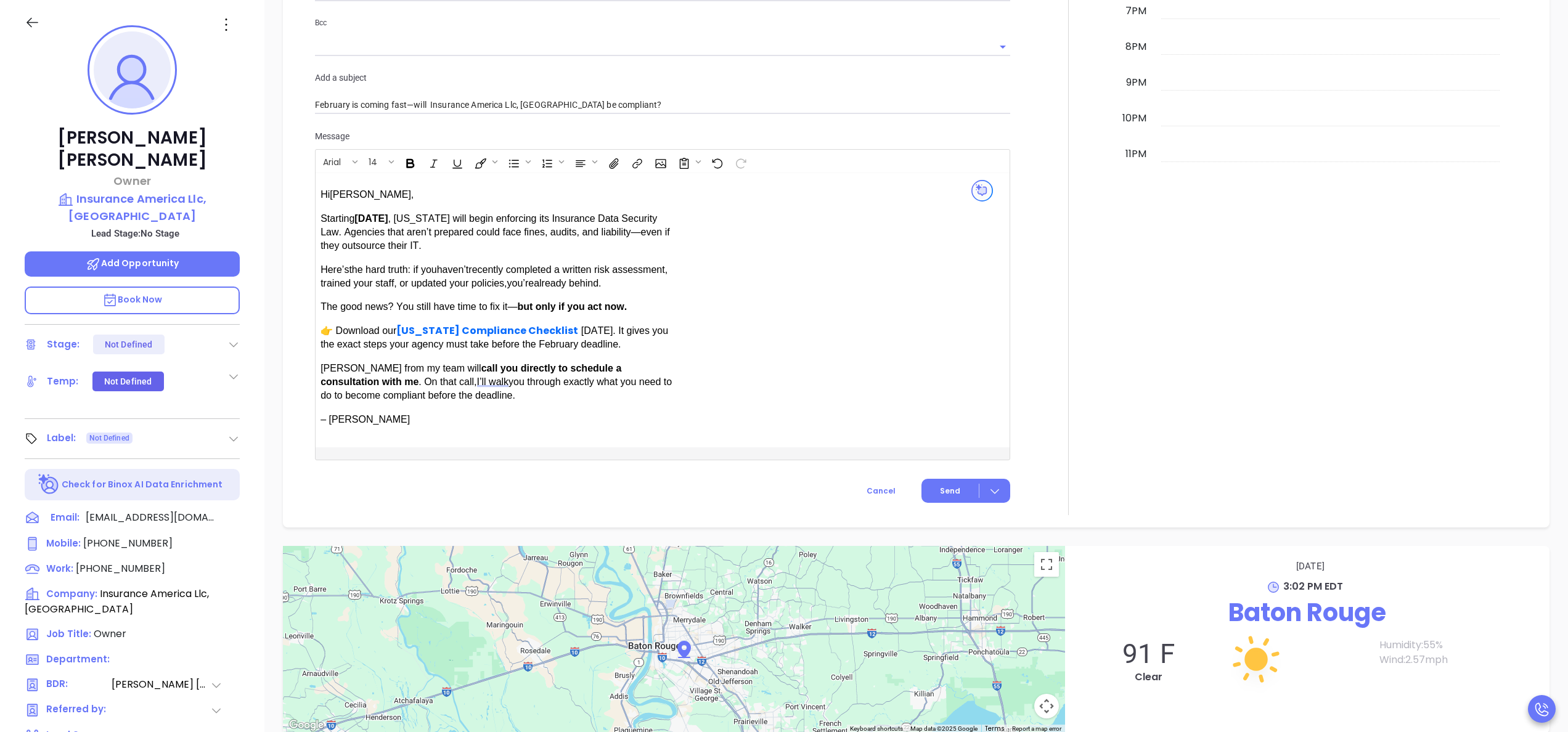
scroll to position [915, 0]
click at [1018, 423] on div at bounding box center [1069, 41] width 102 height 946
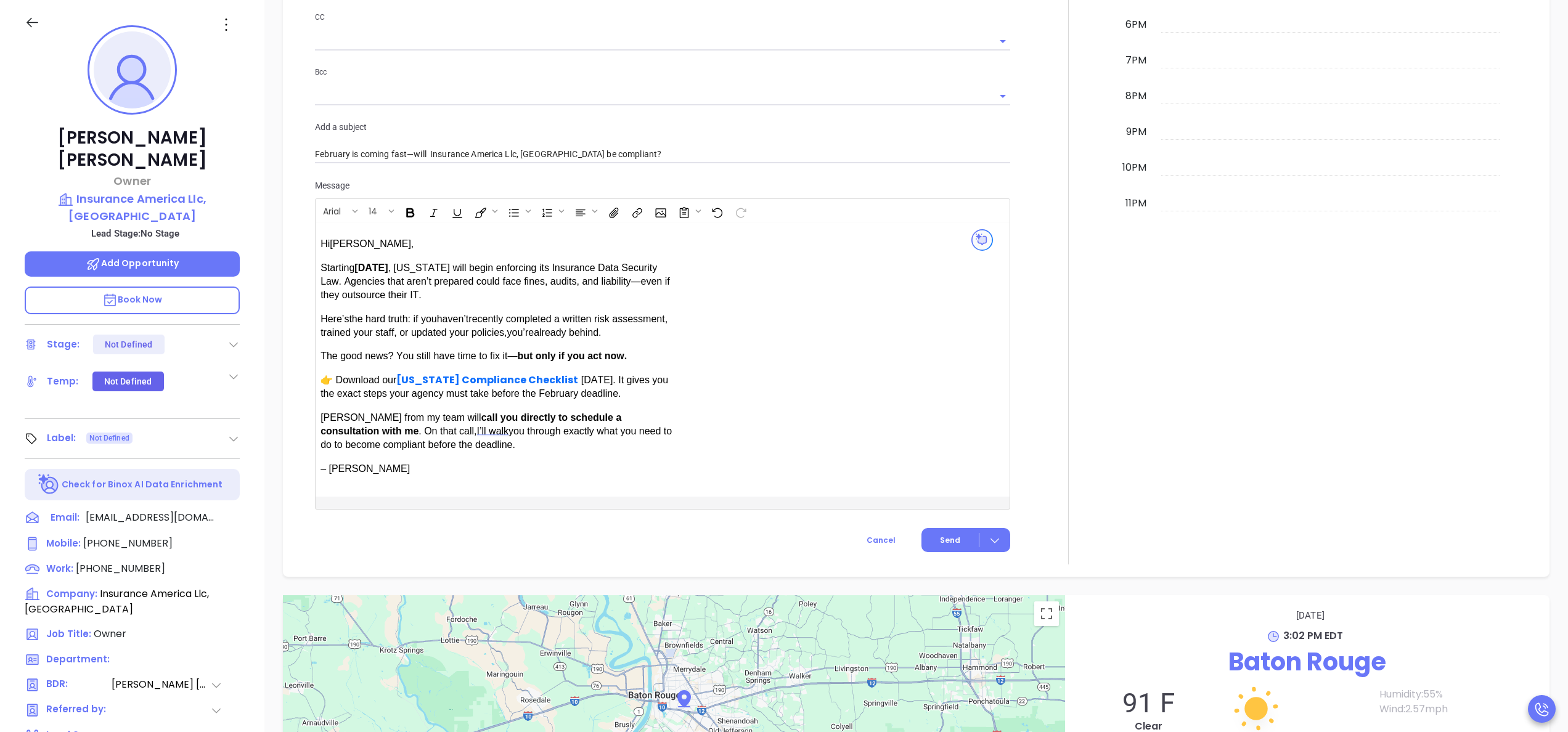
scroll to position [965, 0]
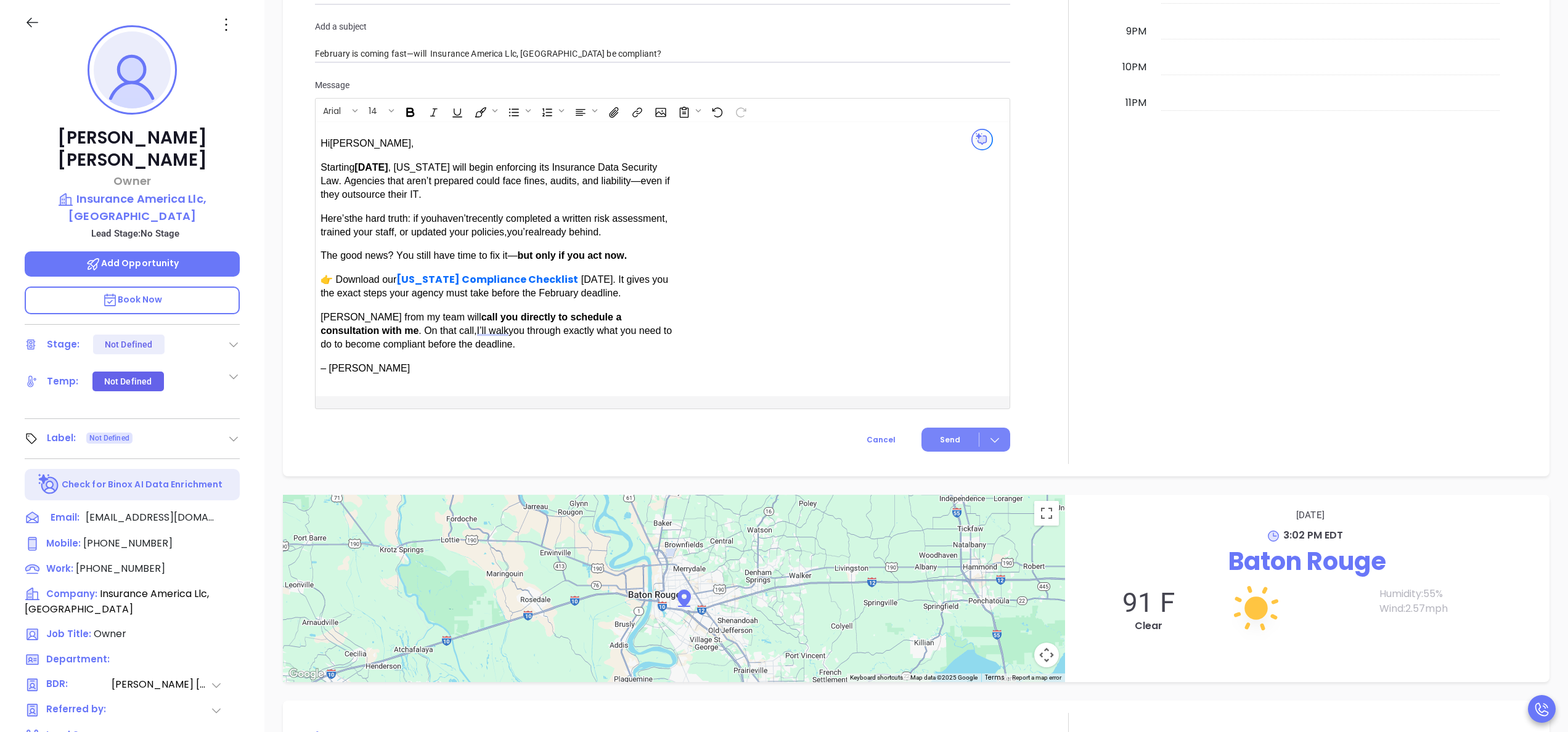
click at [957, 439] on button "Send" at bounding box center [966, 440] width 89 height 24
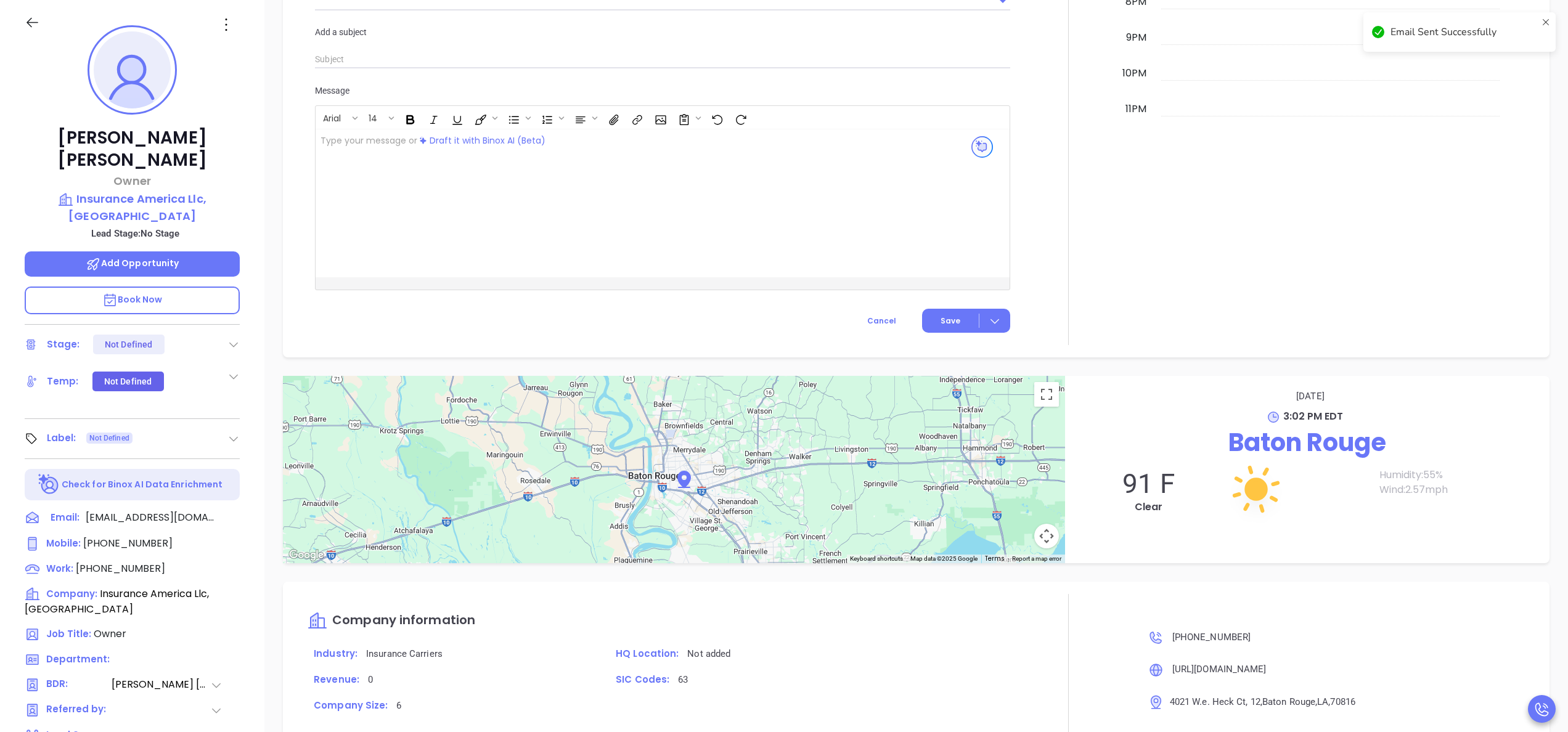
scroll to position [970, 0]
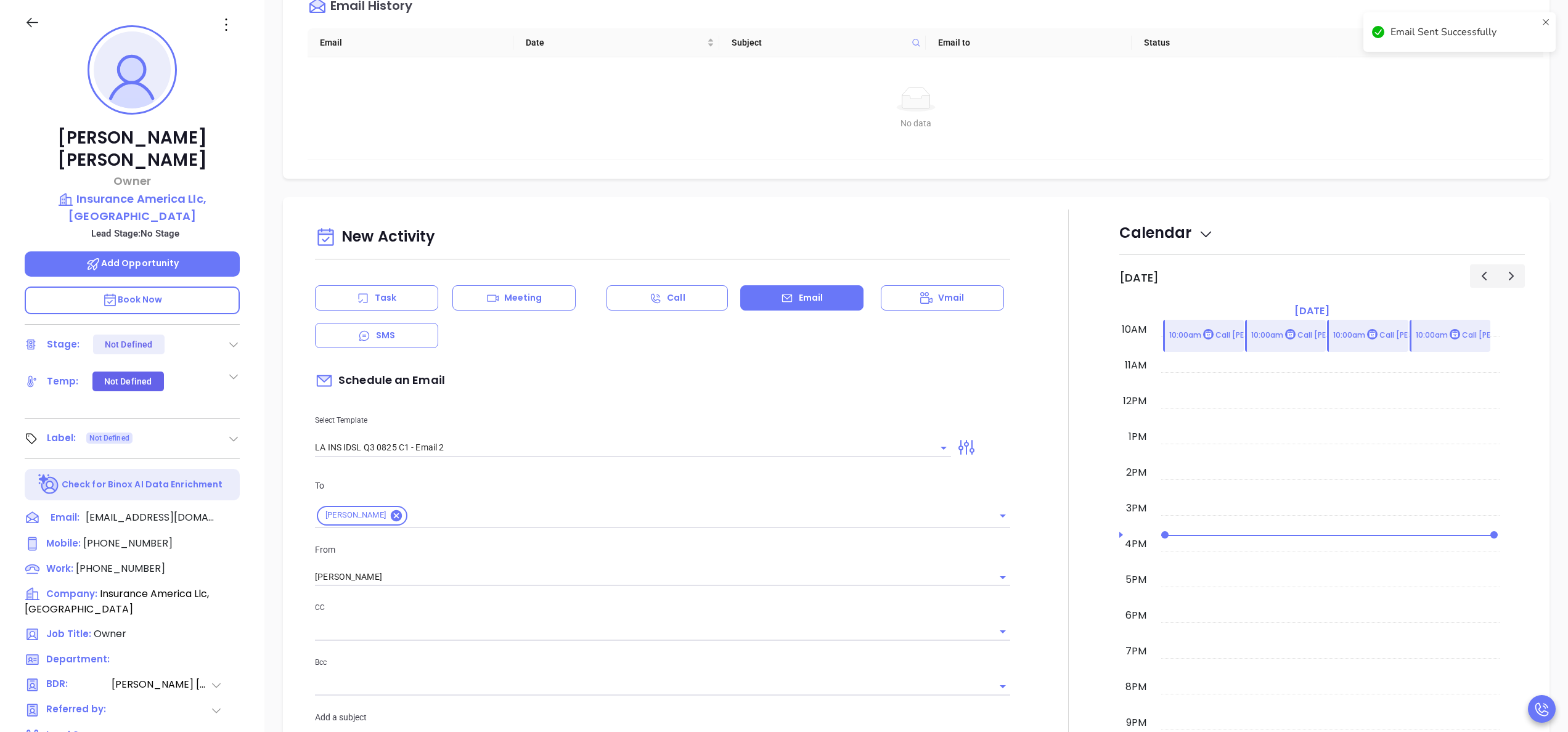
scroll to position [230, 0]
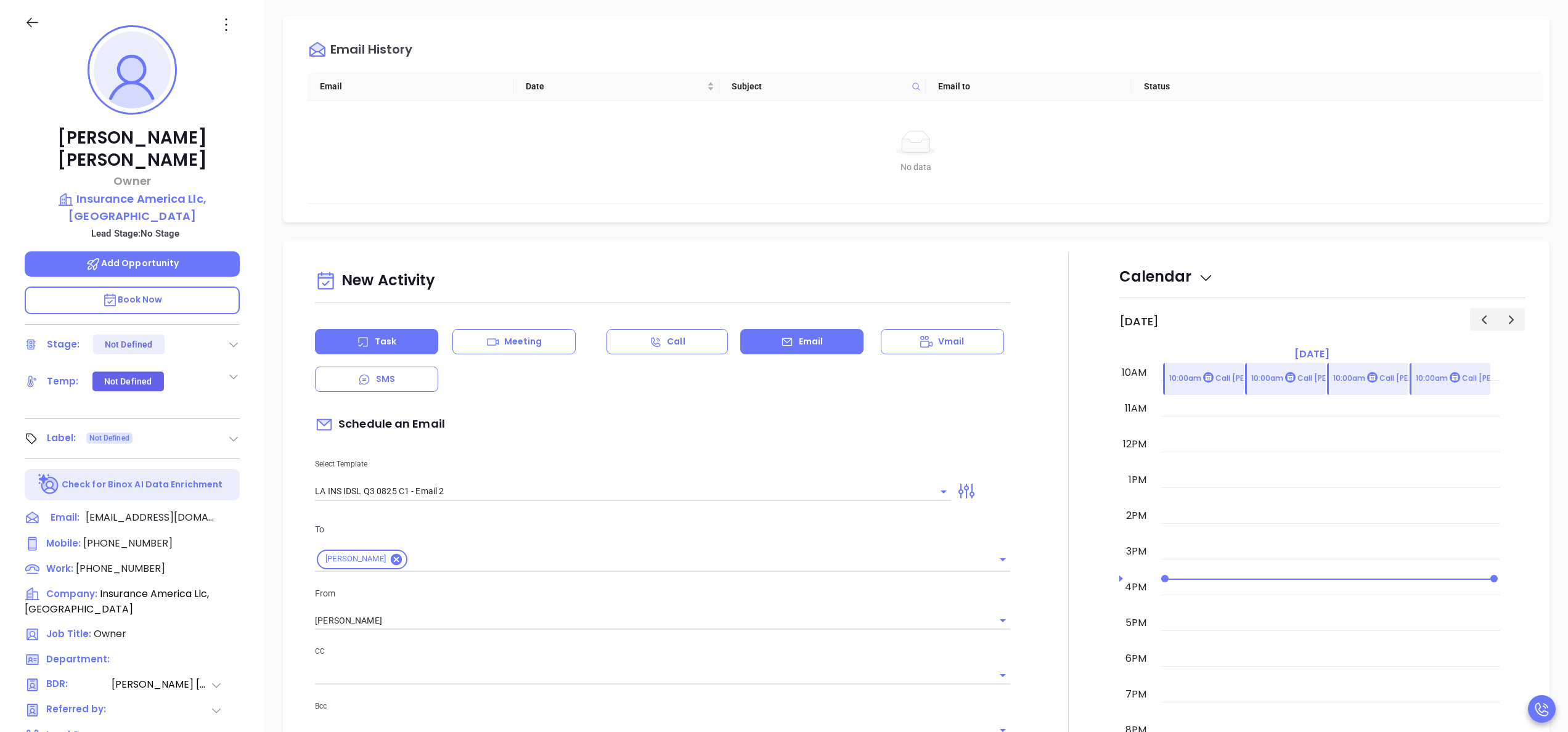
click at [365, 336] on icon at bounding box center [364, 342] width 13 height 13
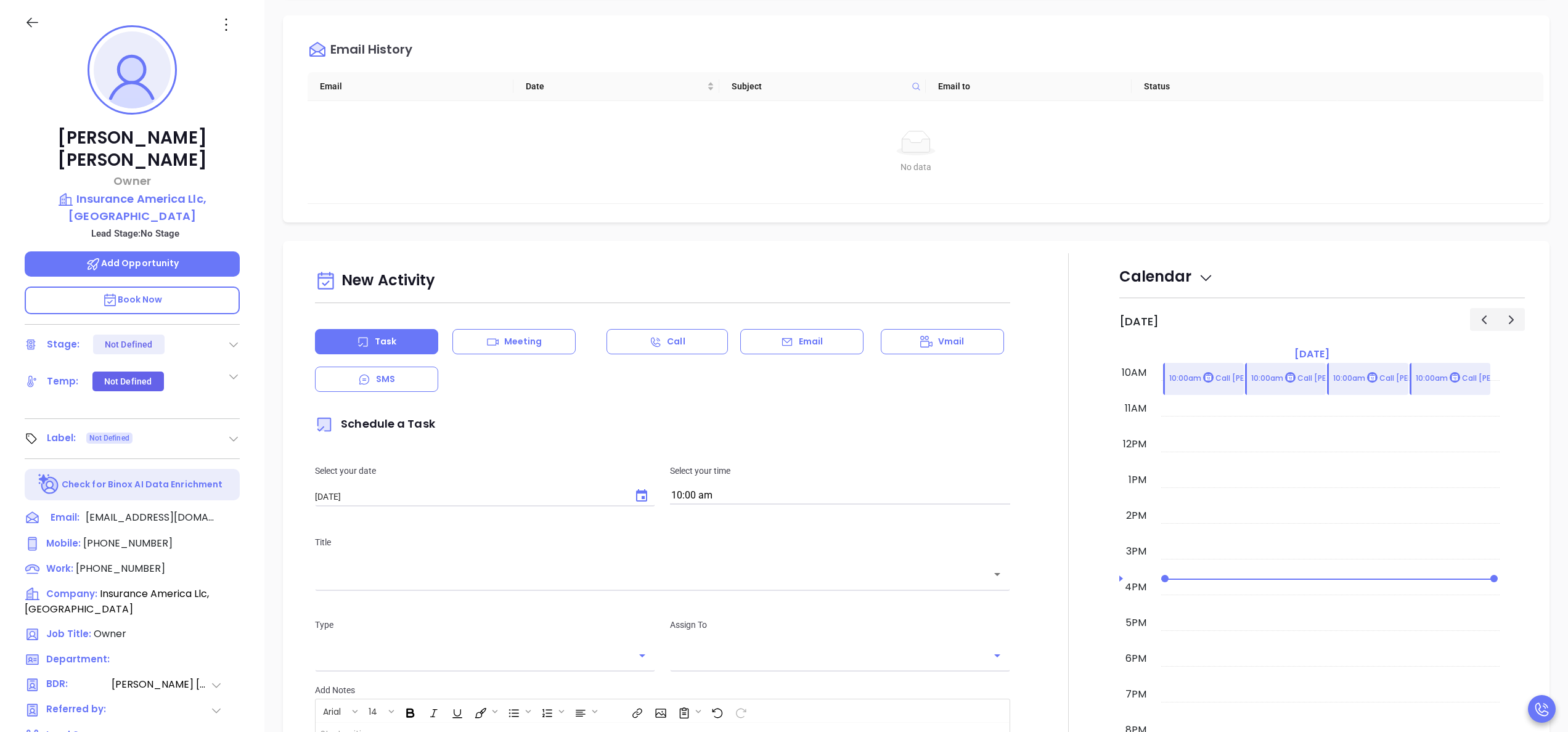
type input "[PERSON_NAME]"
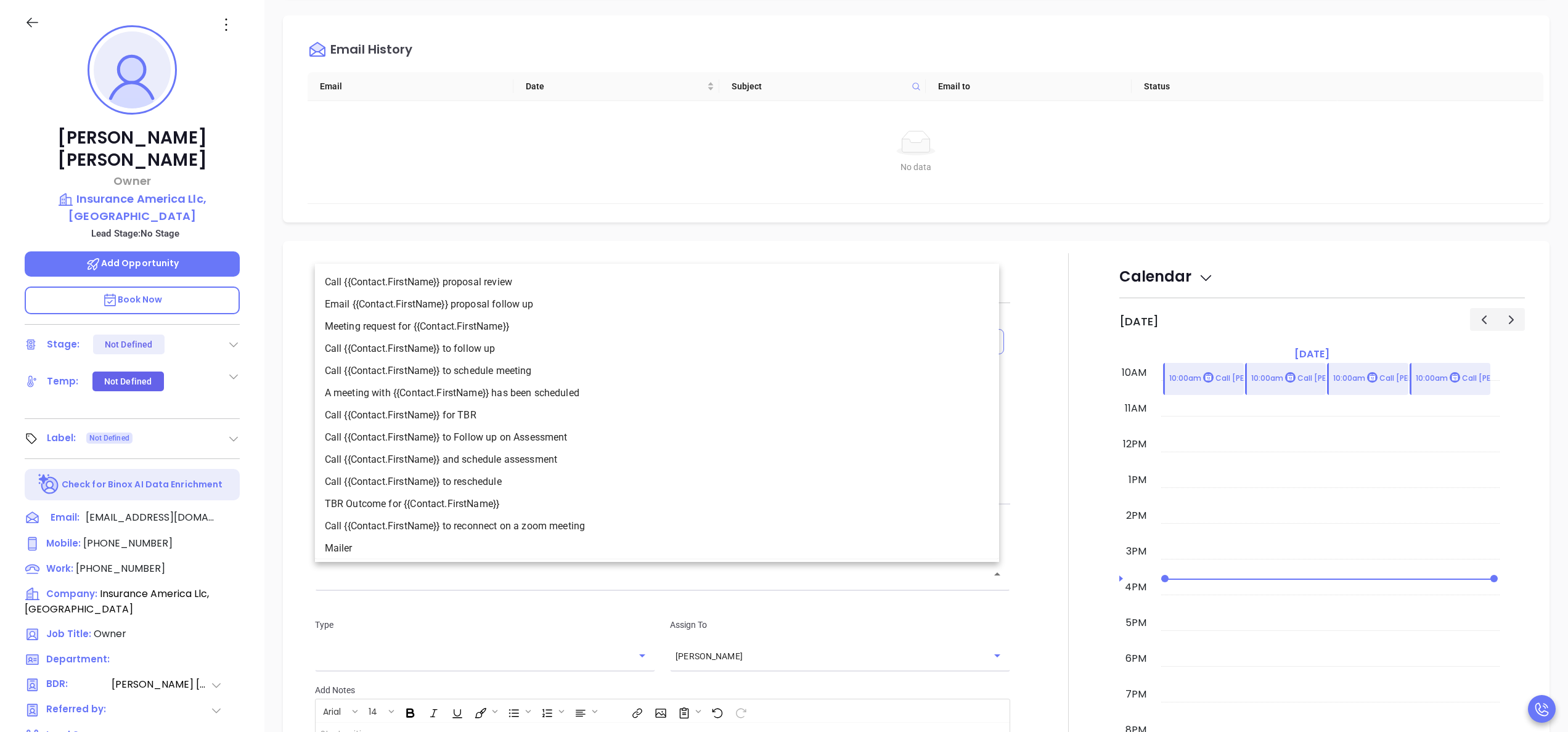
click at [620, 580] on input "text" at bounding box center [653, 575] width 666 height 14
click at [509, 353] on li "Call {{Contact.FirstName}} to follow up" at bounding box center [657, 348] width 684 height 22
type input "Call Katie to follow up"
type input "Call"
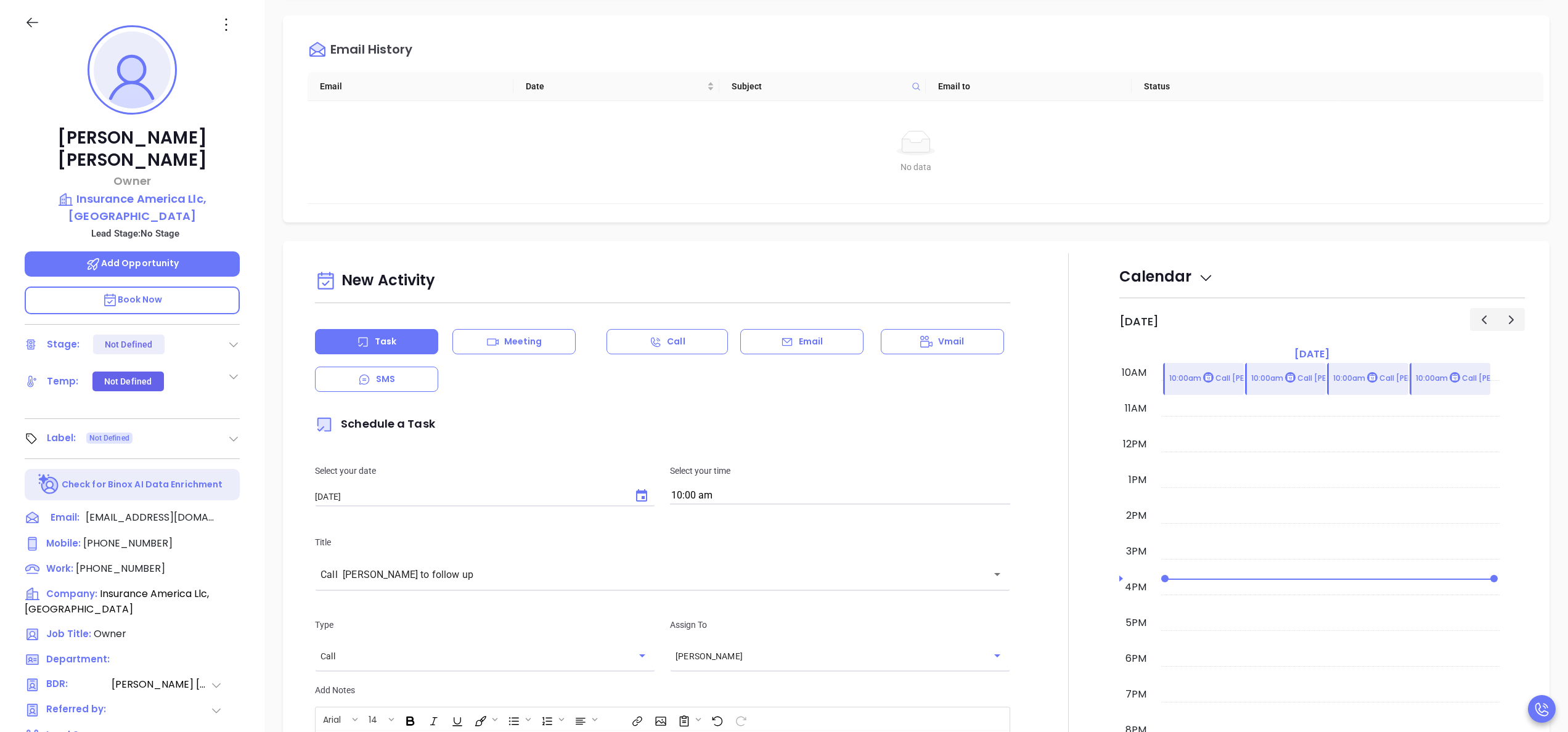
click at [1027, 582] on div at bounding box center [1069, 600] width 102 height 693
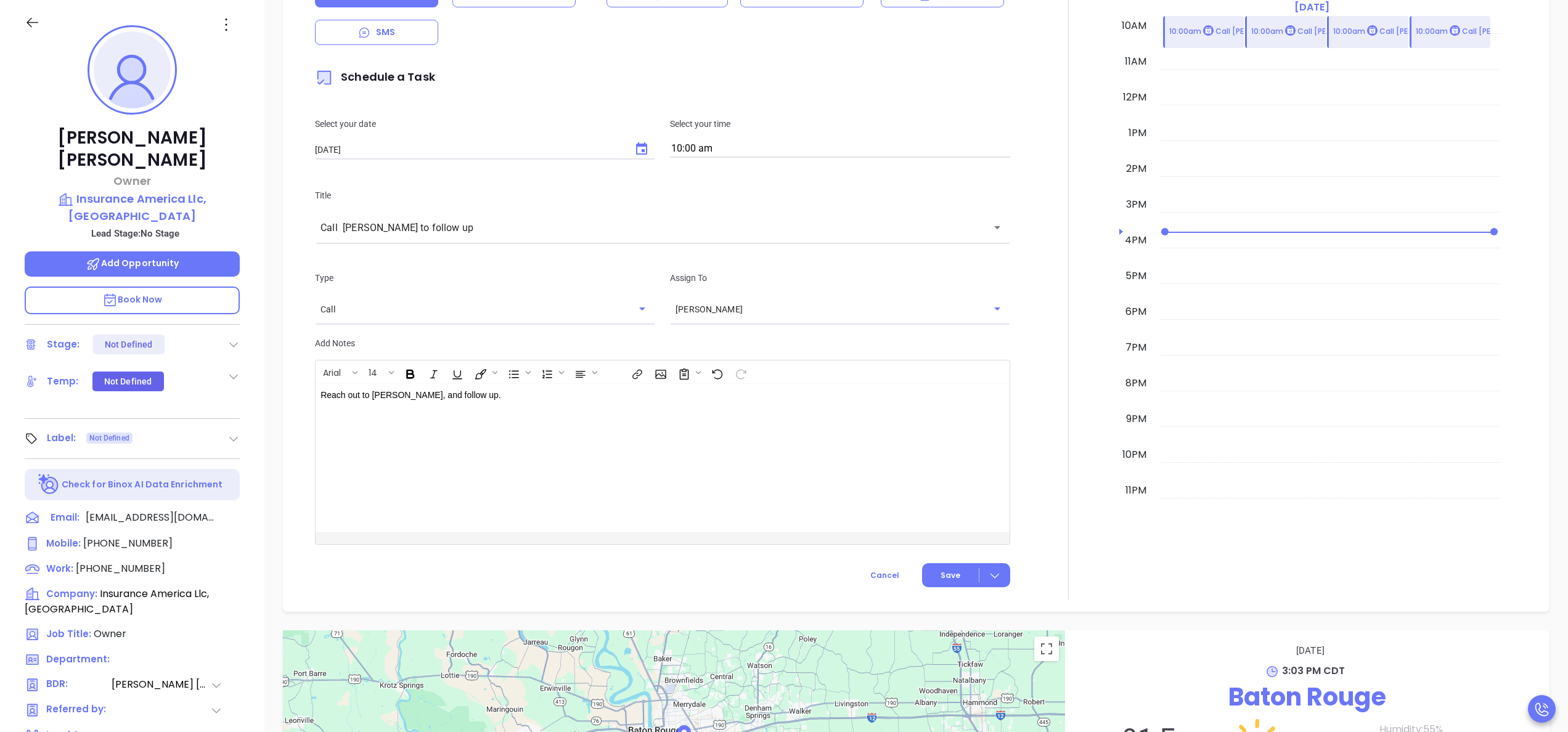
scroll to position [772, 0]
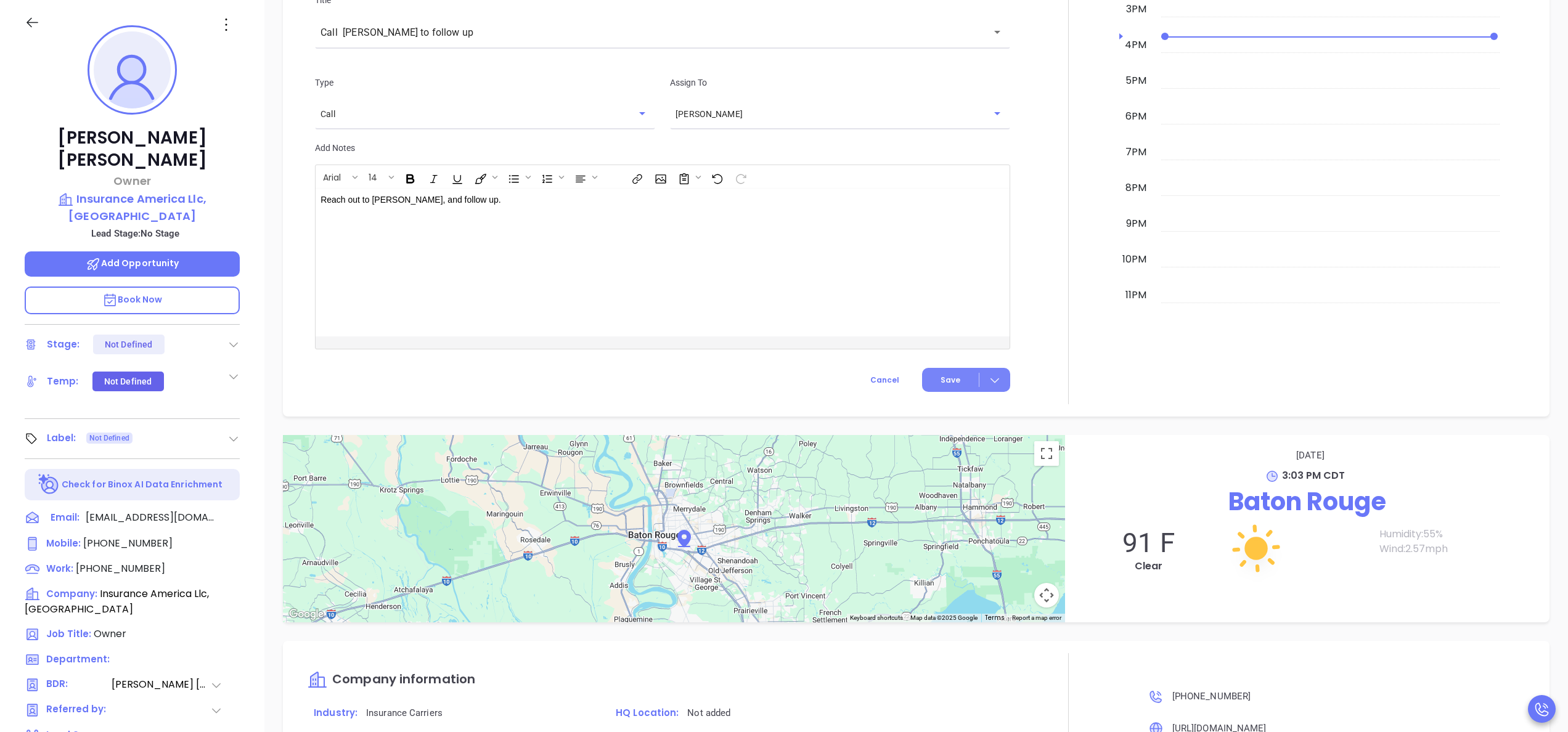
click at [937, 373] on button "Save" at bounding box center [966, 380] width 88 height 24
click at [233, 338] on icon at bounding box center [234, 345] width 13 height 13
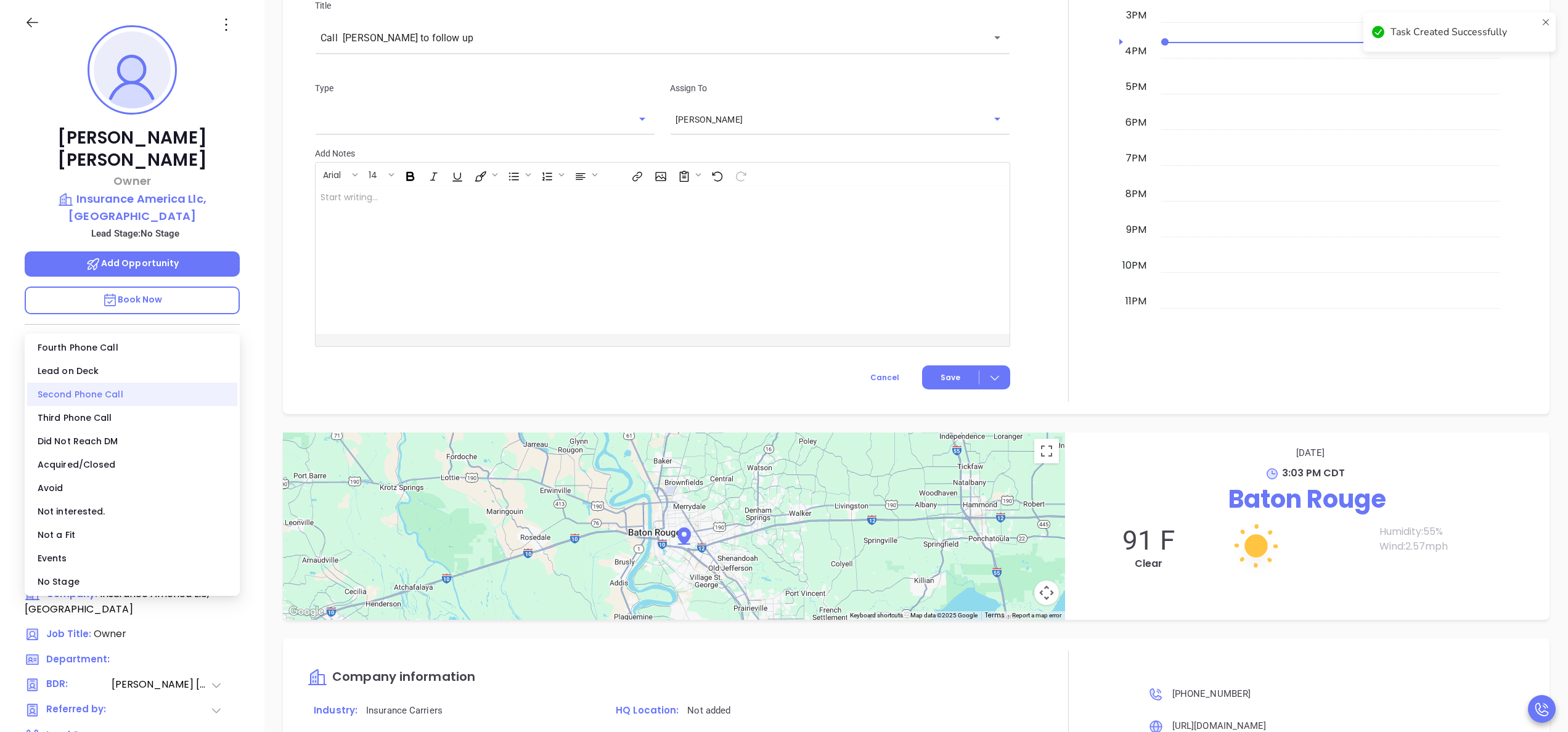
scroll to position [778, 0]
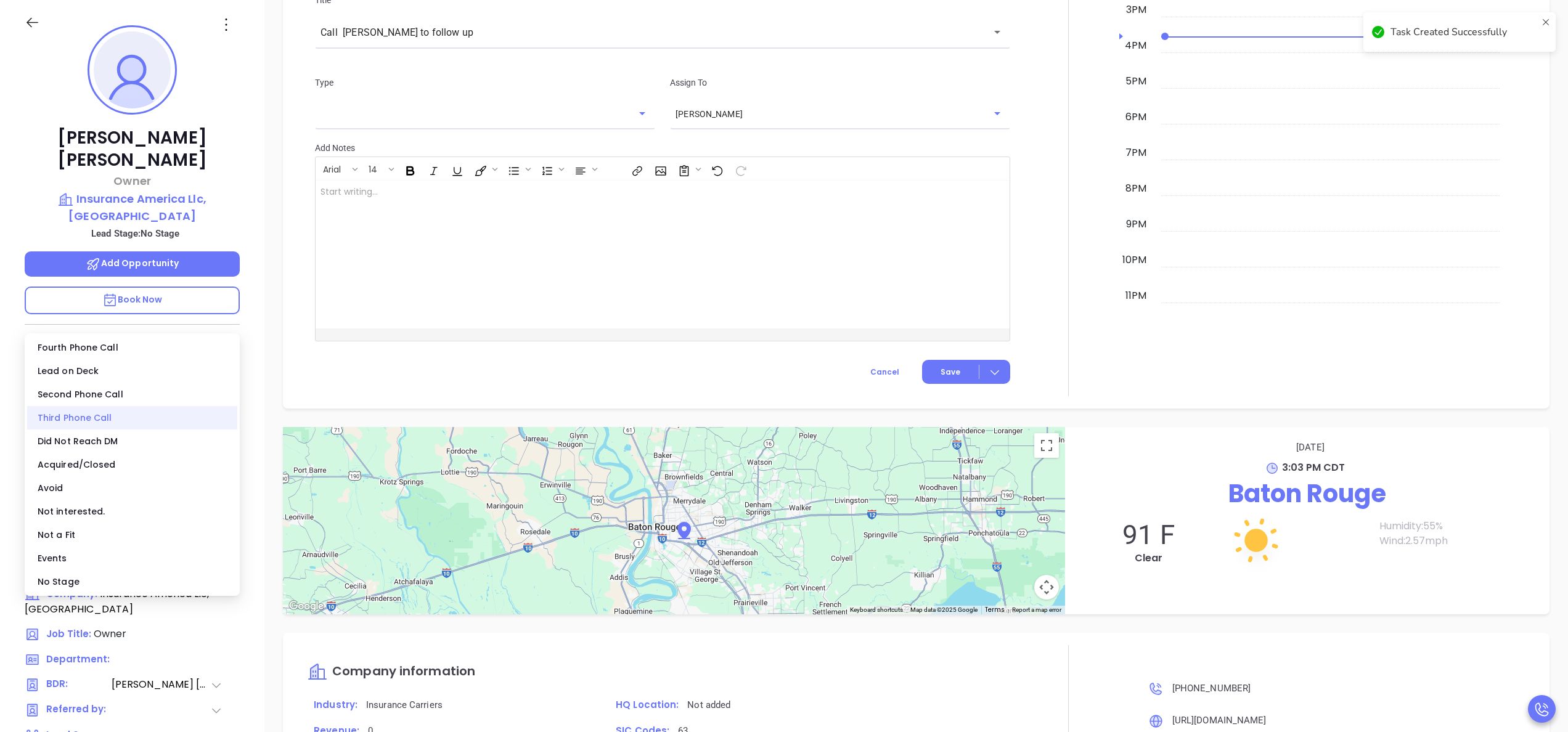
click at [121, 412] on div "Third Phone Call" at bounding box center [132, 418] width 210 height 23
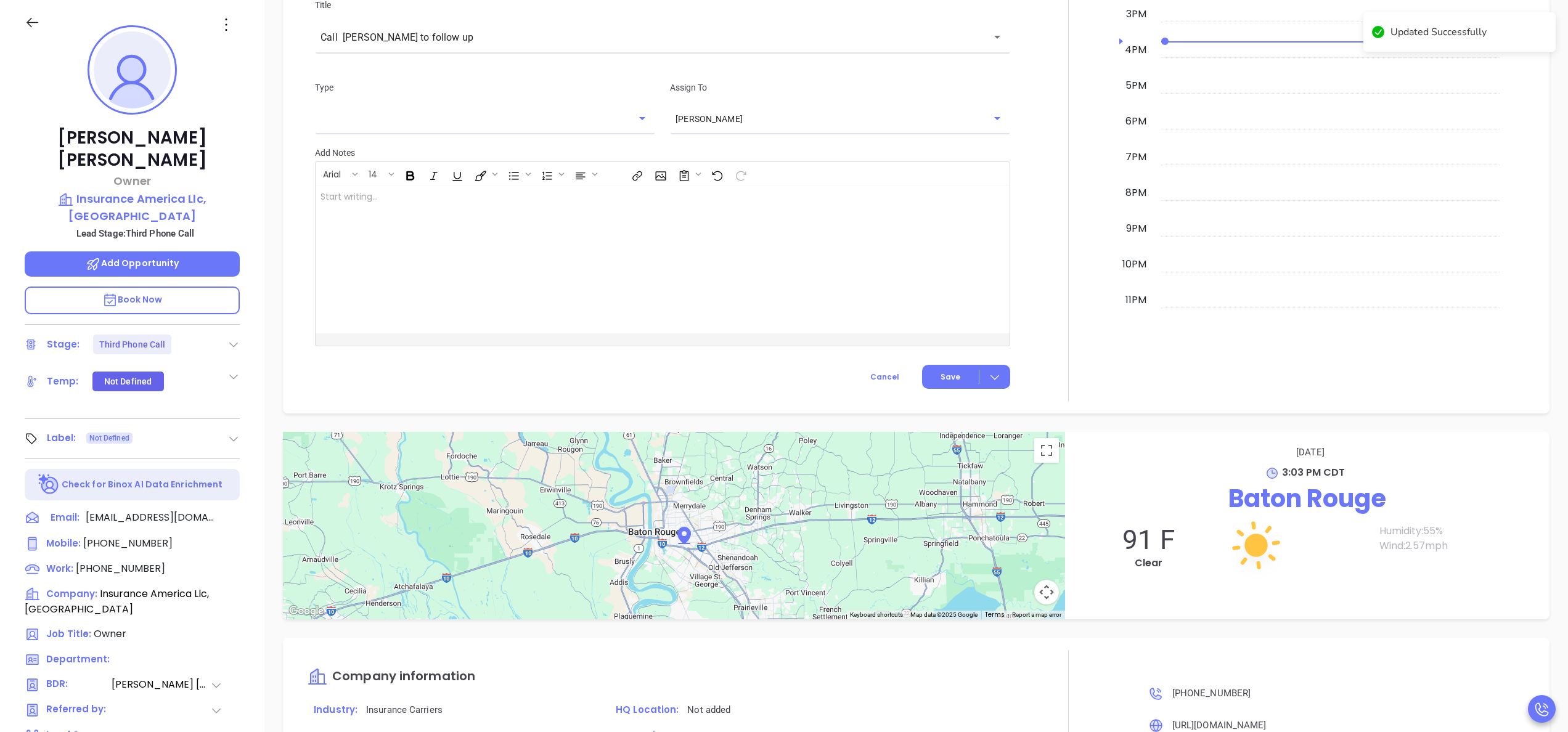
scroll to position [783, 0]
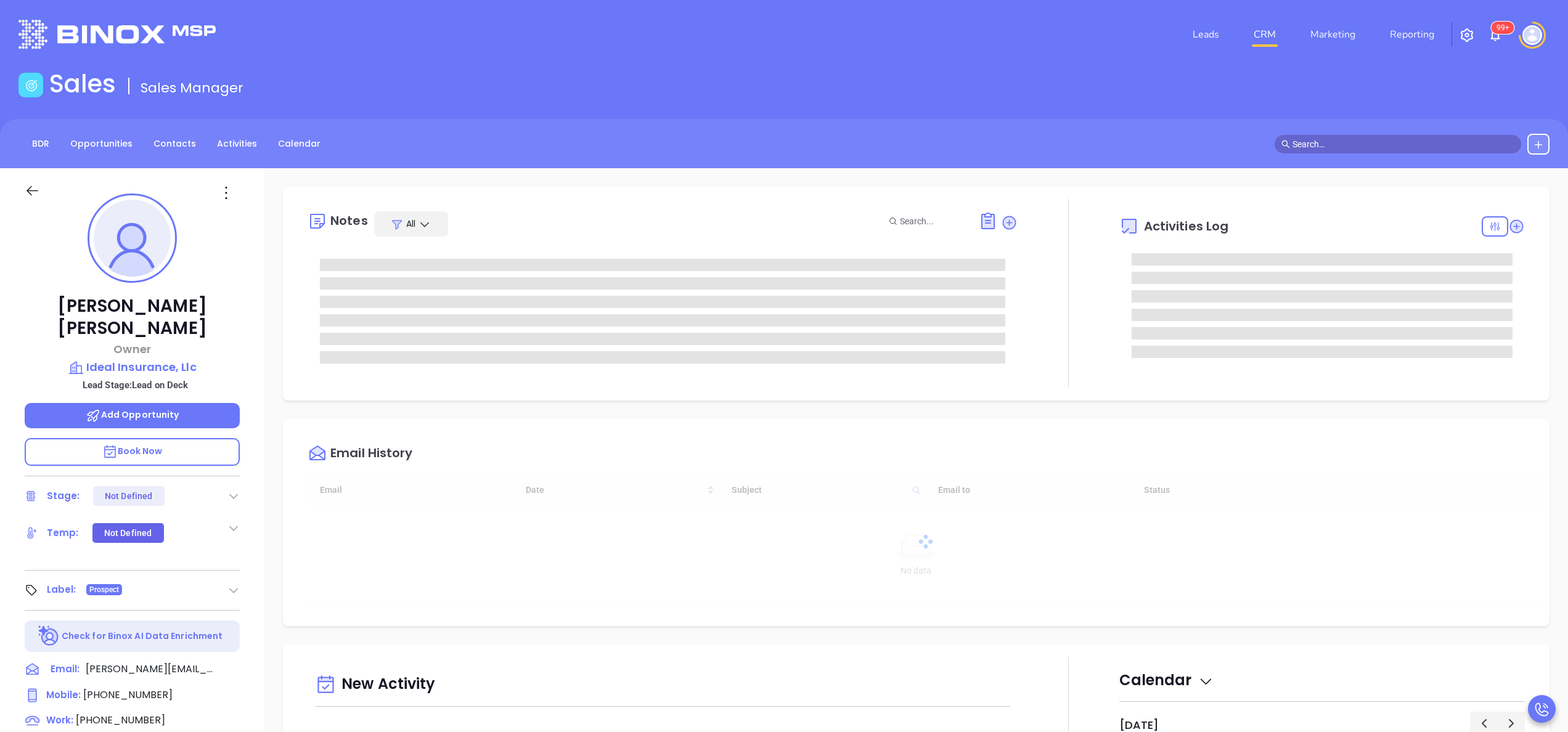
type input "[DATE]"
type input "[PERSON_NAME]"
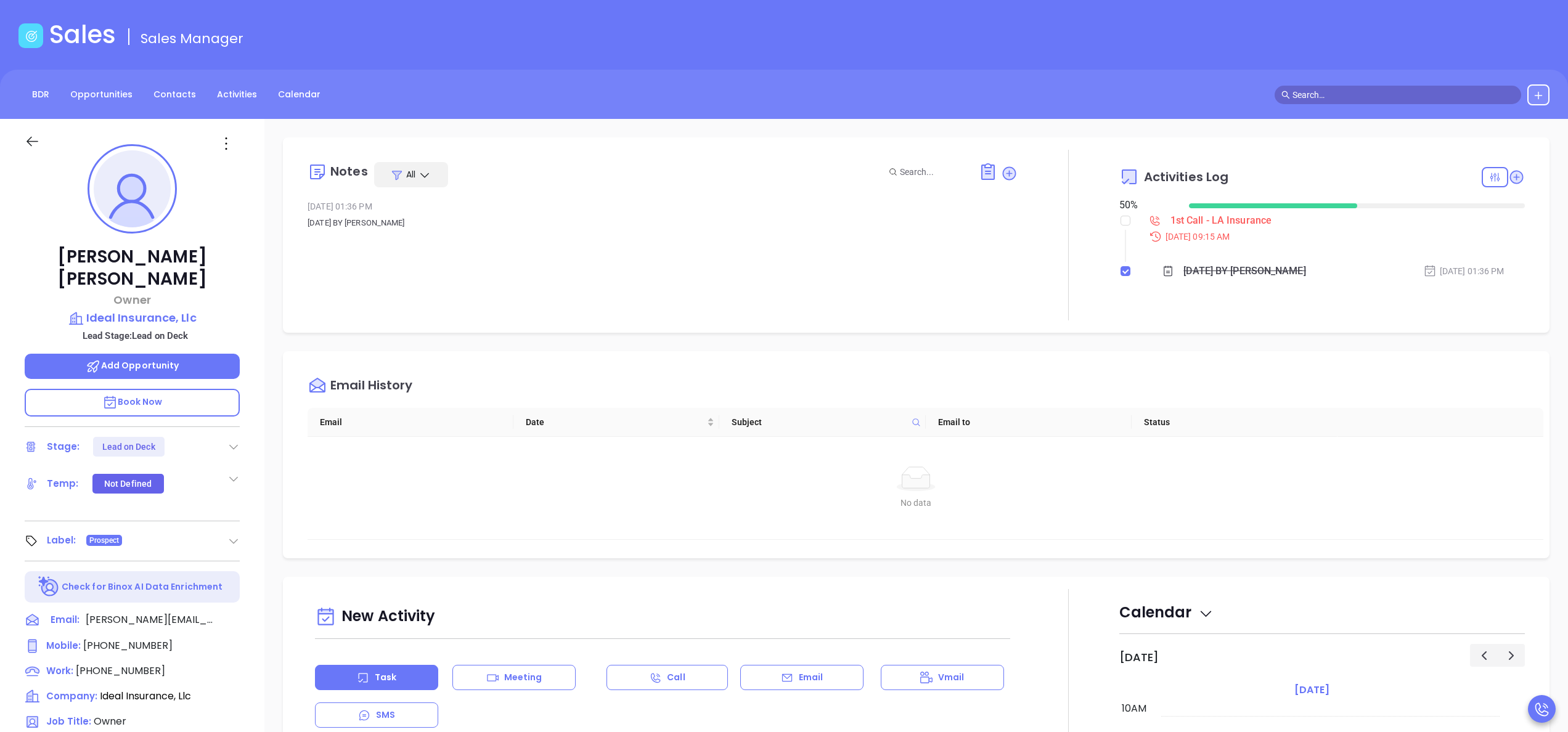
scroll to position [99, 0]
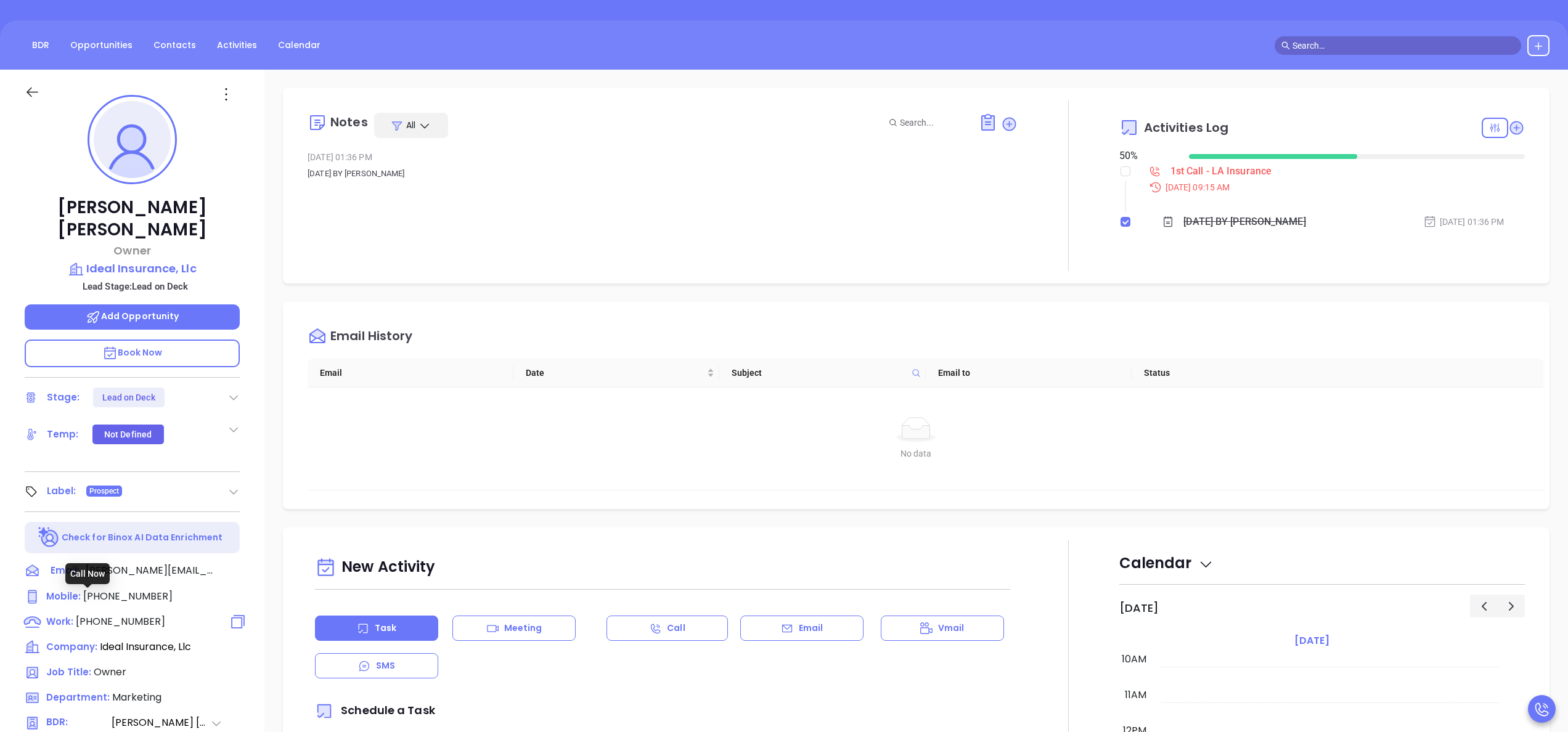
click at [142, 614] on span "[PHONE_NUMBER]" at bounding box center [120, 621] width 89 height 14
type input "[PHONE_NUMBER]"
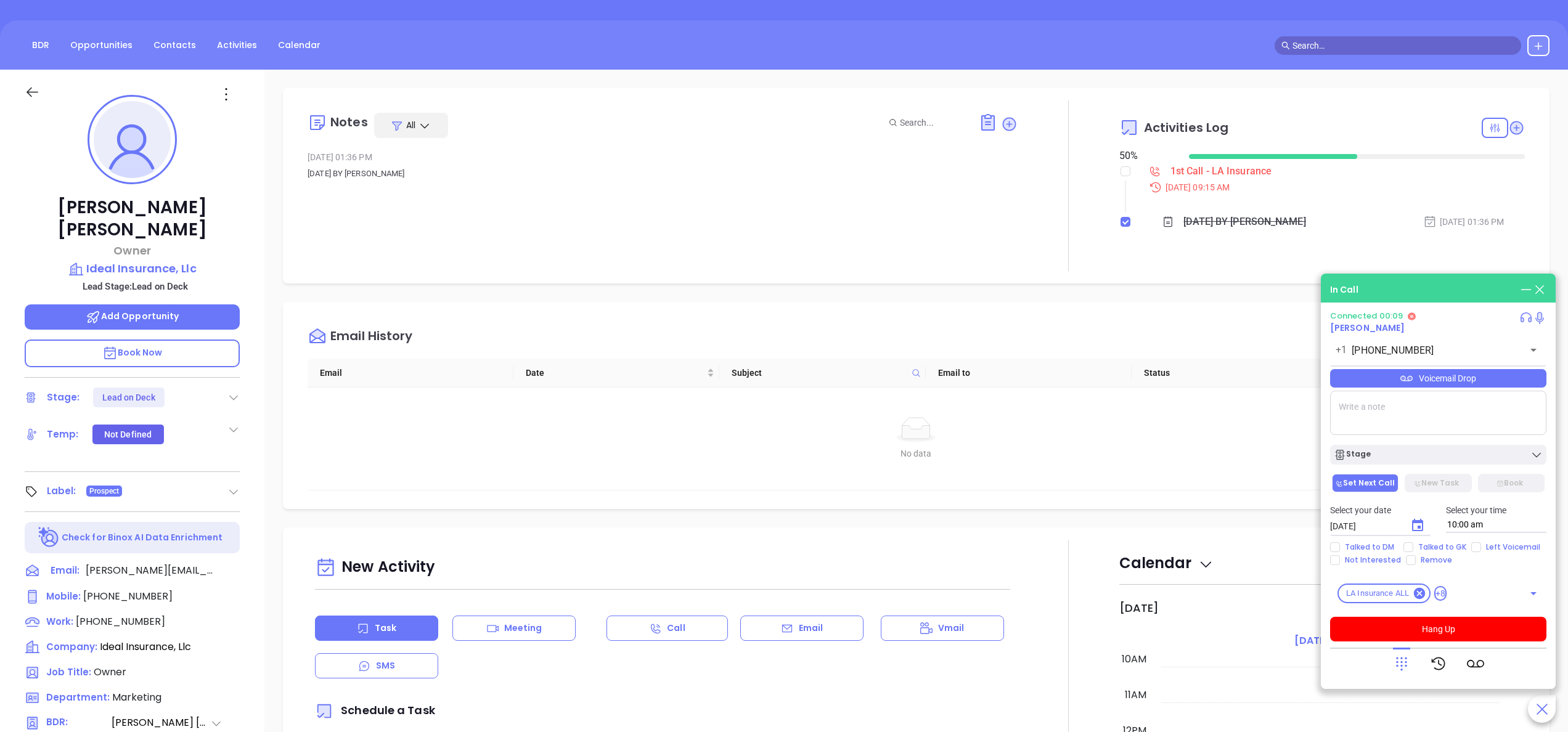
click at [78, 339] on p "Book Now" at bounding box center [132, 353] width 215 height 28
click at [1451, 622] on button "Hang Up" at bounding box center [1438, 629] width 216 height 25
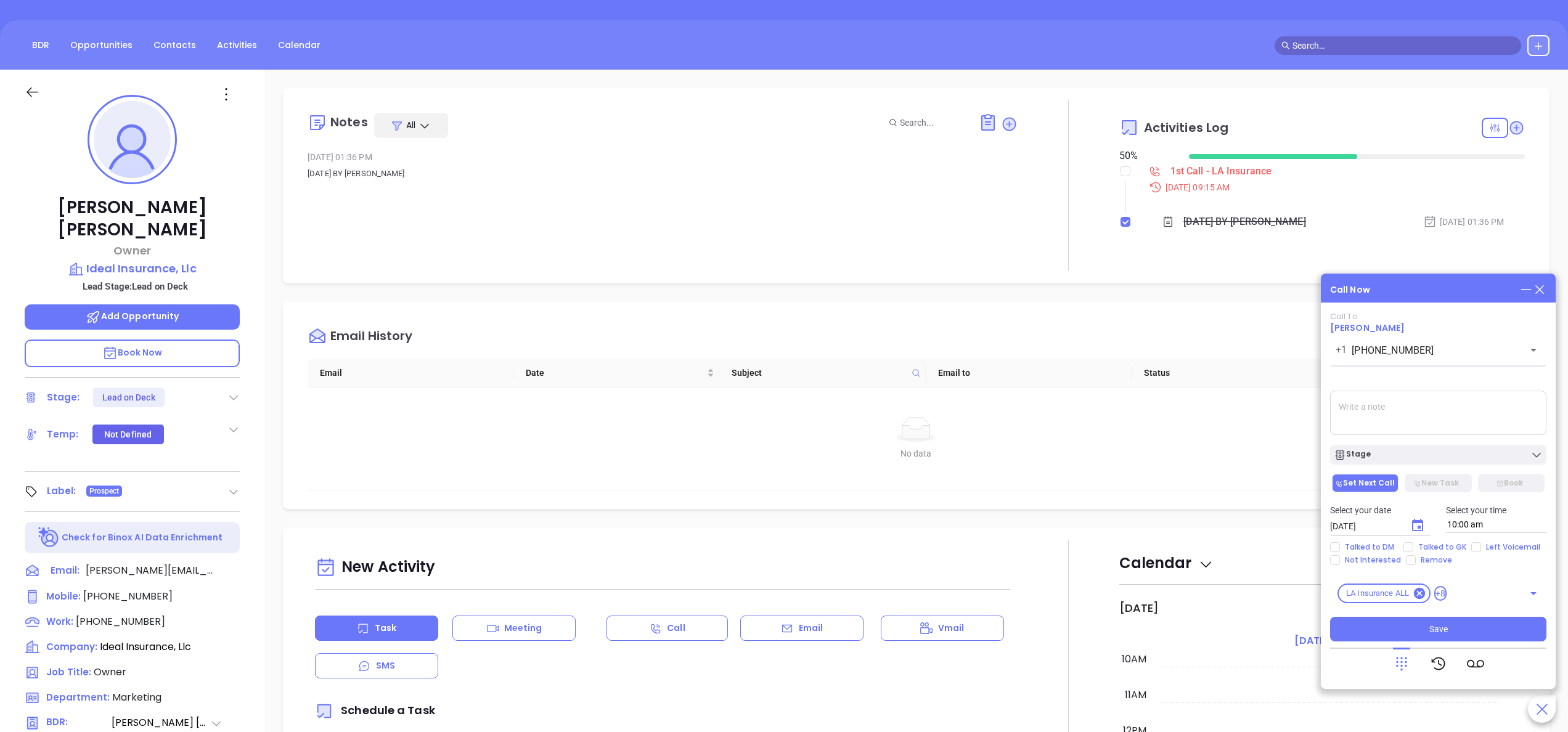
click at [1357, 403] on textarea at bounding box center [1438, 413] width 216 height 44
type textarea "spoke with [PERSON_NAME] he said [PERSON_NAME] was not in the office [DATE] he …"
click at [1411, 452] on div "Stage" at bounding box center [1438, 455] width 209 height 13
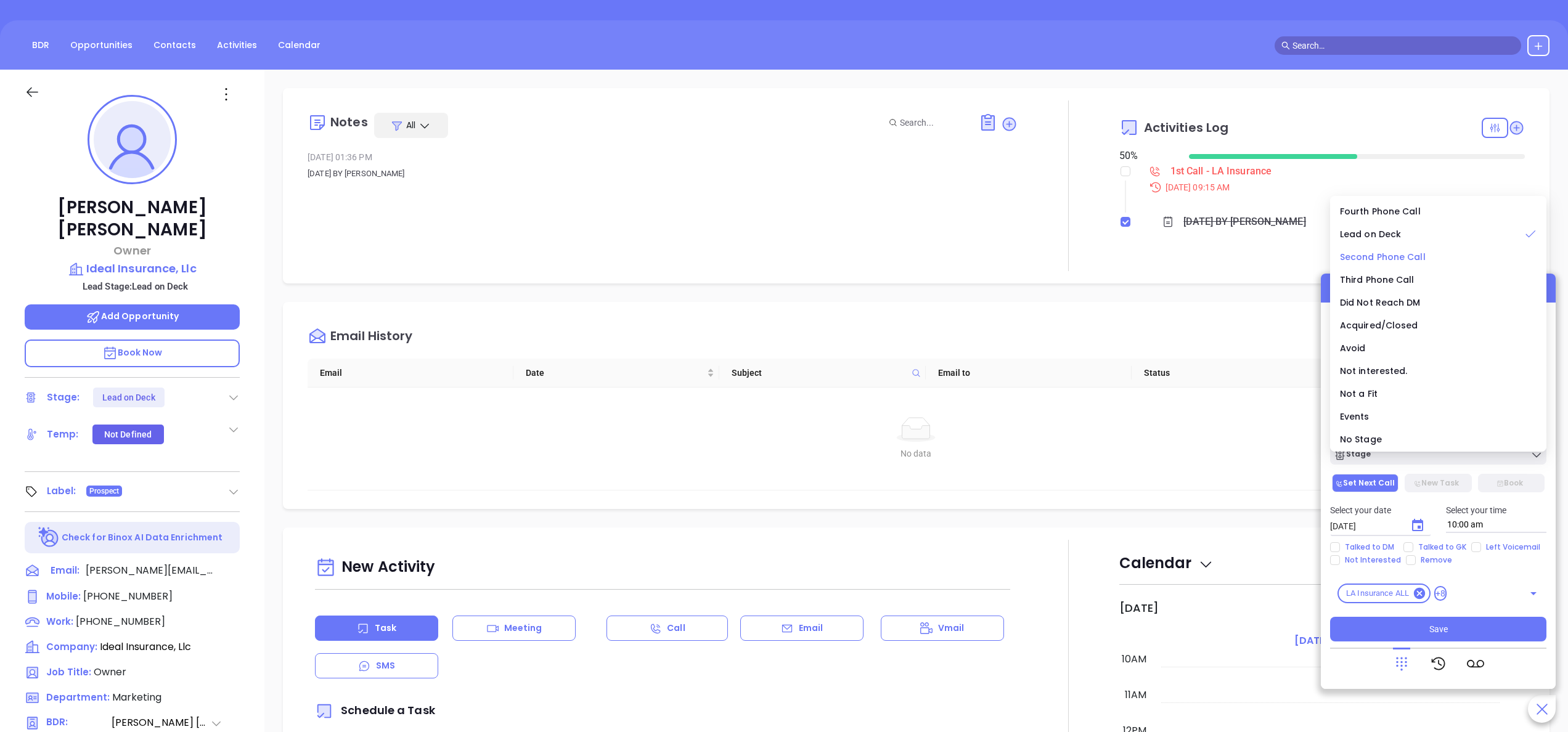
click at [1373, 251] on span "Second Phone Call" at bounding box center [1383, 257] width 86 height 13
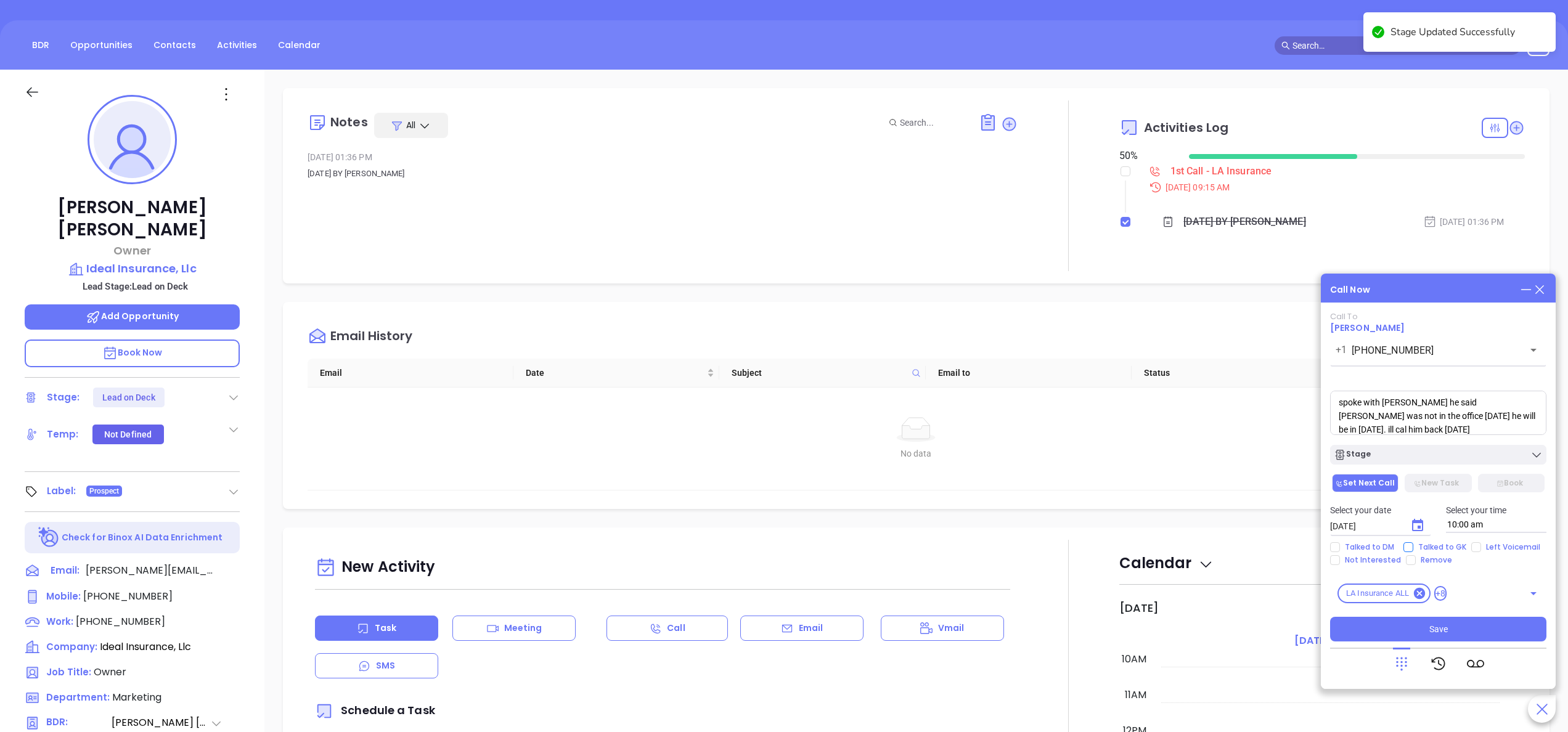
click at [1424, 545] on span "Talked to GK" at bounding box center [1443, 547] width 58 height 10
click at [1414, 545] on input "Talked to GK" at bounding box center [1409, 547] width 10 height 10
checkbox input "true"
click at [1426, 632] on button "Save" at bounding box center [1438, 629] width 216 height 25
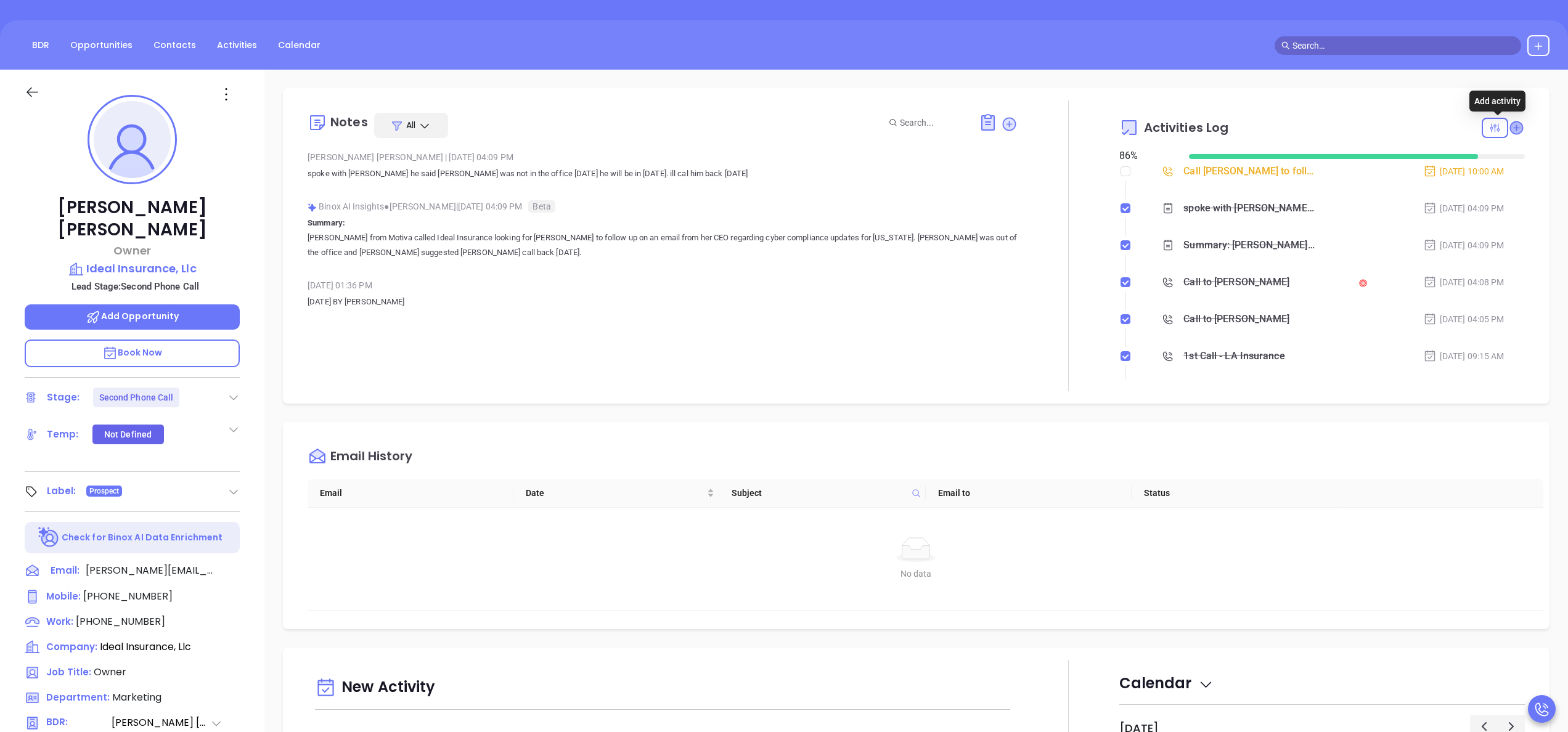
click at [1510, 126] on icon at bounding box center [1517, 128] width 13 height 13
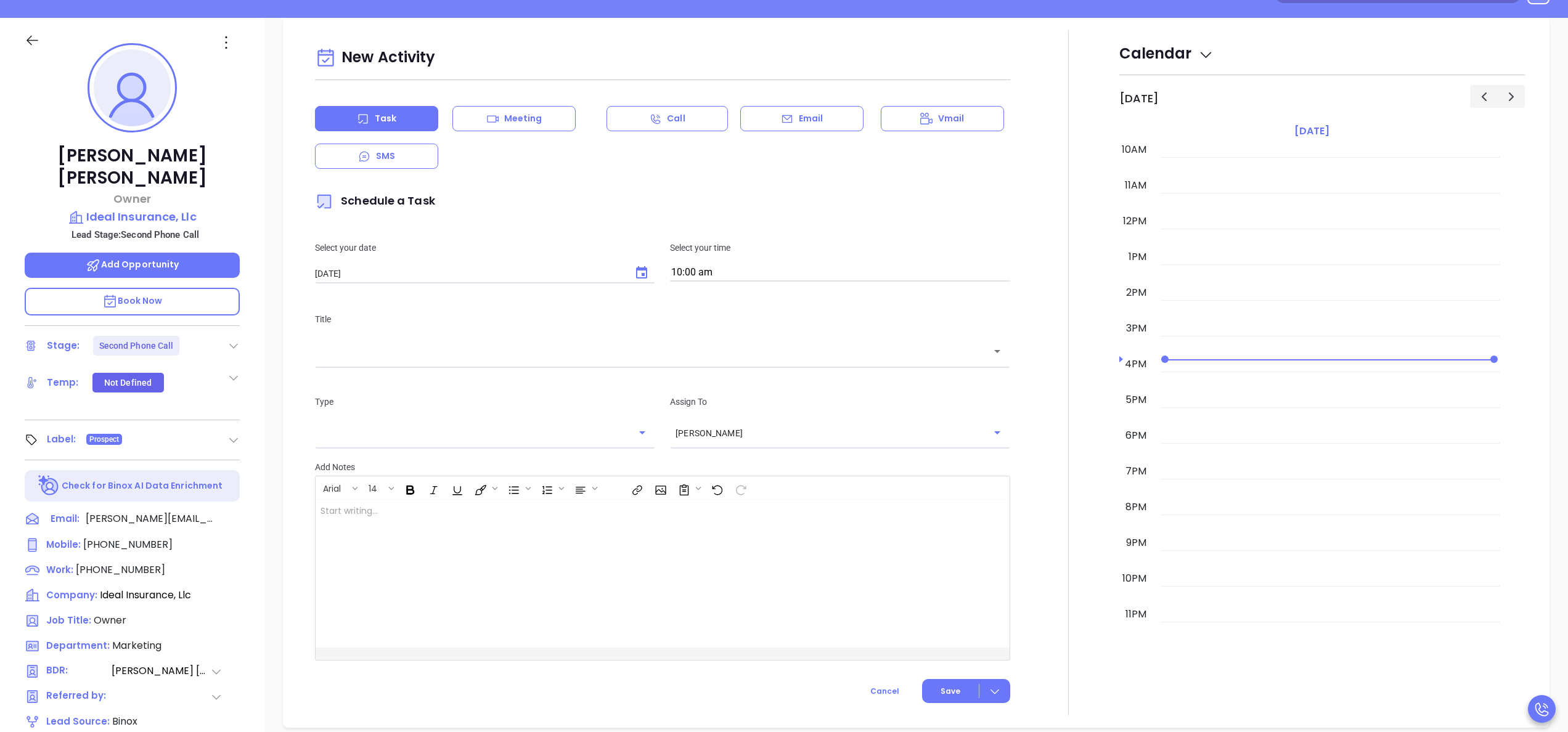
scroll to position [168, 0]
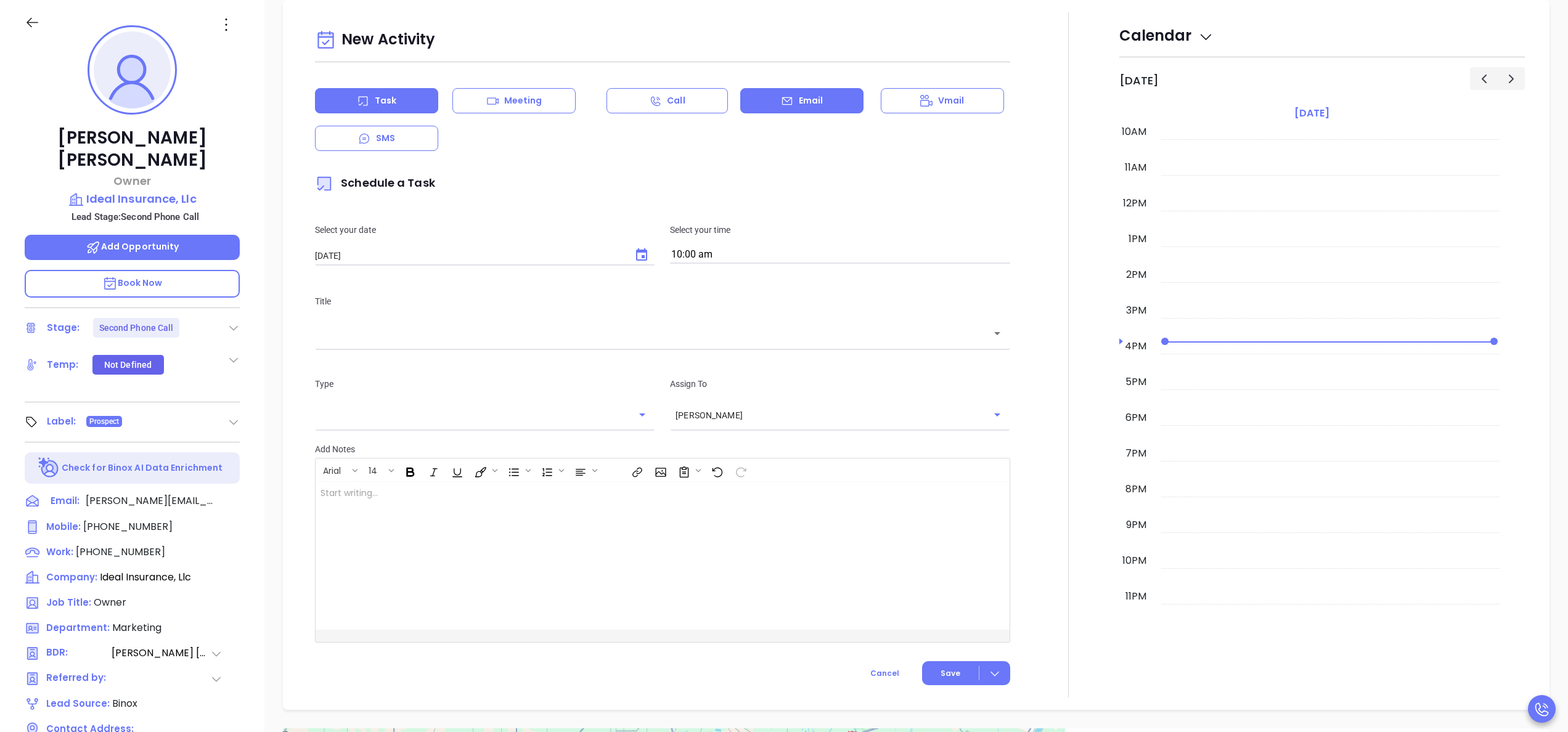
click at [790, 111] on div "Email" at bounding box center [802, 101] width 123 height 25
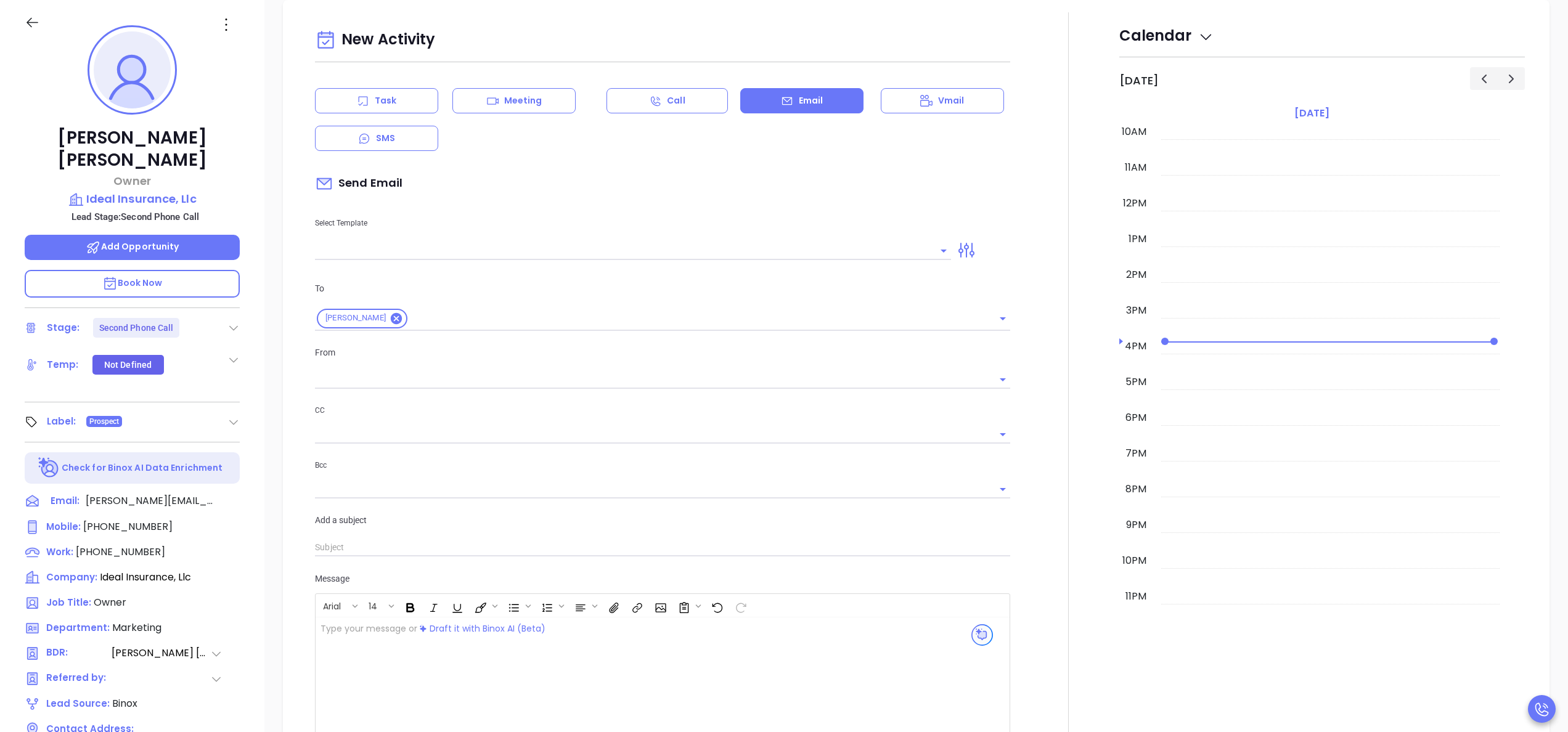
click at [517, 236] on div "Select Template" at bounding box center [634, 229] width 651 height 62
type input "Anabell Dominguez"
click at [516, 241] on div at bounding box center [633, 250] width 636 height 20
click at [508, 319] on li "LA INS IDSL Q3 0825 C1 - Email 2" at bounding box center [628, 316] width 627 height 32
type input "LA INS IDSL Q3 0825 C1 - Email 2"
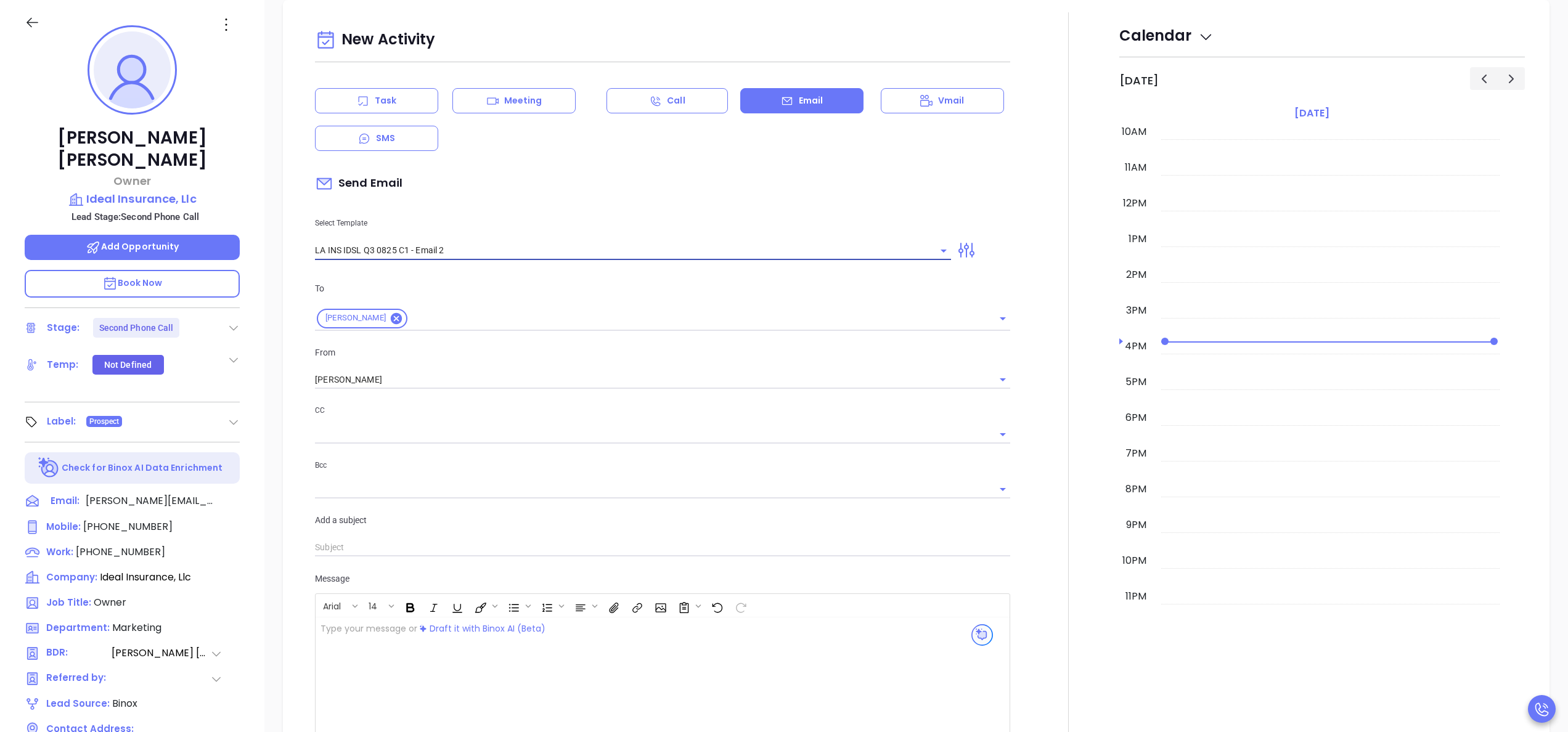
type input "February is coming fast—will Ideal Insurance, Llc be compliant?"
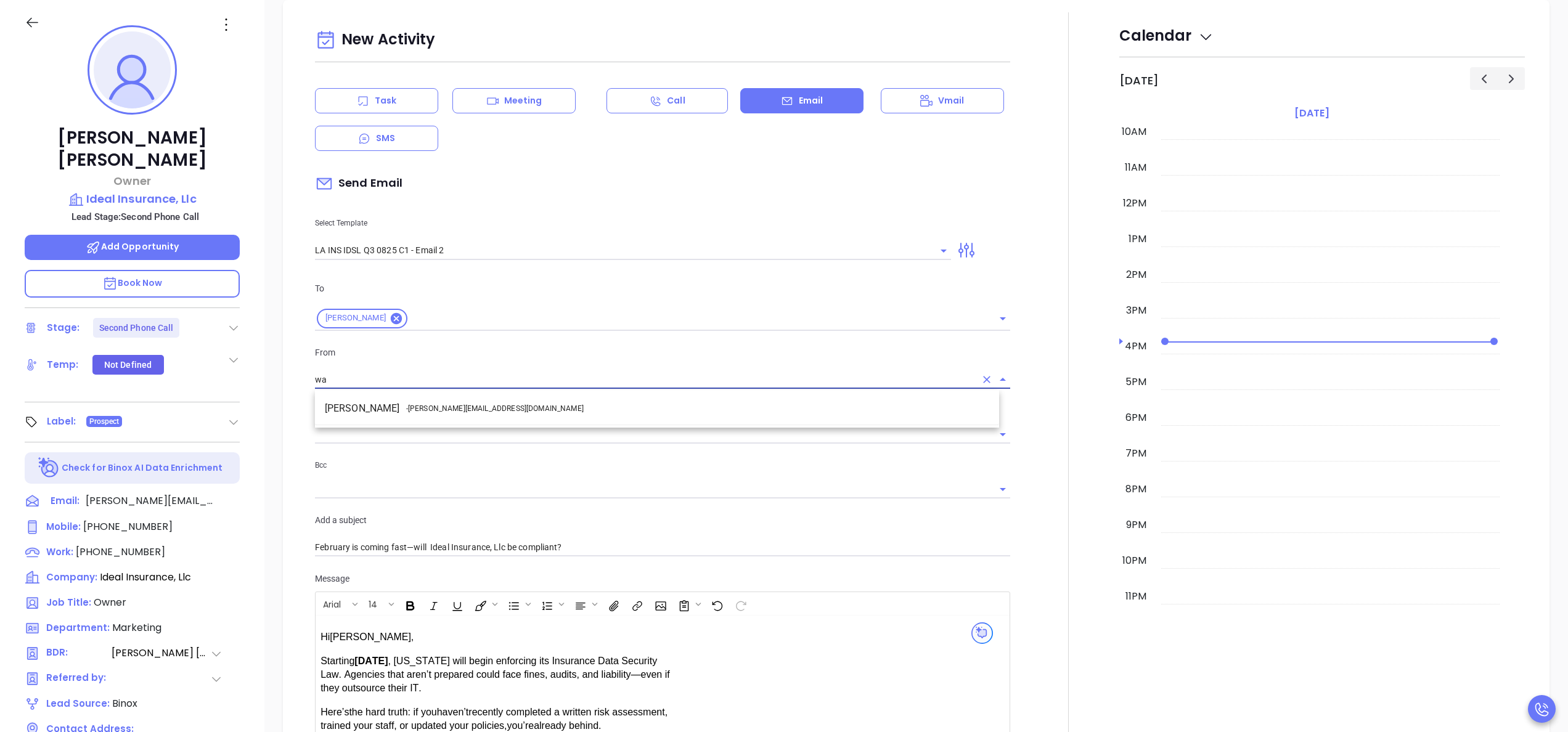
click at [536, 407] on li "Walter Contreras - walter@motiva.net" at bounding box center [657, 408] width 684 height 22
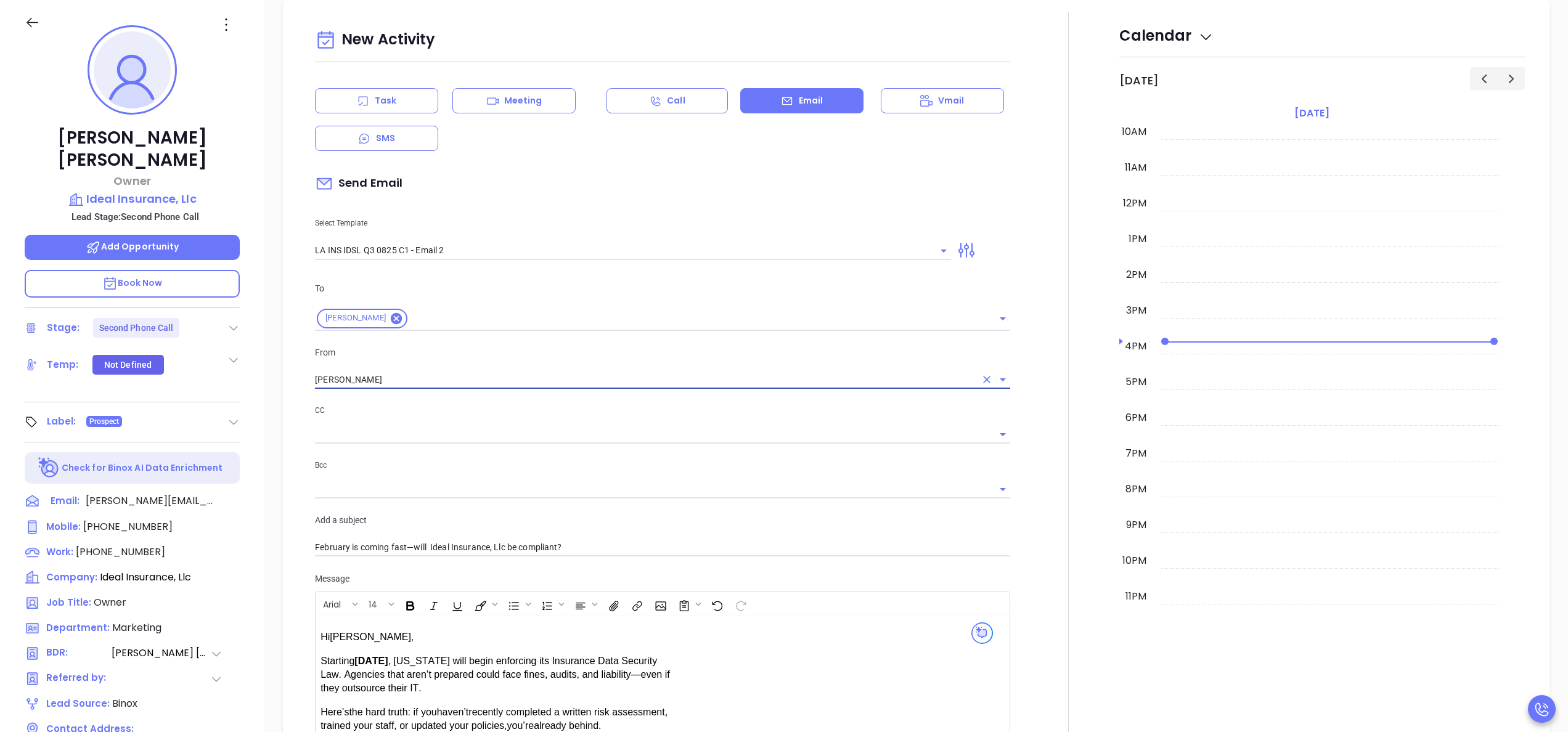
type input "Walter Contreras"
click at [1043, 551] on div at bounding box center [1069, 485] width 102 height 946
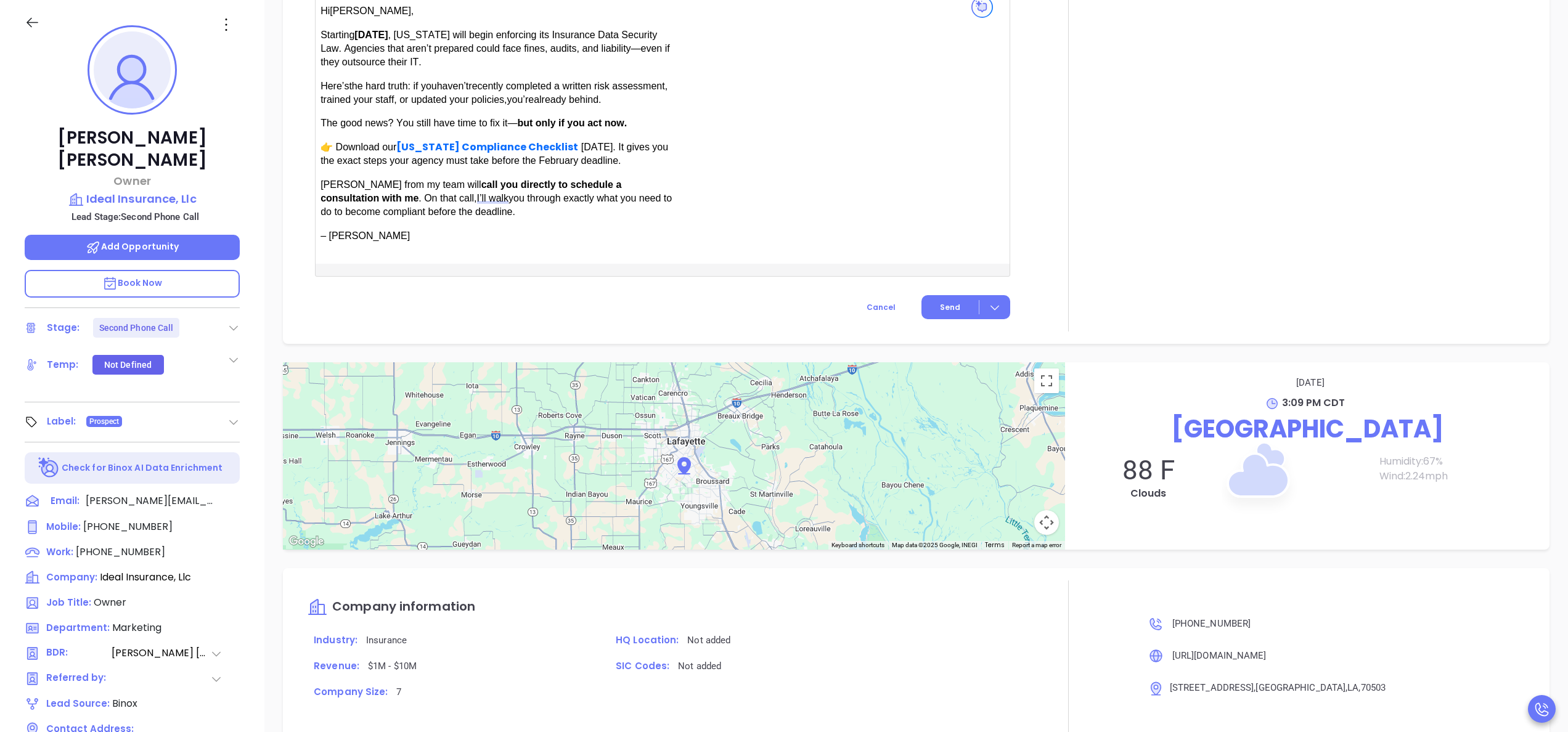
scroll to position [1219, 0]
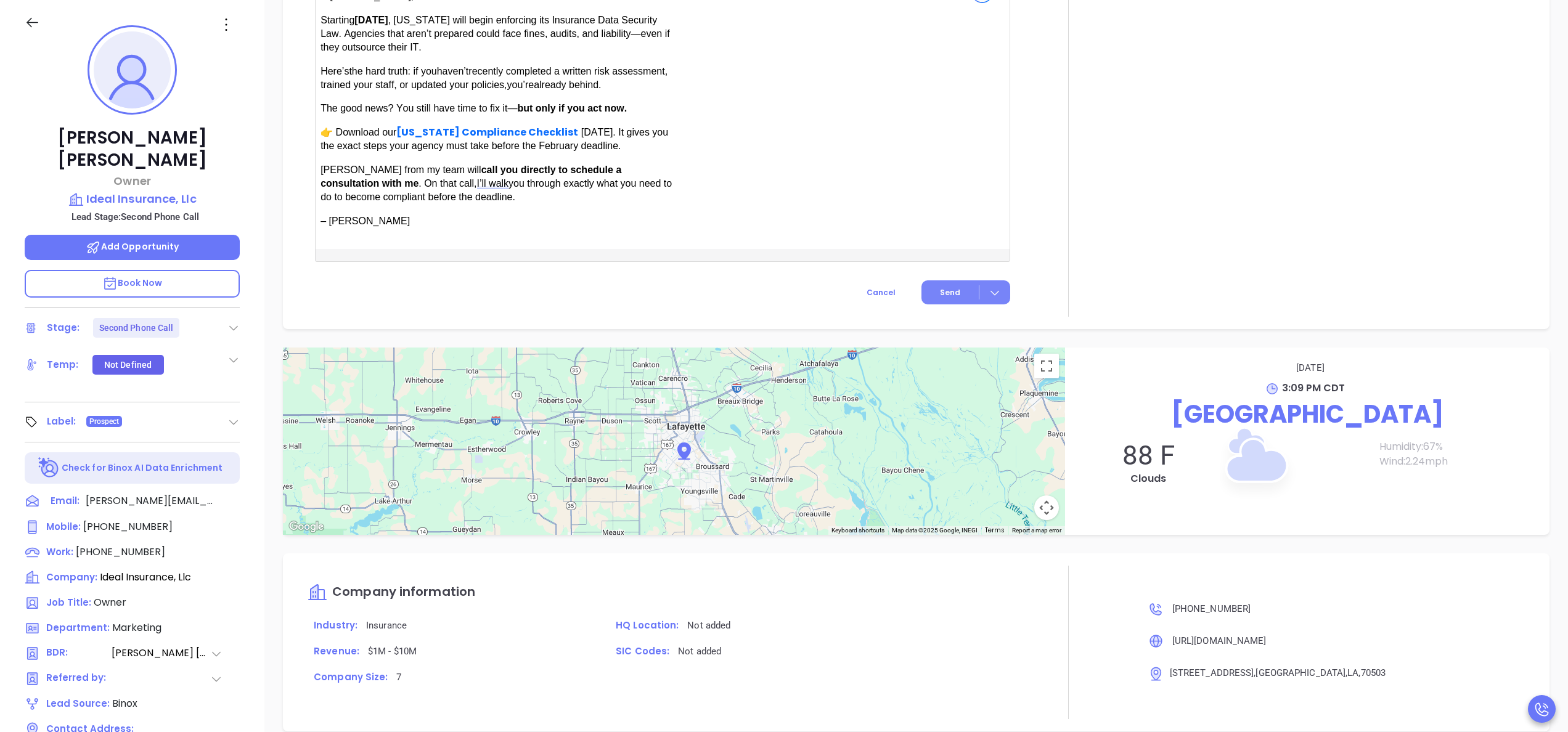
click at [945, 292] on span "Send" at bounding box center [950, 293] width 20 height 11
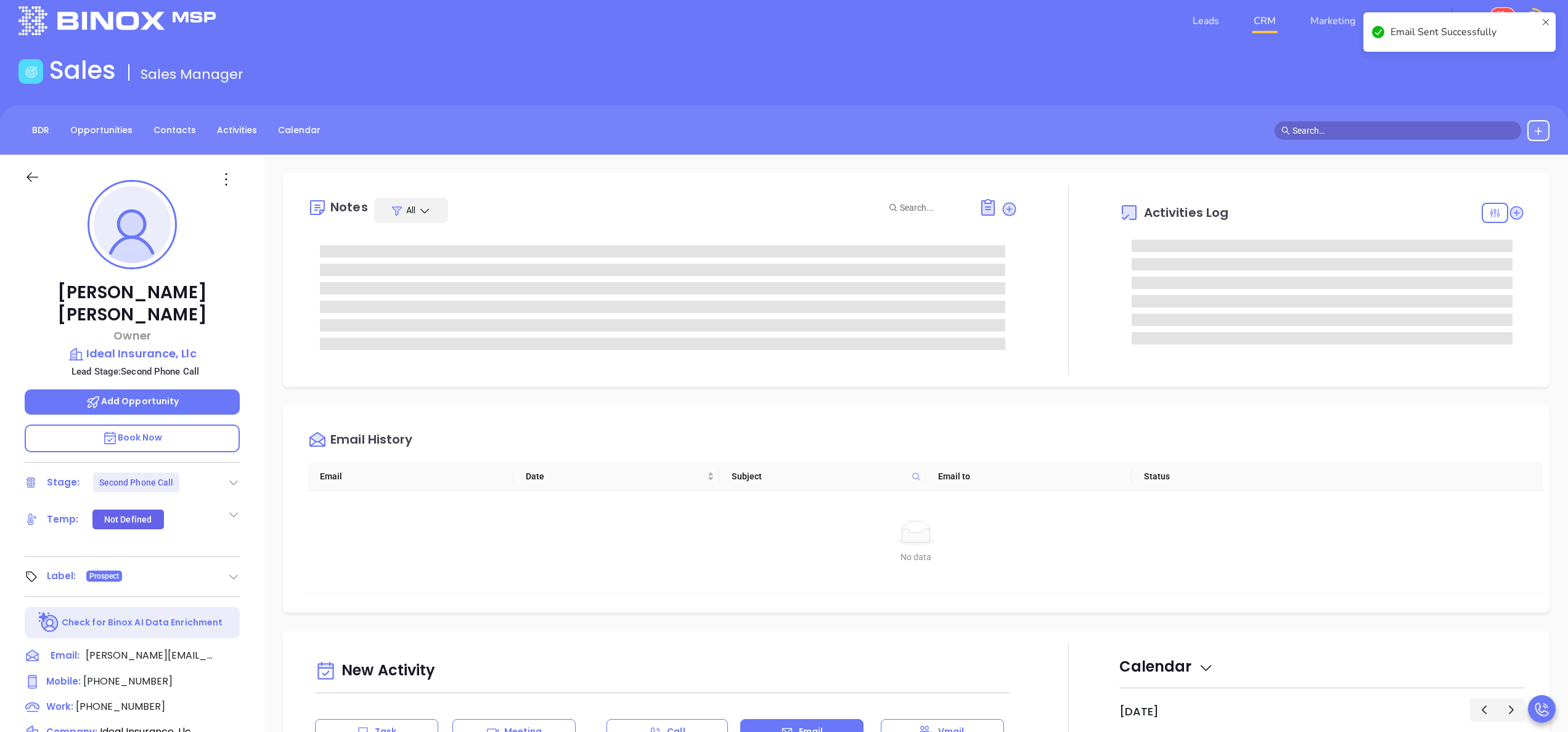
scroll to position [0, 0]
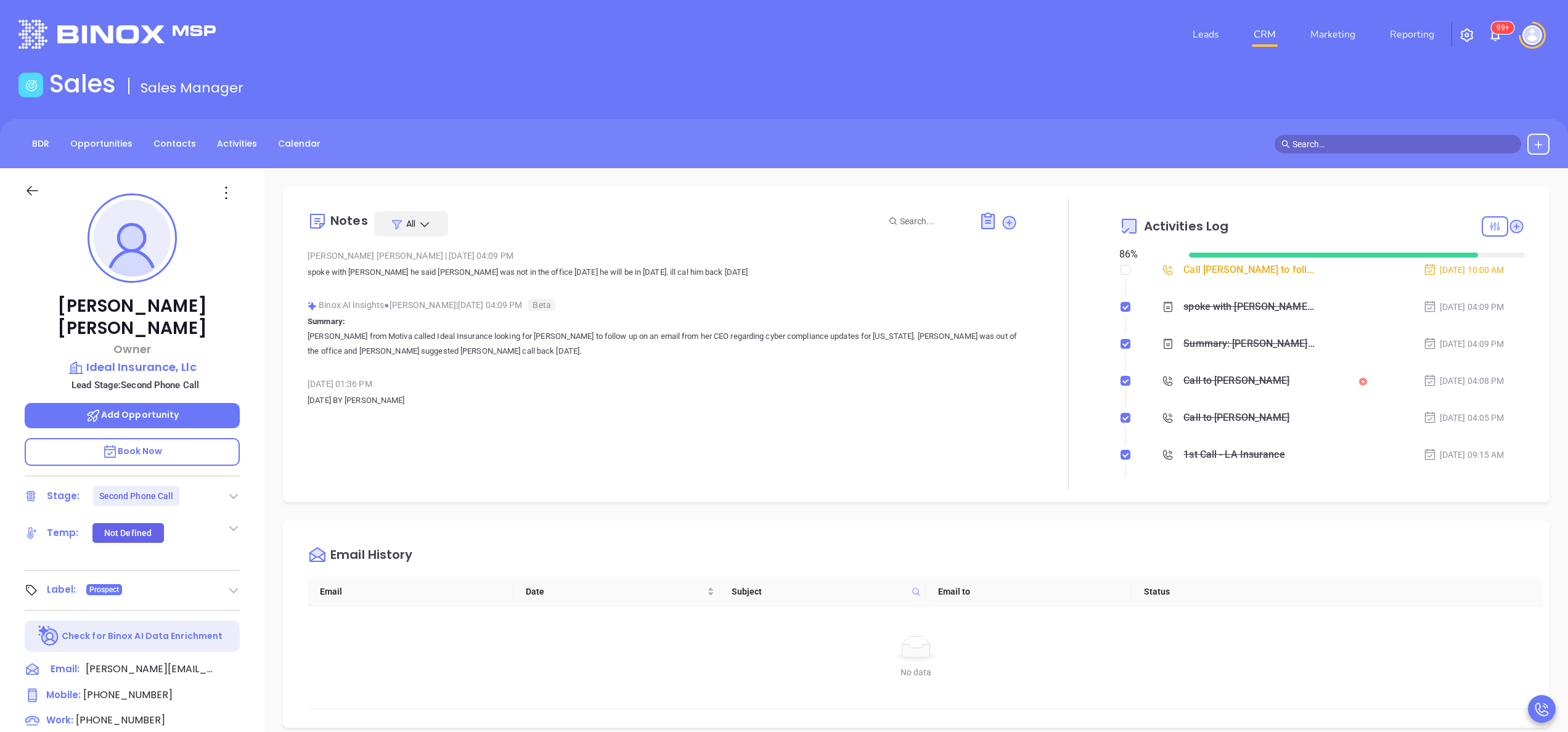
click at [1490, 226] on icon at bounding box center [1495, 226] width 12 height 12
click at [1440, 444] on div "Pending" at bounding box center [1443, 439] width 87 height 23
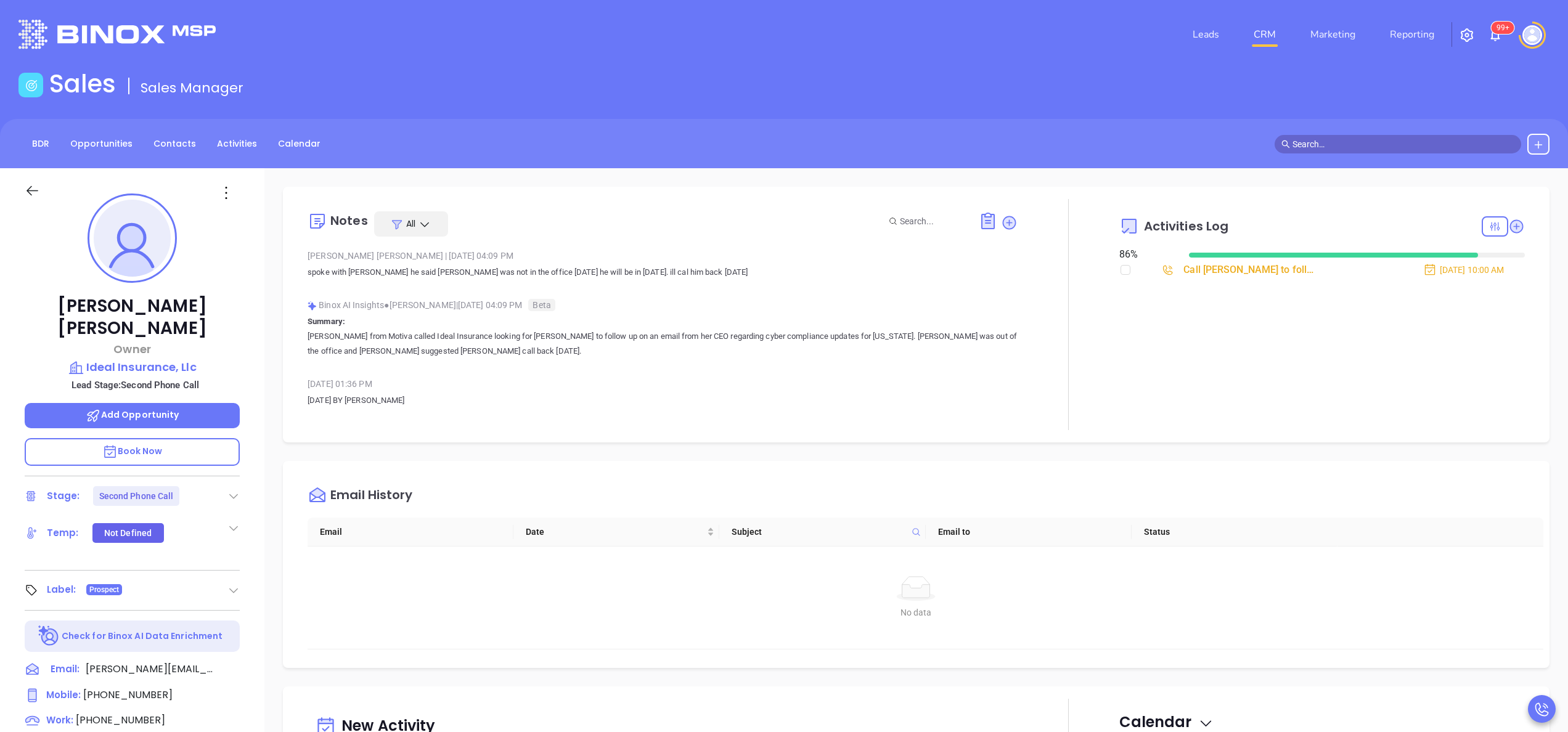
click at [1172, 361] on div "Activities Log 86 % Call Jimmy Caruso to follow up Sep 18, 2025 | 10:00 AM" at bounding box center [1323, 315] width 406 height 231
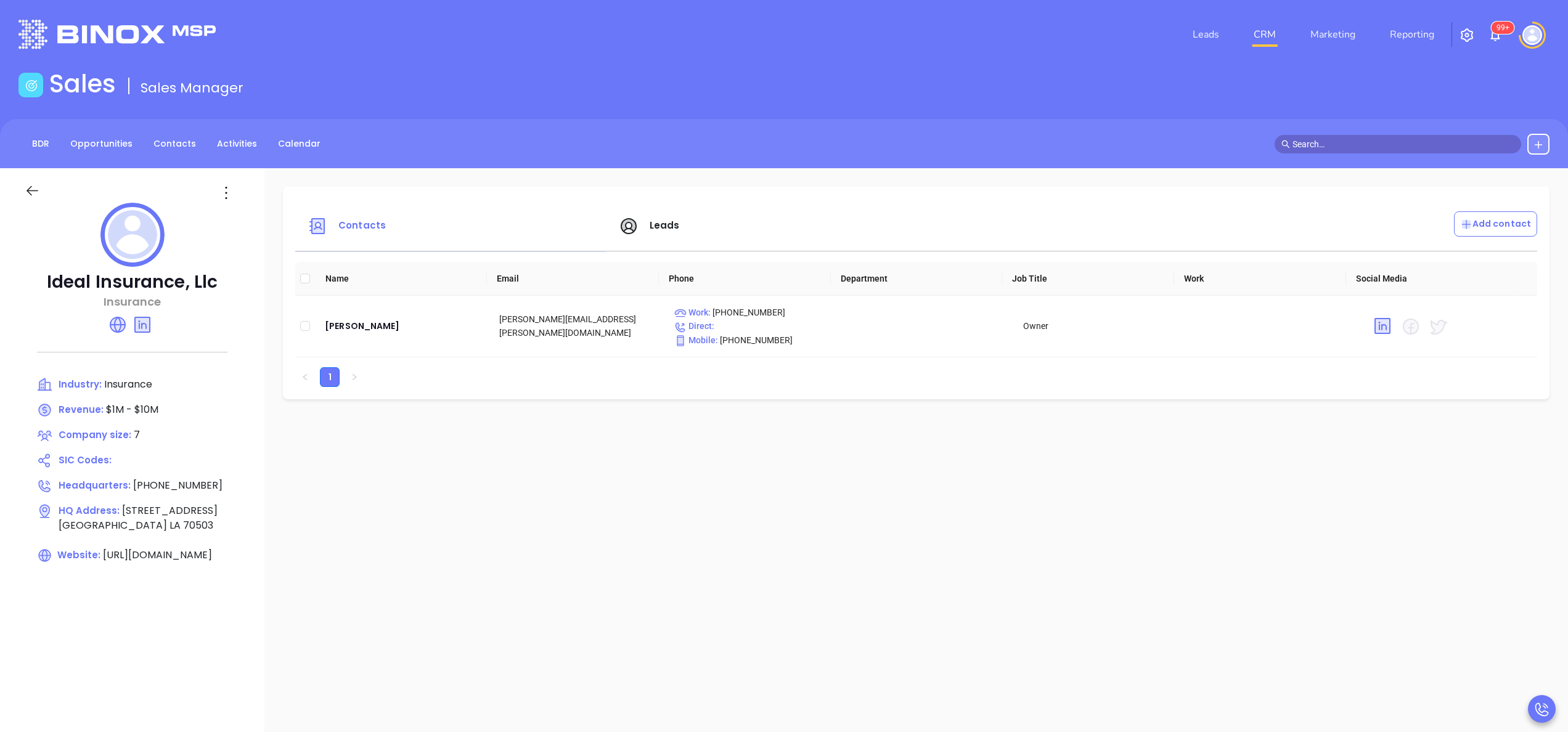
click at [656, 227] on span "Leads" at bounding box center [665, 225] width 30 height 13
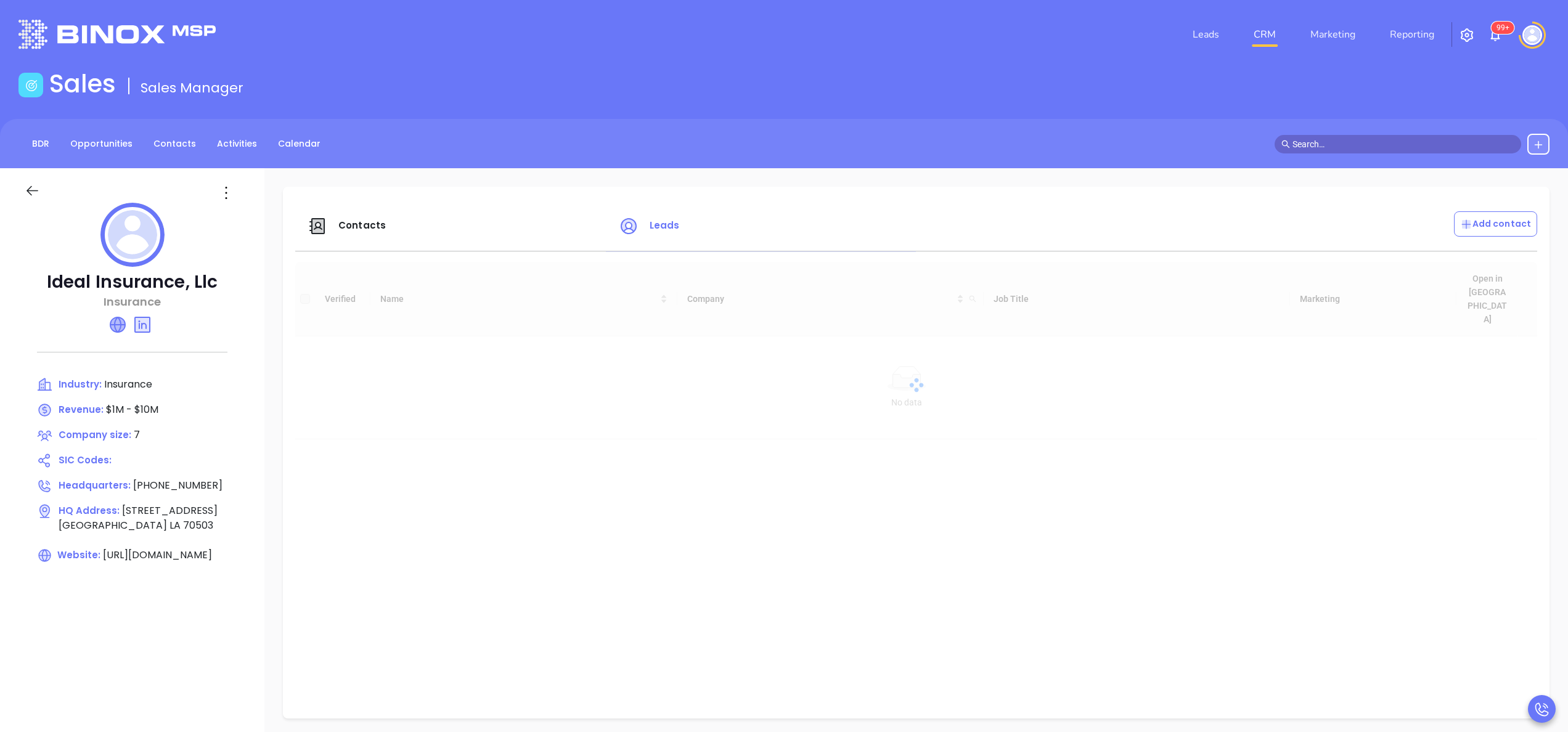
click at [119, 322] on icon at bounding box center [118, 324] width 15 height 15
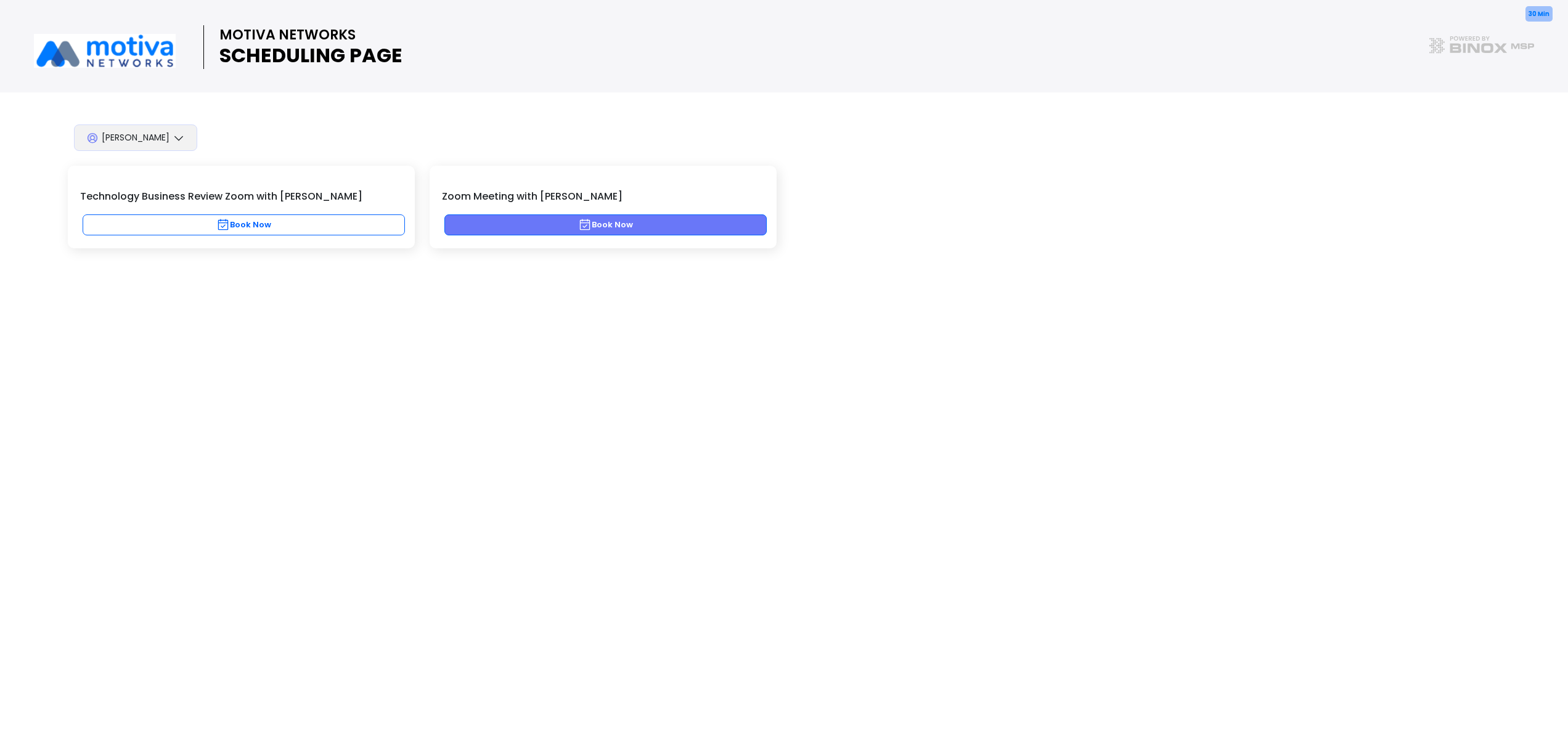
click at [527, 217] on button "Book Now" at bounding box center [606, 224] width 322 height 21
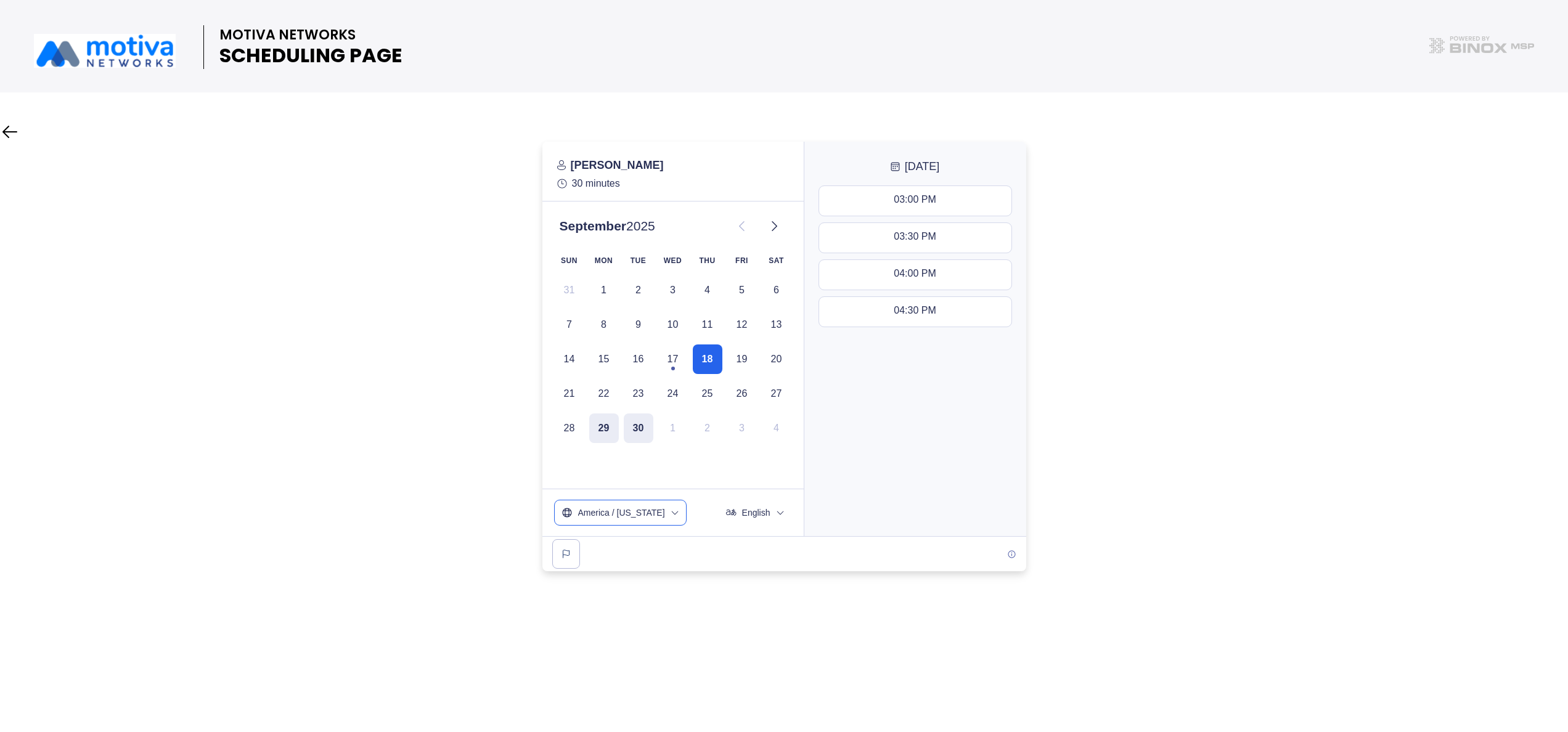
click at [657, 508] on button "America / [US_STATE]" at bounding box center [621, 513] width 132 height 25
click at [600, 540] on input "text" at bounding box center [620, 547] width 119 height 23
type input "centr"
click at [598, 633] on span "US / Central -05:00" at bounding box center [620, 640] width 111 height 13
click at [720, 592] on div "MOTIVA NETWORKS SCHEDULING PAGE" at bounding box center [784, 366] width 1568 height 732
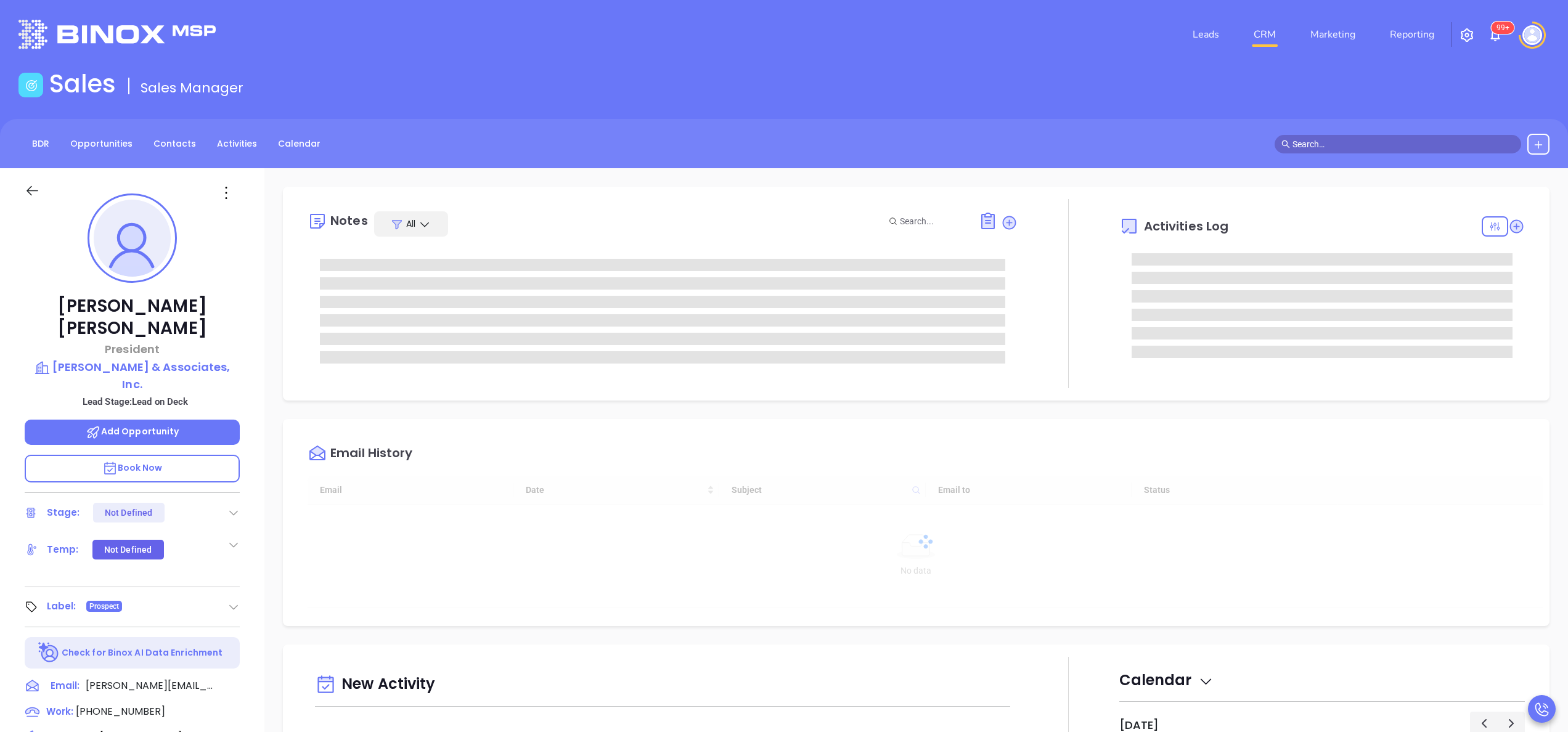
type input "[DATE]"
type input "[PERSON_NAME]"
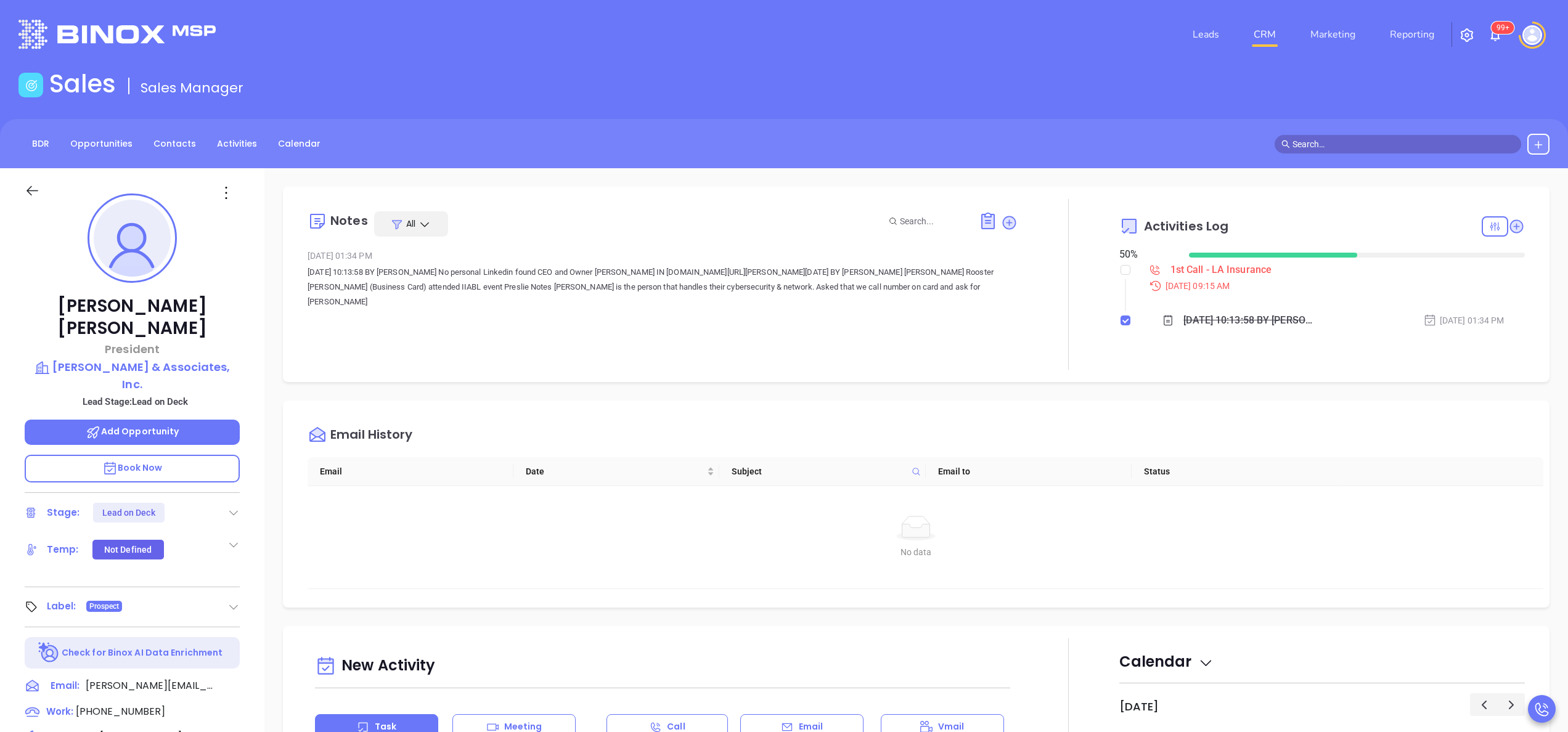
click at [252, 454] on div "Derek Bowles President Bowles & Associates, Inc. Lead Stage: Lead on Deck Add O…" at bounding box center [132, 626] width 264 height 915
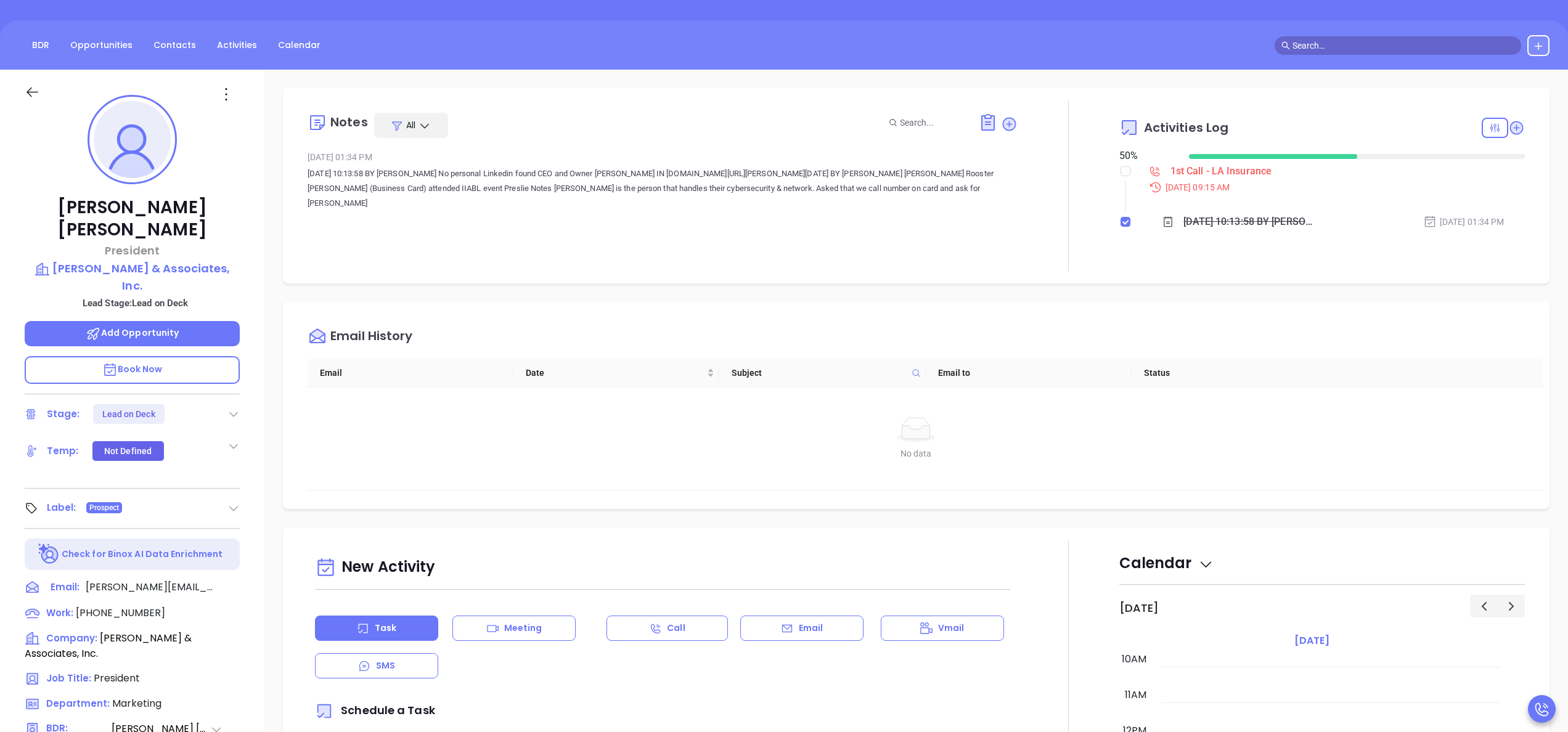
scroll to position [148, 0]
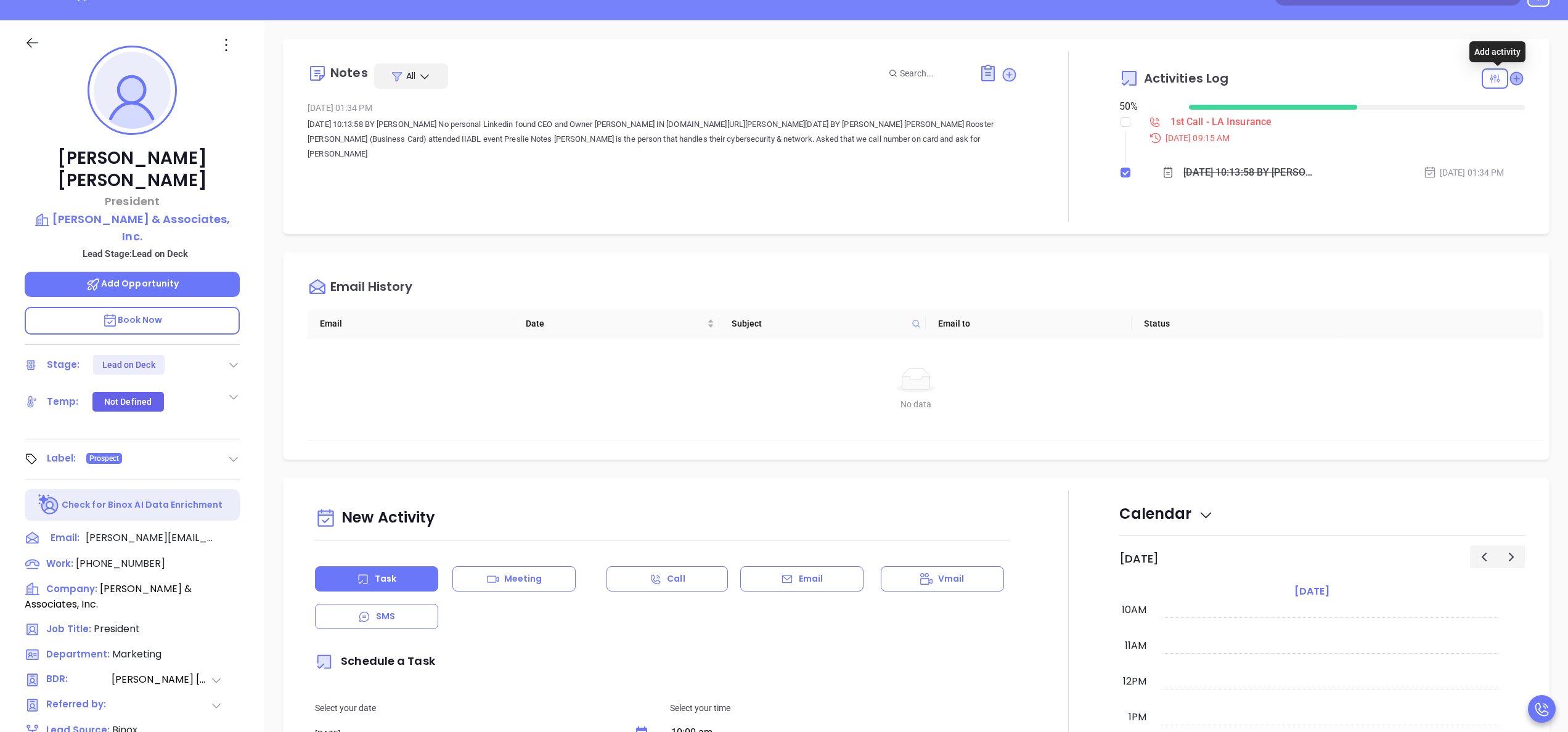
click at [1510, 74] on icon at bounding box center [1517, 78] width 13 height 13
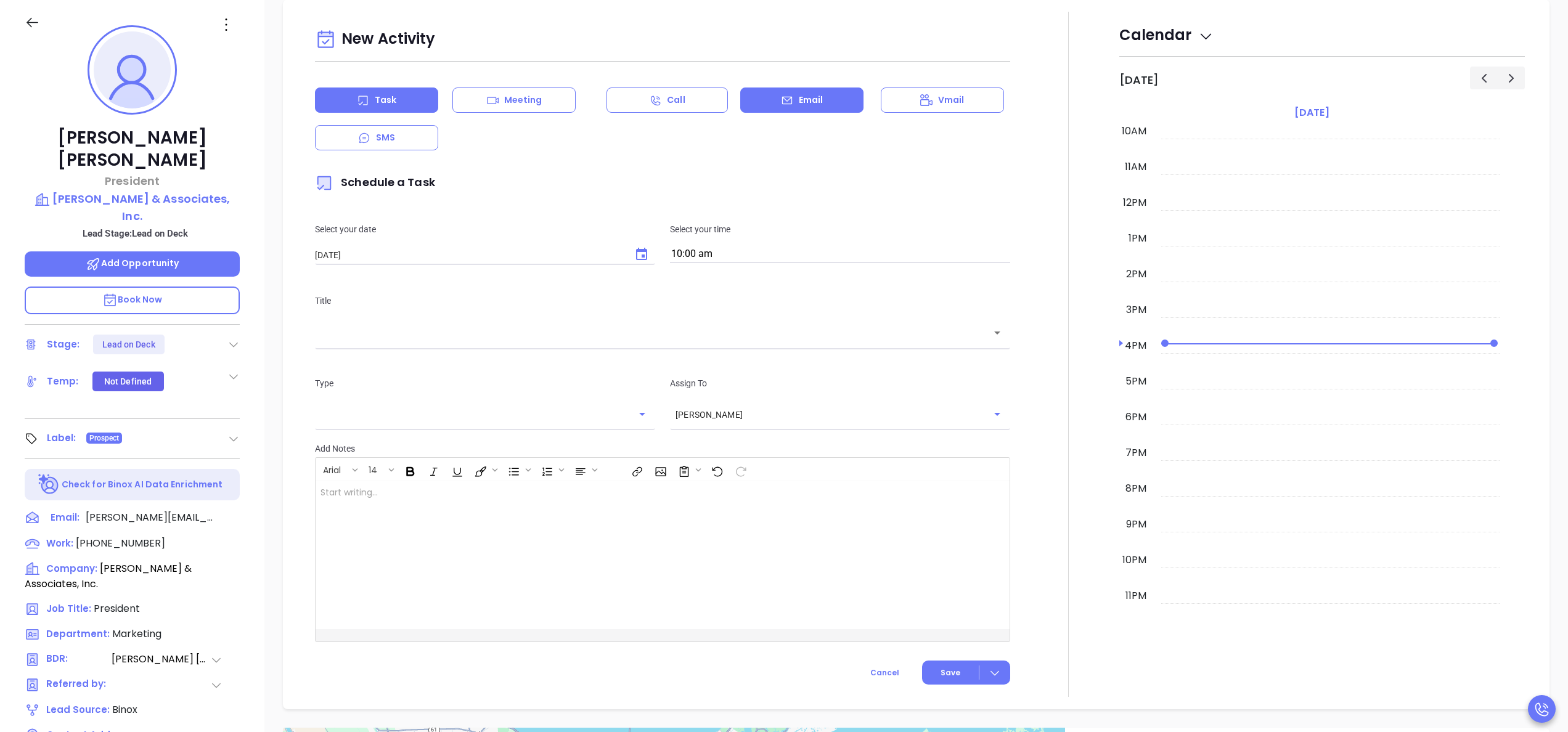
click at [819, 99] on div "Email" at bounding box center [802, 100] width 123 height 25
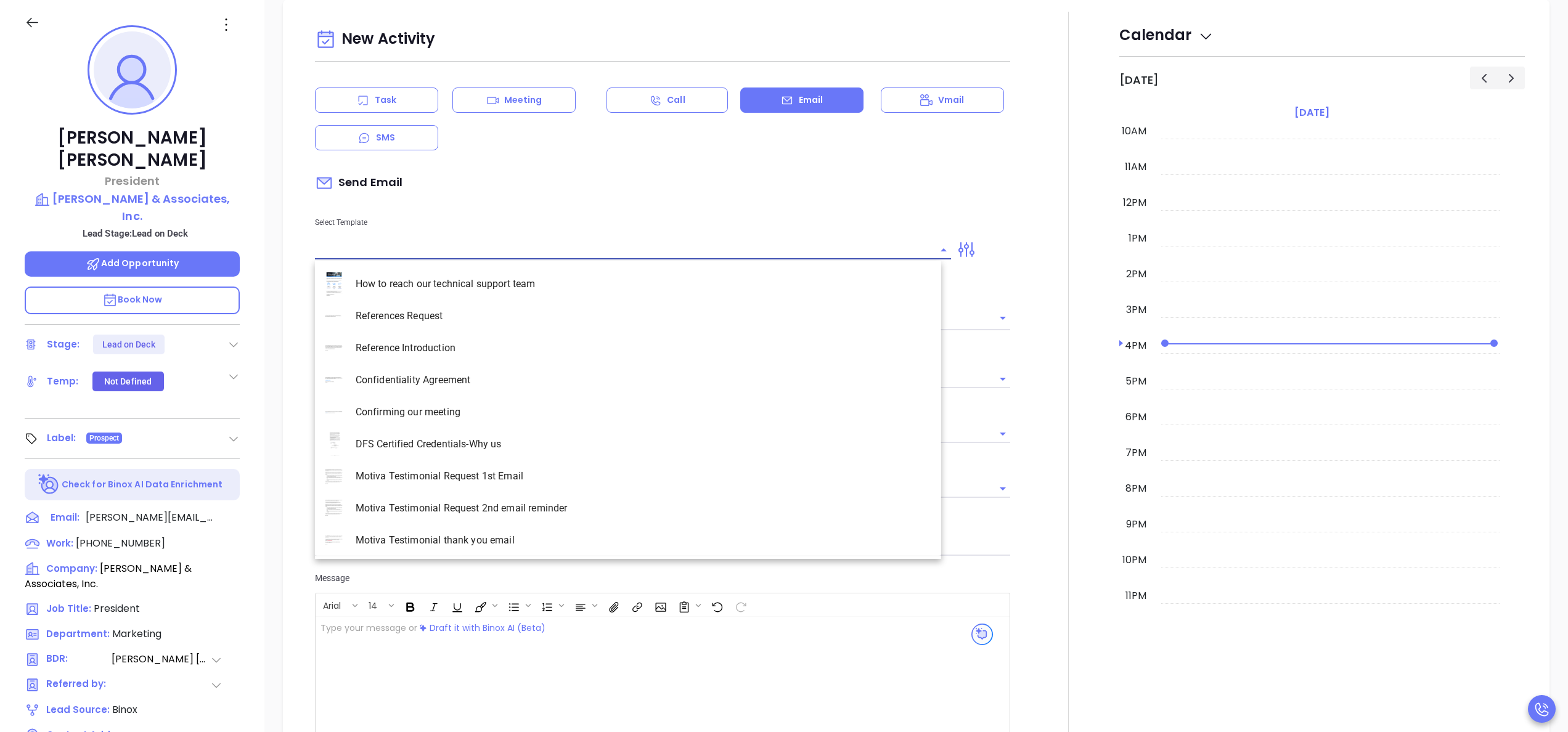
click at [420, 253] on input "text" at bounding box center [623, 250] width 618 height 18
type input "Anabell Dominguez"
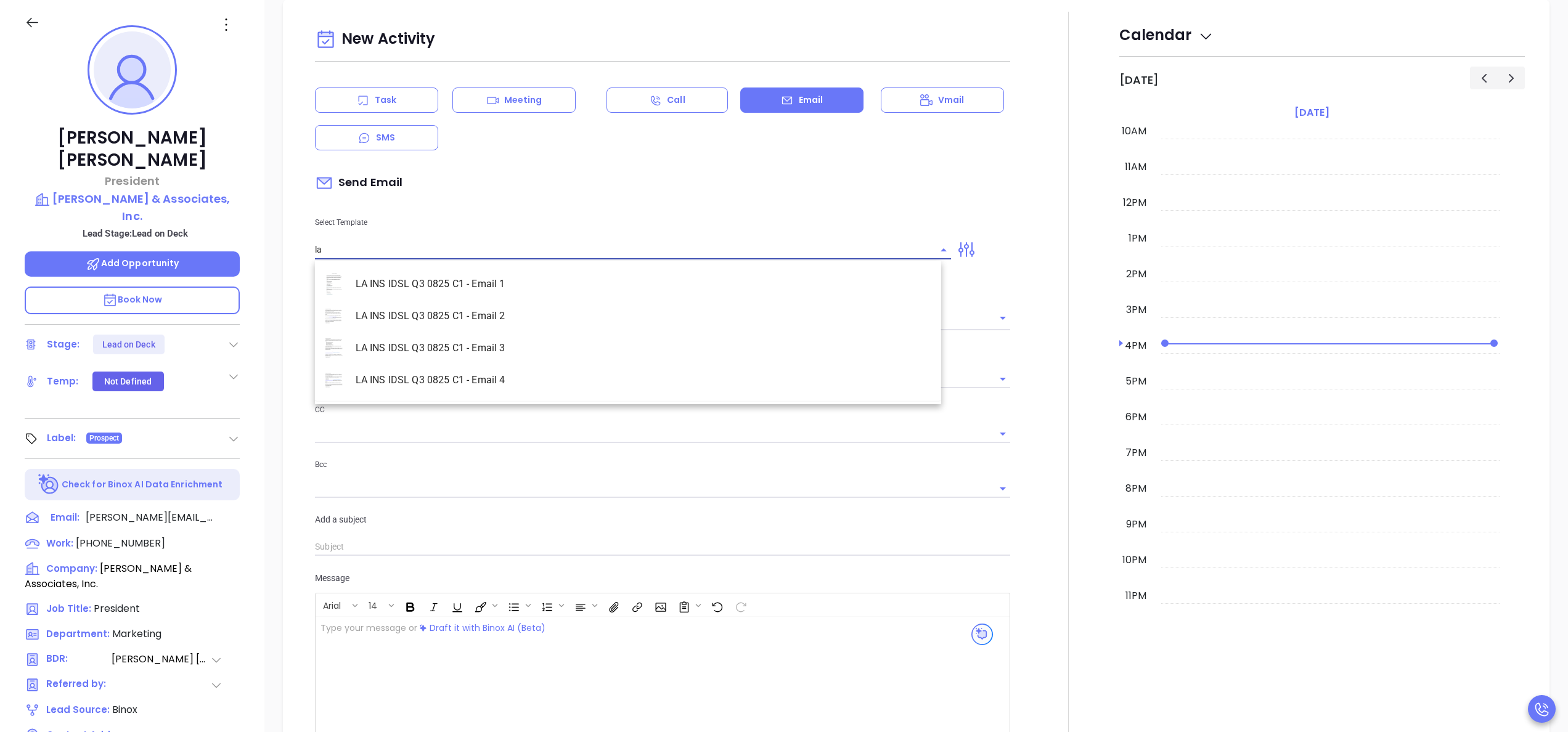
click at [444, 307] on li "LA INS IDSL Q3 0825 C1 - Email 2" at bounding box center [628, 316] width 627 height 32
type input "LA INS IDSL Q3 0825 C1 - Email 2"
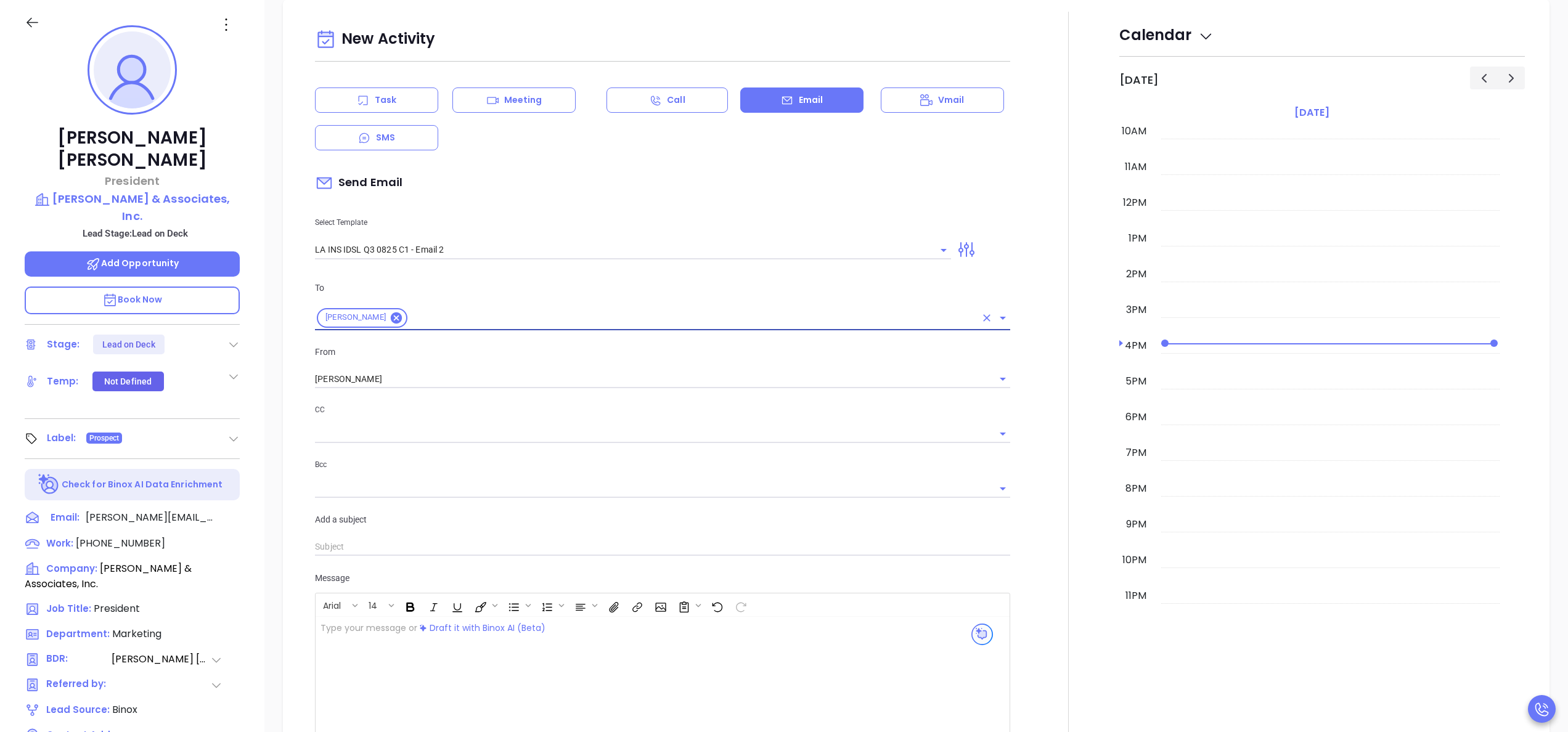
type input "February is coming fast—will Bowles & Associates, Inc. be compliant?"
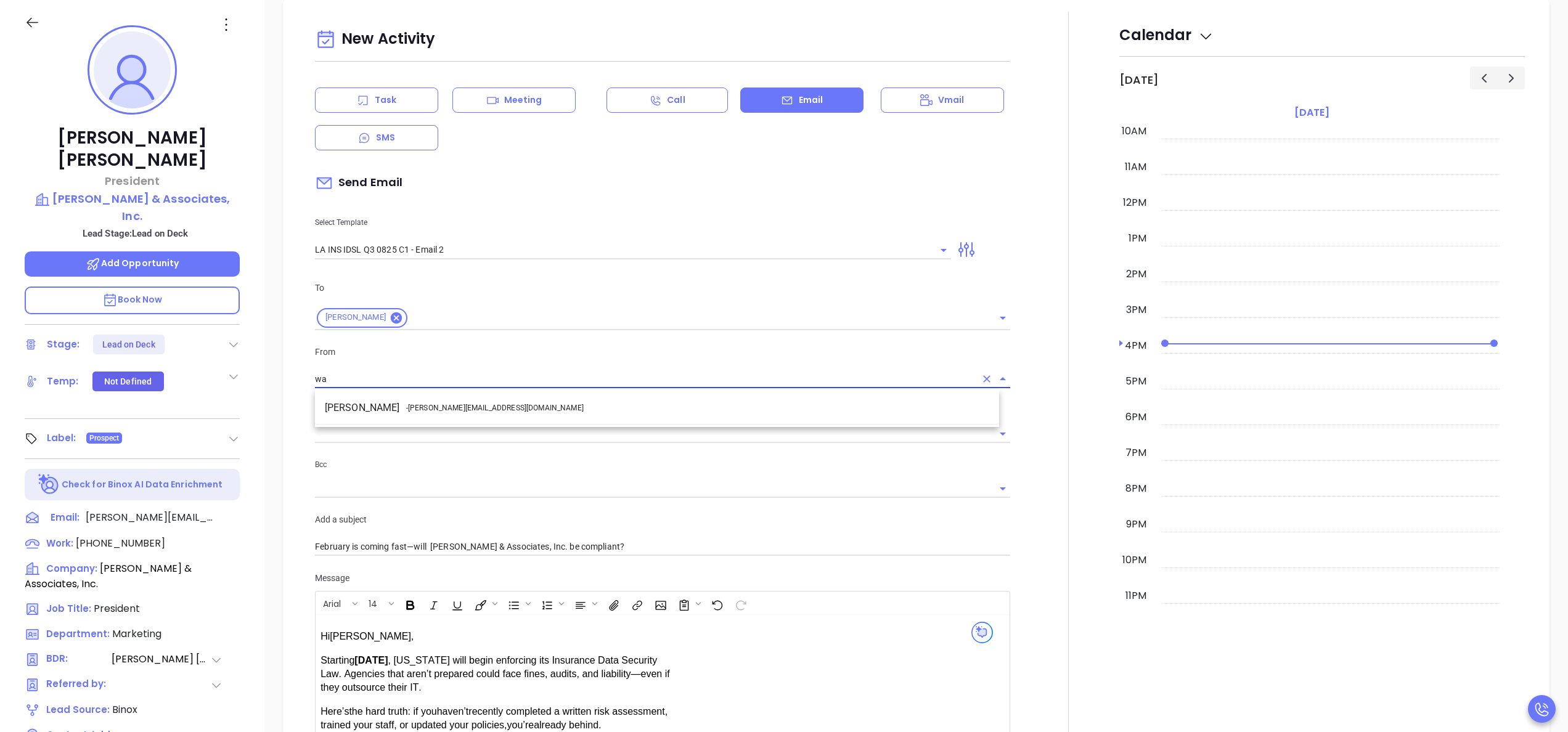
click at [481, 405] on li "Walter Contreras - walter@motiva.net" at bounding box center [657, 408] width 684 height 22
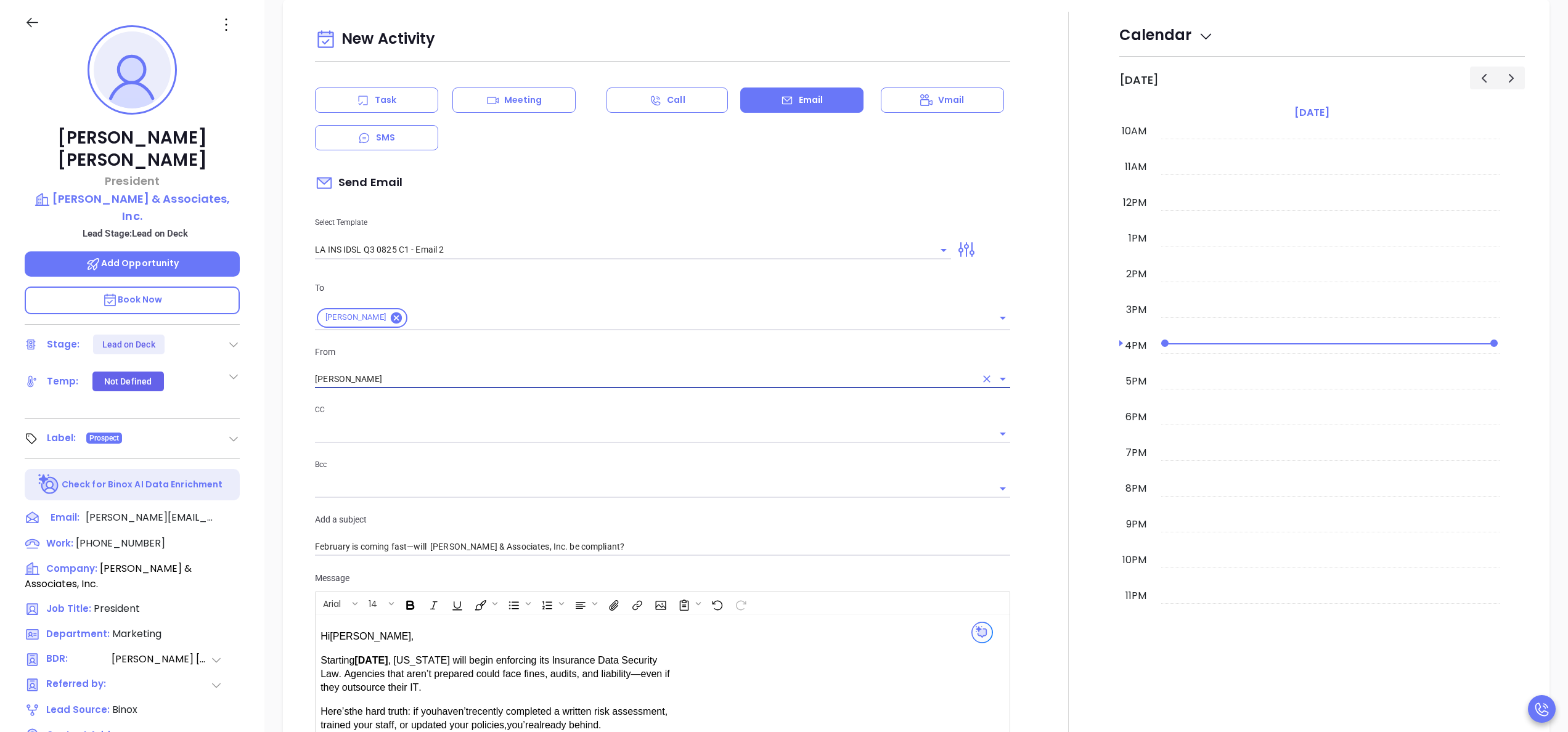
type input "Walter Contreras"
click at [1037, 565] on div at bounding box center [1069, 485] width 102 height 946
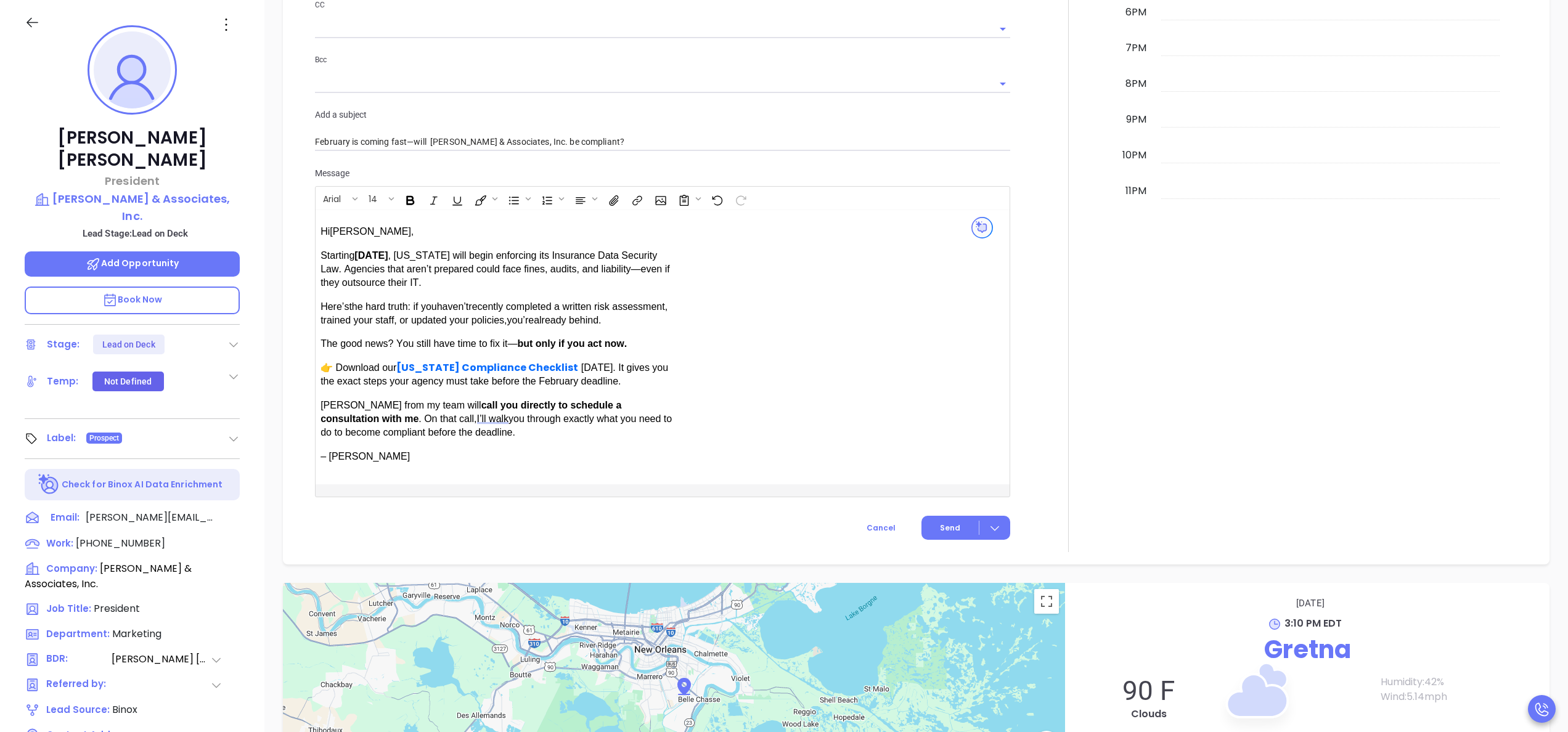
scroll to position [902, 0]
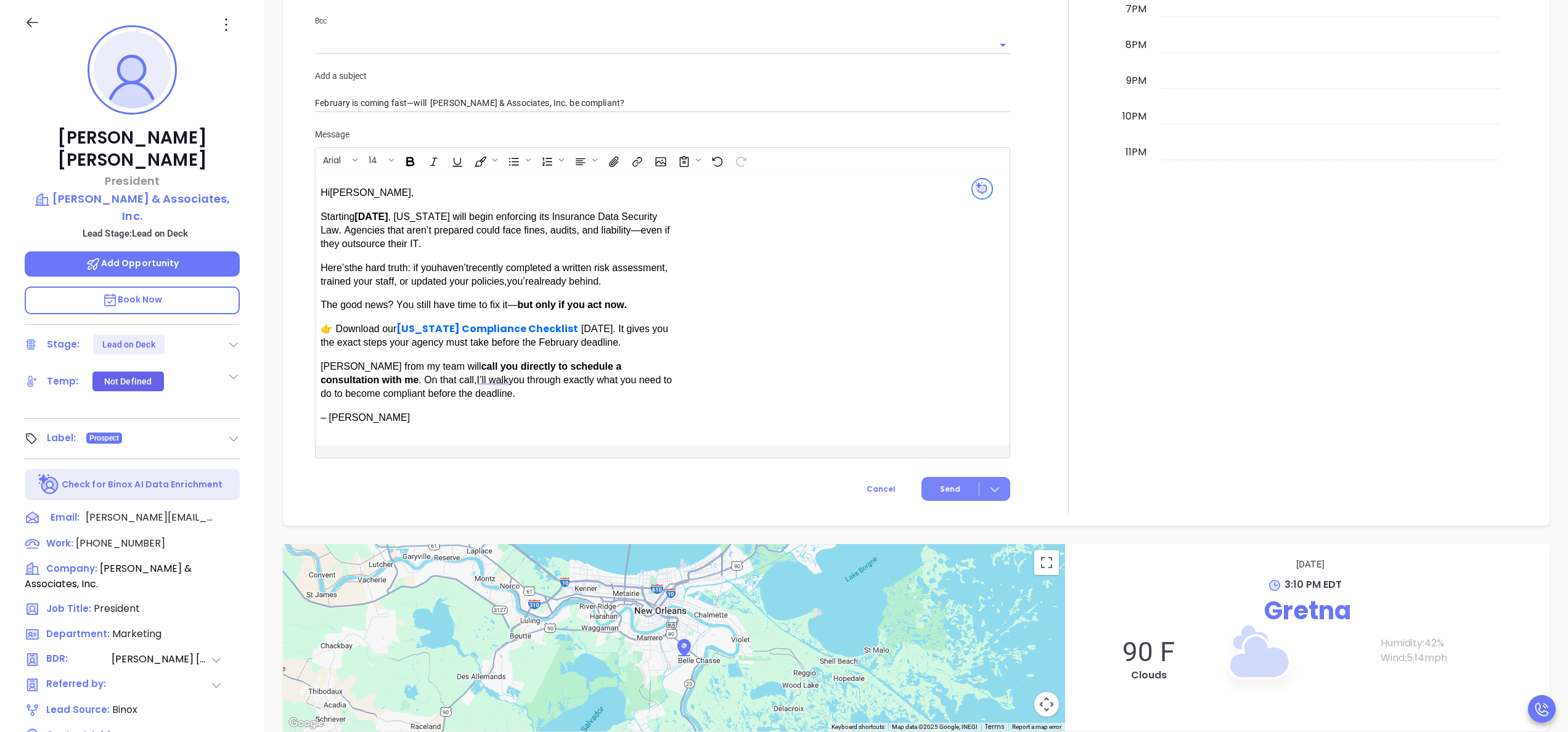
click at [940, 488] on span "Send" at bounding box center [950, 489] width 20 height 11
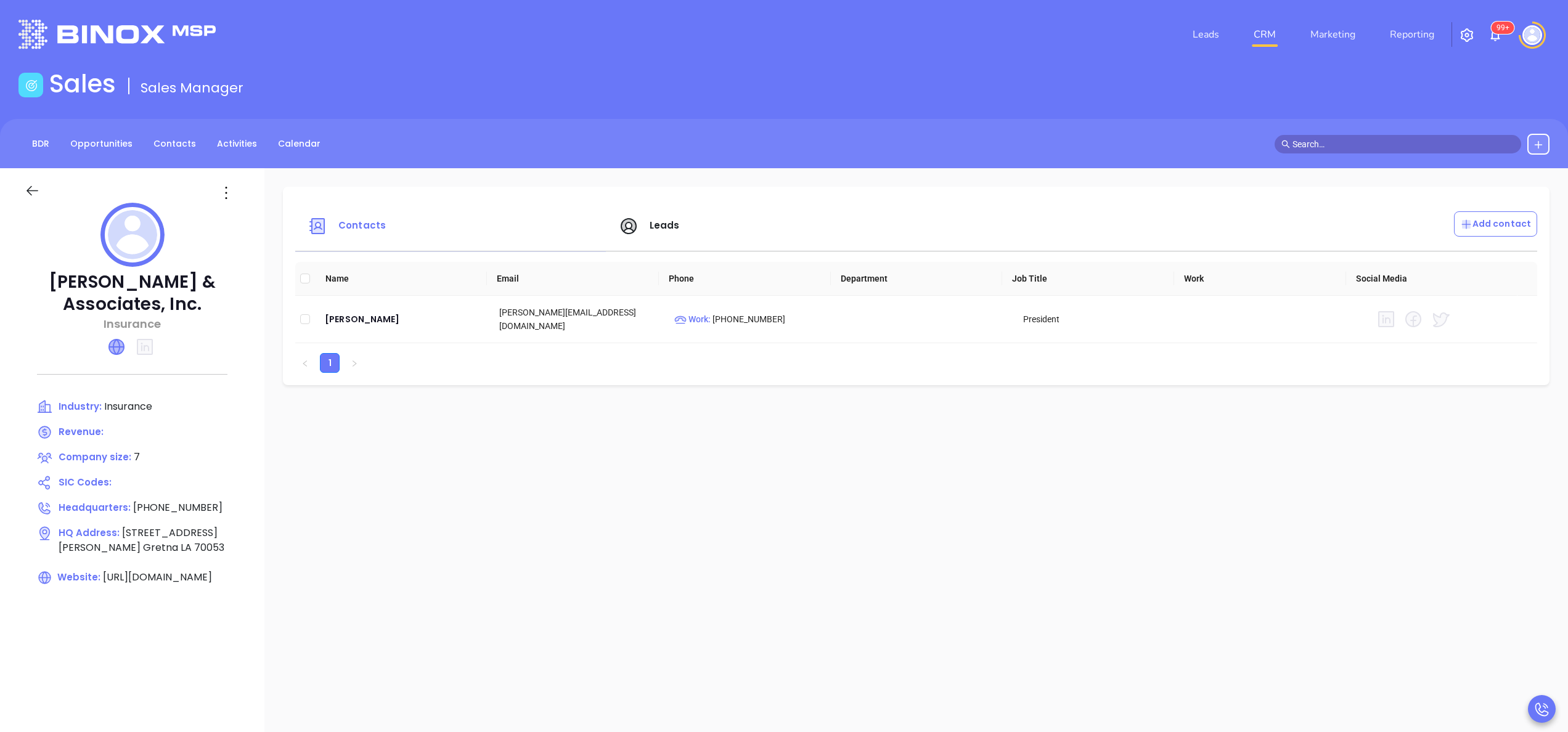
click at [113, 353] on icon at bounding box center [116, 346] width 15 height 15
click at [111, 351] on icon at bounding box center [116, 346] width 15 height 15
click at [661, 223] on span "Leads" at bounding box center [665, 225] width 30 height 13
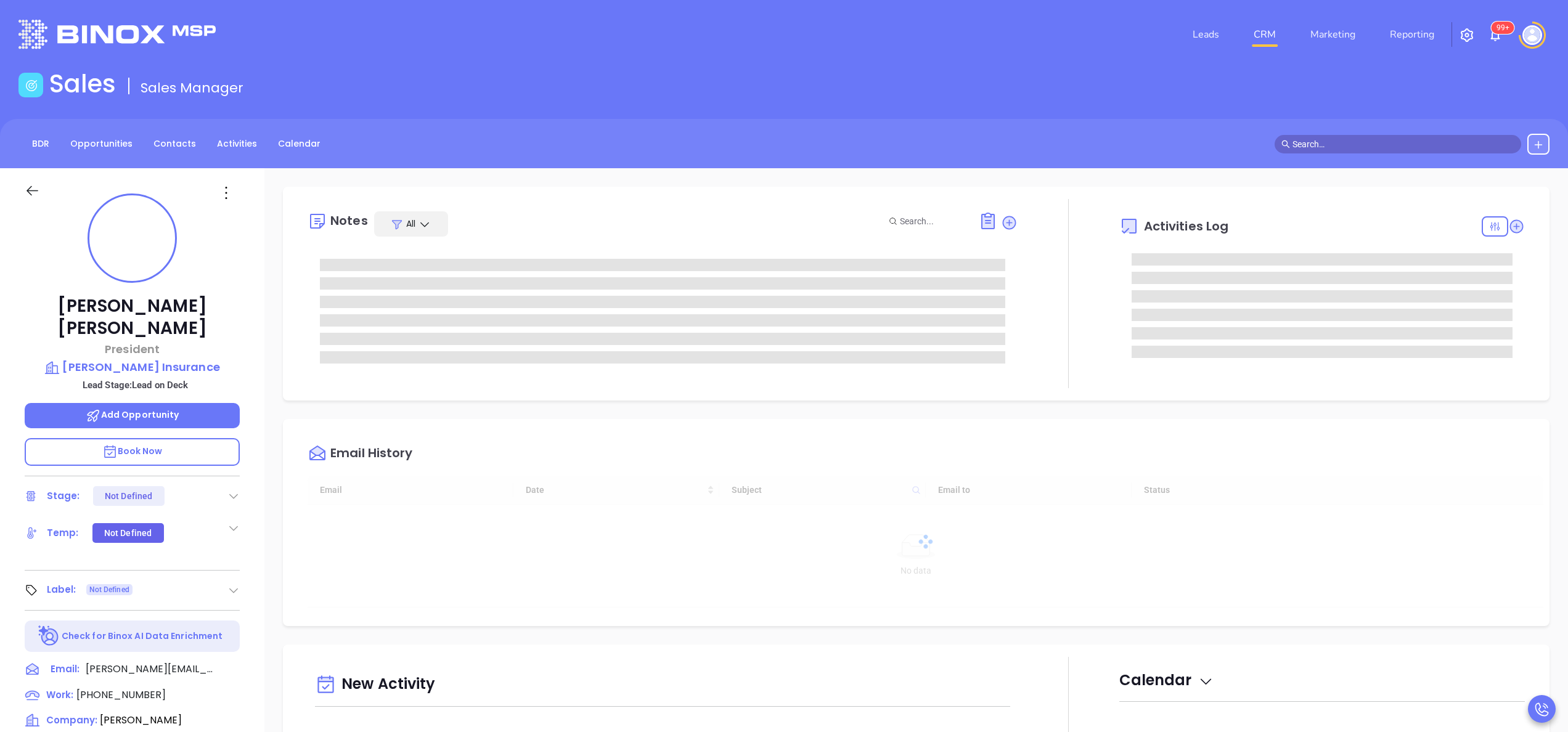
type input "[DATE]"
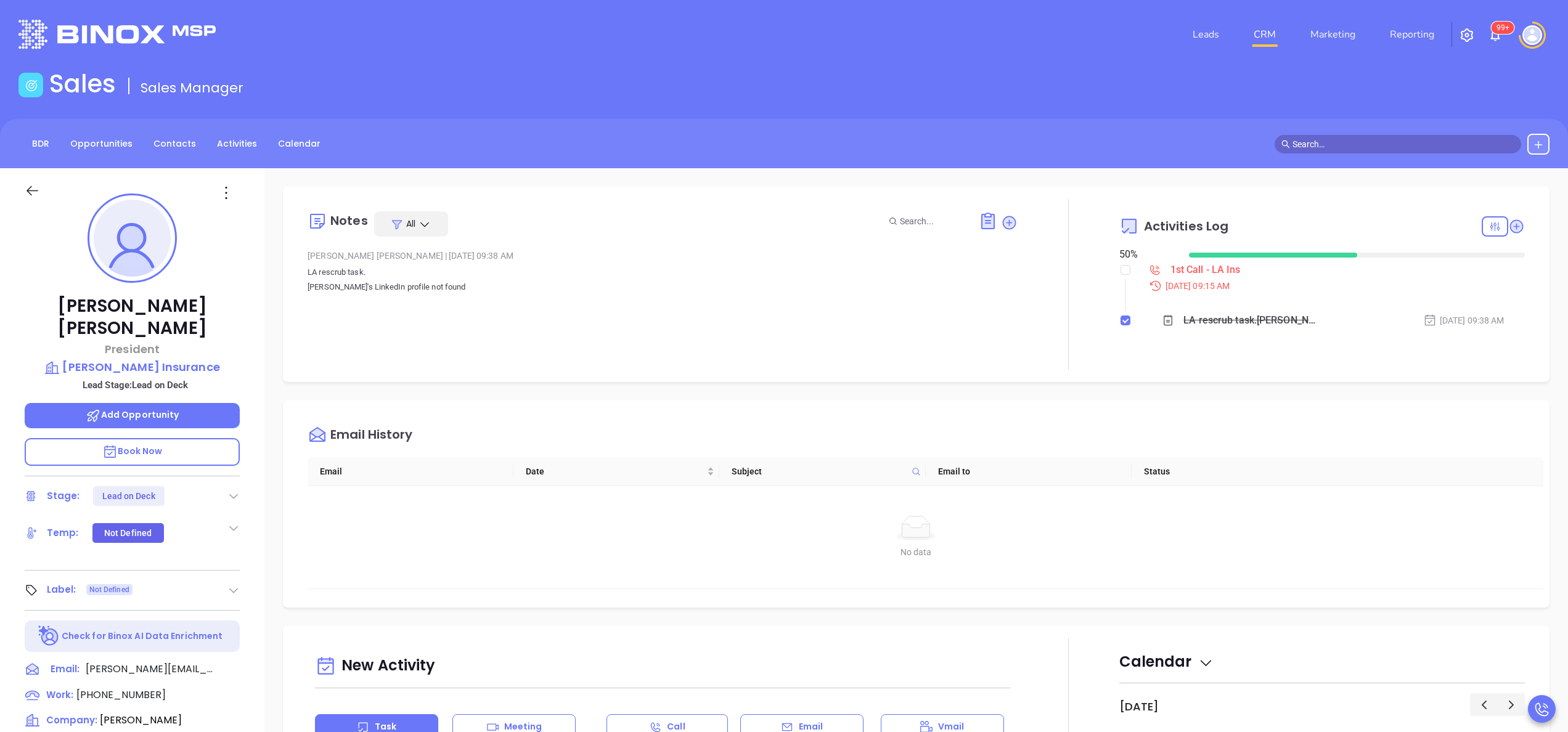
type input "[PERSON_NAME]"
click at [1507, 228] on div "Notes All [PERSON_NAME] | [DATE] 09:38 AM LA rescrub task. [PERSON_NAME]'s Link…" at bounding box center [916, 284] width 1242 height 171
click at [1510, 222] on icon at bounding box center [1517, 226] width 13 height 13
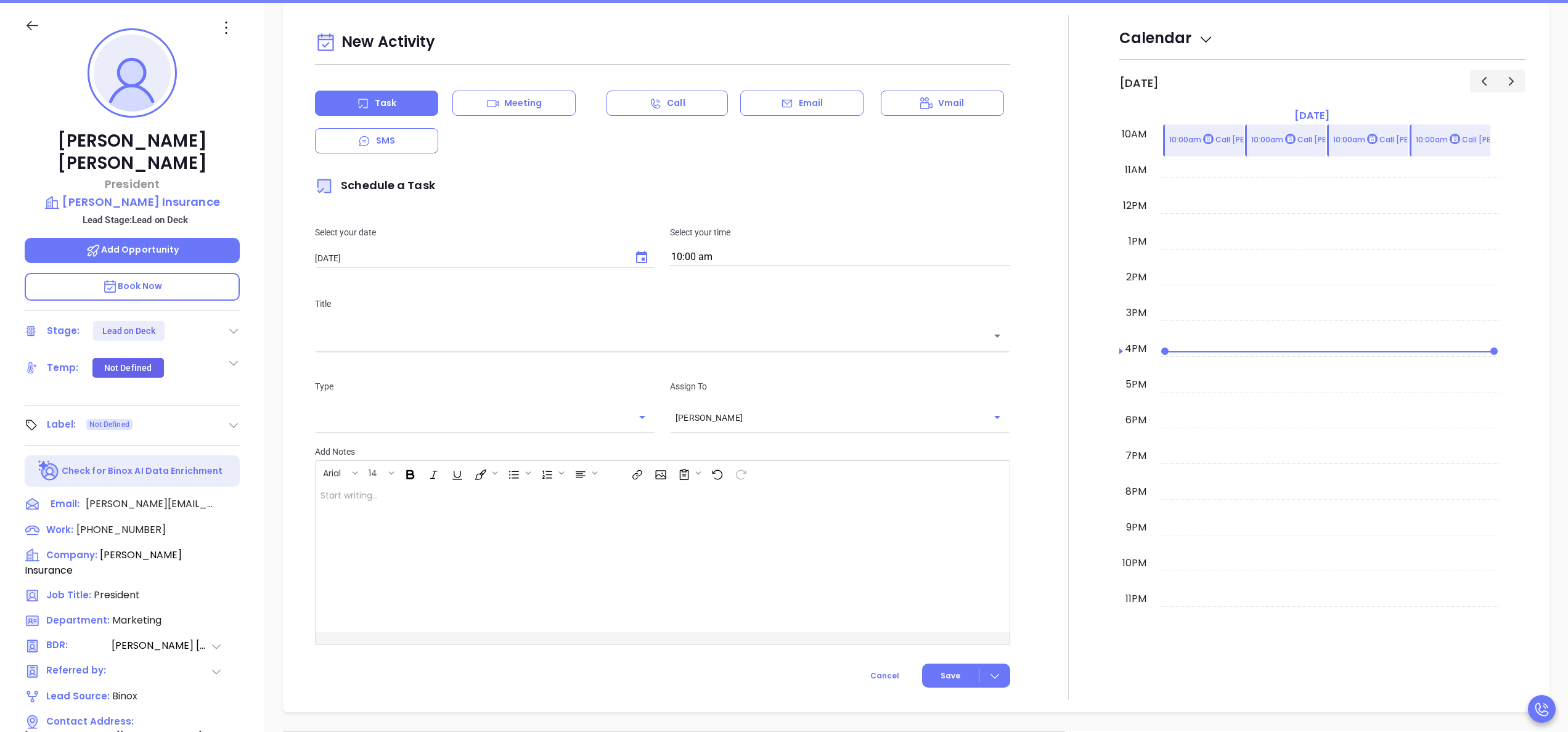
scroll to position [168, 0]
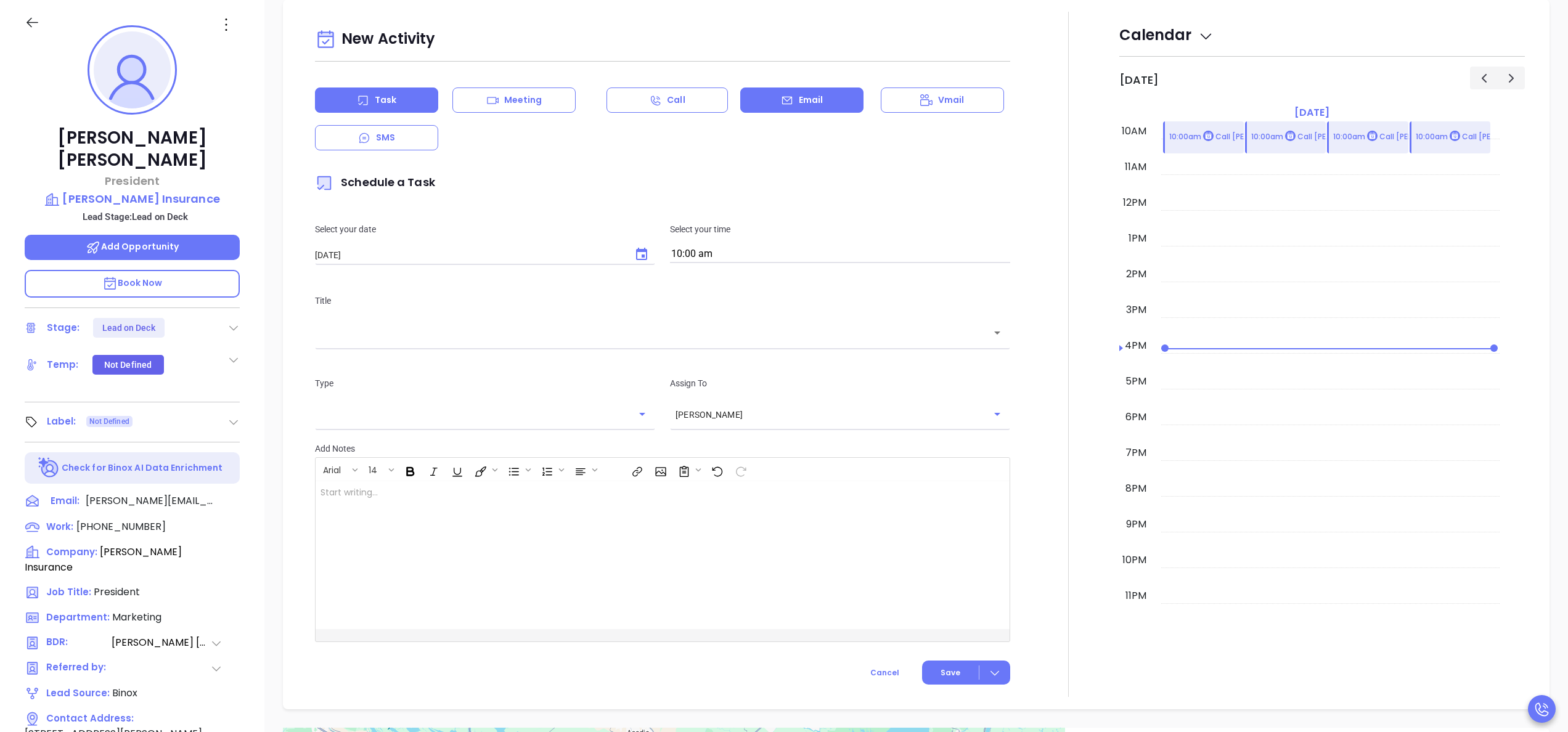
click at [800, 107] on div "Email" at bounding box center [802, 100] width 123 height 25
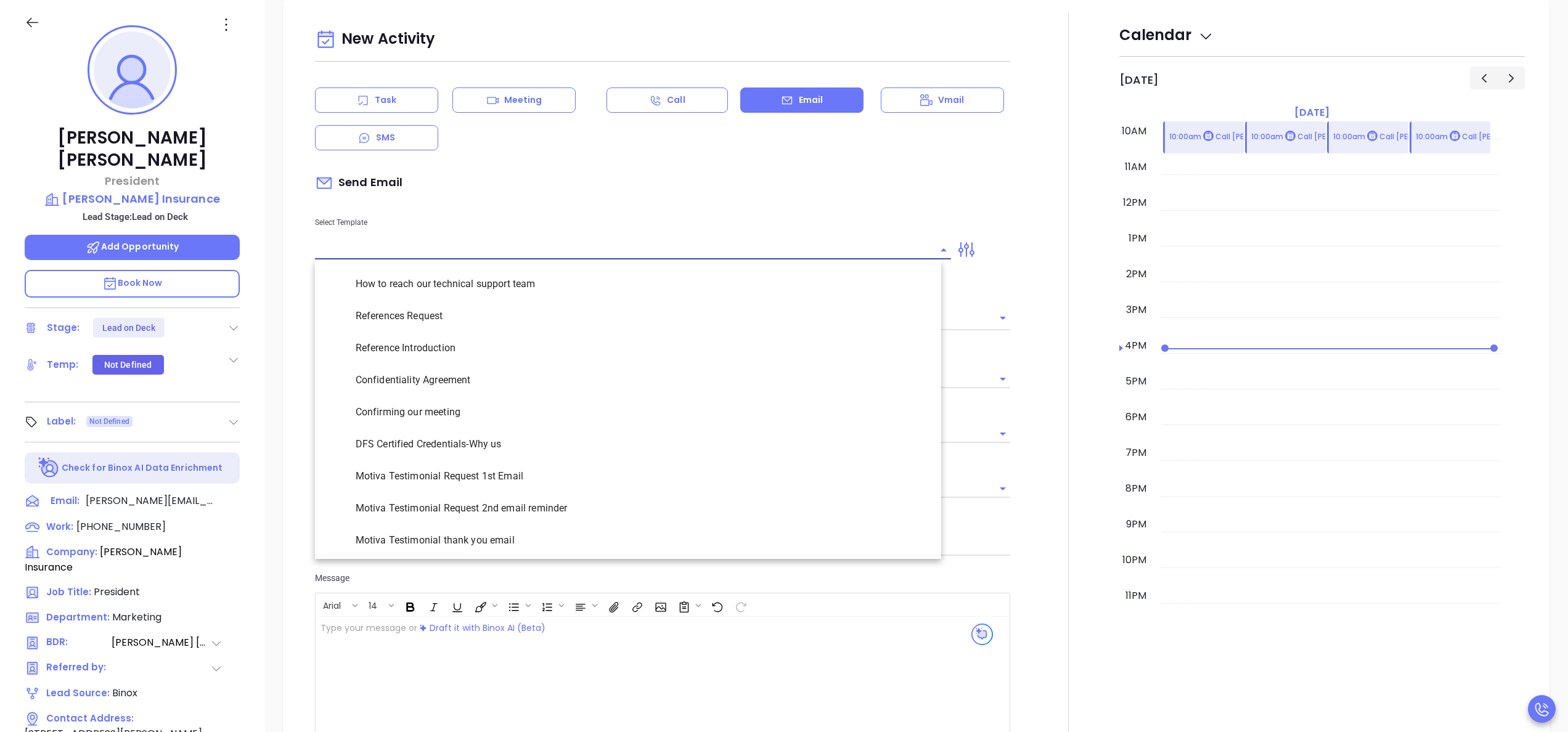
type input "Anabell Dominguez"
click at [551, 257] on input "text" at bounding box center [623, 250] width 618 height 18
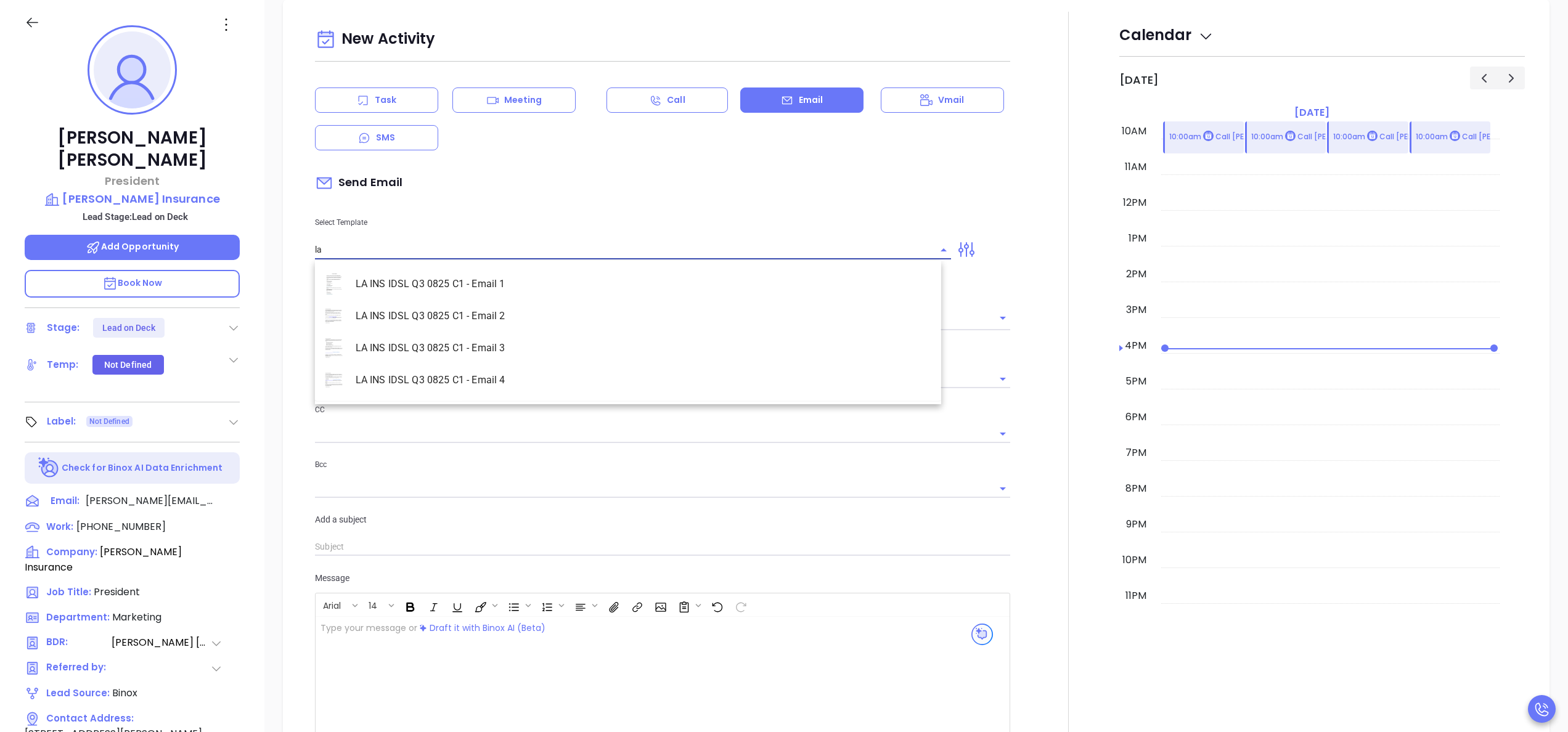
click at [486, 319] on li "LA INS IDSL Q3 0825 C1 - Email 2" at bounding box center [628, 316] width 627 height 32
type input "LA INS IDSL Q3 0825 C1 - Email 2"
type input "February is coming fast—will Ledet Insurance be compliant?"
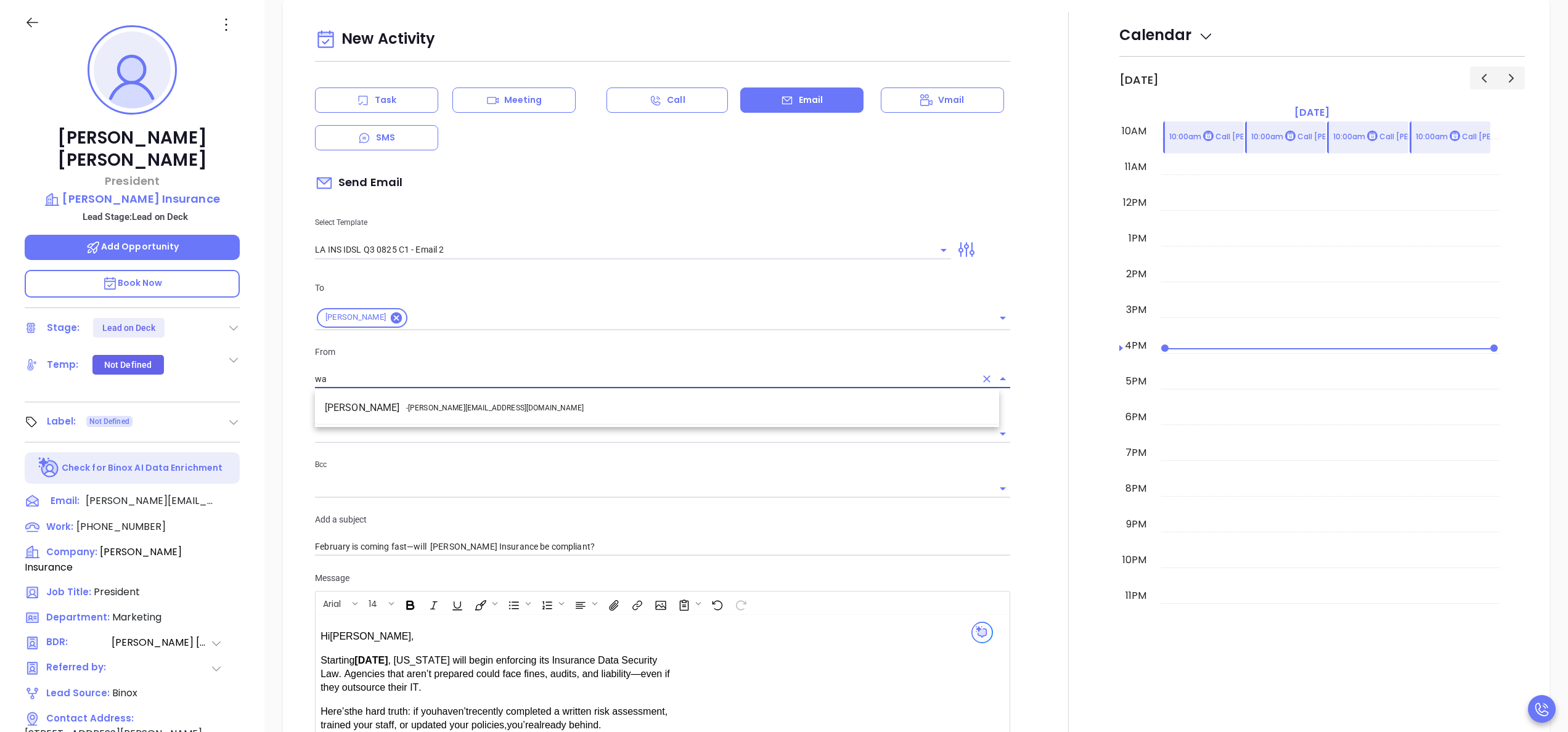
click at [474, 406] on li "Walter Contreras - walter@motiva.net" at bounding box center [657, 408] width 684 height 22
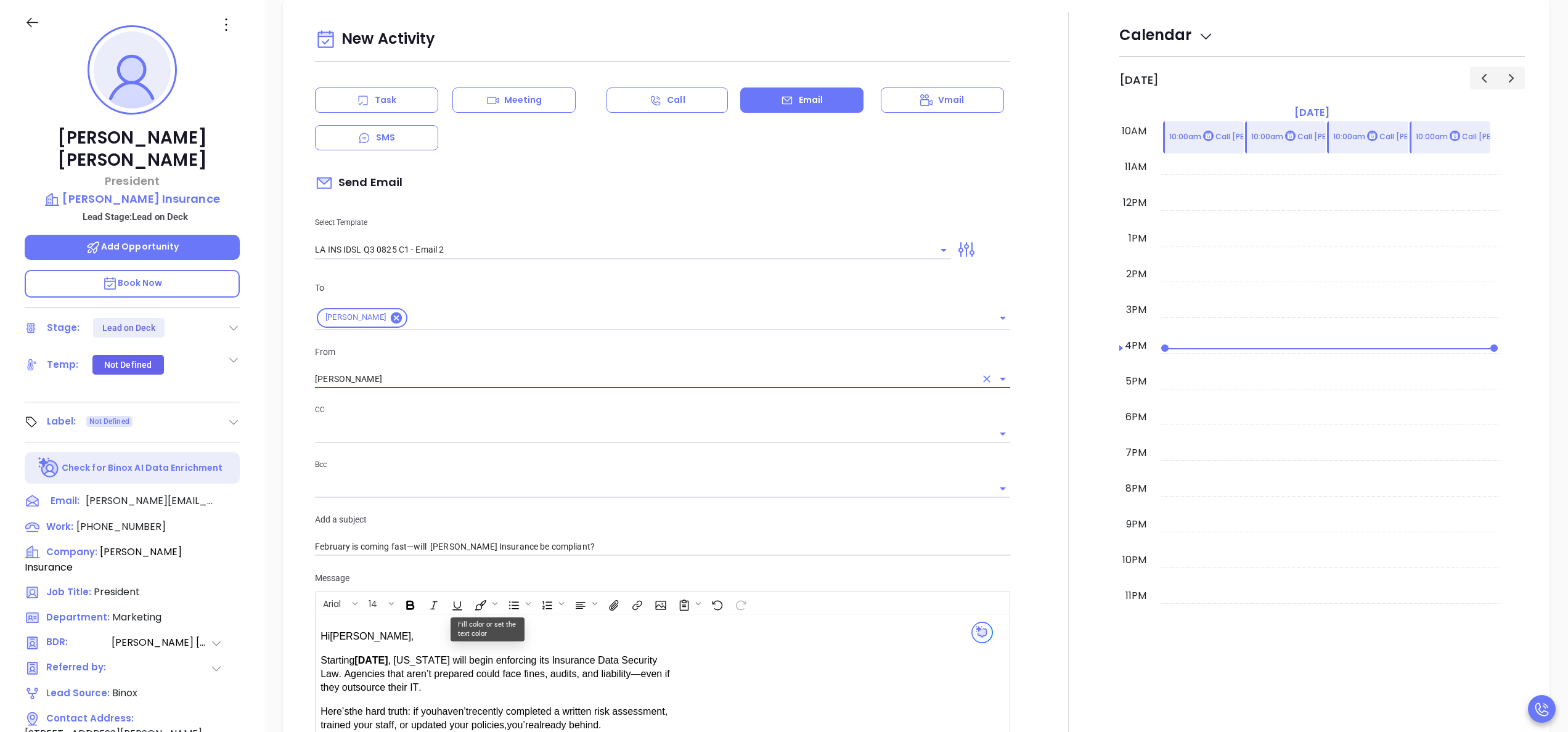
type input "Walter Contreras"
click at [352, 637] on span "Hi Leo C. ," at bounding box center [367, 636] width 93 height 11
click at [1033, 535] on div at bounding box center [1069, 485] width 102 height 946
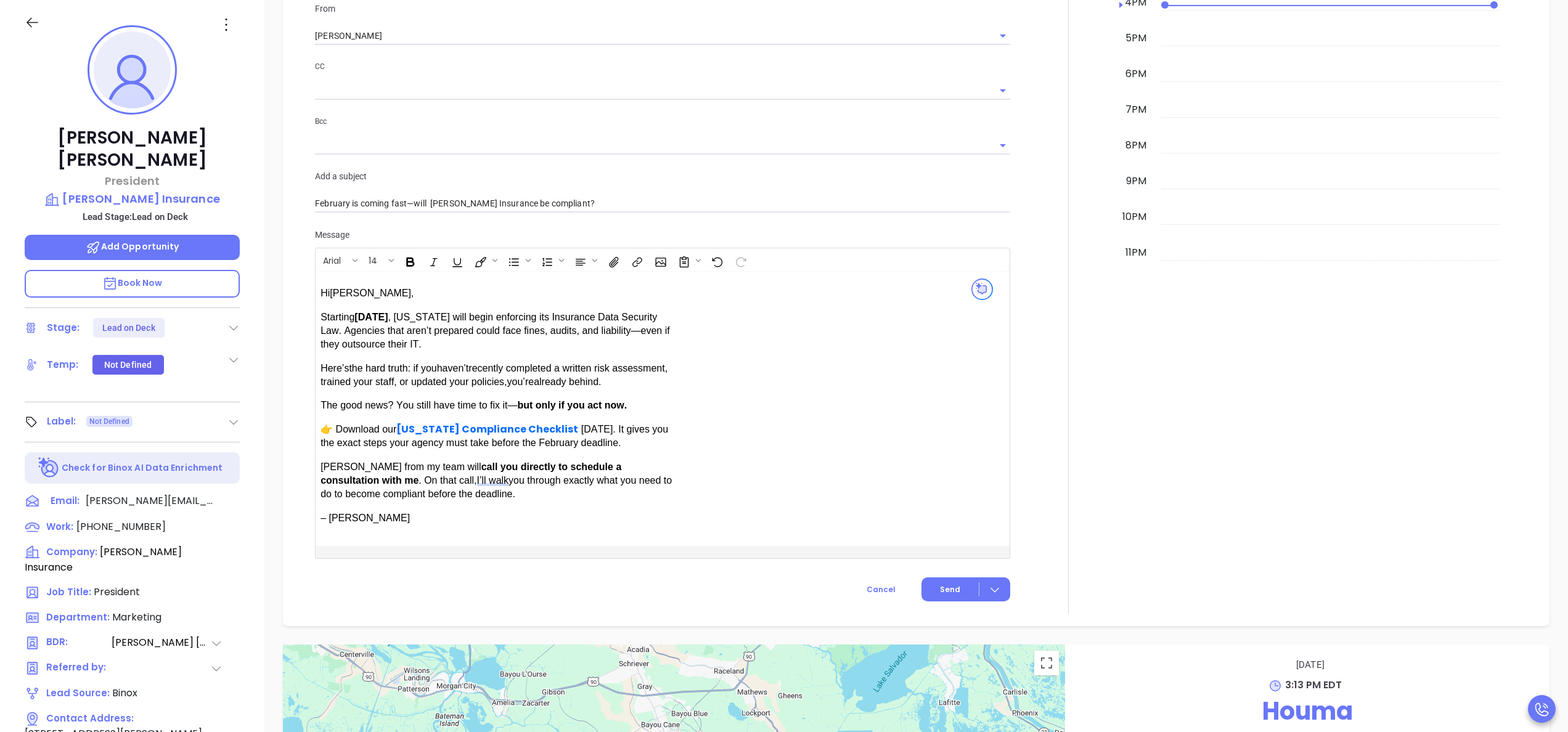
scroll to position [803, 0]
click at [940, 582] on span "Send" at bounding box center [950, 588] width 20 height 11
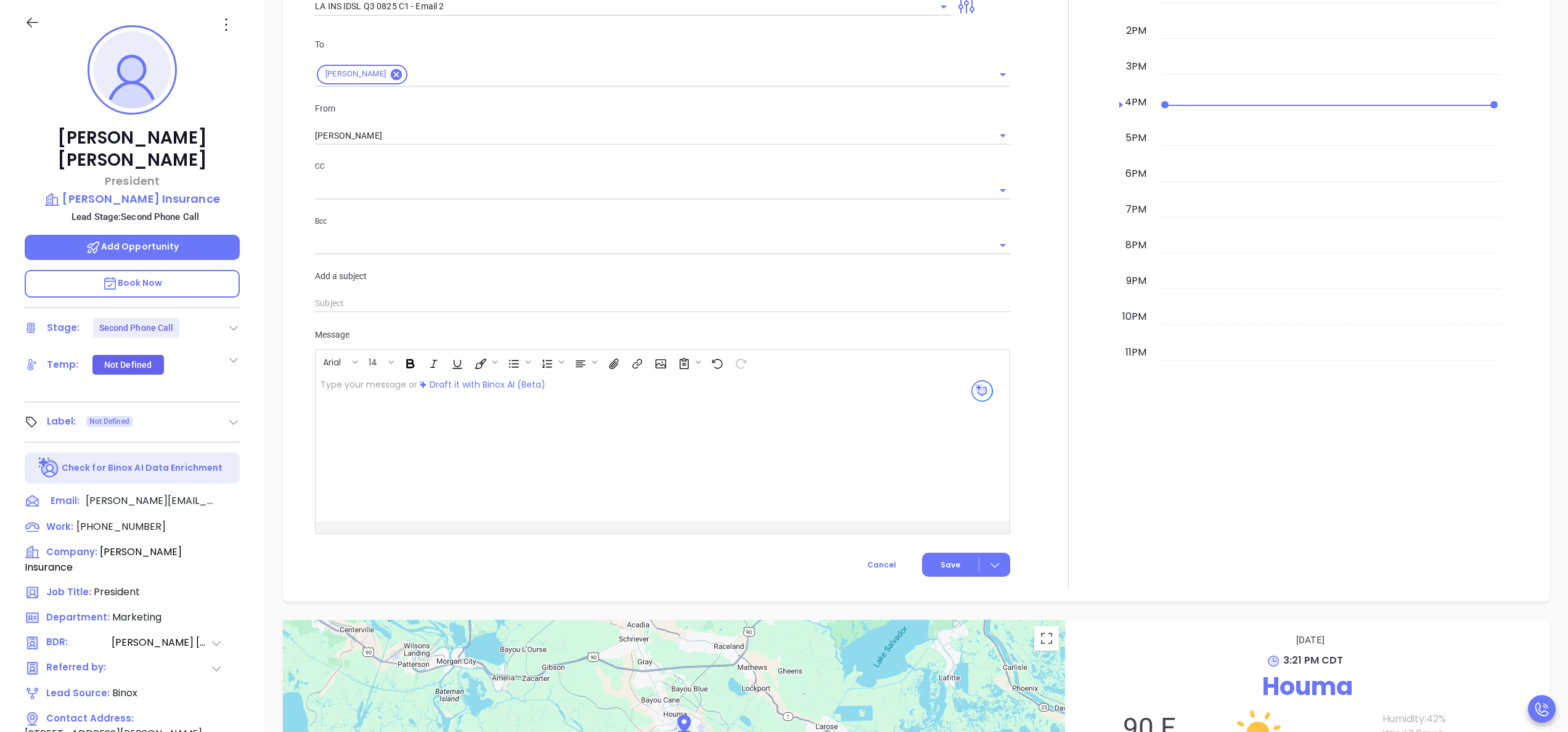
scroll to position [925, 0]
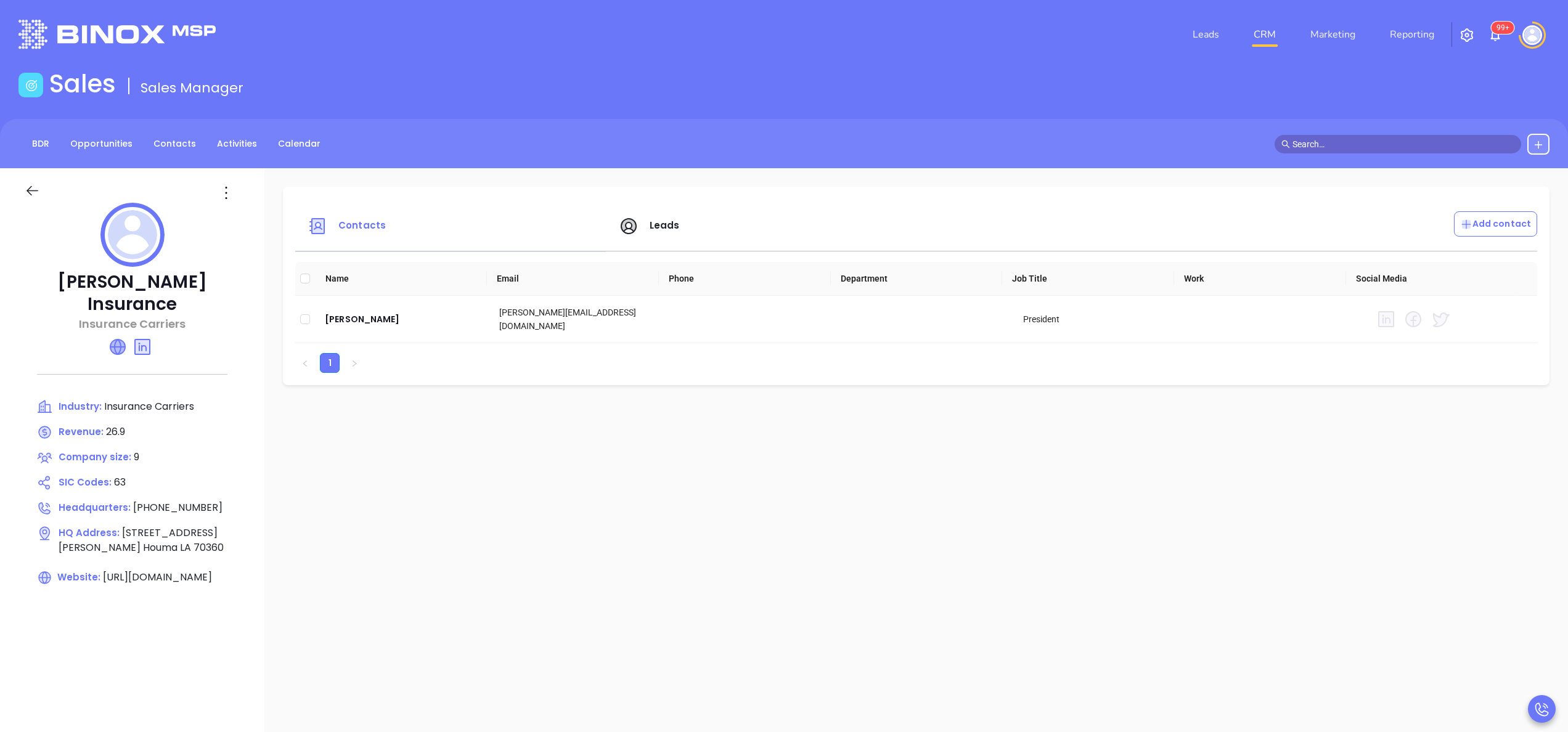
click at [116, 339] on icon at bounding box center [118, 346] width 15 height 15
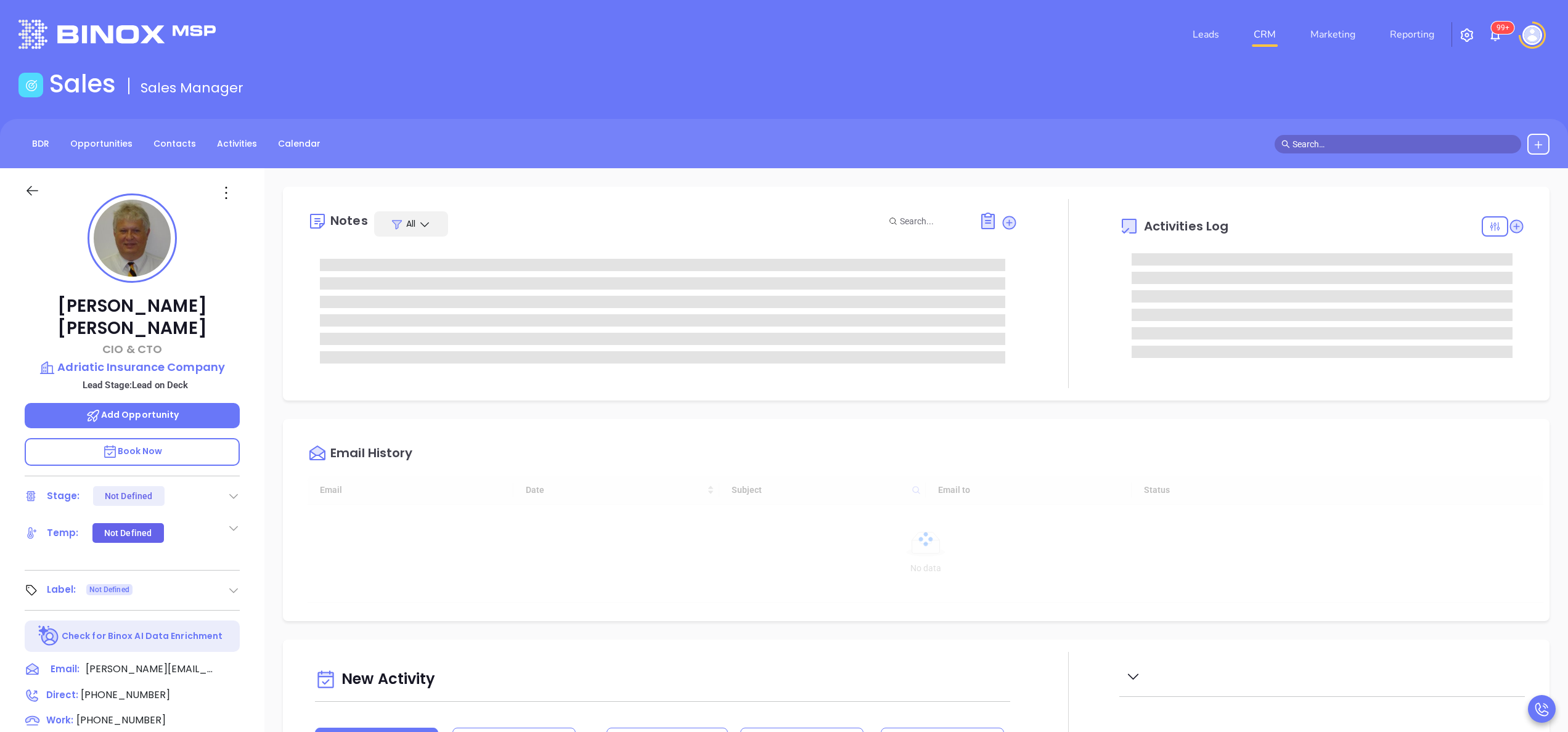
type input "10:00 am"
type input "[DATE]"
type input "[PERSON_NAME]"
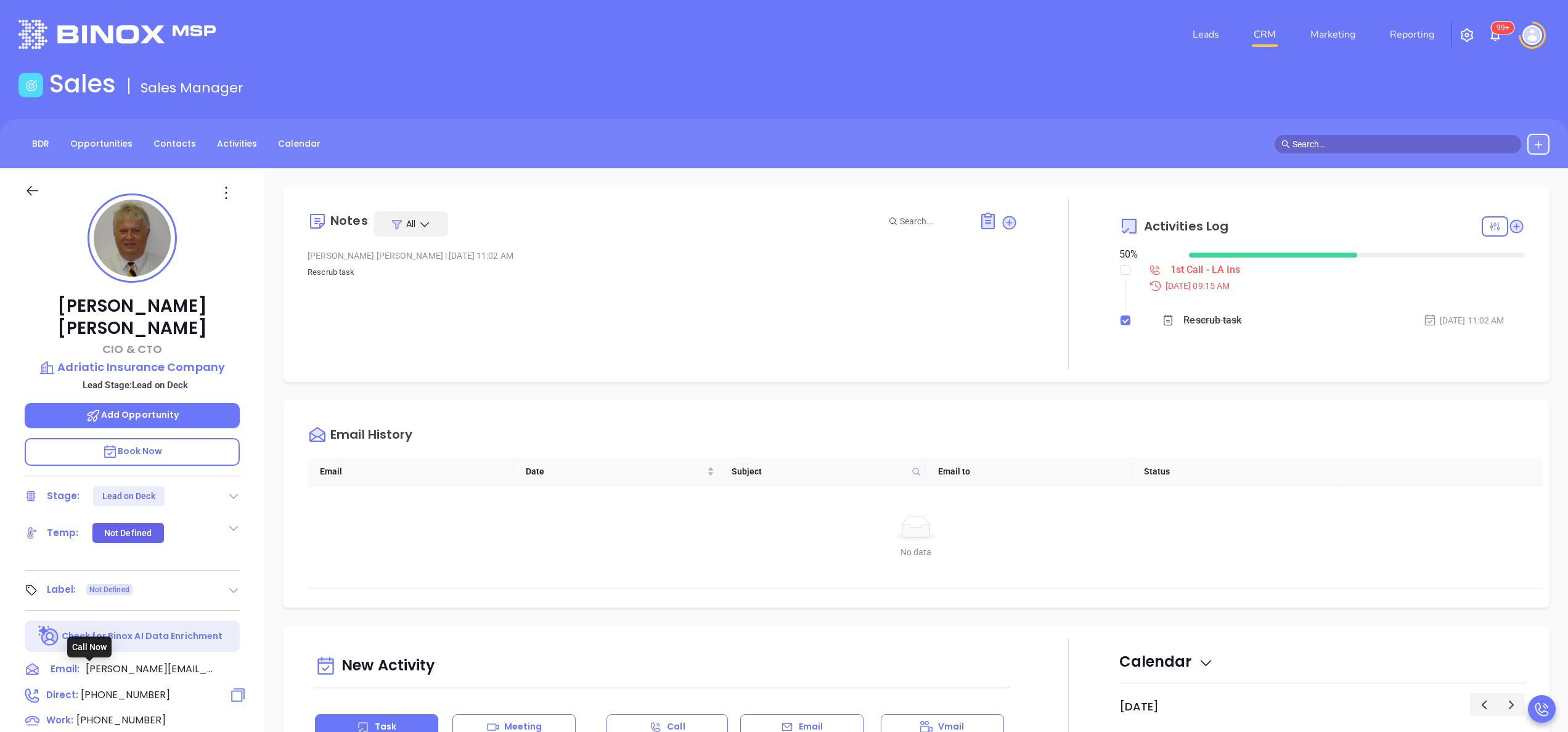
click at [126, 688] on span "[PHONE_NUMBER]" at bounding box center [125, 695] width 89 height 14
type input "[PHONE_NUMBER]"
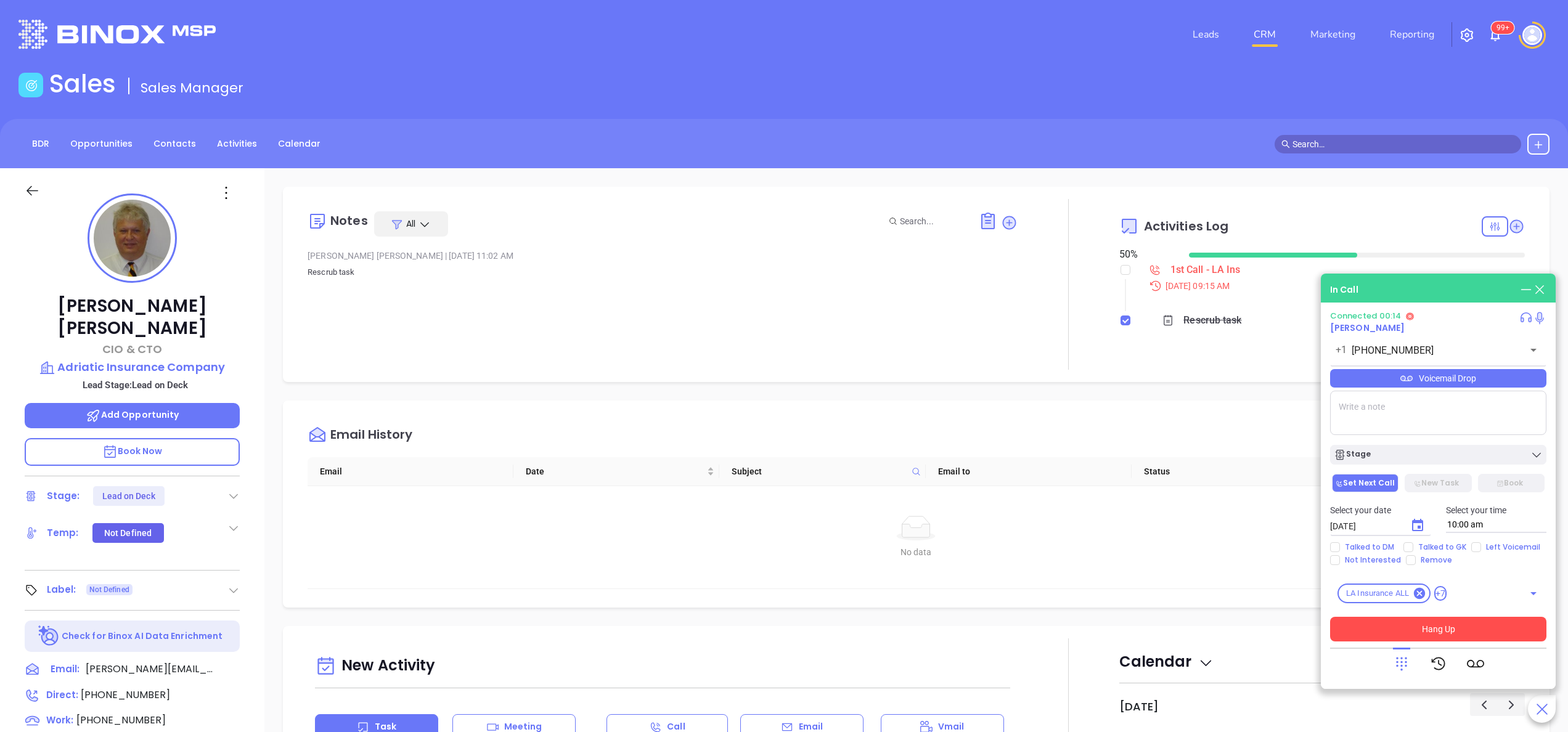
click at [1442, 637] on button "Hang Up" at bounding box center [1438, 629] width 216 height 25
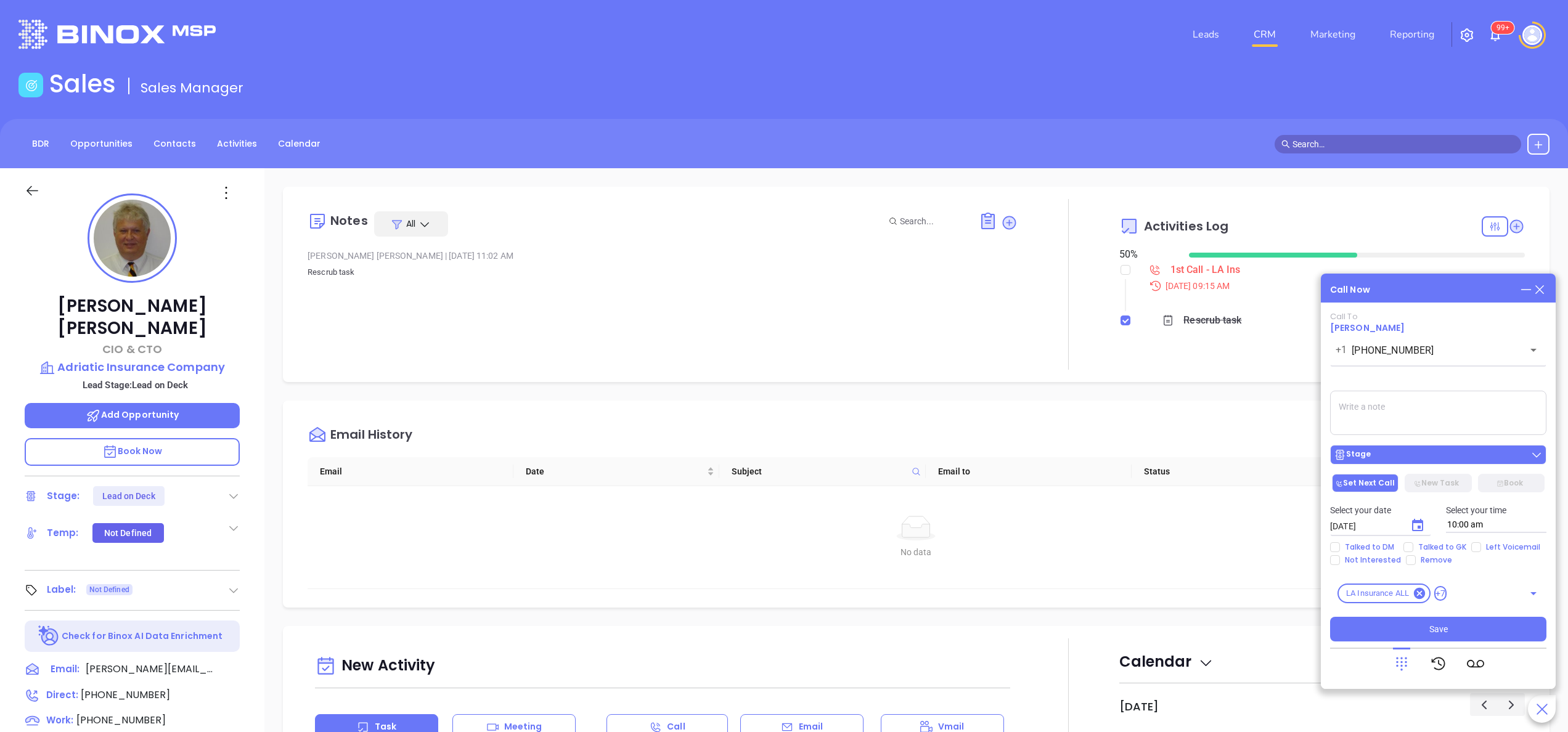
click at [1381, 459] on div "Stage" at bounding box center [1438, 455] width 209 height 13
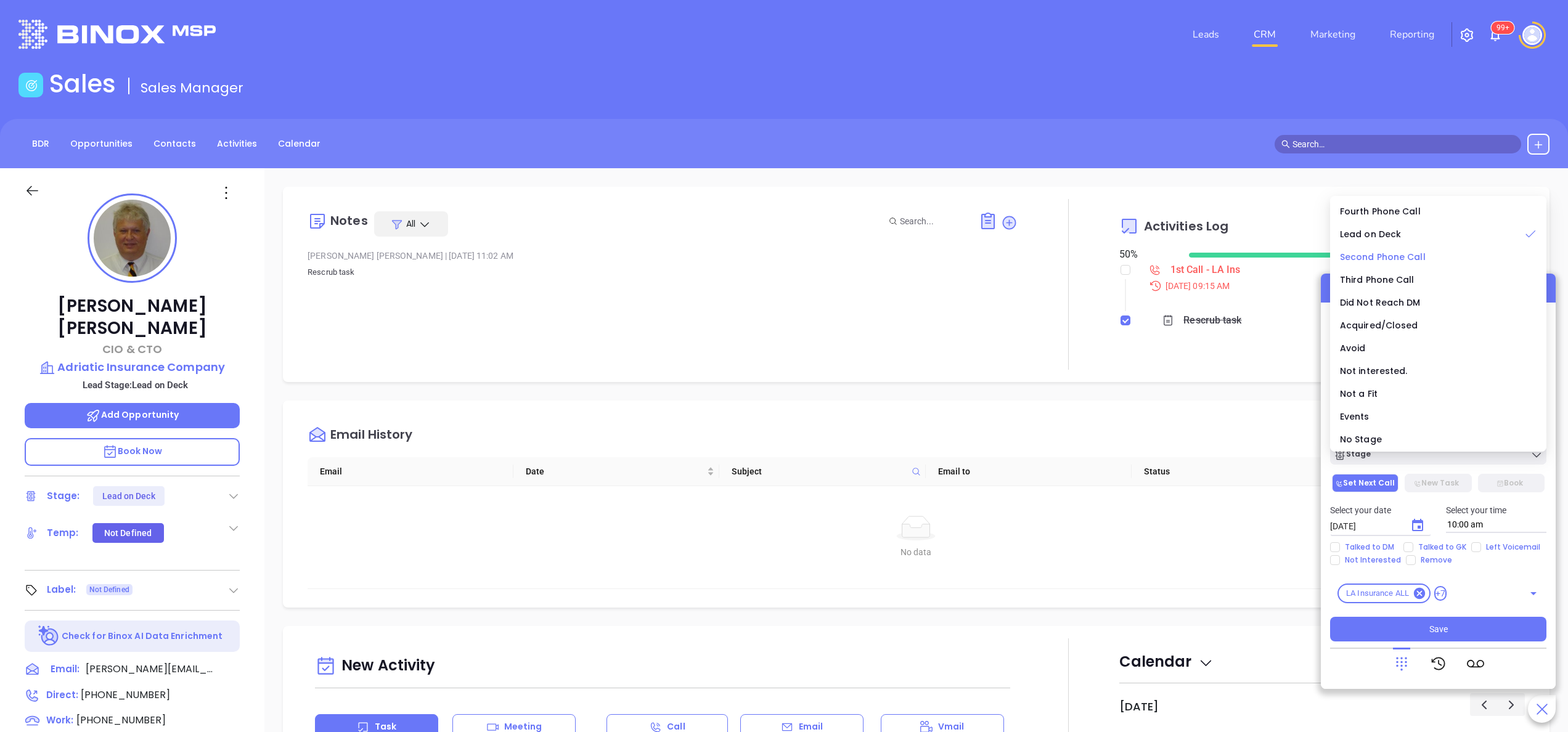
click at [1384, 253] on span "Second Phone Call" at bounding box center [1383, 257] width 86 height 13
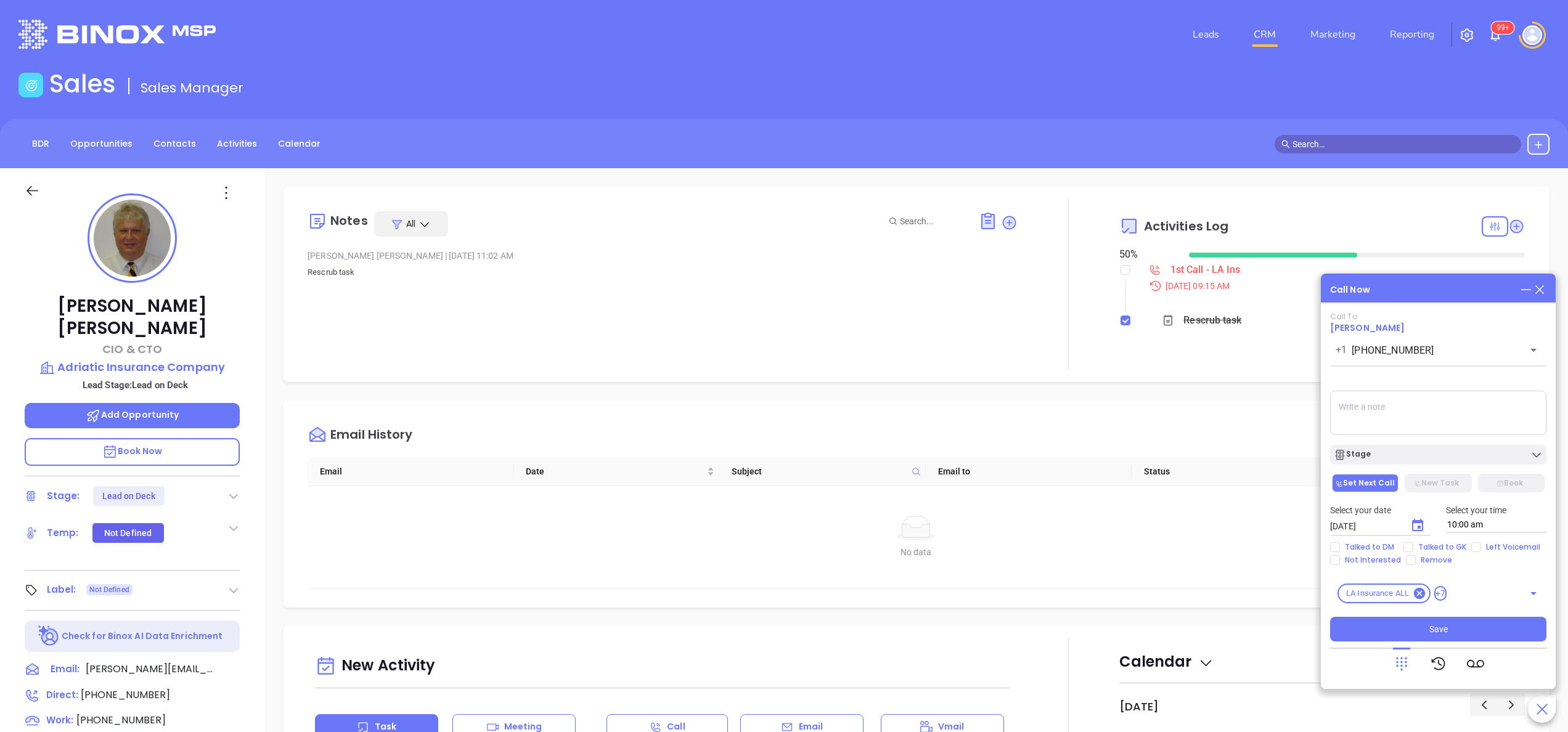
click at [1386, 439] on div "Stage" at bounding box center [1438, 451] width 231 height 26
click at [1396, 413] on textarea at bounding box center [1438, 413] width 216 height 44
type textarea "[DEMOGRAPHIC_DATA] gk said [PERSON_NAME] no longer works there."
click at [1414, 456] on div "Stage" at bounding box center [1438, 455] width 209 height 13
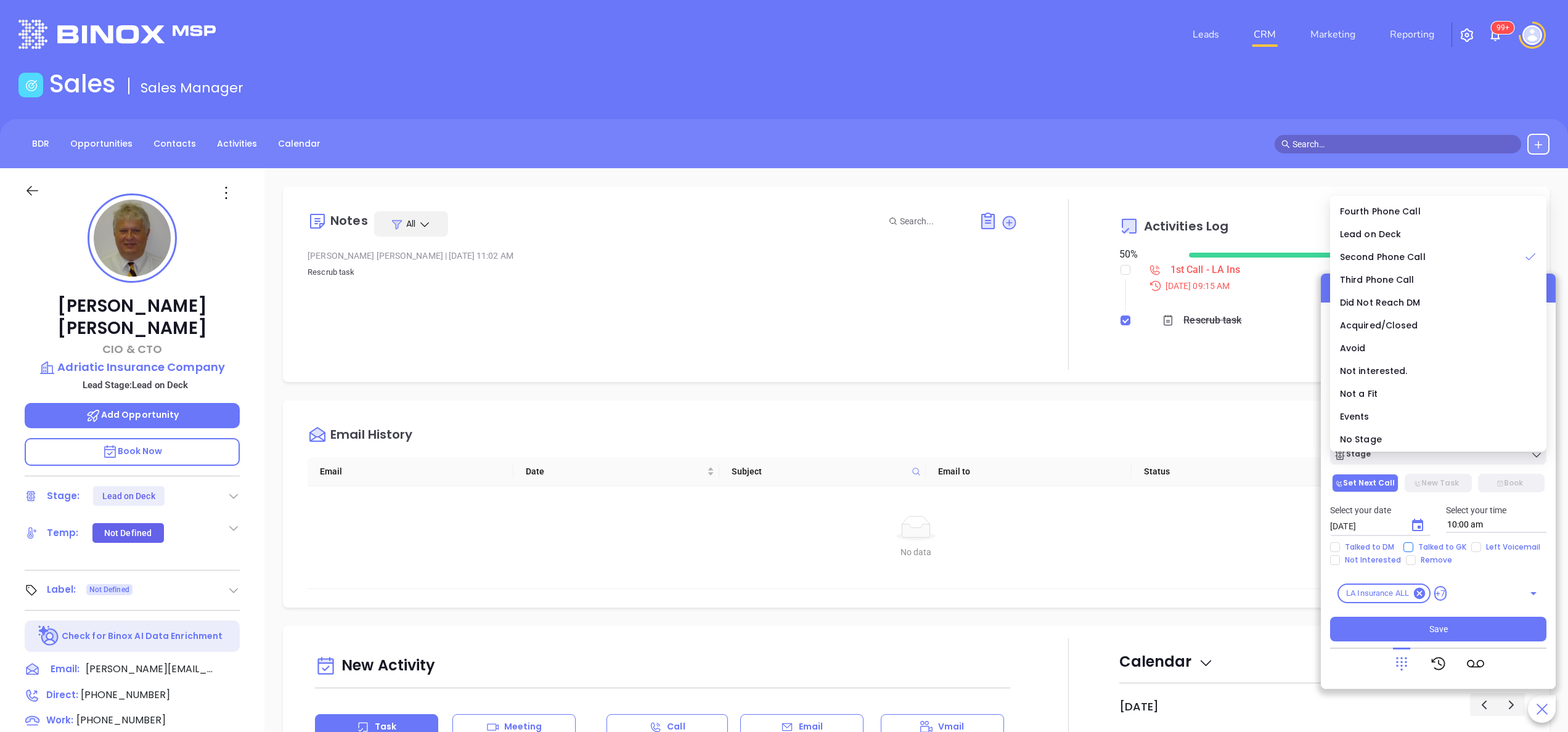
click at [1419, 551] on span "Talked to GK" at bounding box center [1443, 547] width 58 height 10
click at [1414, 551] on input "Talked to GK" at bounding box center [1409, 547] width 10 height 10
checkbox input "true"
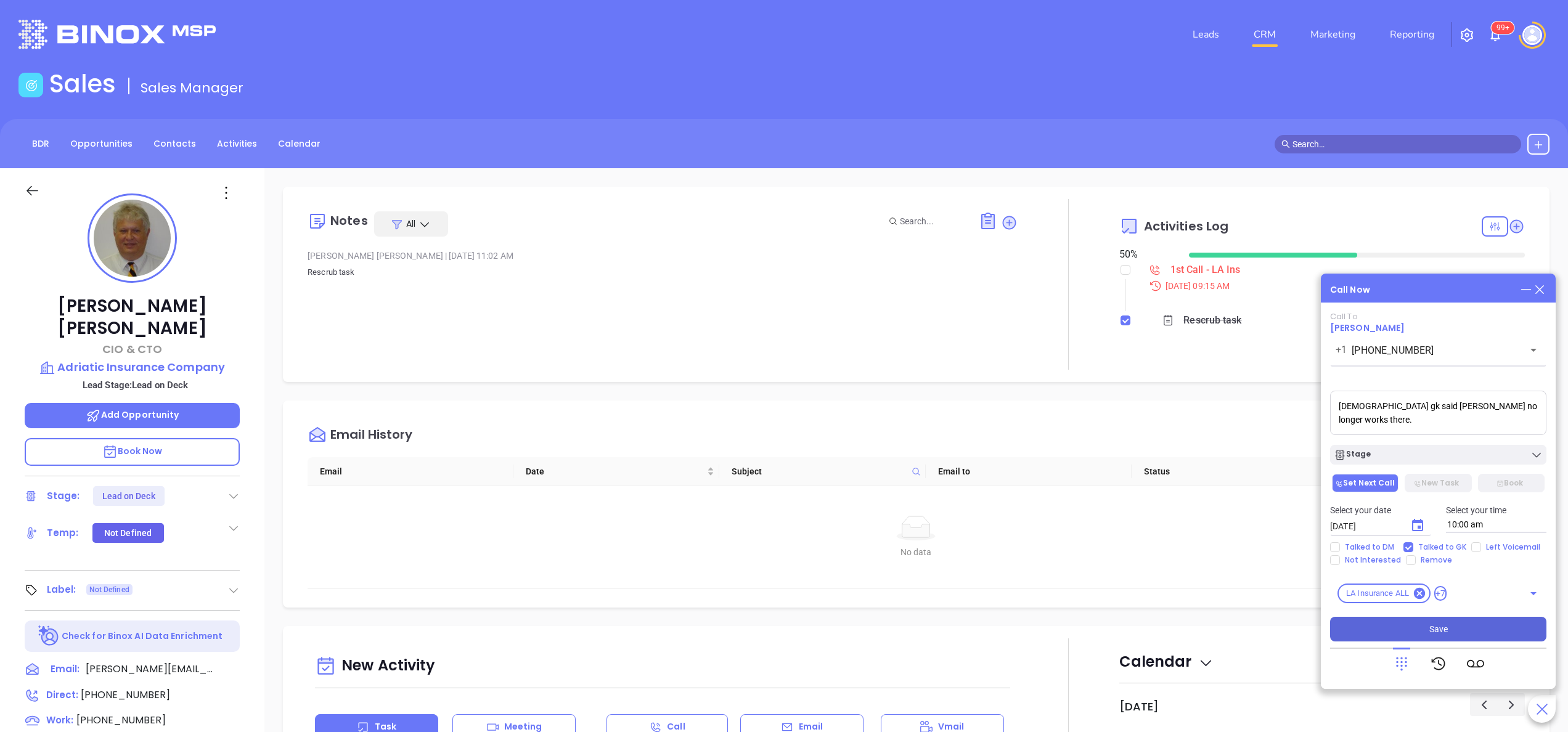
click at [1419, 621] on button "Save" at bounding box center [1438, 629] width 216 height 25
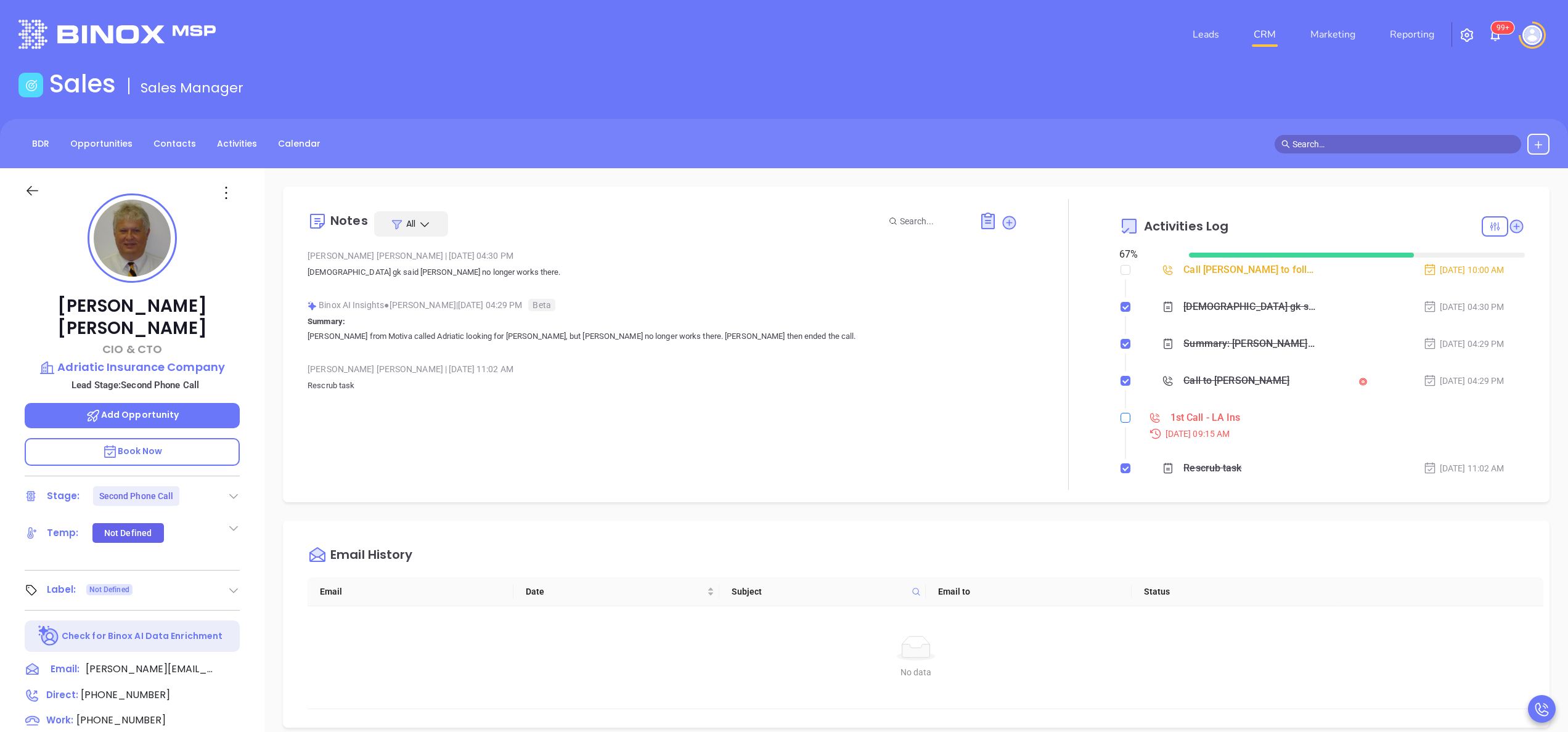
click at [1121, 417] on input "checkbox" at bounding box center [1126, 418] width 10 height 10
checkbox input "true"
click at [1121, 274] on input "checkbox" at bounding box center [1126, 270] width 10 height 10
checkbox input "true"
click at [235, 494] on icon at bounding box center [234, 497] width 9 height 5
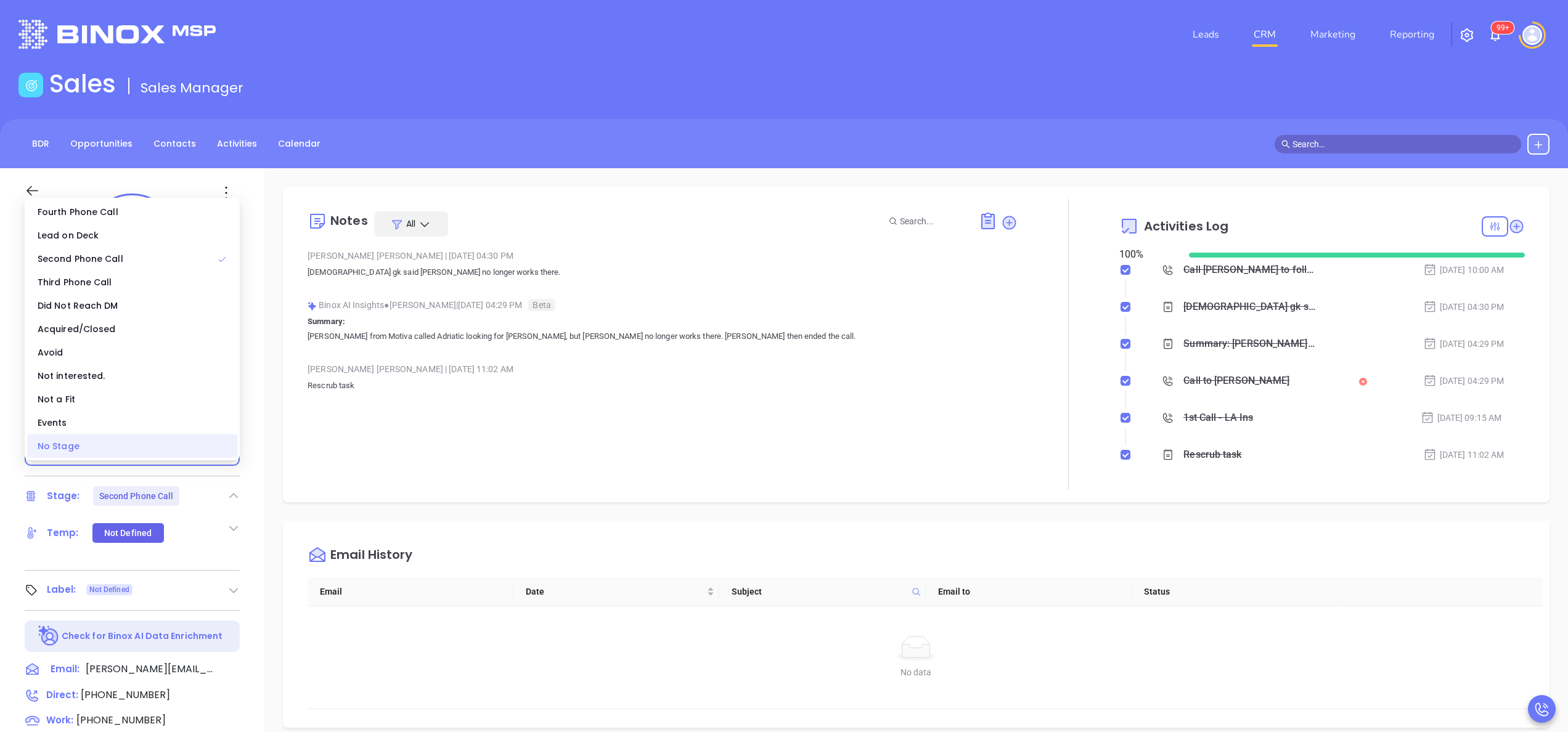
click at [179, 447] on div "No Stage" at bounding box center [132, 446] width 210 height 23
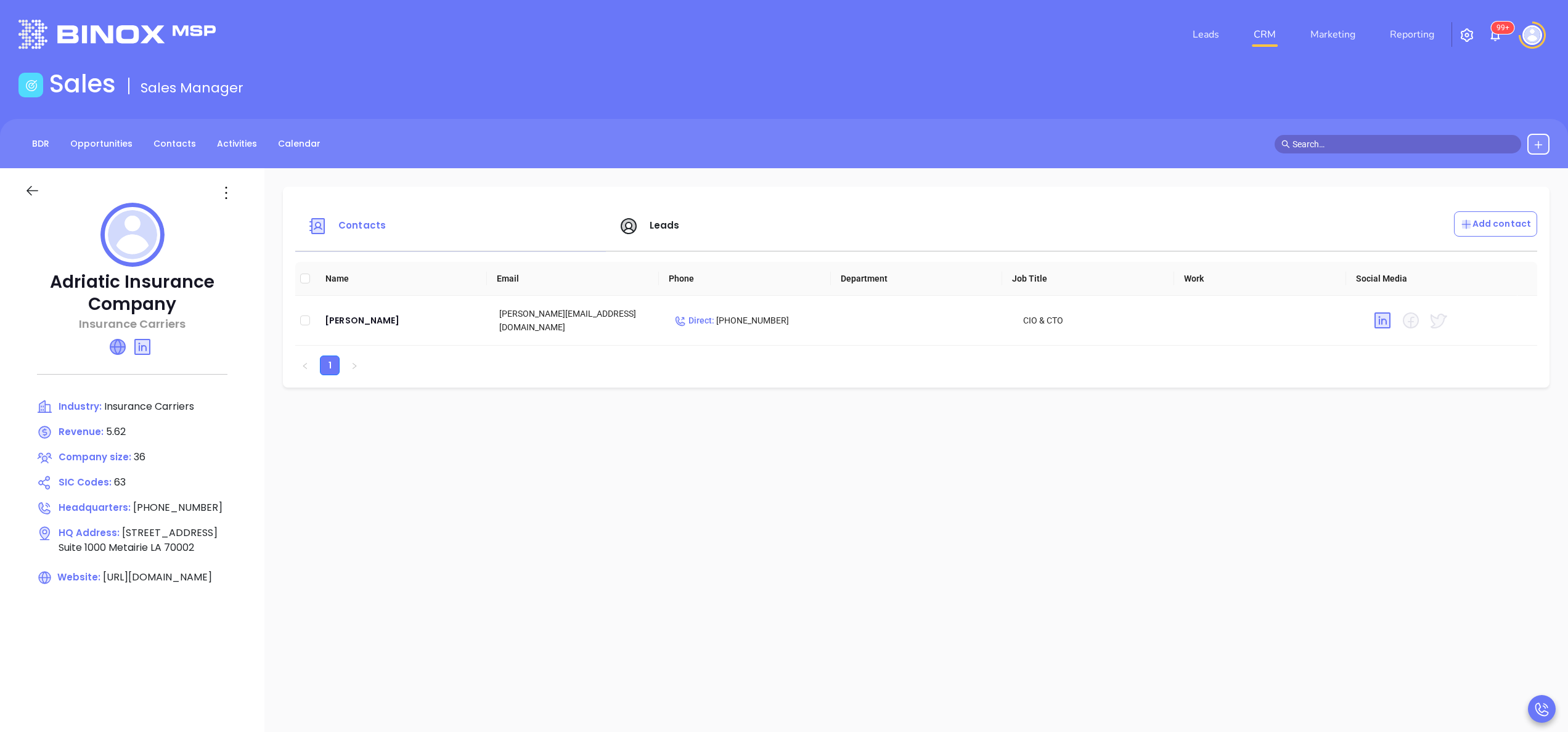
click at [116, 348] on icon at bounding box center [118, 346] width 15 height 15
click at [640, 223] on span "Leads" at bounding box center [649, 225] width 61 height 14
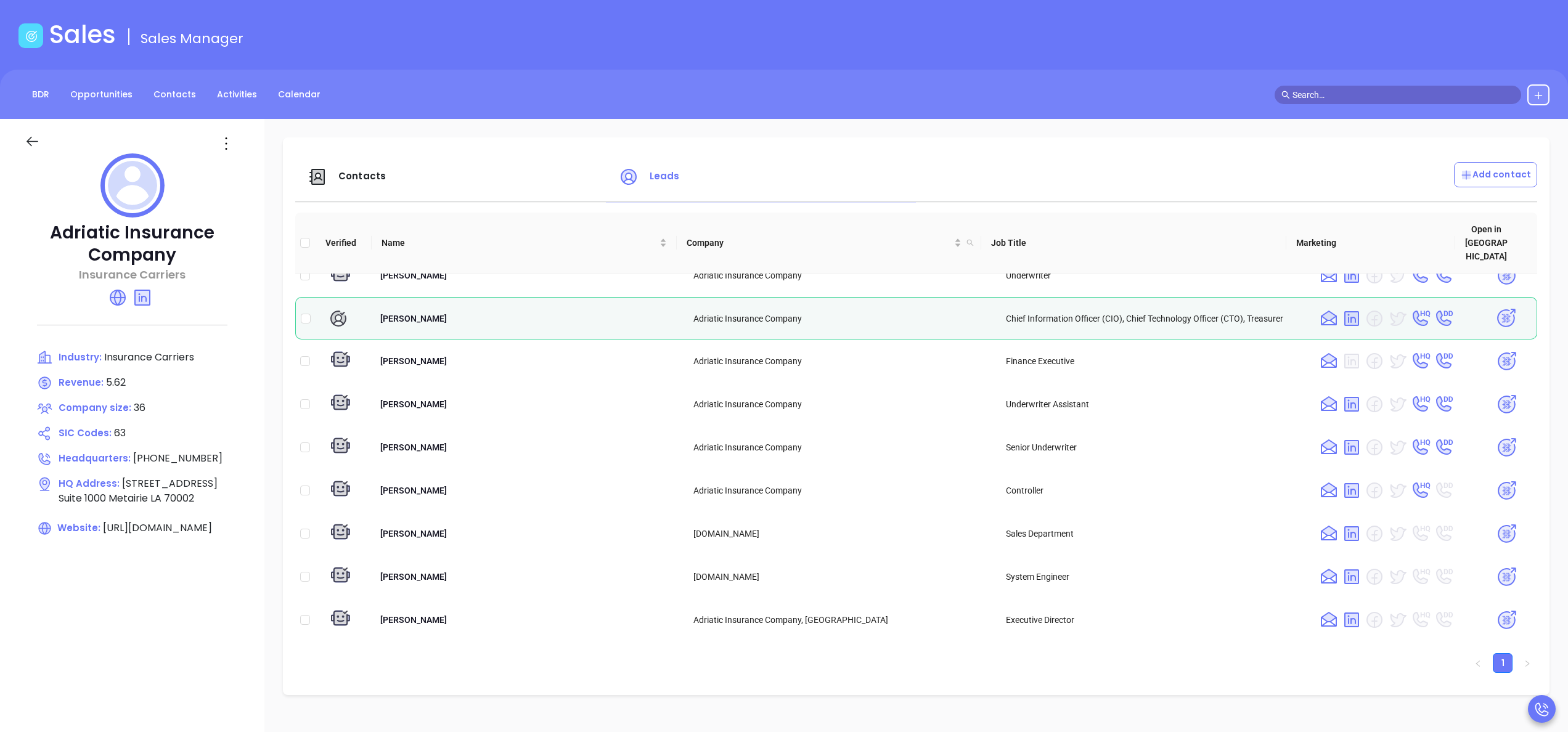
scroll to position [535, 0]
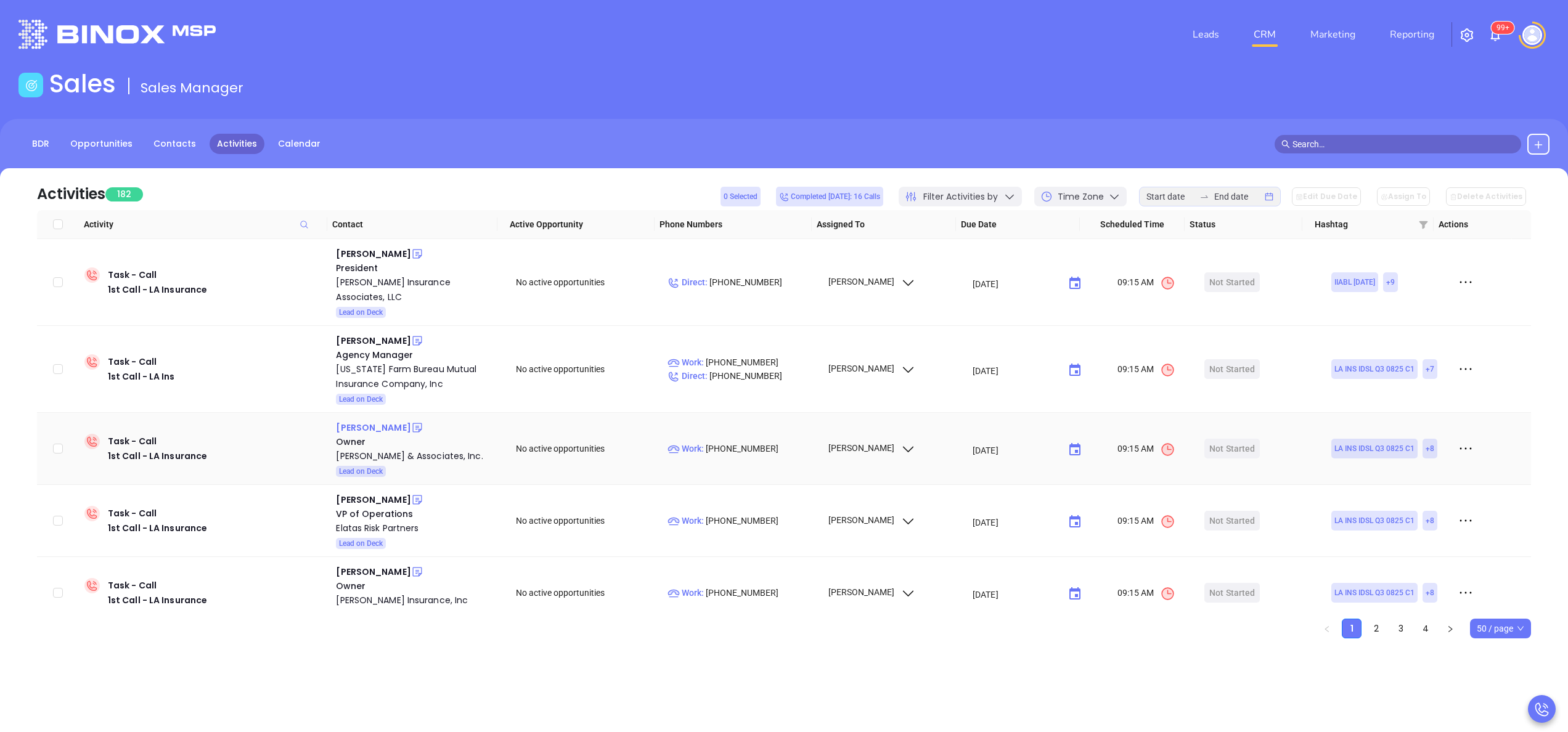
click at [358, 420] on div "[PERSON_NAME]" at bounding box center [373, 427] width 75 height 15
click at [388, 449] on div "[PERSON_NAME] & Associates, Inc." at bounding box center [417, 456] width 162 height 15
click at [387, 492] on div "Darrell Hoffman" at bounding box center [373, 499] width 75 height 15
click at [391, 521] on div "Elatas Risk Partners" at bounding box center [417, 528] width 162 height 15
click at [411, 494] on icon at bounding box center [417, 500] width 13 height 13
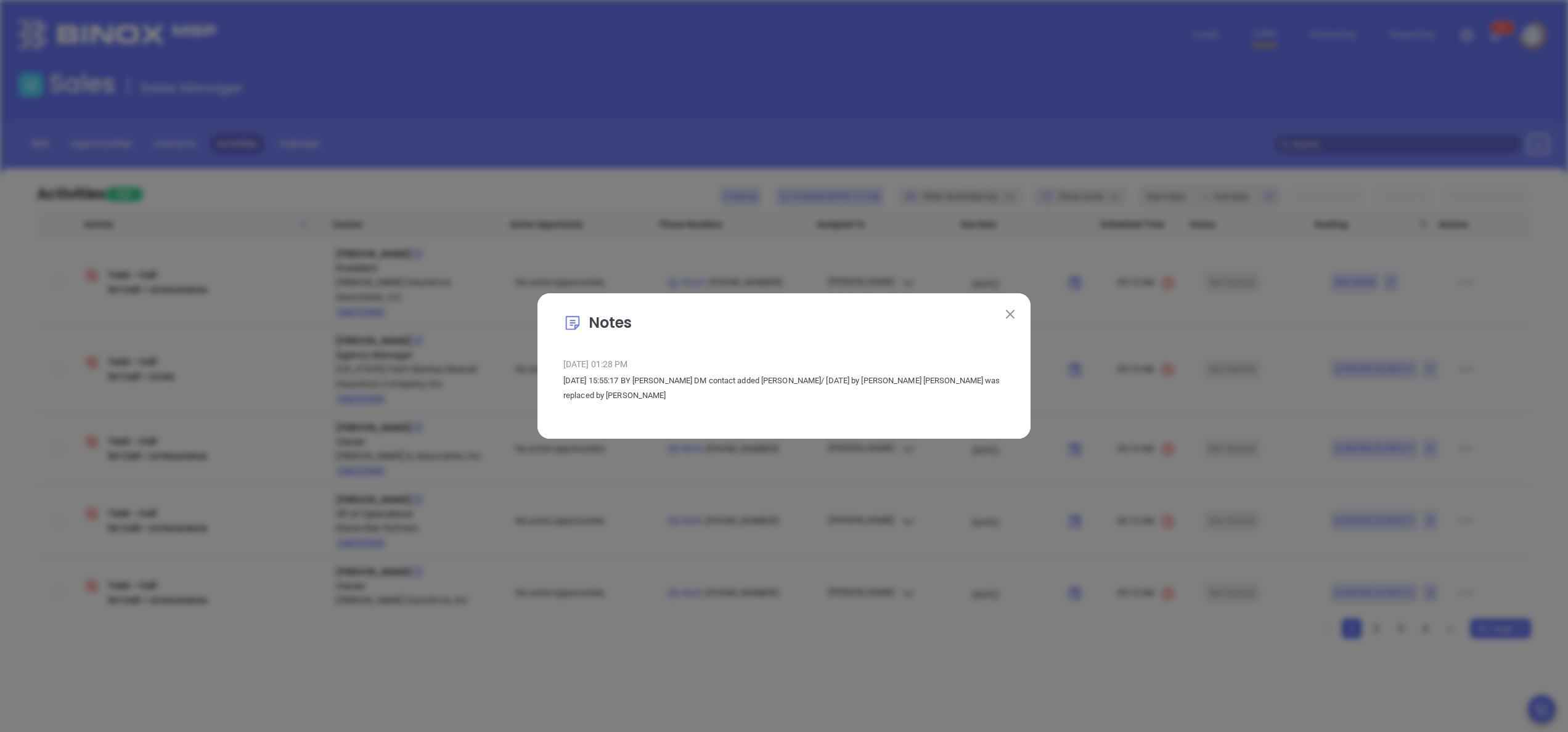
click at [1017, 314] on button at bounding box center [1010, 314] width 16 height 16
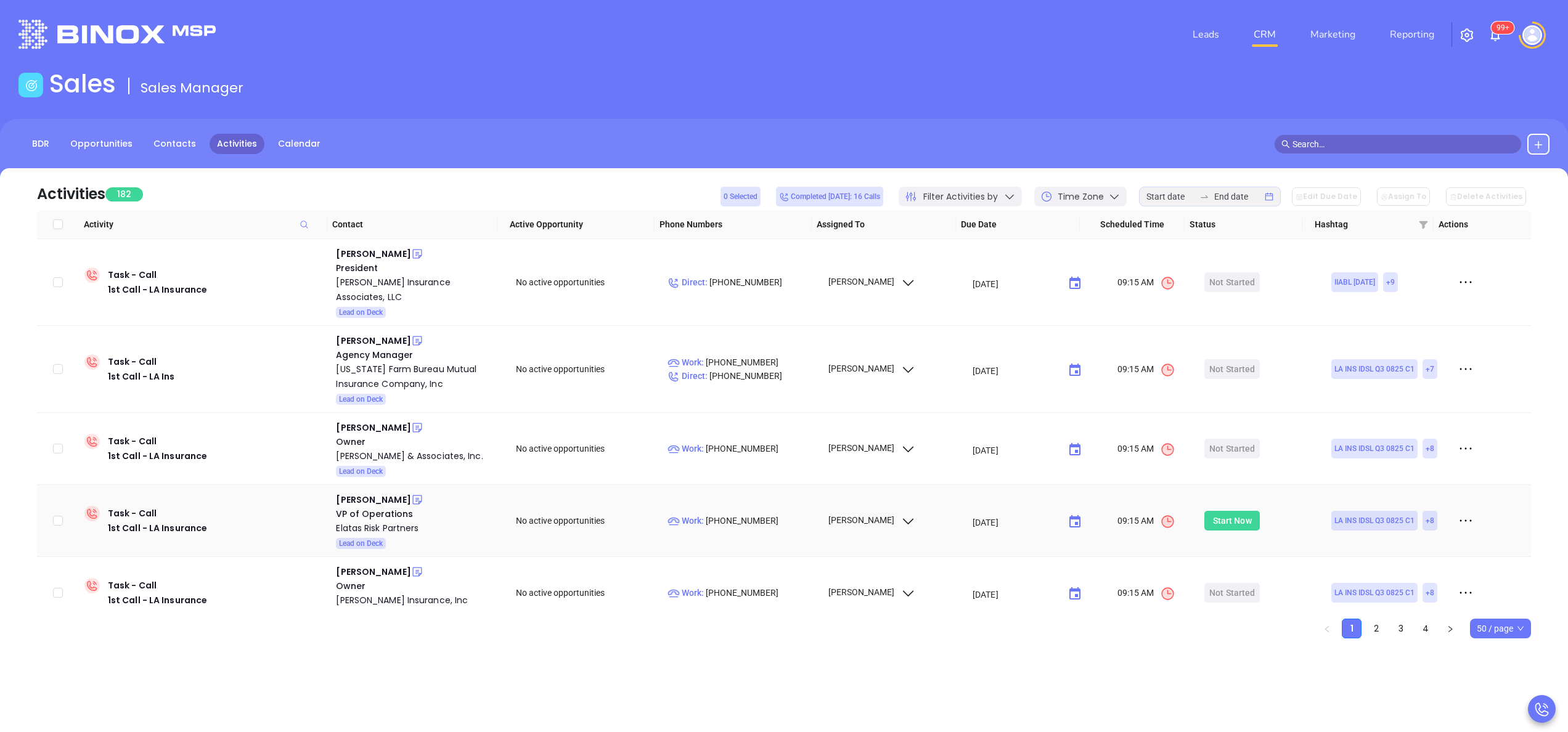
click at [1217, 511] on div "Start Now" at bounding box center [1232, 520] width 39 height 20
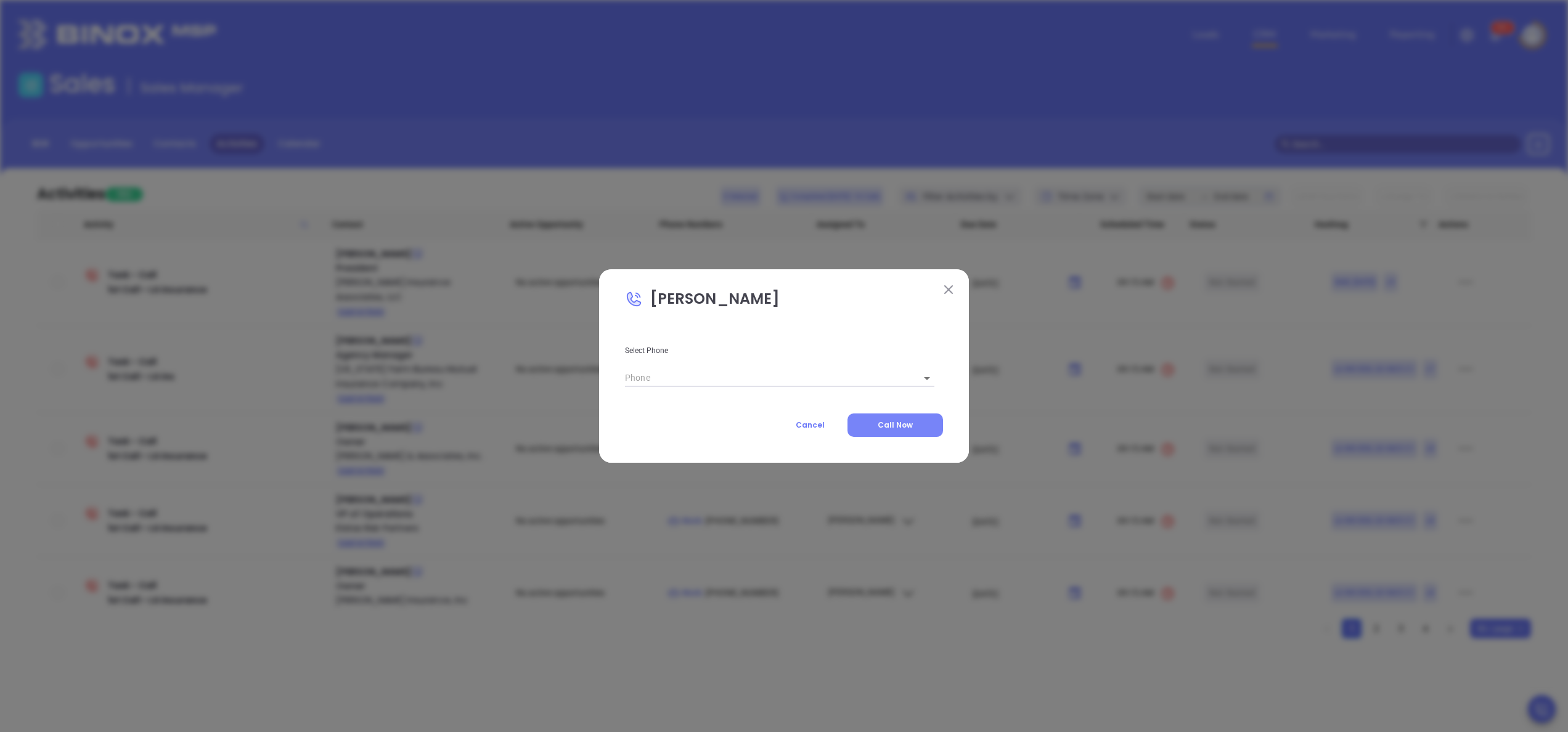
type input "(800) 331-5777"
type input "1"
click at [908, 432] on button "Call Now" at bounding box center [895, 425] width 95 height 23
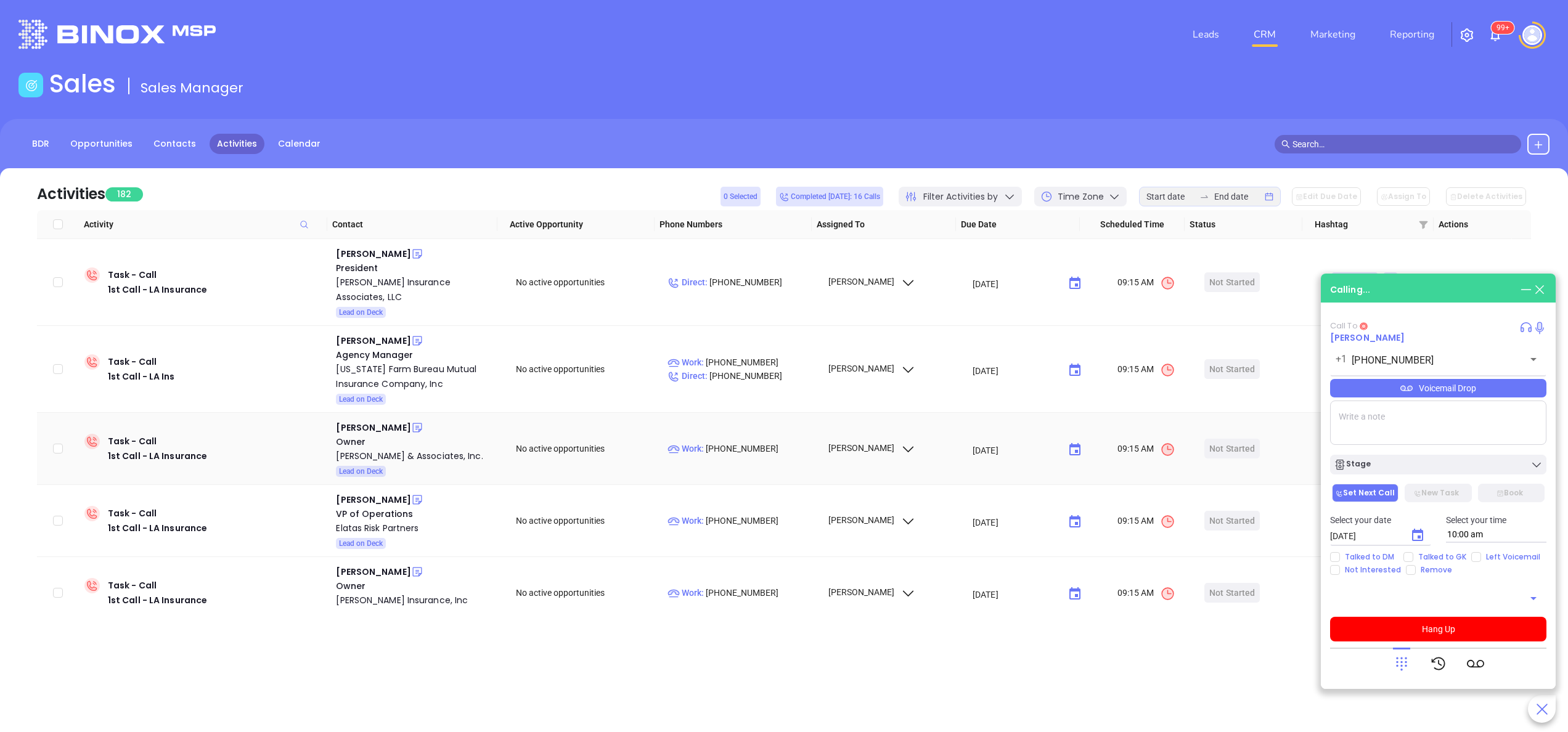
type input "(800) 331-5777"
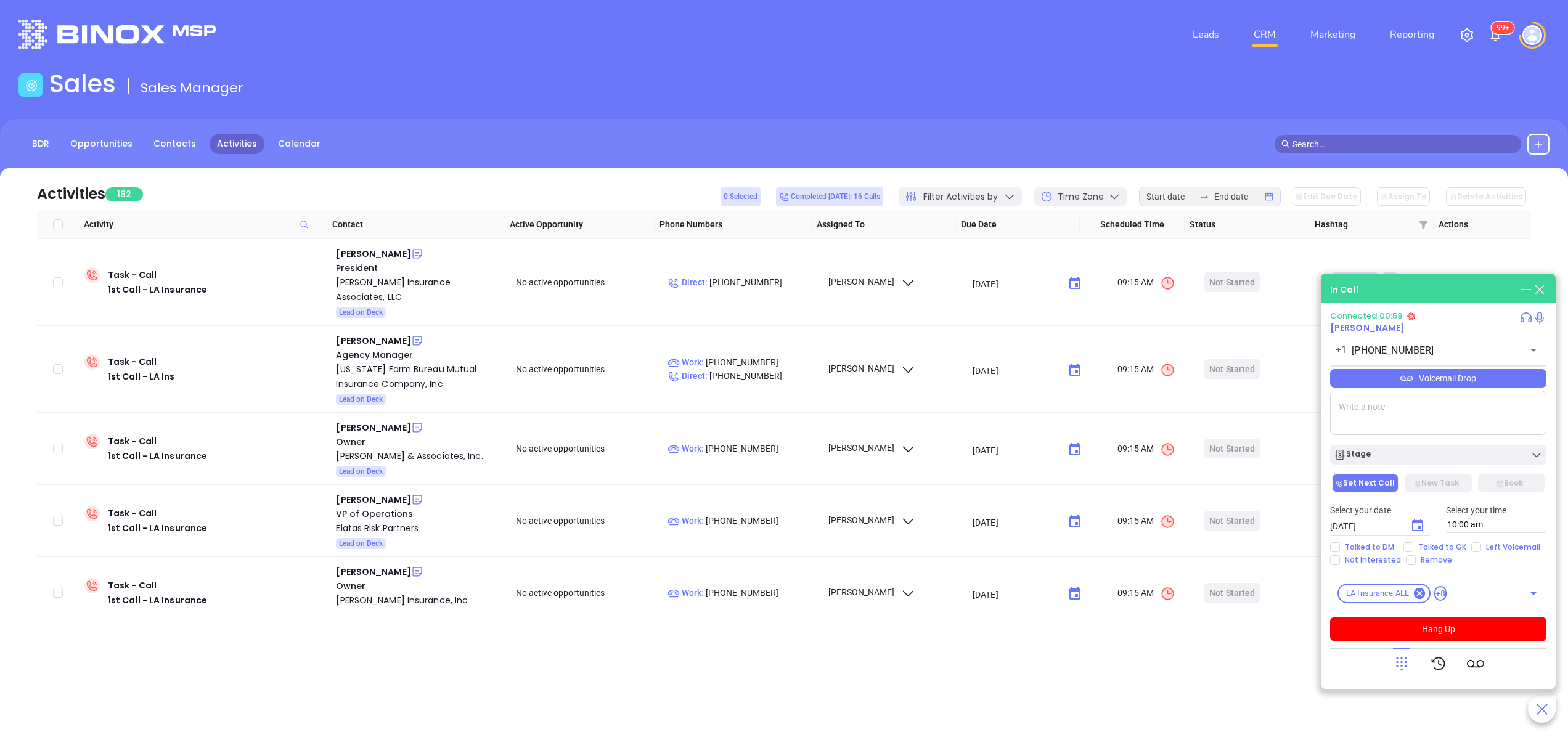
click at [1445, 381] on div "Voicemail Drop" at bounding box center [1438, 378] width 216 height 18
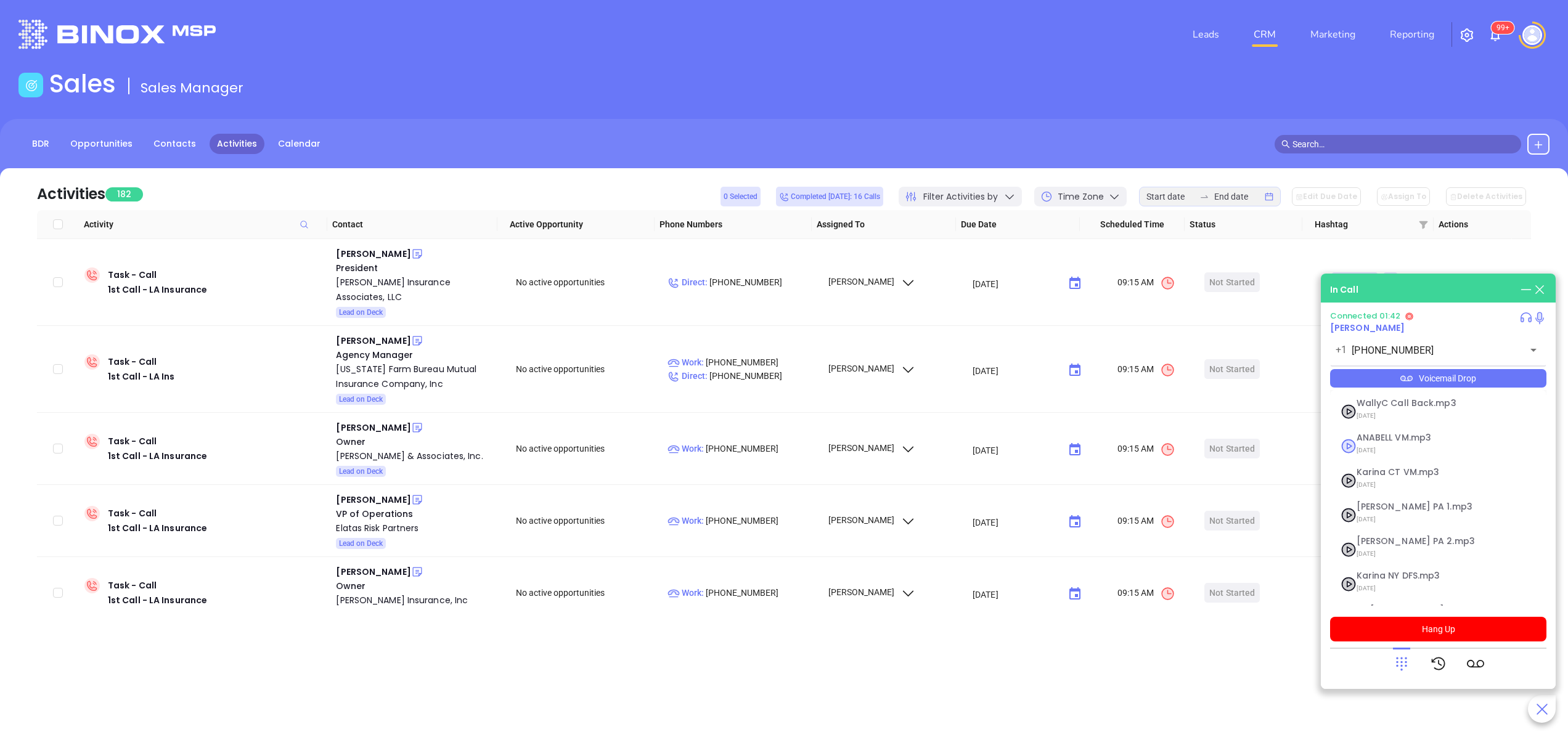
click at [1352, 444] on div "ANABELL VM.mp3 04/30/2025" at bounding box center [1423, 446] width 148 height 25
checkbox input "true"
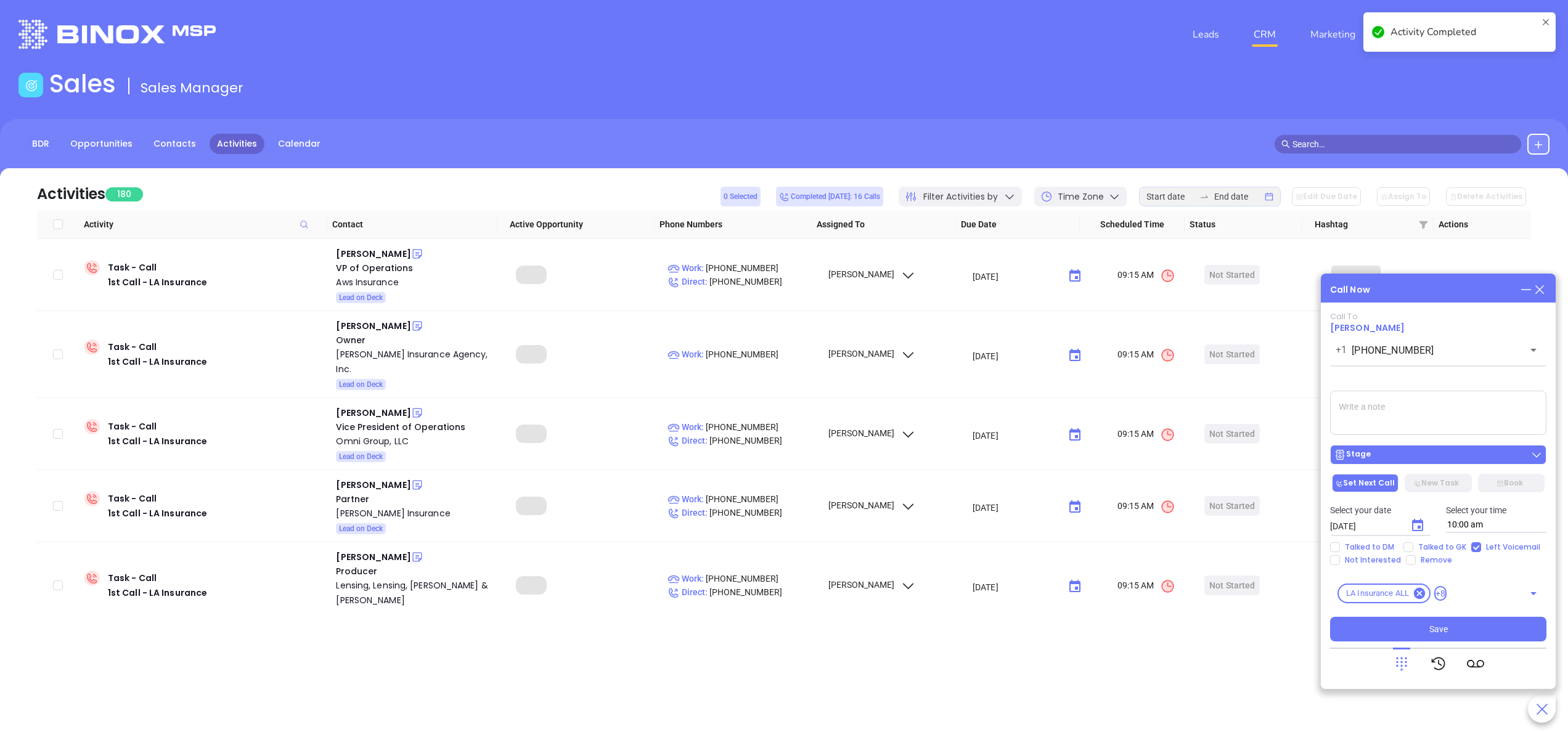
click at [1425, 450] on div "Stage" at bounding box center [1438, 455] width 209 height 13
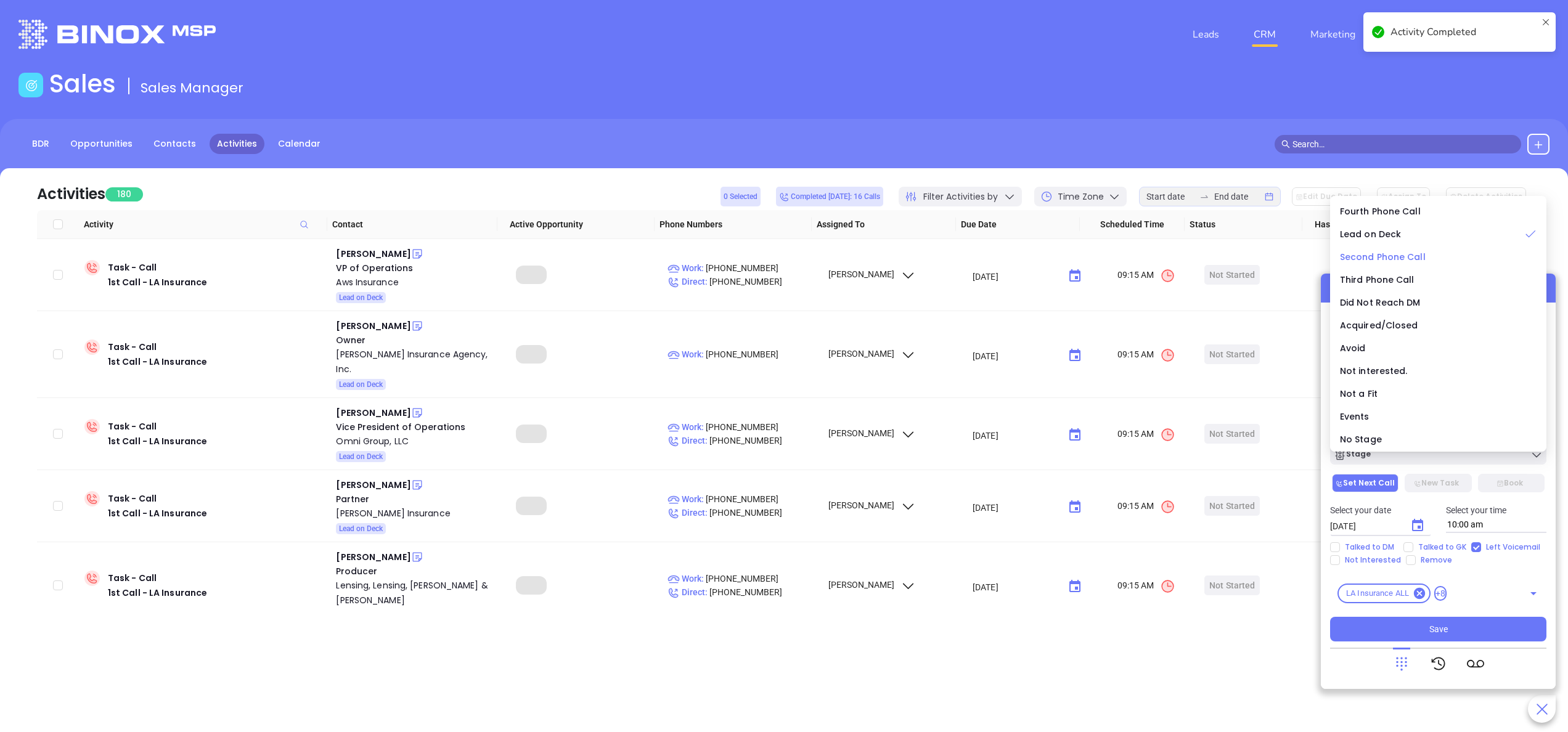
click at [1395, 255] on span "Second Phone Call" at bounding box center [1383, 257] width 86 height 13
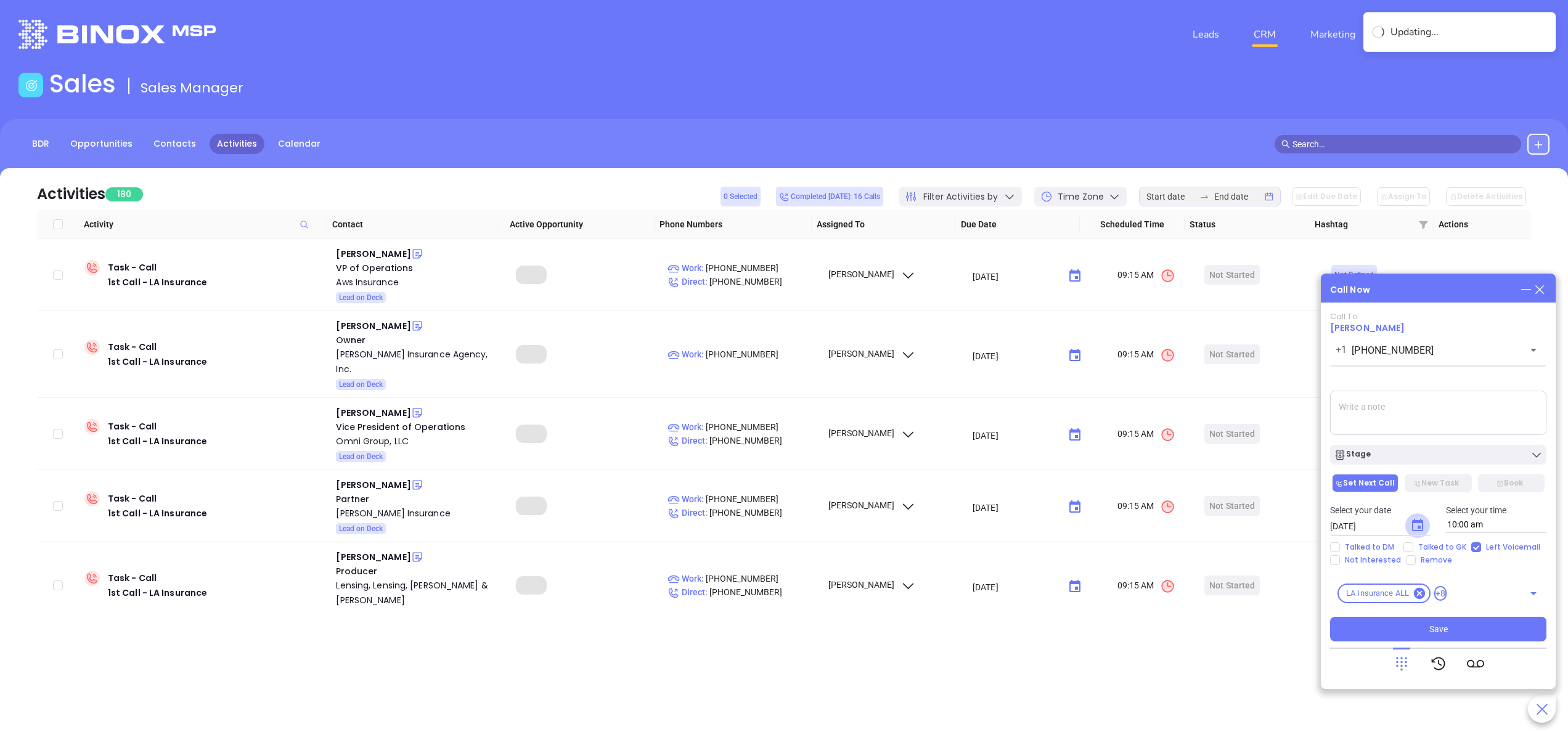
click at [1426, 528] on button "Choose date, selected date is Sep 18, 2025" at bounding box center [1418, 525] width 25 height 25
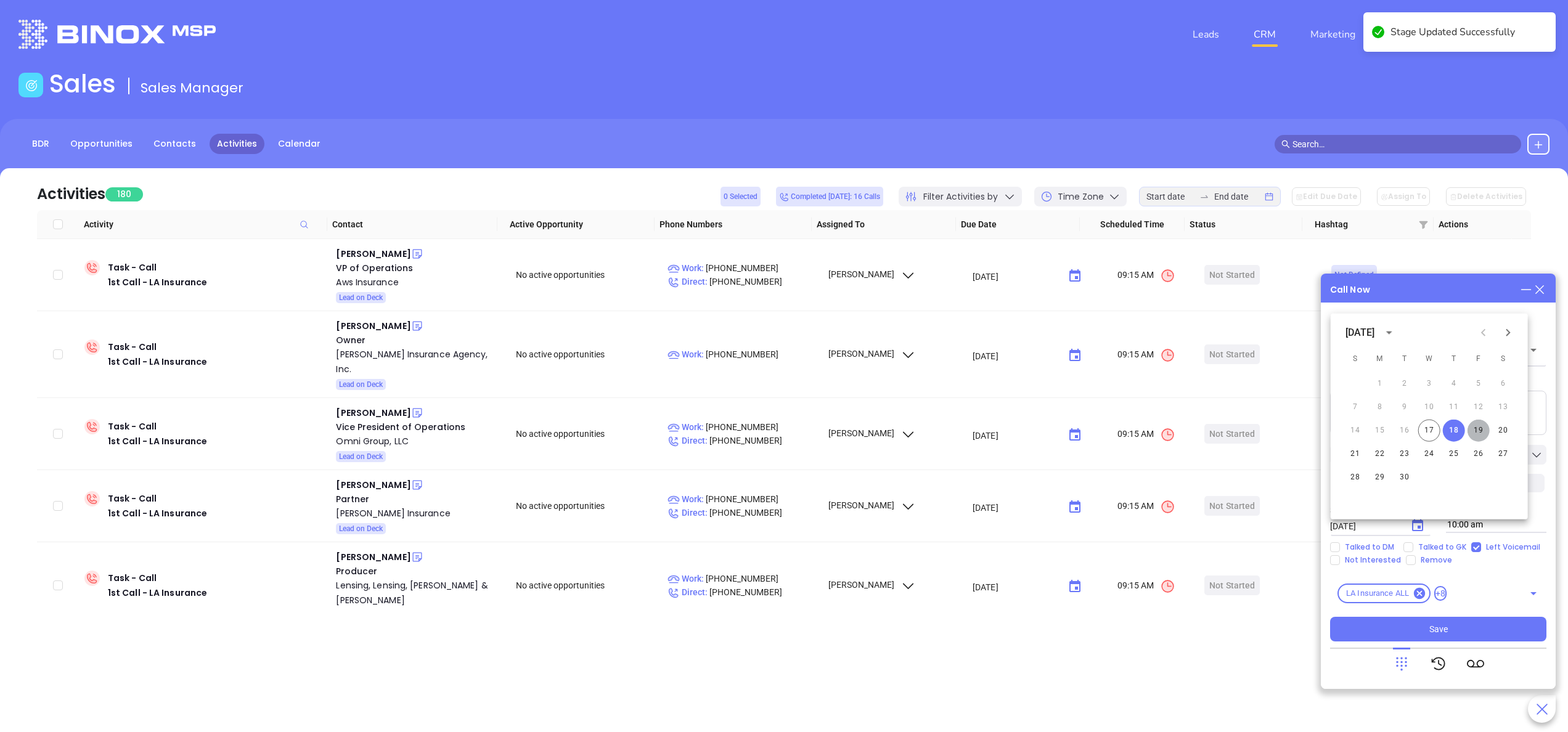
click at [1478, 434] on button "19" at bounding box center [1479, 430] width 22 height 22
type input "09/19/2025"
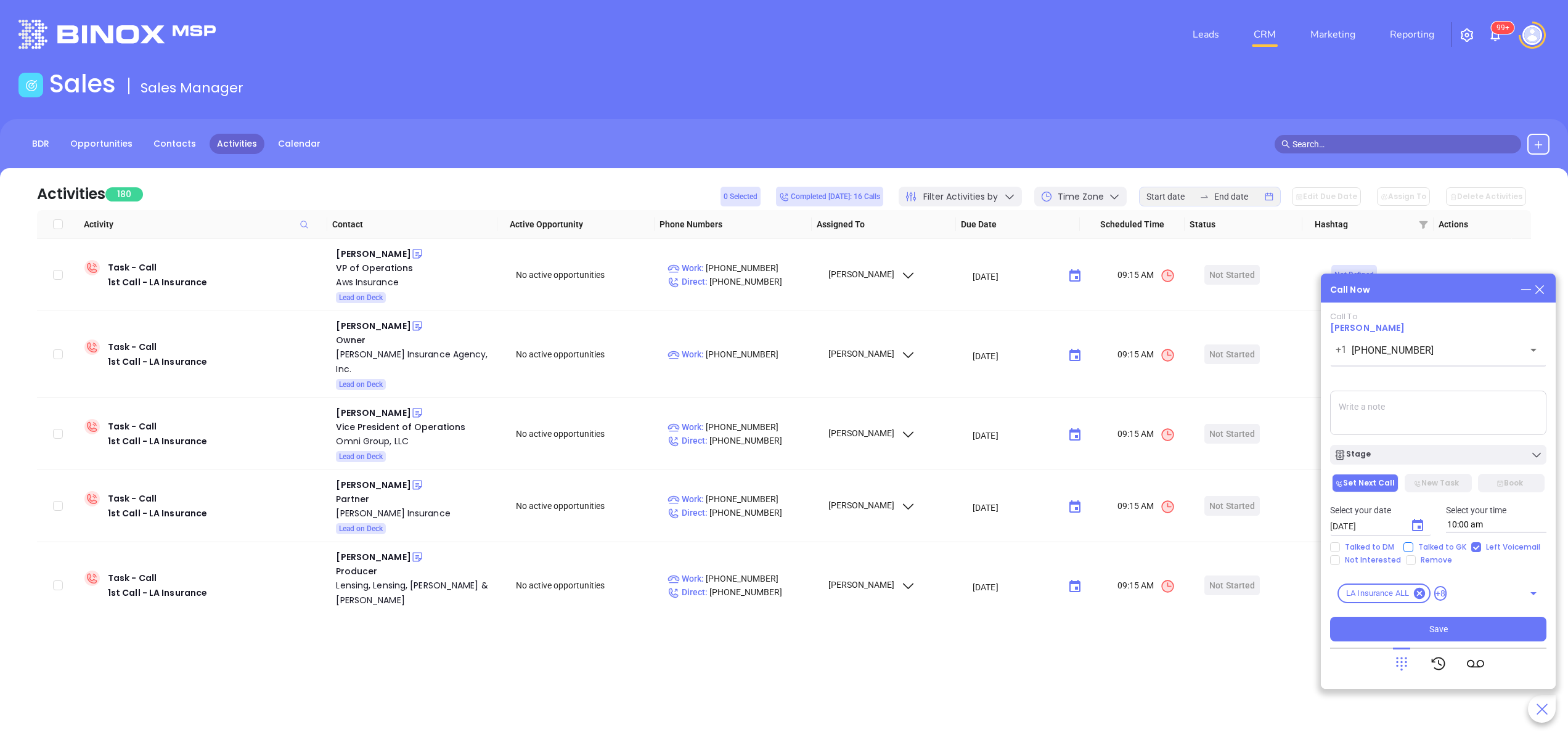
click at [1414, 548] on span "Talked to GK" at bounding box center [1443, 547] width 58 height 10
click at [1414, 548] on input "Talked to GK" at bounding box center [1409, 547] width 10 height 10
checkbox input "true"
click at [1455, 630] on button "Save" at bounding box center [1438, 629] width 216 height 25
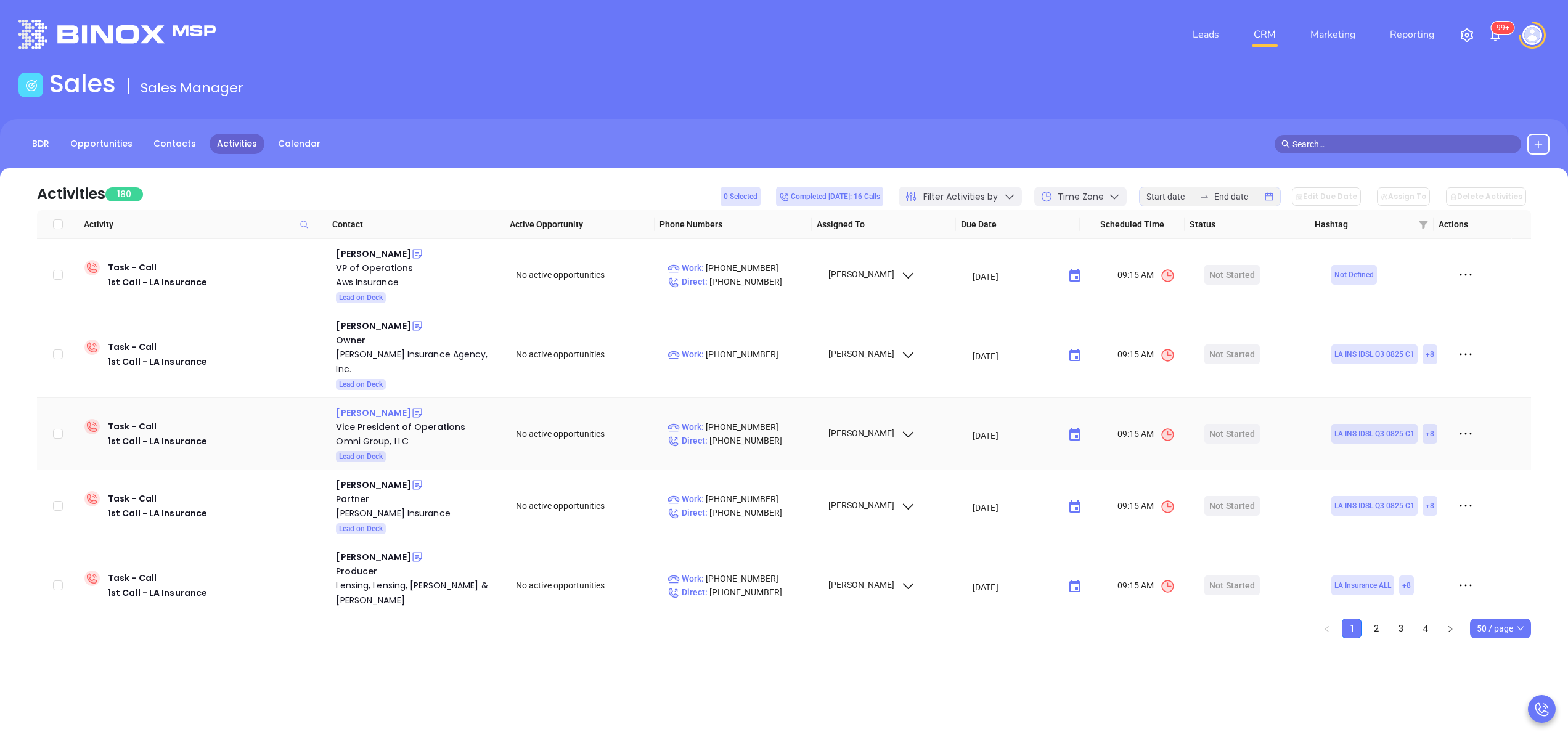
click at [356, 406] on div "[PERSON_NAME]" at bounding box center [373, 413] width 75 height 15
click at [369, 434] on div "Omni Group, LLC" at bounding box center [417, 441] width 162 height 15
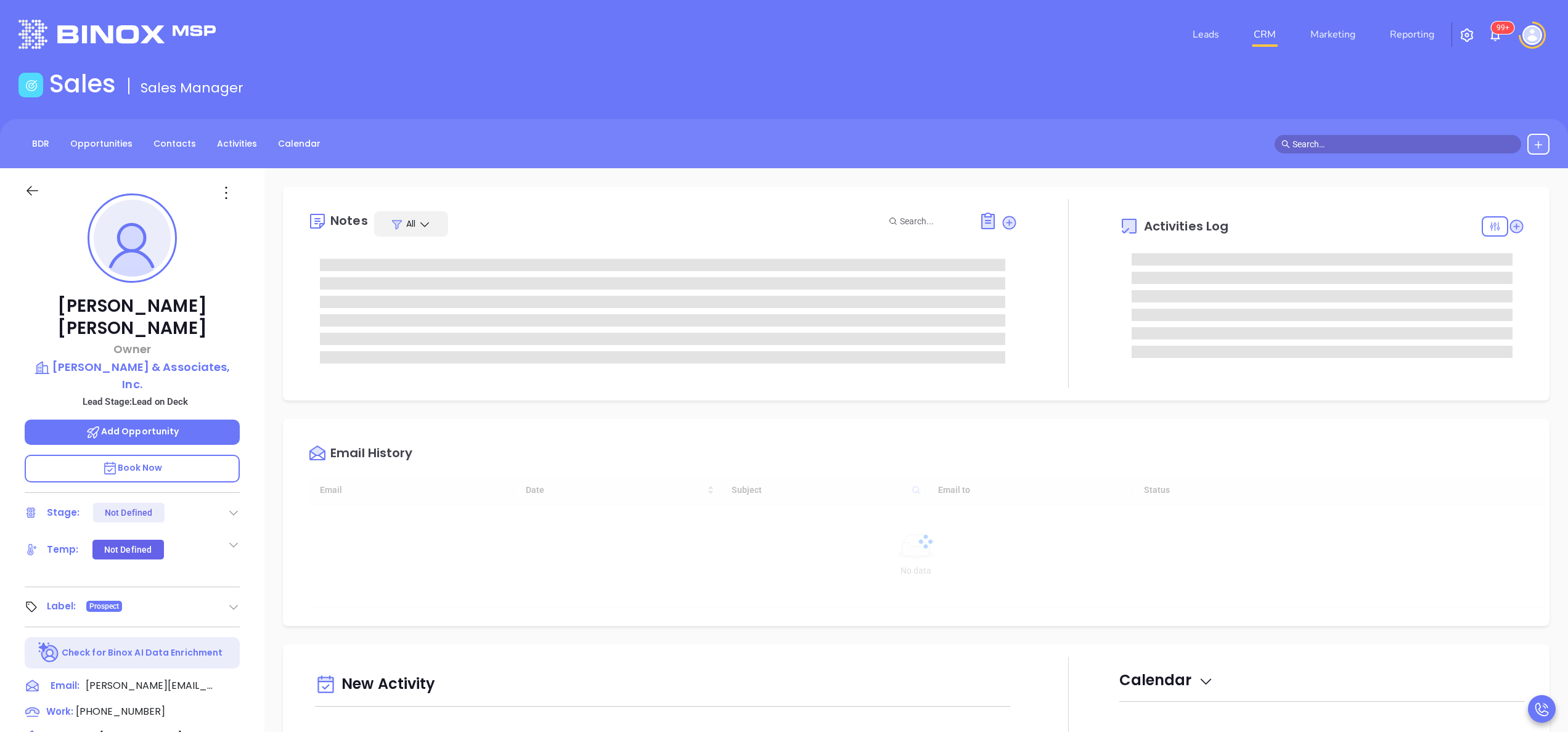
type input "[DATE]"
type input "[PERSON_NAME]"
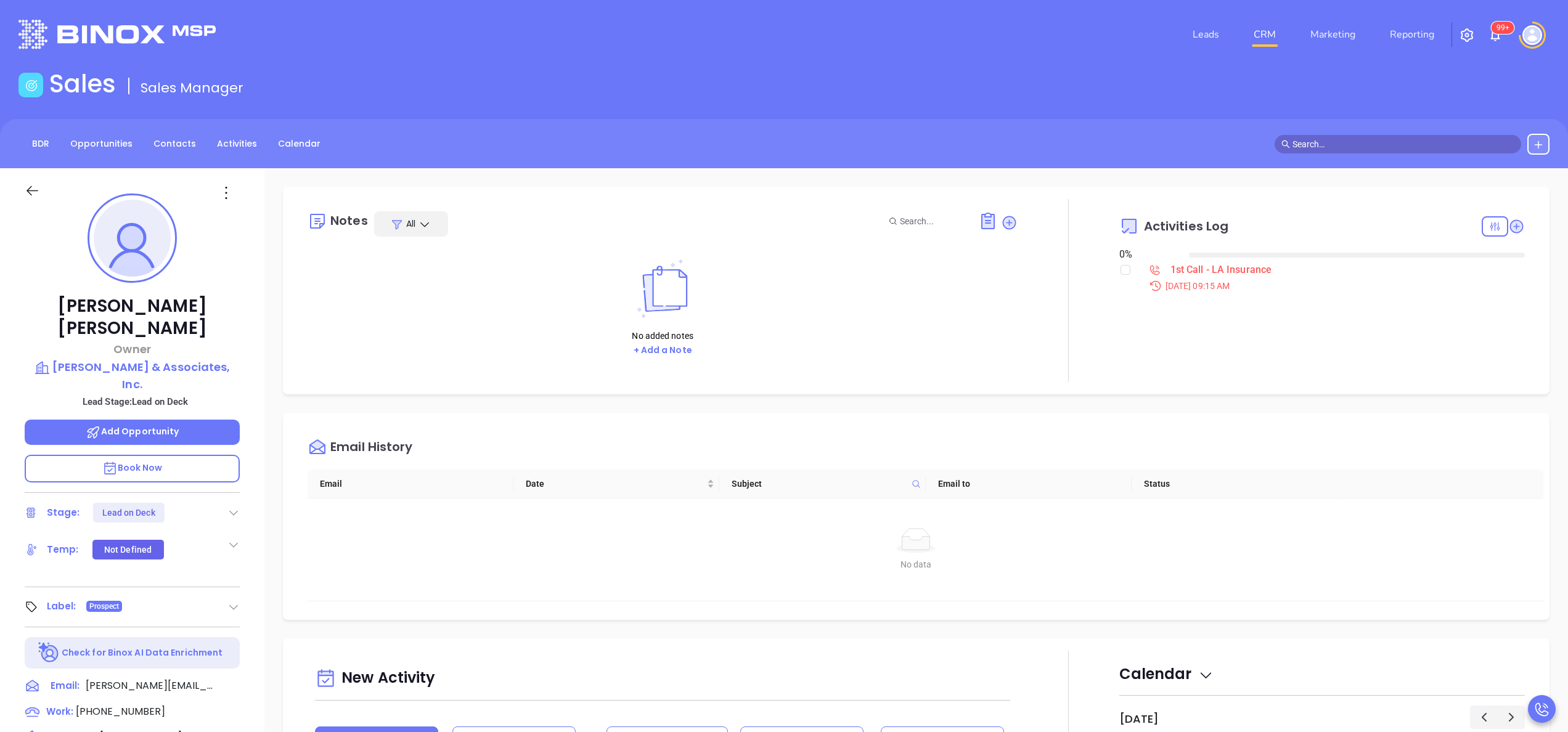
click at [254, 506] on div "[PERSON_NAME] Owner [PERSON_NAME] & Associates, Inc. Lead Stage: Lead on Deck A…" at bounding box center [132, 626] width 264 height 915
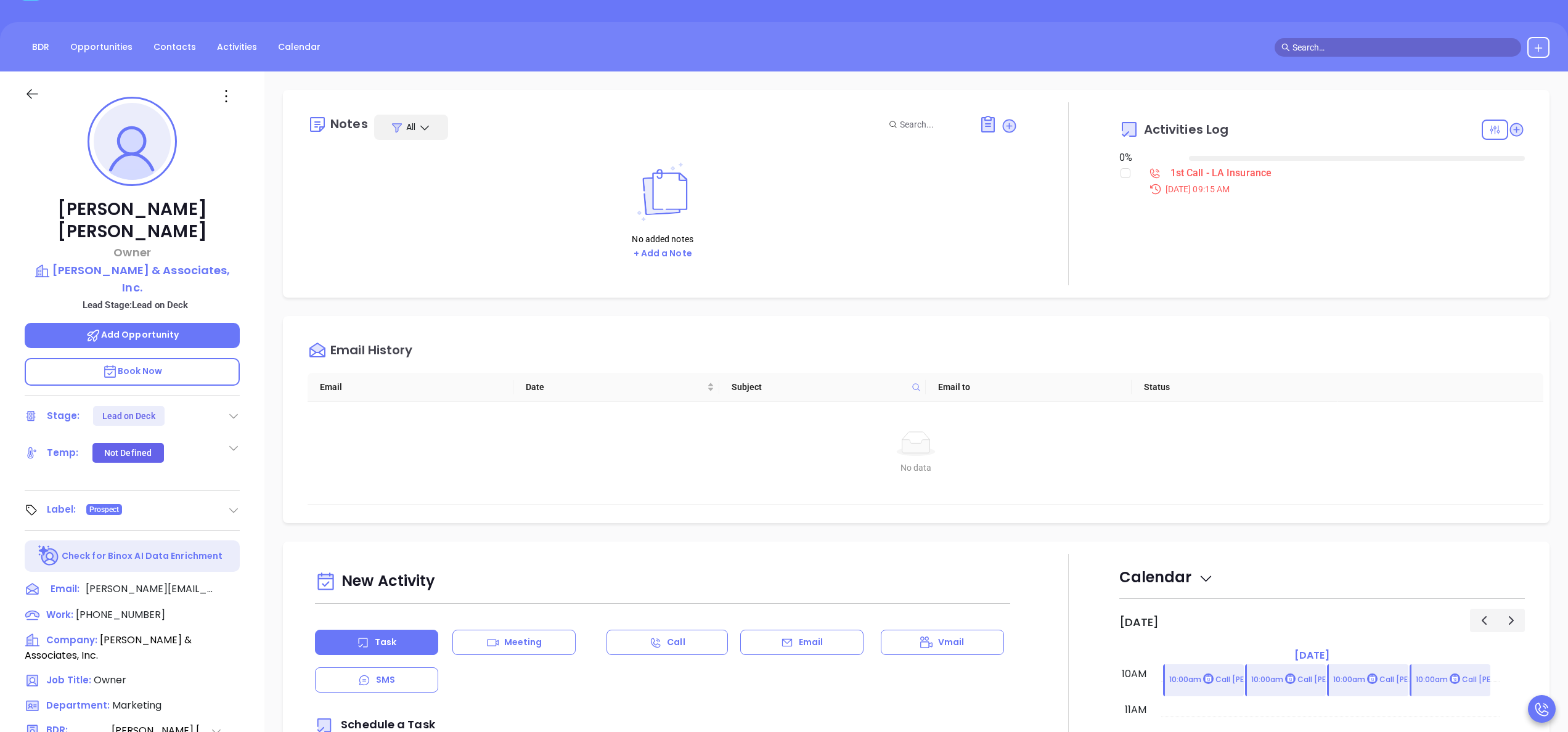
scroll to position [99, 0]
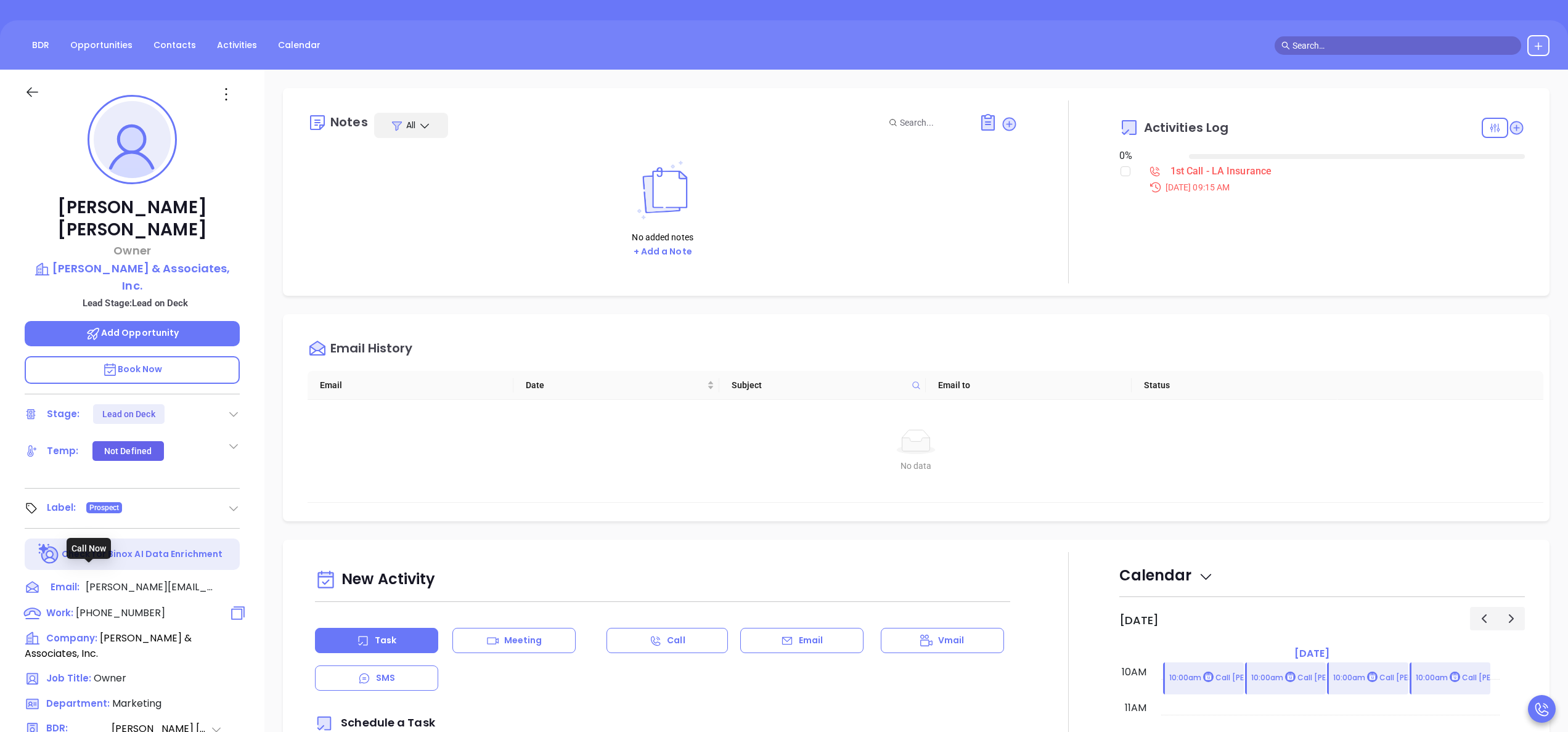
click at [102, 606] on span "[PHONE_NUMBER]" at bounding box center [120, 613] width 89 height 14
type input "(504) 887-5820"
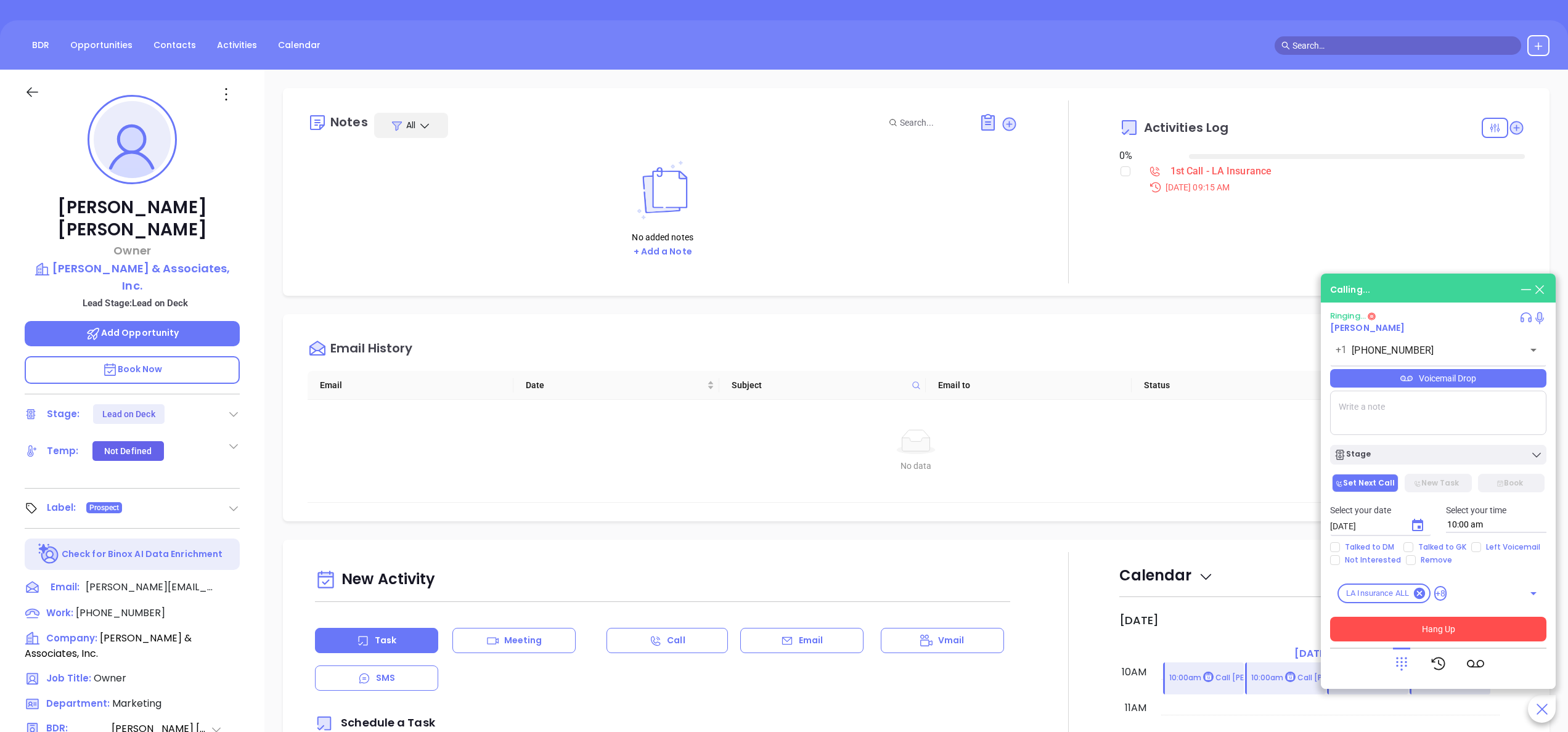
click at [1430, 624] on button "Hang Up" at bounding box center [1438, 629] width 216 height 25
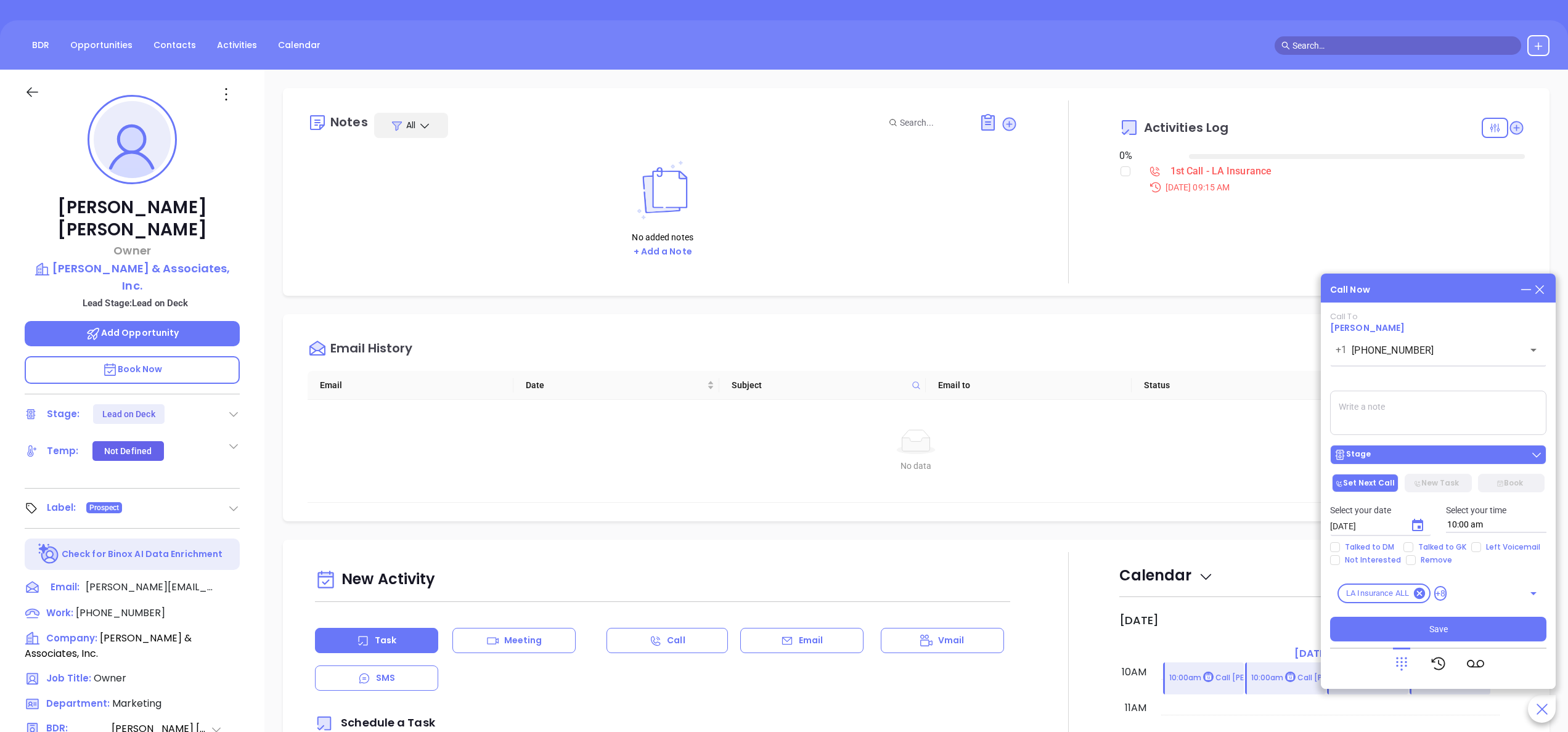
click at [1374, 452] on div "Stage" at bounding box center [1438, 455] width 209 height 13
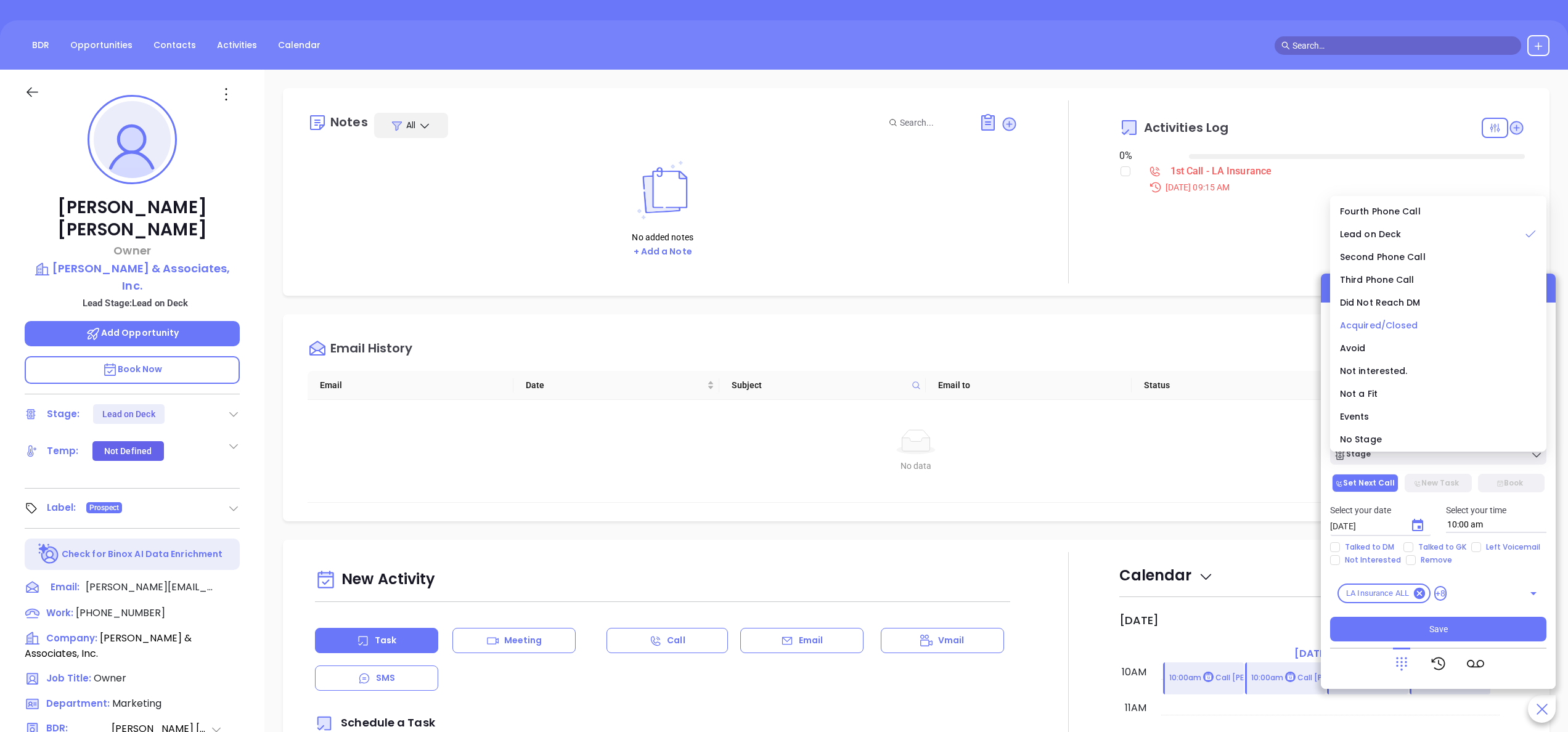
click at [1371, 322] on span "Acquired/Closed" at bounding box center [1380, 326] width 78 height 13
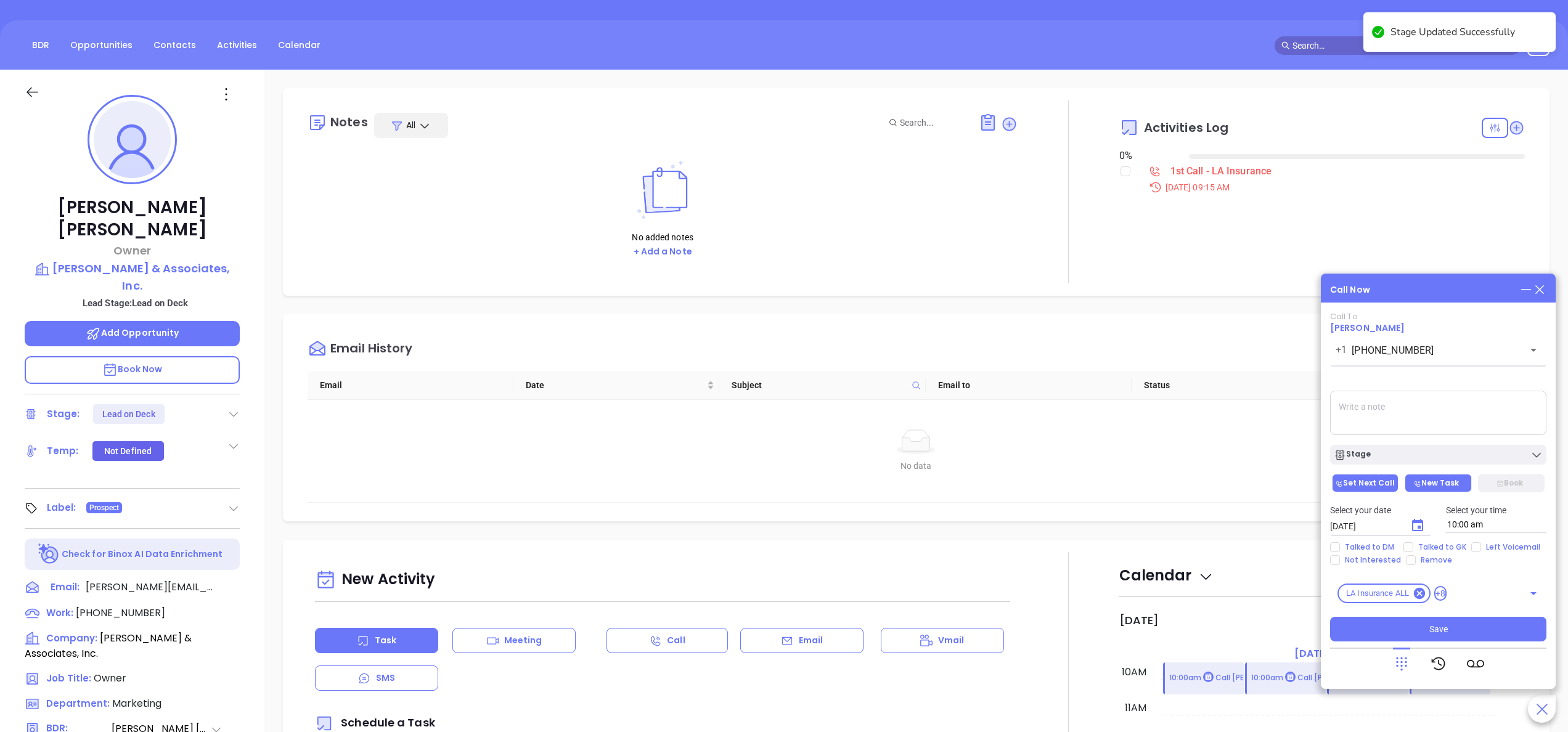
click at [1436, 477] on button "New Task" at bounding box center [1438, 483] width 66 height 18
click at [1435, 625] on span "Save" at bounding box center [1438, 629] width 18 height 13
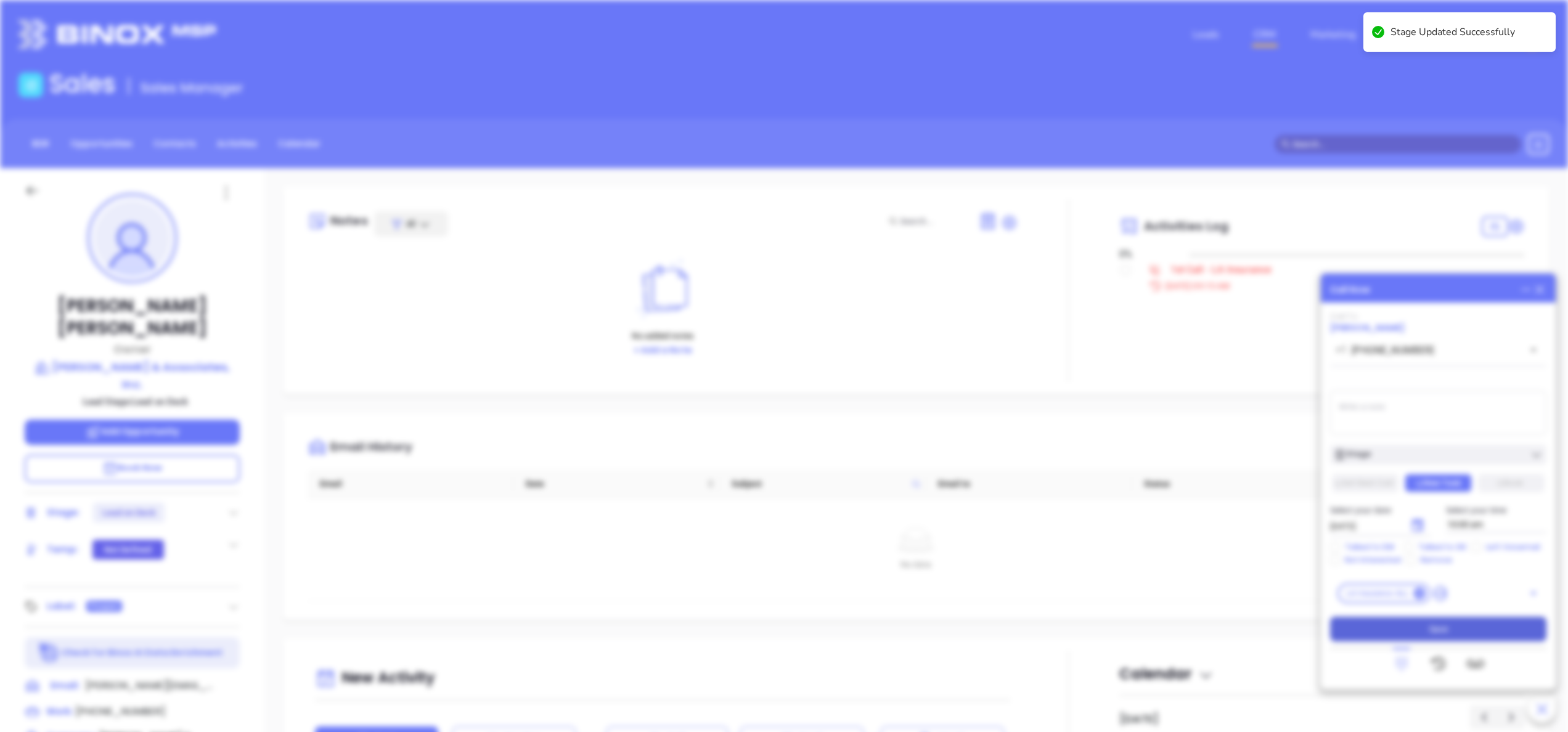
type input "09/18/2025"
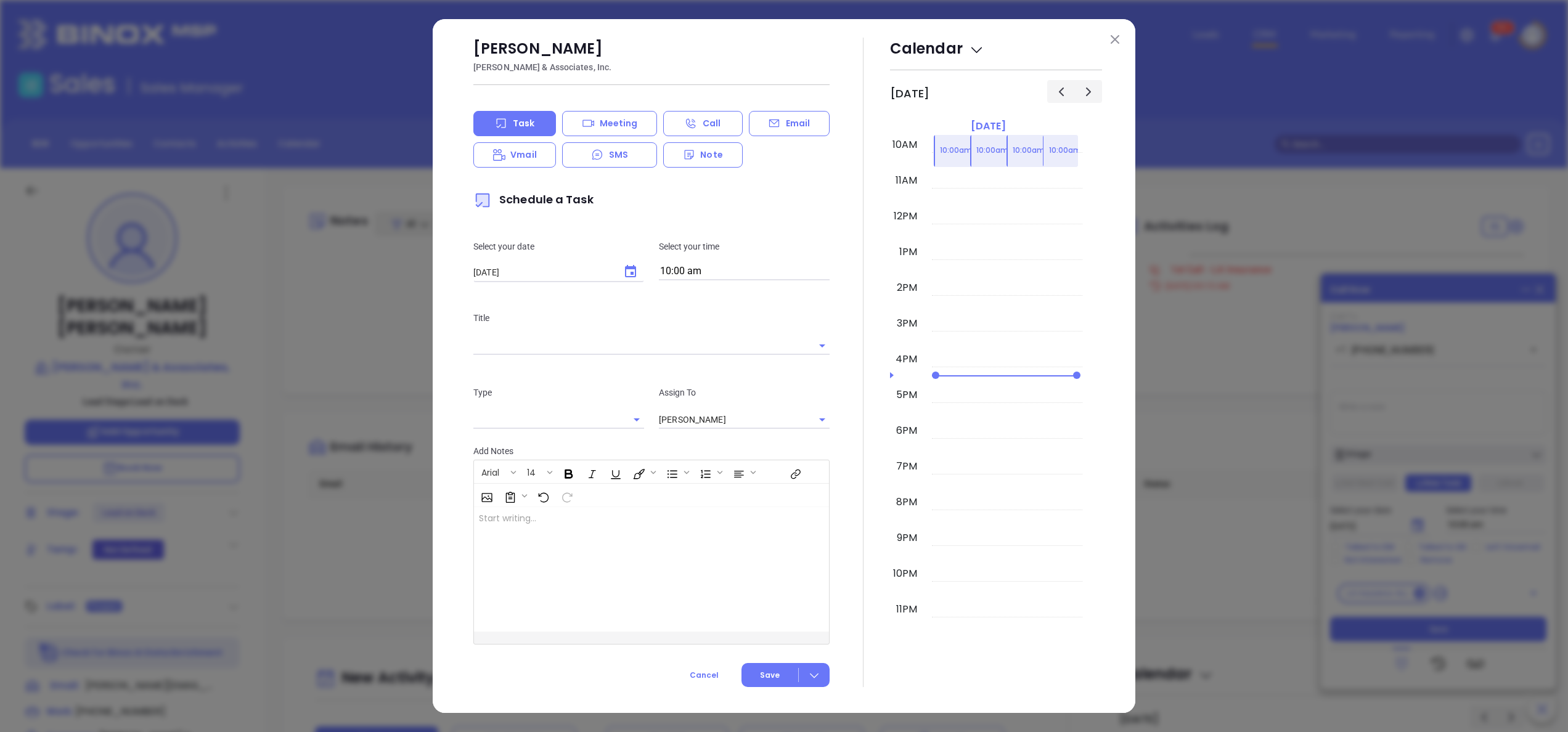
type input "[PERSON_NAME]"
click at [1118, 43] on img at bounding box center [1115, 40] width 9 height 9
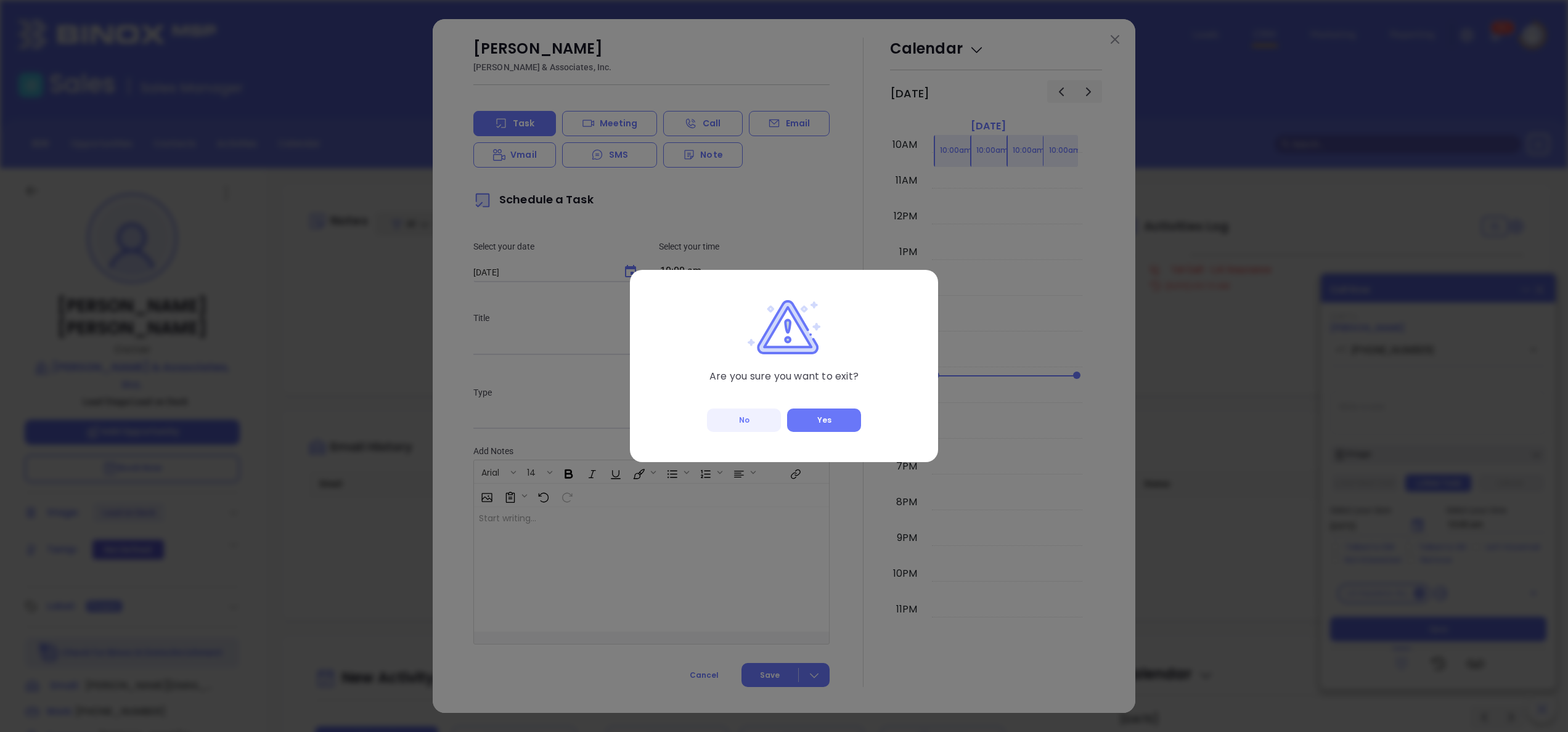
click at [824, 407] on div "Are you sure you want to exit? No Yes" at bounding box center [784, 366] width 309 height 192
click at [826, 412] on button "Yes" at bounding box center [824, 420] width 74 height 23
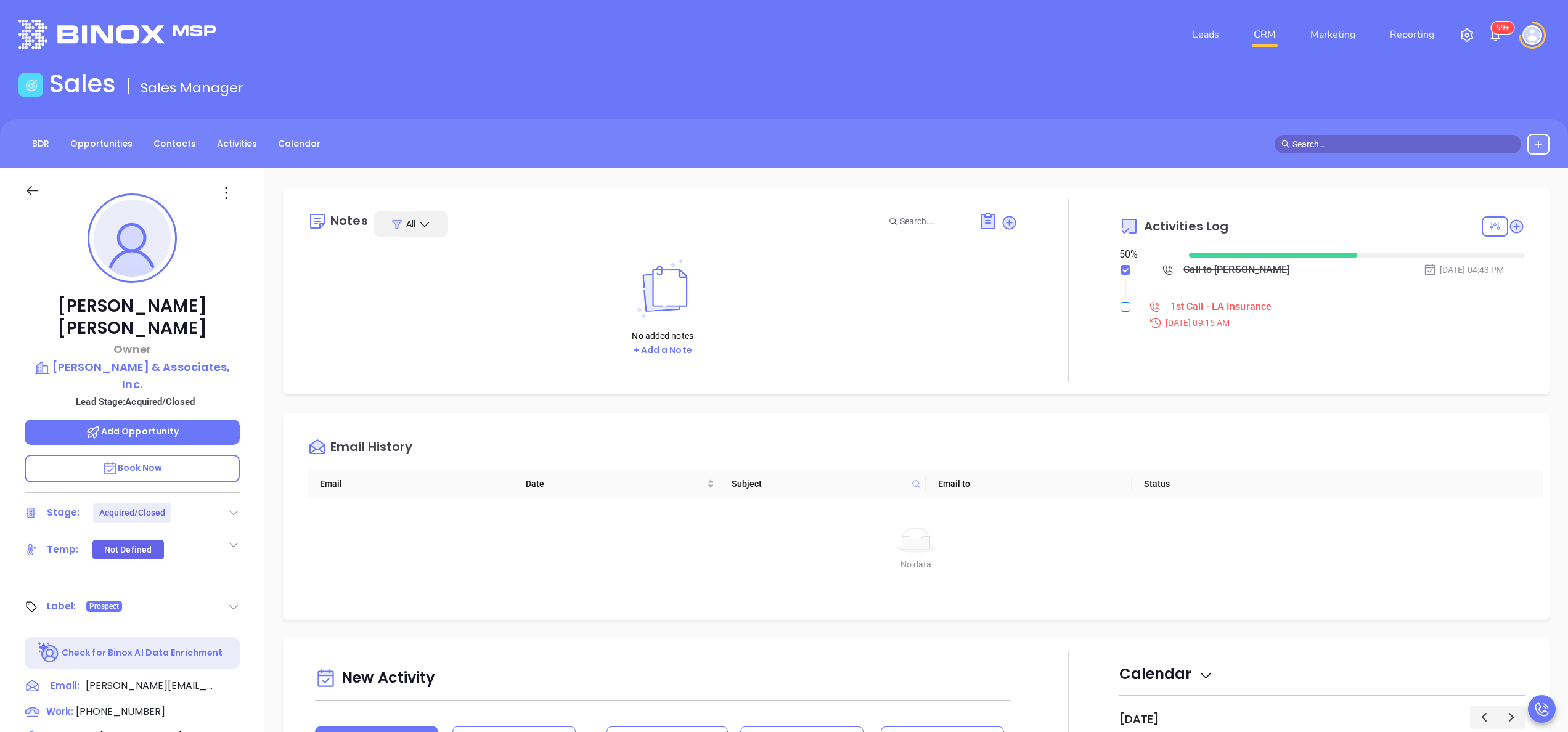
click at [1121, 312] on label at bounding box center [1126, 307] width 10 height 13
click at [1121, 312] on input "checkbox" at bounding box center [1126, 307] width 10 height 10
checkbox input "true"
click at [1003, 221] on icon at bounding box center [1010, 223] width 13 height 13
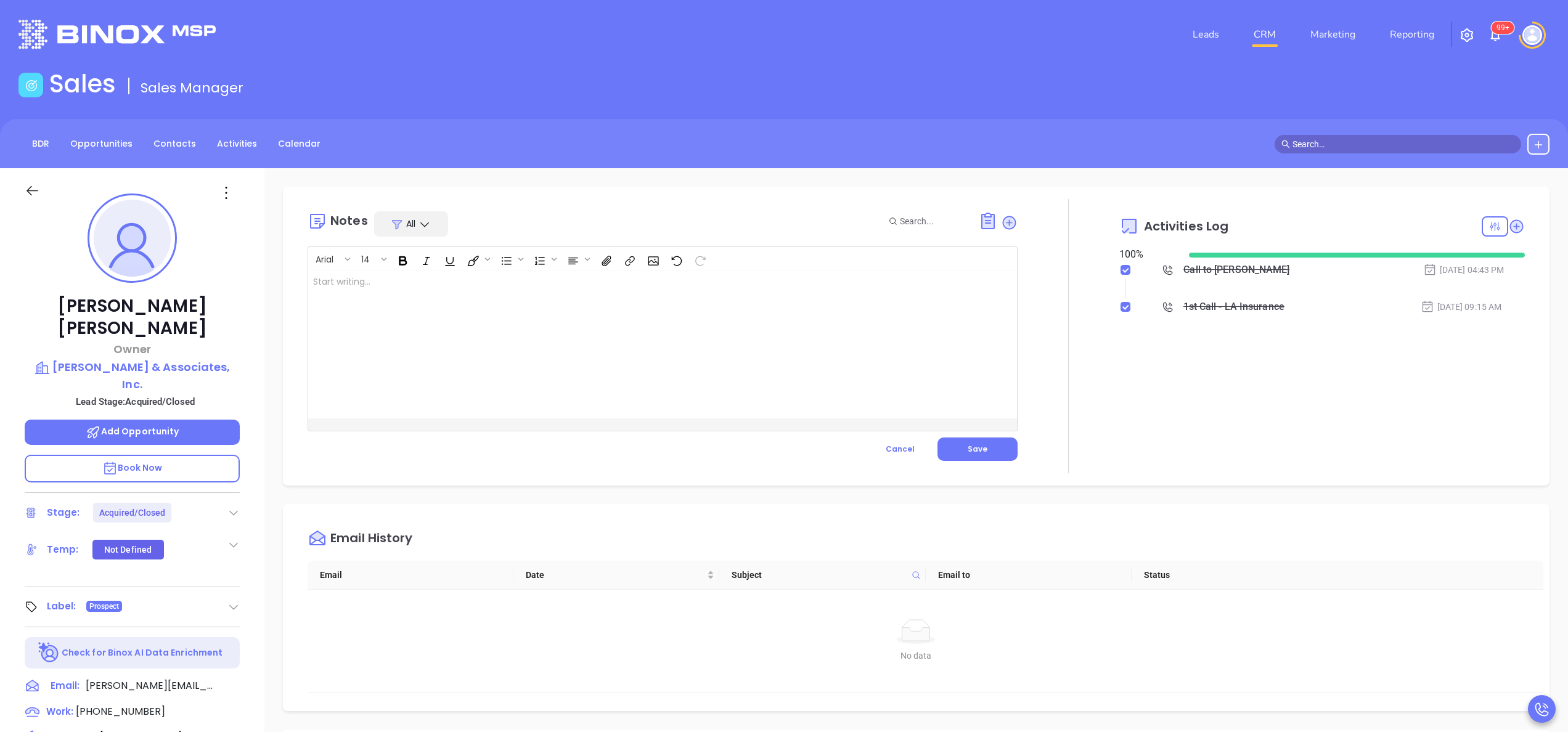
click at [418, 387] on div at bounding box center [638, 345] width 659 height 148
click at [458, 215] on div "Notes All" at bounding box center [663, 224] width 710 height 25
click at [952, 442] on button "Save" at bounding box center [977, 449] width 80 height 23
click at [1099, 420] on div "Notes All Arial 14 they were acquired by JER HR Group ﻿ XXXXXXXXXXXXXXXXXXXXXXX…" at bounding box center [916, 599] width 1304 height 863
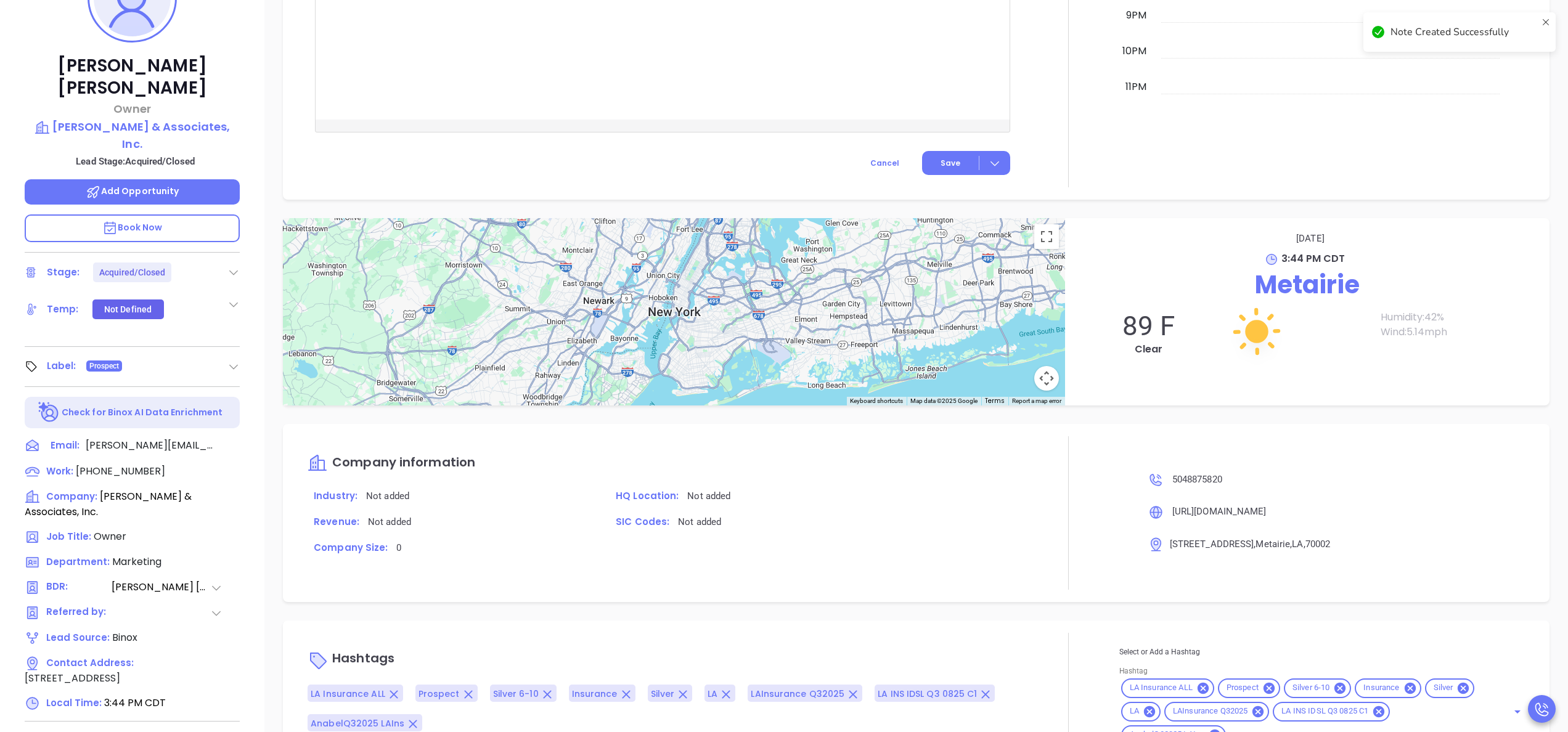
scroll to position [351, 0]
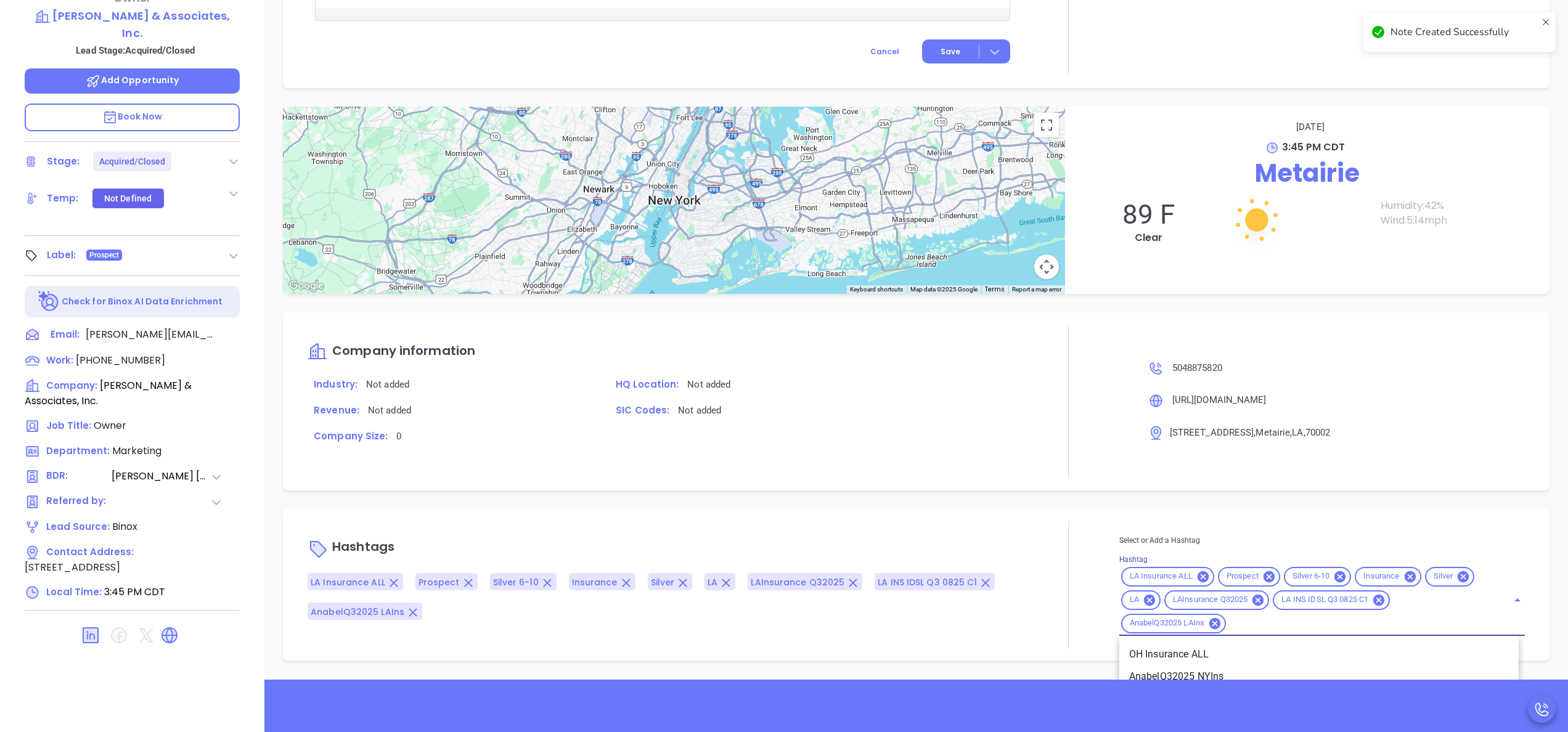
click at [1277, 623] on input "Hashtag" at bounding box center [1359, 623] width 262 height 15
type input "acq"
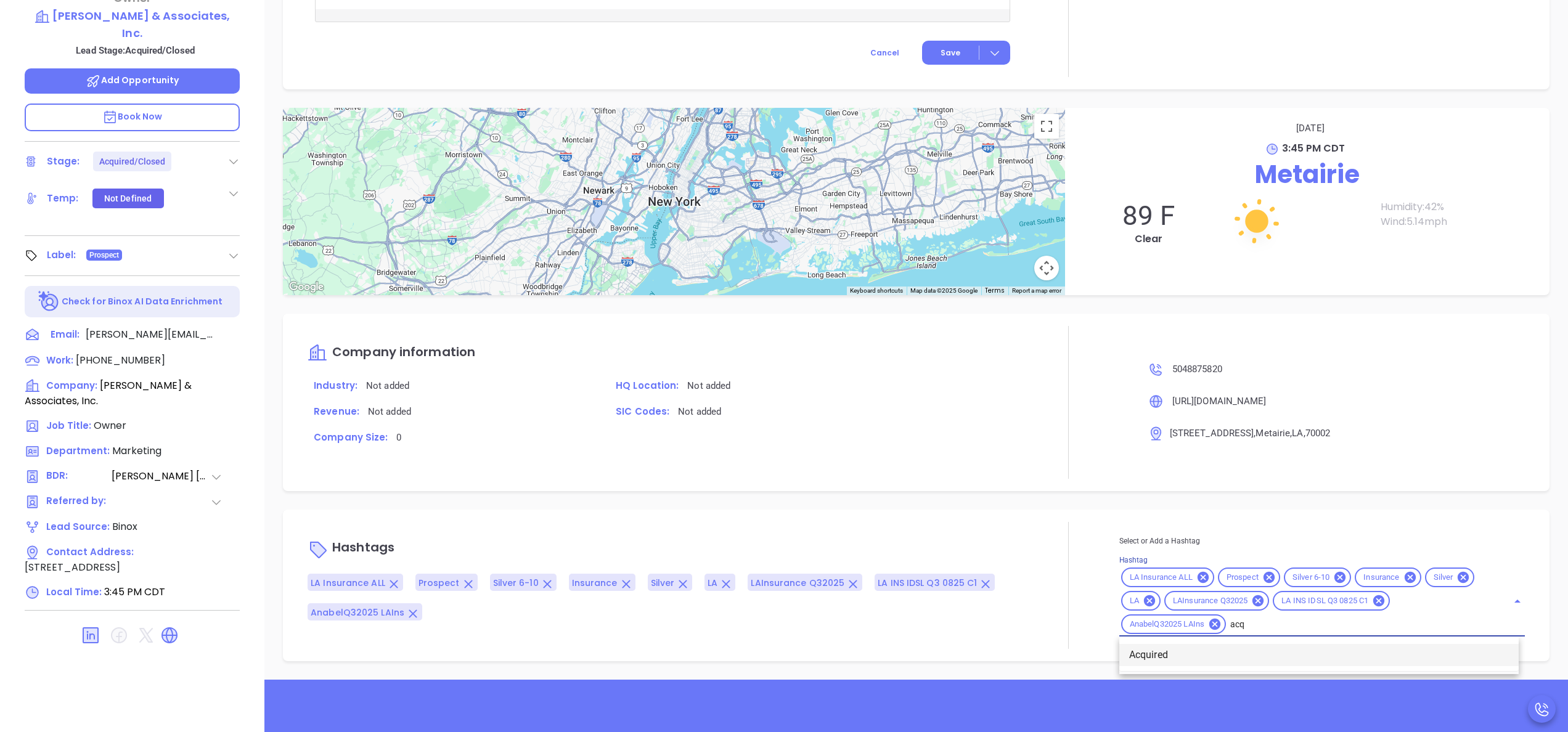
click at [1204, 654] on li "Acquired" at bounding box center [1320, 655] width 400 height 22
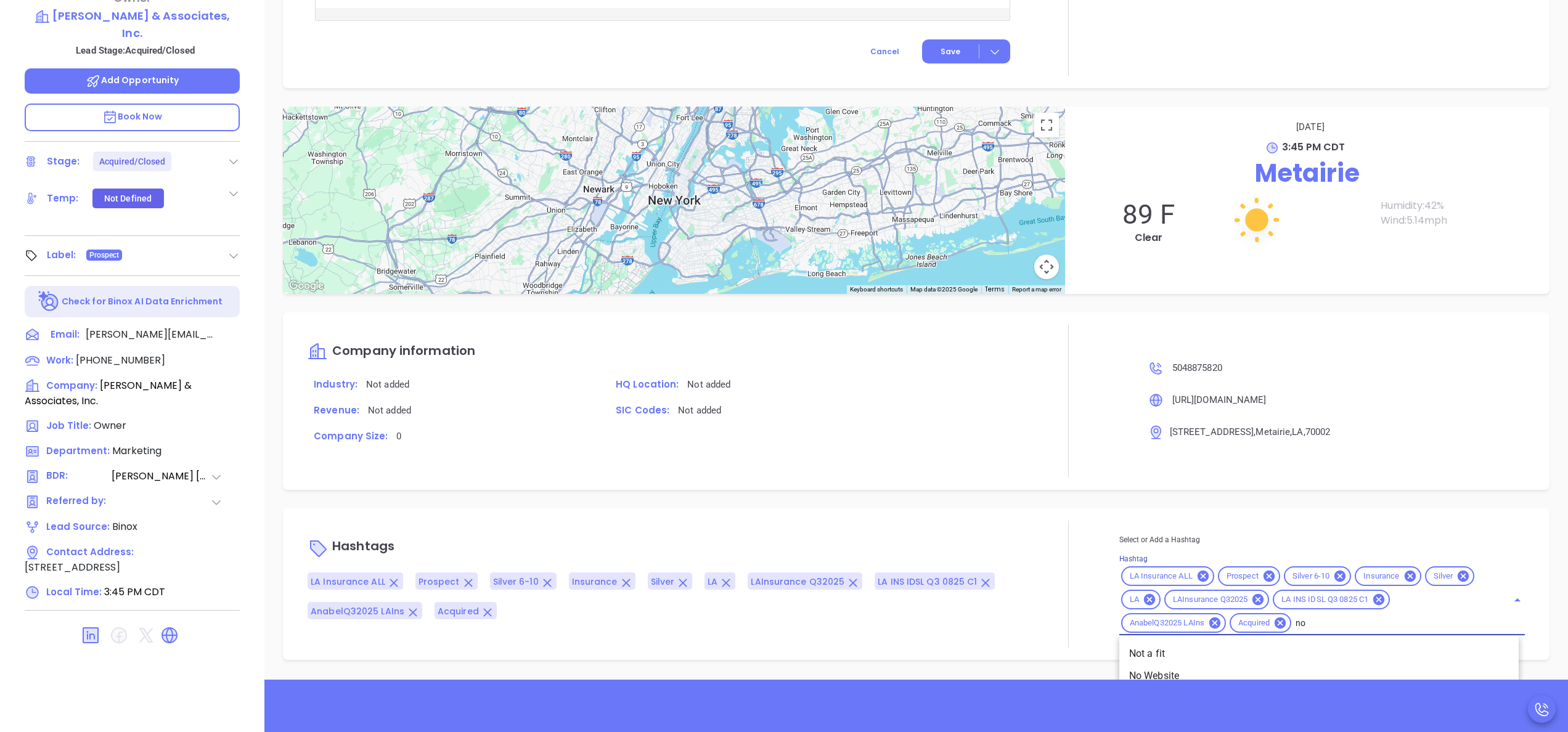
type input "not"
click at [1154, 654] on li "Not a fit" at bounding box center [1320, 654] width 400 height 22
type input "remove f"
click at [1179, 656] on li "Remove from Marketing" at bounding box center [1320, 655] width 400 height 22
click at [1034, 372] on div at bounding box center [1069, 403] width 102 height 153
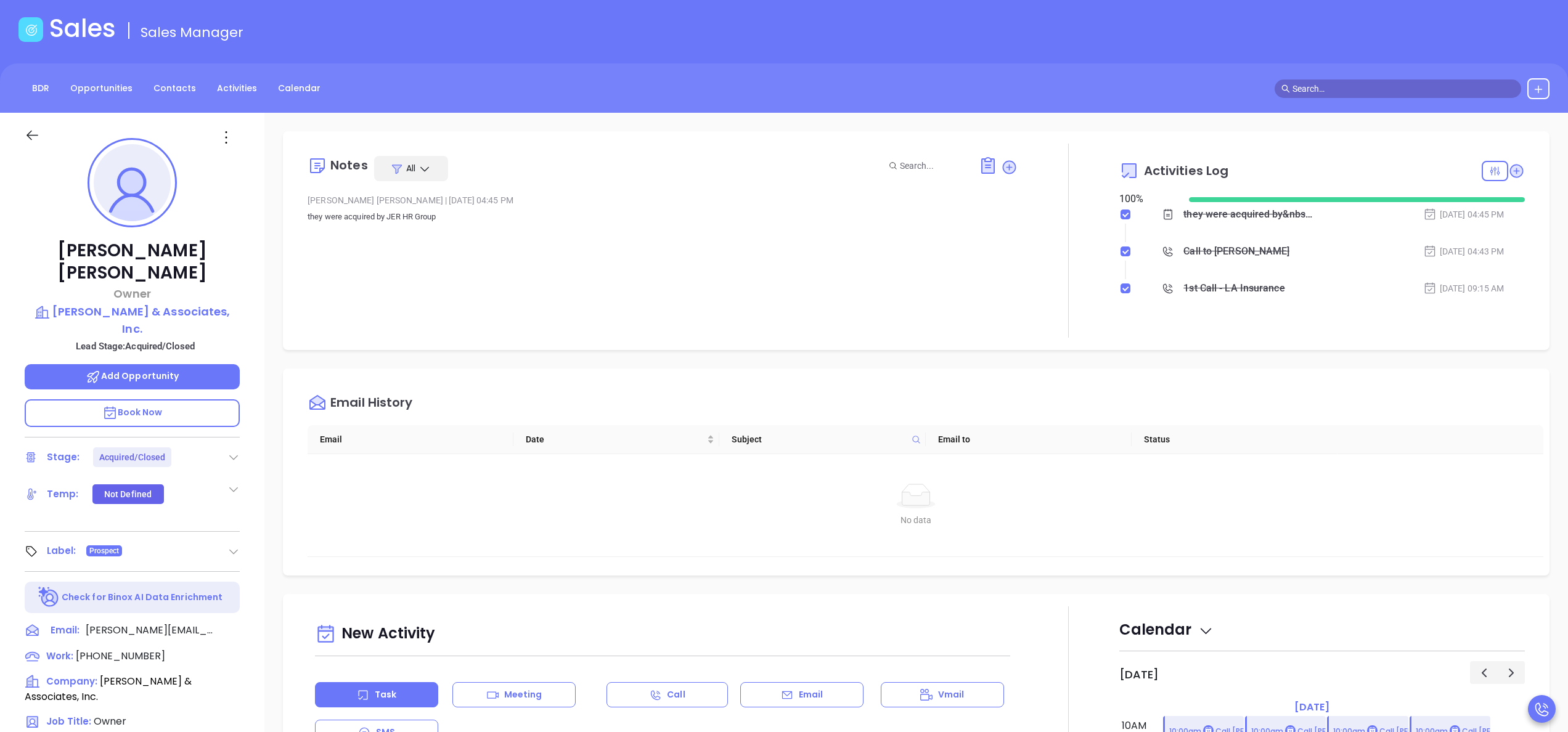
scroll to position [6, 0]
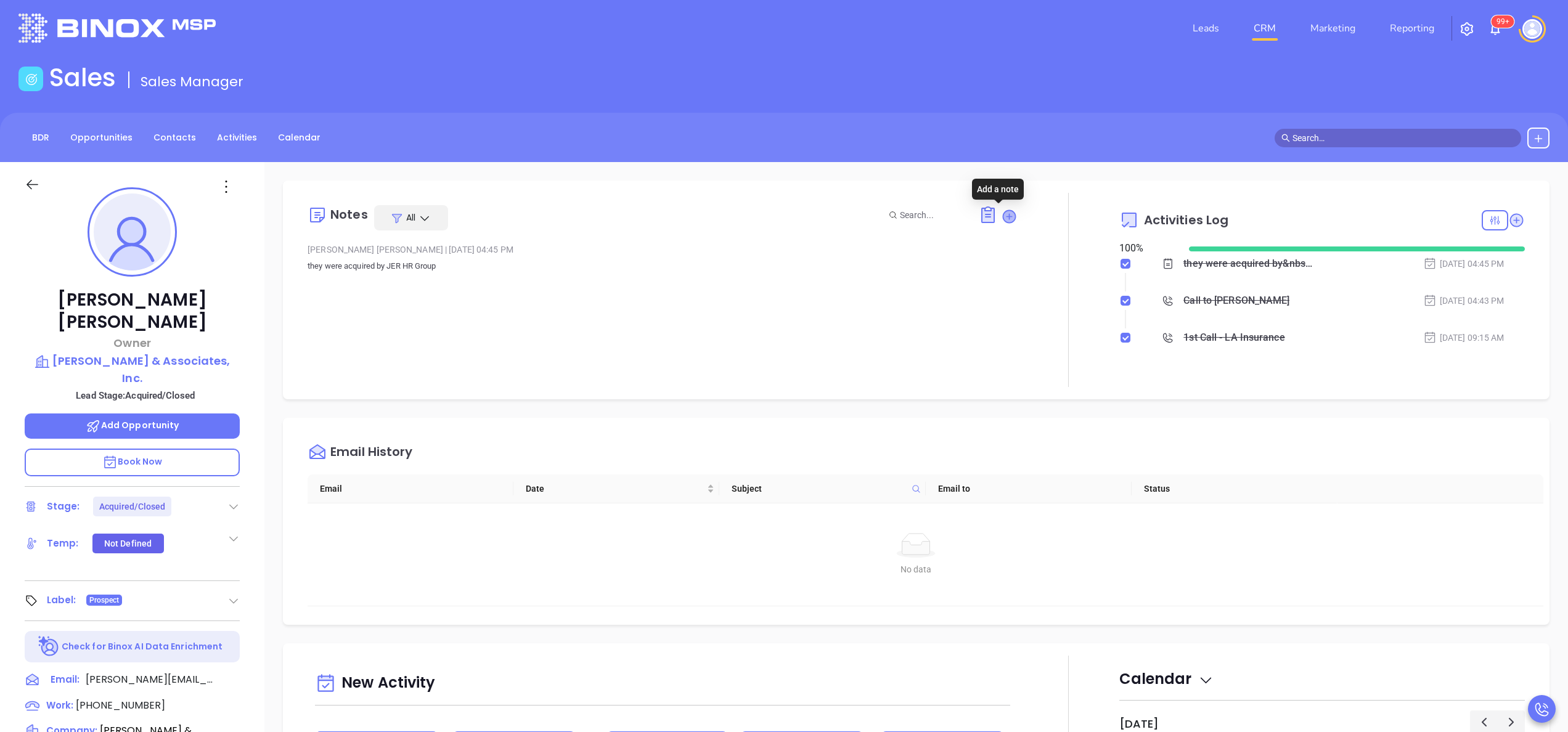
click at [1003, 216] on icon at bounding box center [1010, 216] width 13 height 13
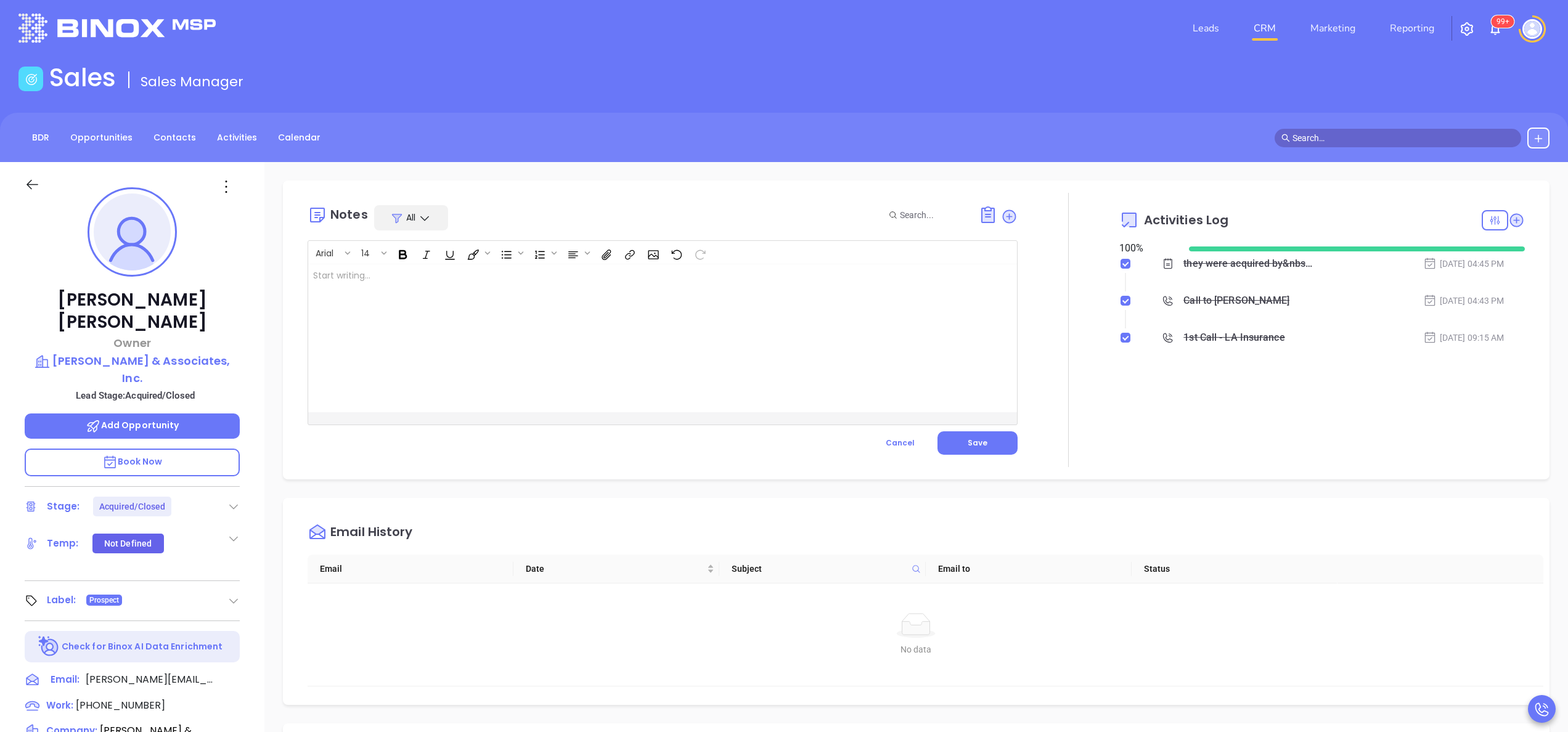
click at [583, 367] on div at bounding box center [638, 338] width 659 height 148
click at [994, 446] on button "Save" at bounding box center [977, 443] width 80 height 23
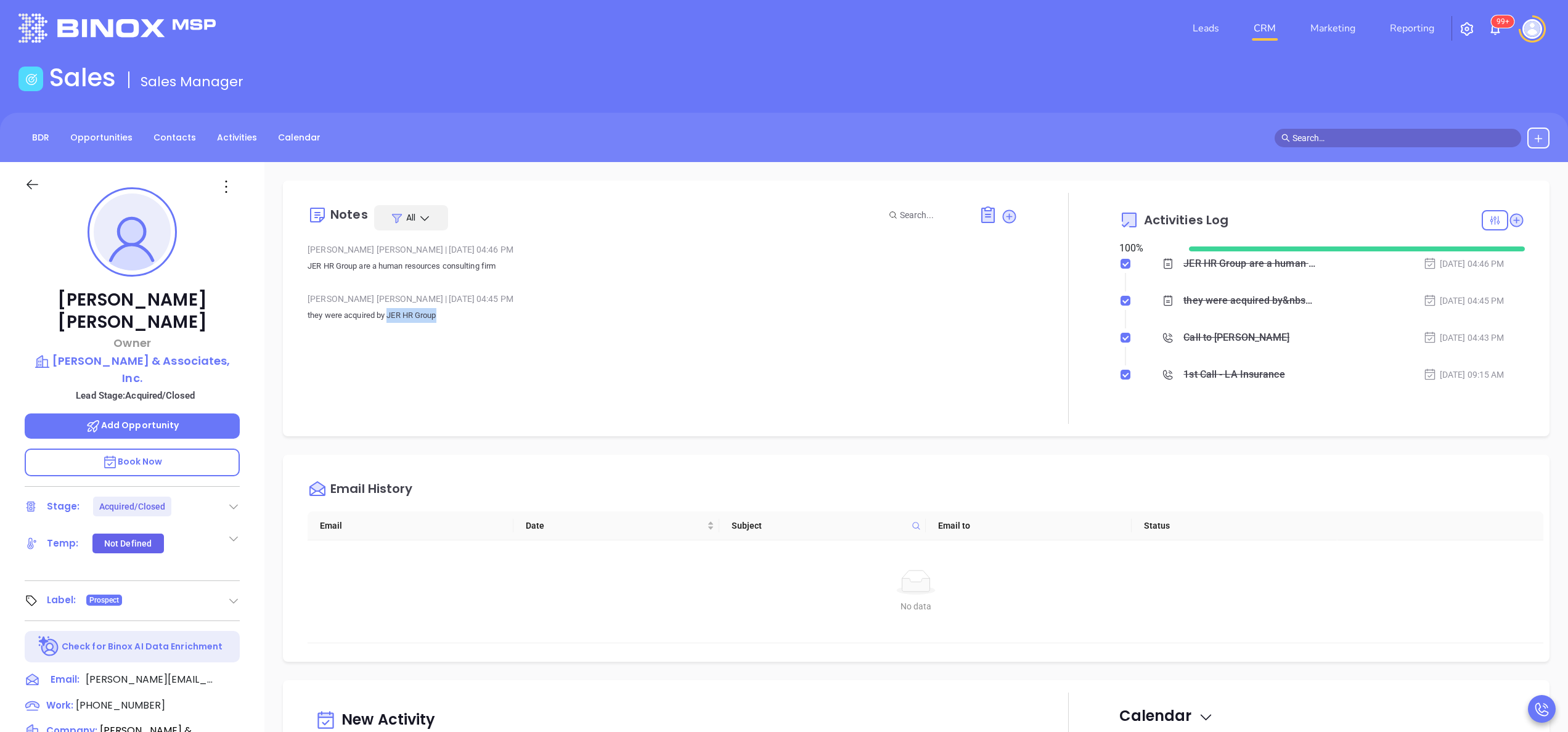
drag, startPoint x: 467, startPoint y: 311, endPoint x: 390, endPoint y: 309, distance: 77.0
click at [390, 309] on p "they were acquired by JER HR Group" at bounding box center [663, 315] width 710 height 15
copy p "JER HR Group"
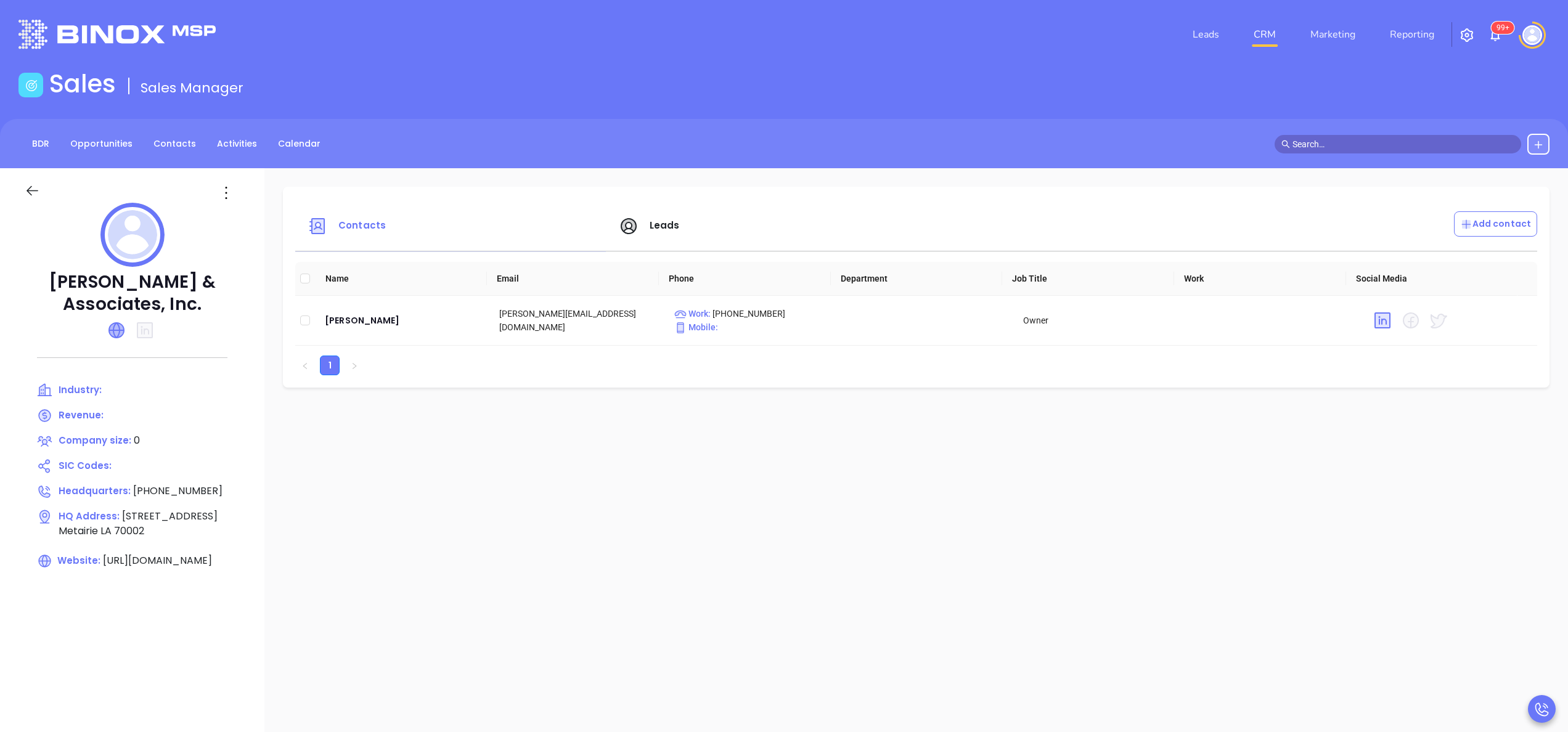
click at [119, 323] on icon at bounding box center [116, 330] width 15 height 15
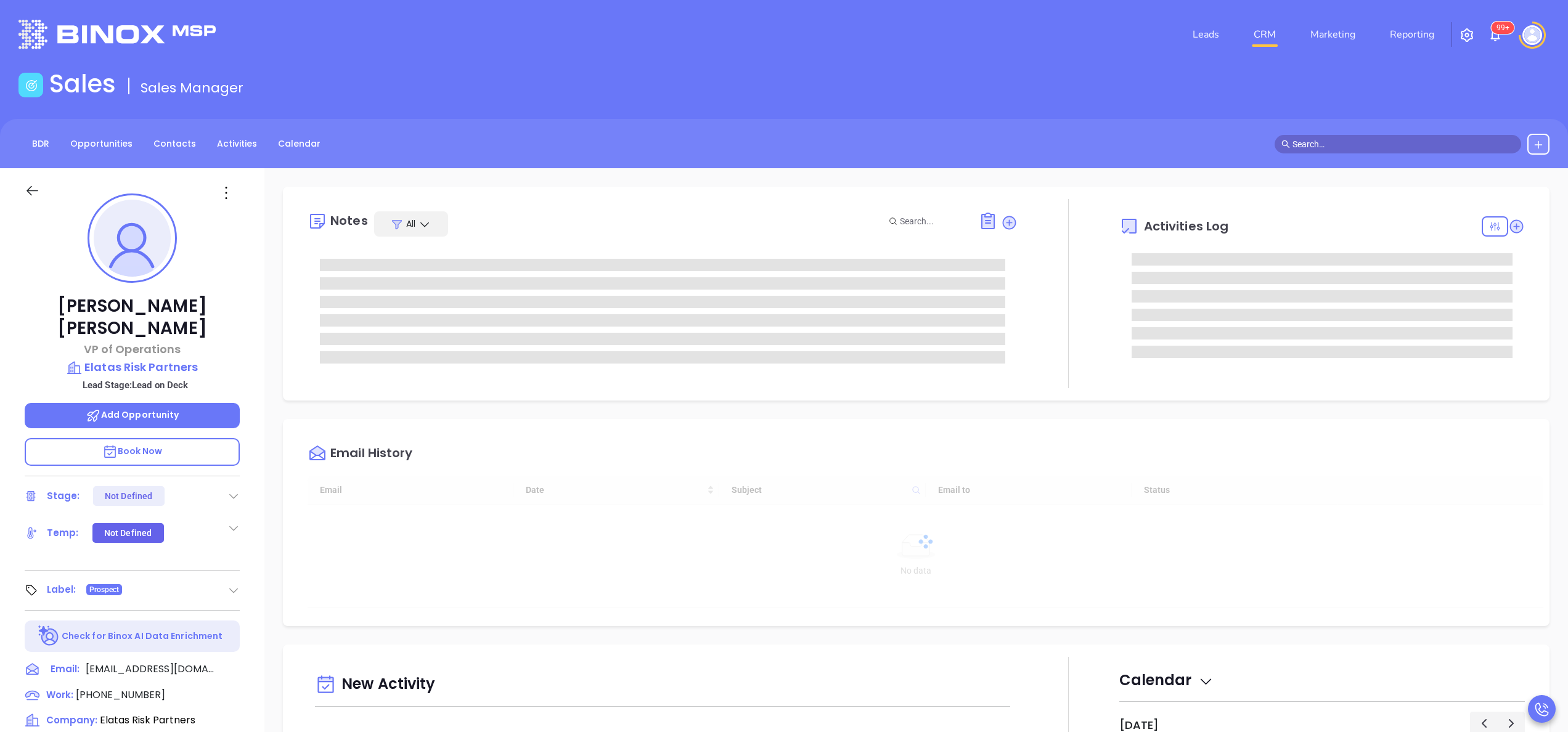
type input "09/18/2025"
type input "Anabell Dominguez"
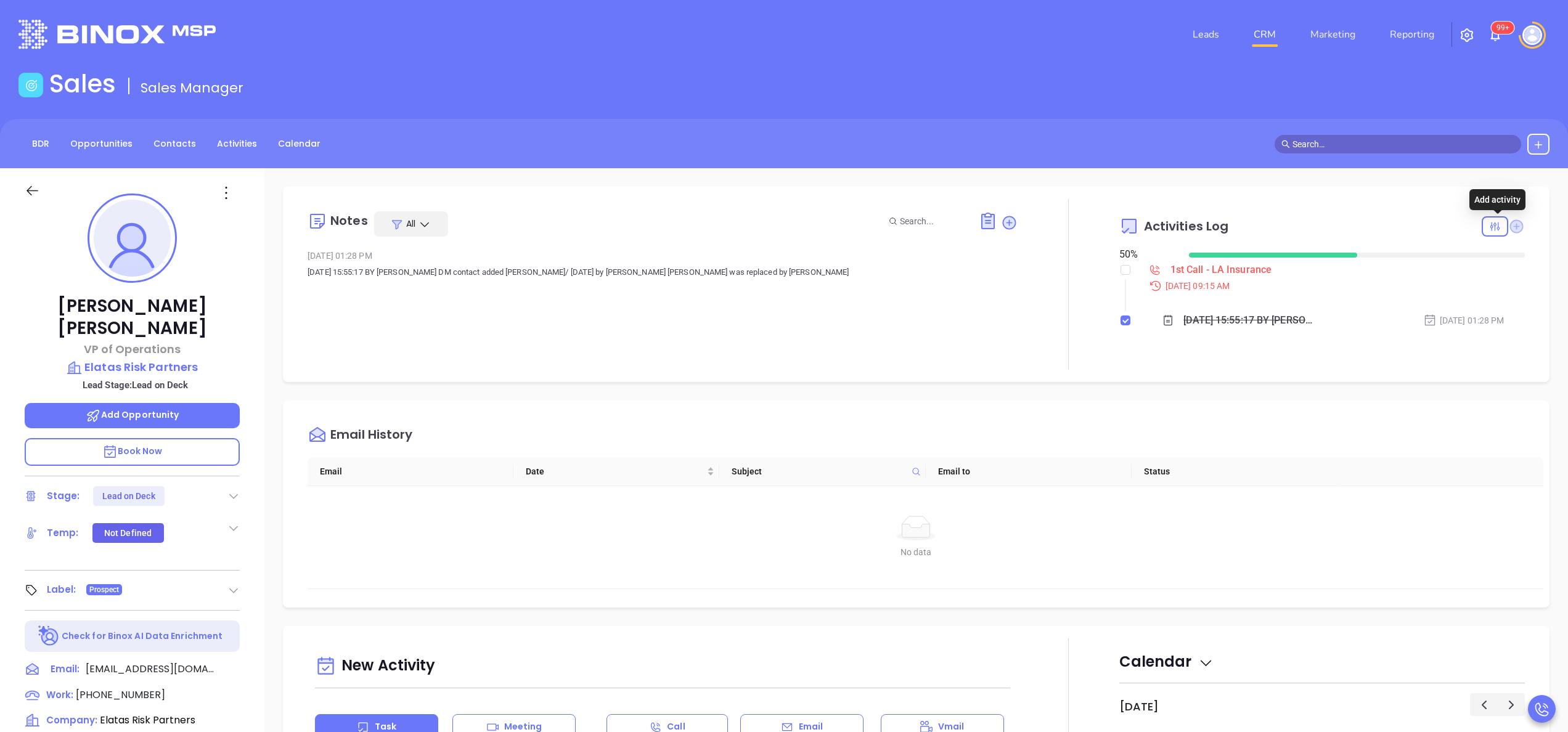
click at [1510, 231] on icon at bounding box center [1517, 226] width 13 height 13
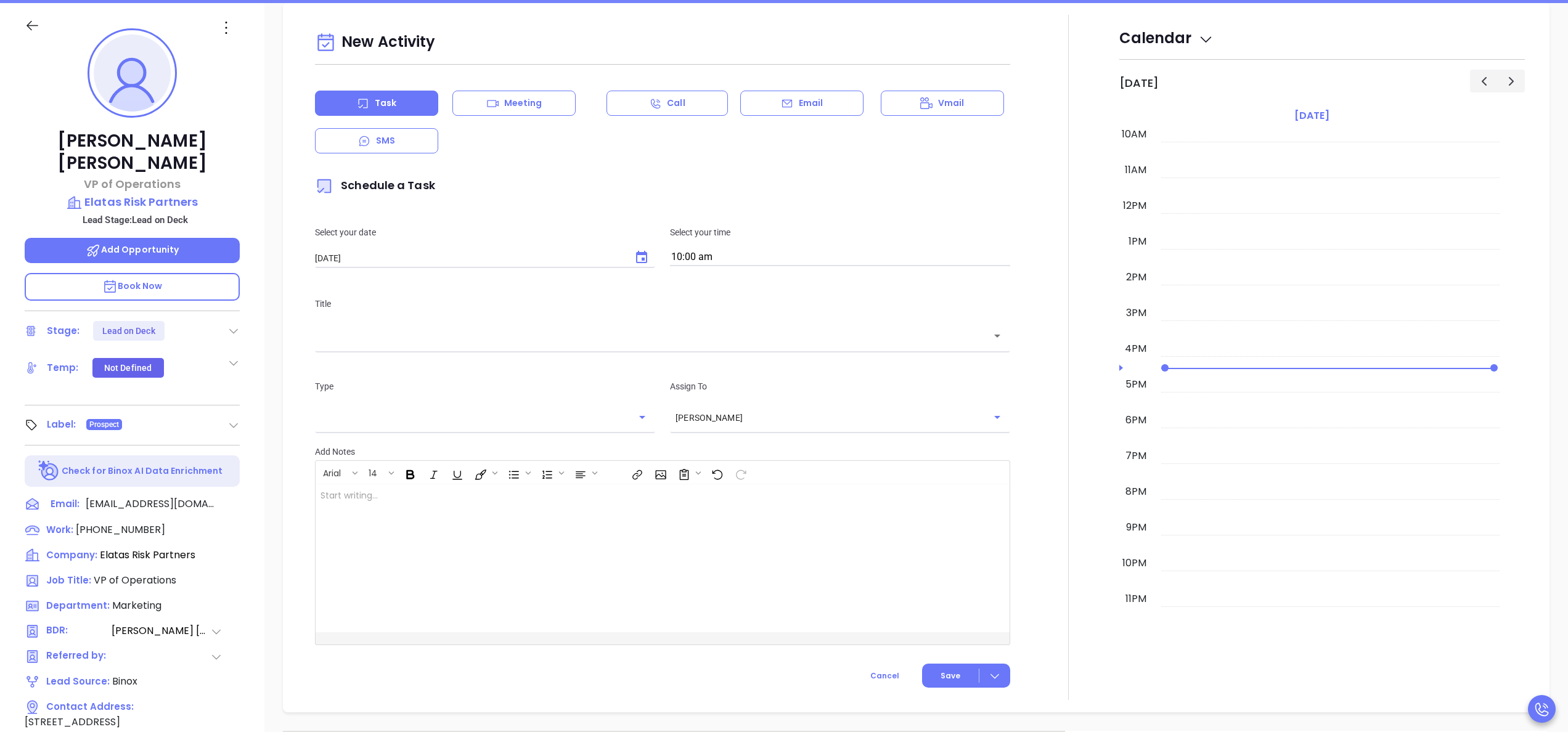
scroll to position [168, 0]
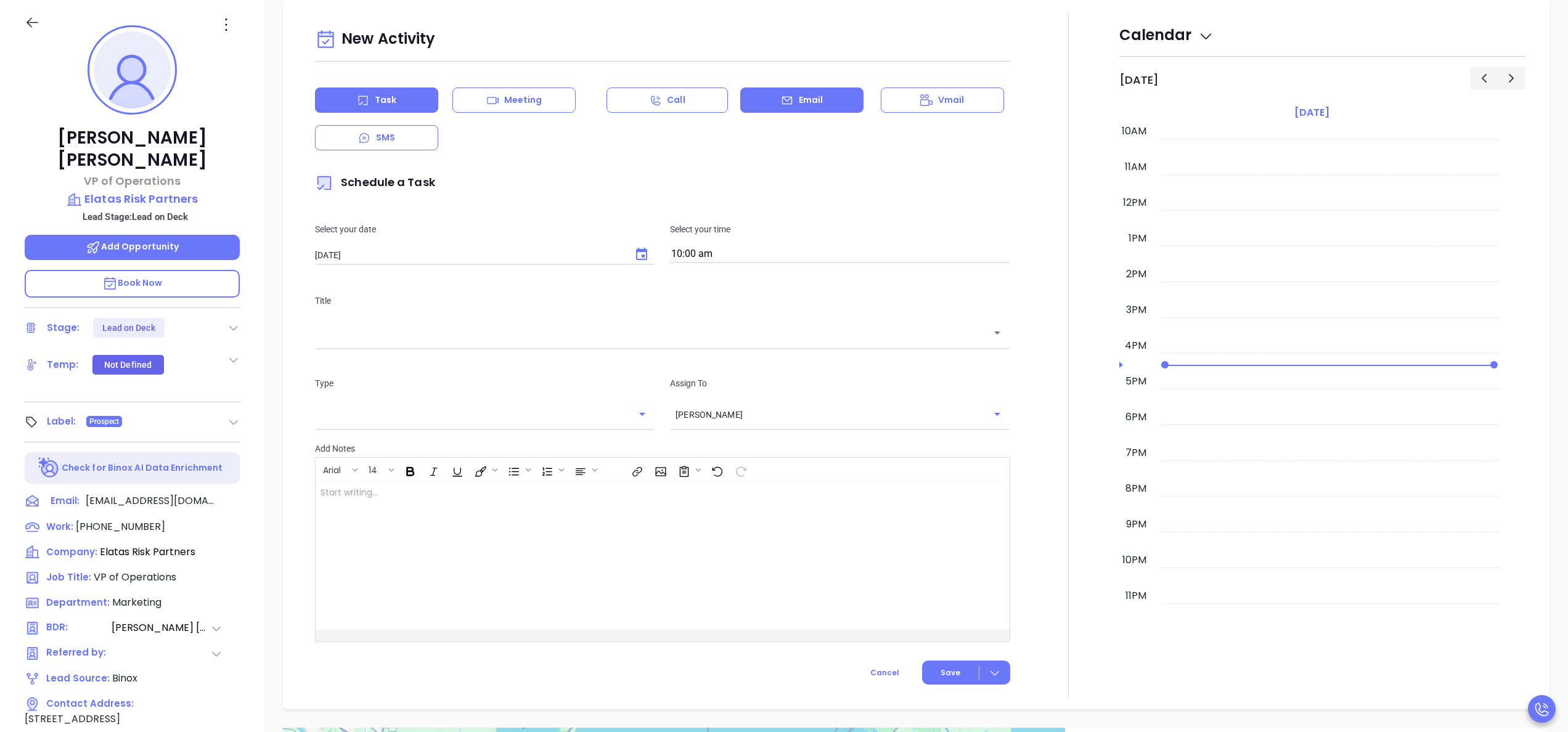
click at [797, 111] on div "Email" at bounding box center [802, 100] width 123 height 25
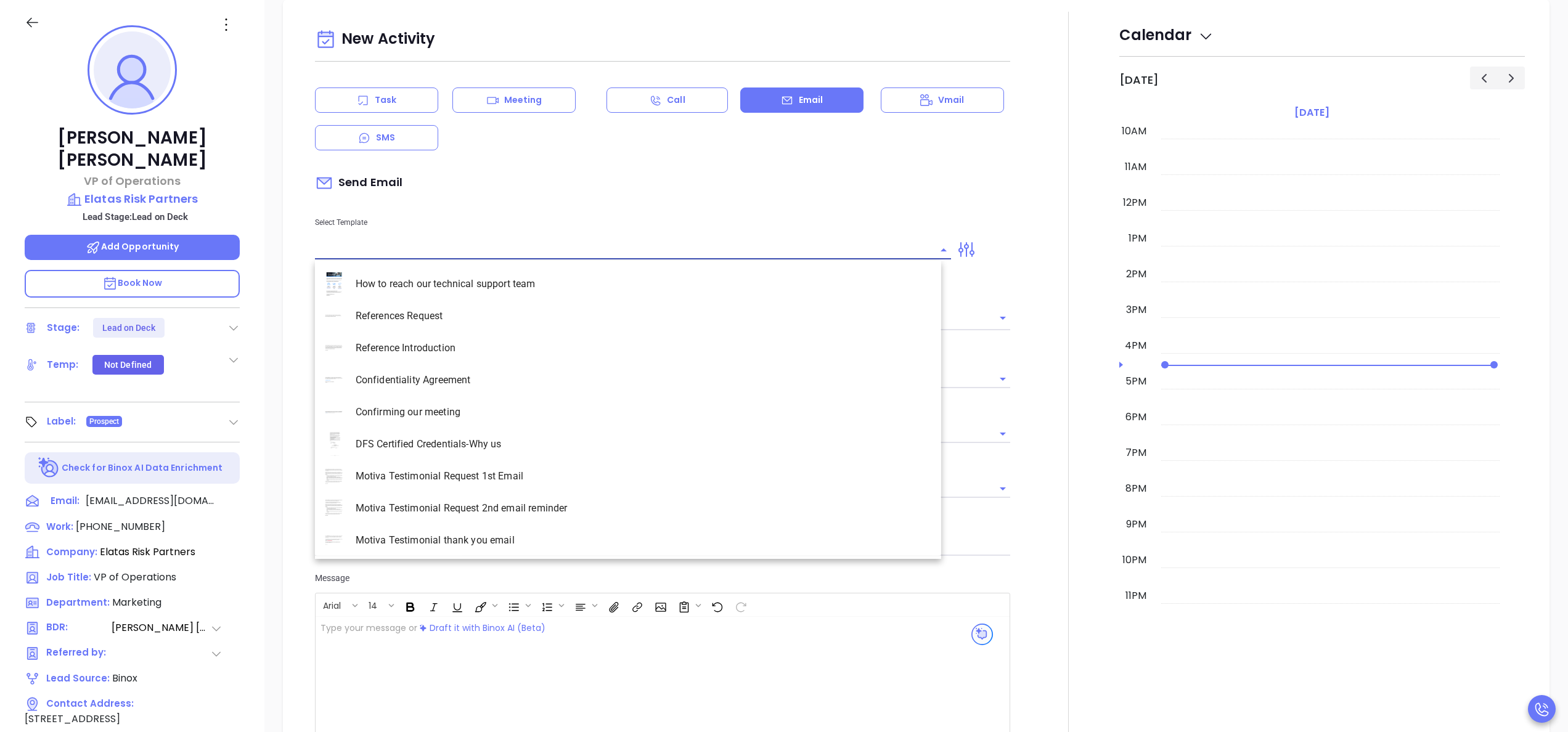
click at [658, 241] on input "text" at bounding box center [623, 250] width 618 height 18
type input "[PERSON_NAME]"
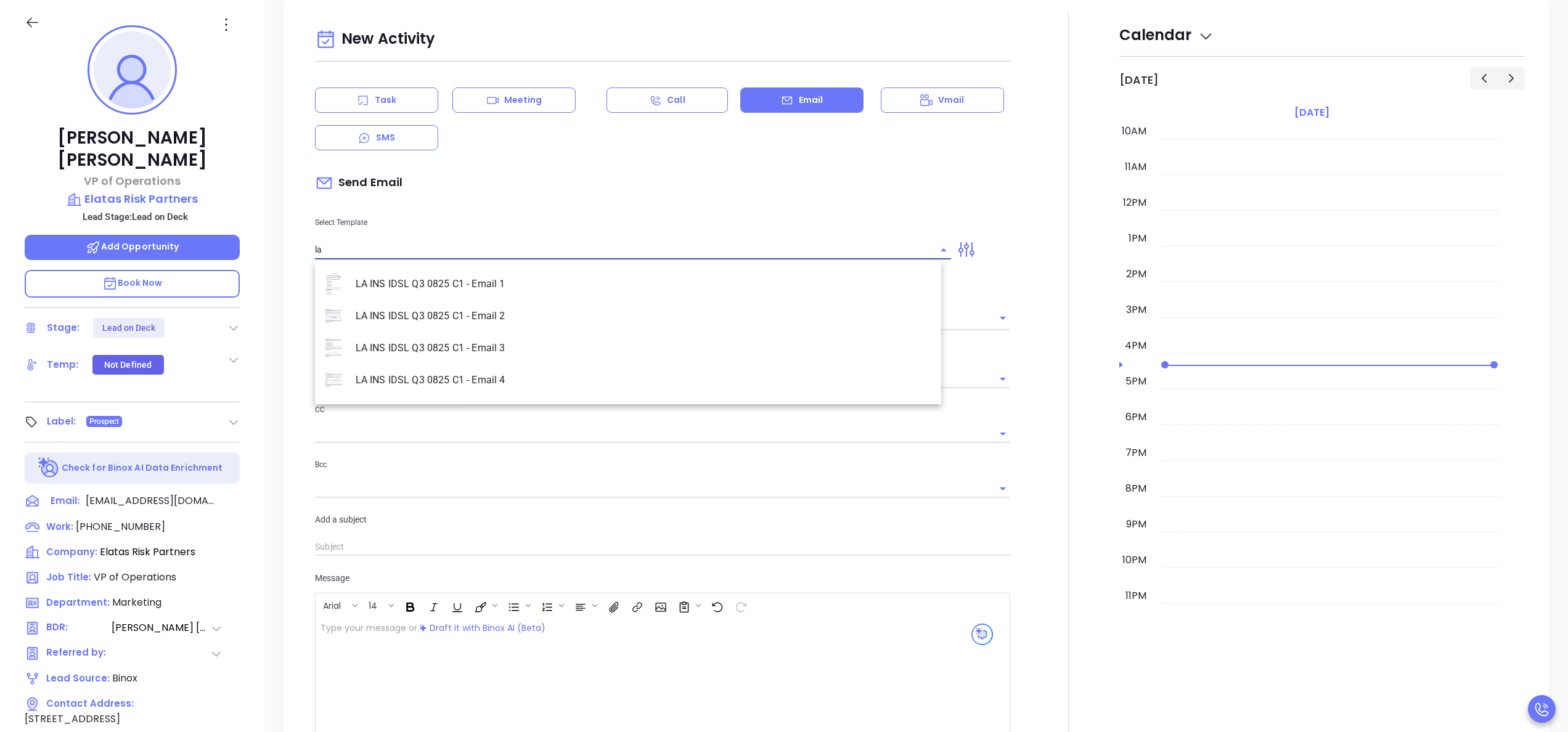
click at [537, 320] on li "LA INS IDSL Q3 0825 C1 - Email 2" at bounding box center [628, 316] width 627 height 32
type input "LA INS IDSL Q3 0825 C1 - Email 2"
type input "February is coming fast—will Elatas Risk Partners be compliant?"
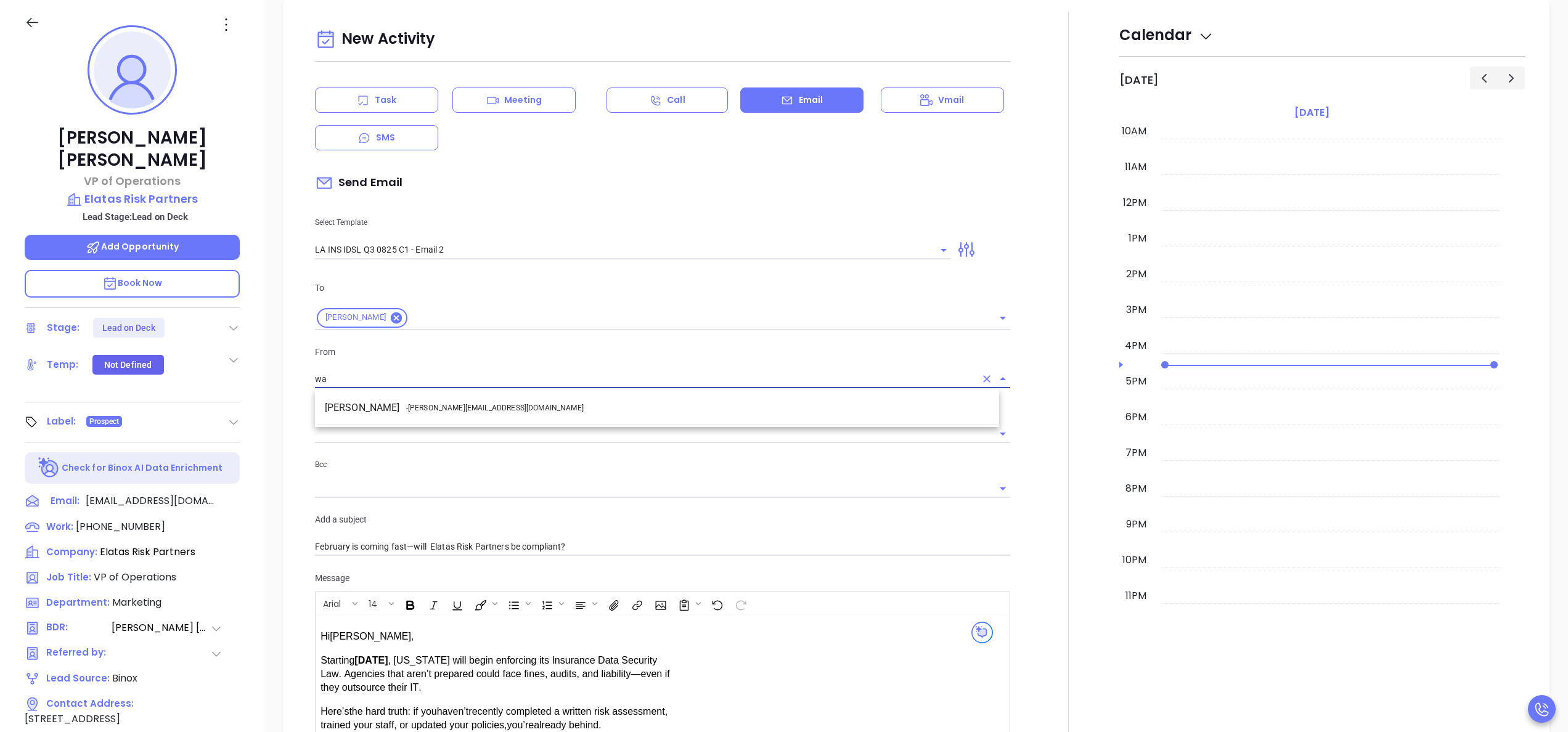
click at [529, 398] on li "Walter Contreras - walter@motiva.net" at bounding box center [657, 408] width 684 height 22
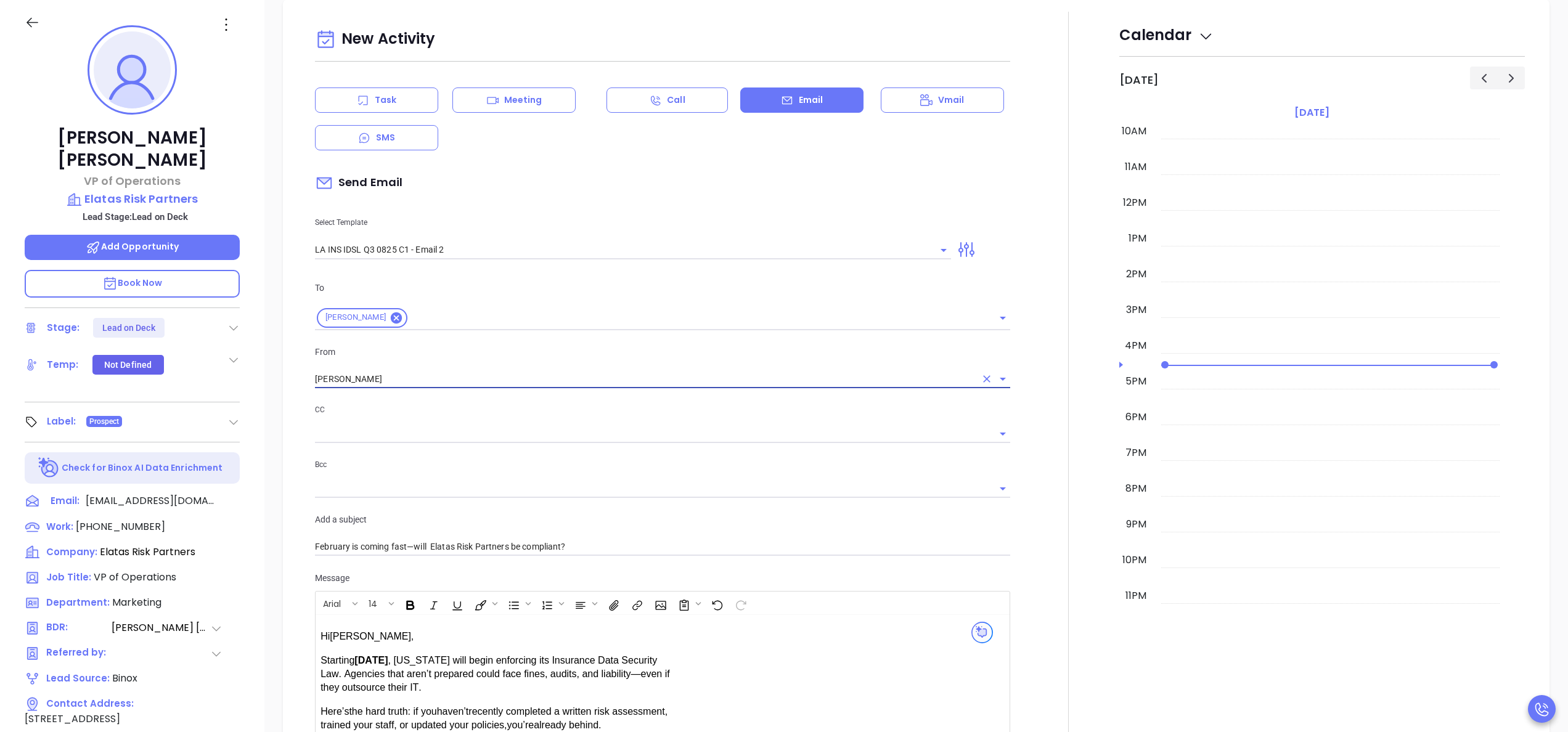
type input "Walter Contreras"
click at [1024, 523] on div at bounding box center [1069, 485] width 102 height 946
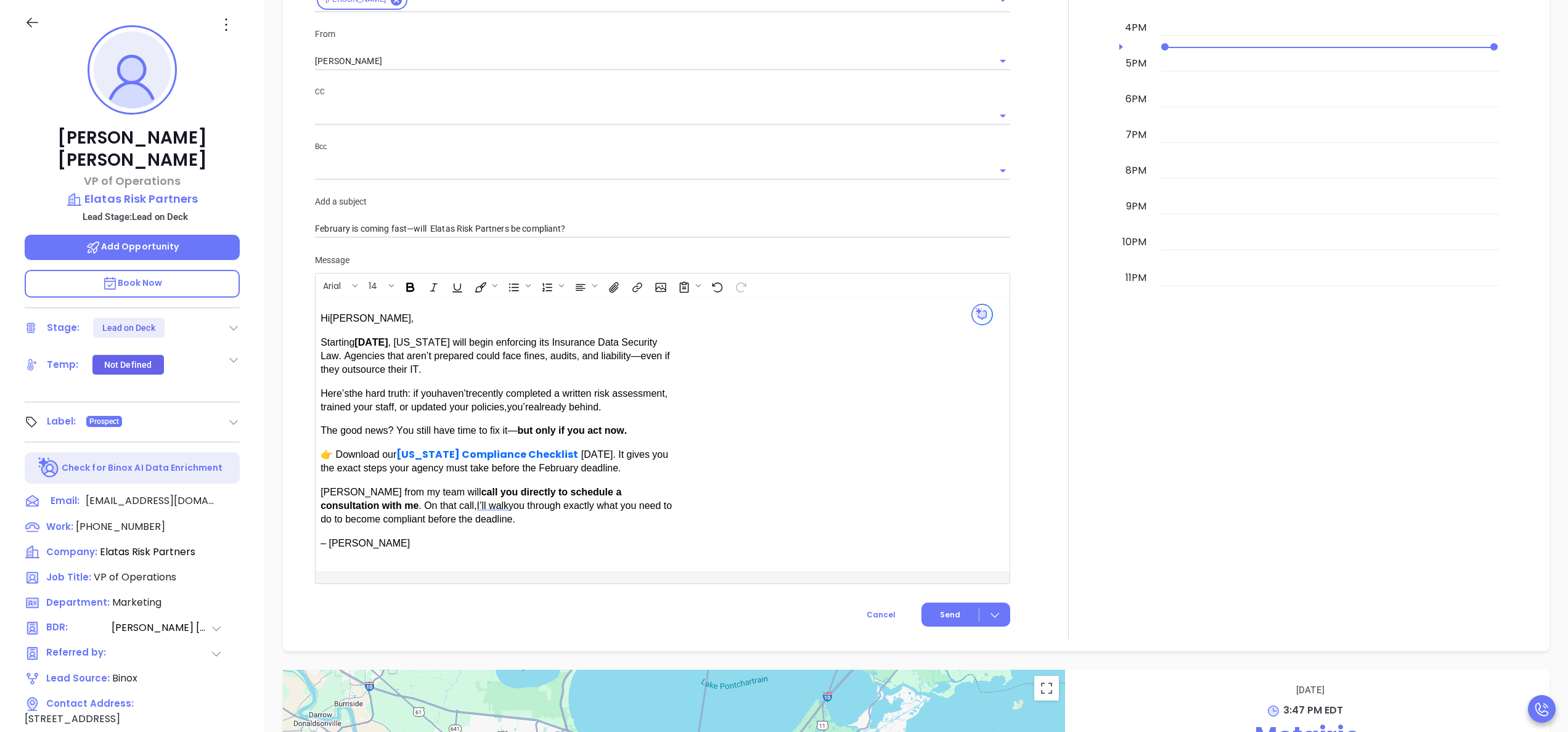
scroll to position [853, 0]
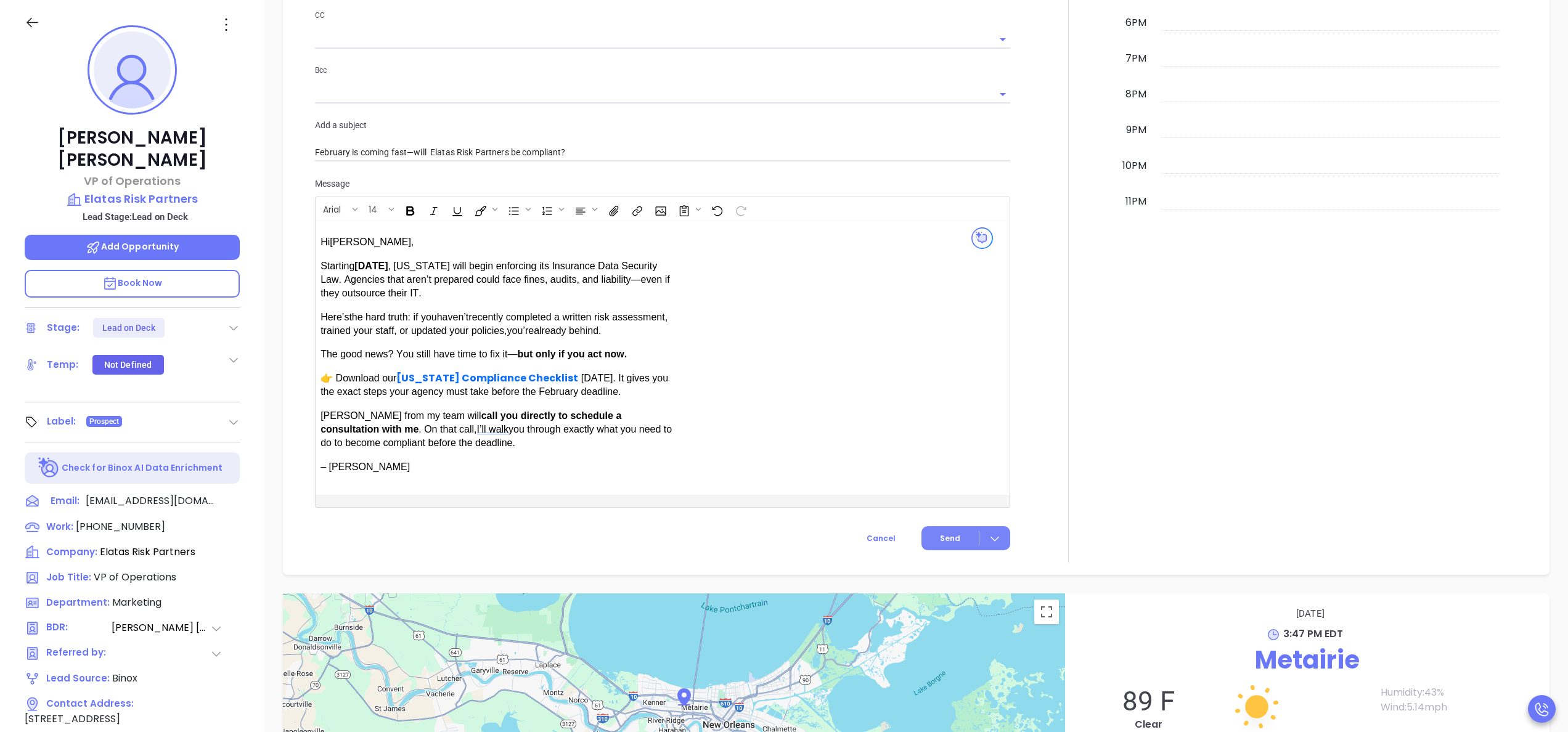
click at [945, 540] on span "Send" at bounding box center [950, 539] width 20 height 11
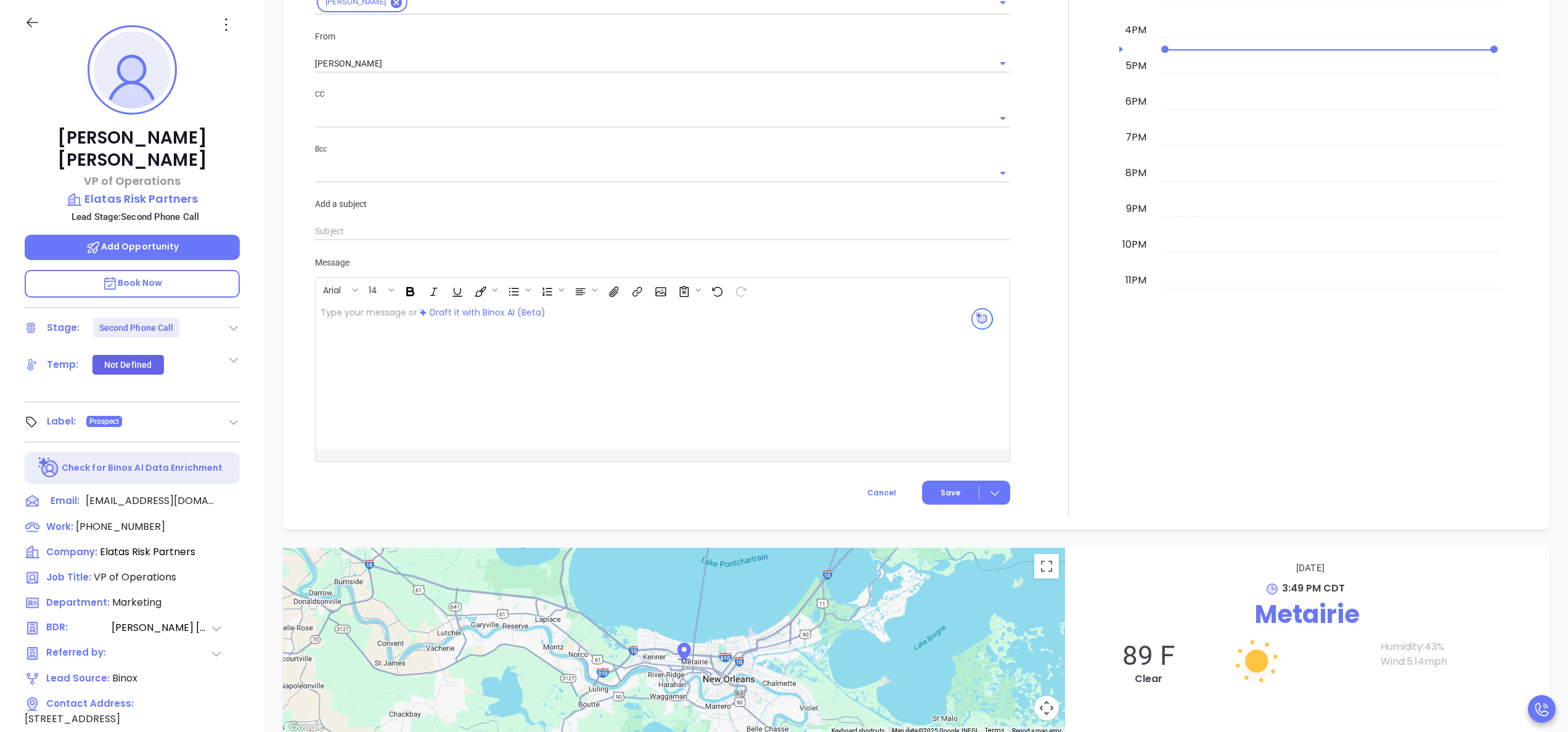
scroll to position [950, 0]
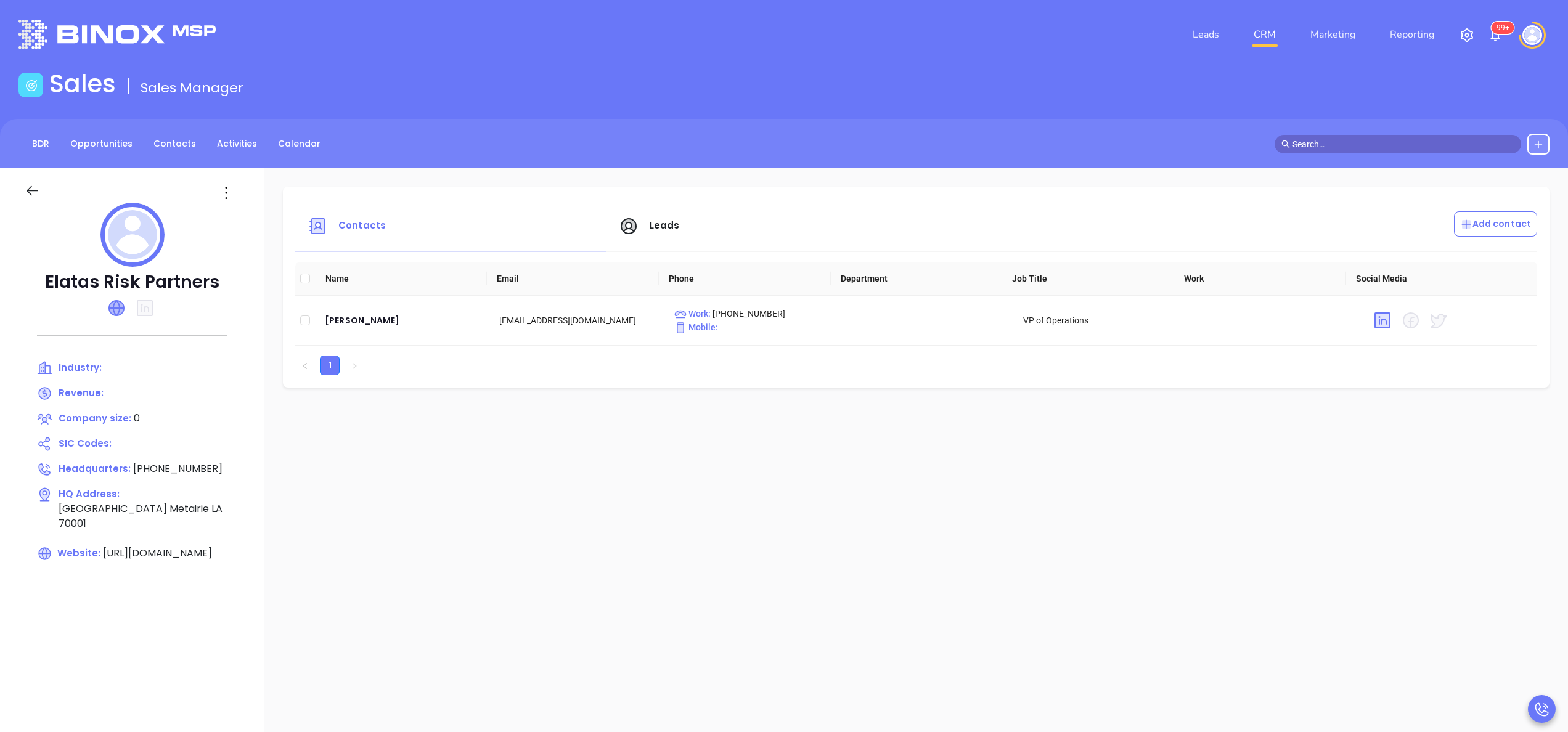
click at [117, 309] on icon at bounding box center [116, 308] width 15 height 15
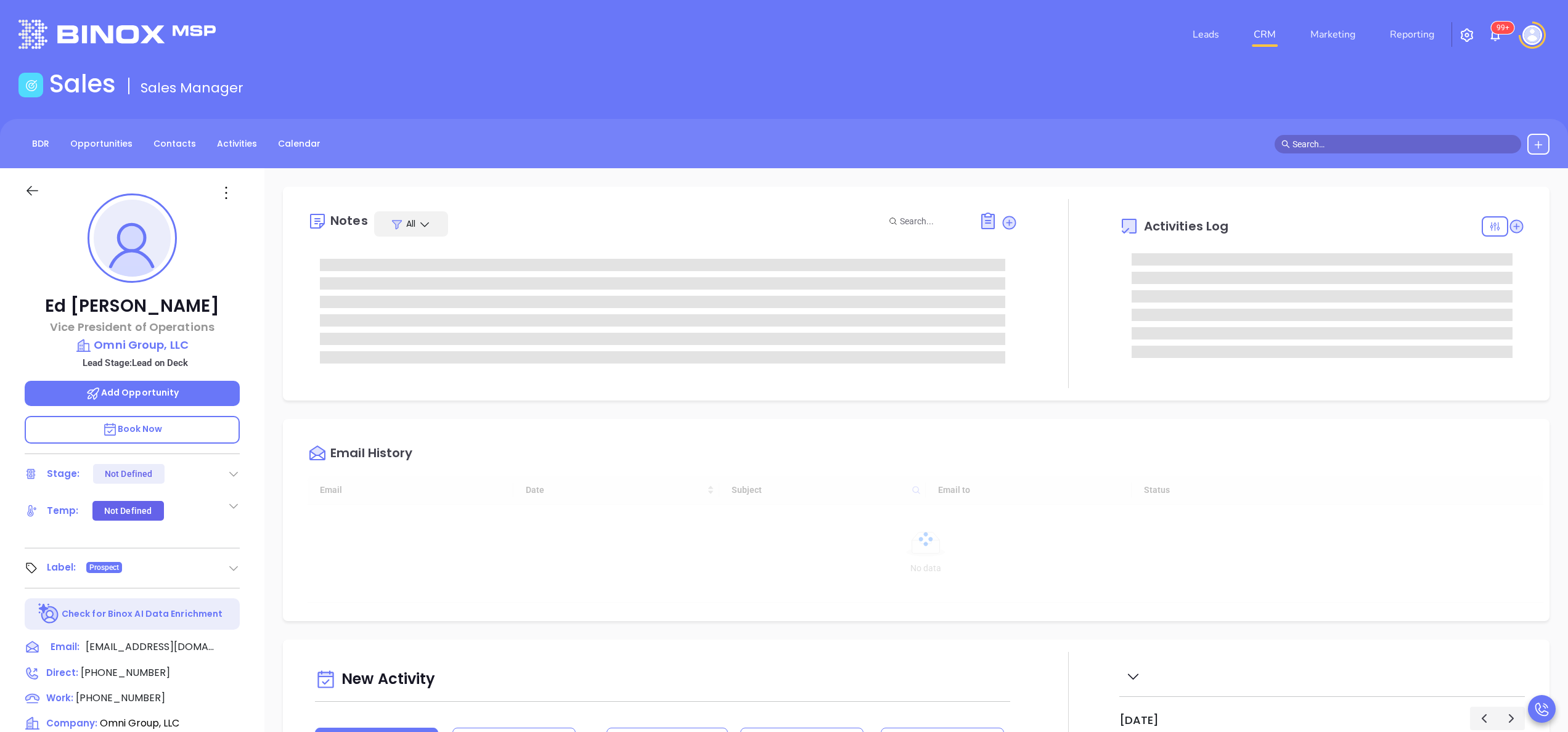
type input "[DATE]"
type input "[PERSON_NAME]"
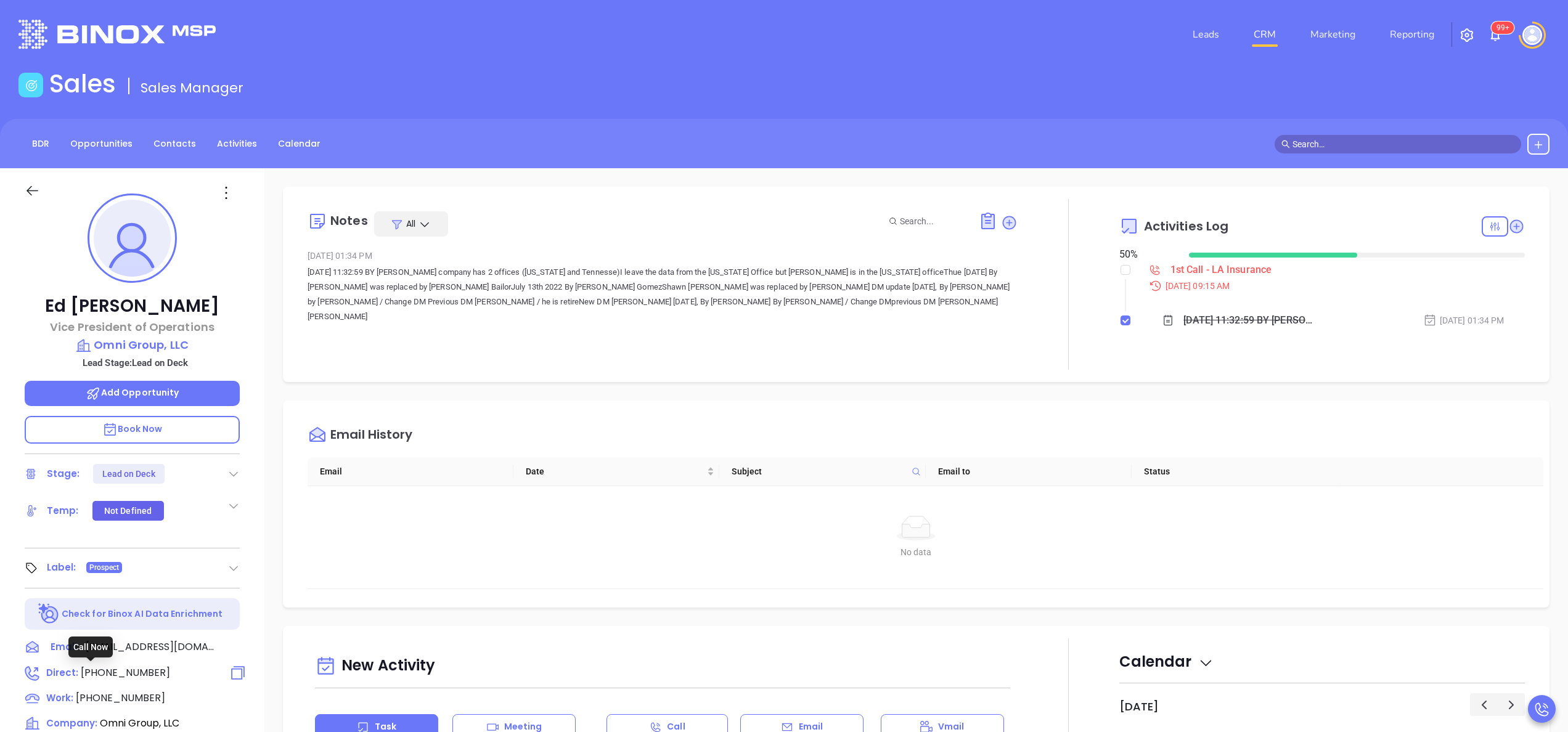
click at [125, 672] on span "[PHONE_NUMBER]" at bounding box center [125, 673] width 89 height 14
type input "[PHONE_NUMBER]"
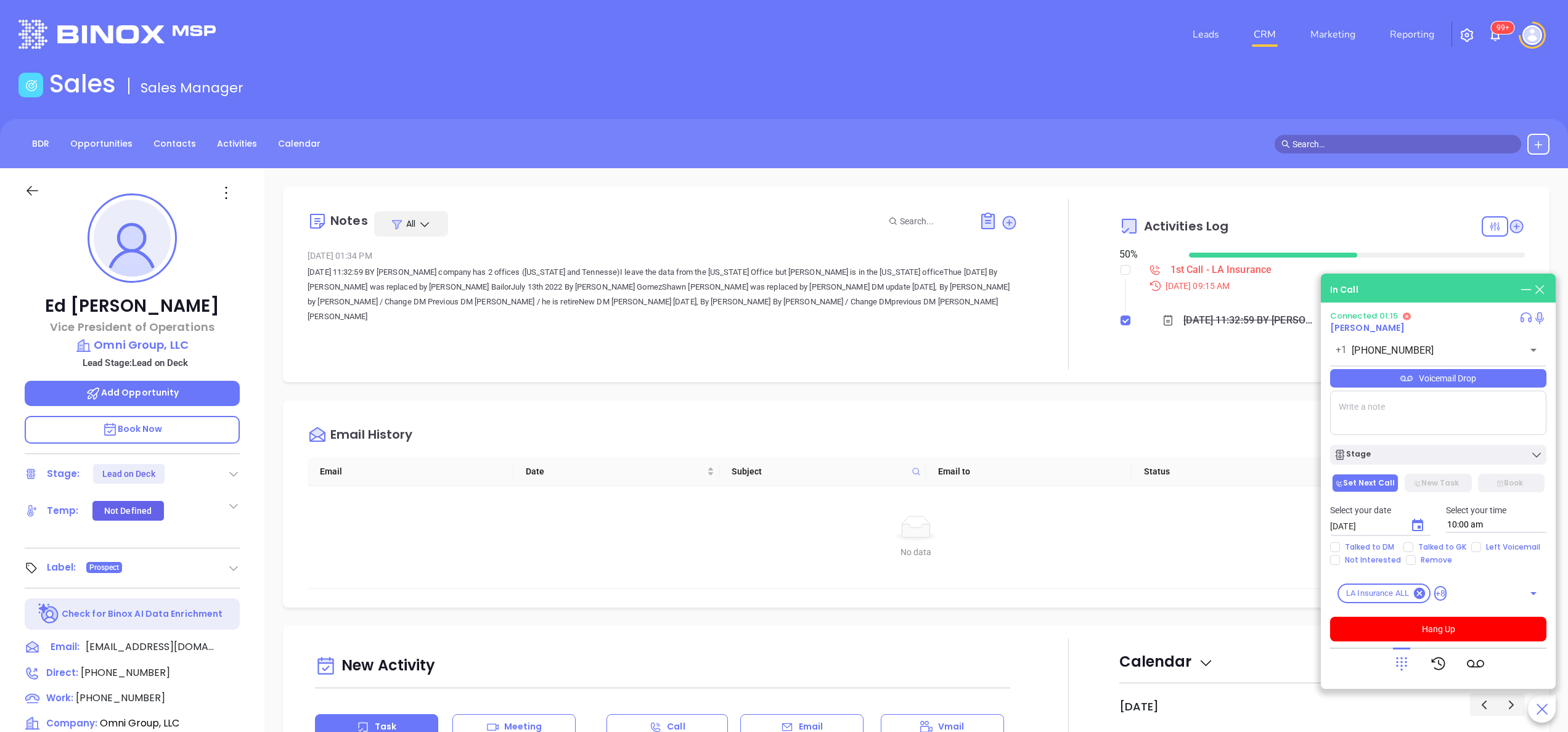
click at [250, 460] on div "[PERSON_NAME] Vice President of Operations Omni Group, LLC Lead Stage: Lead on …" at bounding box center [132, 626] width 264 height 915
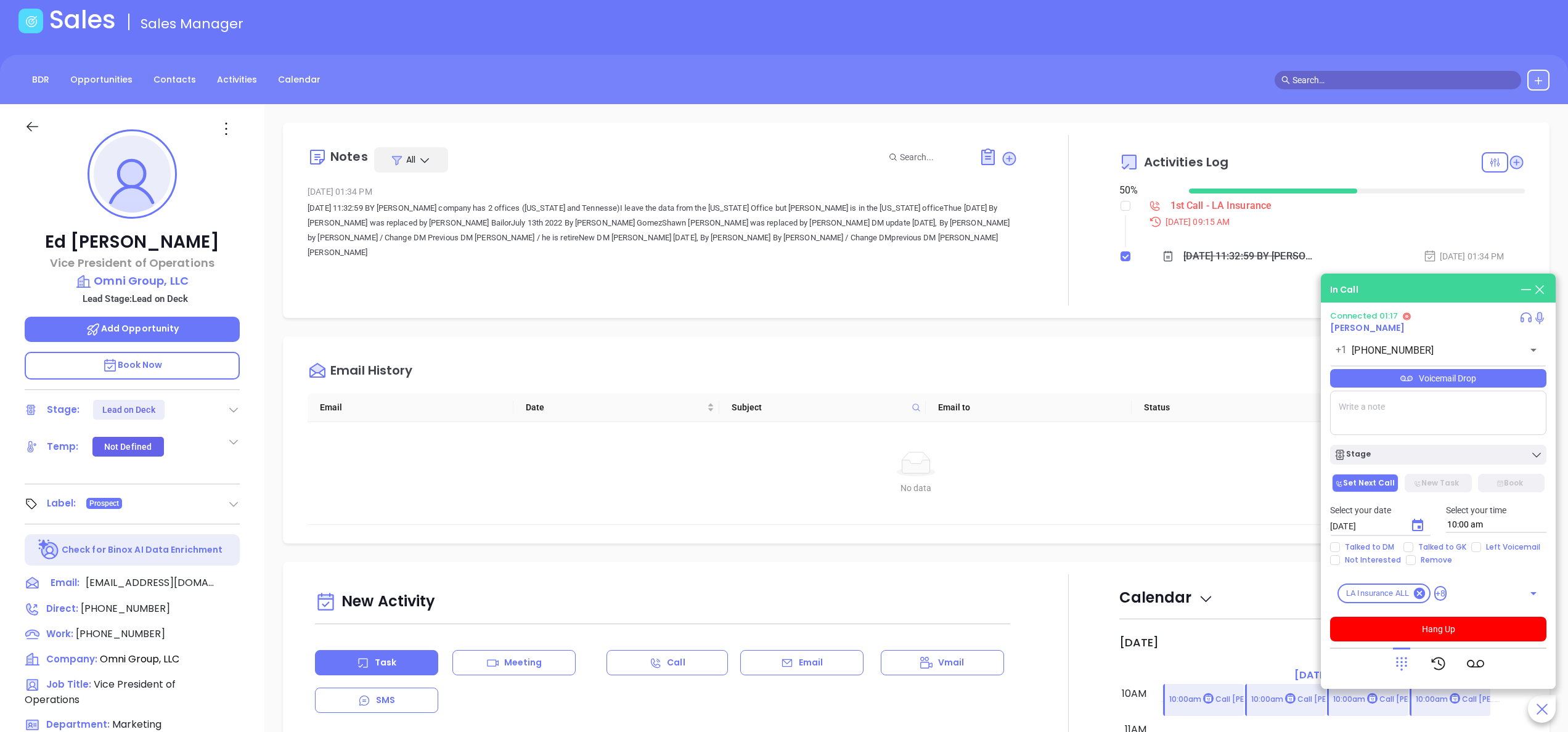
scroll to position [0, 0]
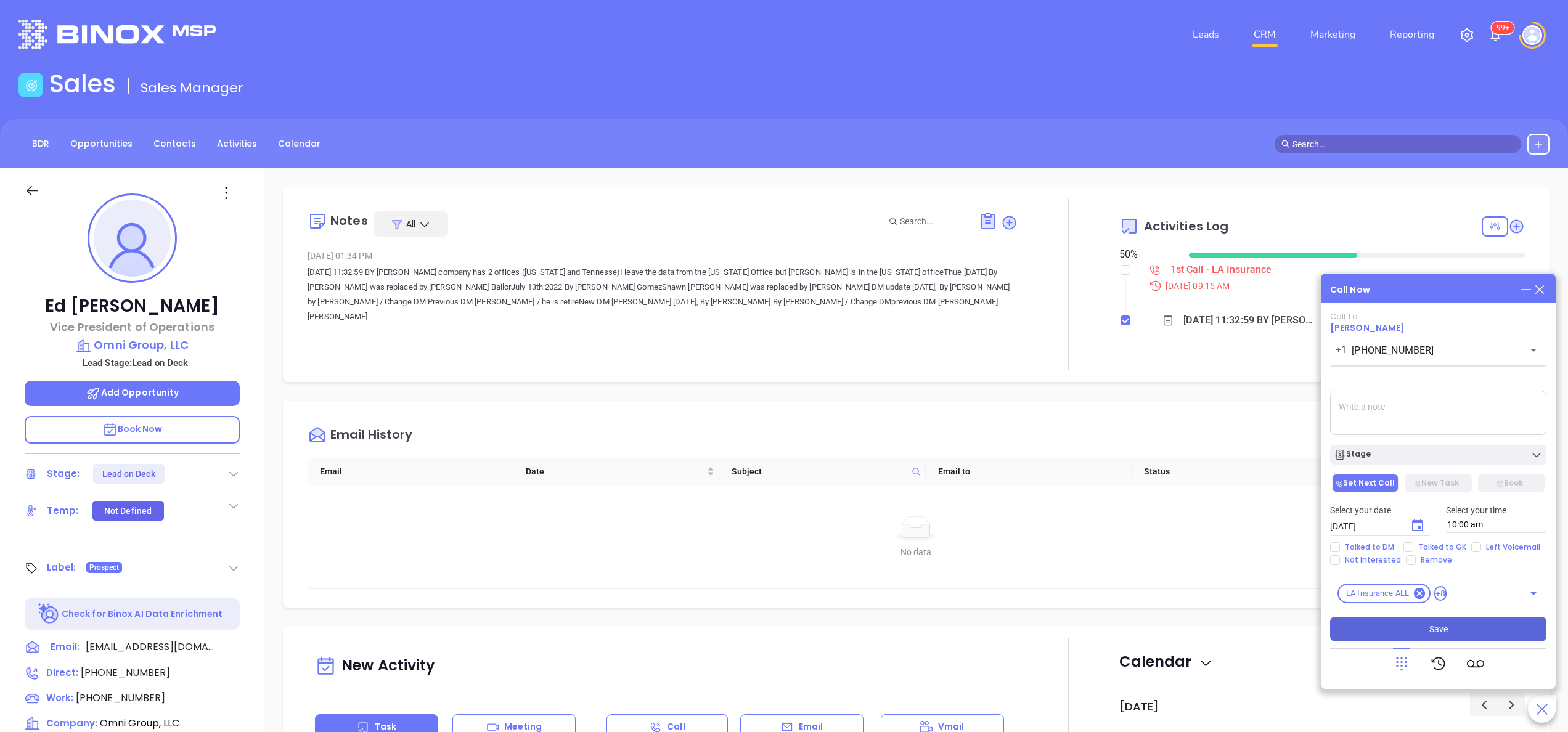
click at [1400, 626] on button "Save" at bounding box center [1438, 629] width 216 height 25
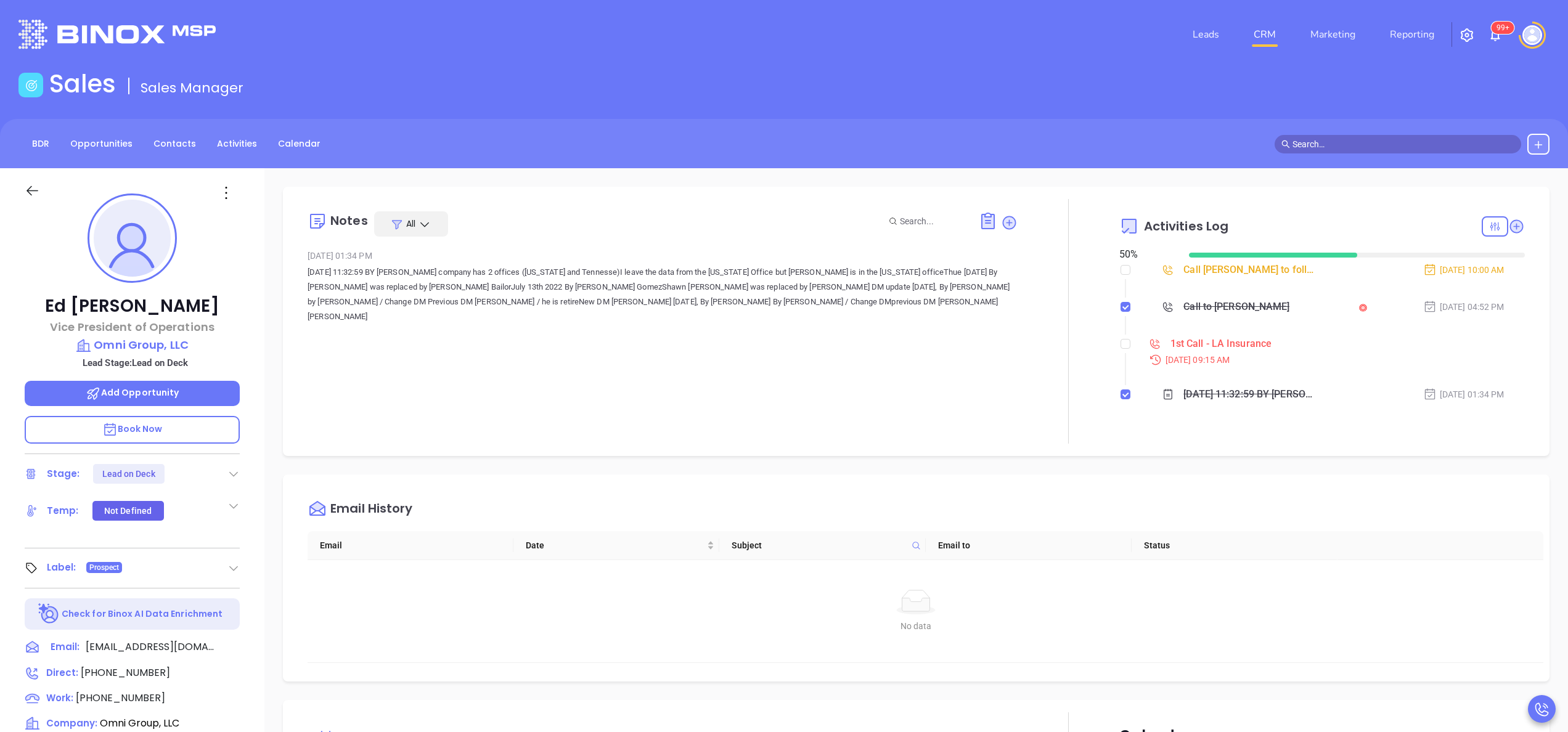
click at [1123, 344] on li "1st Call - LA Insurance [DATE] 09:15 AM" at bounding box center [1324, 362] width 403 height 47
click at [1121, 345] on input "checkbox" at bounding box center [1126, 344] width 10 height 10
checkbox input "true"
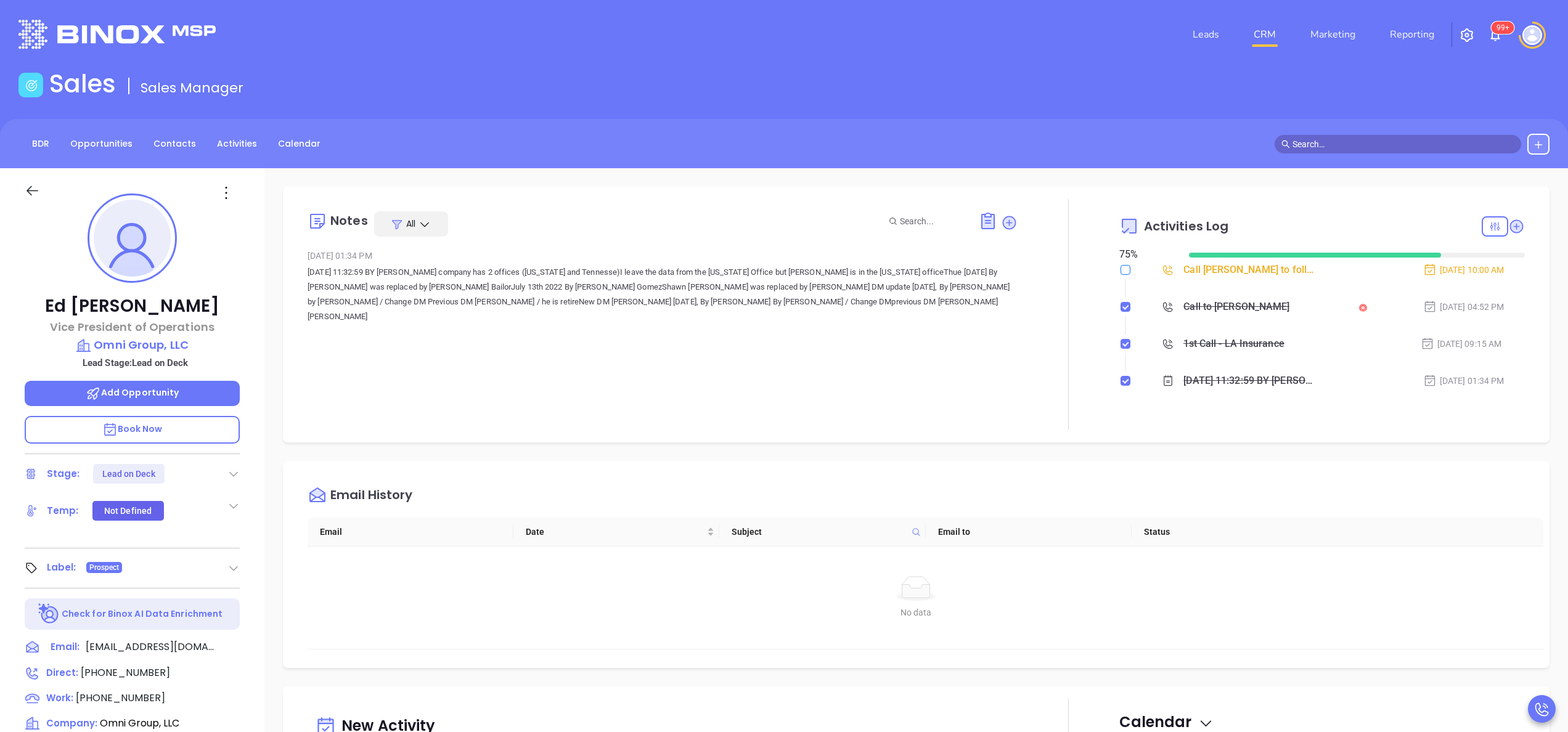
click at [1121, 269] on input "checkbox" at bounding box center [1126, 270] width 10 height 10
checkbox input "true"
click at [995, 212] on div at bounding box center [952, 221] width 132 height 20
click at [1003, 219] on icon at bounding box center [1010, 223] width 13 height 13
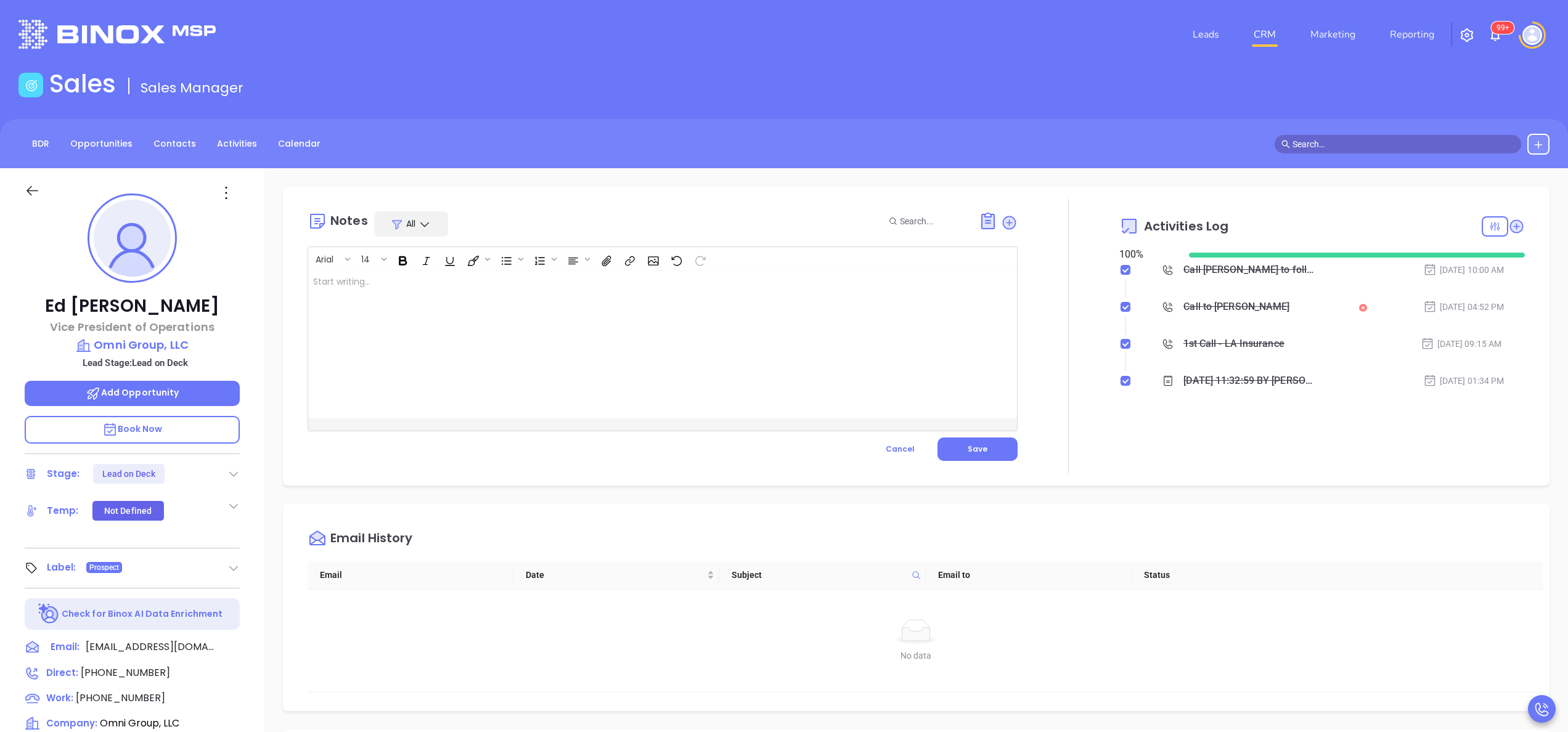
click at [442, 394] on div at bounding box center [638, 345] width 659 height 148
click at [235, 464] on div "Stage: Lead on Deck" at bounding box center [132, 473] width 215 height 20
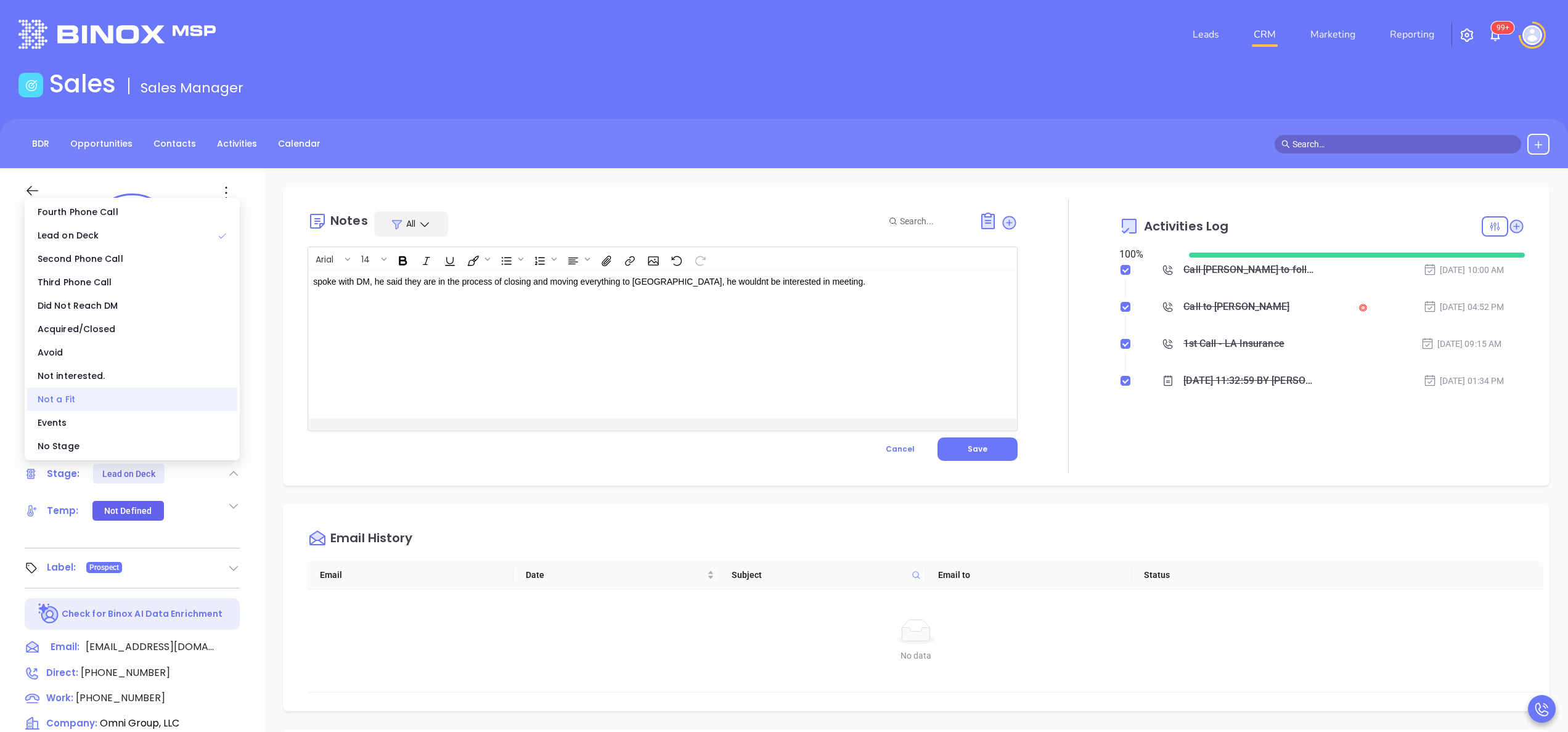
click at [78, 403] on div "Not a Fit" at bounding box center [132, 399] width 210 height 23
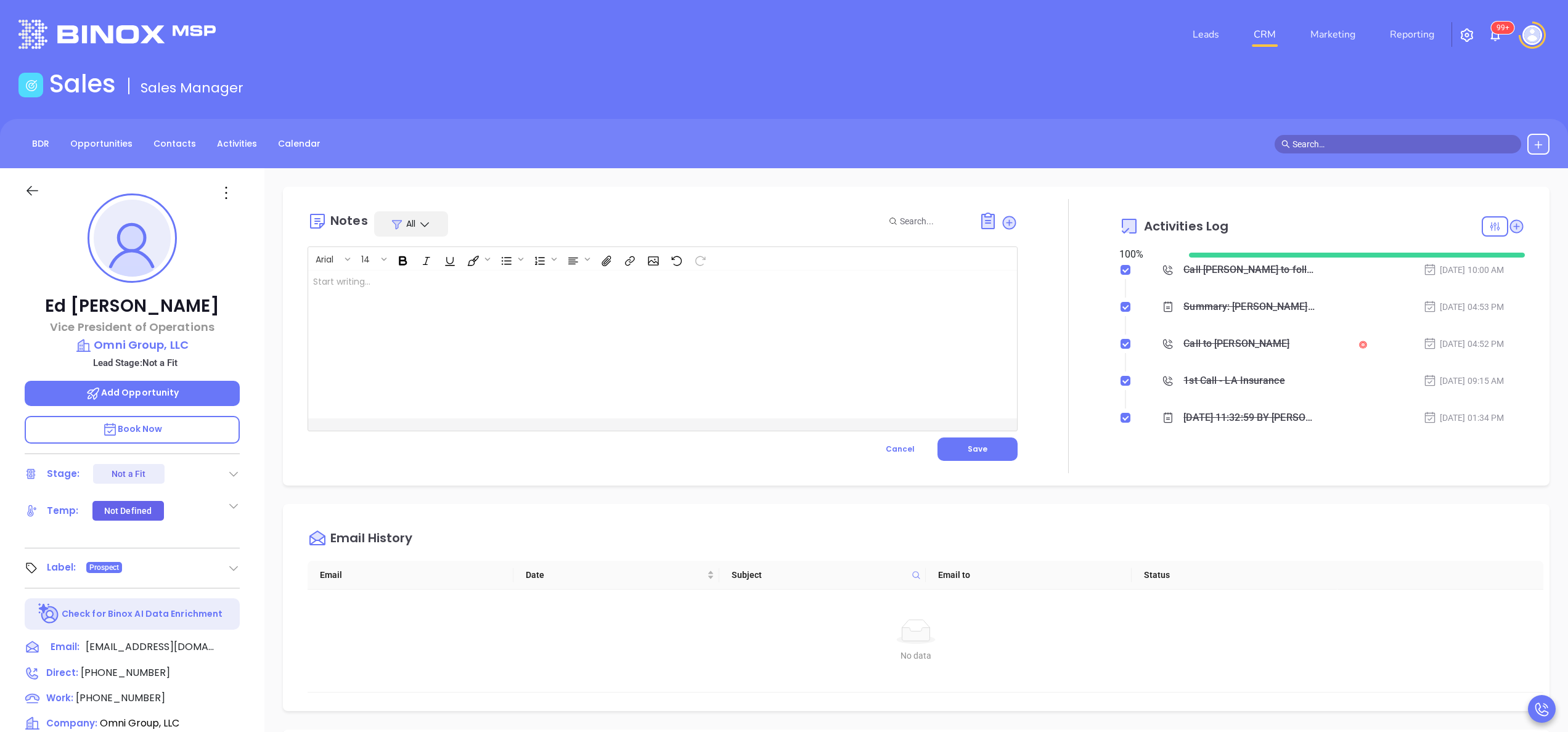
click at [580, 326] on div at bounding box center [638, 345] width 659 height 148
click at [1024, 348] on div at bounding box center [1069, 336] width 102 height 274
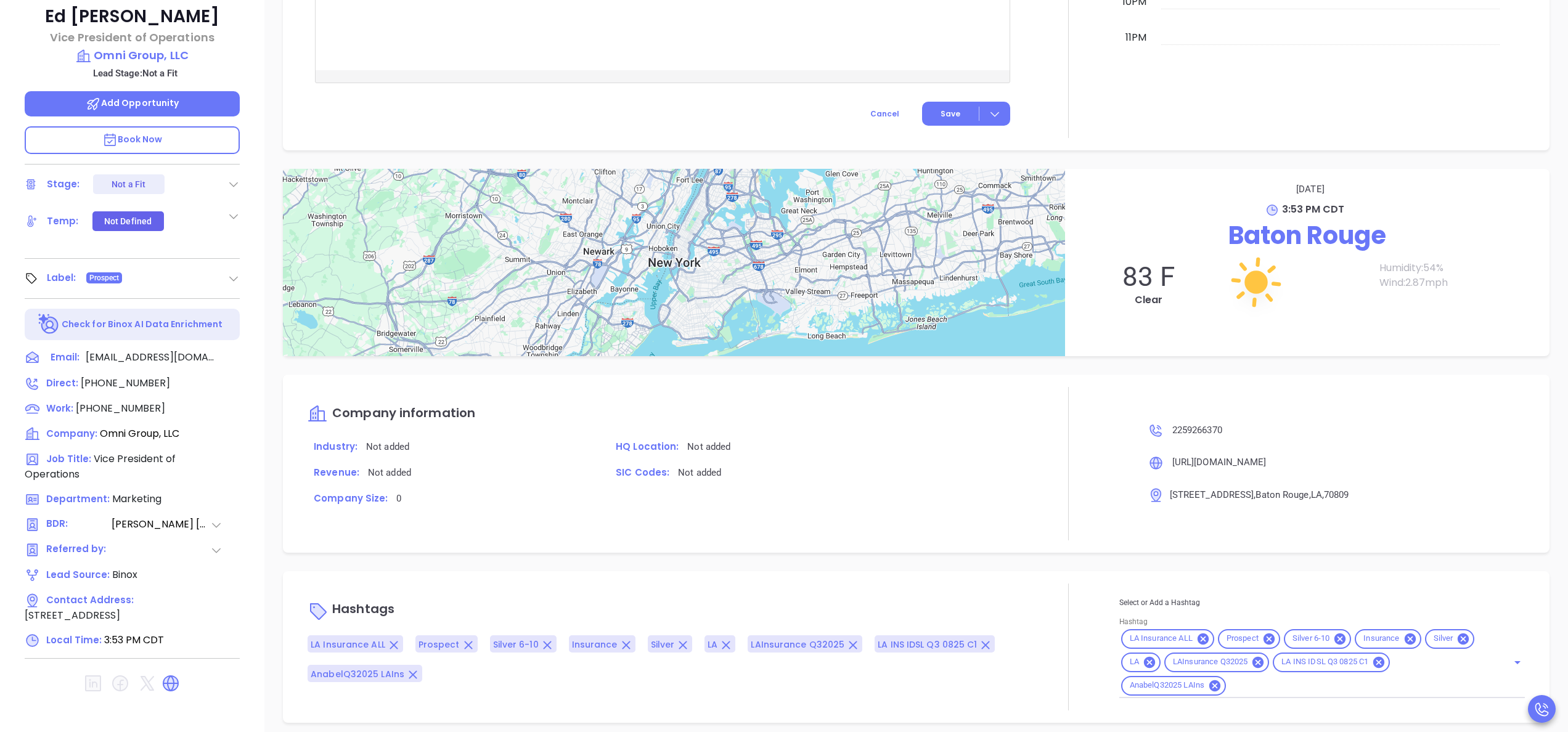
scroll to position [351, 0]
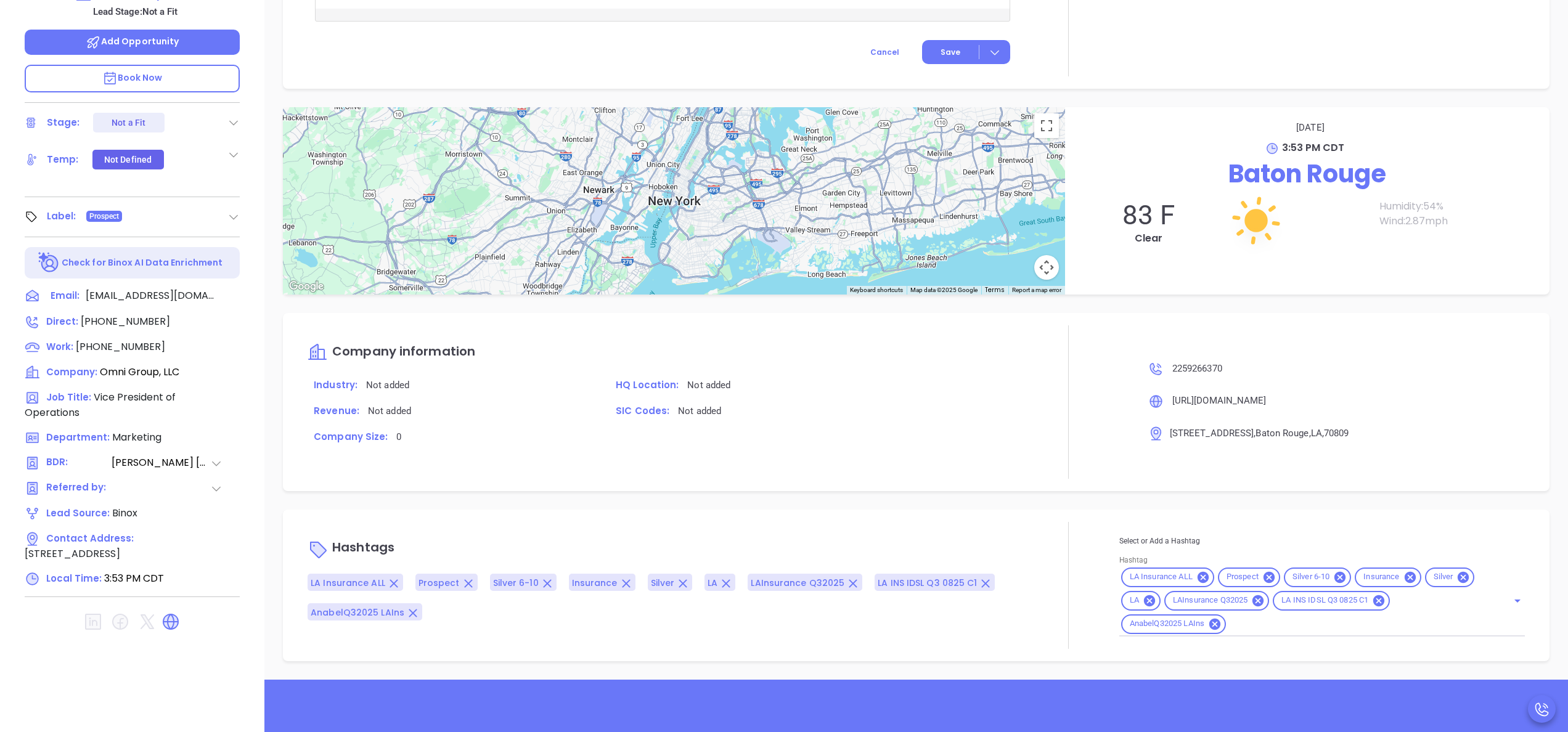
click at [1278, 622] on input "Hashtag" at bounding box center [1359, 624] width 262 height 15
type input "not a"
click at [1206, 652] on li "Not a fit" at bounding box center [1320, 655] width 400 height 22
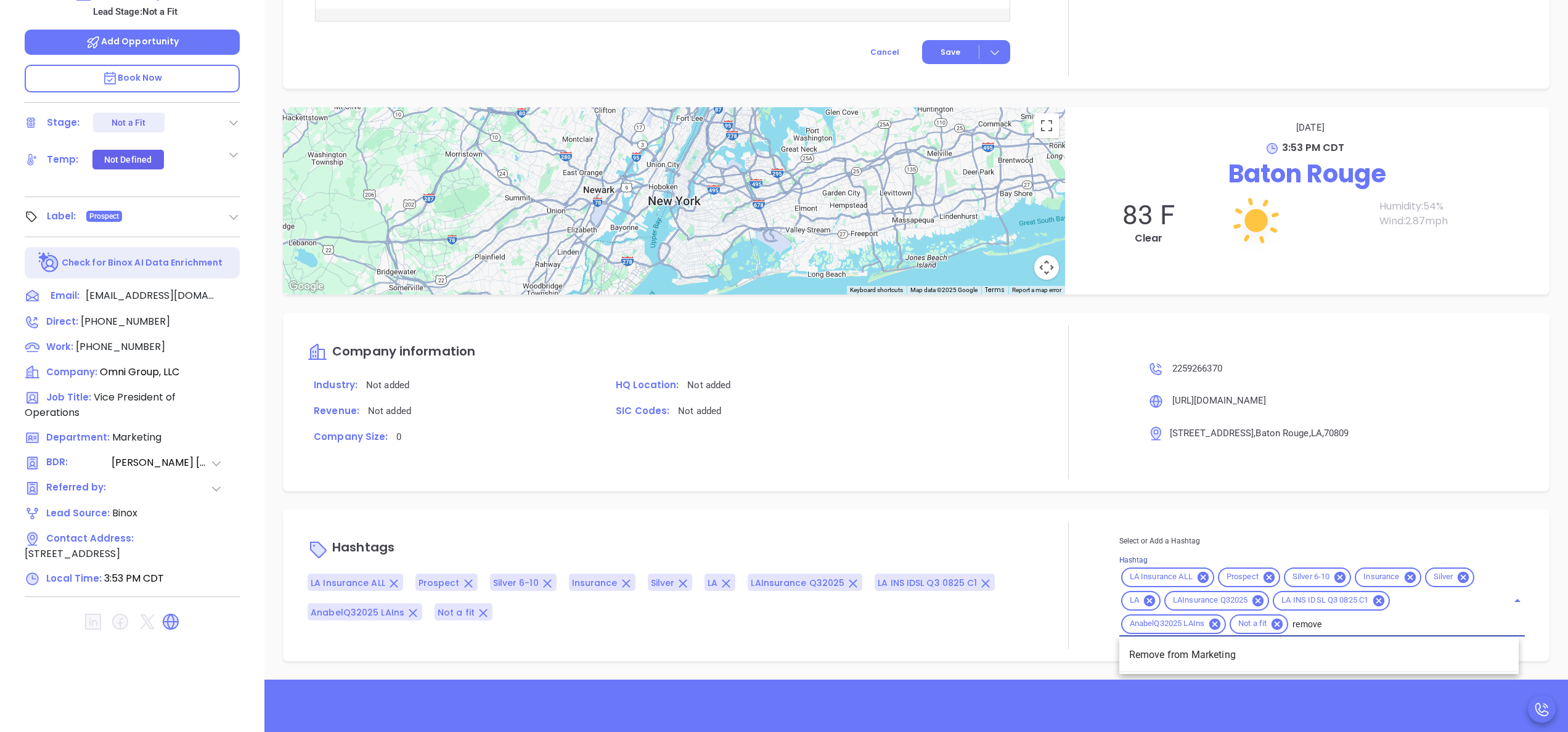
type input "remove f"
click at [1185, 652] on li "Remove from Marketing" at bounding box center [1320, 655] width 400 height 22
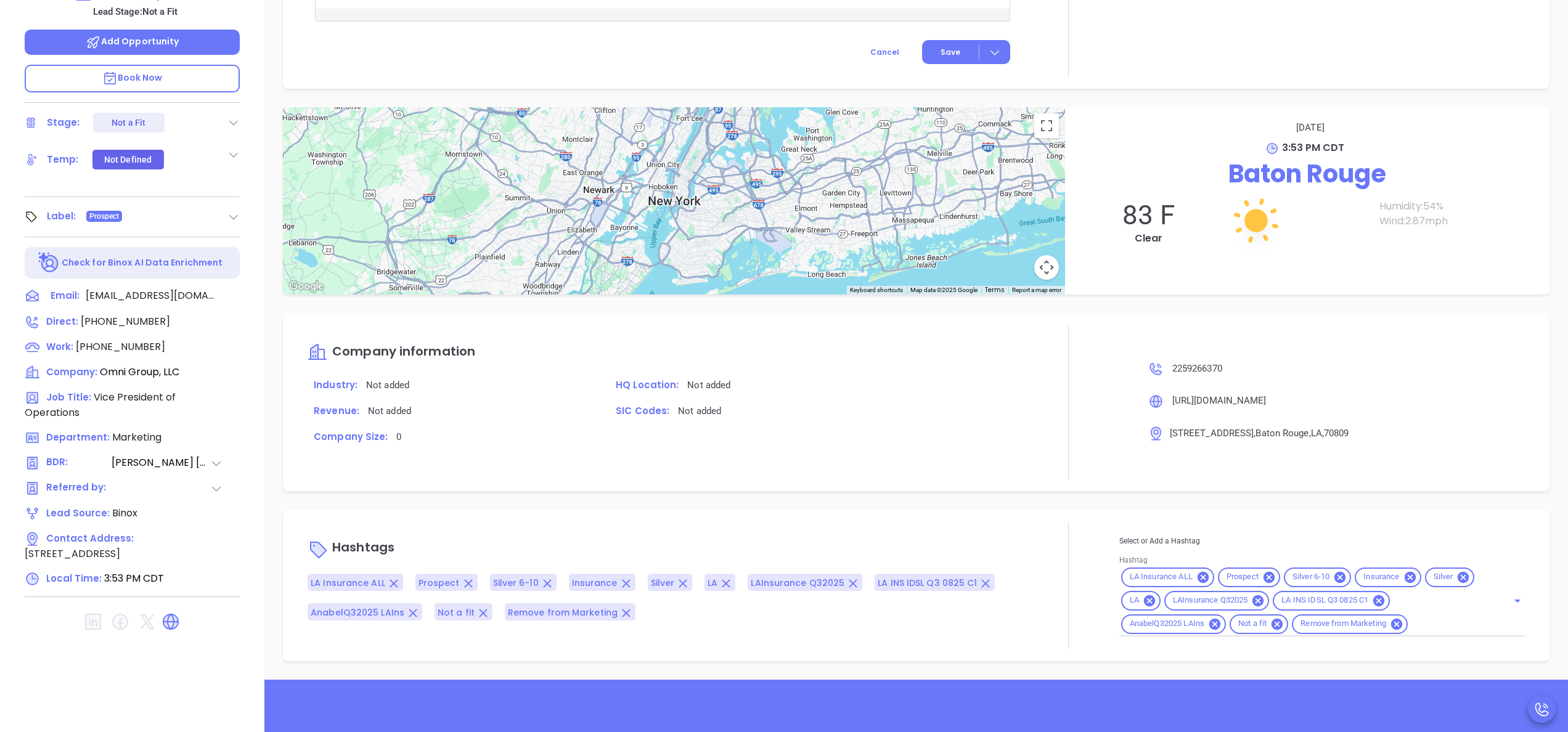
click at [1019, 483] on div "Company information Industry: Not added HQ Location: Not added Revenue: Not add…" at bounding box center [917, 401] width 1267 height 178
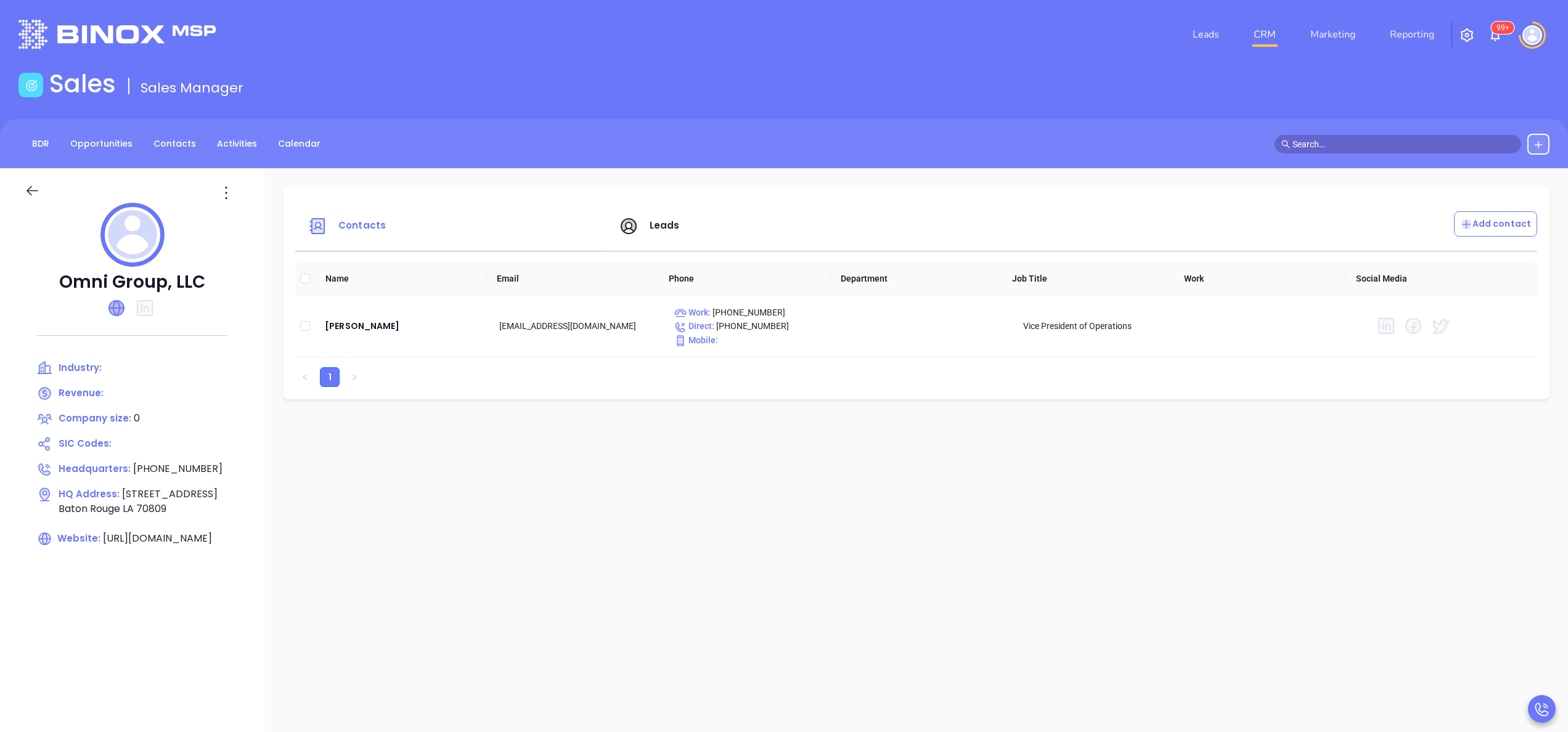
click at [118, 308] on icon at bounding box center [116, 308] width 15 height 15
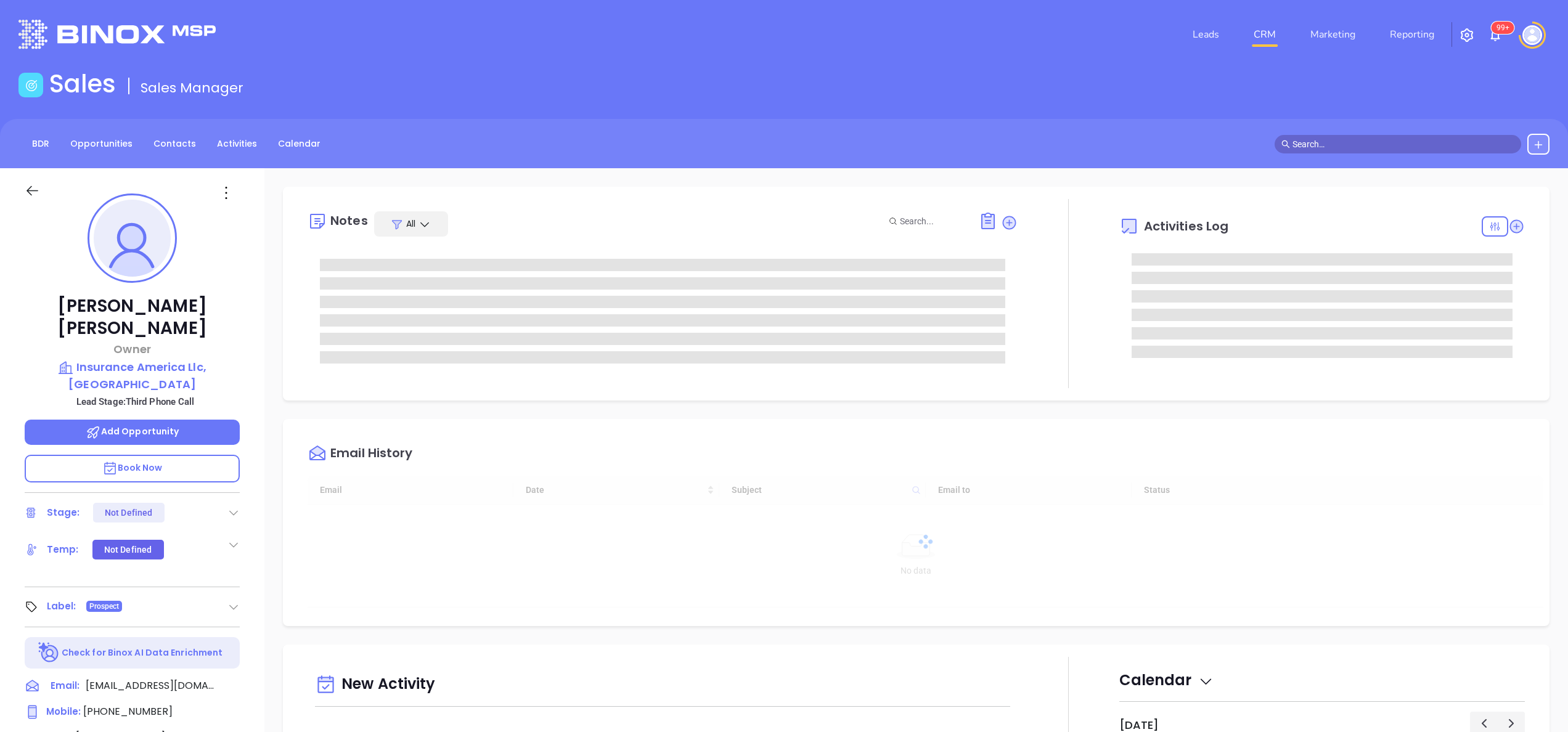
type input "[DATE]"
type input "[PERSON_NAME]"
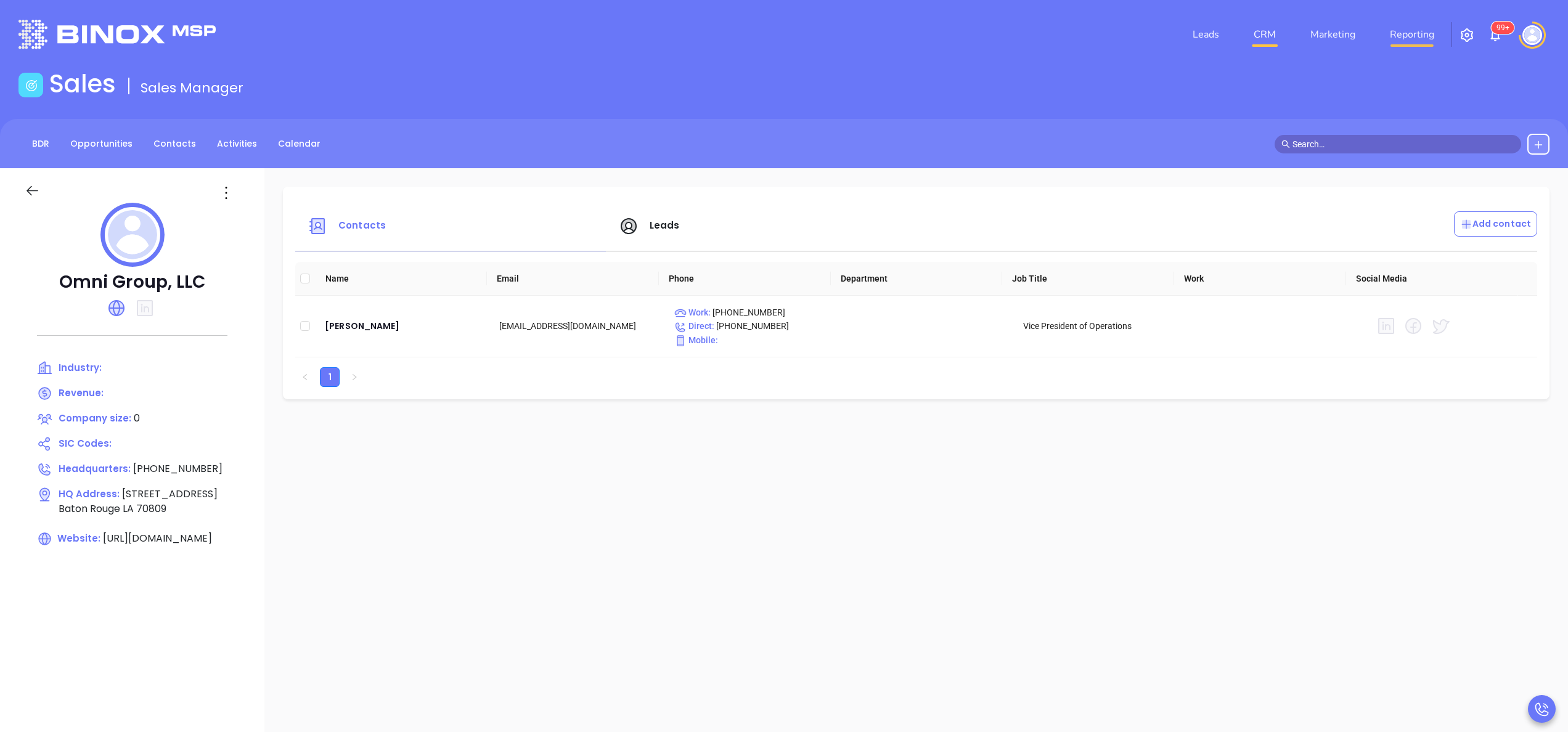
click at [1413, 27] on link "Reporting" at bounding box center [1412, 34] width 54 height 25
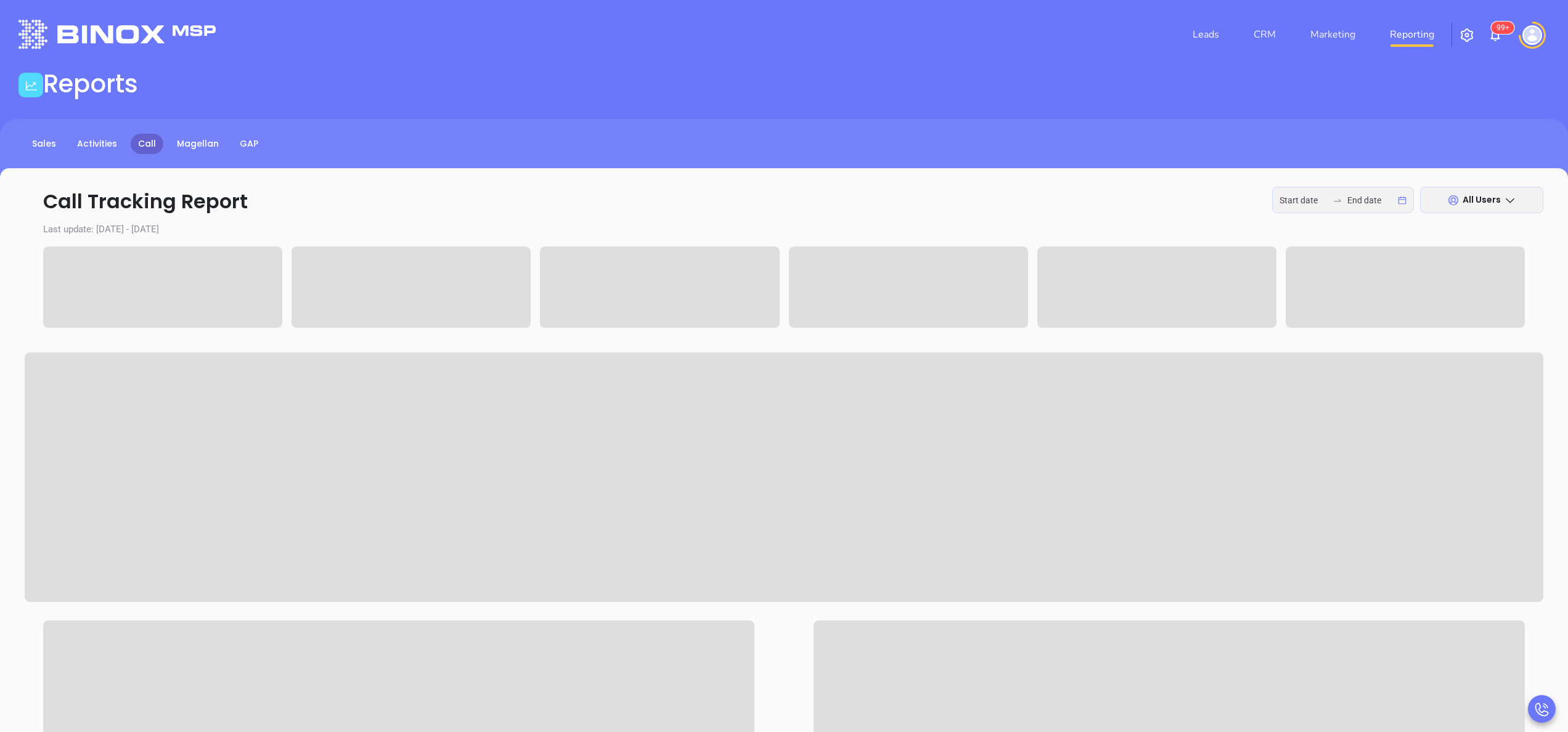
type input "[DATE]"
